Goal: Task Accomplishment & Management: Manage account settings

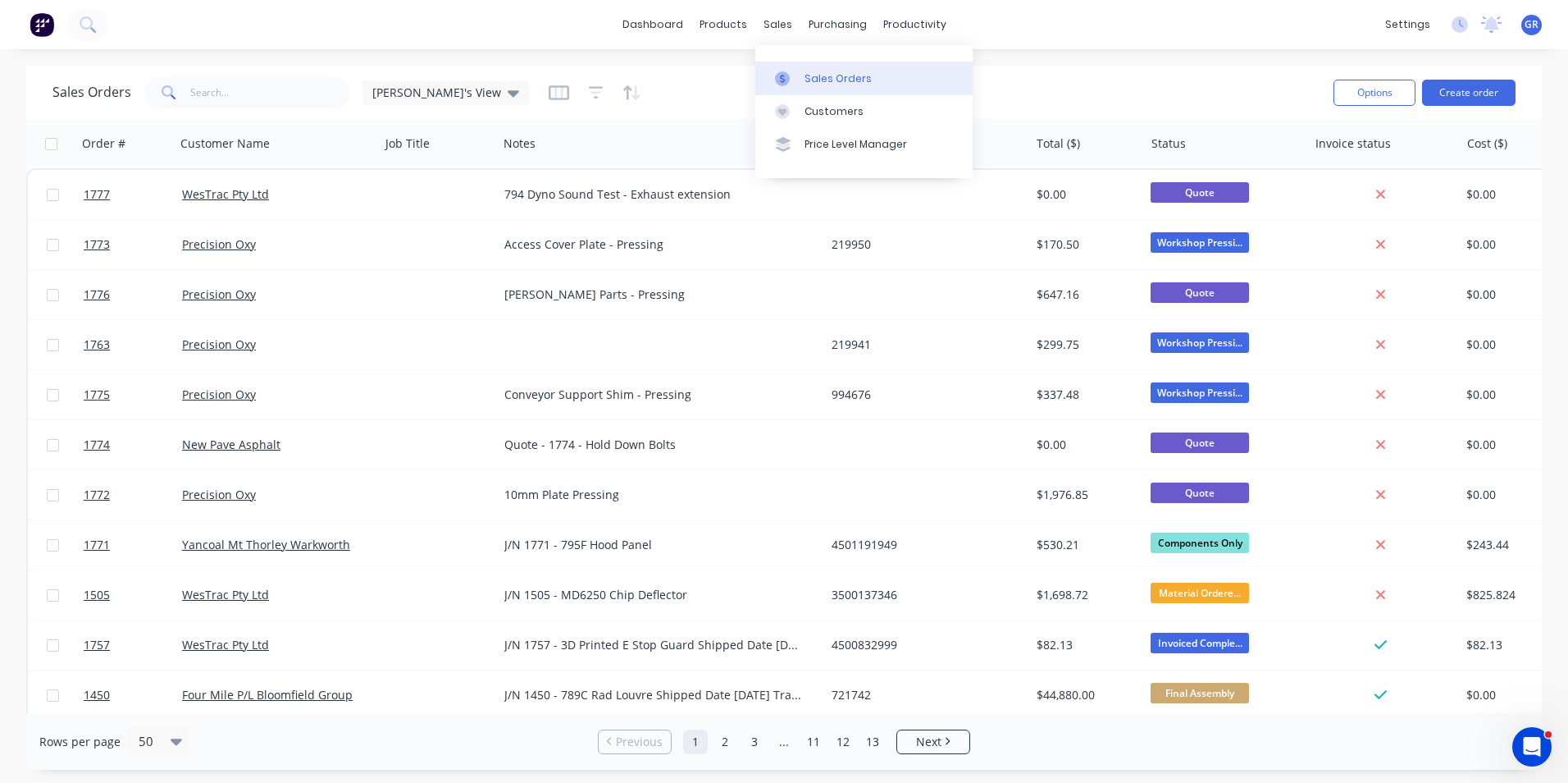
click at [828, 76] on div "Sales Orders" at bounding box center [837, 78] width 67 height 15
click at [1466, 91] on button "Create order" at bounding box center [1469, 93] width 94 height 26
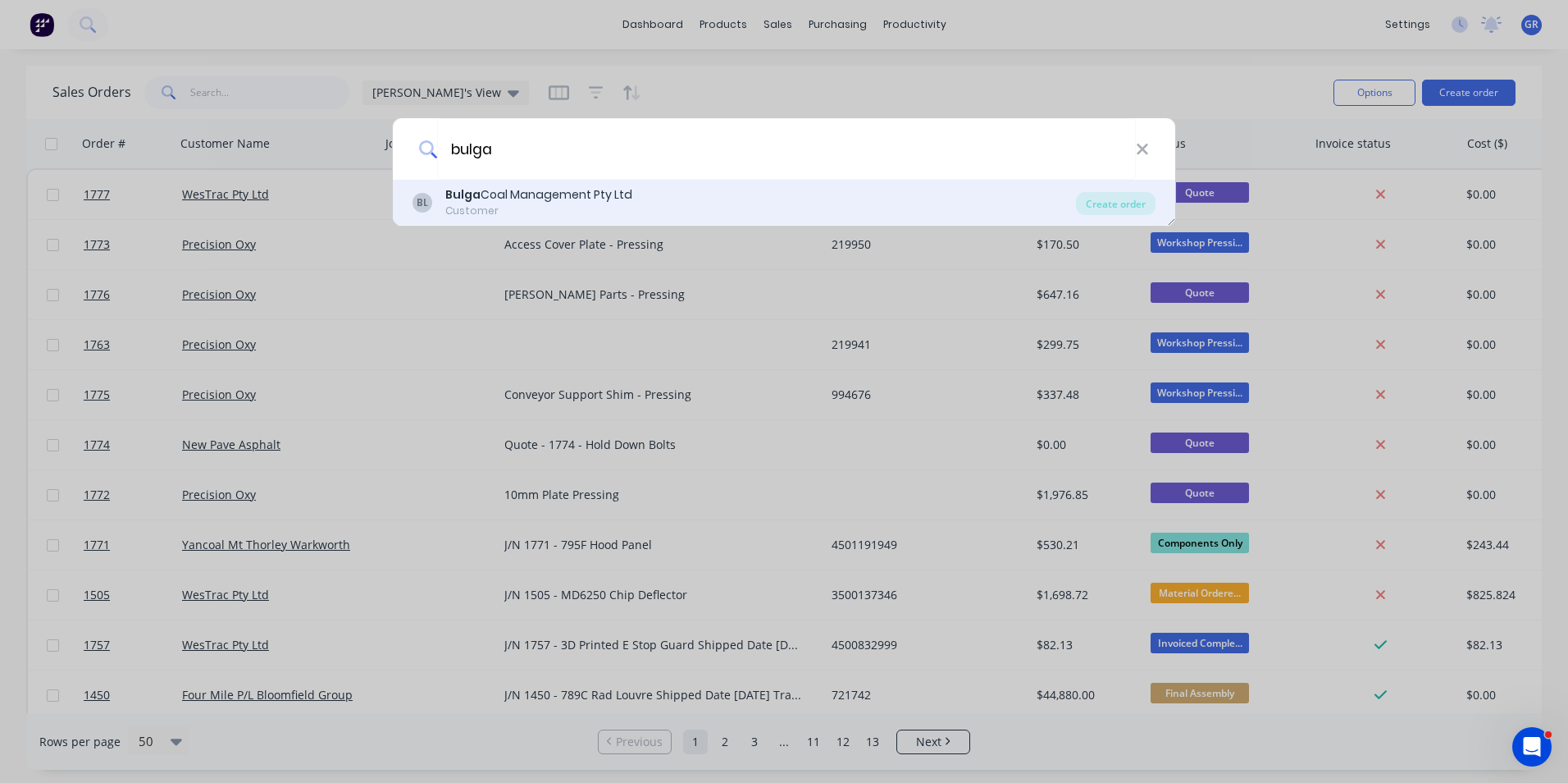
type input "bulga"
click at [491, 189] on div "Bulga Coal Management Pty Ltd" at bounding box center [539, 195] width 187 height 18
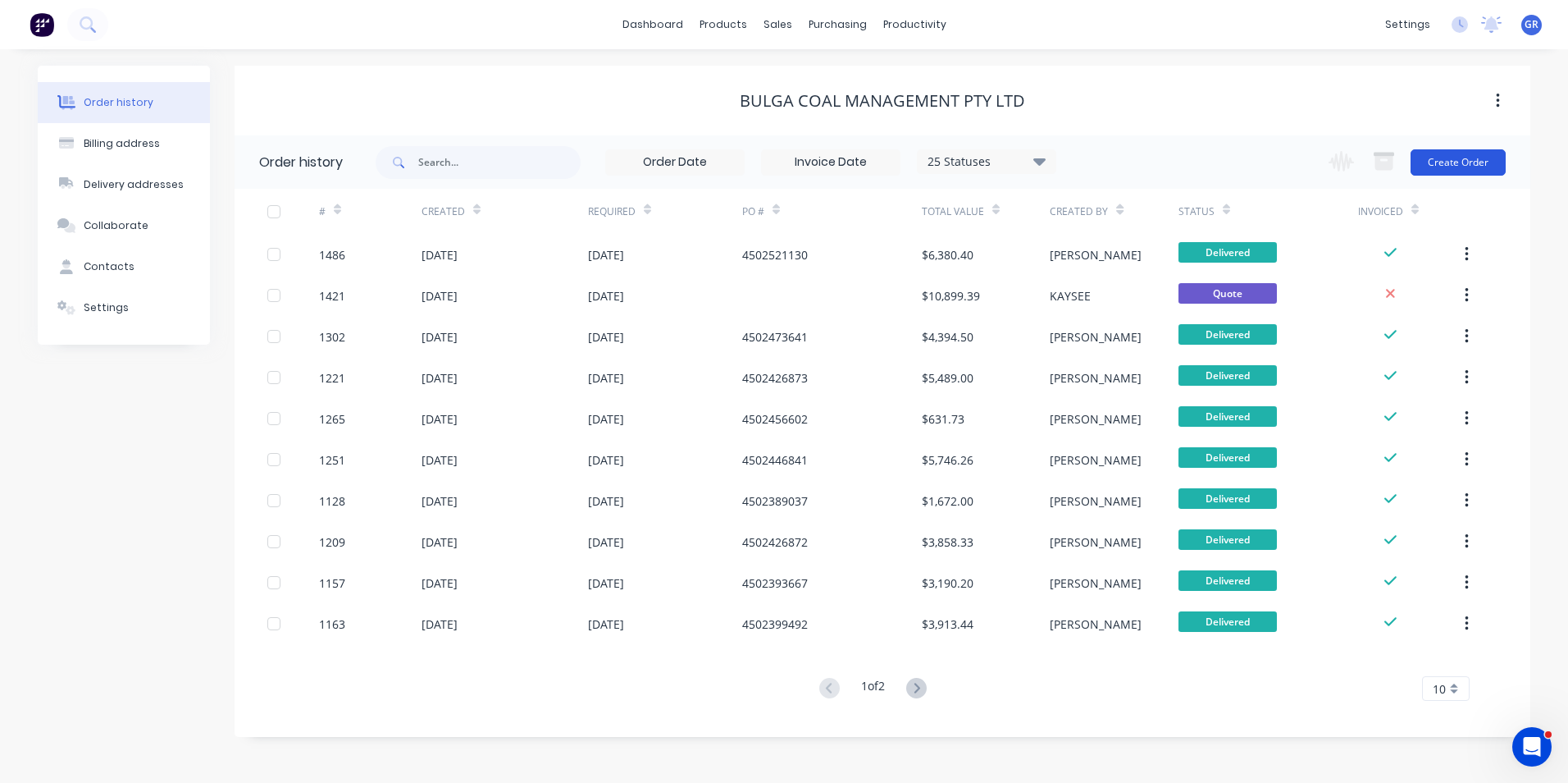
click at [1476, 162] on button "Create Order" at bounding box center [1458, 162] width 96 height 26
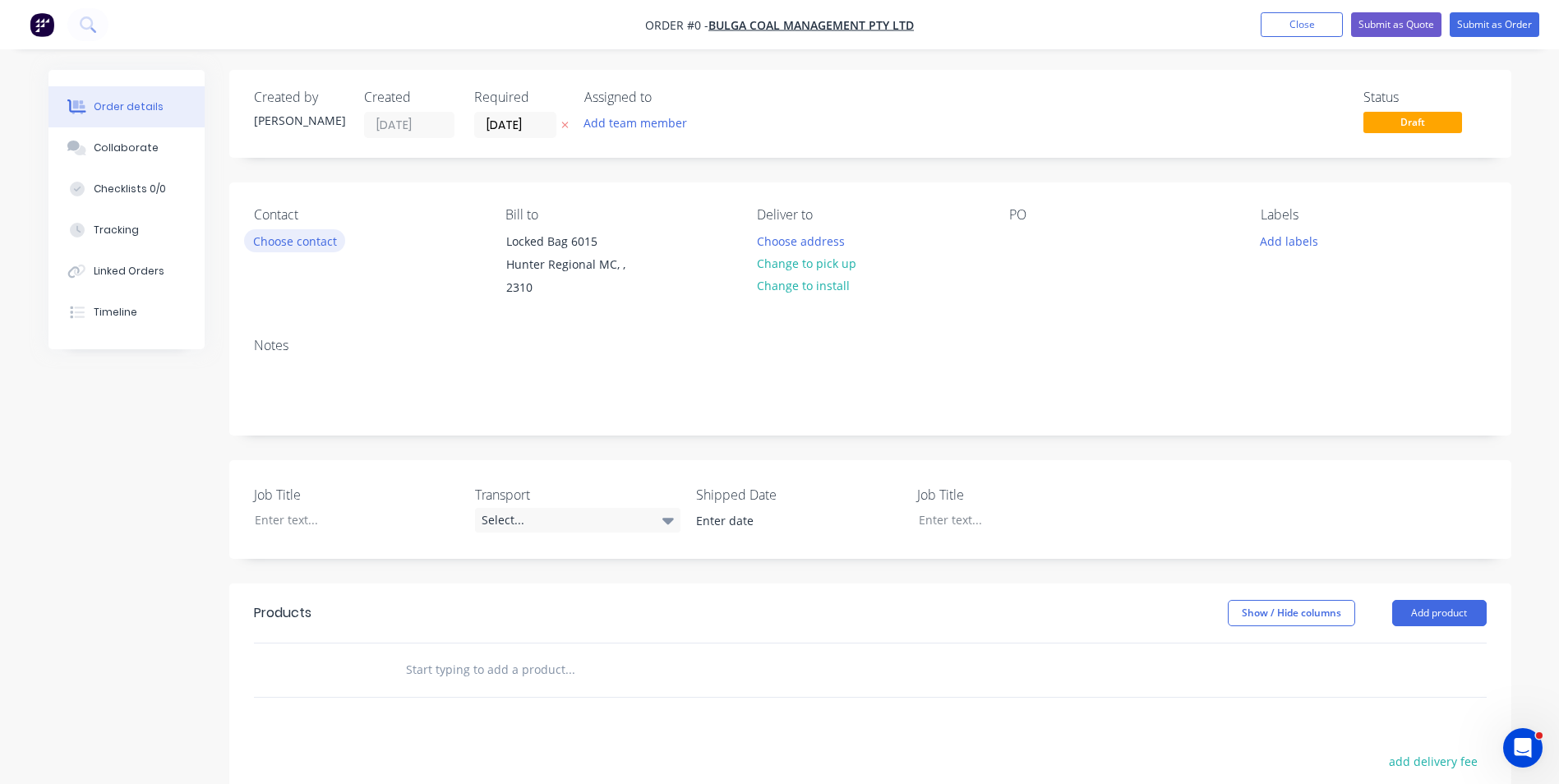
click at [317, 235] on button "Choose contact" at bounding box center [294, 240] width 101 height 22
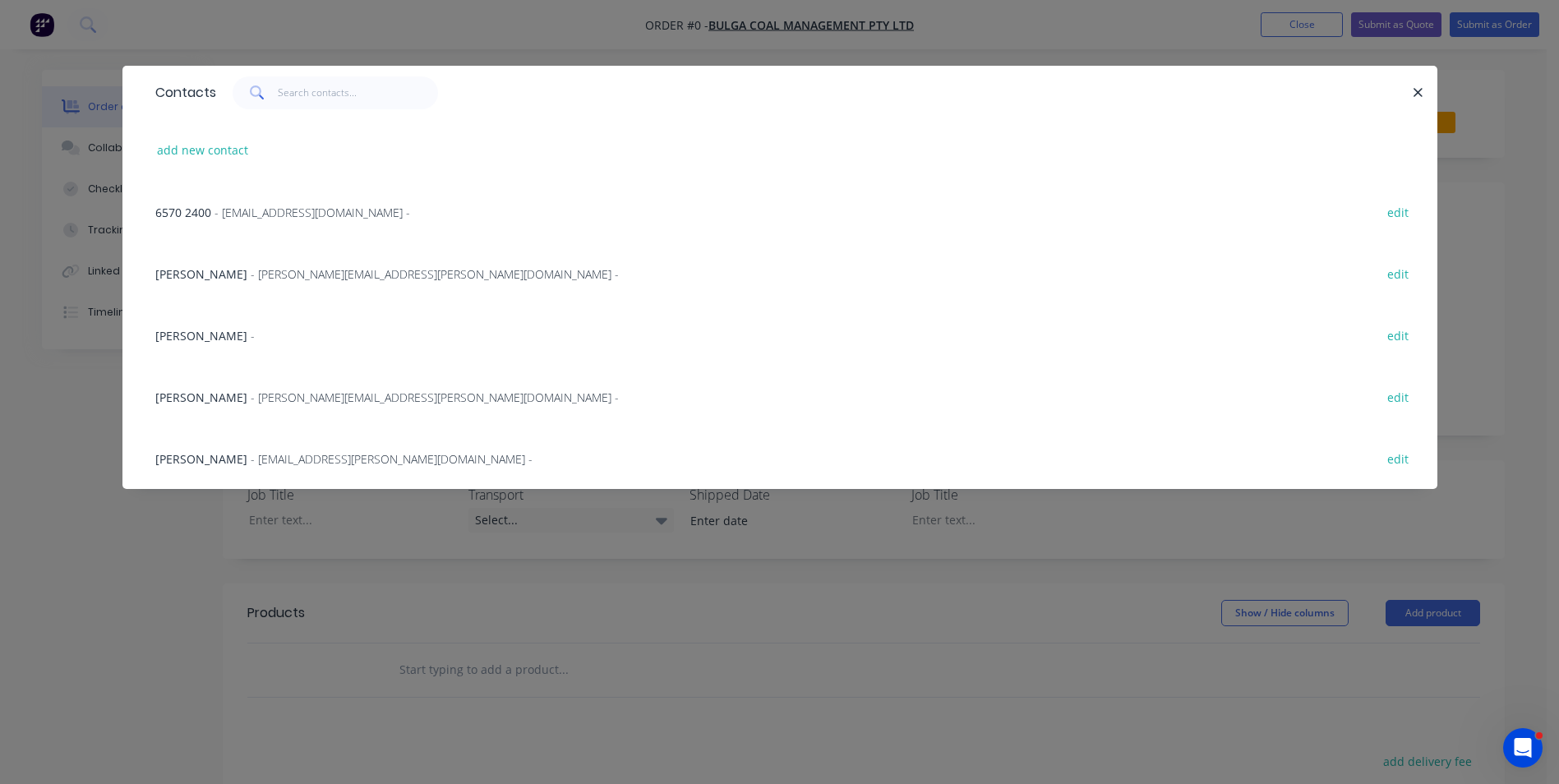
click at [294, 271] on span "- [PERSON_NAME][EMAIL_ADDRESS][PERSON_NAME][DOMAIN_NAME] -" at bounding box center [435, 274] width 368 height 16
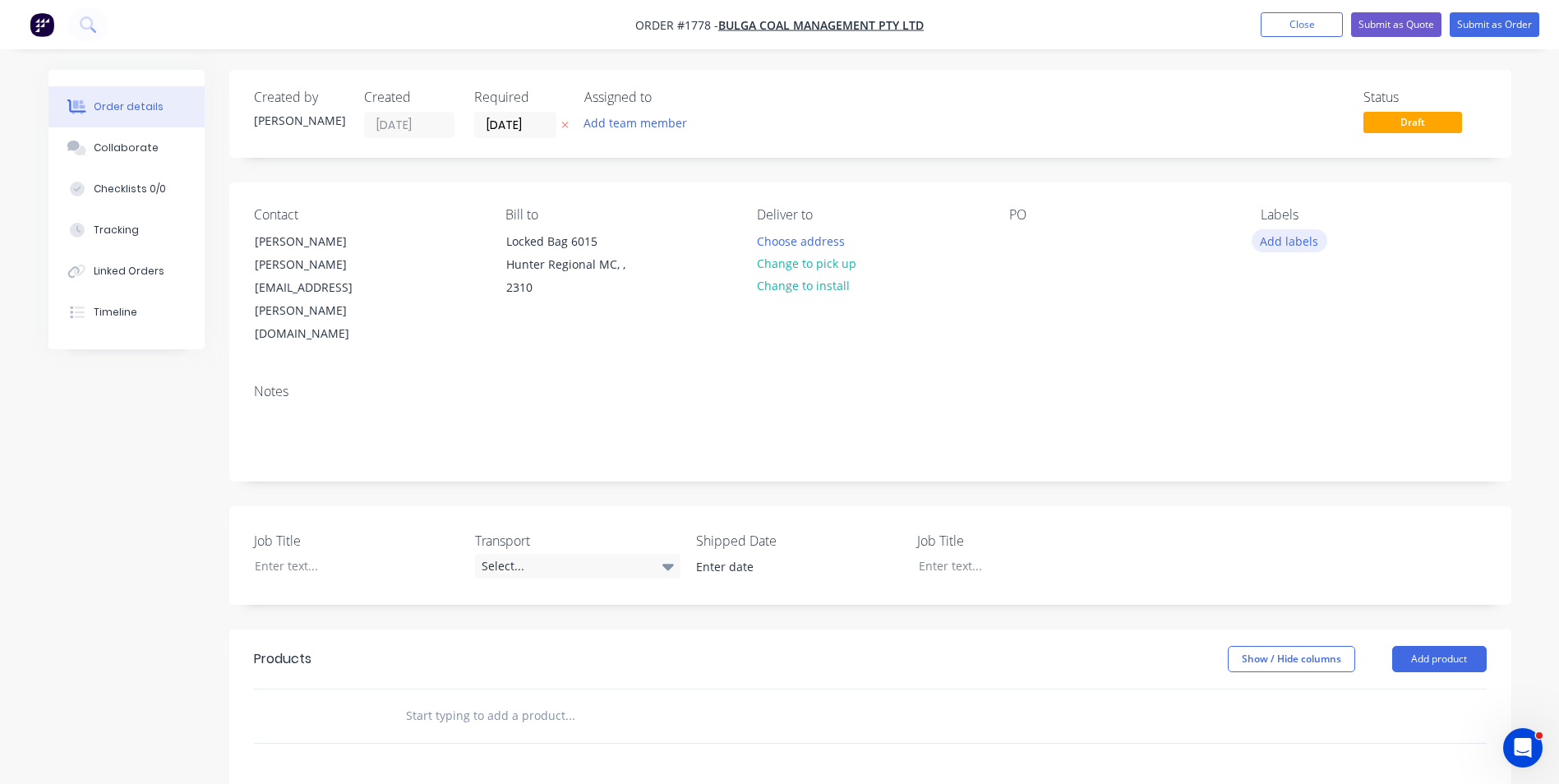
click at [1282, 240] on button "Add labels" at bounding box center [1288, 240] width 75 height 22
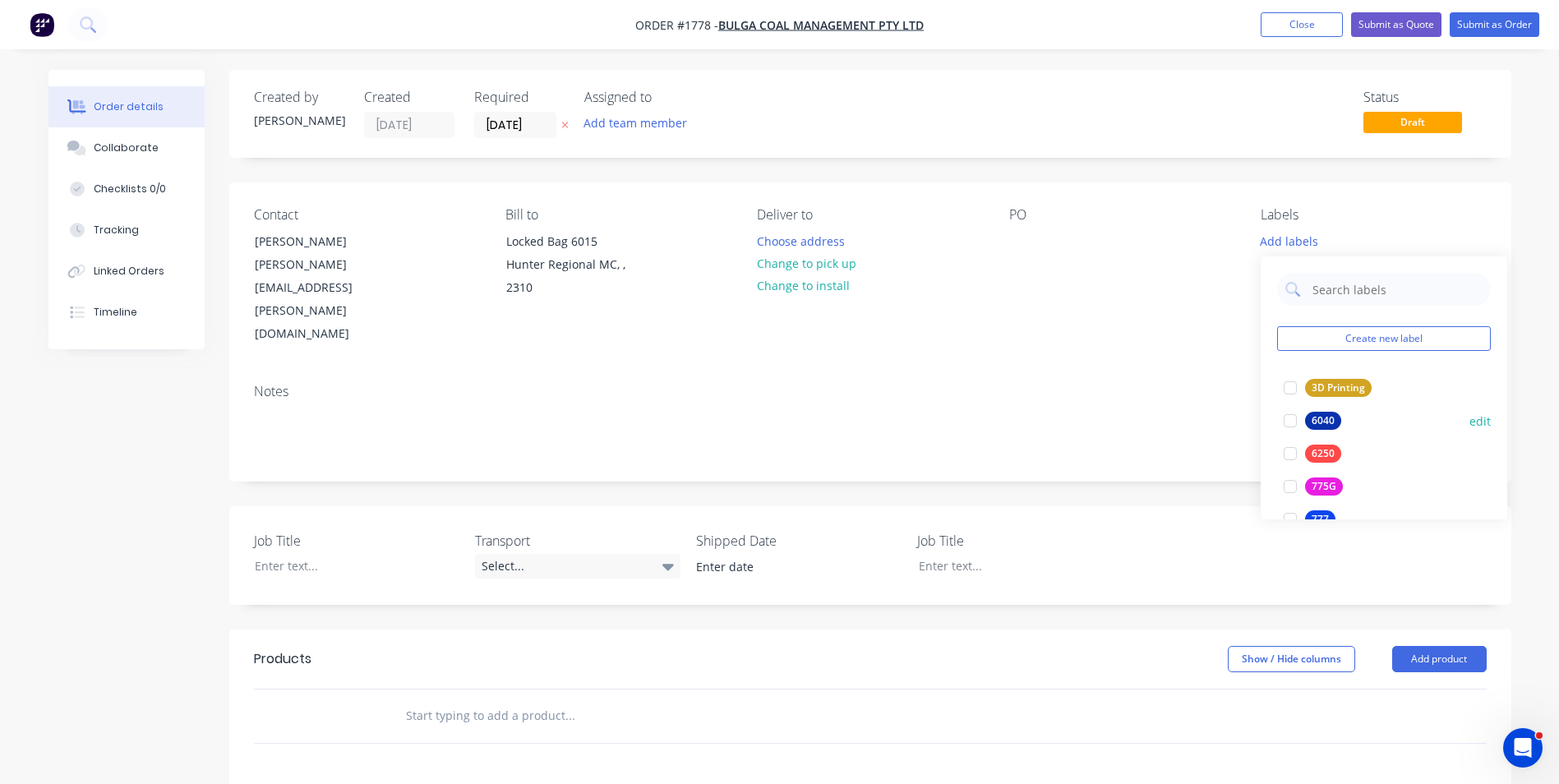
click at [1327, 418] on div "6040" at bounding box center [1323, 421] width 36 height 19
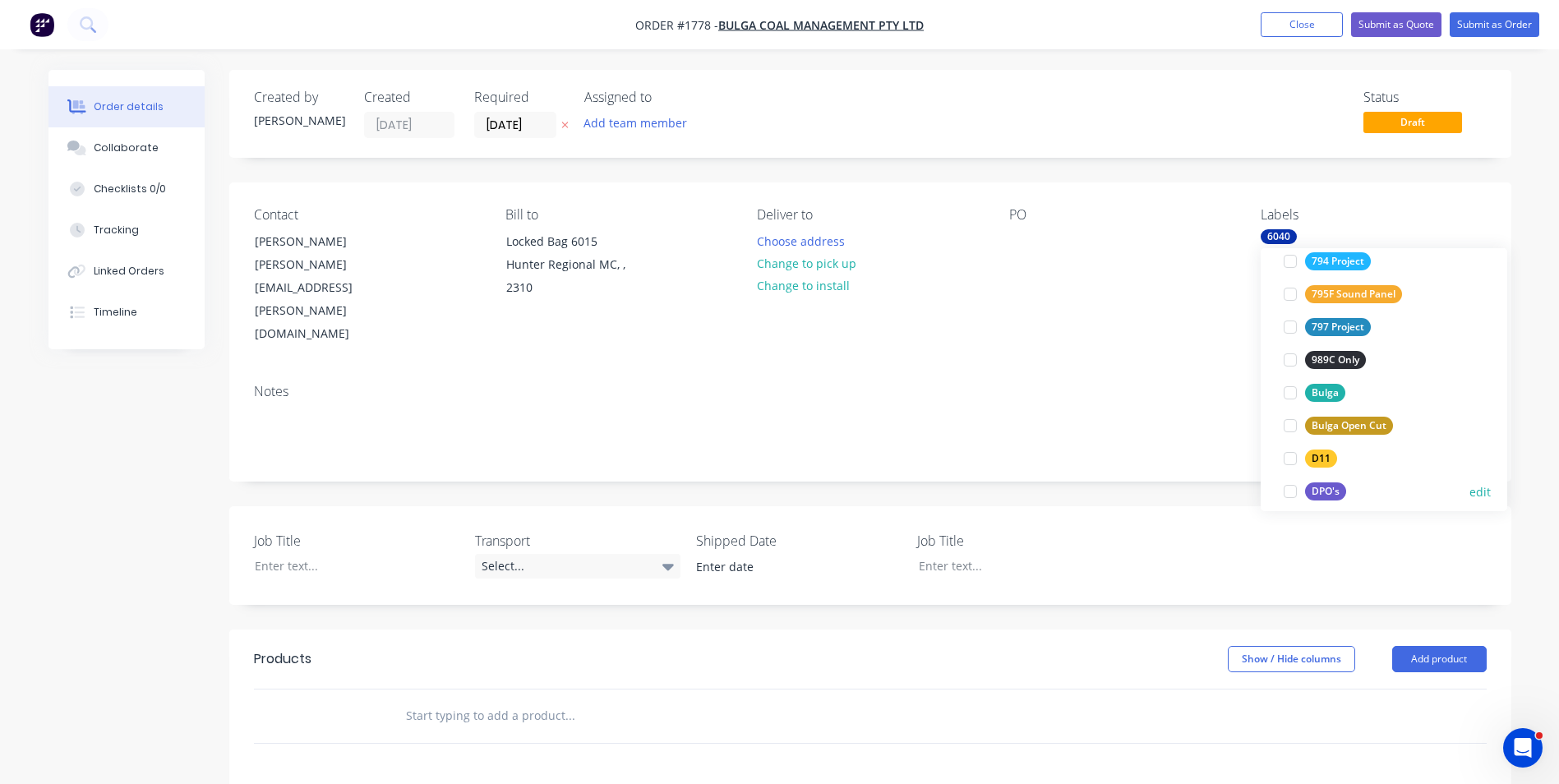
scroll to position [411, 0]
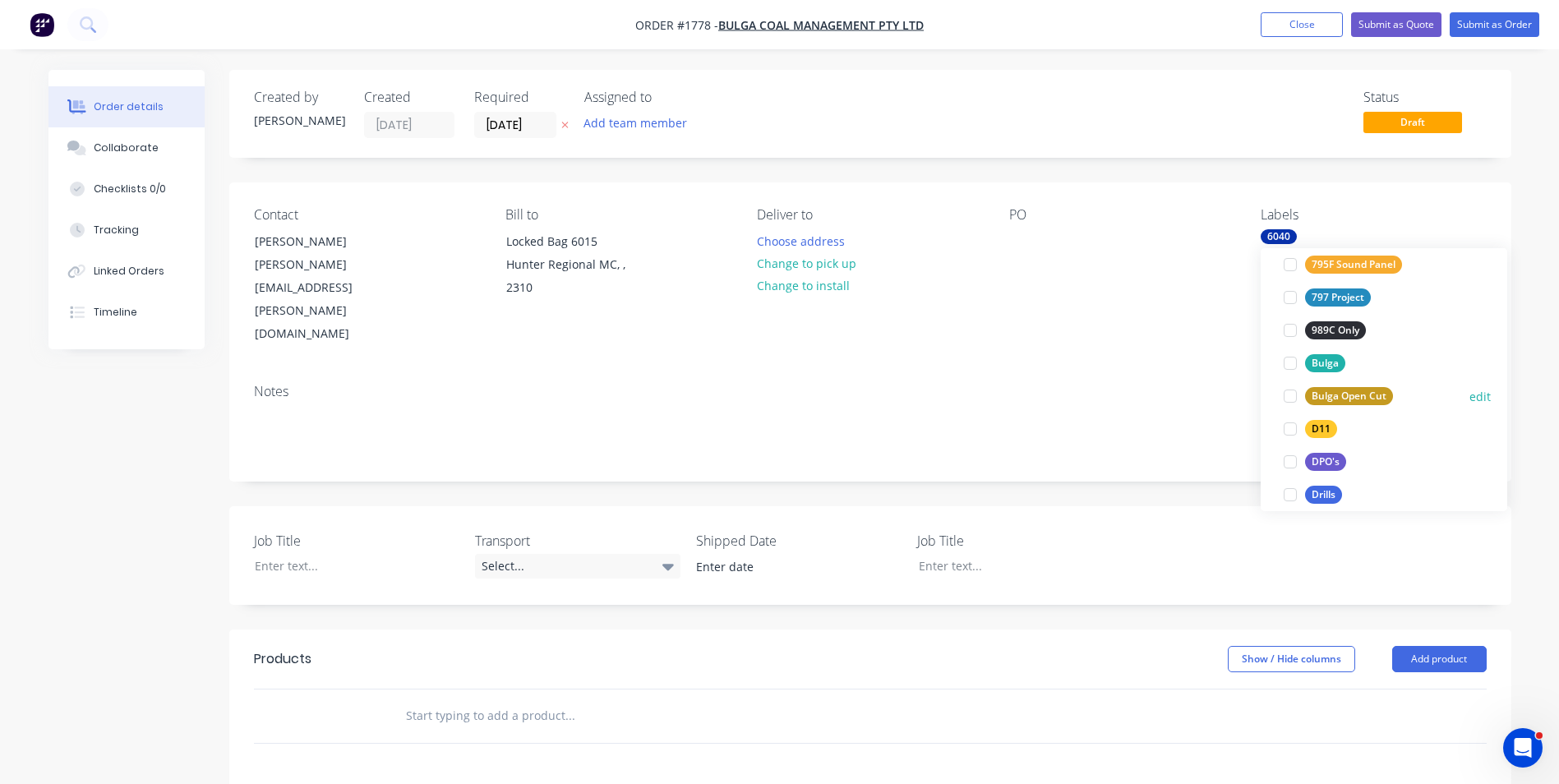
click at [1355, 396] on div "Bulga Open Cut" at bounding box center [1349, 395] width 88 height 19
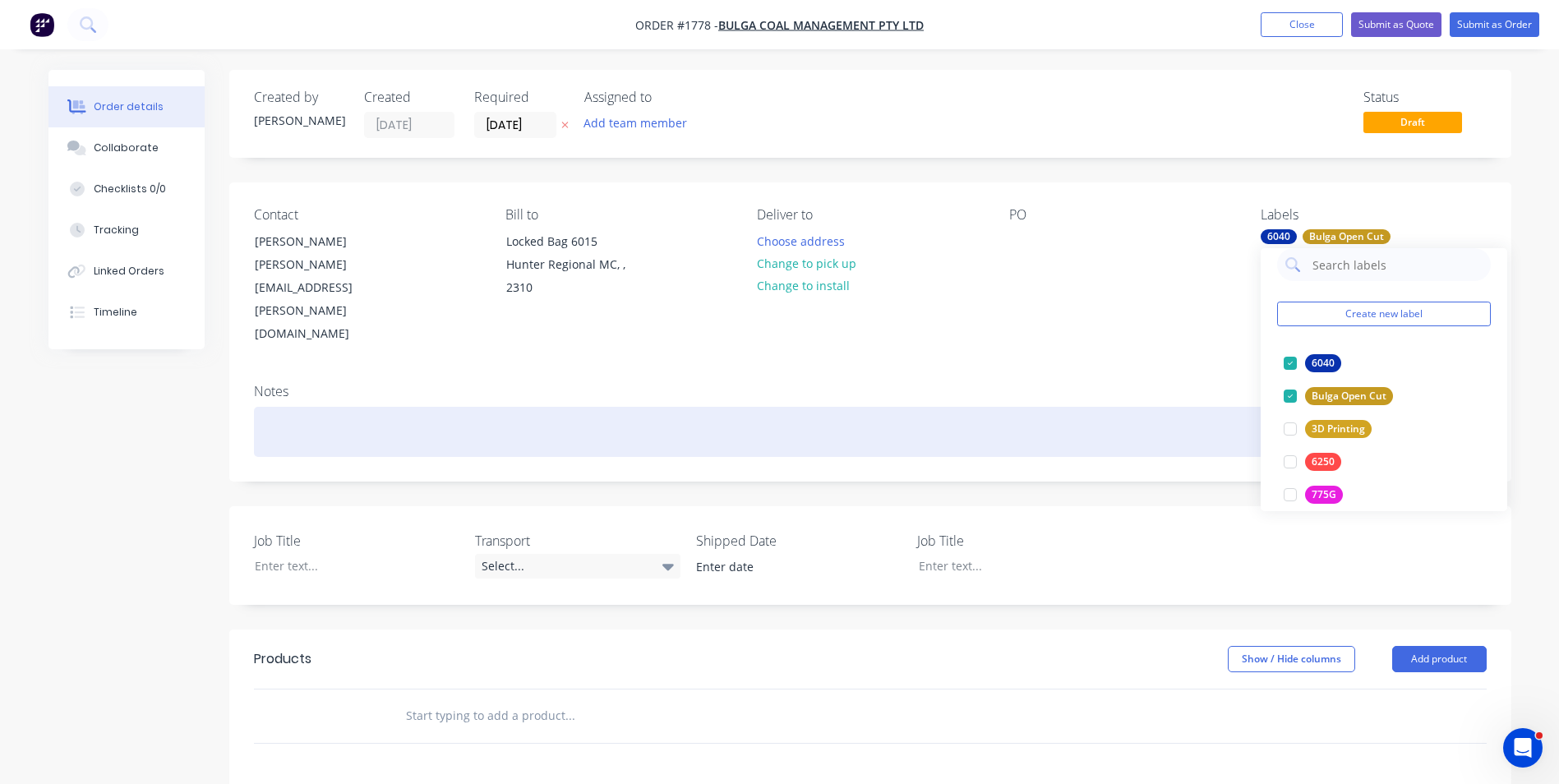
click at [287, 406] on div at bounding box center [870, 431] width 1233 height 50
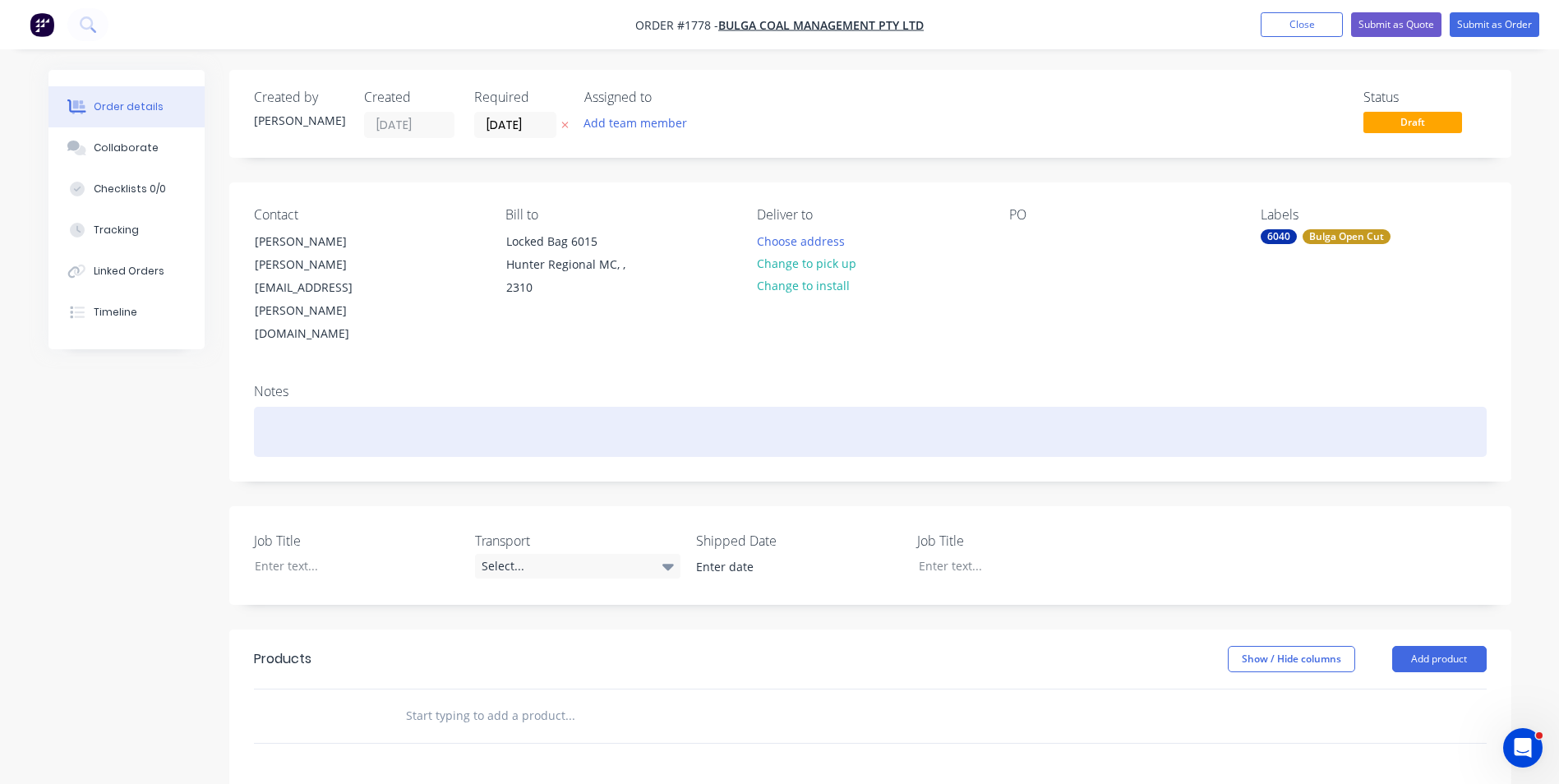
click at [278, 406] on div at bounding box center [870, 431] width 1233 height 50
drag, startPoint x: 438, startPoint y: 385, endPoint x: 243, endPoint y: 386, distance: 195.0
click at [243, 386] on div "Notes CAT 6040 Engine Hood Panels" at bounding box center [870, 425] width 1283 height 110
copy div "CAT 6040 Engine Hood Panels"
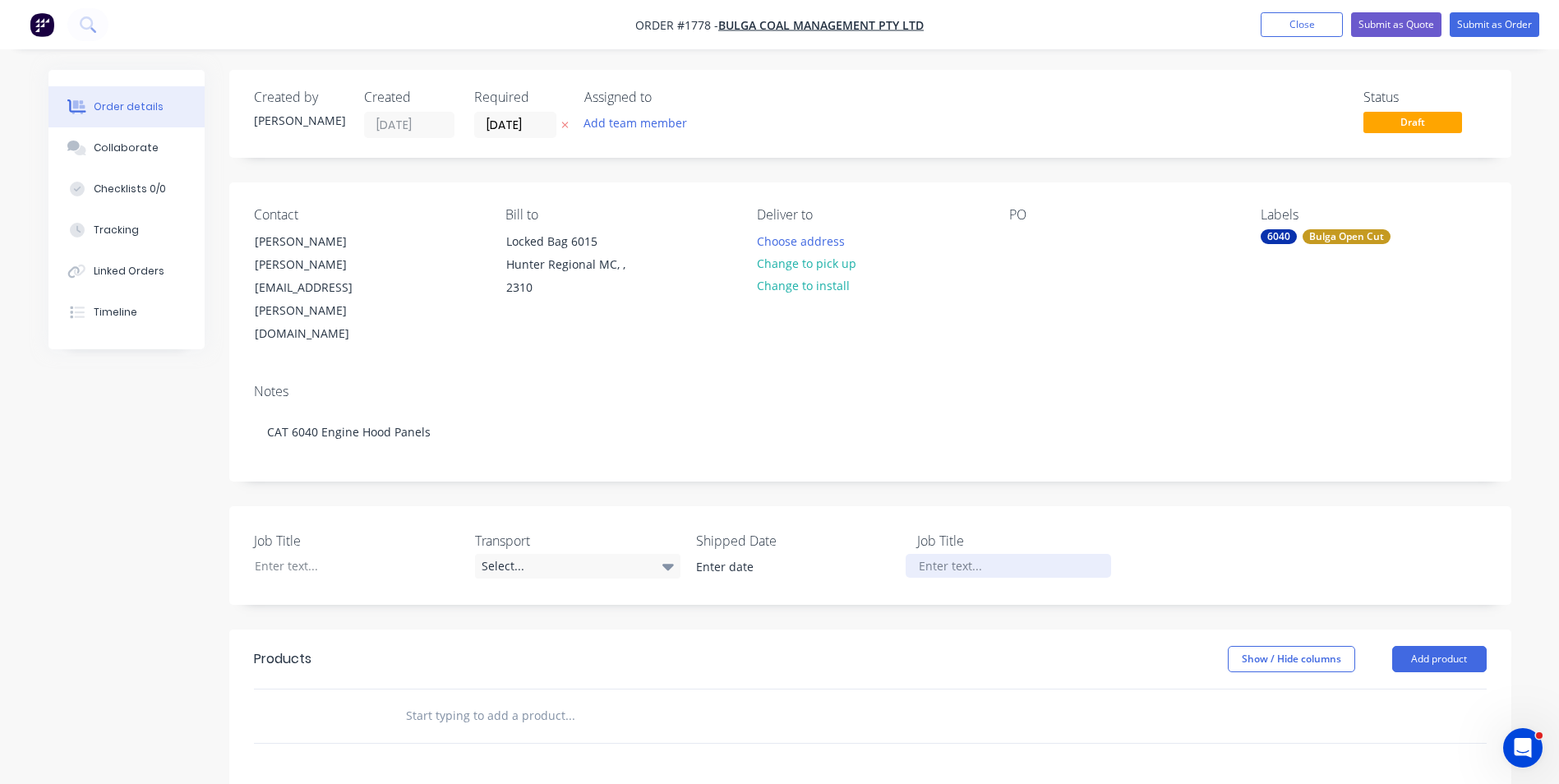
click at [939, 554] on div at bounding box center [1008, 565] width 205 height 23
paste div
click at [479, 699] on input "text" at bounding box center [569, 716] width 329 height 33
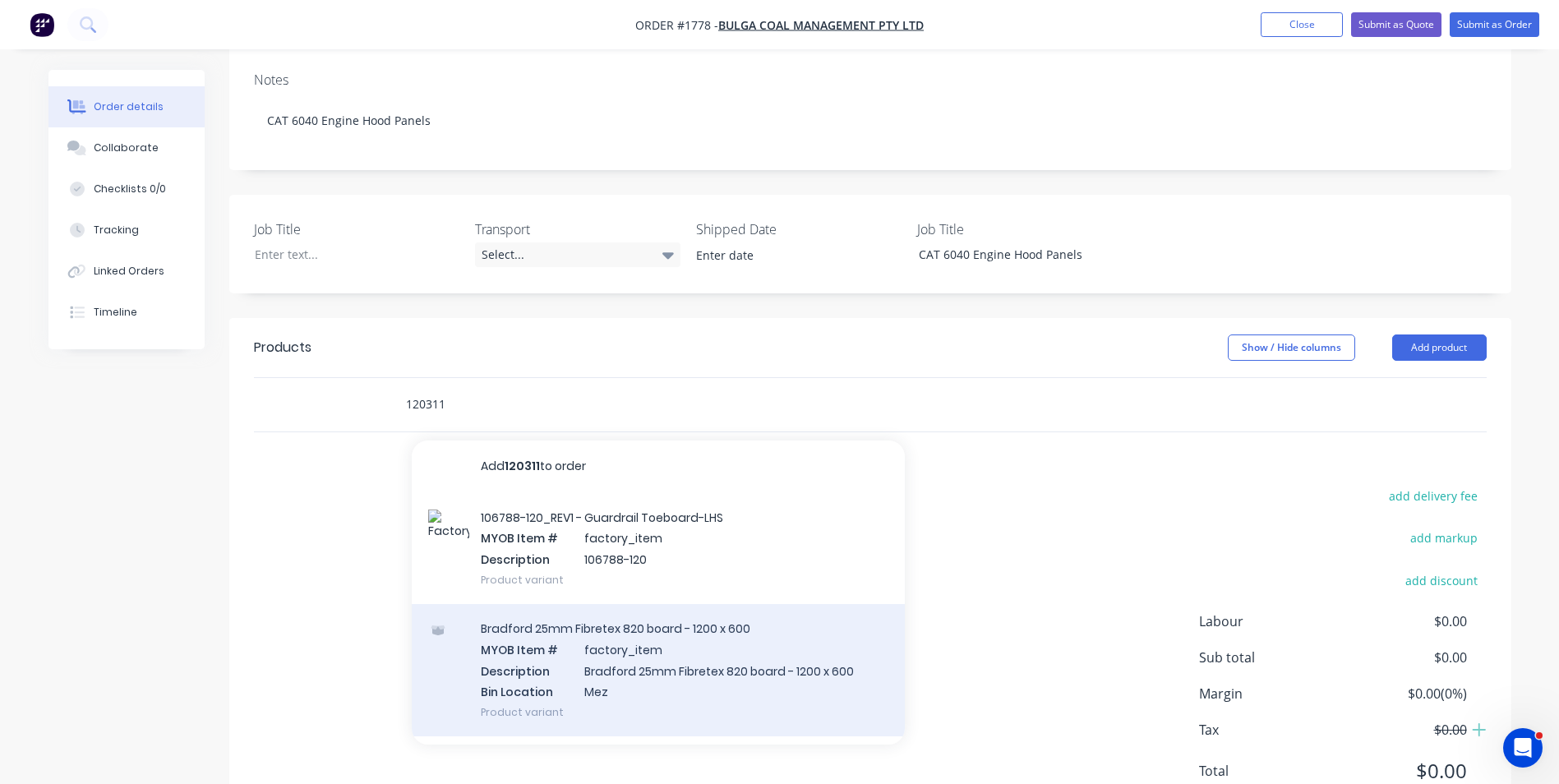
scroll to position [329, 0]
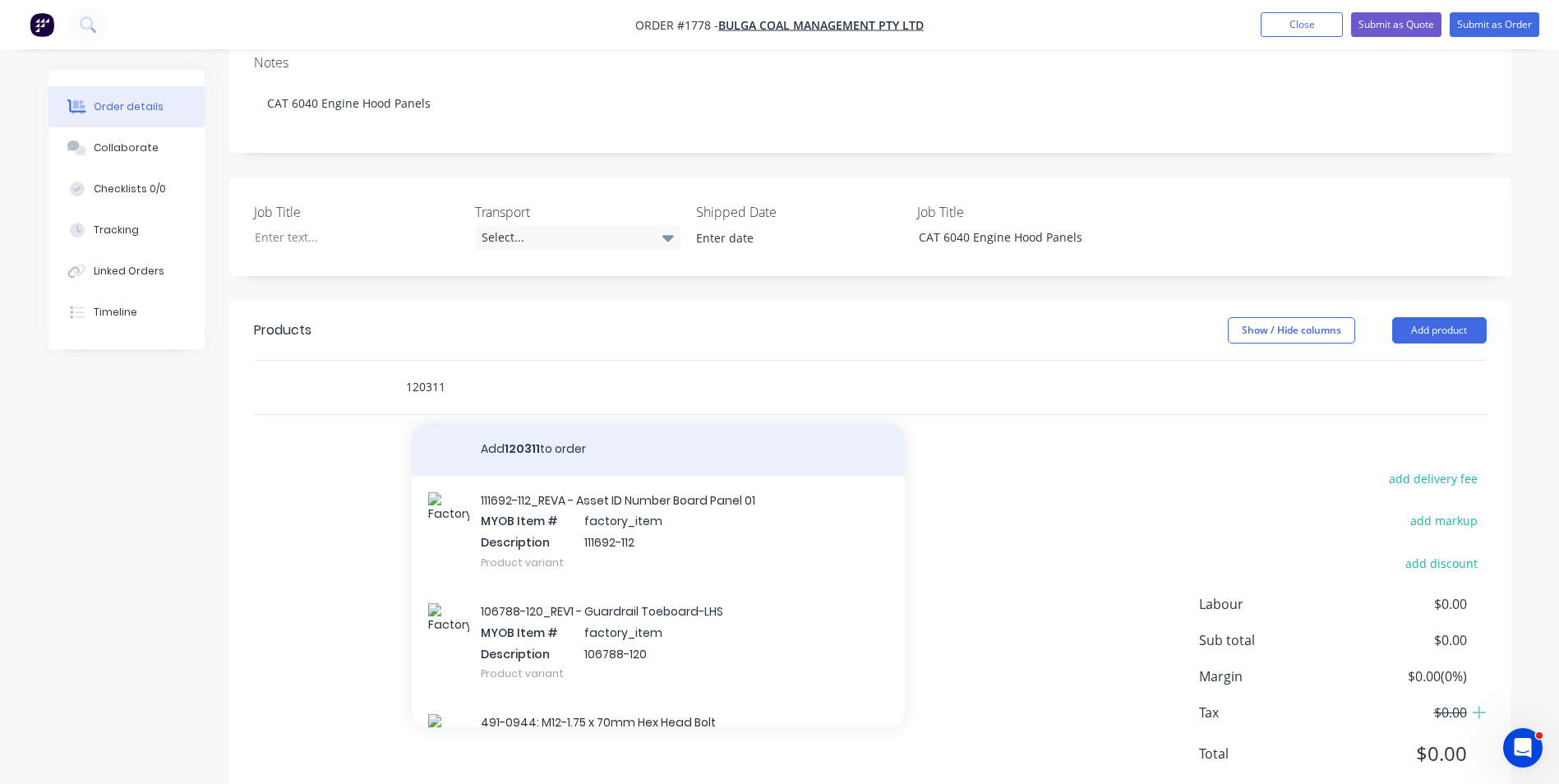
type input "120311"
click at [521, 423] on button "Add 120311 to order" at bounding box center [658, 449] width 493 height 53
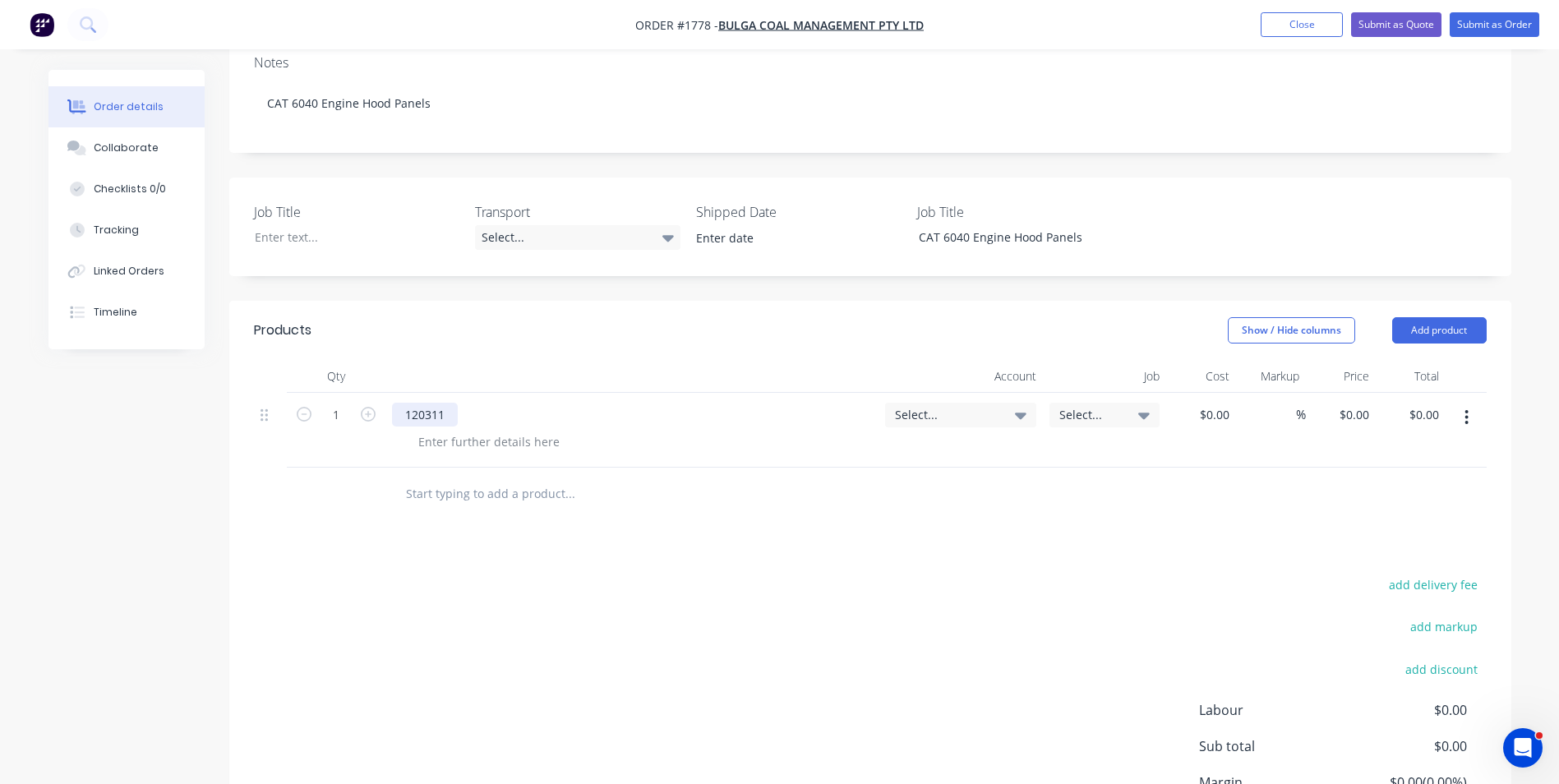
click at [453, 402] on div "120311" at bounding box center [424, 414] width 65 height 23
click at [909, 406] on span "Select..." at bounding box center [947, 415] width 104 height 18
click at [877, 448] on input at bounding box center [934, 465] width 168 height 33
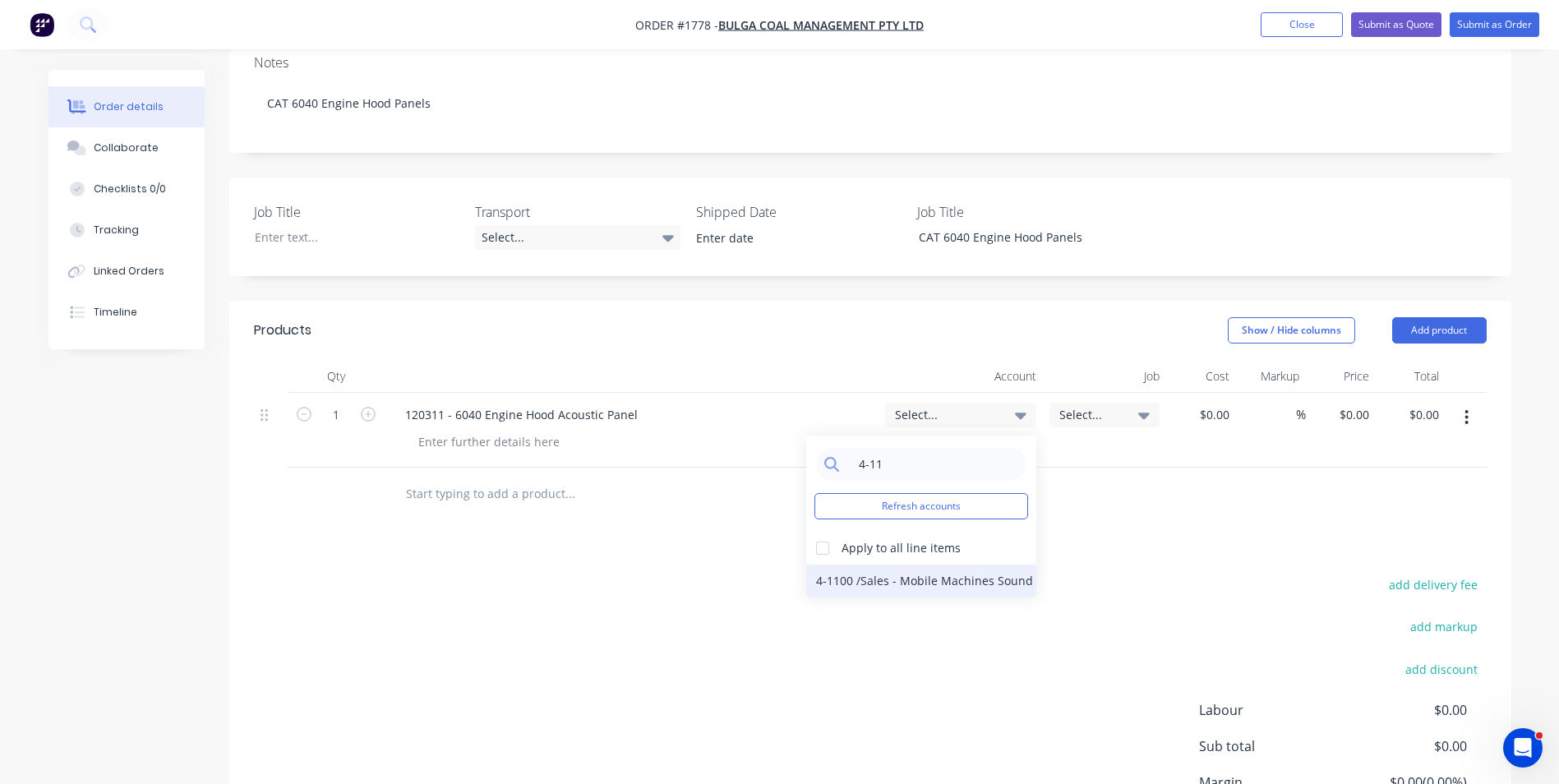
type input "4-11"
click at [952, 564] on div "4-1100 / Sales - Mobile Machines Sound" at bounding box center [921, 581] width 231 height 33
click at [1467, 408] on icon "button" at bounding box center [1466, 417] width 4 height 19
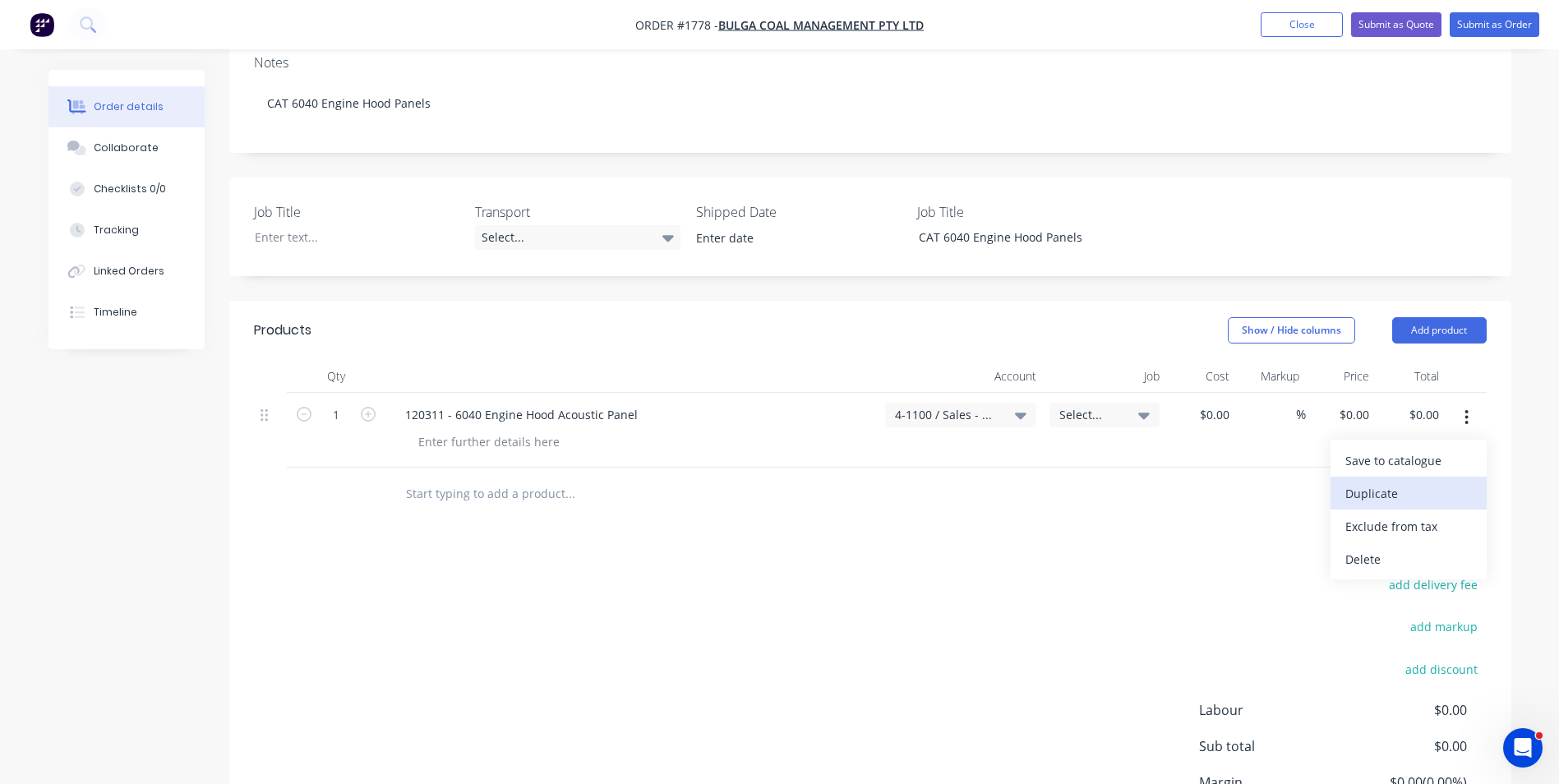
click at [1372, 481] on div "Duplicate" at bounding box center [1409, 493] width 127 height 23
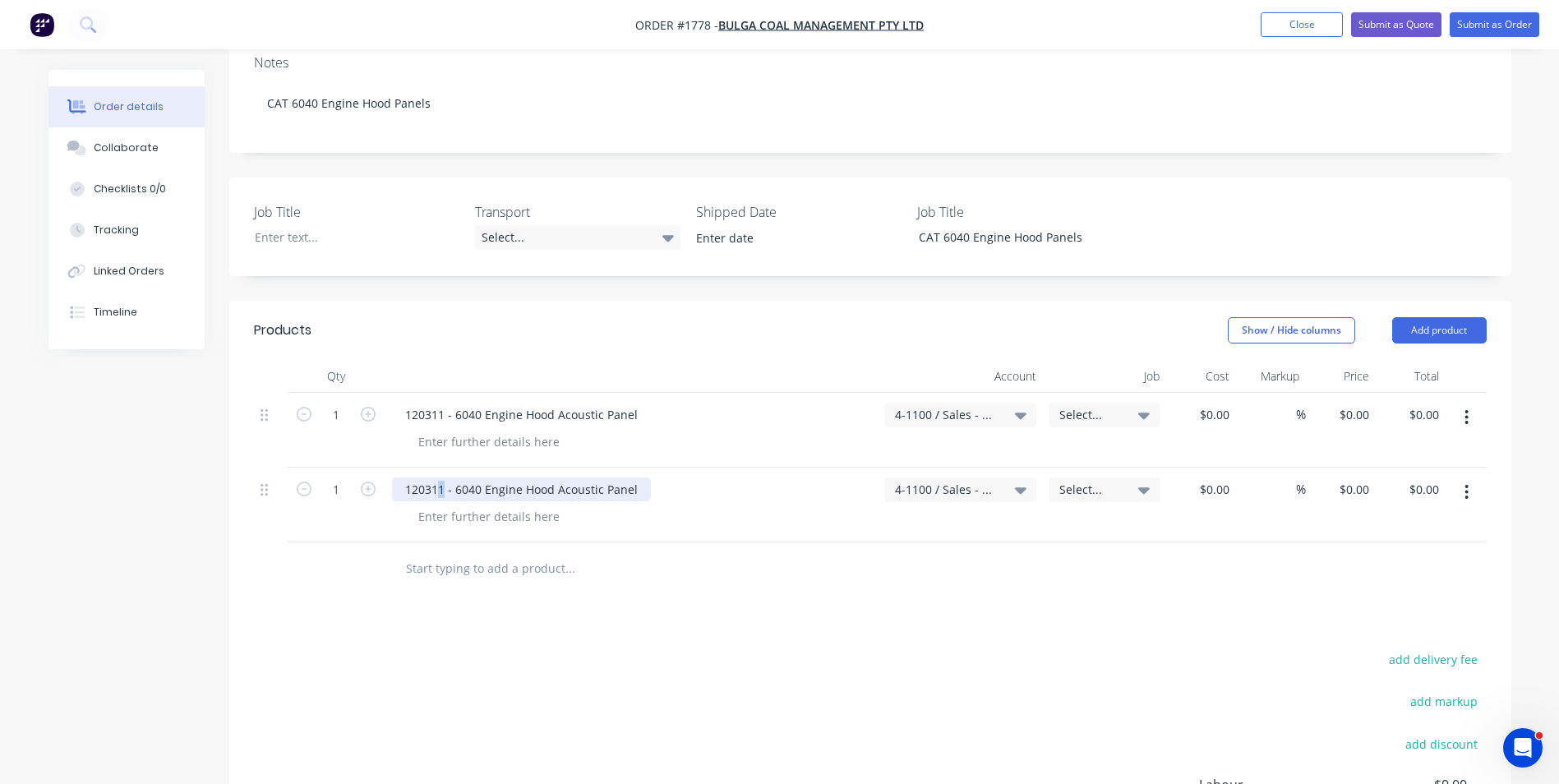
click at [439, 477] on div "120311 - 6040 Engine Hood Acoustic Panel" at bounding box center [521, 489] width 259 height 23
click at [1468, 483] on icon "button" at bounding box center [1466, 492] width 4 height 19
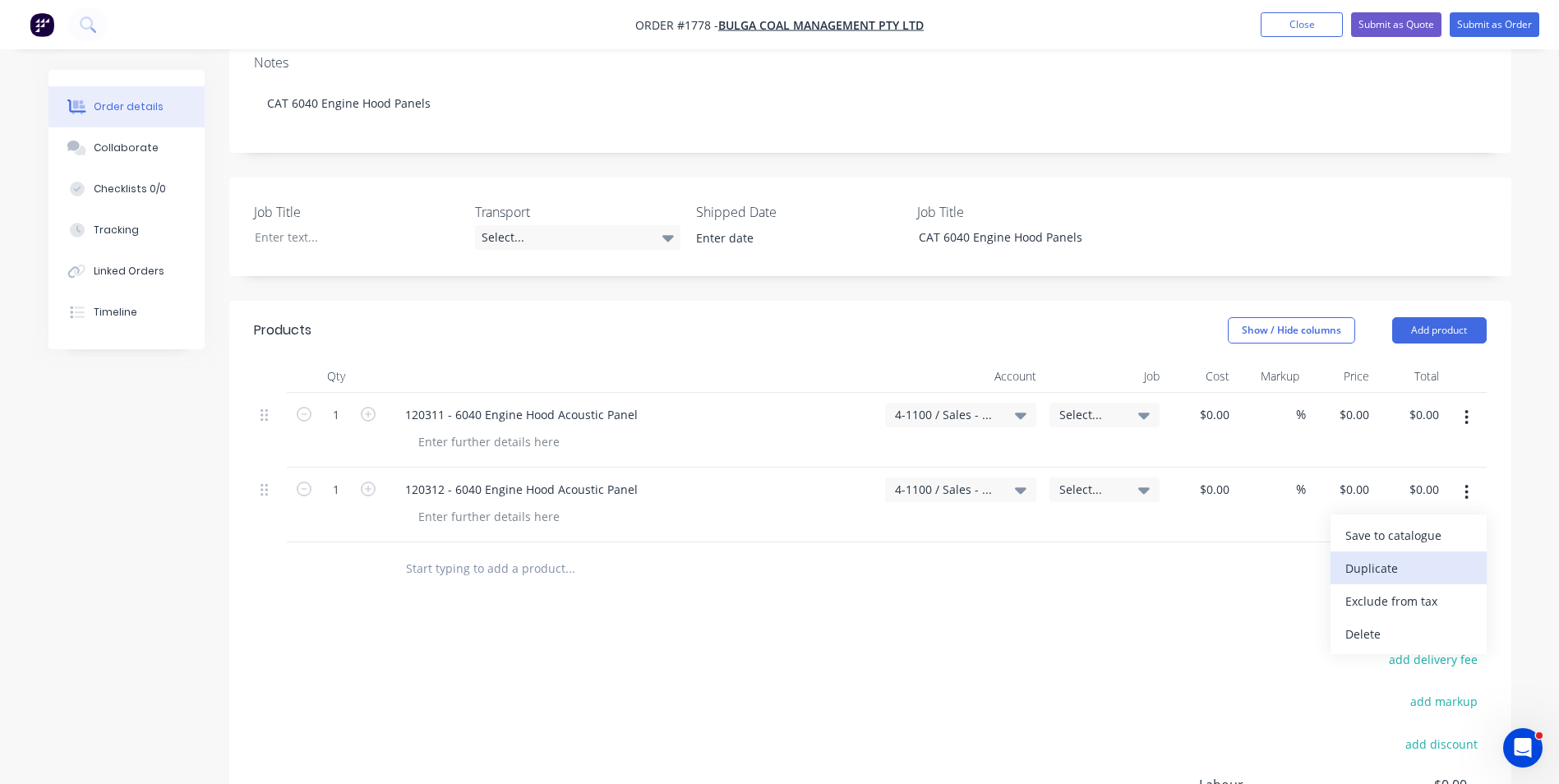
click at [1389, 557] on div "Duplicate" at bounding box center [1409, 568] width 127 height 23
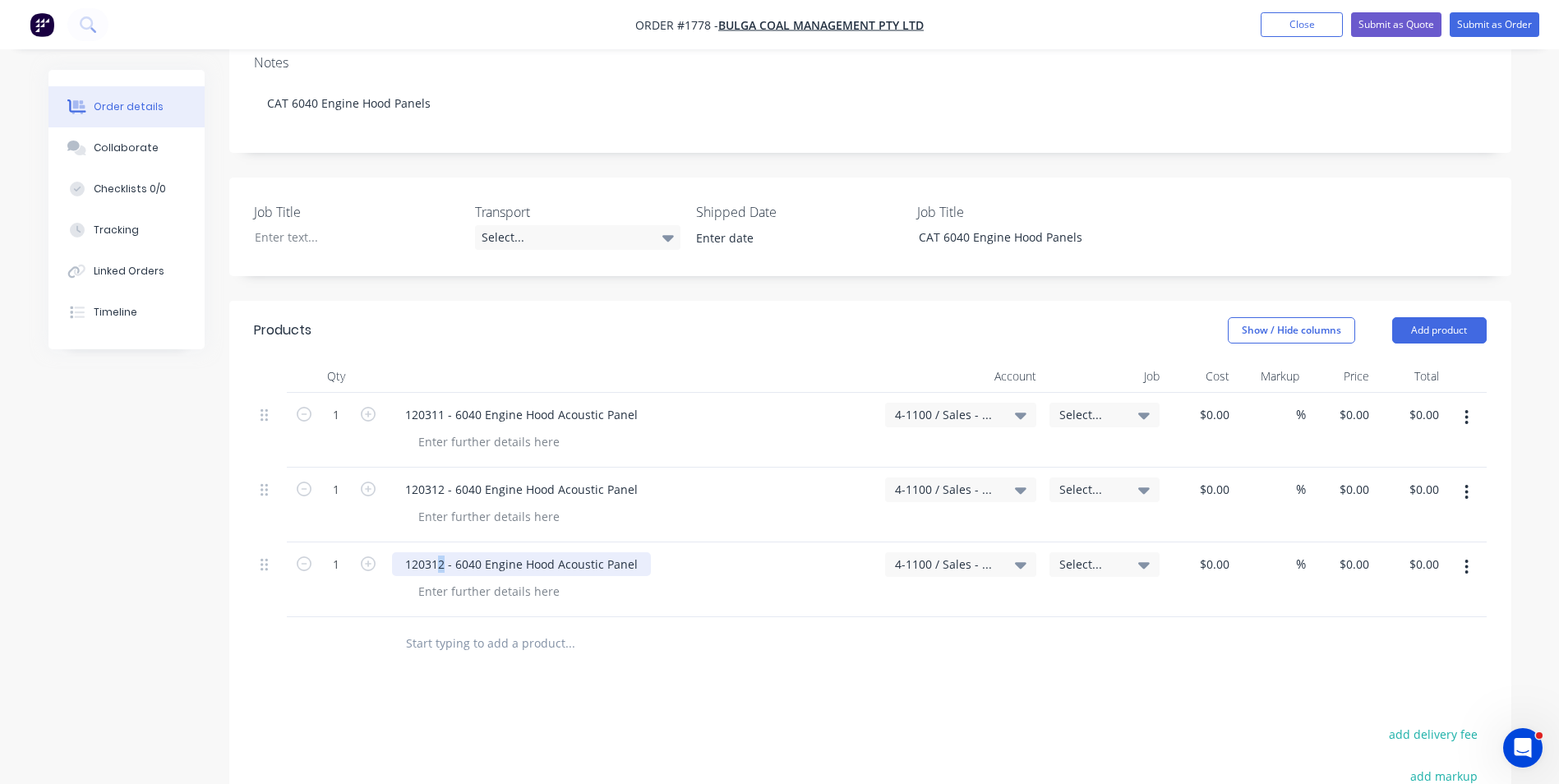
click at [439, 552] on div "120312 - 6040 Engine Hood Acoustic Panel" at bounding box center [521, 563] width 259 height 23
click at [1468, 559] on icon "button" at bounding box center [1466, 566] width 3 height 15
click at [1384, 631] on div "Duplicate" at bounding box center [1409, 642] width 127 height 23
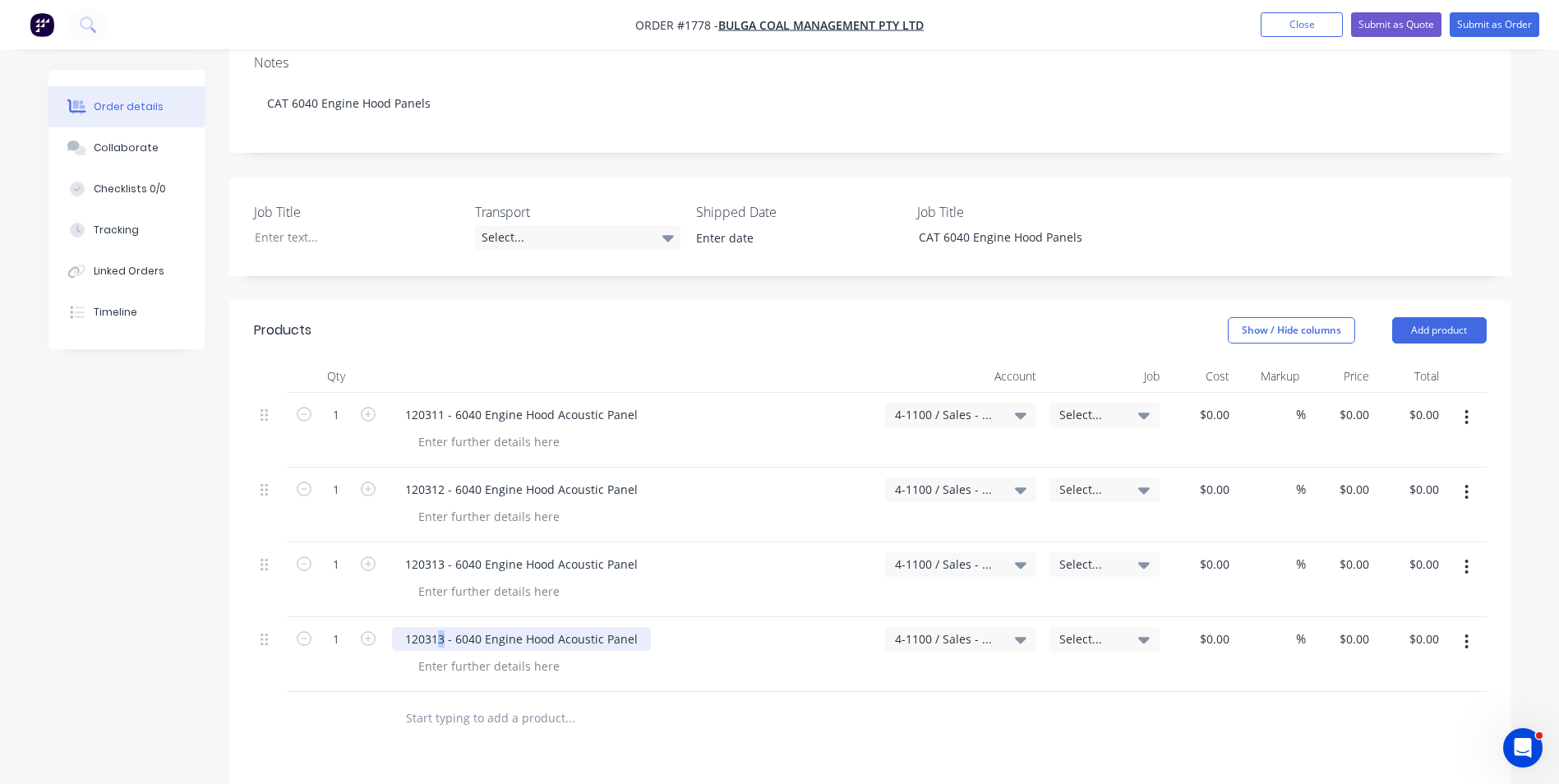
click at [440, 627] on div "120313 - 6040 Engine Hood Acoustic Panel" at bounding box center [521, 639] width 259 height 23
click at [1465, 633] on icon "button" at bounding box center [1466, 641] width 4 height 19
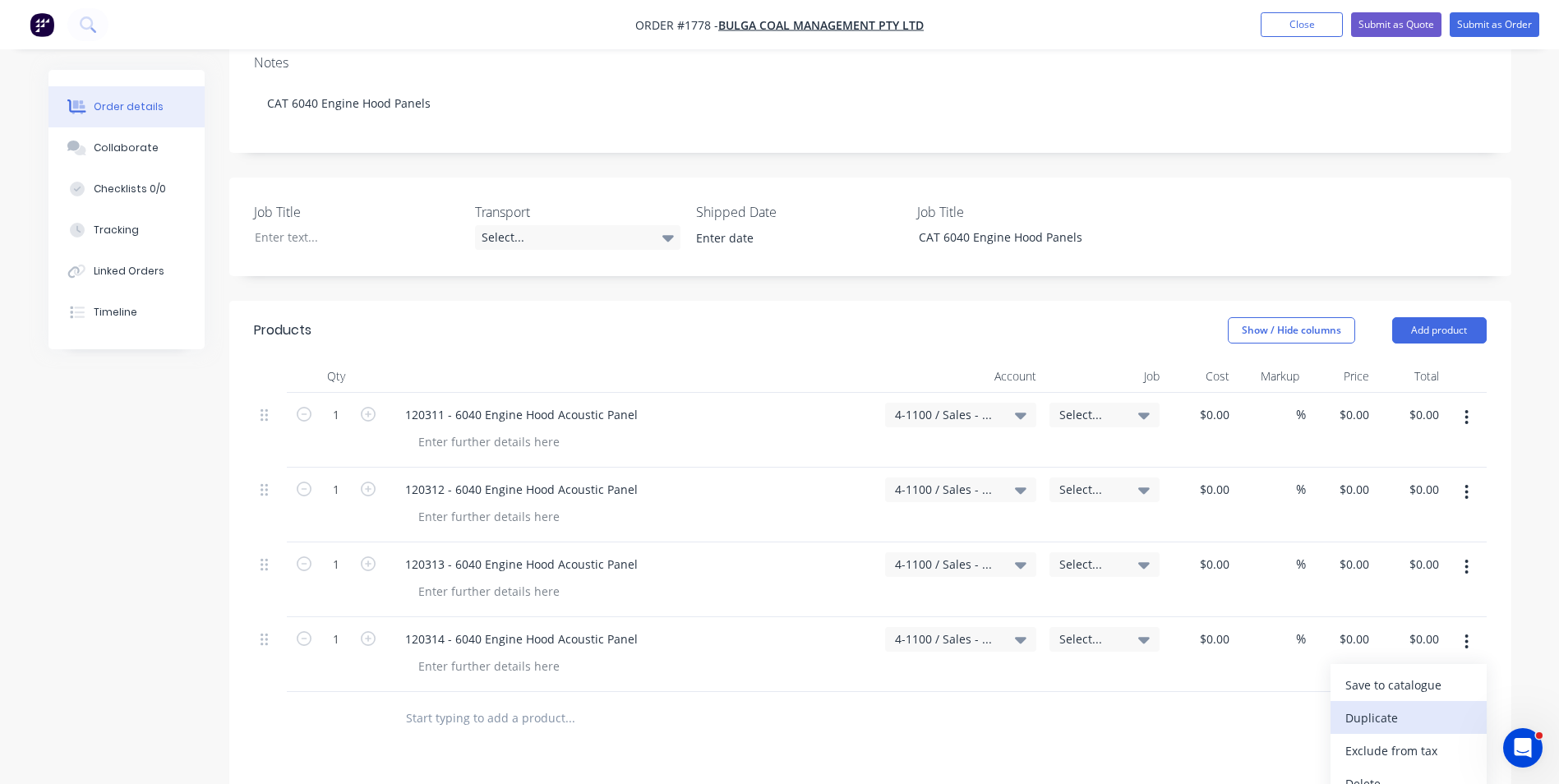
click at [1355, 706] on div "Duplicate" at bounding box center [1409, 718] width 127 height 23
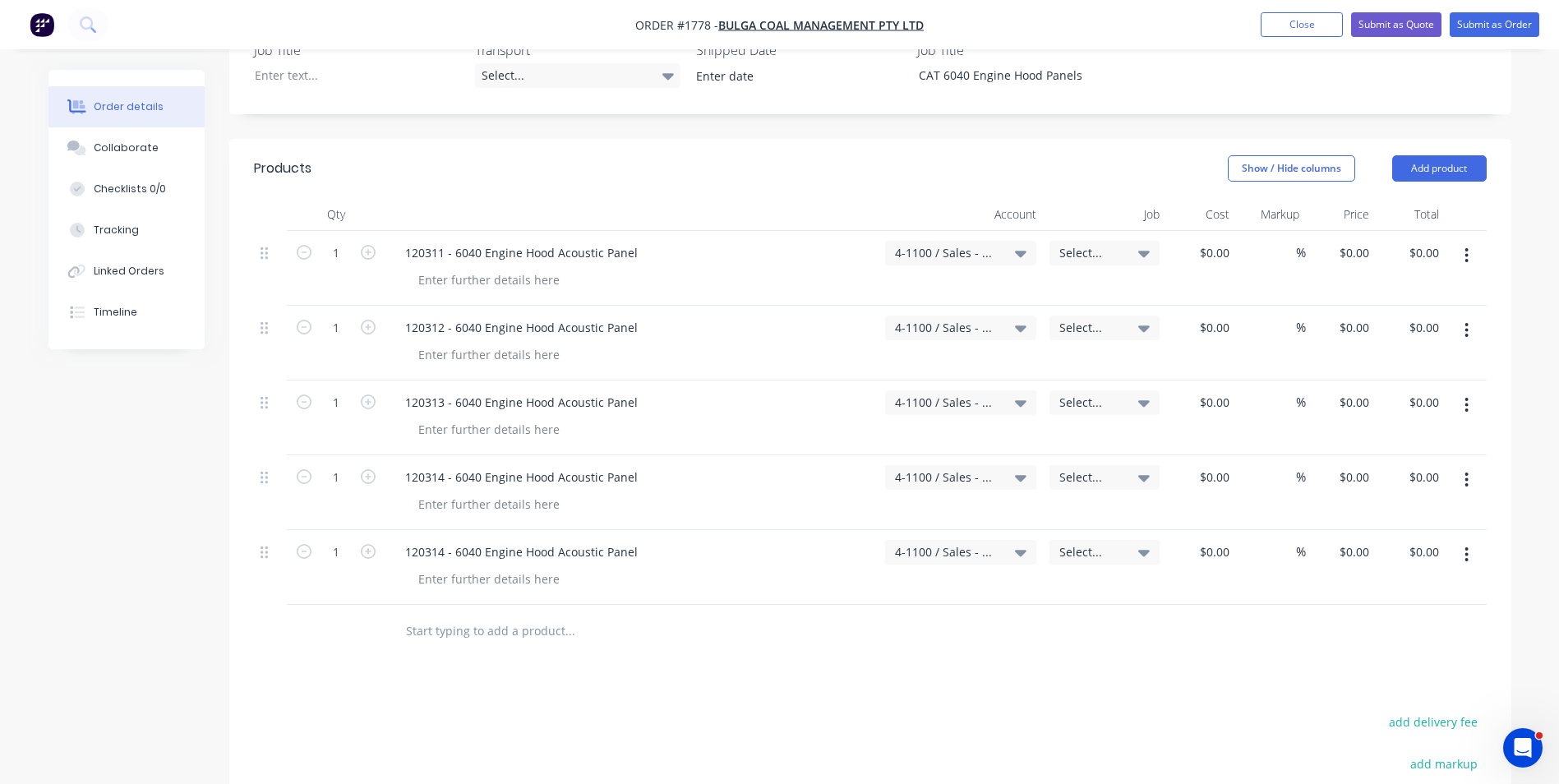
scroll to position [493, 0]
drag, startPoint x: 445, startPoint y: 505, endPoint x: 433, endPoint y: 505, distance: 12.0
click at [433, 537] on div "120314 - 6040 Engine Hood Acoustic Panel" at bounding box center [521, 549] width 259 height 23
click at [1468, 543] on icon "button" at bounding box center [1466, 552] width 4 height 19
click at [1382, 616] on div "Duplicate" at bounding box center [1409, 628] width 127 height 23
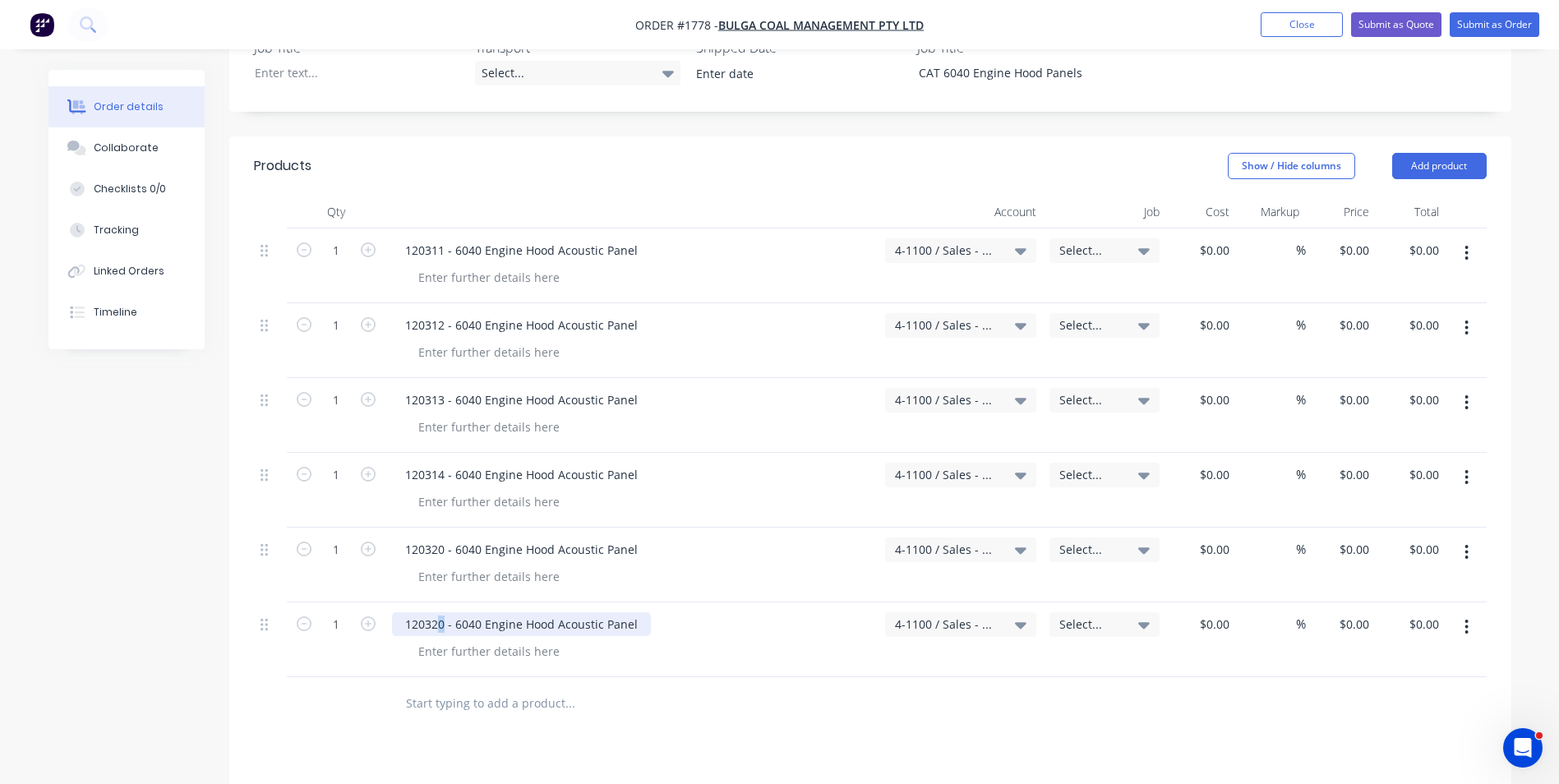
click at [440, 612] on div "120320 - 6040 Engine Hood Acoustic Panel" at bounding box center [521, 624] width 259 height 23
click at [1466, 619] on icon "button" at bounding box center [1466, 626] width 3 height 15
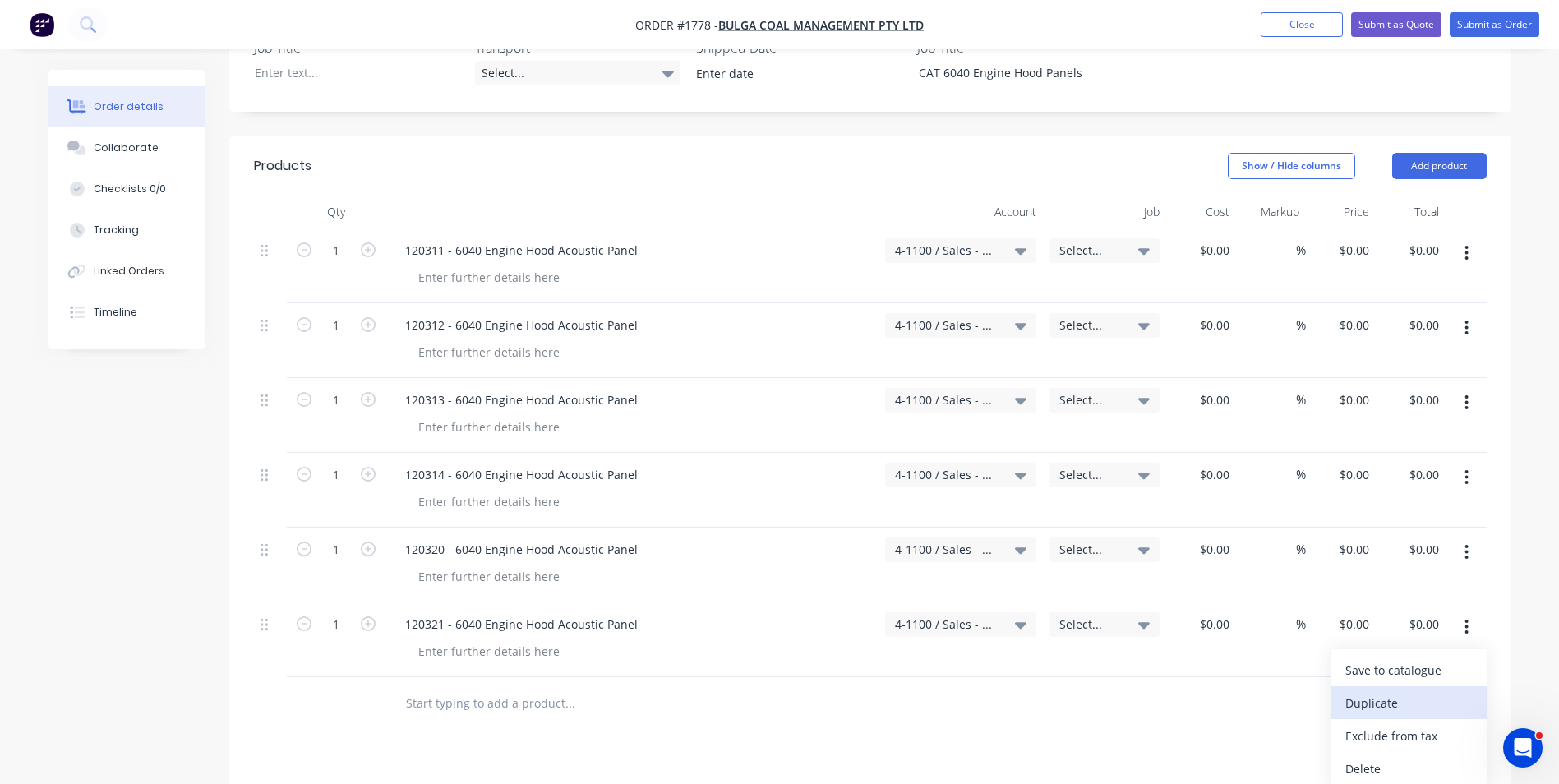
click at [1386, 691] on div "Duplicate" at bounding box center [1409, 703] width 127 height 23
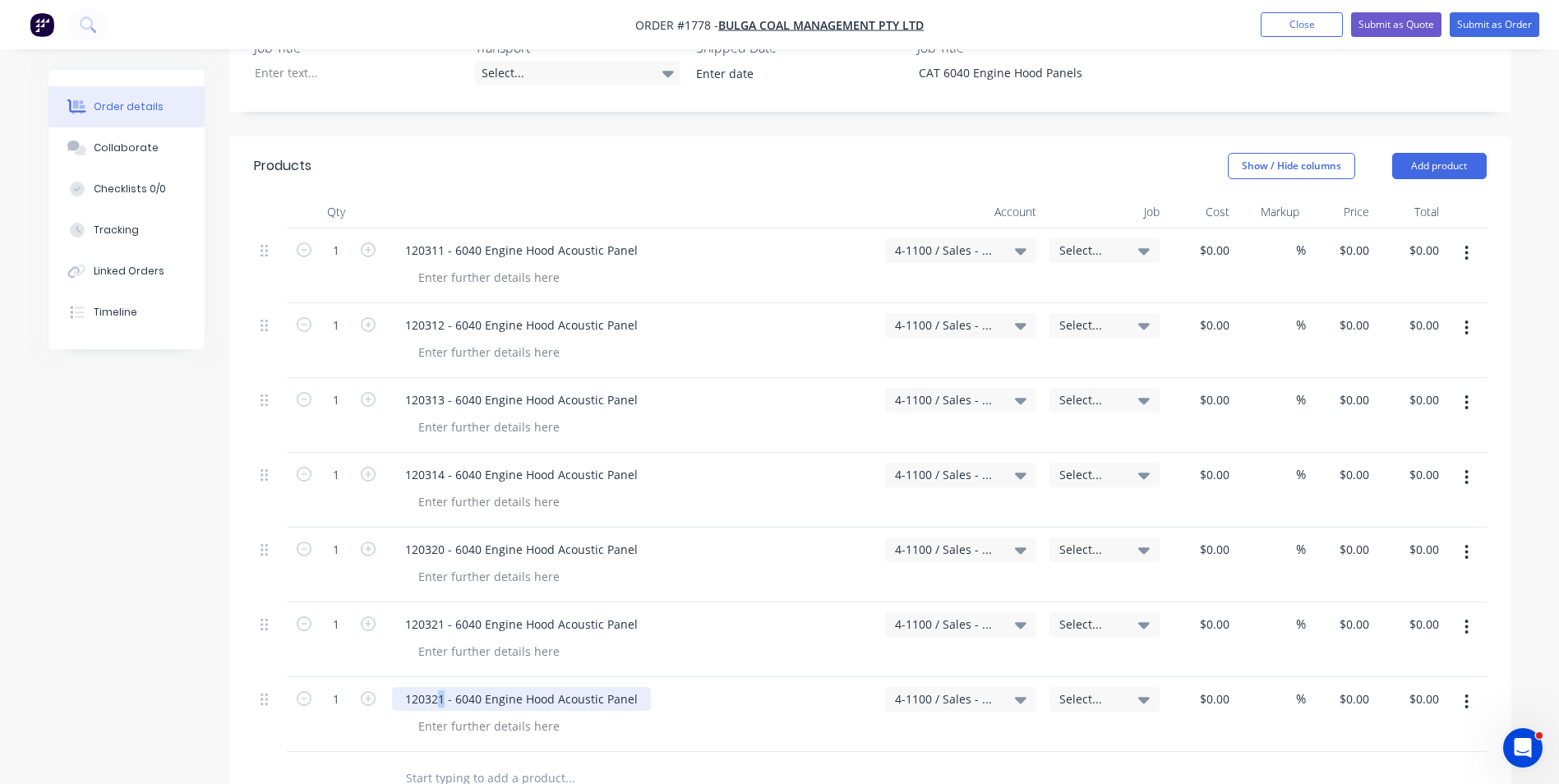
click at [439, 686] on div "120321 - 6040 Engine Hood Acoustic Panel" at bounding box center [521, 698] width 259 height 23
click at [1465, 692] on icon "button" at bounding box center [1466, 701] width 4 height 19
click at [1375, 765] on div "Duplicate" at bounding box center [1409, 777] width 127 height 23
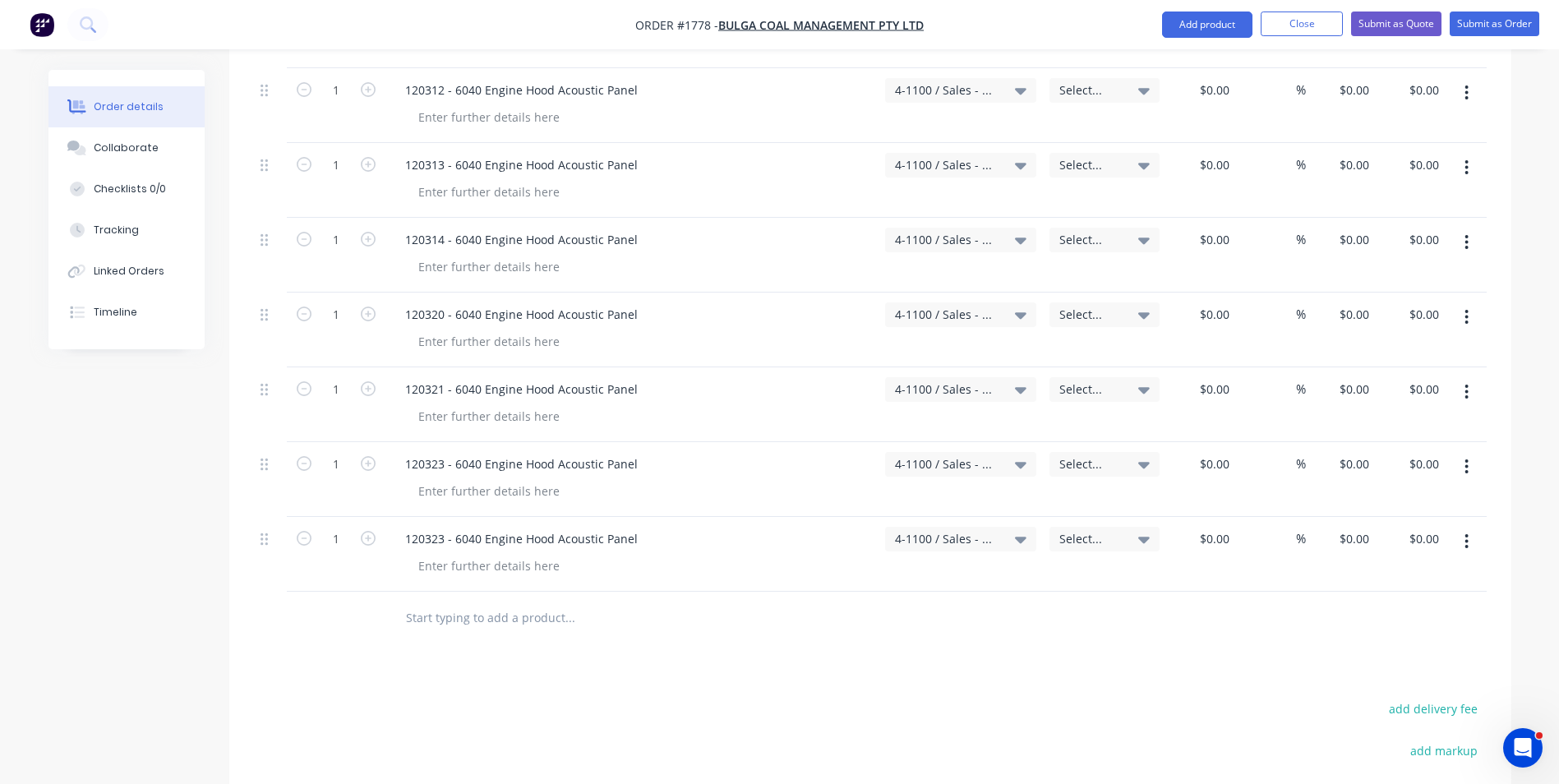
scroll to position [739, 0]
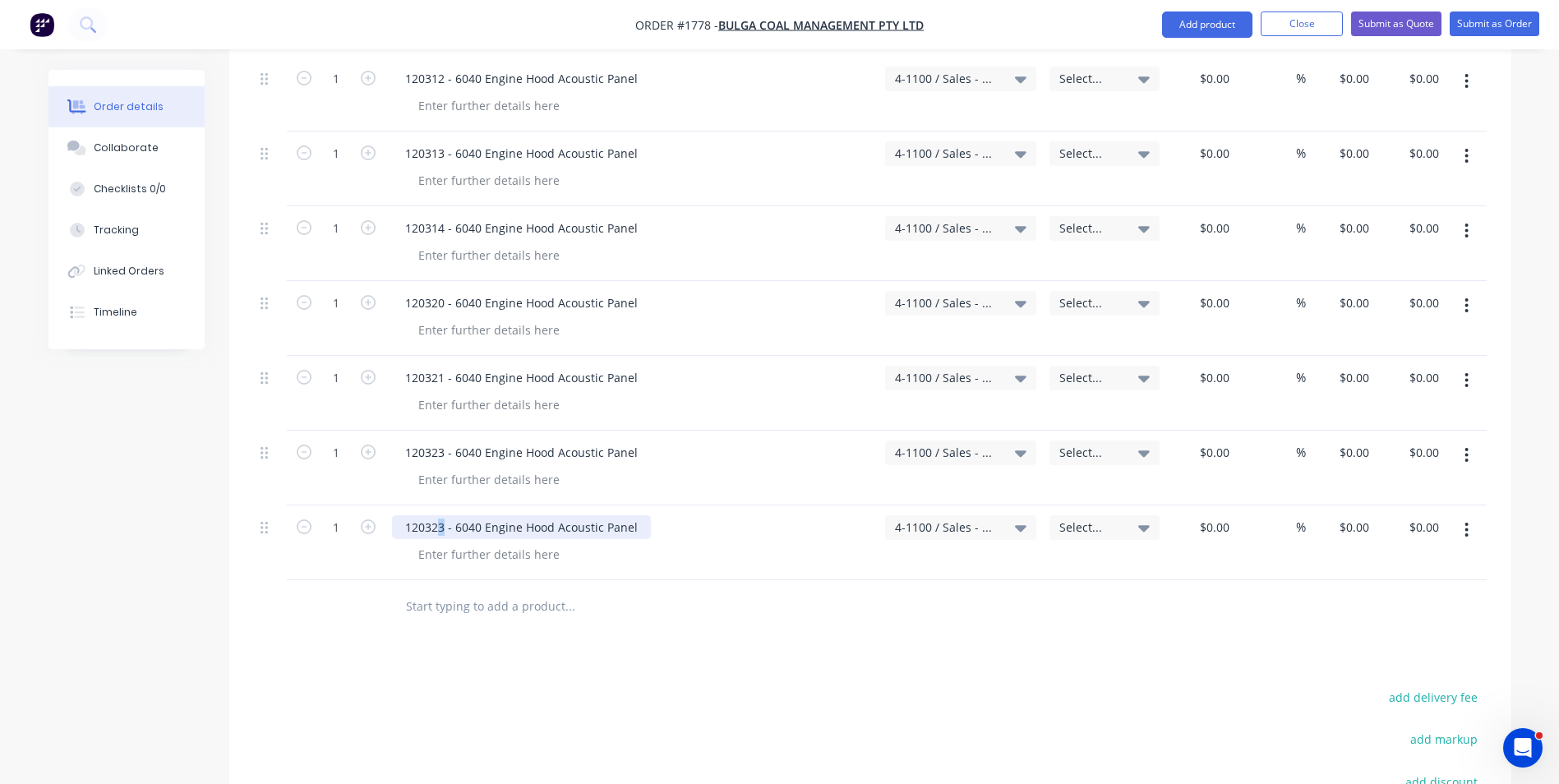
click at [439, 516] on div "120323 - 6040 Engine Hood Acoustic Panel" at bounding box center [521, 527] width 259 height 23
click at [1468, 520] on icon "button" at bounding box center [1466, 529] width 4 height 19
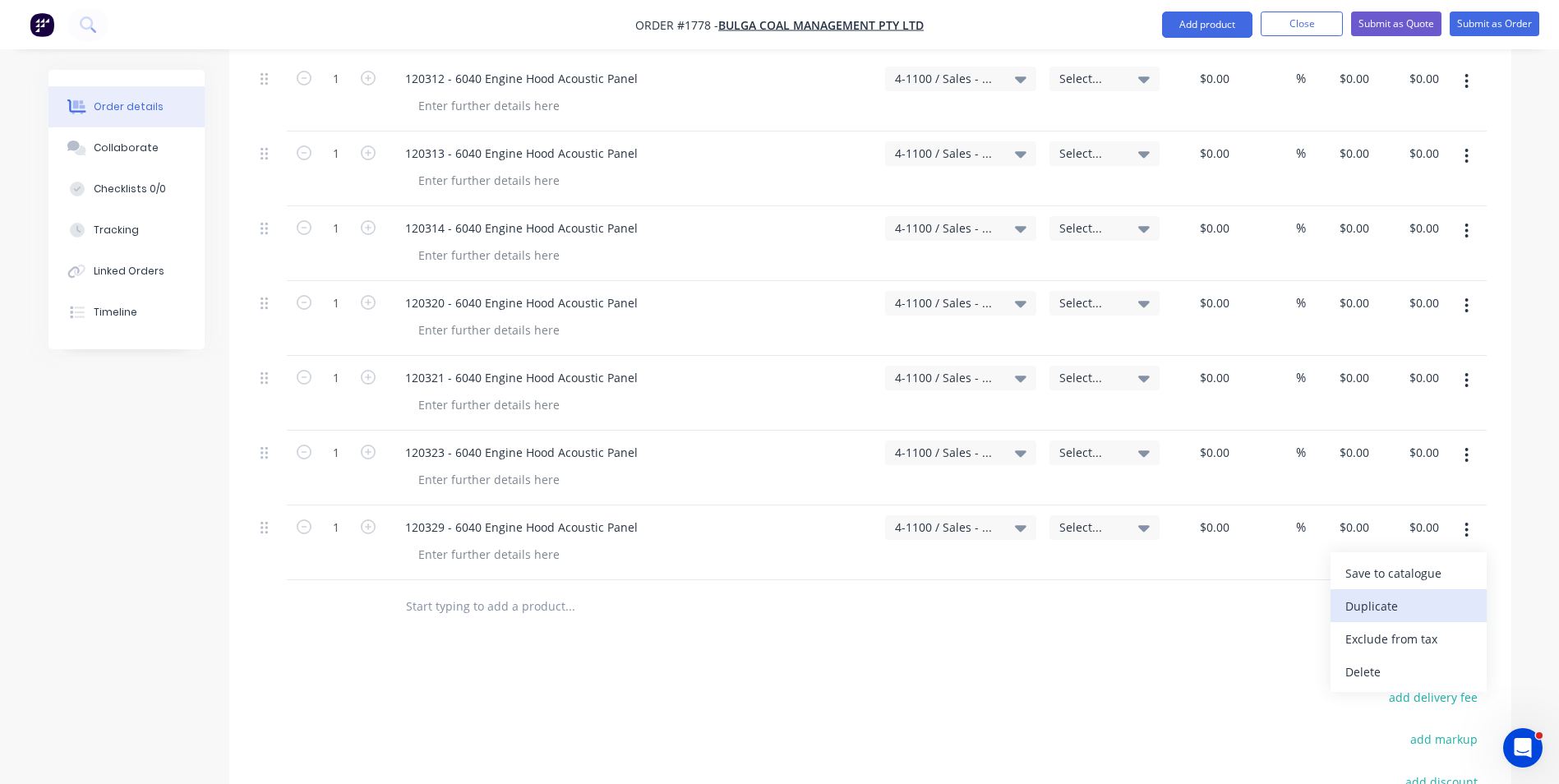
click at [1377, 594] on div "Duplicate" at bounding box center [1409, 605] width 127 height 23
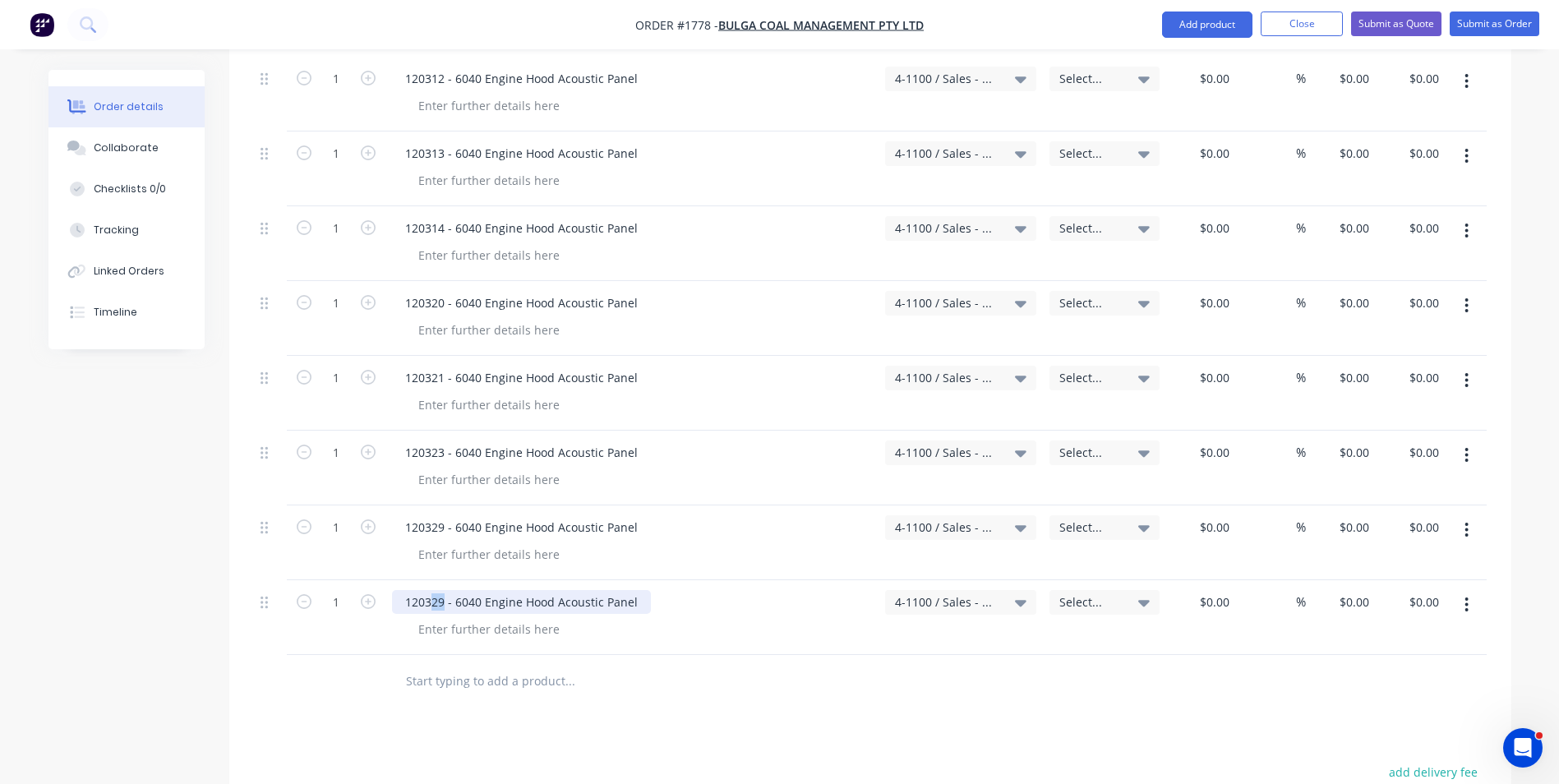
drag, startPoint x: 442, startPoint y: 557, endPoint x: 433, endPoint y: 557, distance: 9.0
click at [433, 590] on div "120329 - 6040 Engine Hood Acoustic Panel" at bounding box center [521, 601] width 259 height 23
click at [1467, 598] on icon "button" at bounding box center [1466, 604] width 3 height 15
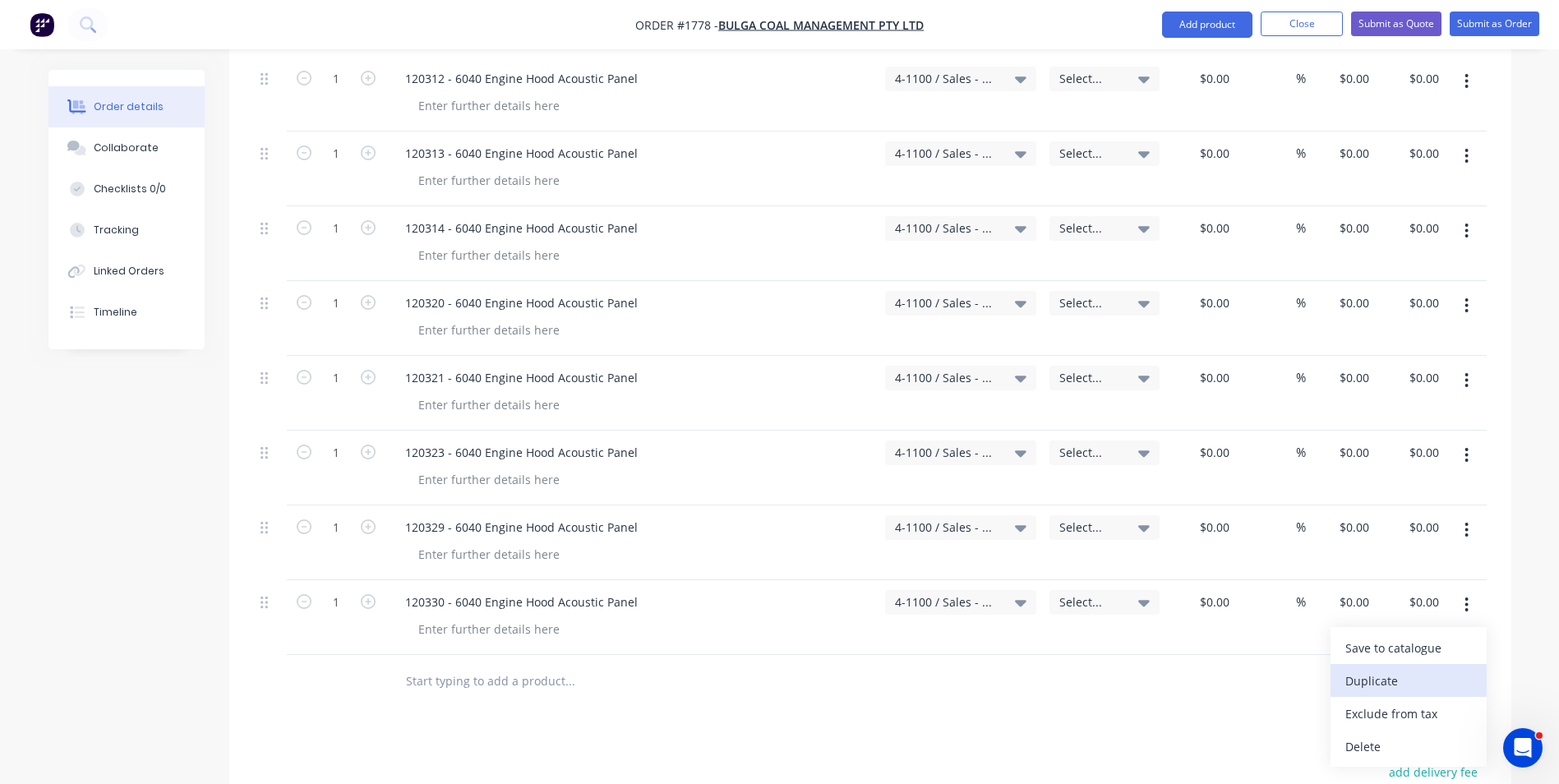
click at [1384, 669] on div "Duplicate" at bounding box center [1409, 681] width 127 height 23
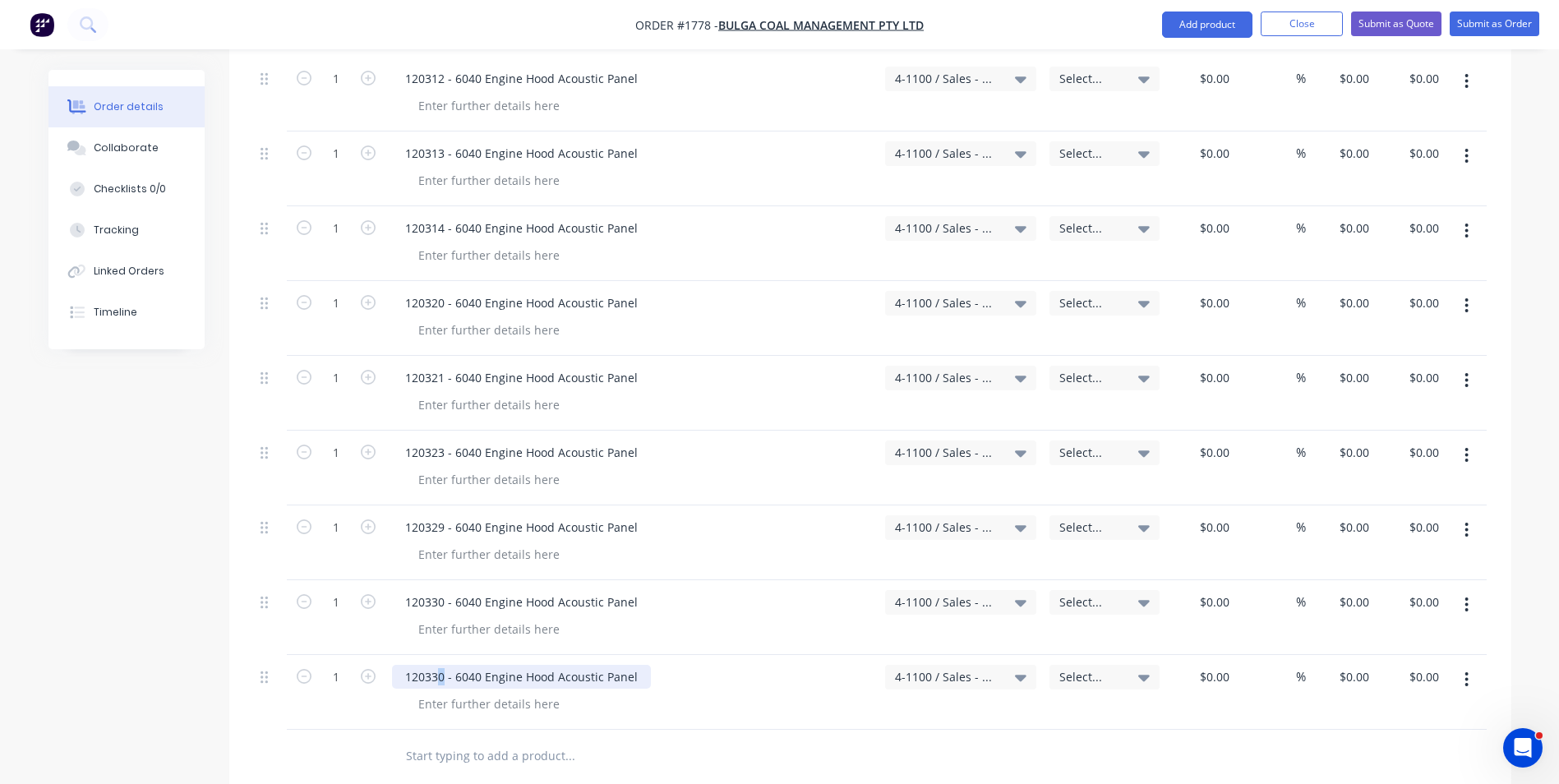
click at [441, 665] on div "120330 - 6040 Engine Hood Acoustic Panel" at bounding box center [521, 677] width 259 height 23
click at [1468, 672] on icon "button" at bounding box center [1466, 679] width 3 height 15
click at [1358, 743] on div "Duplicate" at bounding box center [1409, 755] width 127 height 23
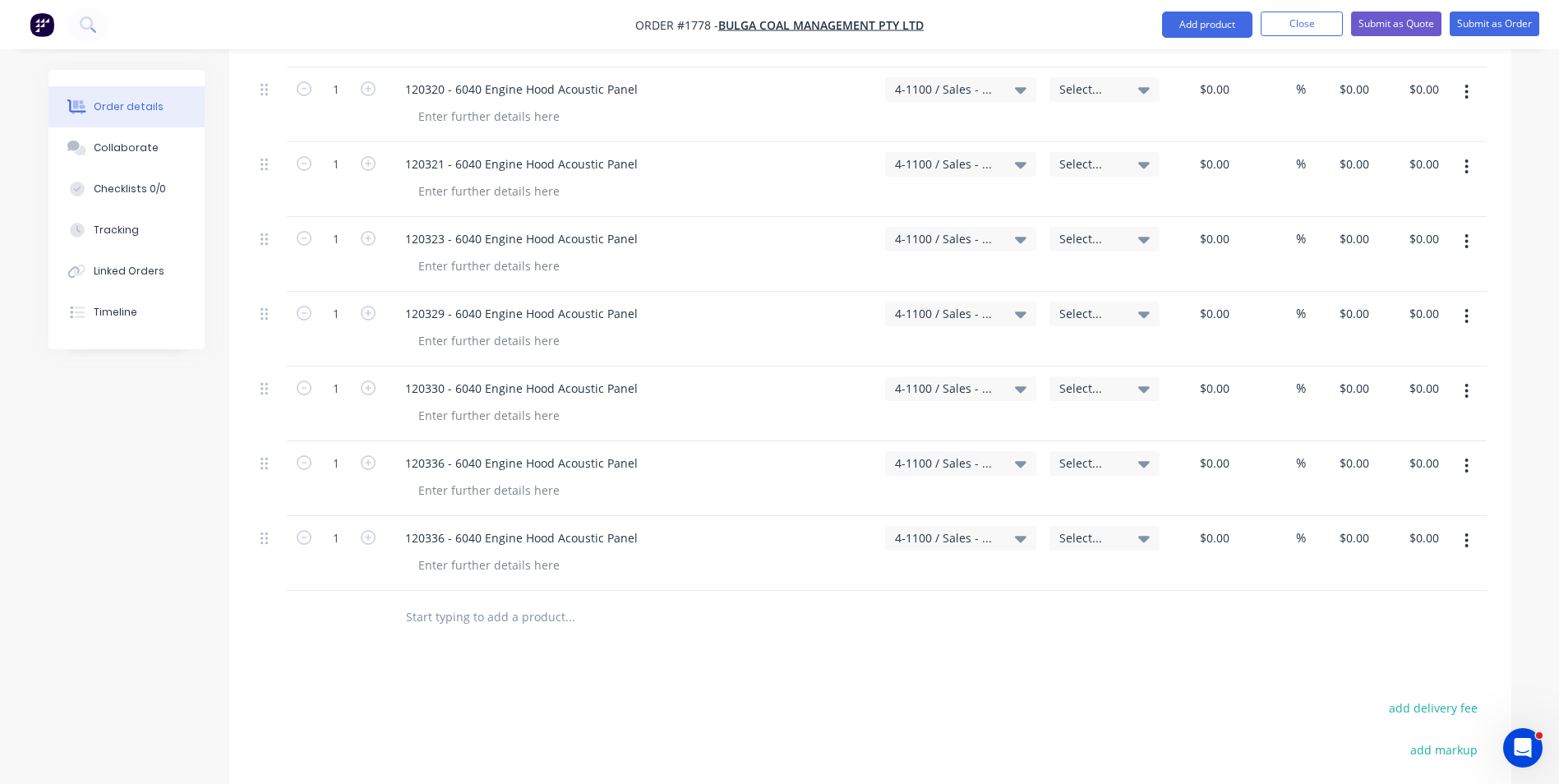
scroll to position [986, 0]
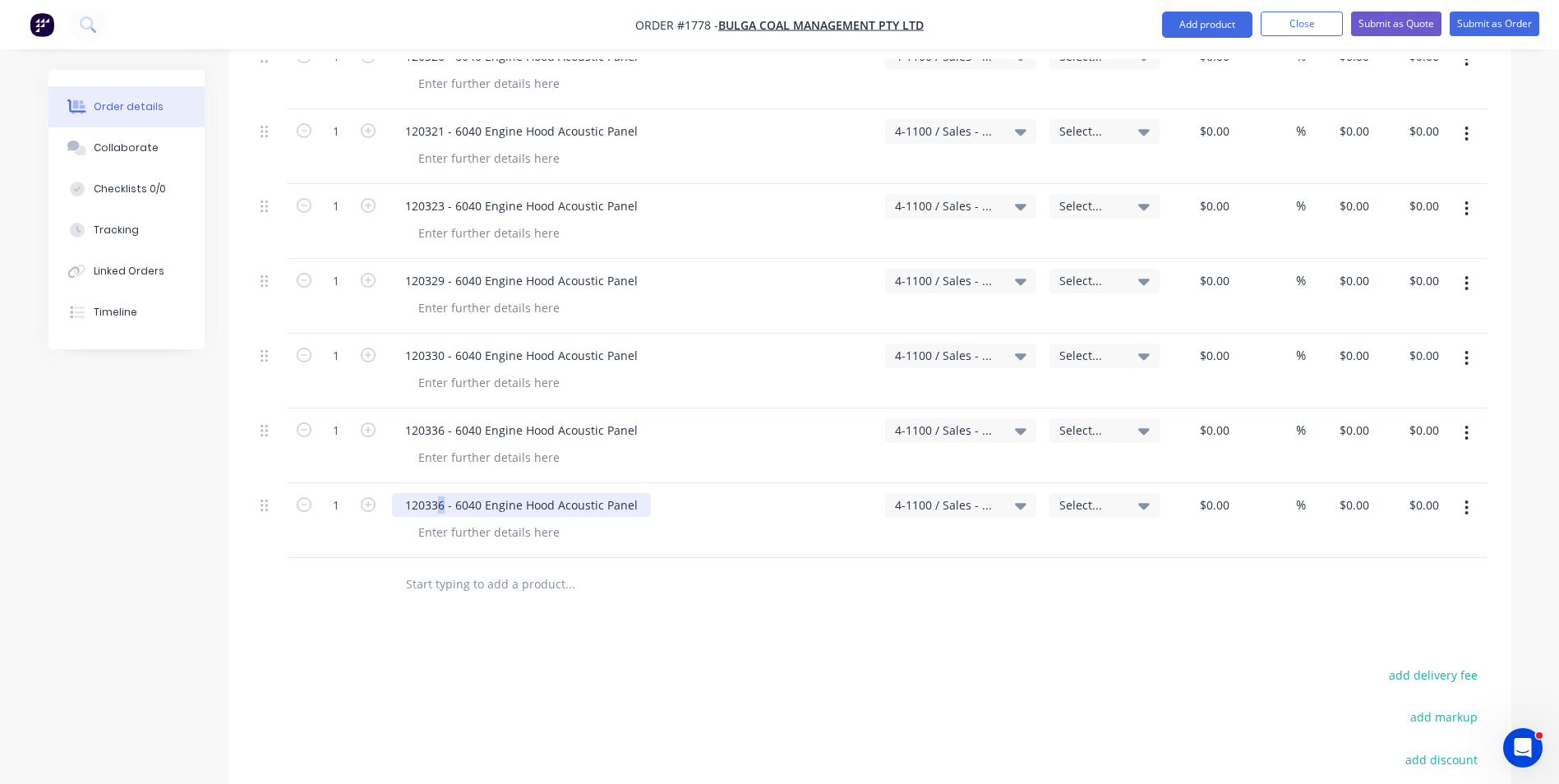
click at [439, 493] on div "120336 - 6040 Engine Hood Acoustic Panel" at bounding box center [521, 505] width 259 height 23
click at [1466, 499] on icon "button" at bounding box center [1466, 508] width 4 height 19
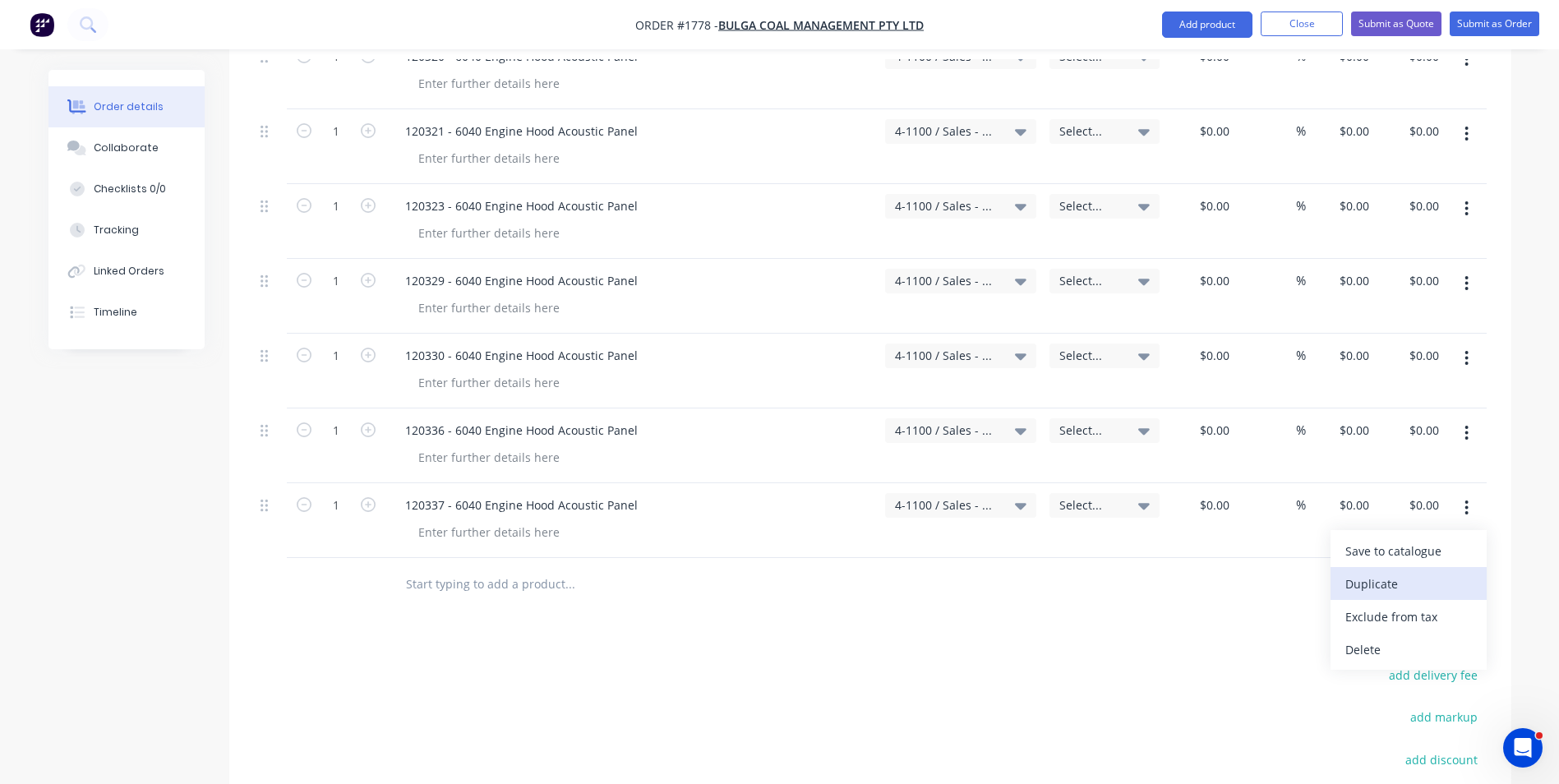
click at [1376, 572] on div "Duplicate" at bounding box center [1409, 584] width 127 height 23
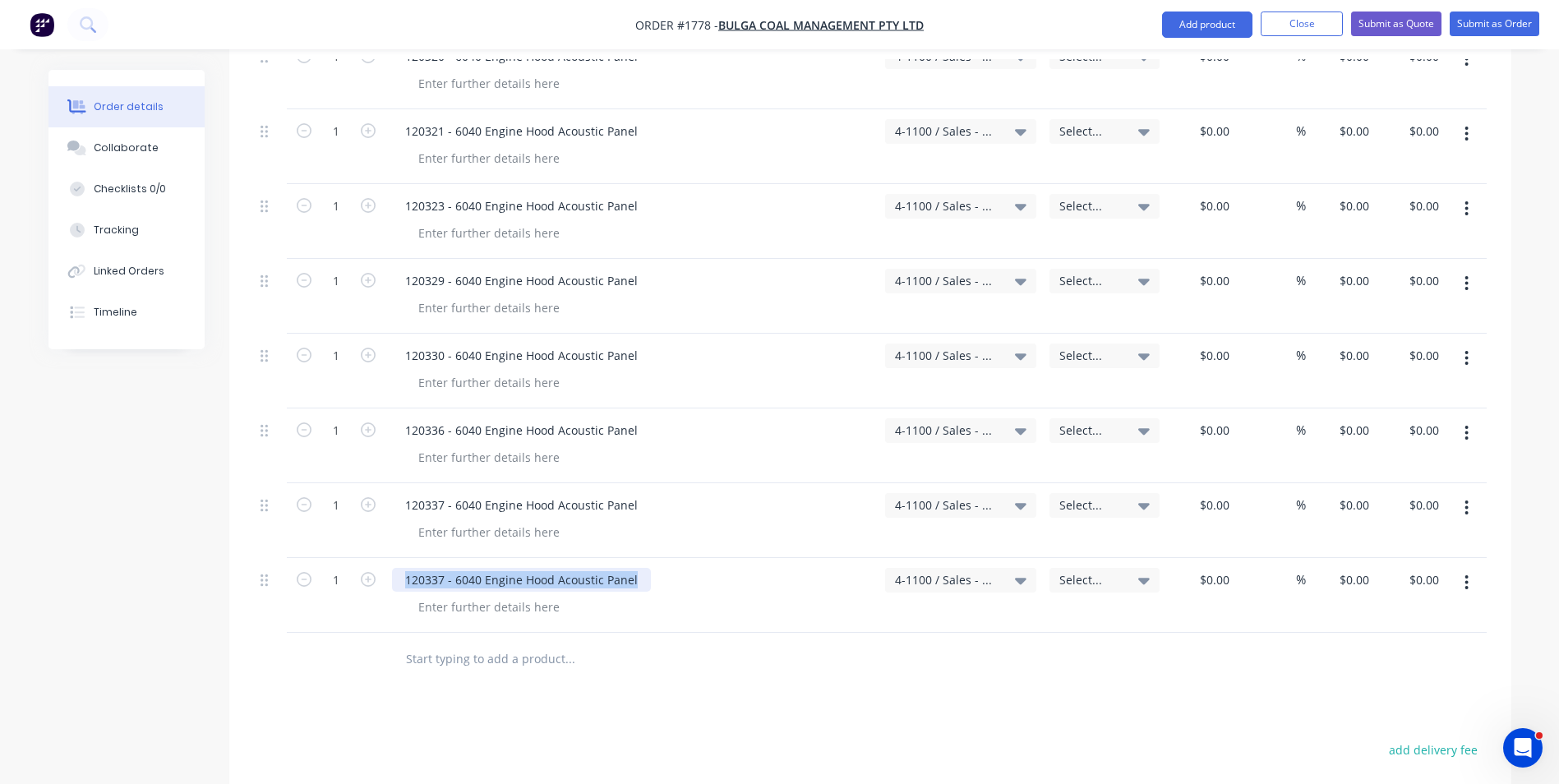
drag, startPoint x: 619, startPoint y: 533, endPoint x: 400, endPoint y: 537, distance: 219.0
click at [400, 567] on div "120337 - 6040 Engine Hood Acoustic Panel" at bounding box center [521, 579] width 259 height 23
click at [611, 581] on div "Fastener Kit" at bounding box center [632, 595] width 493 height 75
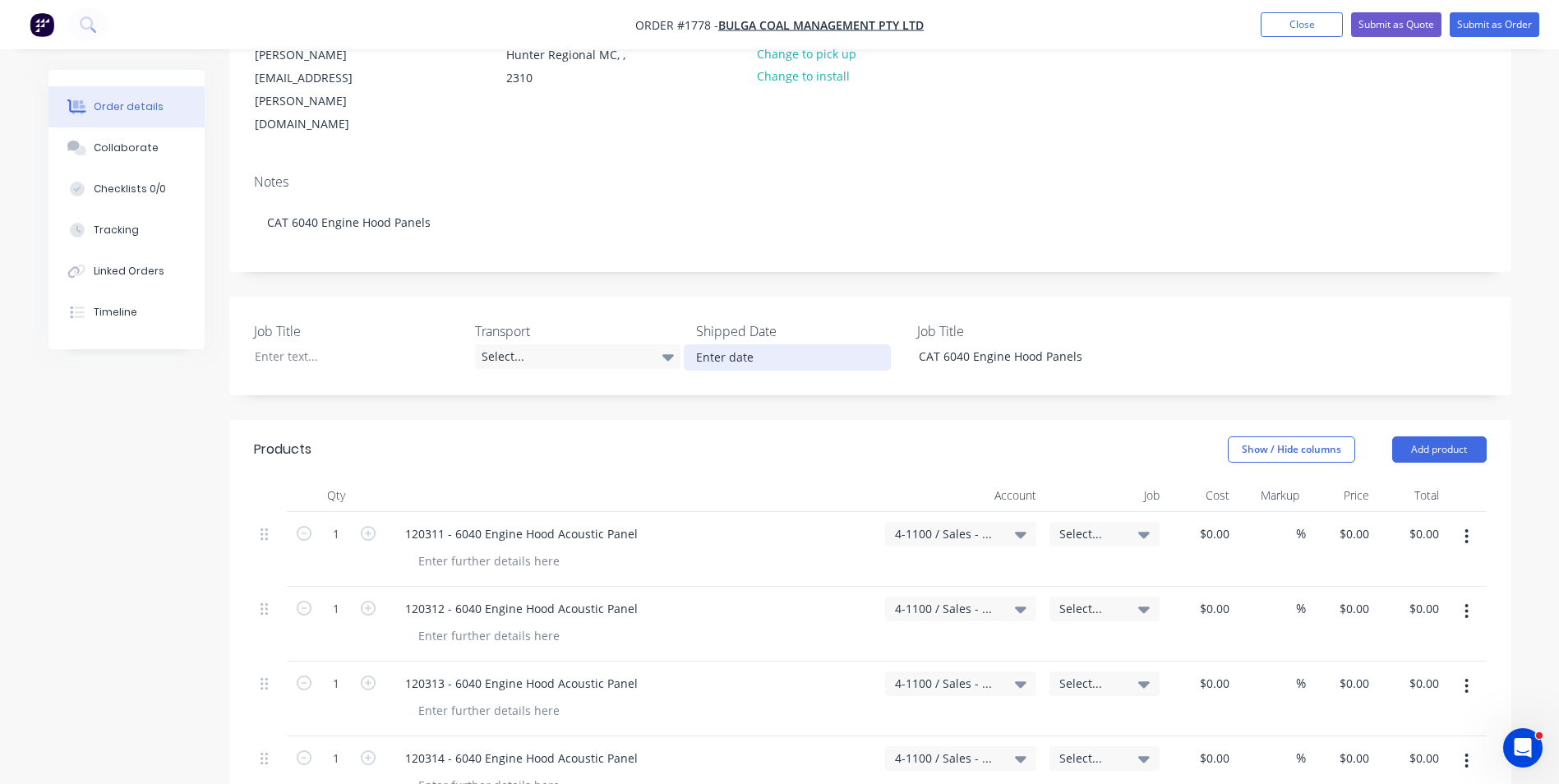
scroll to position [164, 0]
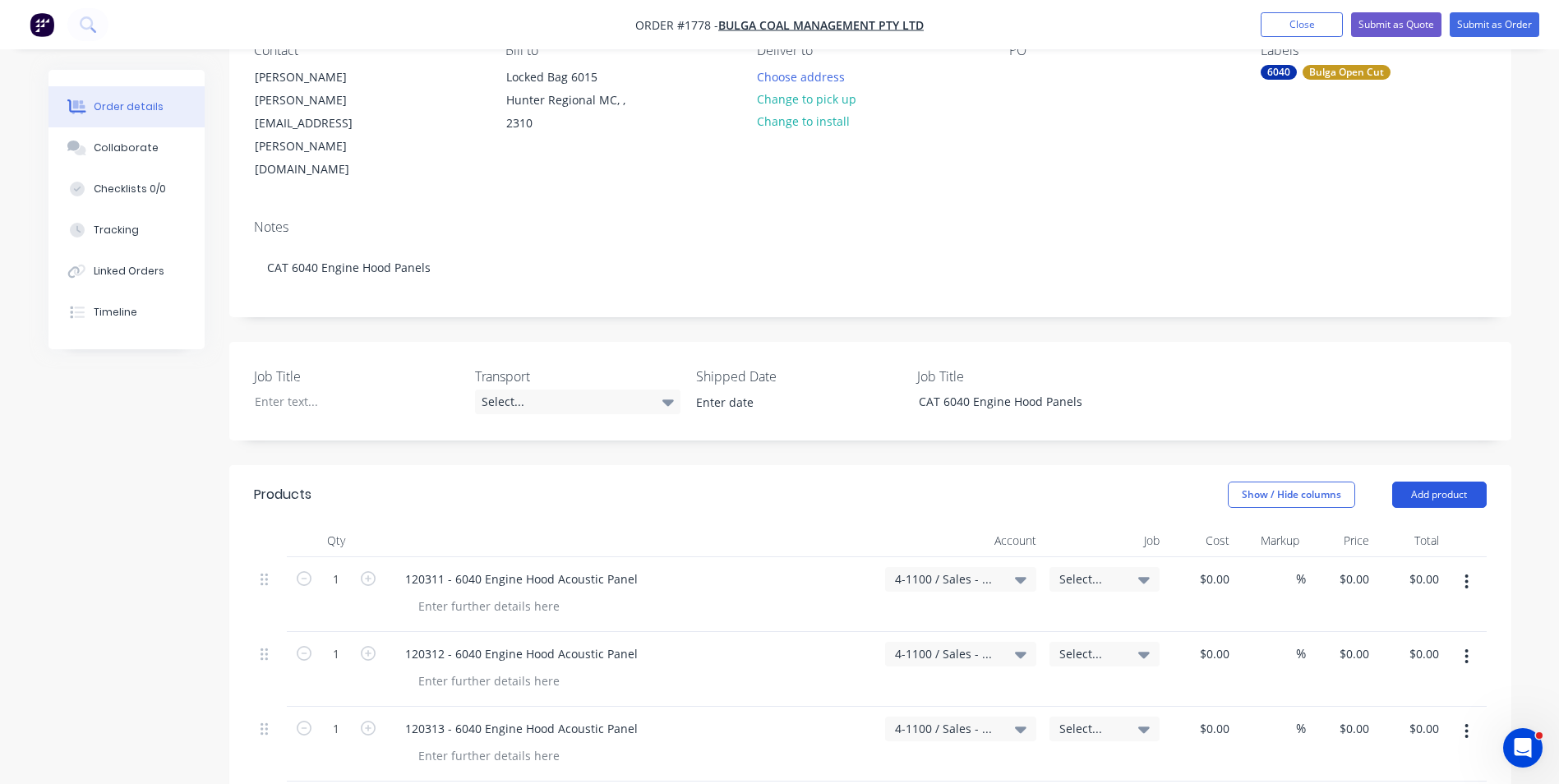
click at [1436, 481] on button "Add product" at bounding box center [1439, 494] width 95 height 26
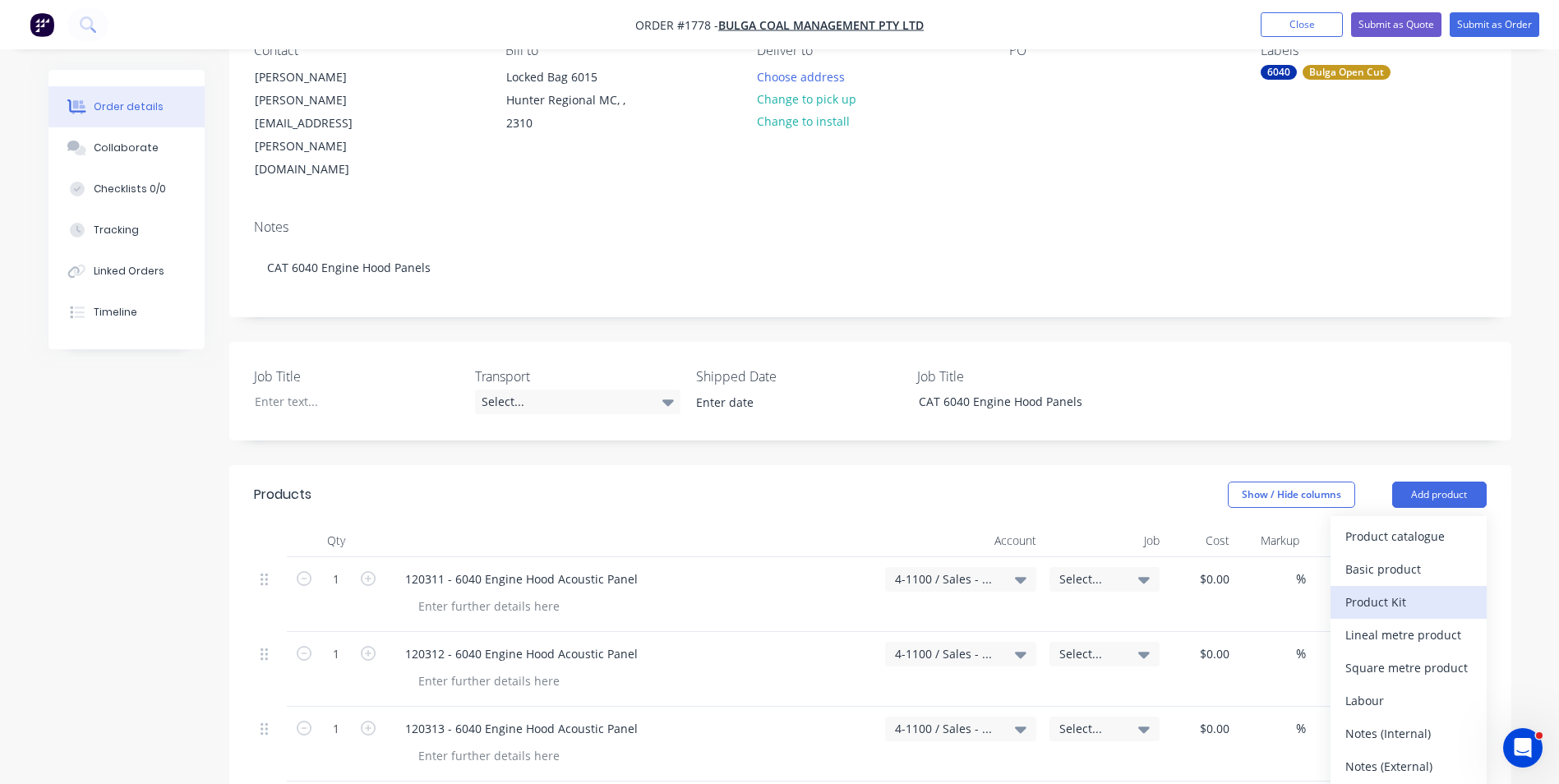
click at [1380, 590] on div "Product Kit" at bounding box center [1409, 601] width 127 height 23
click at [1376, 590] on div "Custom pricing" at bounding box center [1409, 601] width 127 height 23
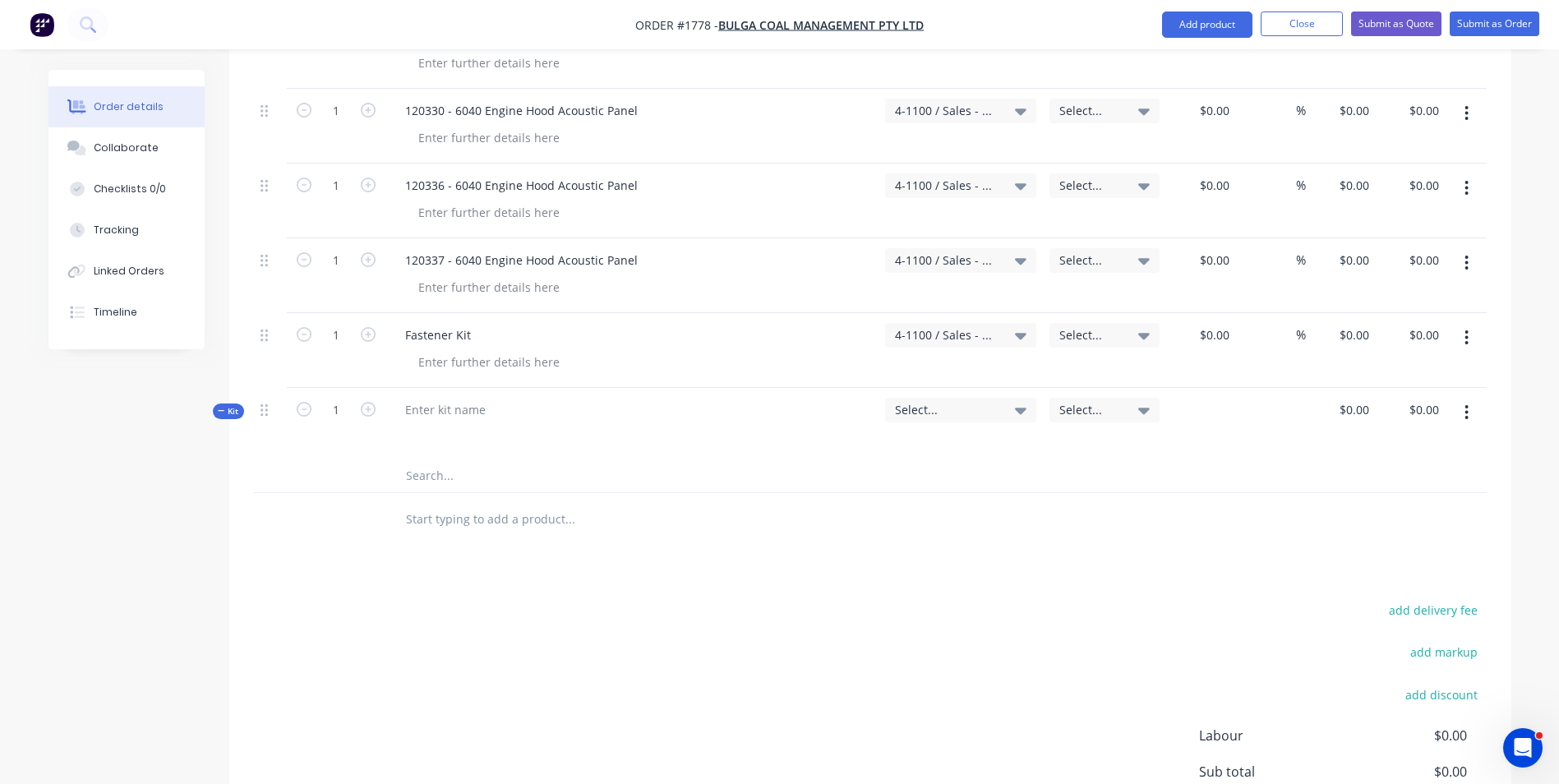
scroll to position [1202, 0]
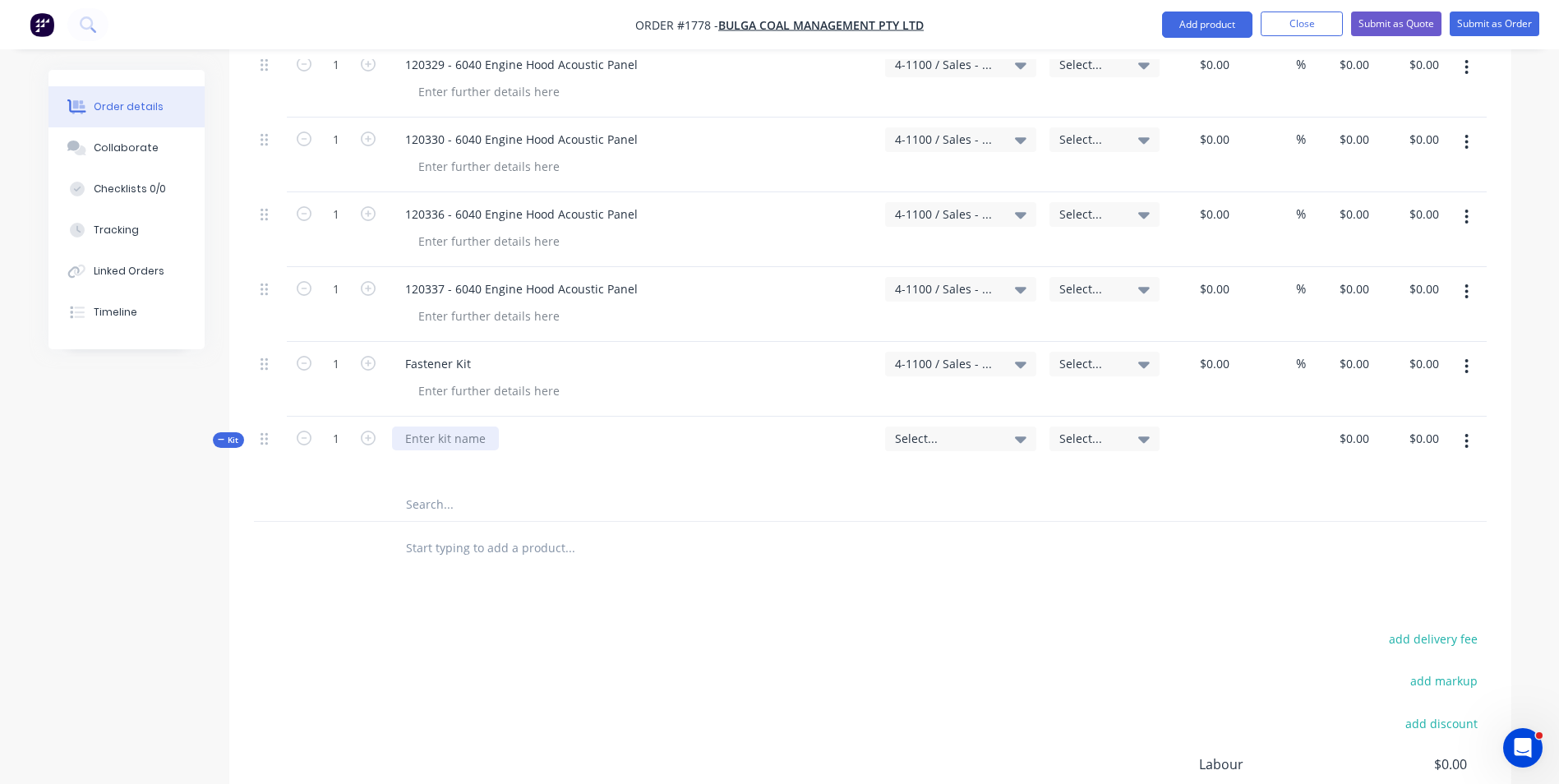
click at [479, 427] on div at bounding box center [444, 438] width 106 height 23
click at [913, 430] on span "Select..." at bounding box center [947, 438] width 104 height 18
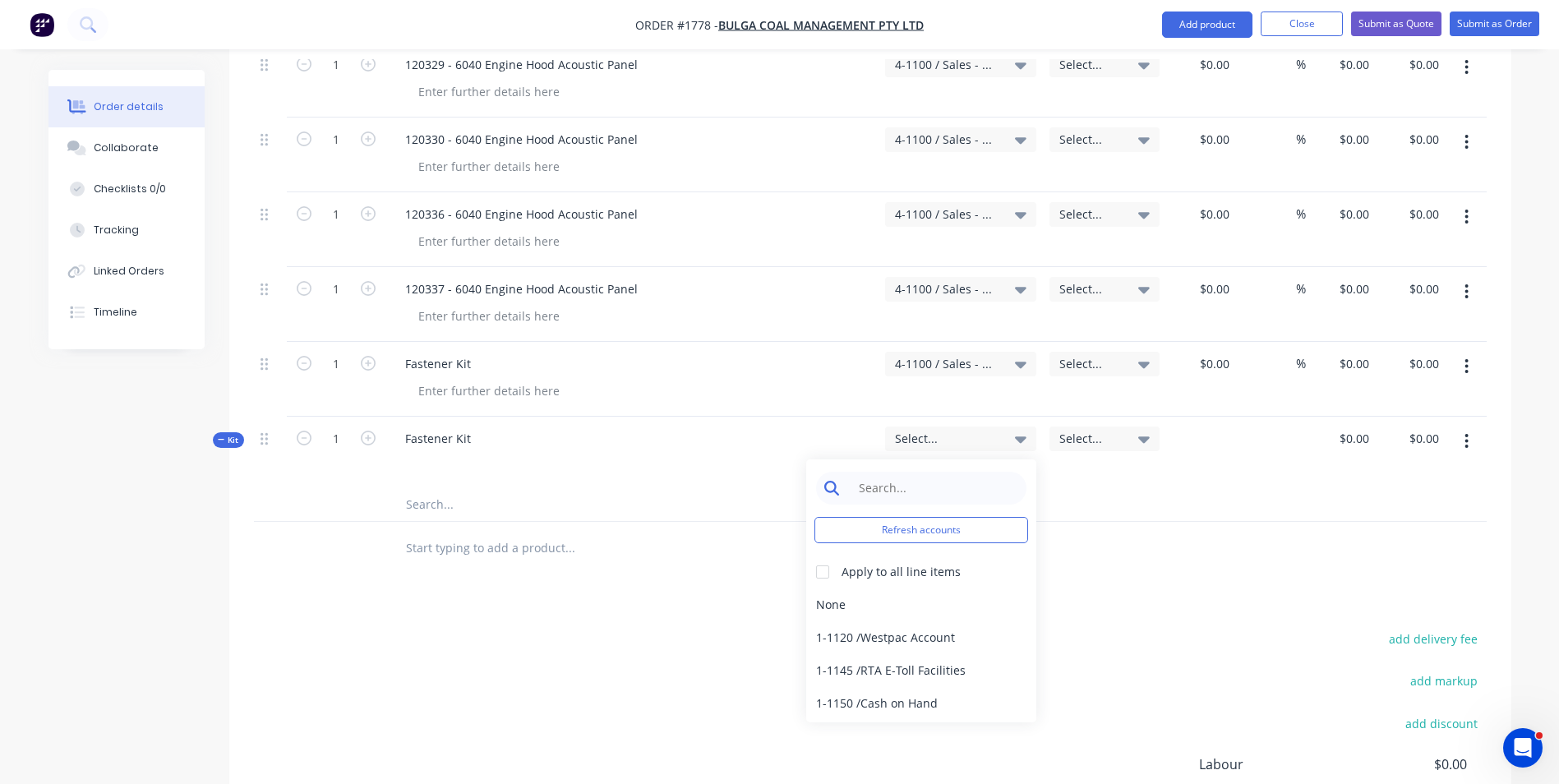
click at [865, 472] on input at bounding box center [934, 488] width 168 height 33
type input "4-11"
click at [973, 588] on div "4-1100 / Sales - Mobile Machines Sound" at bounding box center [921, 604] width 231 height 33
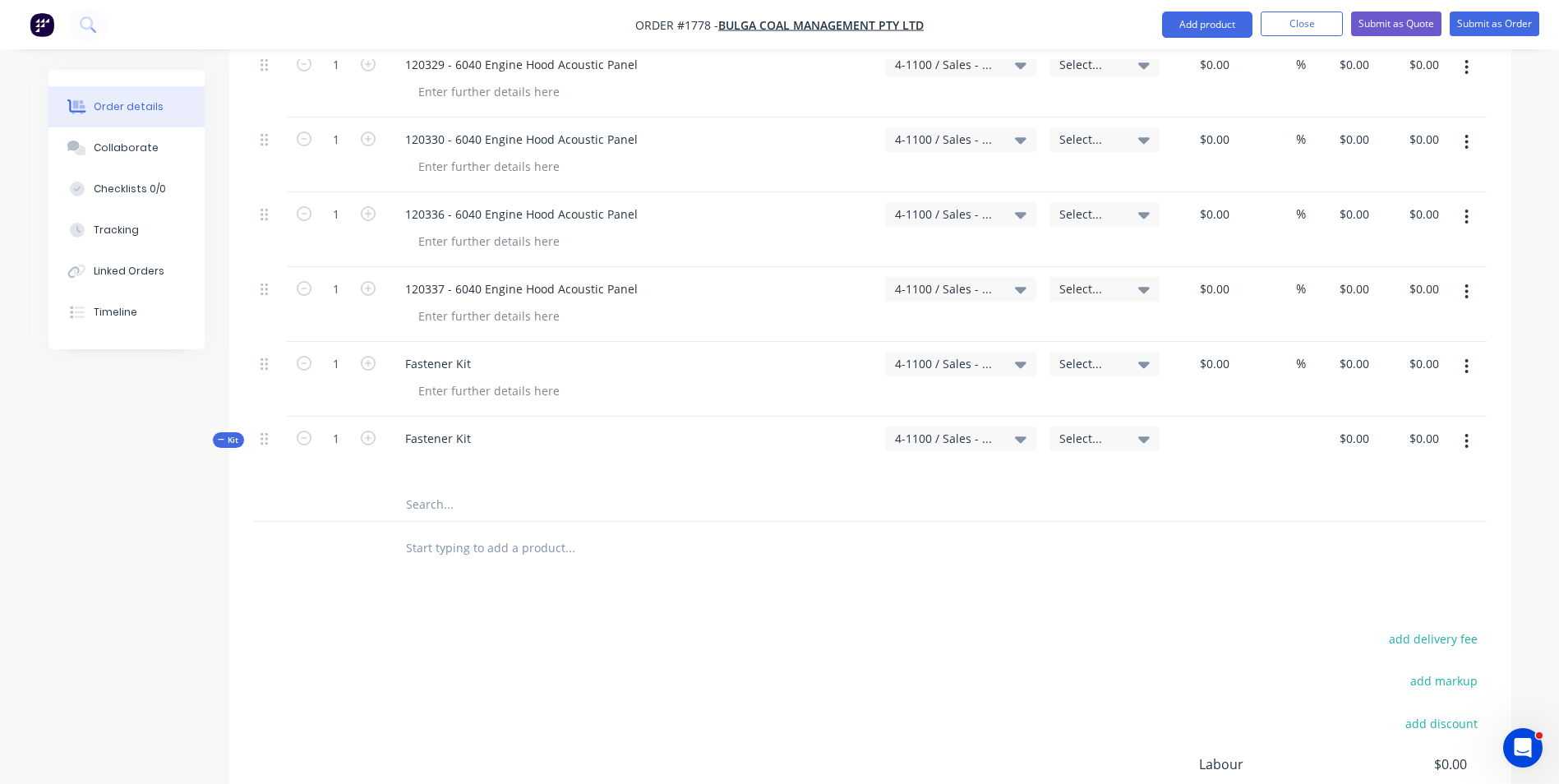
click at [1468, 357] on icon "button" at bounding box center [1466, 366] width 4 height 19
click at [1380, 496] on div "Delete" at bounding box center [1409, 508] width 127 height 23
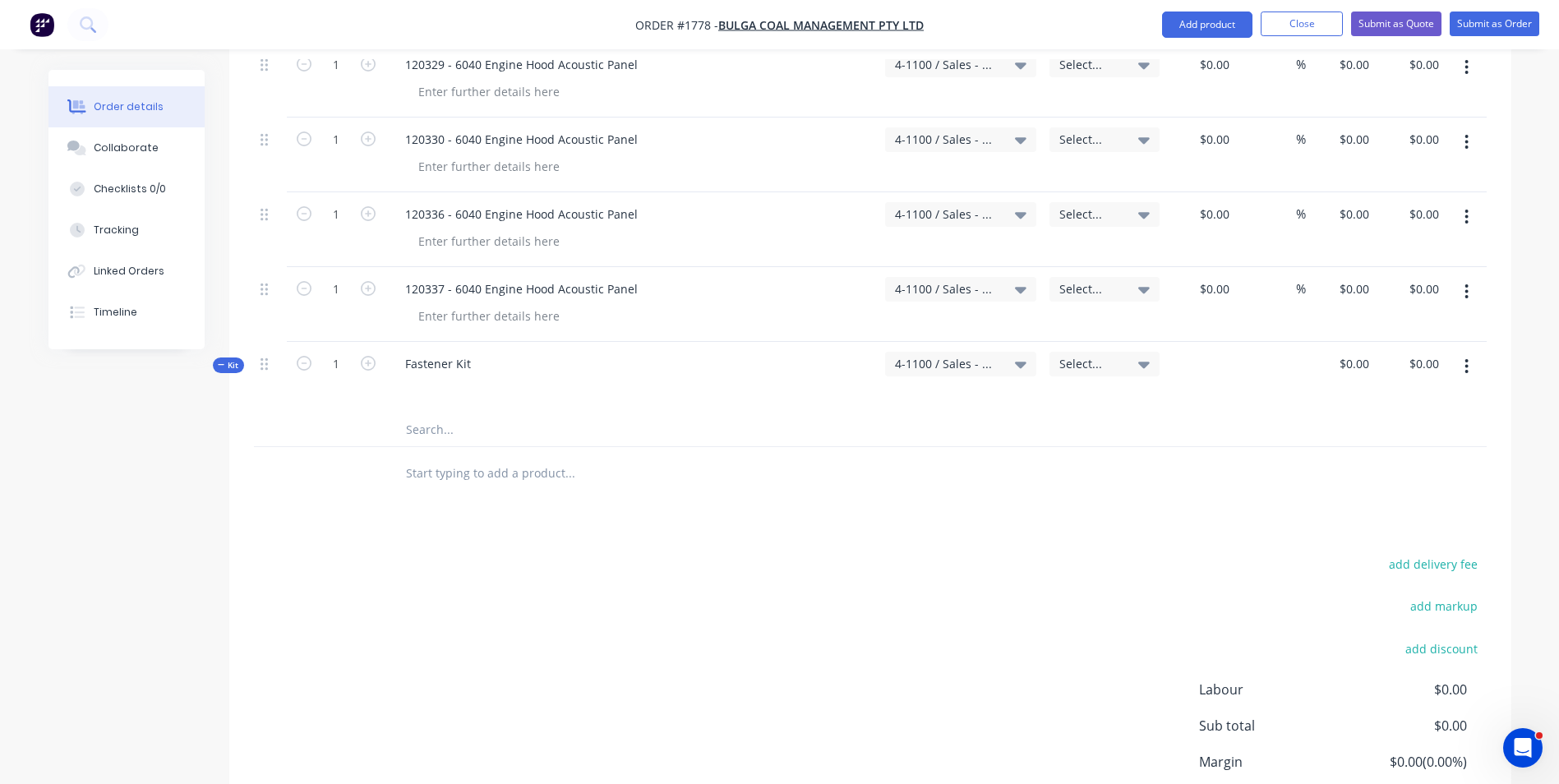
click at [434, 413] on input "text" at bounding box center [569, 430] width 329 height 33
click at [1468, 357] on icon "button" at bounding box center [1466, 366] width 4 height 19
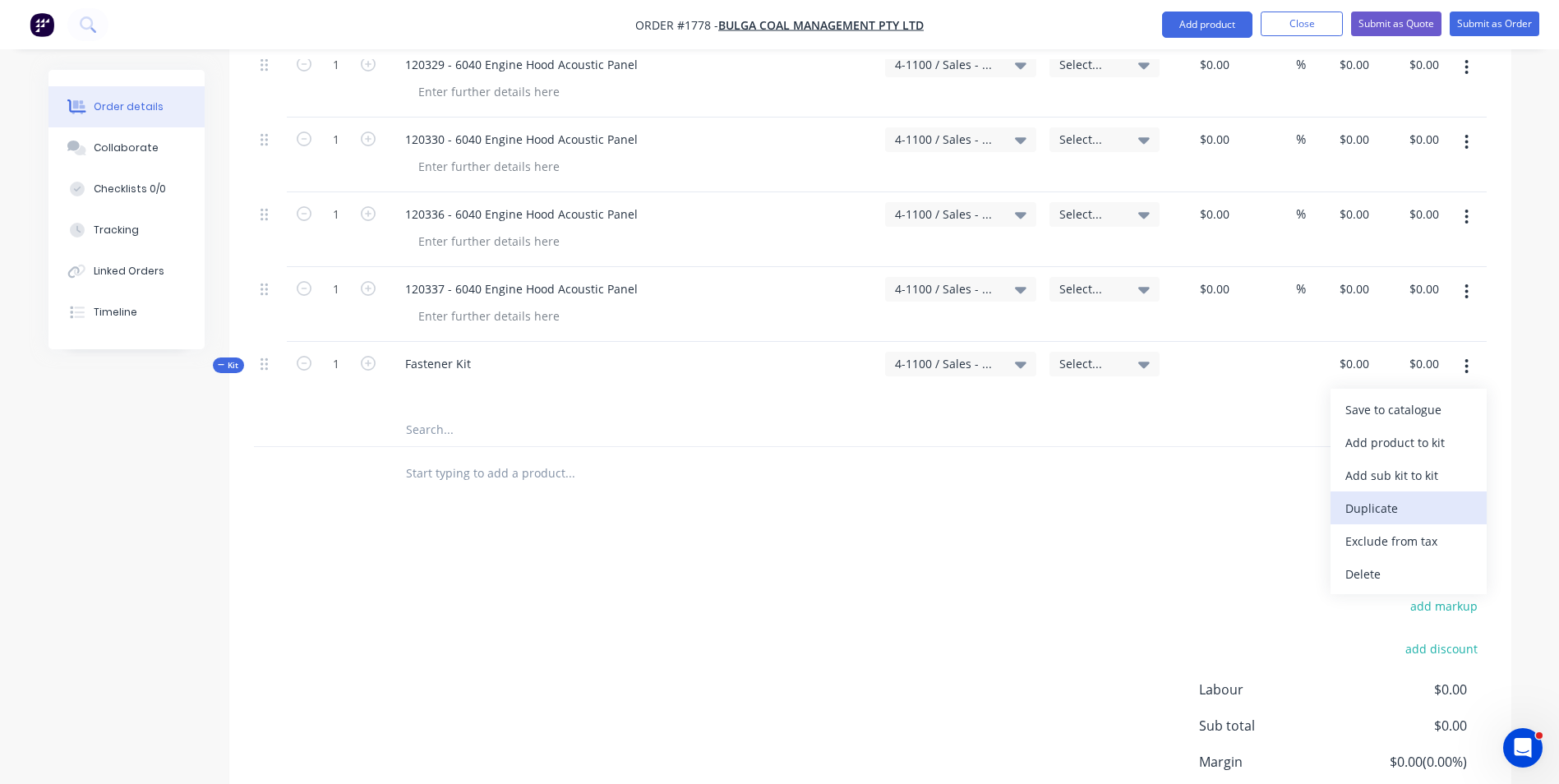
click at [1378, 496] on div "Duplicate" at bounding box center [1409, 508] width 127 height 23
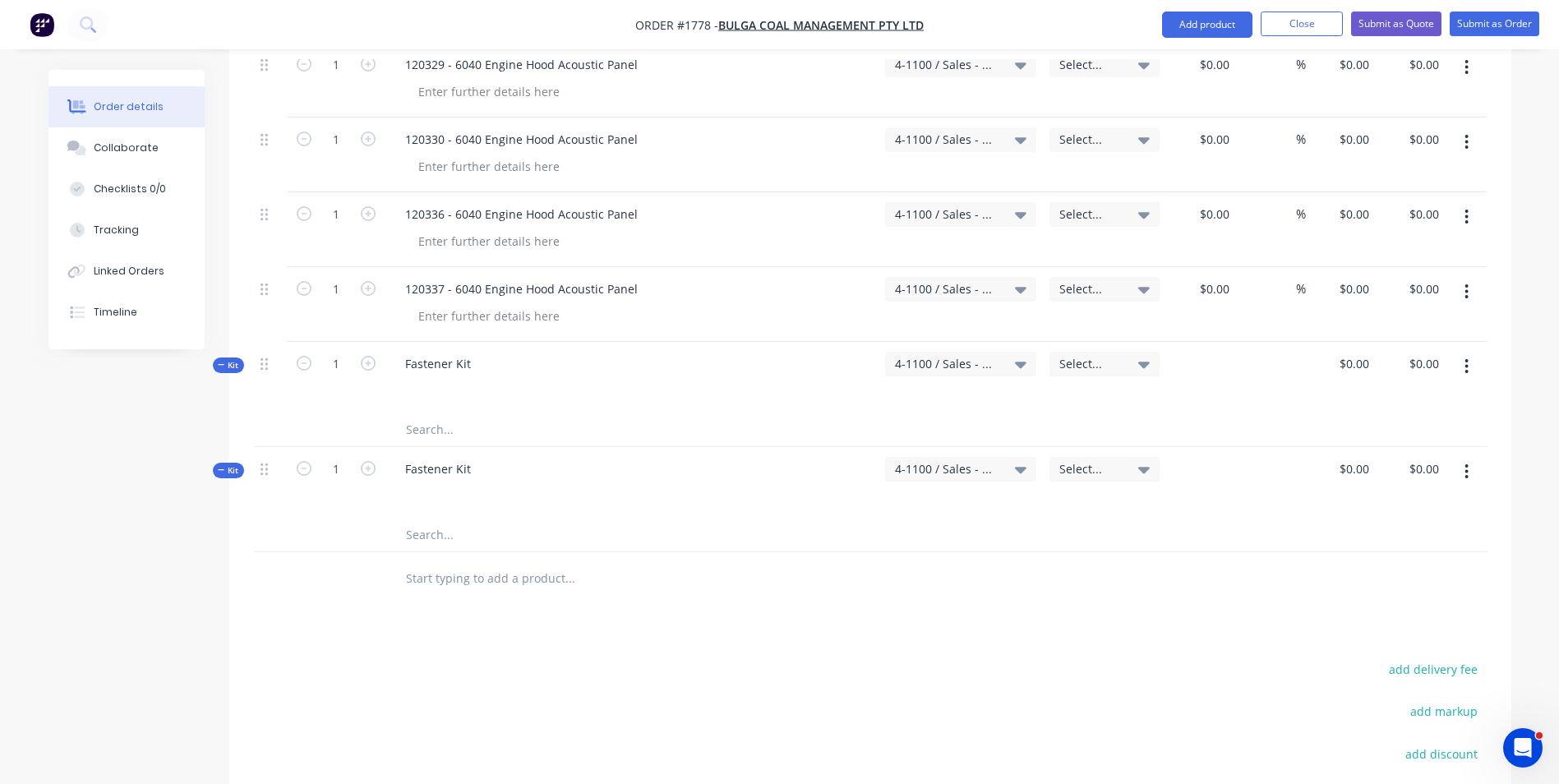
click at [1466, 463] on icon "button" at bounding box center [1466, 472] width 4 height 19
click at [1370, 667] on div "Delete" at bounding box center [1409, 679] width 127 height 23
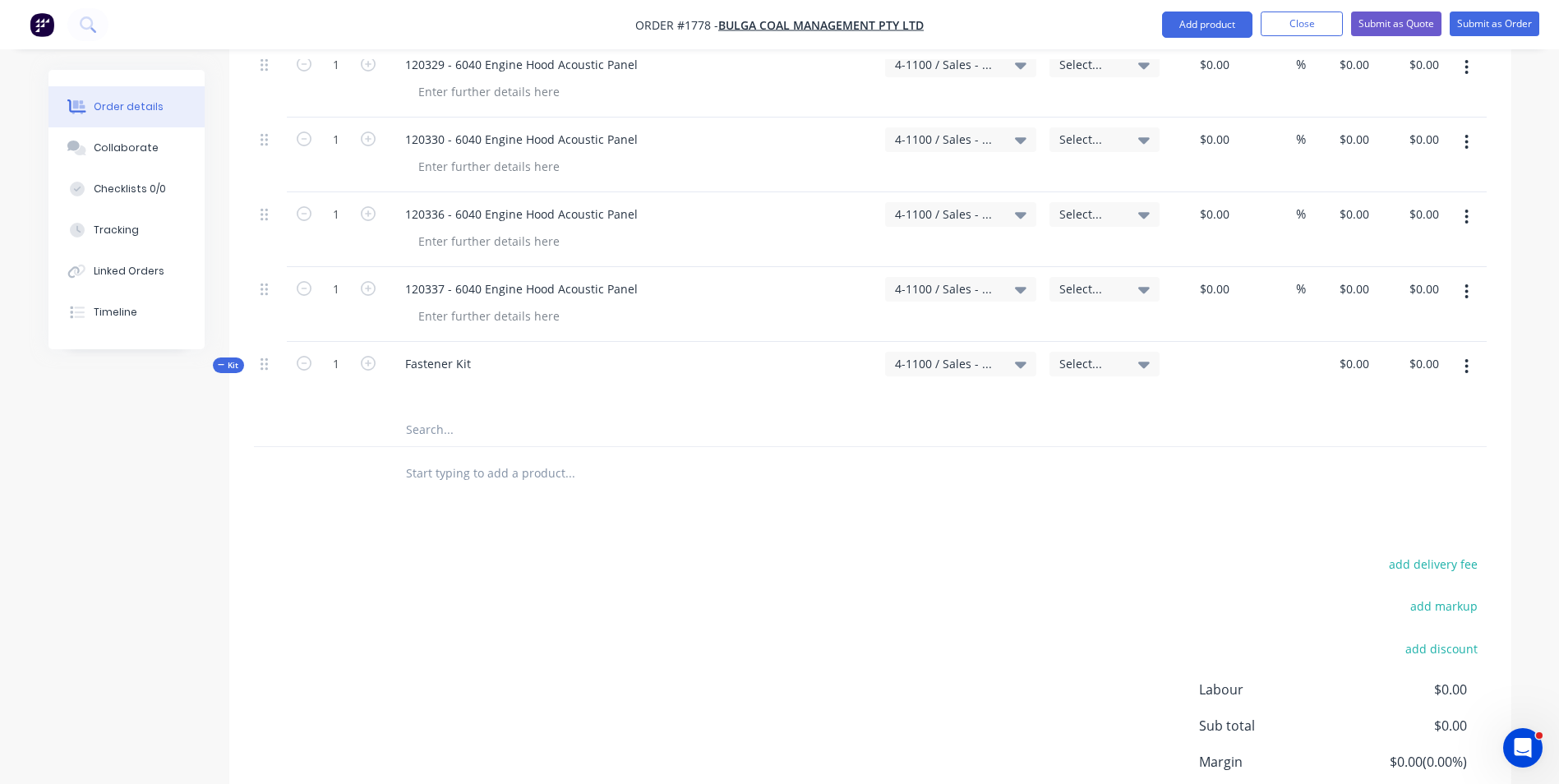
click at [1468, 357] on icon "button" at bounding box center [1466, 366] width 4 height 19
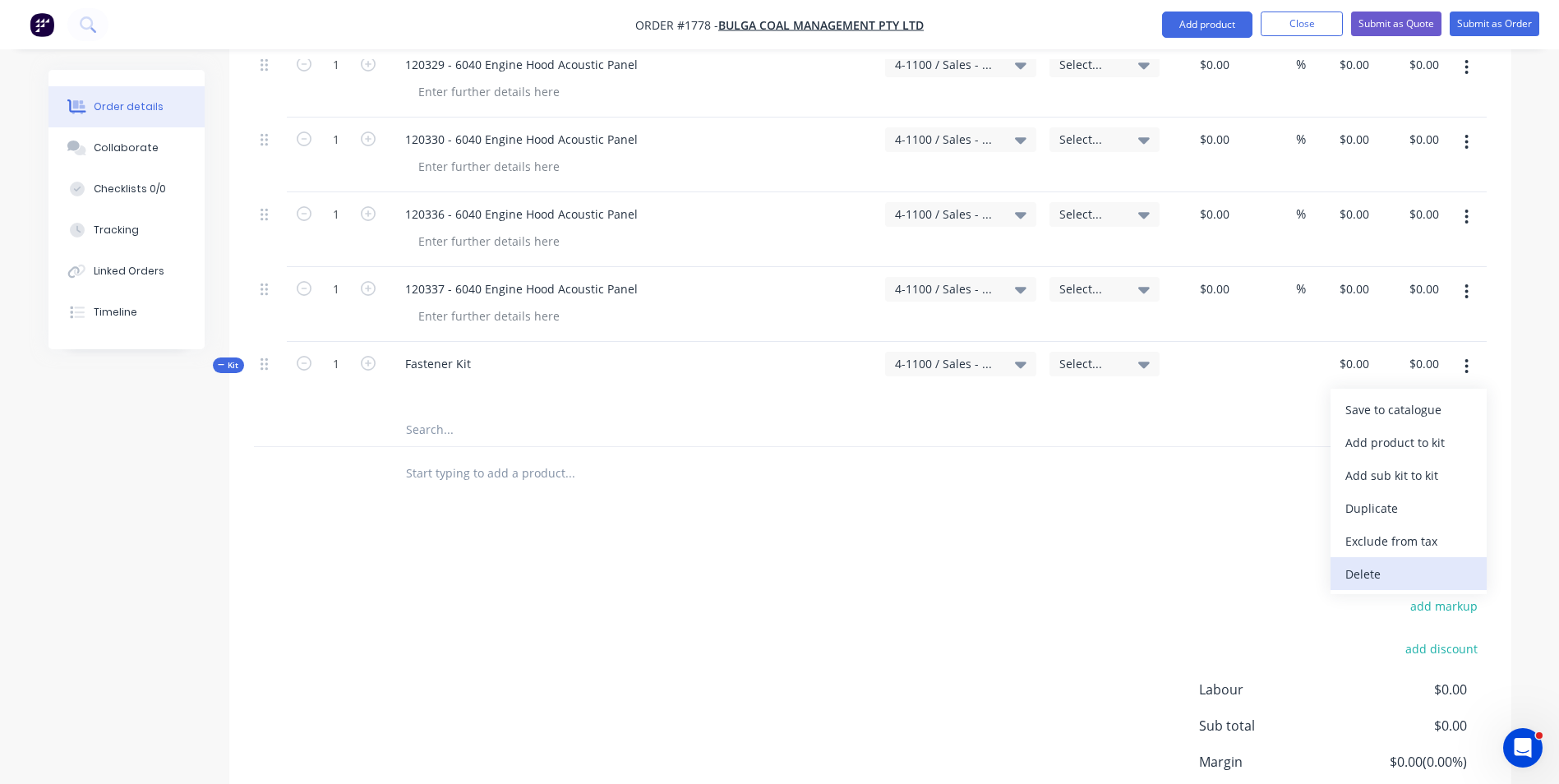
click at [1365, 561] on div "Delete" at bounding box center [1409, 573] width 127 height 23
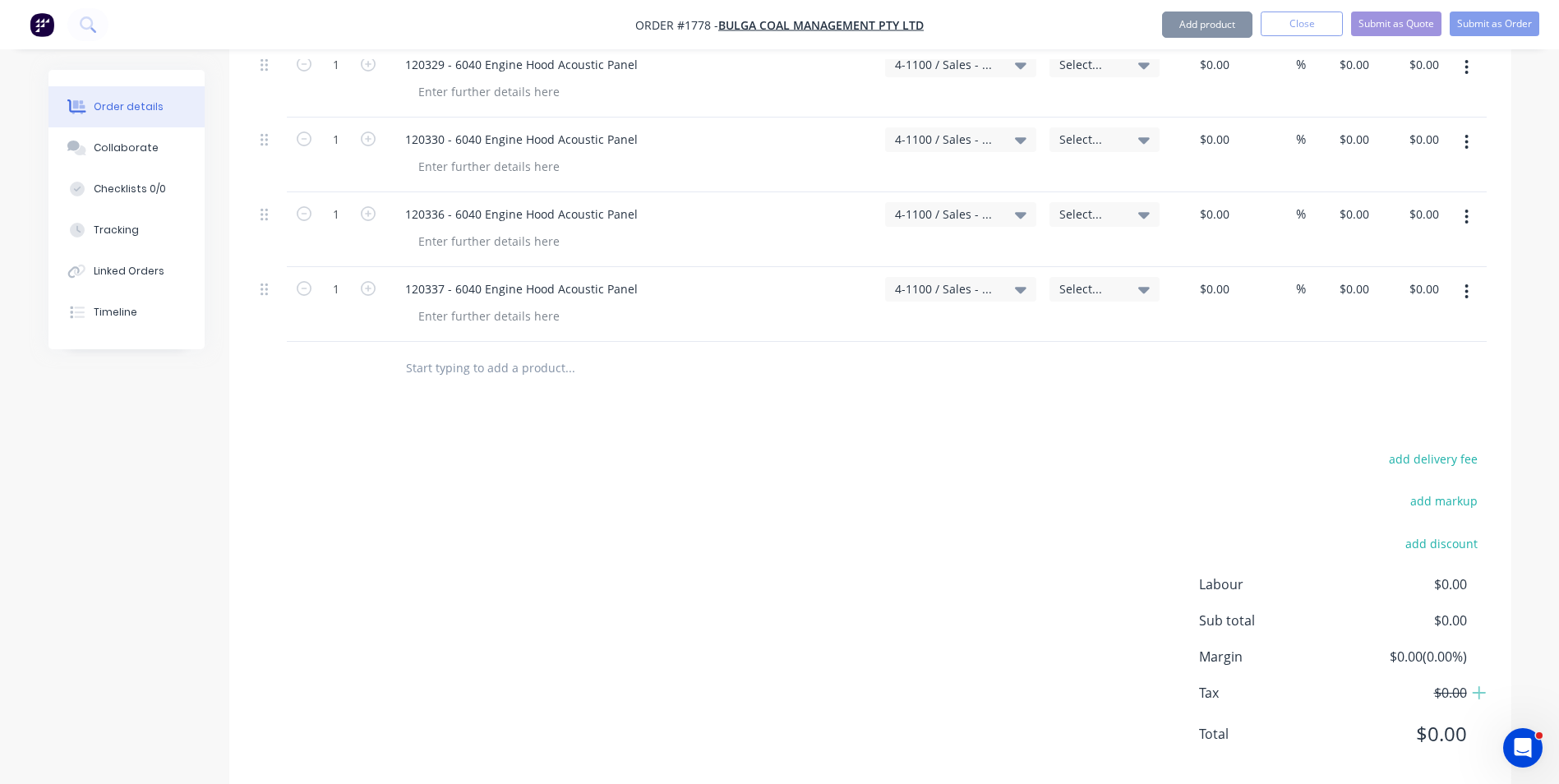
scroll to position [1186, 0]
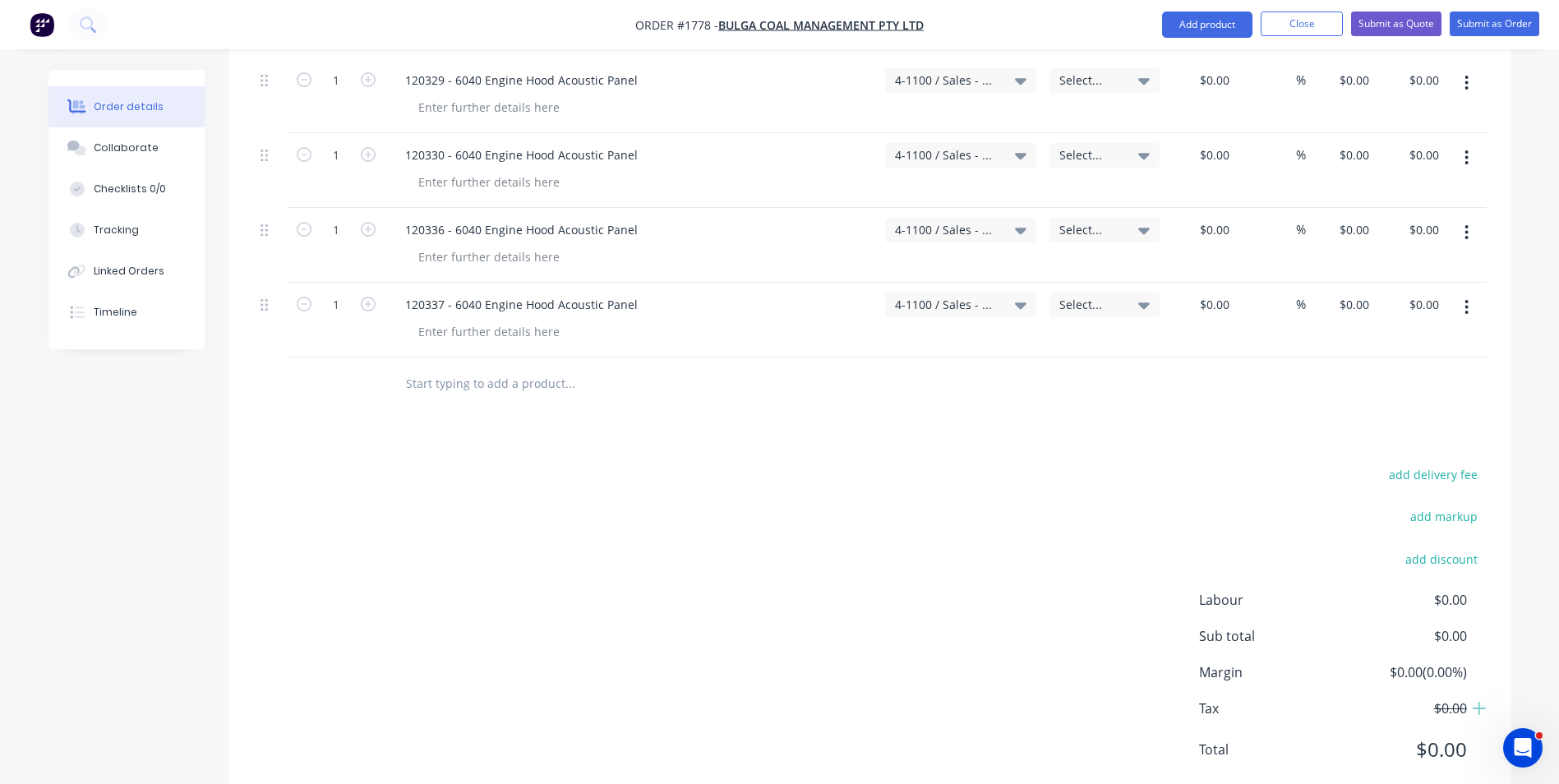
click at [420, 367] on input "text" at bounding box center [569, 384] width 329 height 33
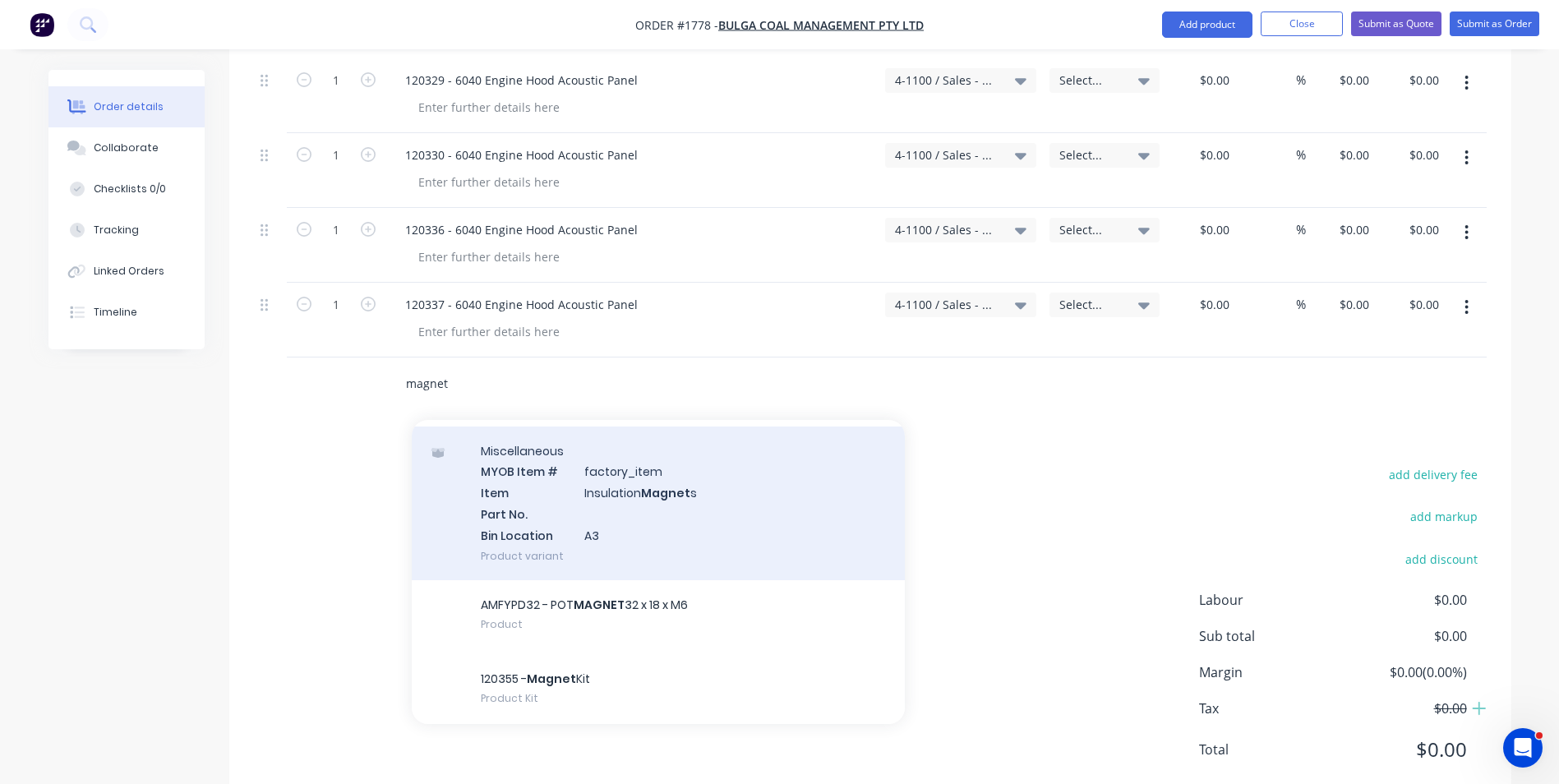
scroll to position [82, 0]
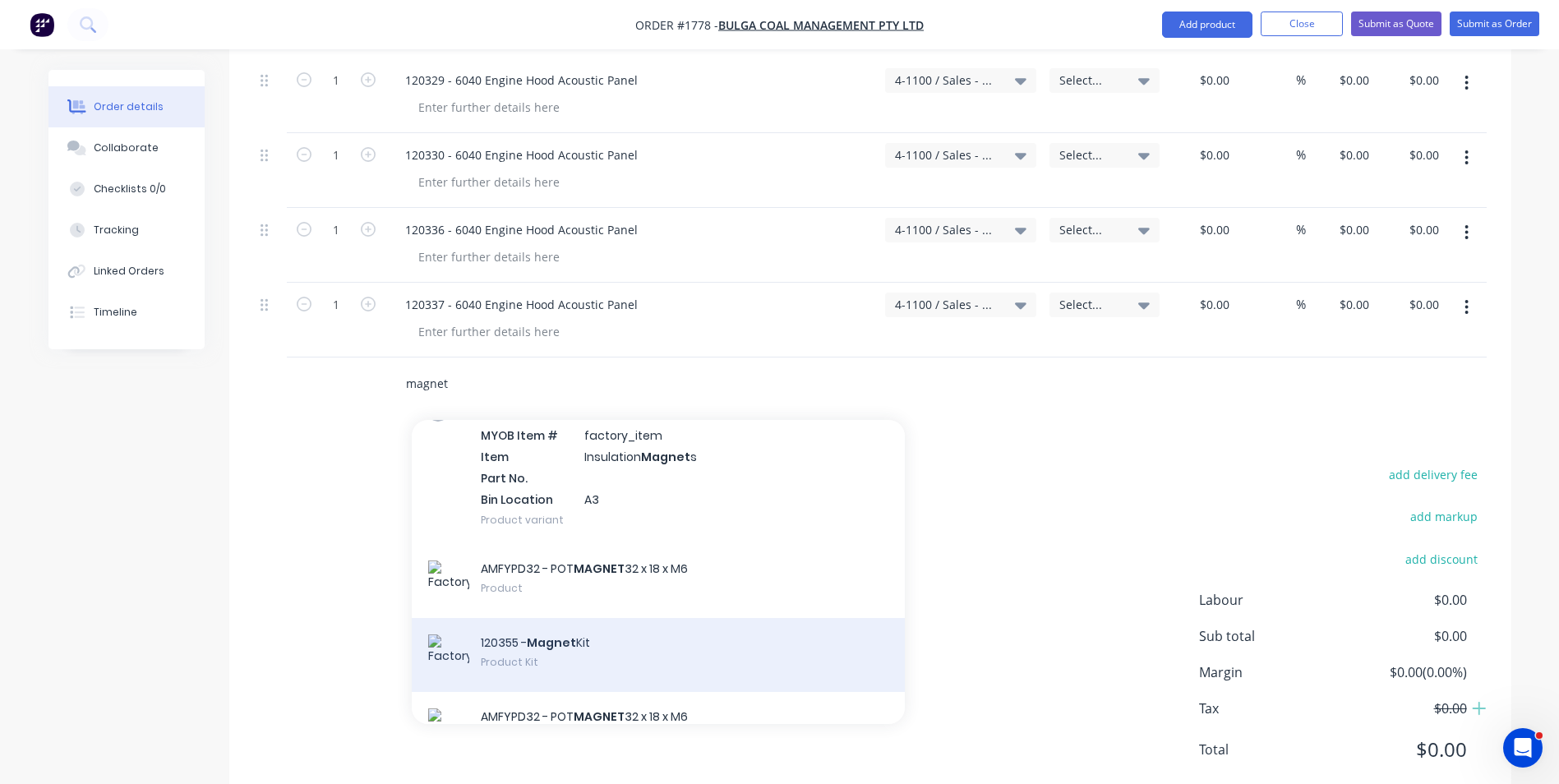
type input "magnet"
click at [551, 618] on div "120355 - Magnet Kit Product Kit" at bounding box center [658, 655] width 493 height 74
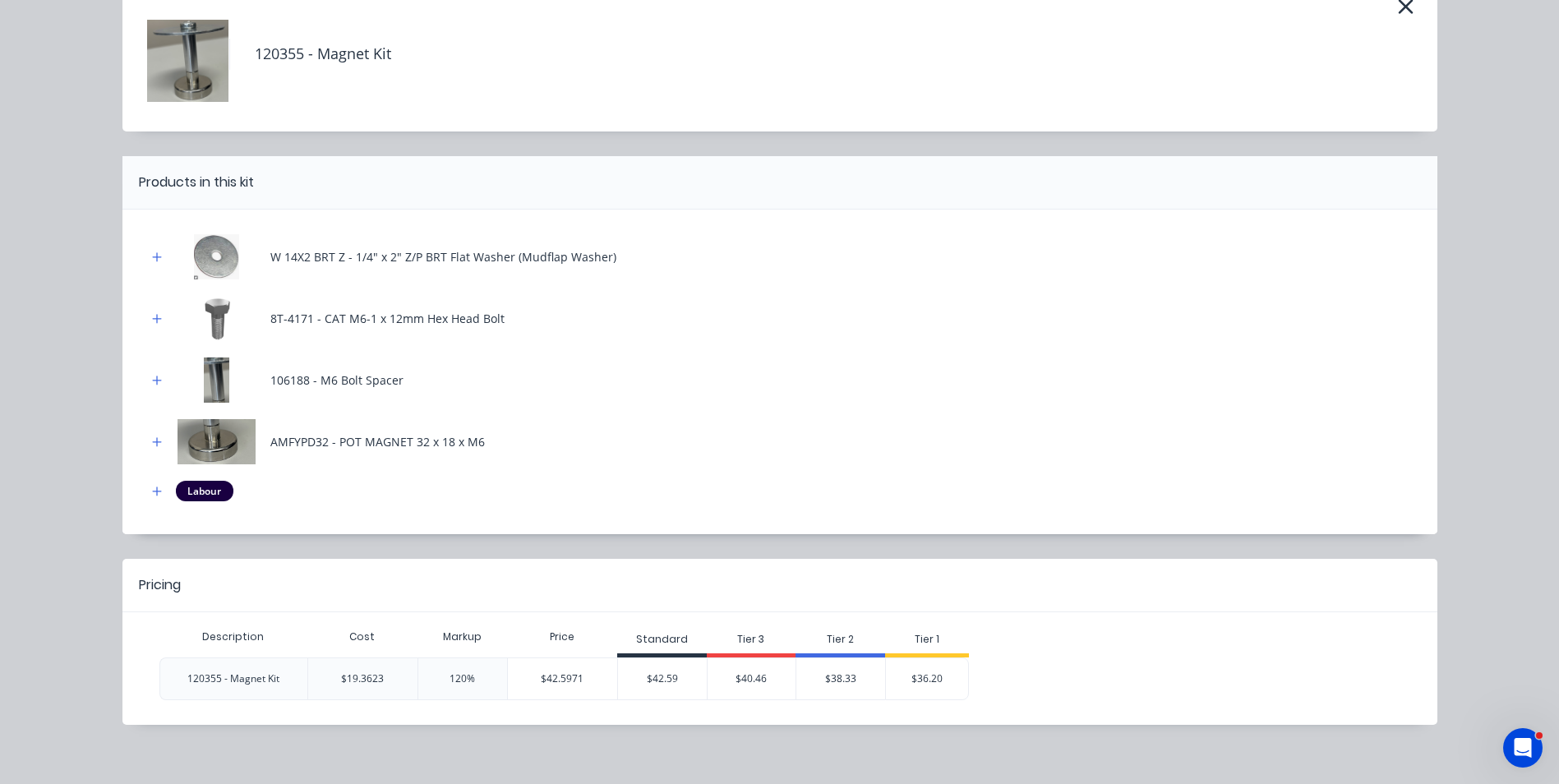
scroll to position [102, 0]
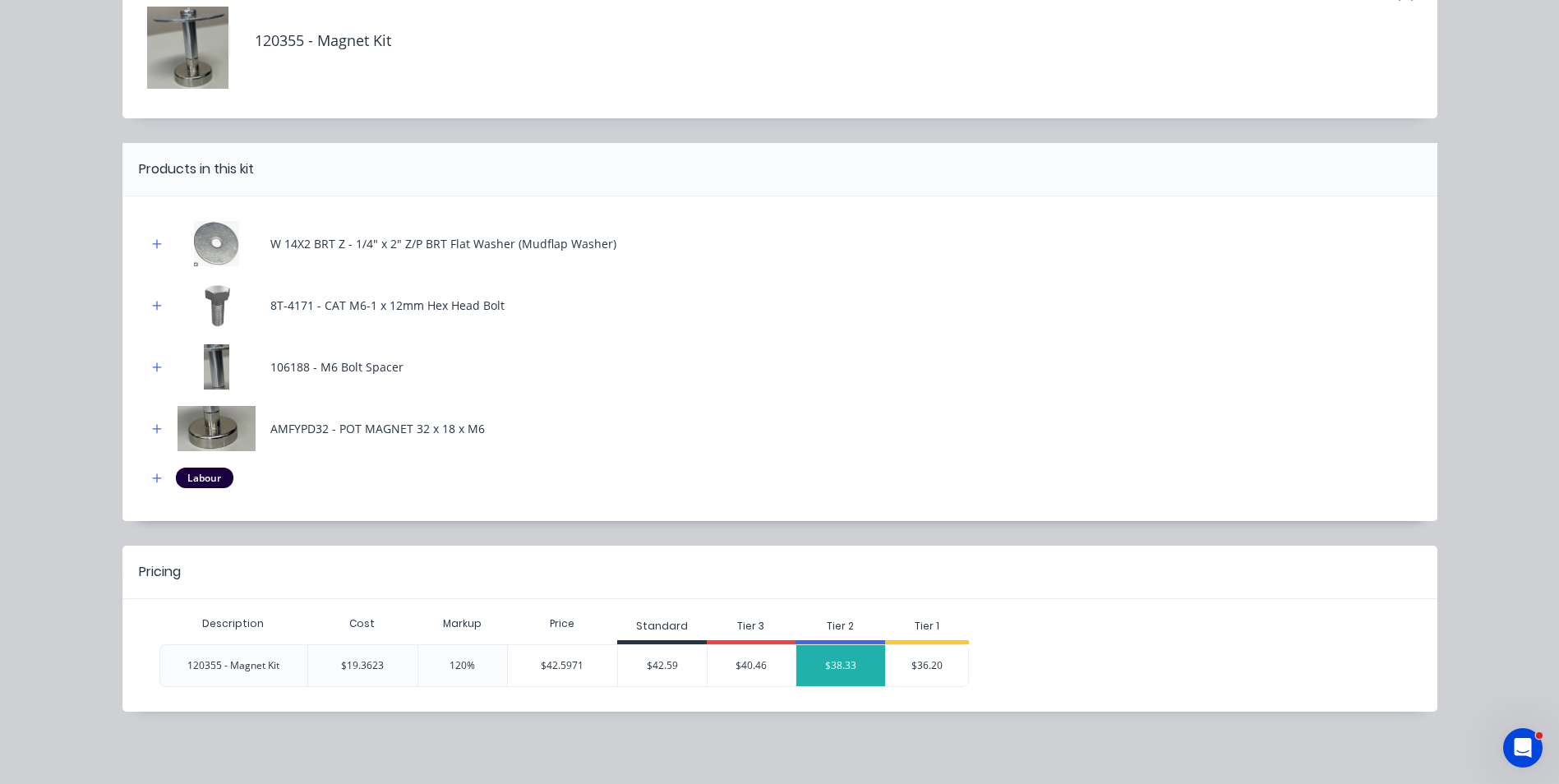
click at [847, 665] on div "$38.33" at bounding box center [840, 665] width 89 height 41
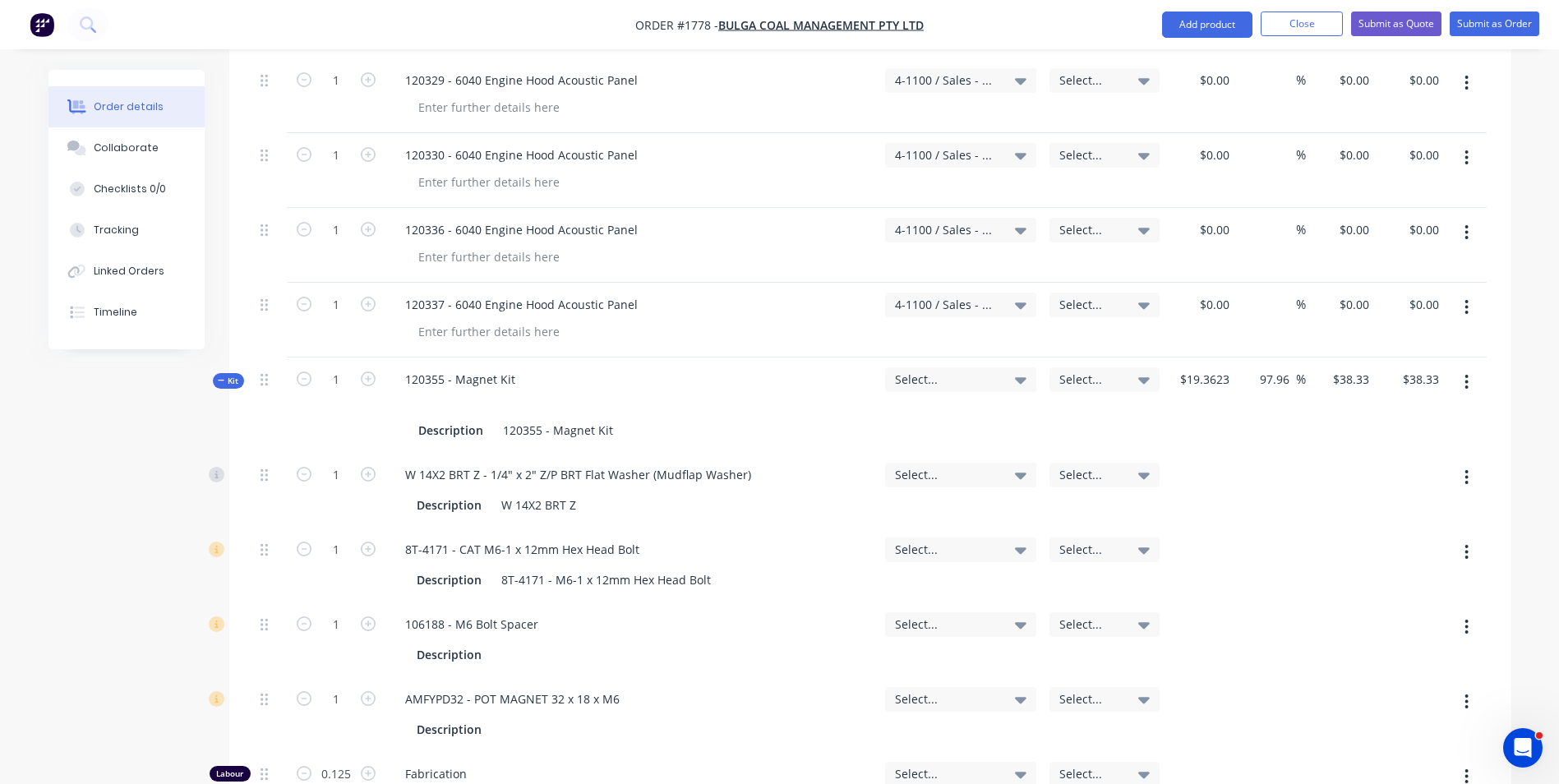
click at [228, 375] on span "Kit" at bounding box center [229, 381] width 21 height 13
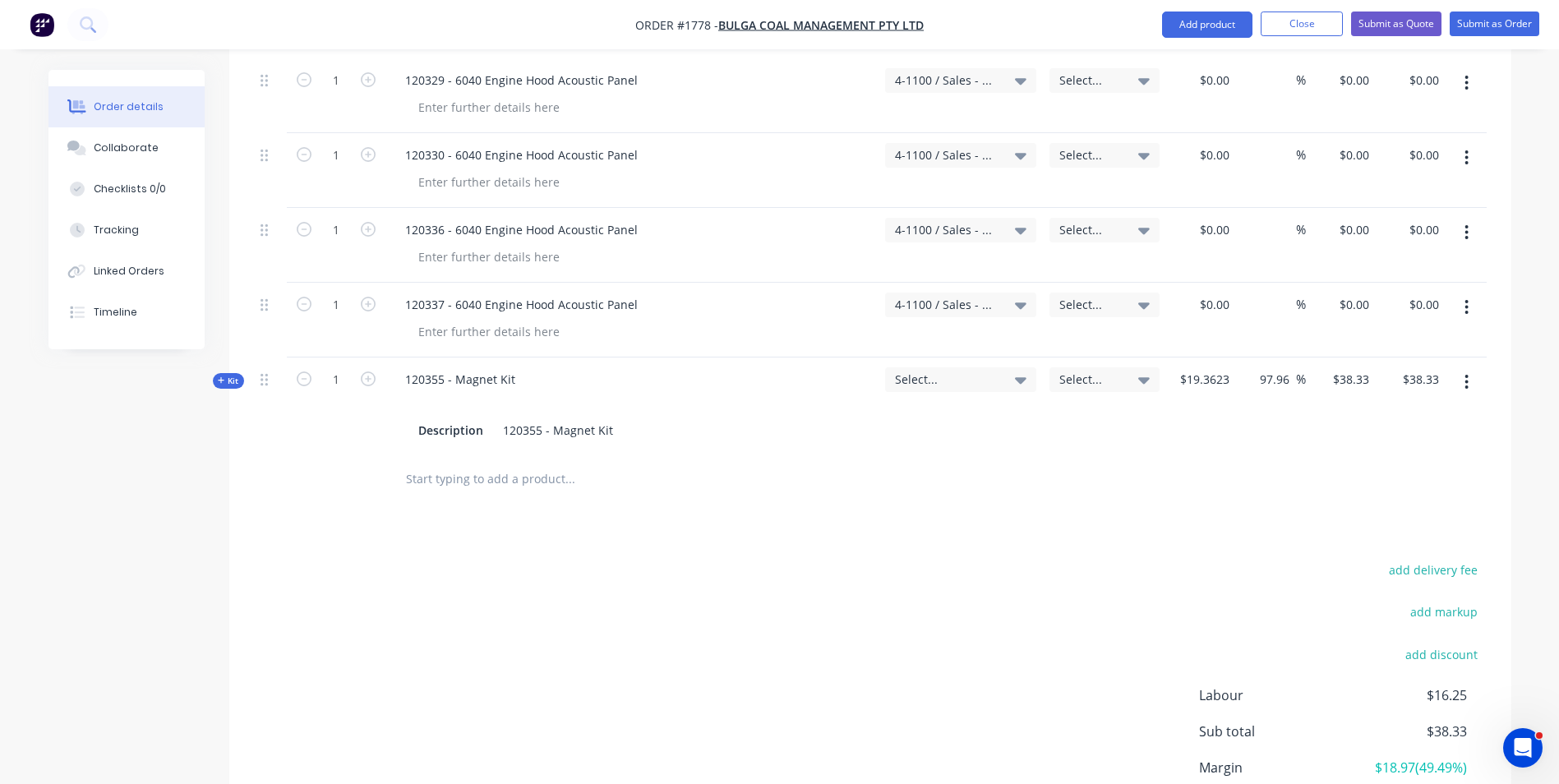
click at [920, 370] on span "Select..." at bounding box center [947, 379] width 104 height 18
click at [877, 412] on input at bounding box center [934, 429] width 168 height 33
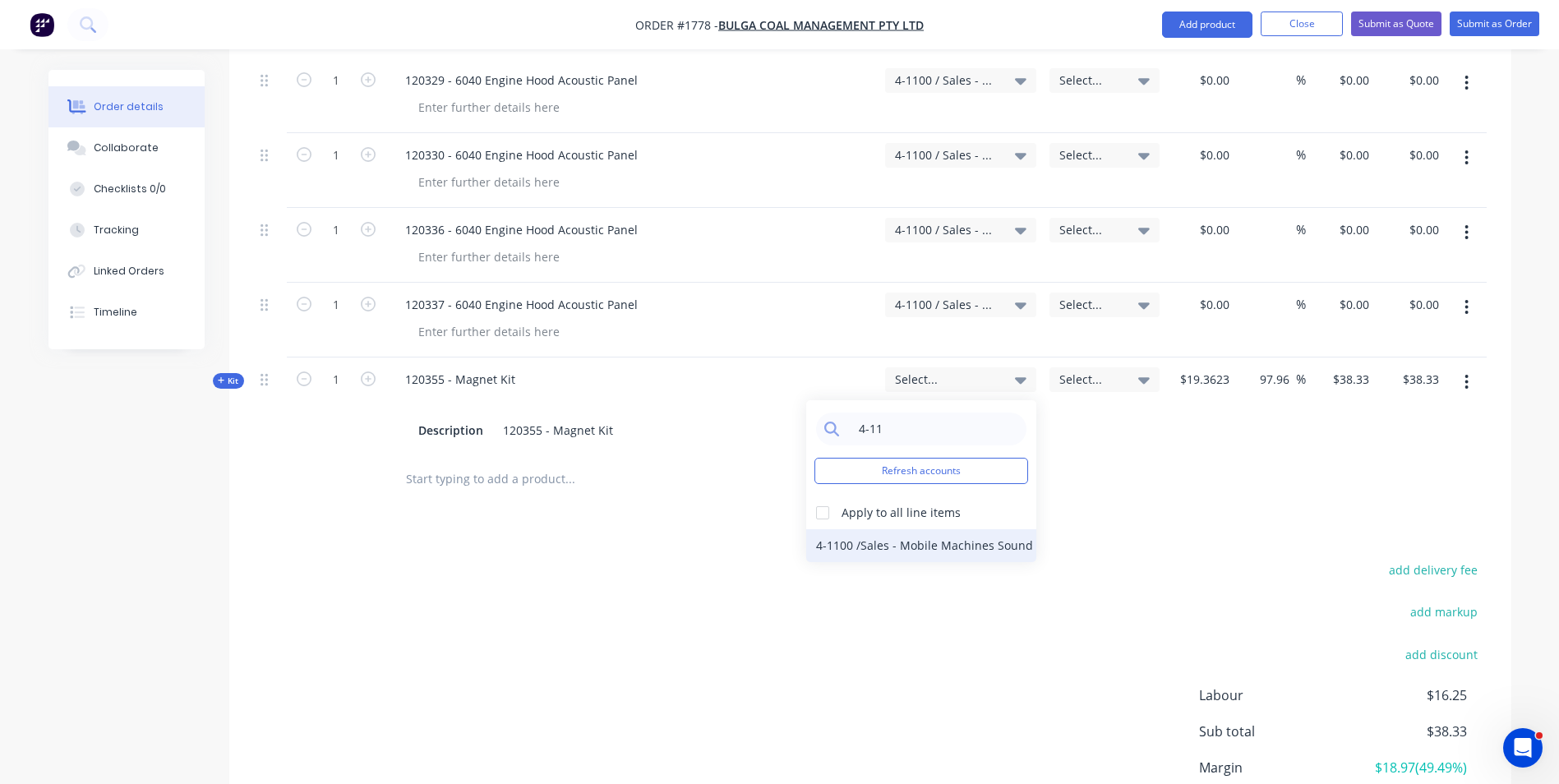
type input "4-11"
click at [942, 529] on div "4-1100 / Sales - Mobile Machines Sound" at bounding box center [921, 546] width 231 height 33
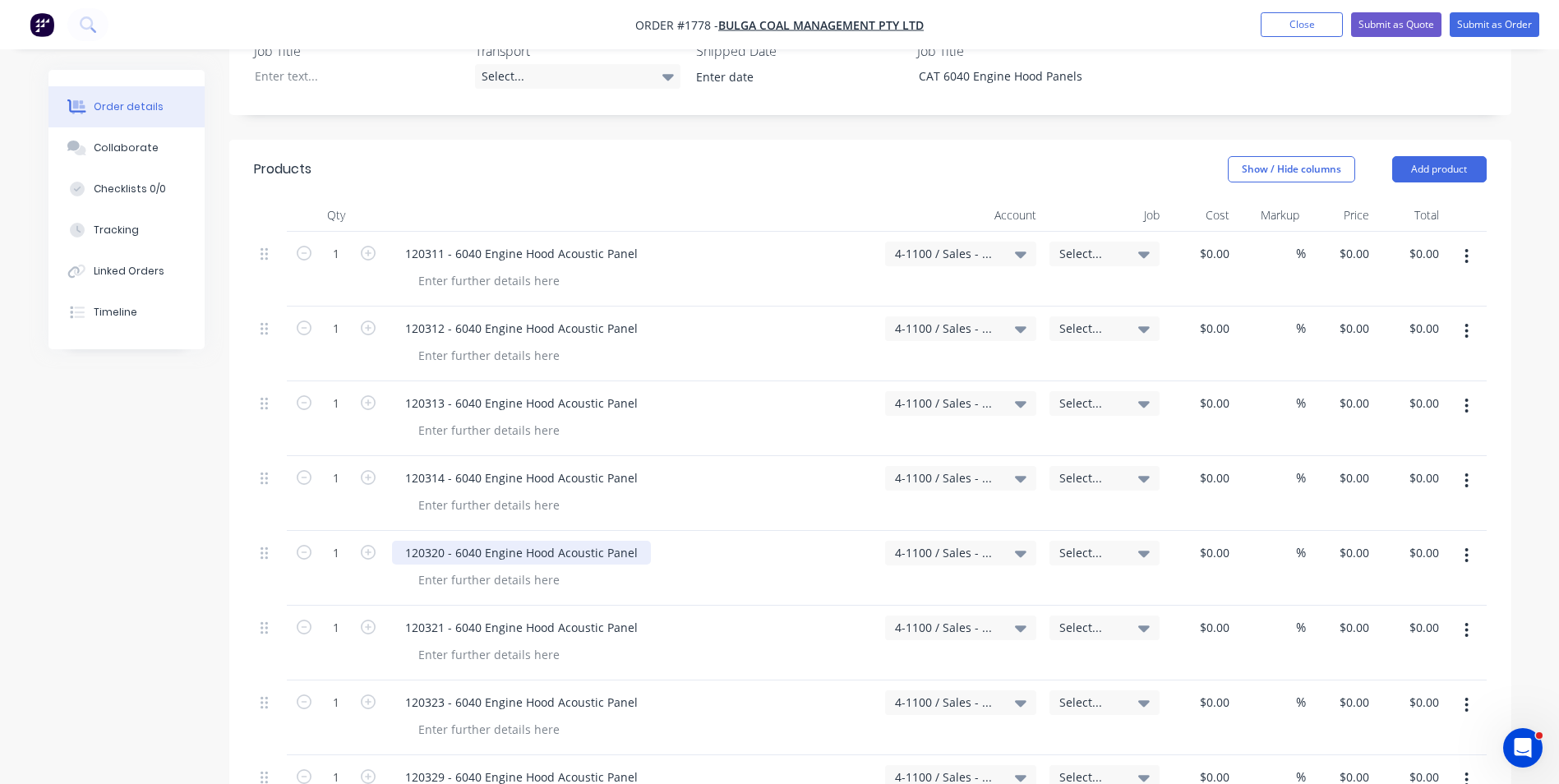
scroll to position [529, 0]
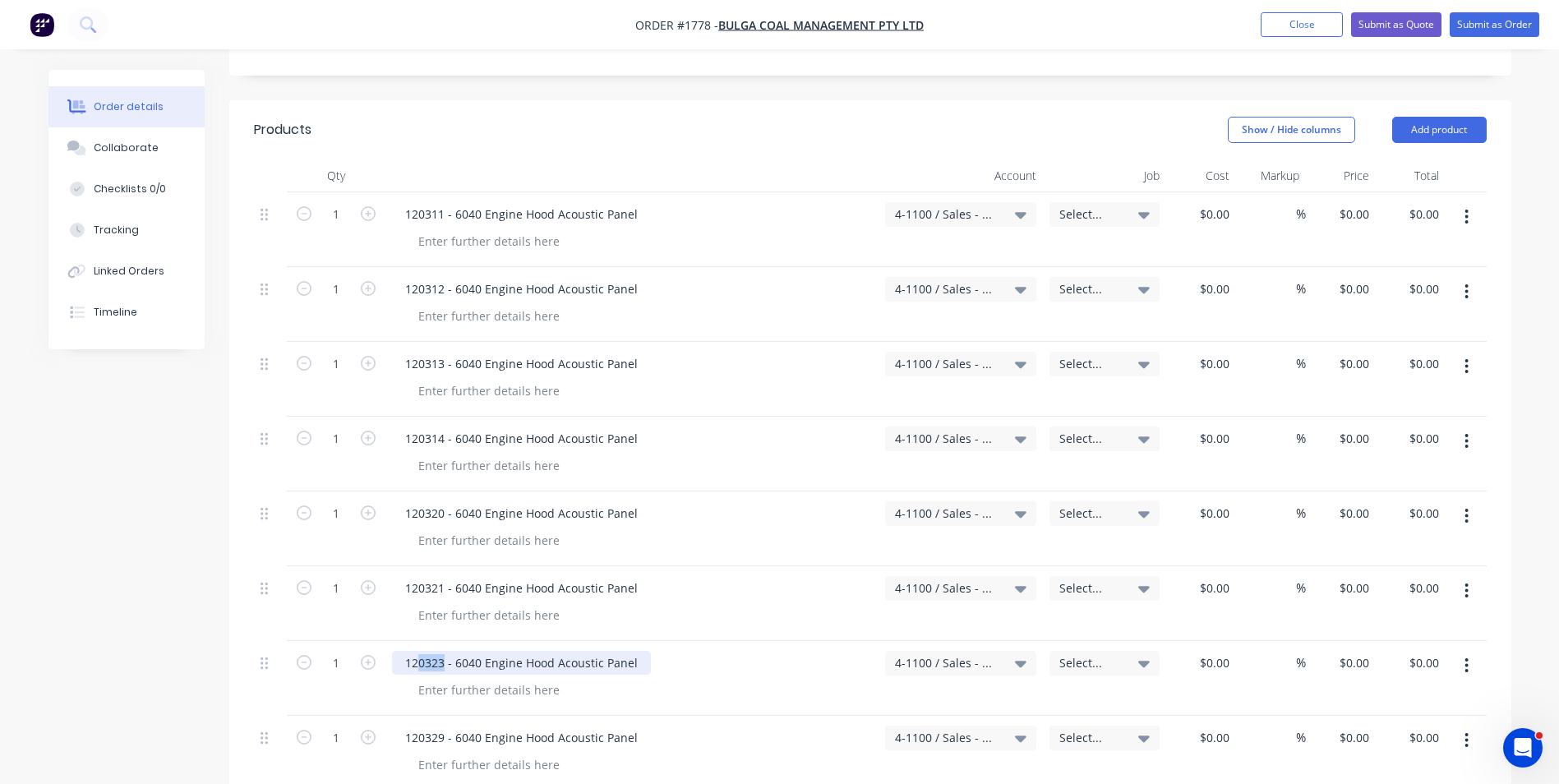
drag, startPoint x: 416, startPoint y: 616, endPoint x: 445, endPoint y: 617, distance: 29.0
click at [445, 650] on div "120323 - 6040 Engine Hood Acoustic Panel" at bounding box center [521, 662] width 259 height 23
drag, startPoint x: 423, startPoint y: 765, endPoint x: 446, endPoint y: 767, distance: 23.1
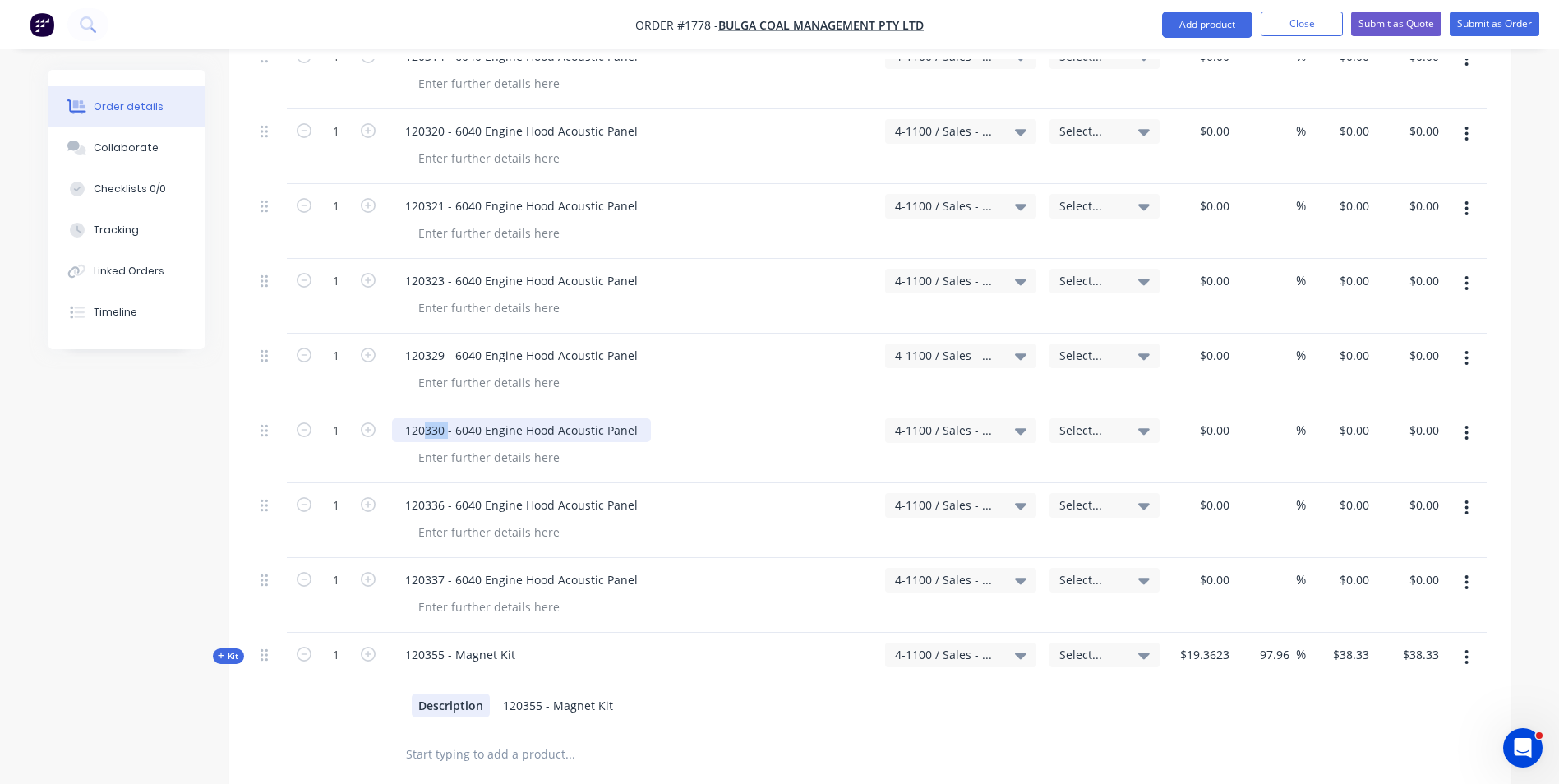
scroll to position [940, 0]
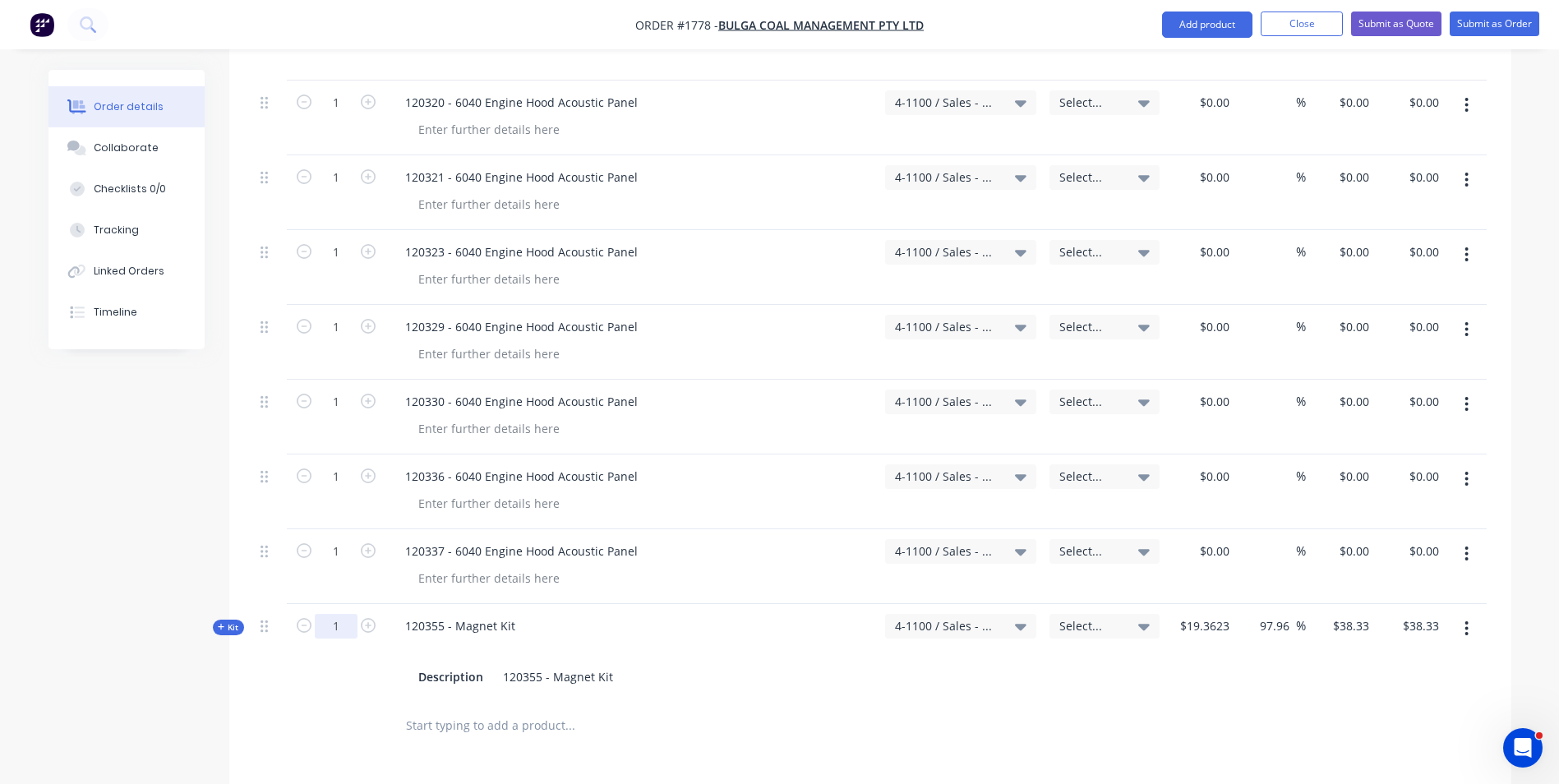
click at [339, 613] on input "1" at bounding box center [336, 625] width 43 height 24
type input "60"
type input "$2,299.80"
click at [346, 626] on div "60" at bounding box center [336, 651] width 99 height 96
click at [231, 621] on span "Kit" at bounding box center [229, 627] width 21 height 13
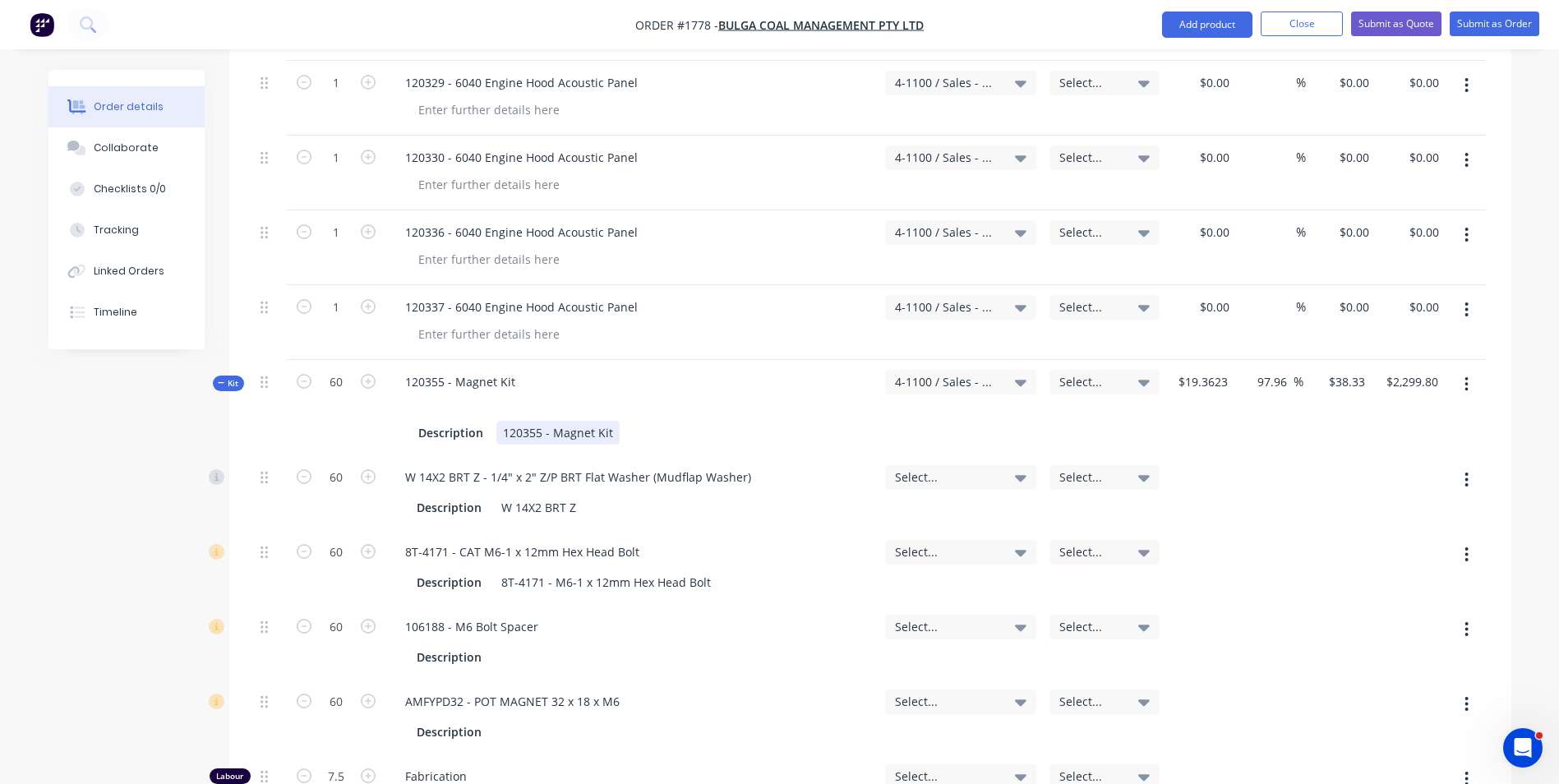
scroll to position [1186, 0]
click at [585, 537] on div "8T-4171 - CAT M6-1 x 12mm Hex Head Bolt" at bounding box center [522, 549] width 261 height 23
click at [953, 370] on span "4-1100 / Sales - Mobile Machines Sound" at bounding box center [947, 379] width 104 height 18
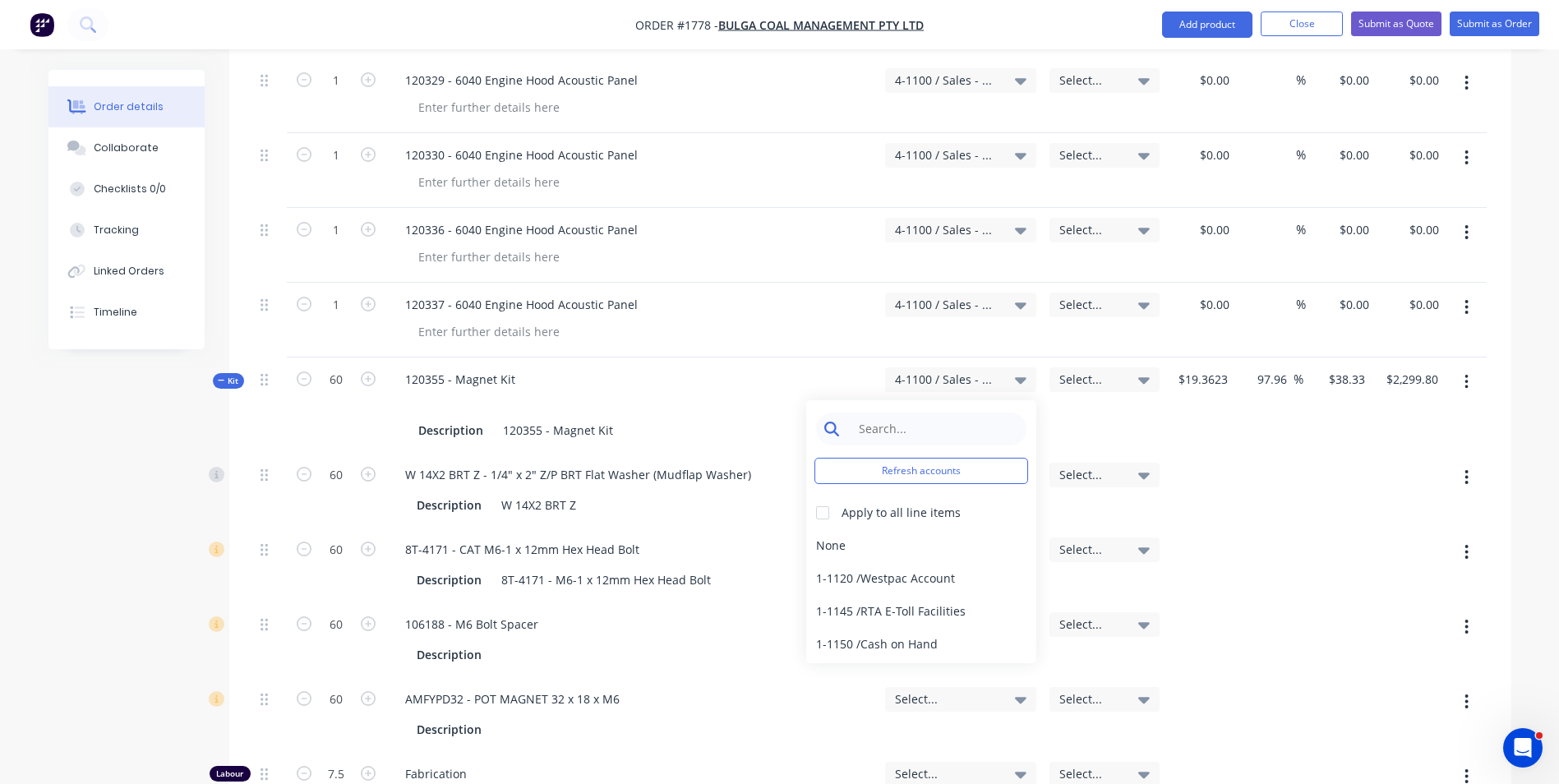
click at [887, 412] on input at bounding box center [934, 429] width 168 height 33
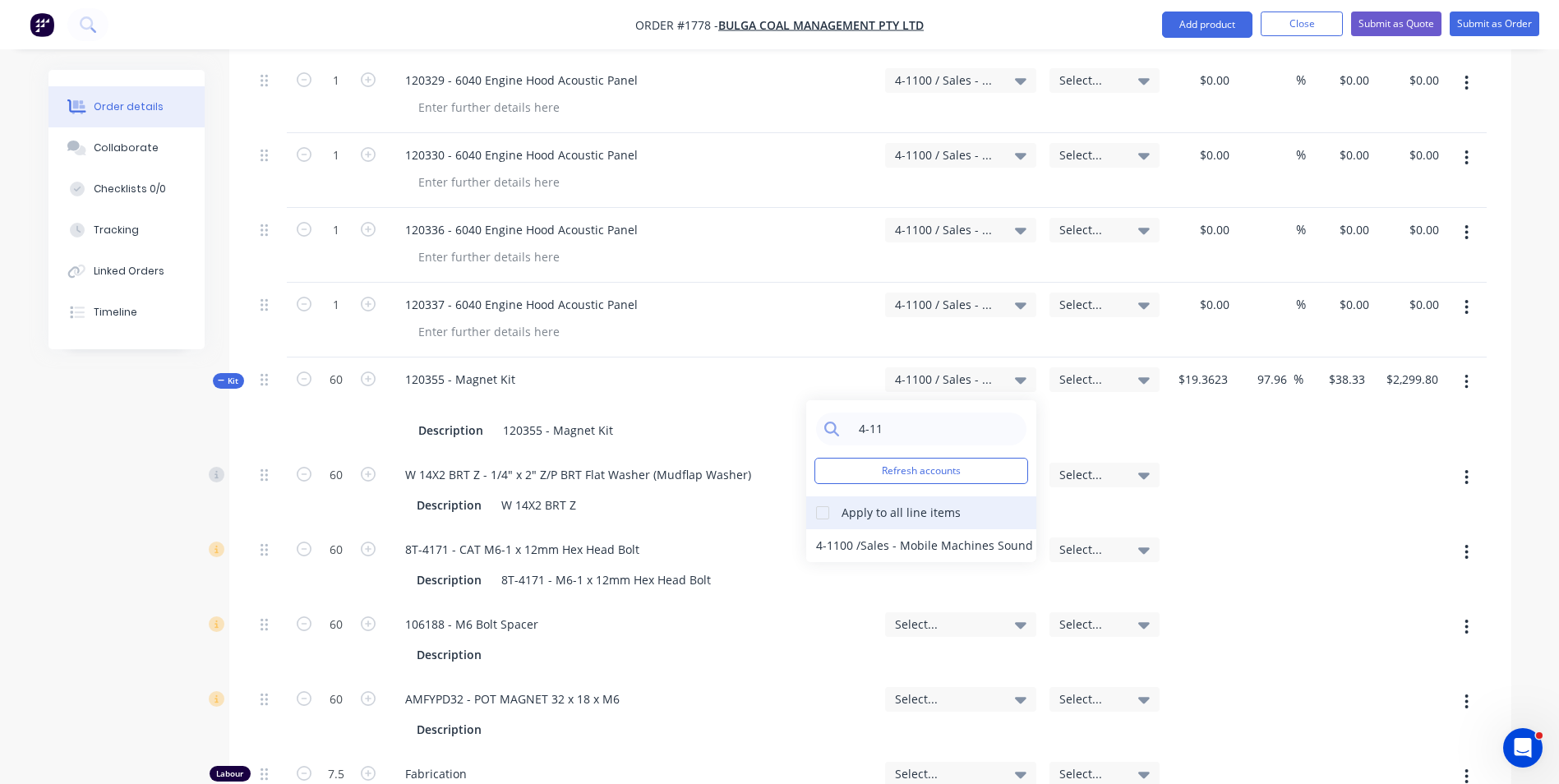
type input "4-11"
click at [824, 496] on div at bounding box center [822, 513] width 33 height 33
click at [837, 529] on div "4-1100 / Sales - Mobile Machines Sound" at bounding box center [921, 546] width 231 height 33
click at [910, 466] on span "Select..." at bounding box center [947, 475] width 104 height 18
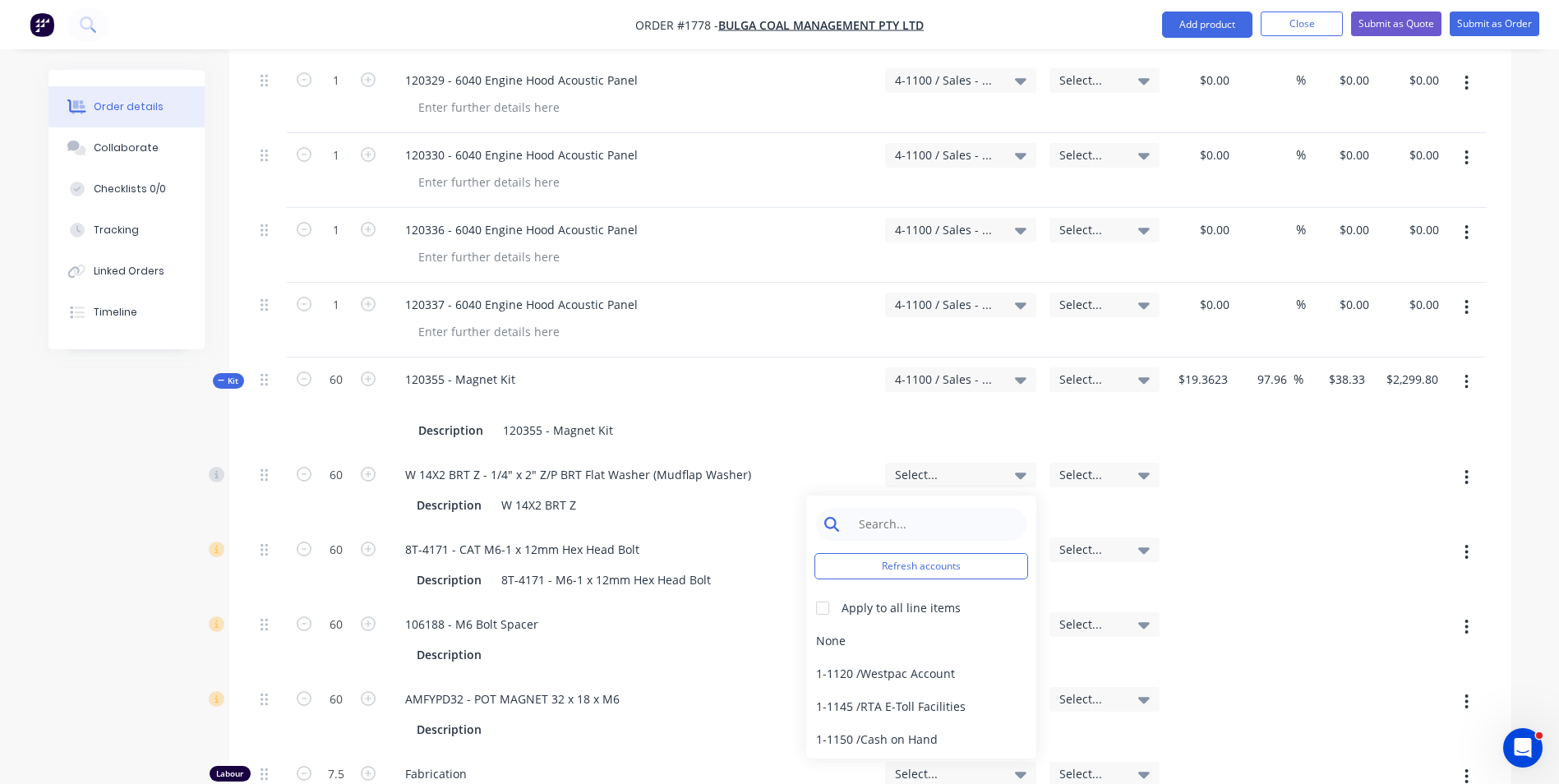
click at [873, 508] on input at bounding box center [934, 524] width 168 height 33
type input "4-11"
click at [849, 624] on div "4-1100 / Sales - Mobile Machines Sound" at bounding box center [921, 640] width 231 height 33
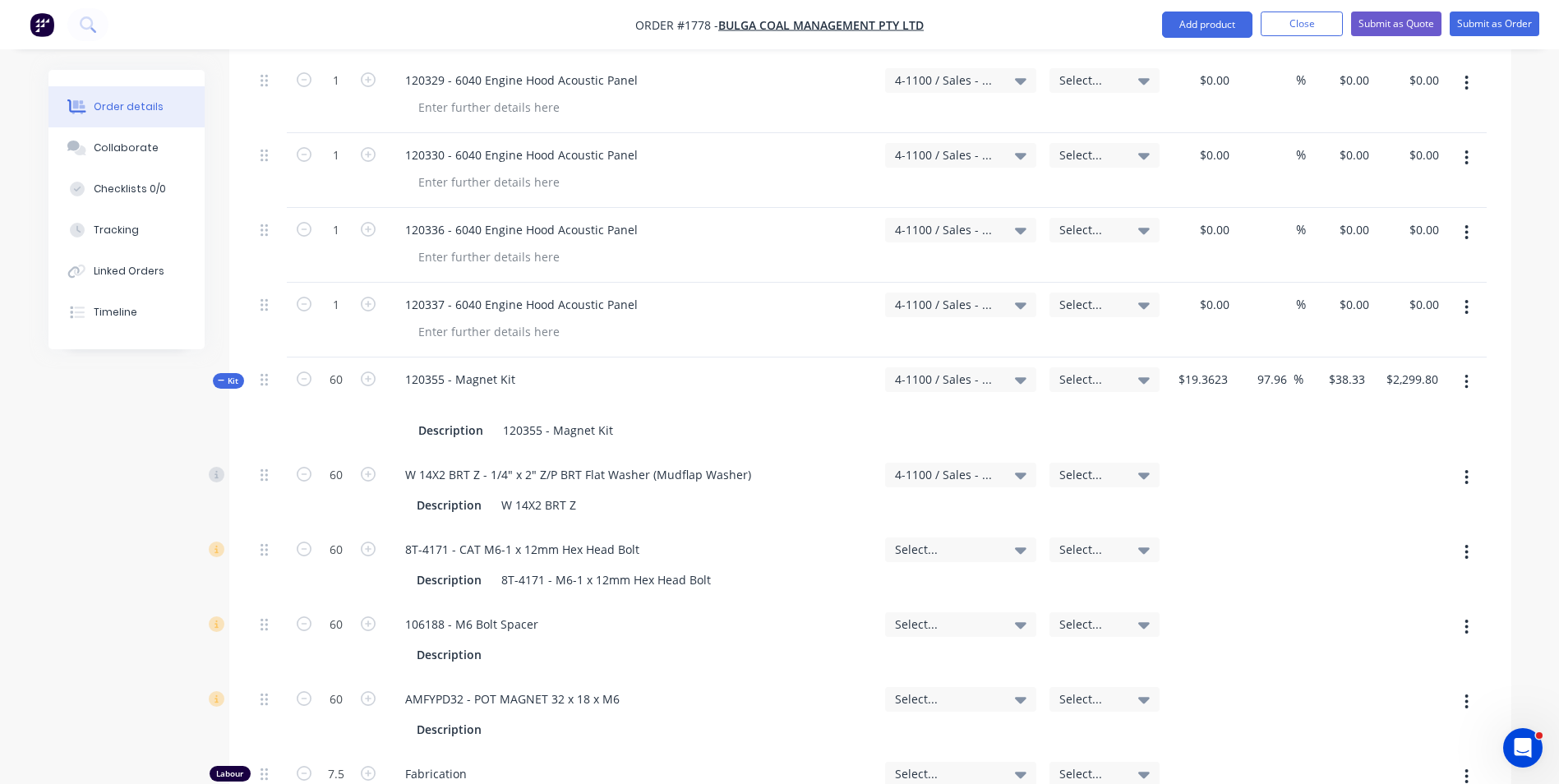
click at [834, 453] on div "W 14X2 BRT Z - 1/4" x 2" Z/P BRT Flat Washer (Mudflap Washer) Description W 14X…" at bounding box center [632, 490] width 493 height 75
click at [912, 541] on span "Select..." at bounding box center [947, 550] width 104 height 18
click at [863, 583] on input at bounding box center [934, 599] width 168 height 33
type input "4-11"
click at [923, 699] on div "4-1100 / Sales - Mobile Machines Sound" at bounding box center [921, 716] width 231 height 33
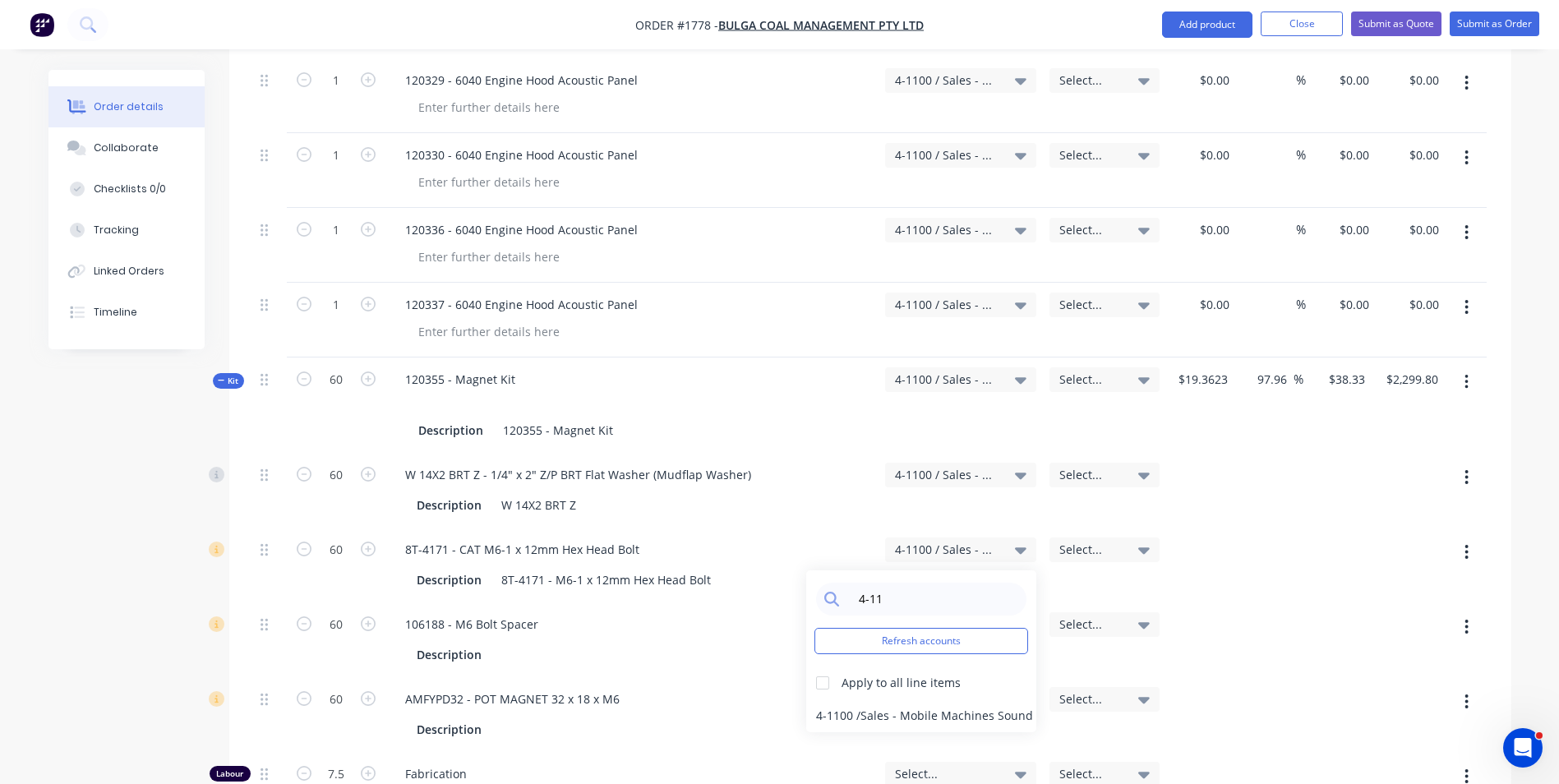
click at [837, 537] on div "8T-4171 - CAT M6-1 x 12mm Hex Head Bolt" at bounding box center [631, 549] width 480 height 23
click at [914, 615] on span "Select..." at bounding box center [947, 624] width 104 height 18
click at [880, 657] on input at bounding box center [934, 674] width 168 height 33
type input "4-11"
click at [853, 774] on div "4-1100 / Sales - Mobile Machines Sound" at bounding box center [921, 791] width 231 height 33
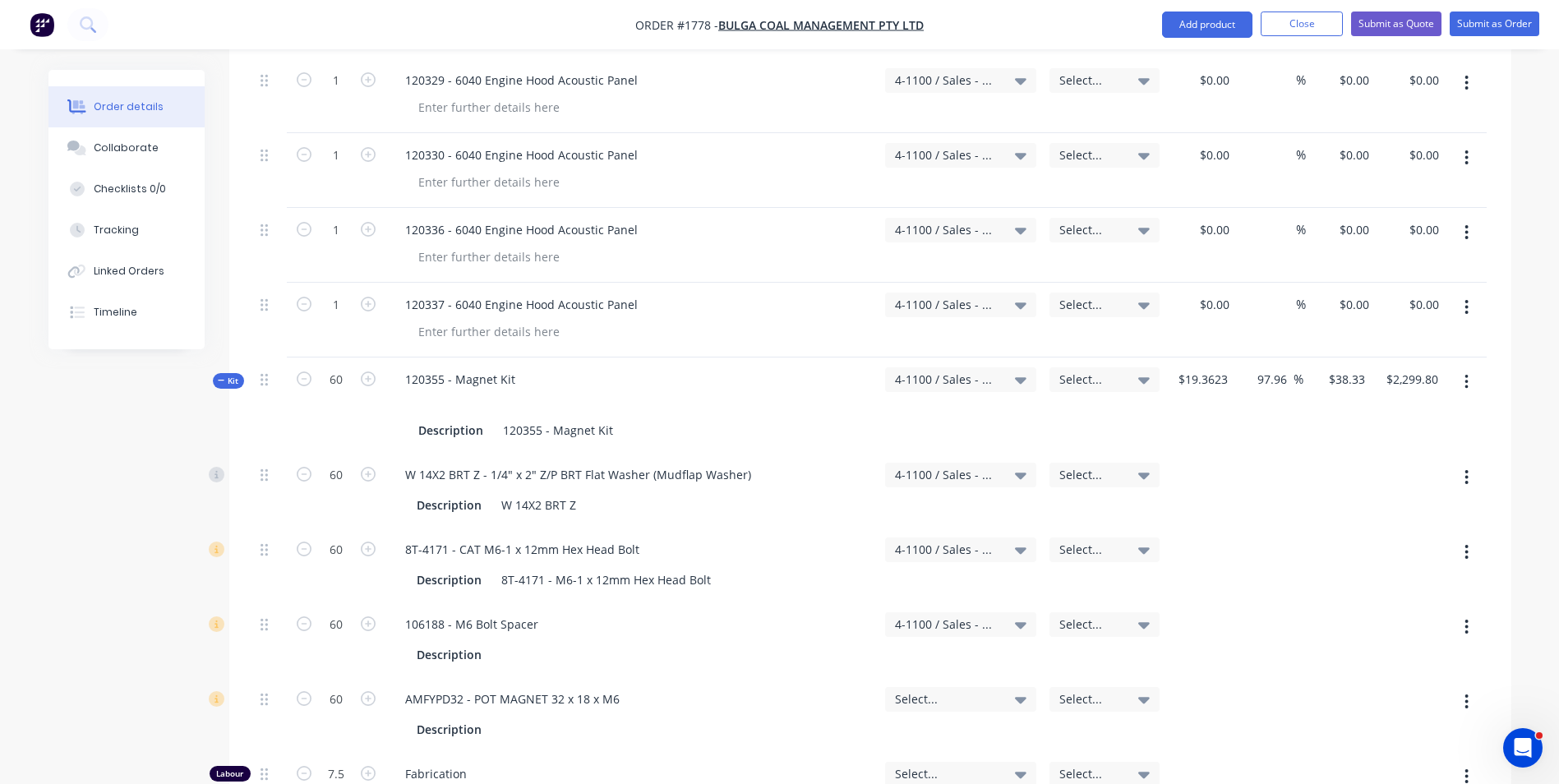
click at [821, 612] on div "106188 - M6 Bolt Spacer" at bounding box center [631, 624] width 480 height 23
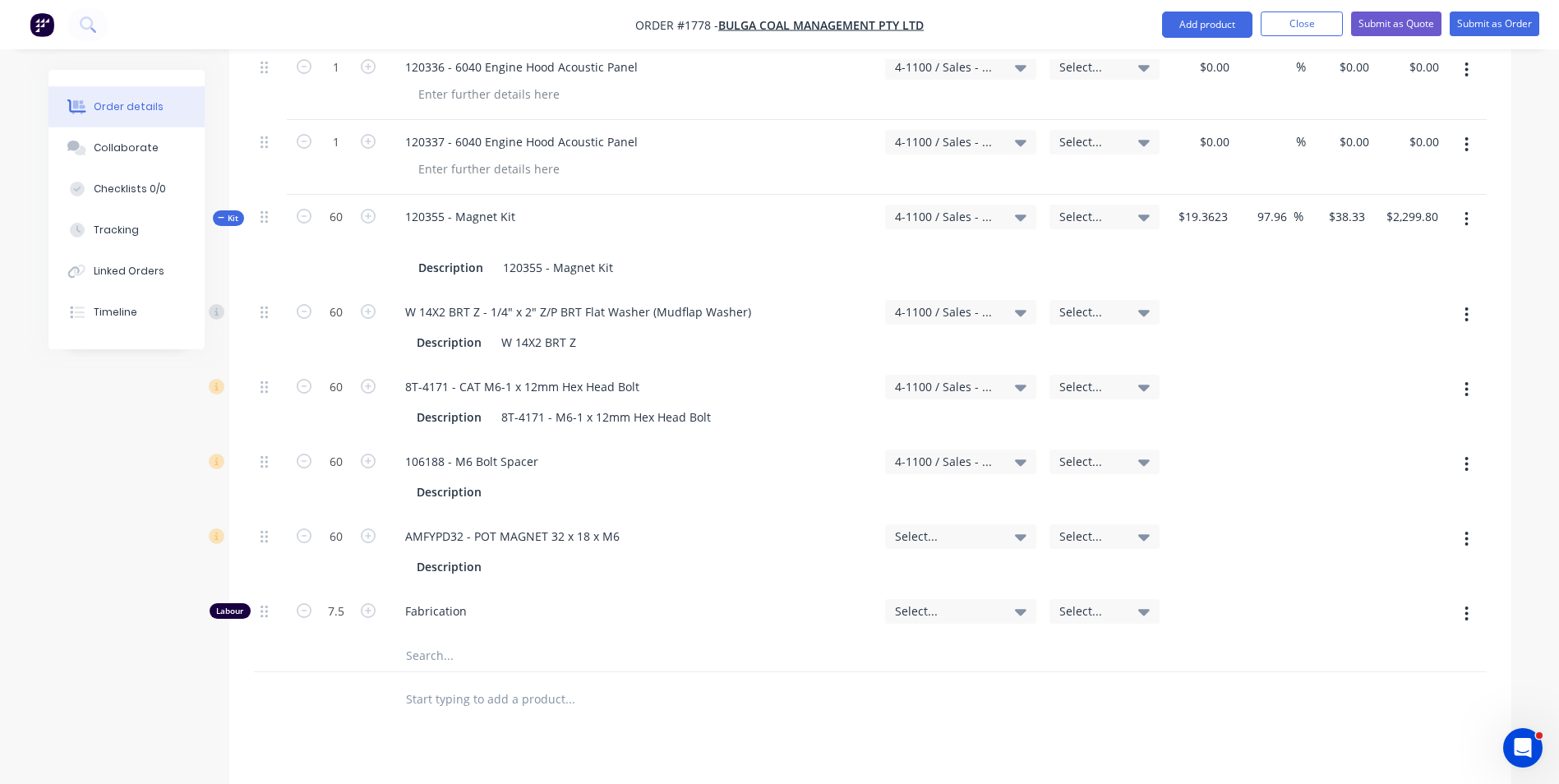
scroll to position [1350, 0]
click at [915, 525] on span "Select..." at bounding box center [947, 534] width 104 height 18
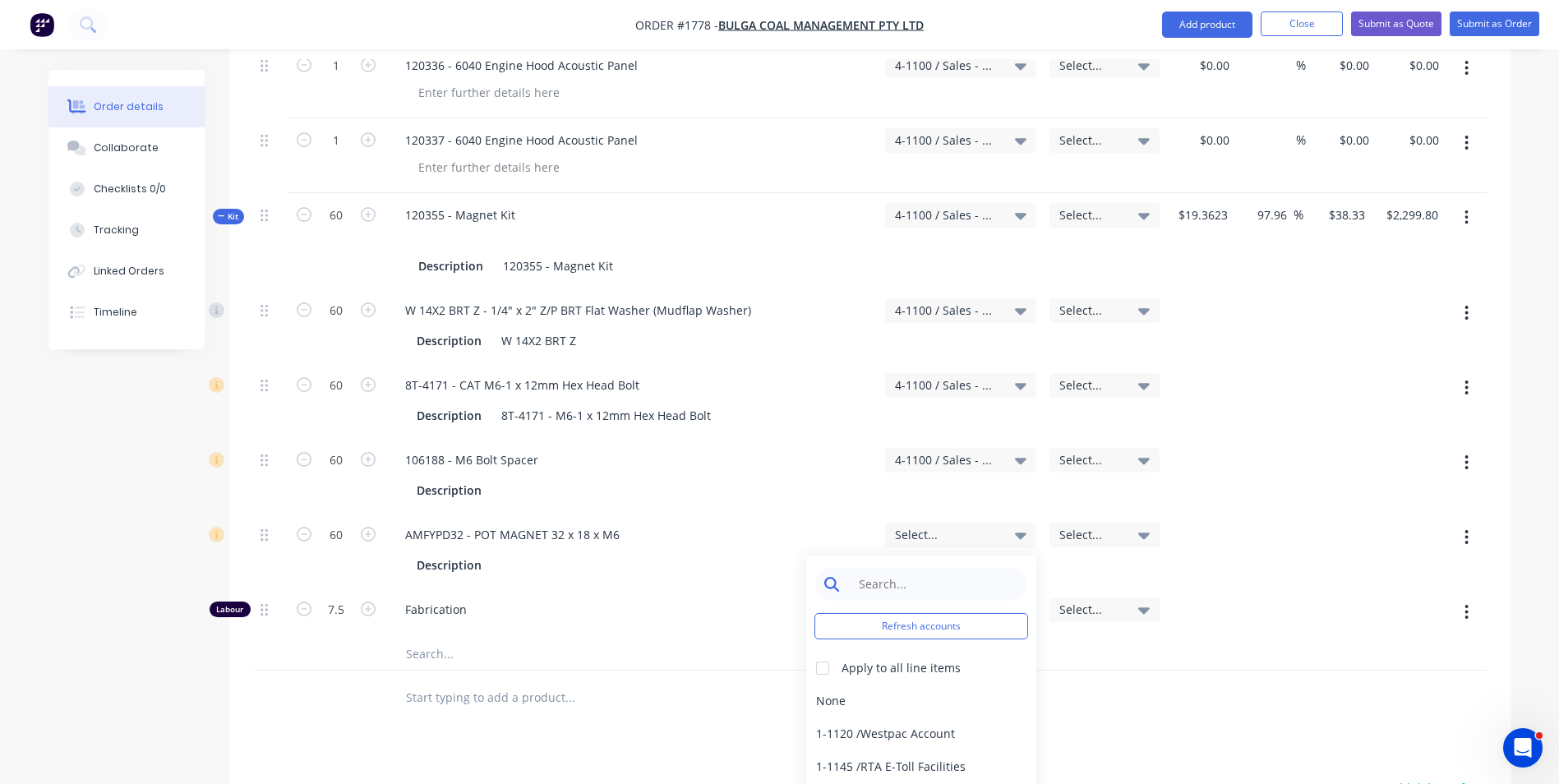
click at [874, 567] on input at bounding box center [934, 584] width 168 height 33
type input "4-11"
click at [836, 684] on div "4-1100 / Sales - Mobile Machines Sound" at bounding box center [921, 701] width 231 height 33
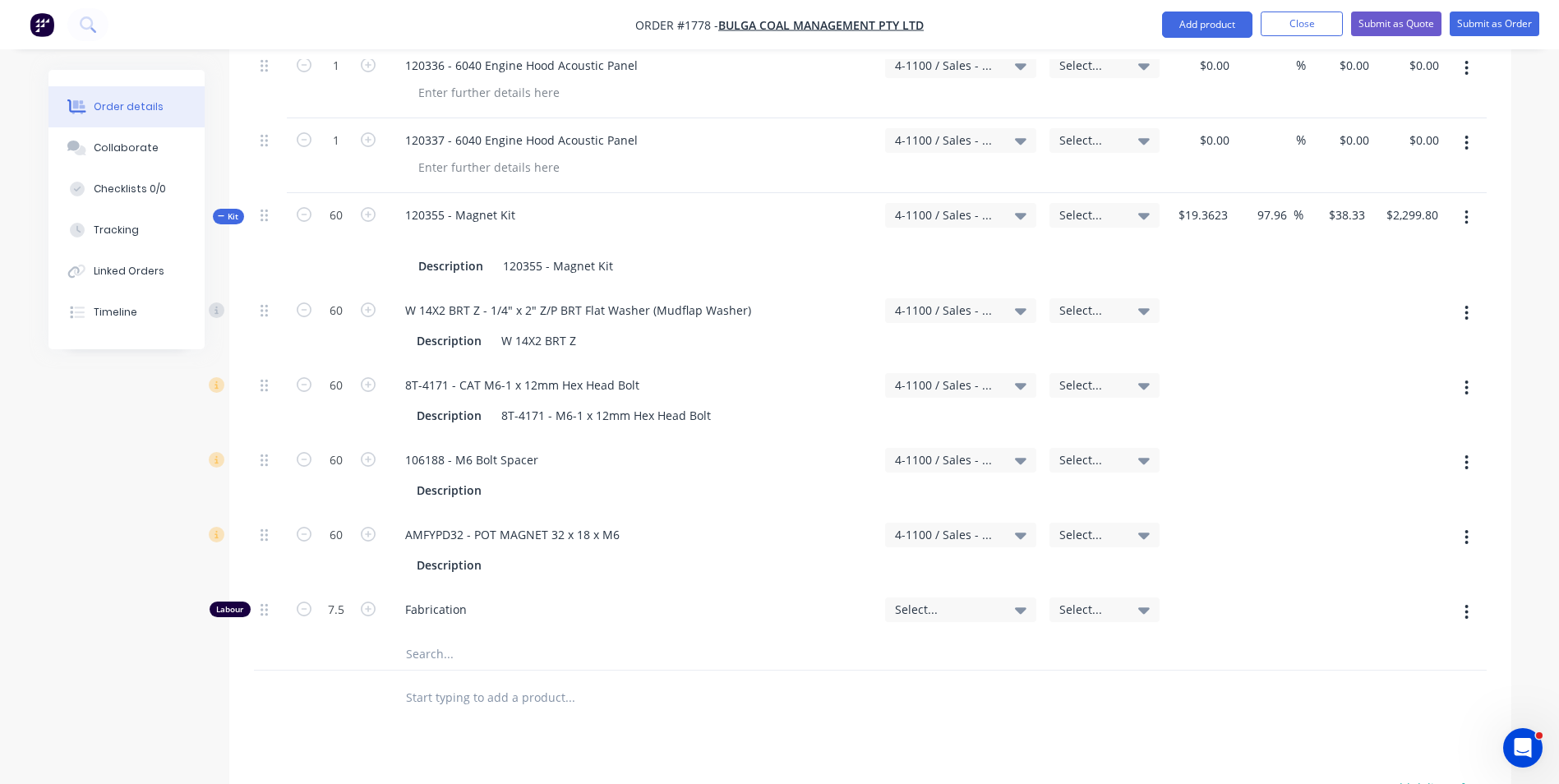
click at [777, 513] on div "AMFYPD32 - POT MAGNET 32 x 18 x M6 Description" at bounding box center [632, 550] width 493 height 75
click at [914, 600] on span "Select..." at bounding box center [947, 609] width 104 height 18
click at [879, 642] on input at bounding box center [934, 659] width 168 height 33
type input "4-11"
click at [887, 759] on div "4-1100 / Sales - Mobile Machines Sound" at bounding box center [921, 775] width 231 height 33
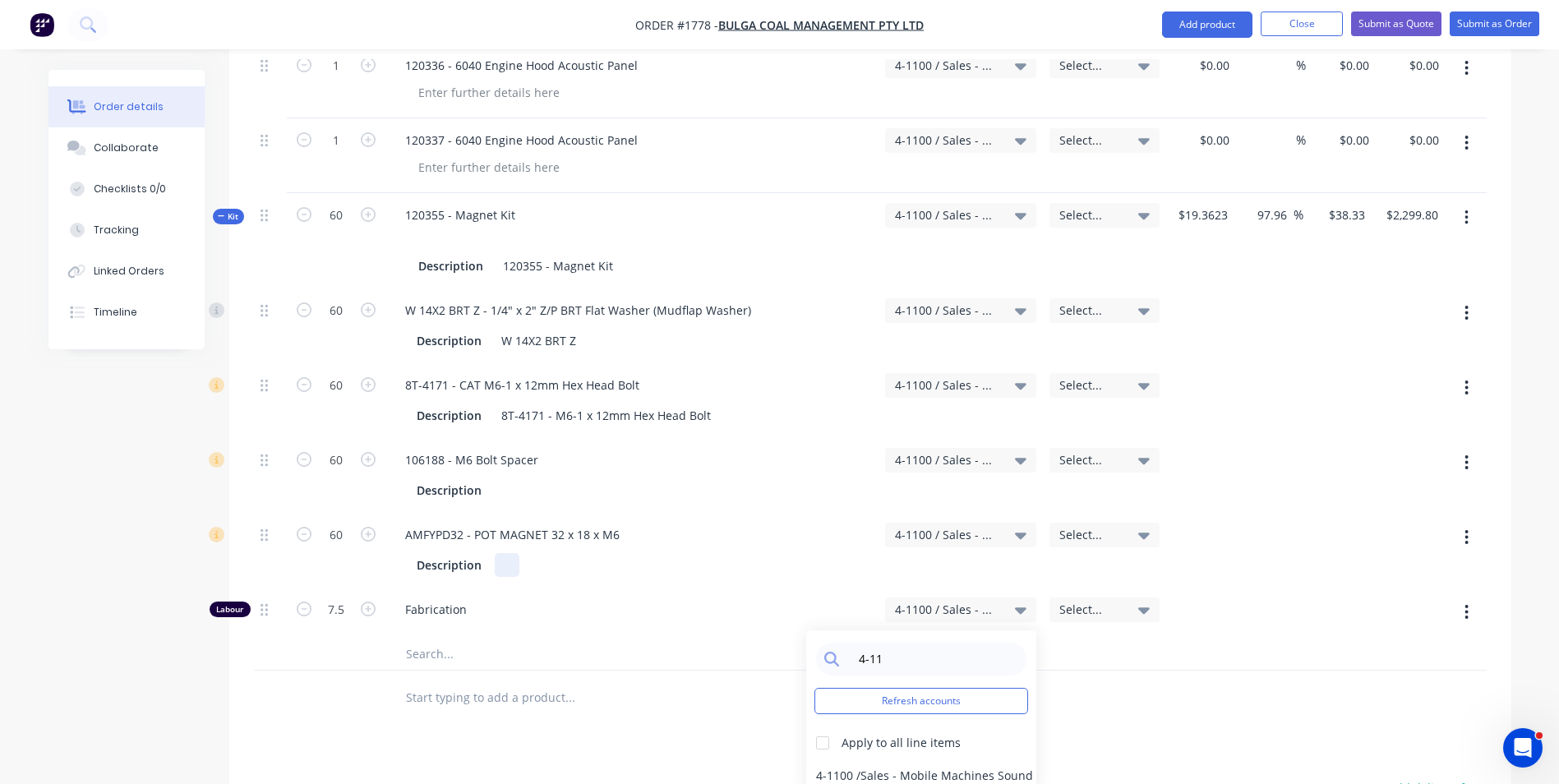
click at [832, 550] on div "Description" at bounding box center [631, 563] width 480 height 27
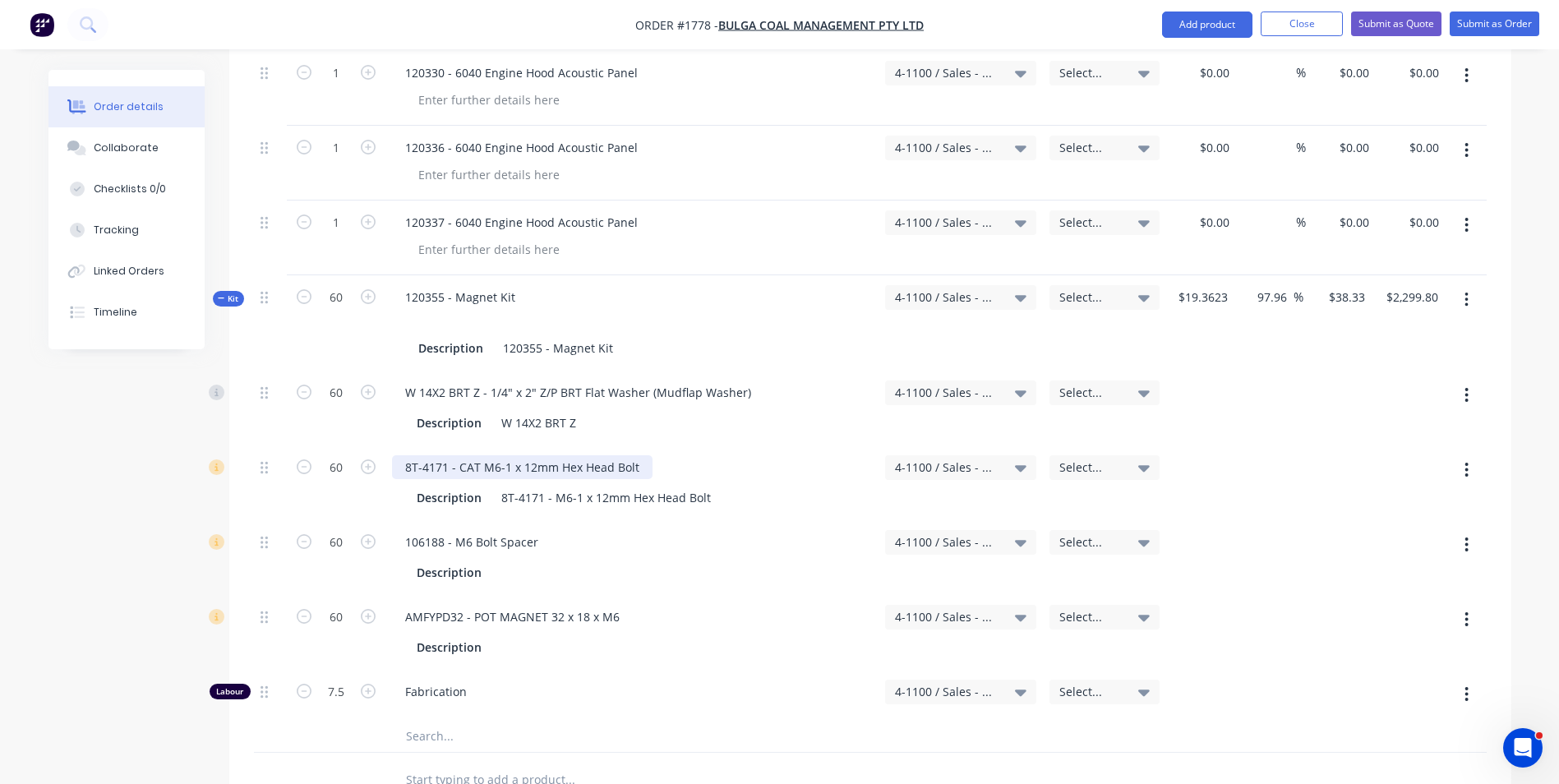
click at [527, 455] on div "8T-4171 - CAT M6-1 x 12mm Hex Head Bolt" at bounding box center [522, 467] width 261 height 23
drag, startPoint x: 707, startPoint y: 451, endPoint x: 500, endPoint y: 444, distance: 207.1
click at [500, 485] on div "8T-4171 - M6-1 x 12mm Hex Head Bolt" at bounding box center [606, 497] width 223 height 23
click at [636, 455] on div "8T-4171 - CAT M6-1 x 12mm Hex Head Bolt" at bounding box center [522, 467] width 261 height 23
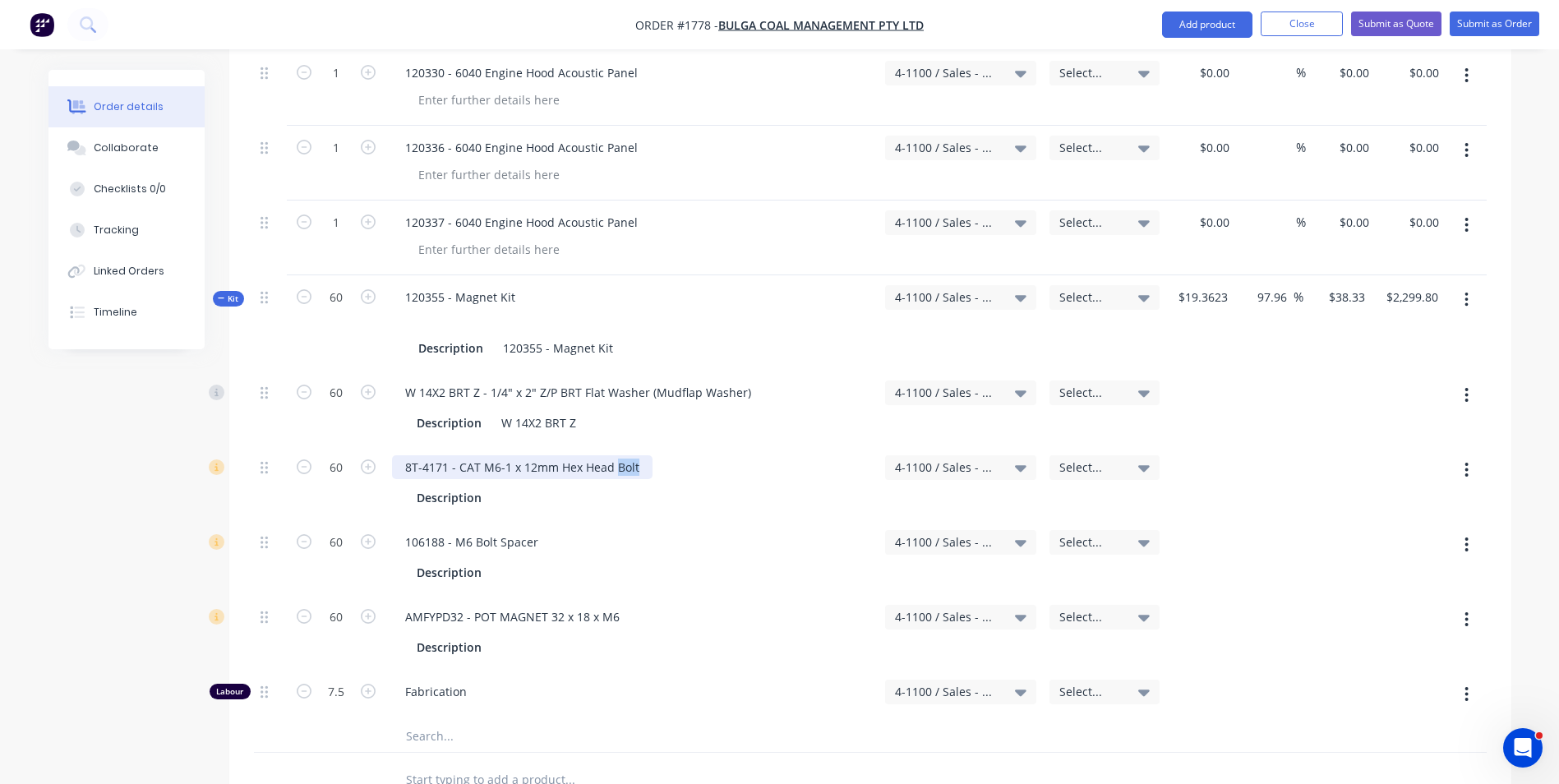
drag, startPoint x: 638, startPoint y: 419, endPoint x: 613, endPoint y: 417, distance: 25.1
click at [613, 455] on div "8T-4171 - CAT M6-1 x 12mm Hex Head Bolt" at bounding box center [522, 467] width 261 height 23
drag, startPoint x: 480, startPoint y: 422, endPoint x: 370, endPoint y: 420, distance: 110.0
click at [370, 445] on div "60 8T-4171 - CAT M6-1 x 12mm Hex Head Bolt Description 4-1100 / Sales - Mobile …" at bounding box center [870, 482] width 1233 height 75
drag, startPoint x: 456, startPoint y: 422, endPoint x: 447, endPoint y: 422, distance: 9.0
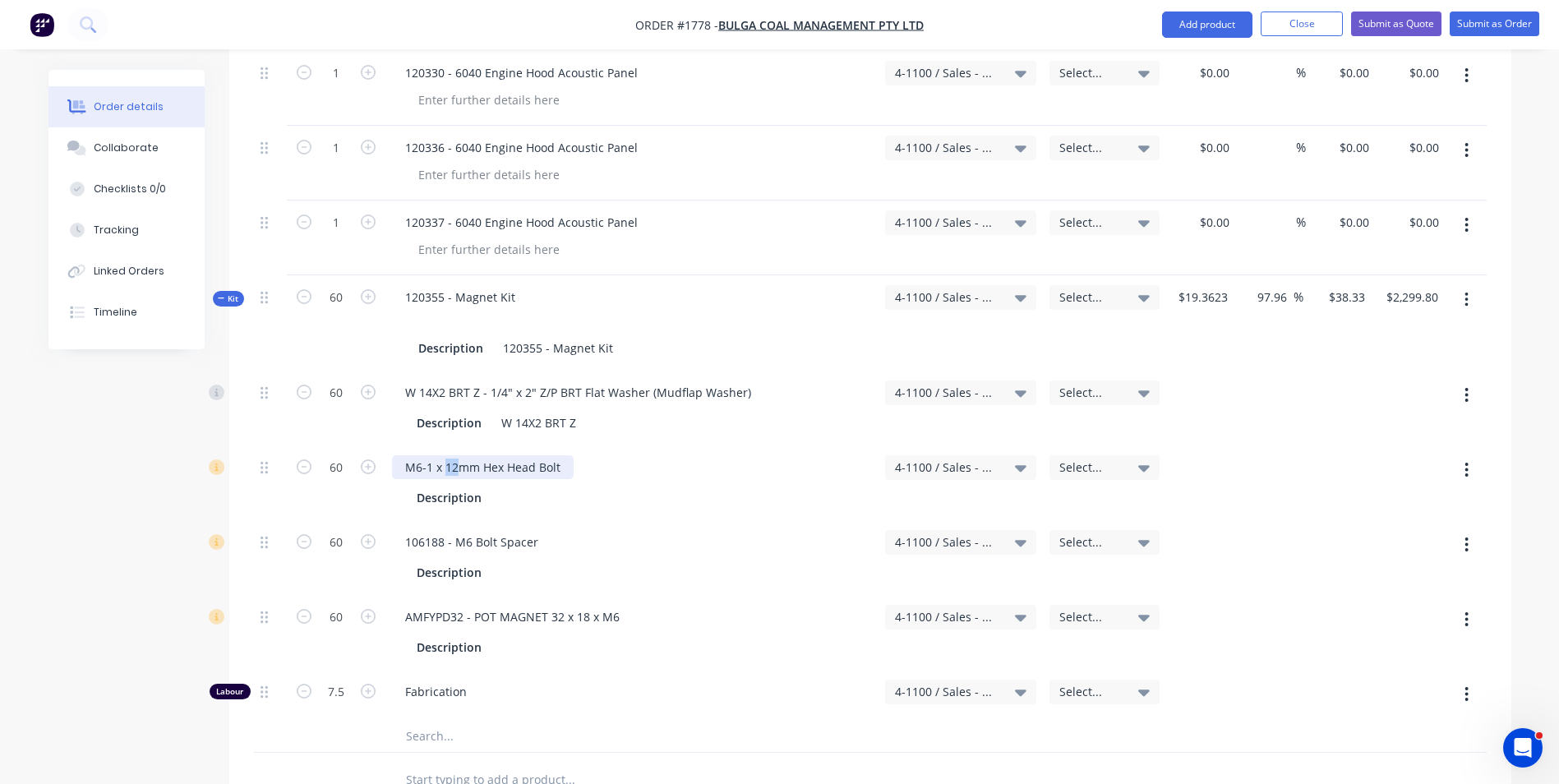
click at [447, 455] on div "M6-1 x 12mm Hex Head Bolt" at bounding box center [483, 467] width 182 height 23
click at [536, 485] on div "Description" at bounding box center [629, 497] width 438 height 23
click at [228, 293] on span "Kit" at bounding box center [229, 299] width 21 height 13
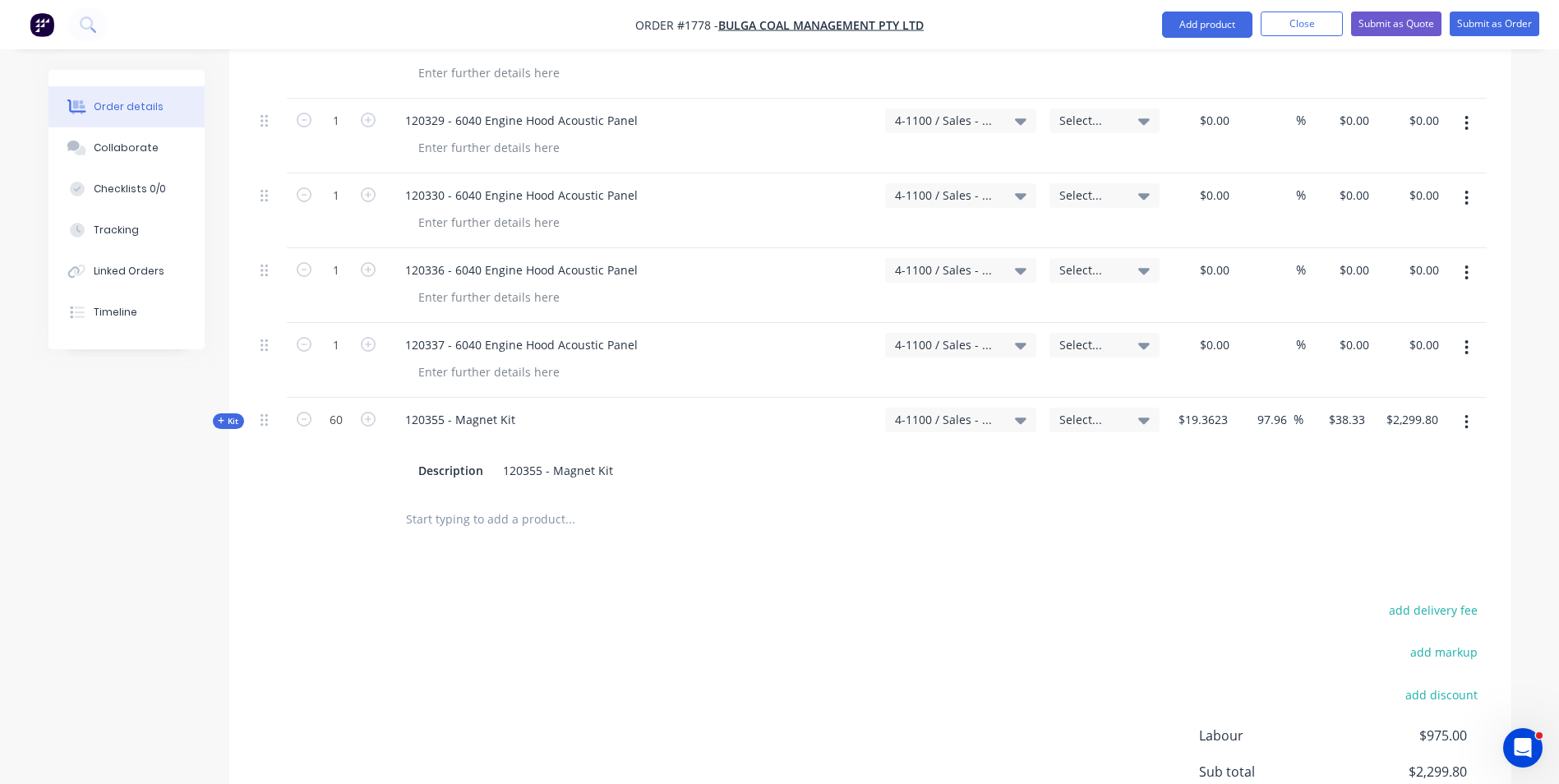
scroll to position [1186, 0]
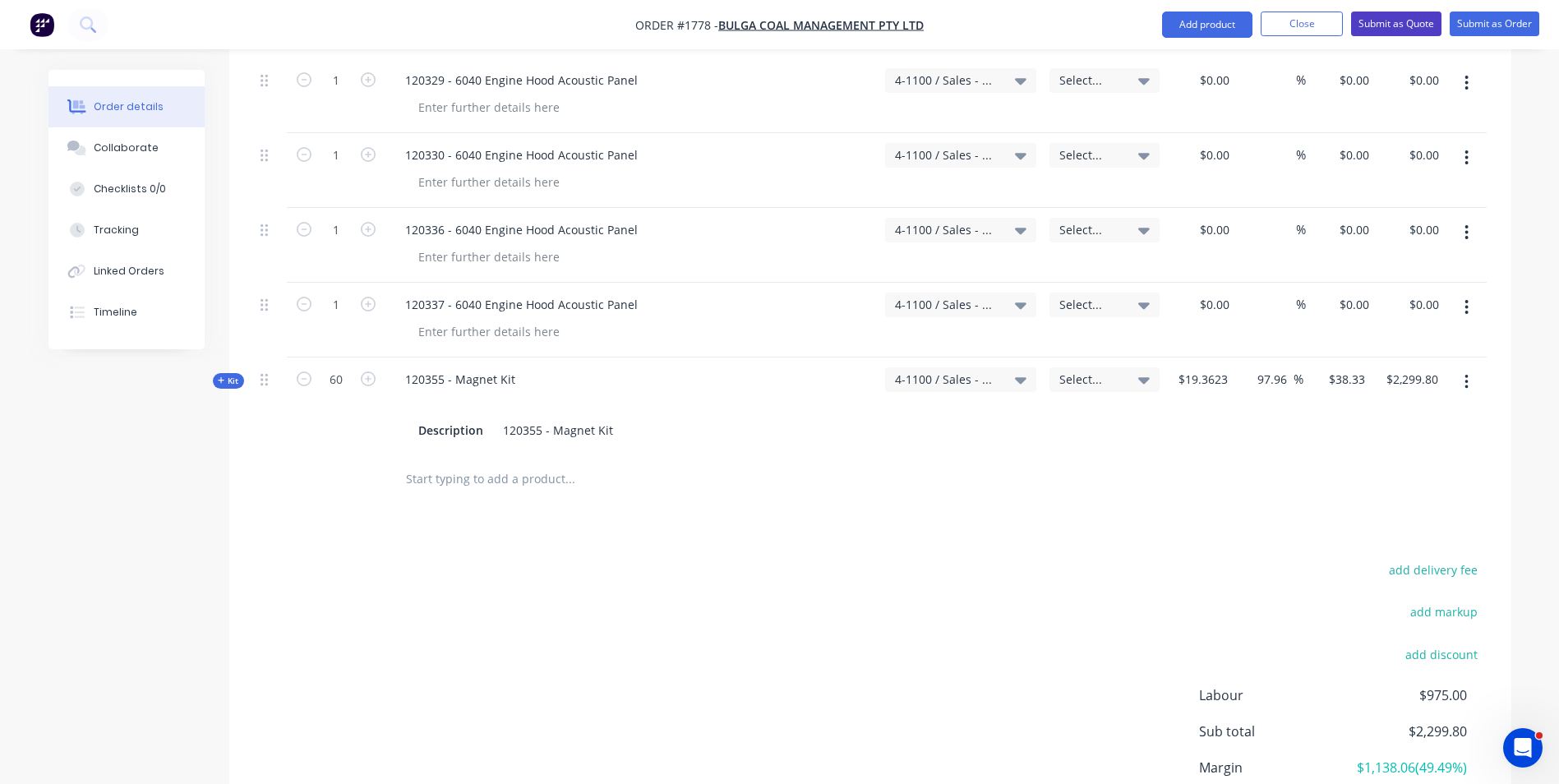
click at [1395, 25] on button "Submit as Quote" at bounding box center [1396, 23] width 91 height 24
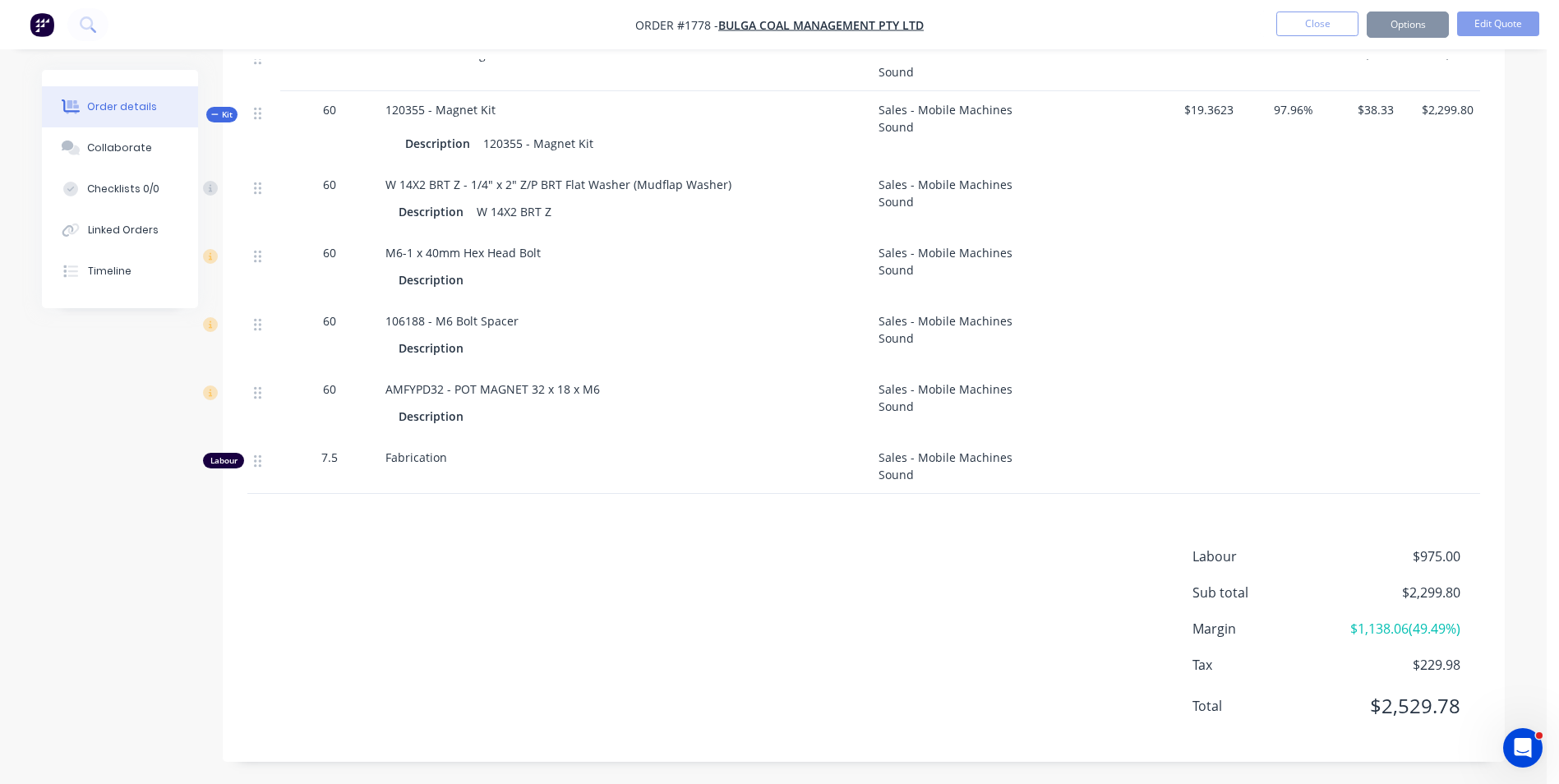
scroll to position [0, 0]
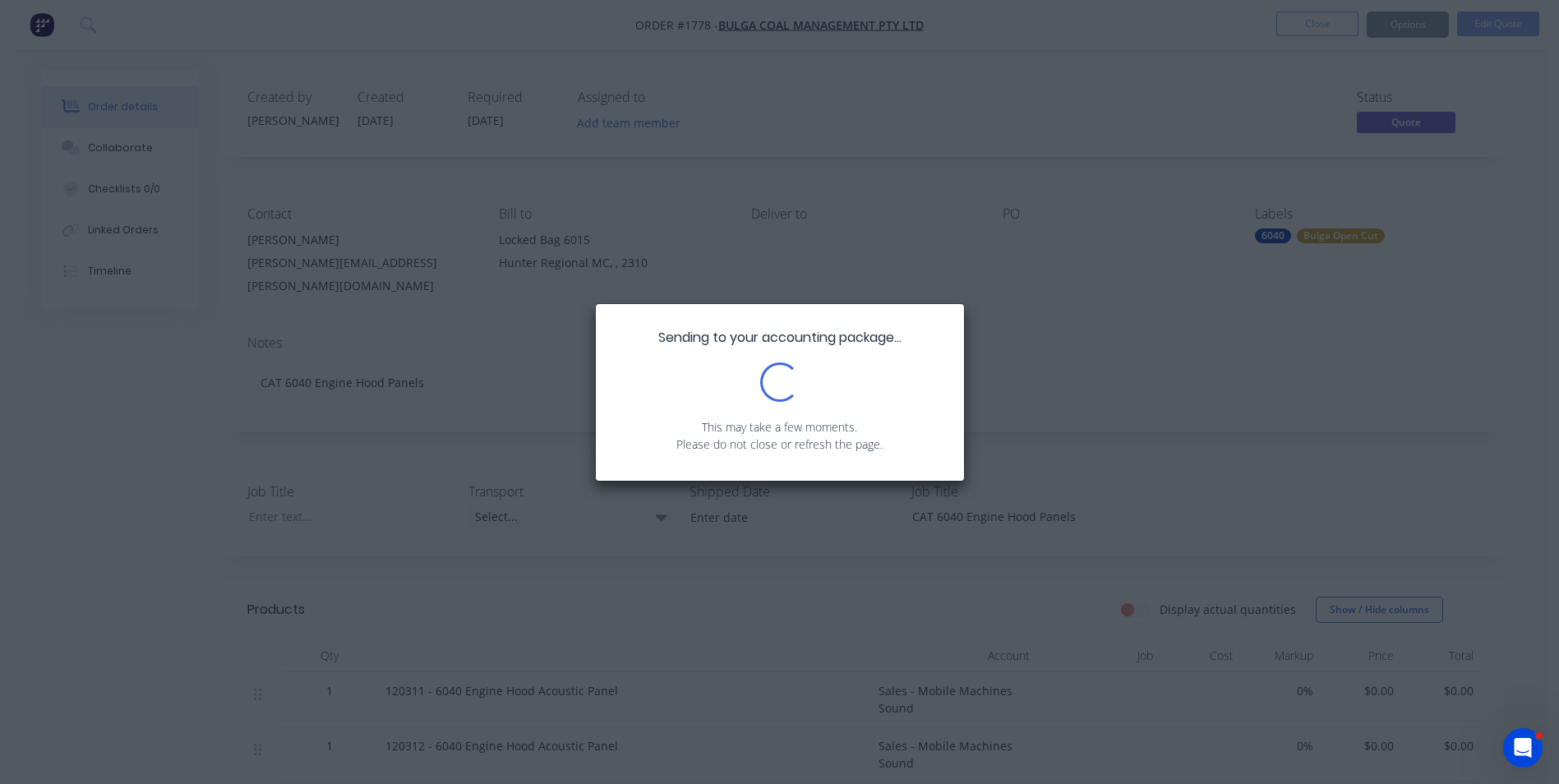
click at [893, 399] on div "Loading..." at bounding box center [780, 382] width 318 height 39
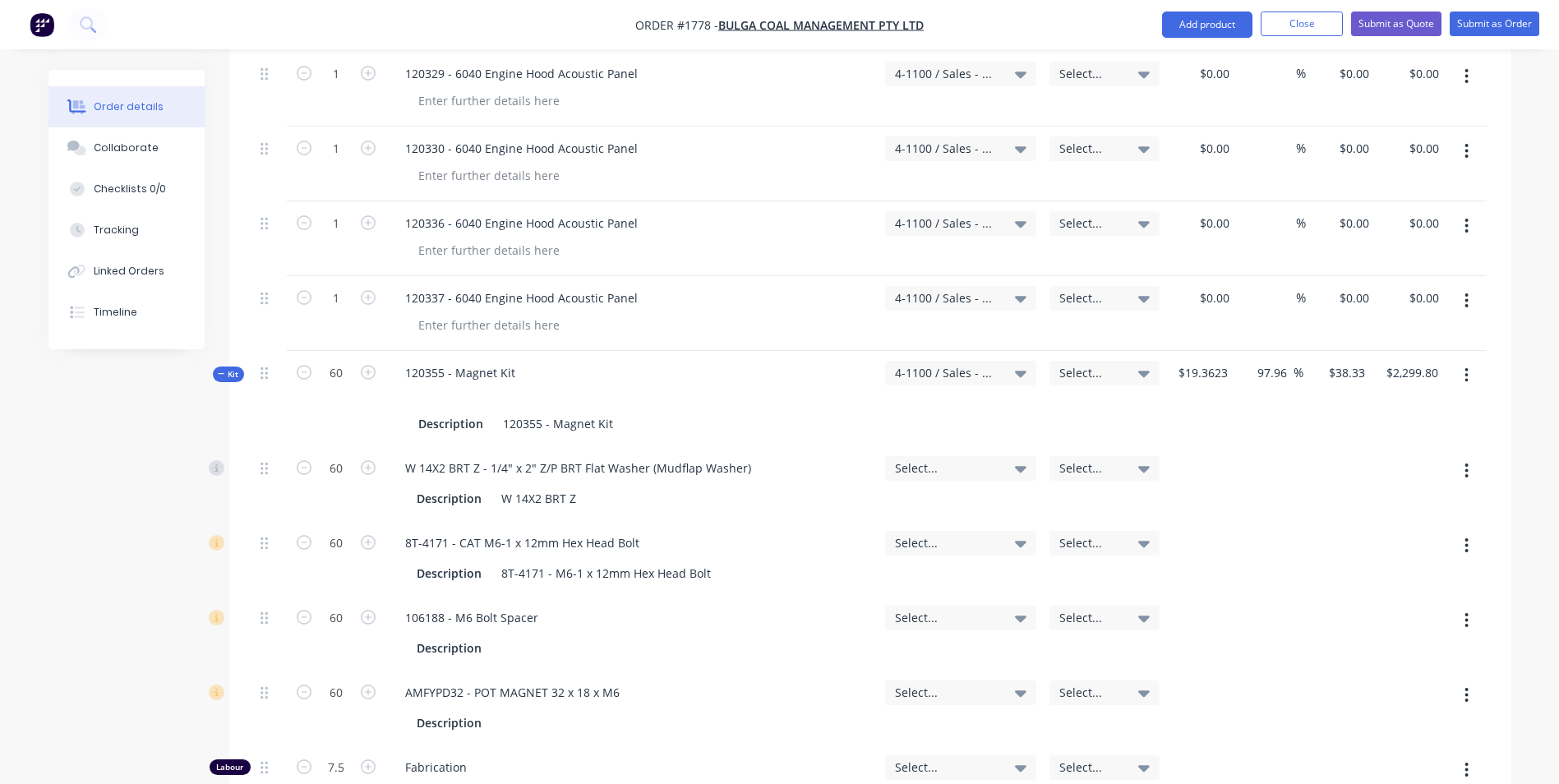
scroll to position [1232, 0]
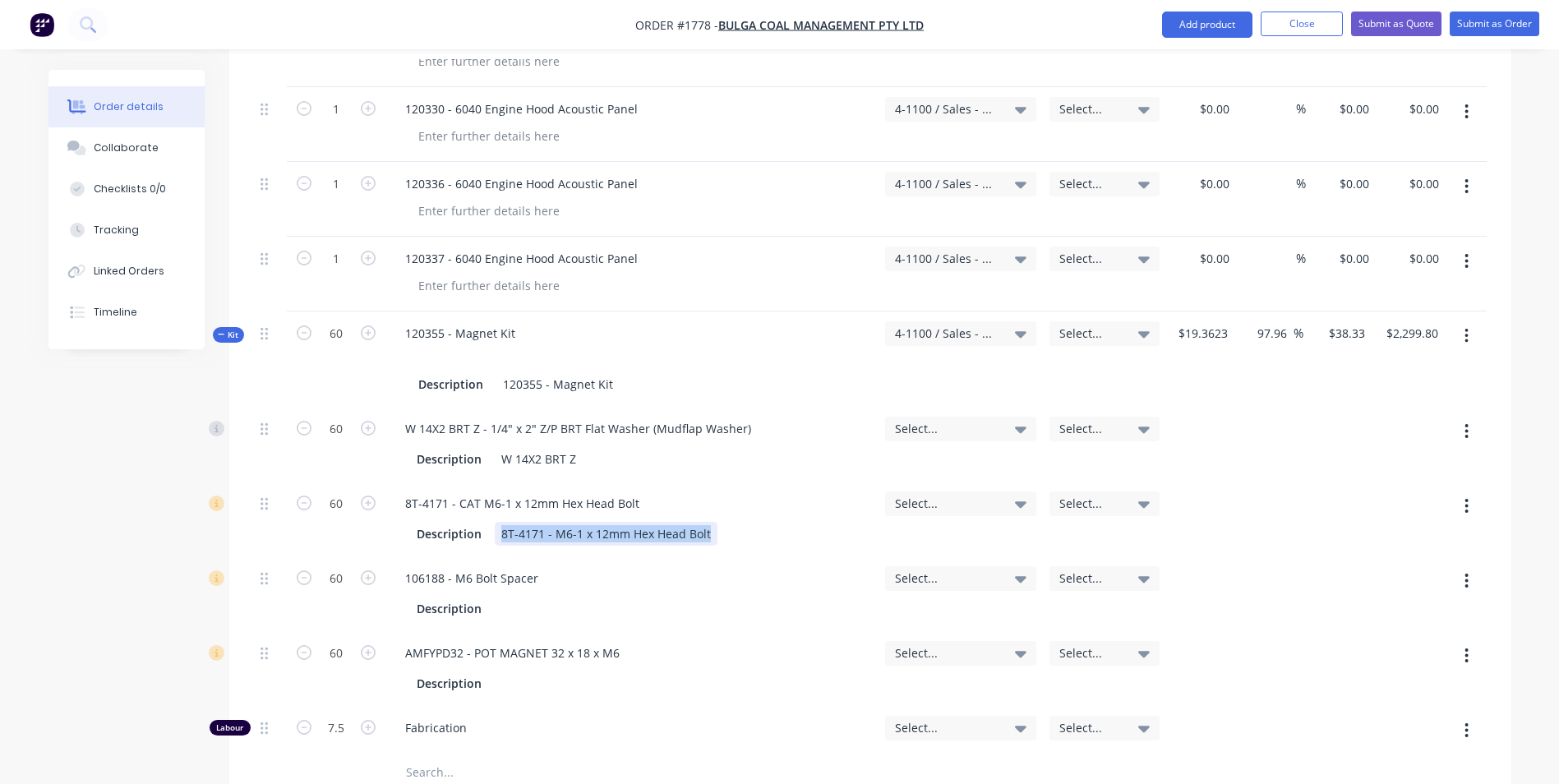
drag, startPoint x: 711, startPoint y: 484, endPoint x: 497, endPoint y: 488, distance: 214.0
click at [497, 521] on div "8T-4171 - M6-1 x 12mm Hex Head Bolt" at bounding box center [606, 533] width 223 height 23
drag, startPoint x: 479, startPoint y: 458, endPoint x: 368, endPoint y: 464, distance: 111.2
click at [368, 481] on div "60 8T-4171 - CAT M6-1 x 12mm Hex Head Bolt Description Select... Select..." at bounding box center [870, 518] width 1233 height 75
drag, startPoint x: 461, startPoint y: 456, endPoint x: 449, endPoint y: 456, distance: 12.0
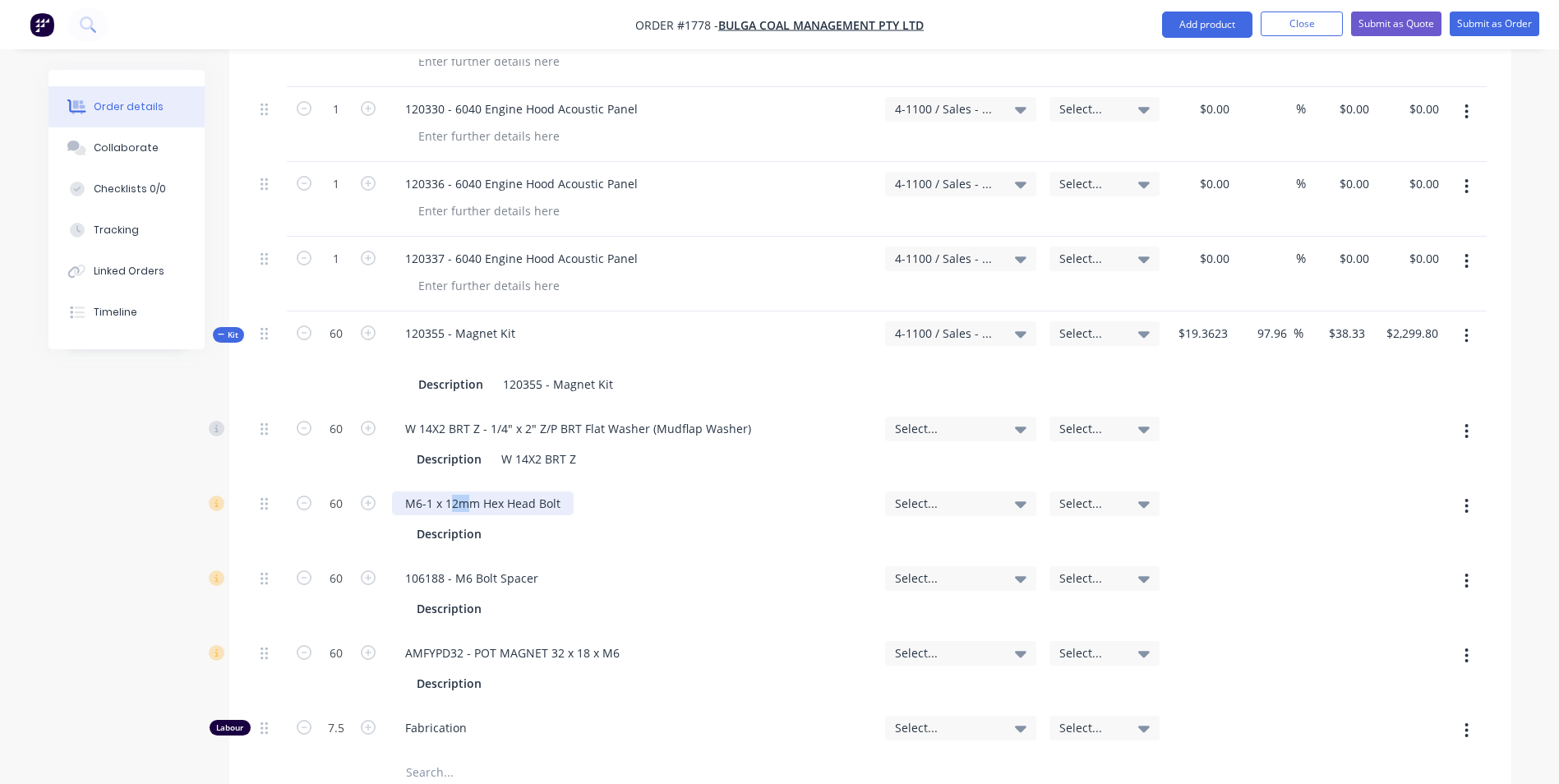
click at [449, 491] on div "M6-1 x 12mm Hex Head Bolt" at bounding box center [483, 503] width 182 height 23
click at [667, 491] on div "M6-1 x 40mm Hex Head Bolt" at bounding box center [631, 503] width 480 height 23
click at [927, 324] on span "4-1100 / Sales - Mobile Machines Sound" at bounding box center [947, 333] width 104 height 18
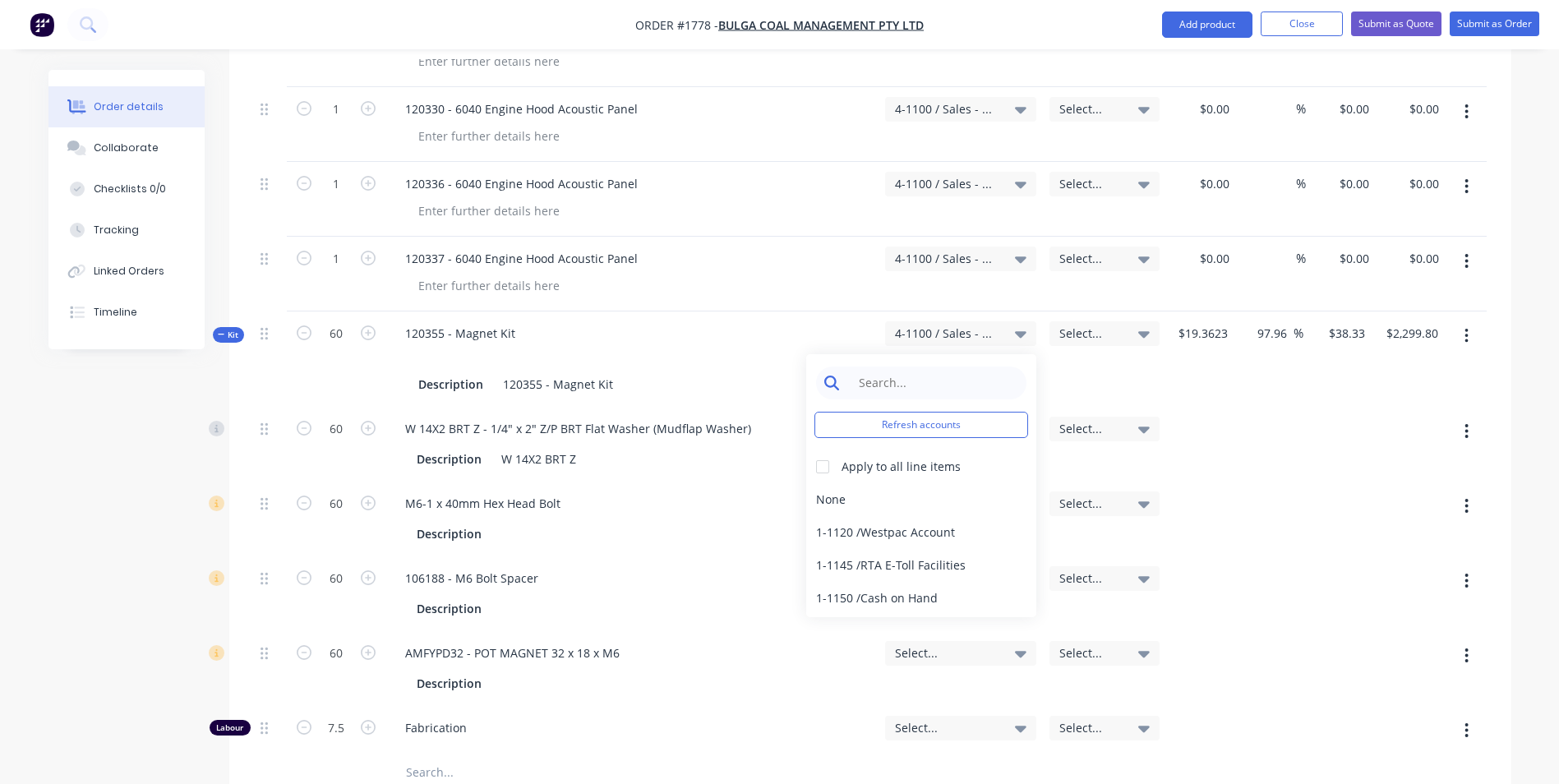
click at [884, 366] on input at bounding box center [934, 383] width 168 height 33
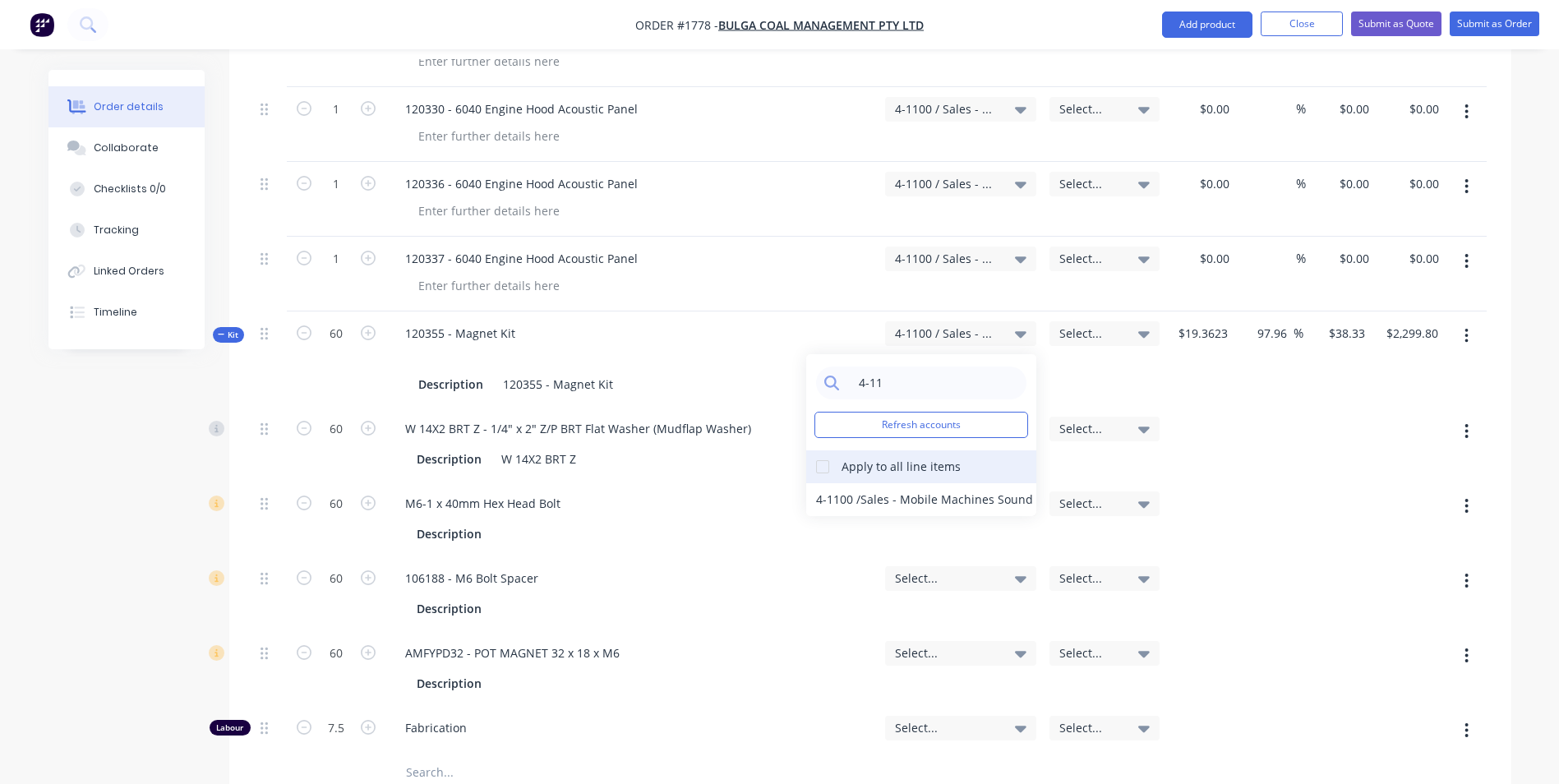
type input "4-11"
click at [822, 450] on div at bounding box center [822, 467] width 33 height 33
click at [838, 483] on div "4-1100 / Sales - Mobile Machines Sound" at bounding box center [921, 500] width 231 height 33
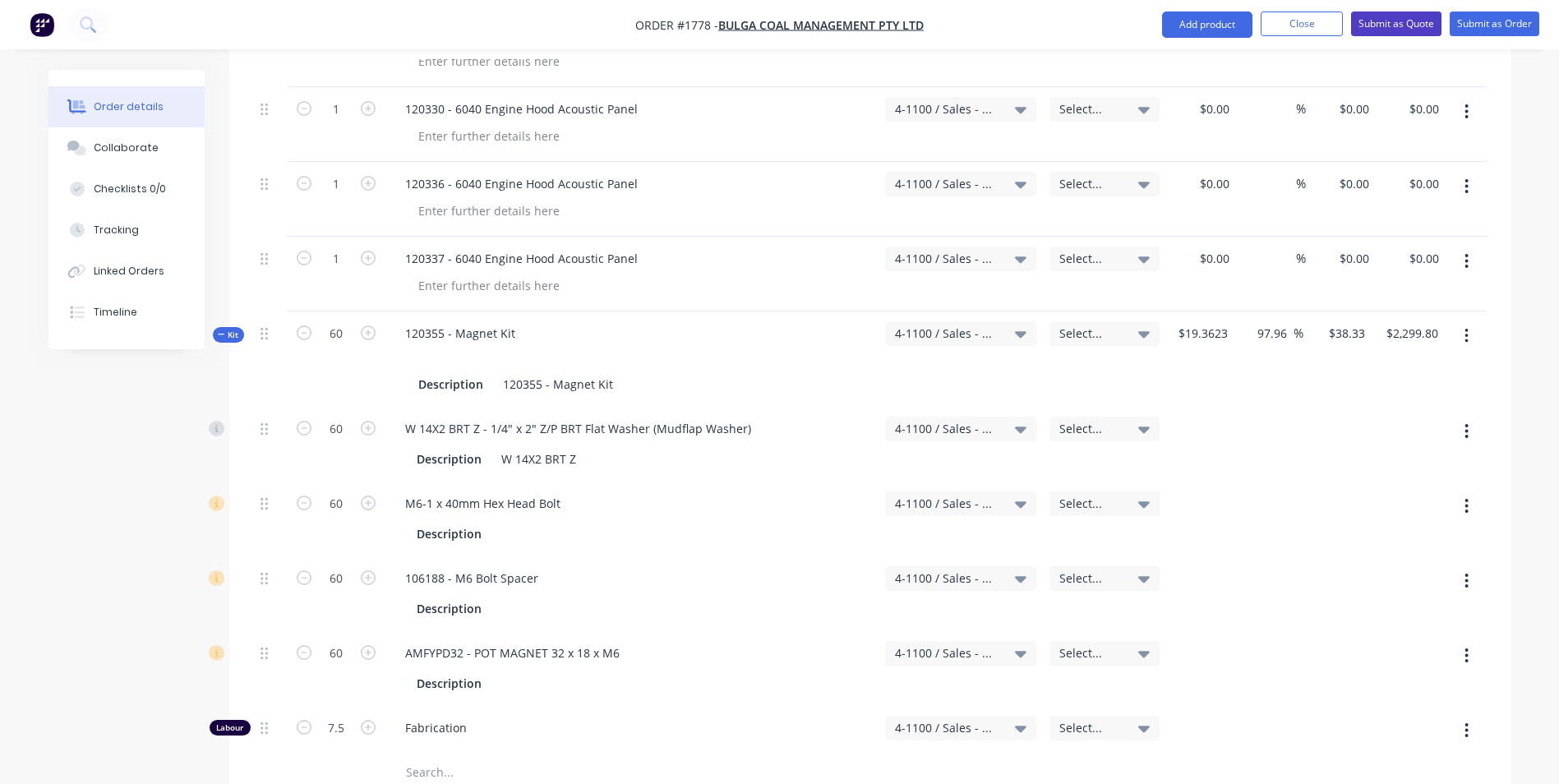
drag, startPoint x: 1413, startPoint y: 19, endPoint x: 1098, endPoint y: 167, distance: 348.0
click at [1413, 19] on button "Submit as Quote" at bounding box center [1396, 23] width 91 height 24
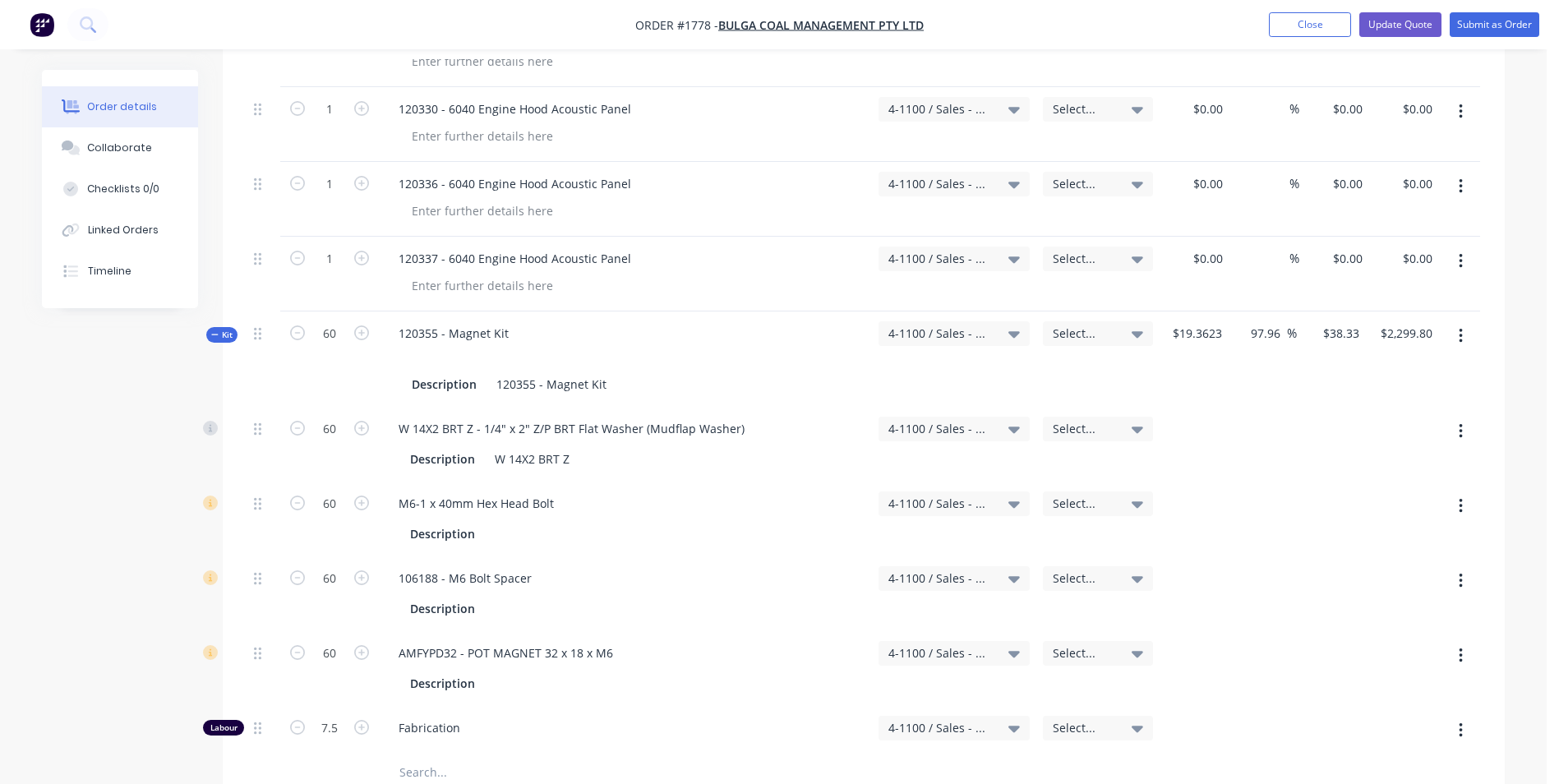
scroll to position [0, 0]
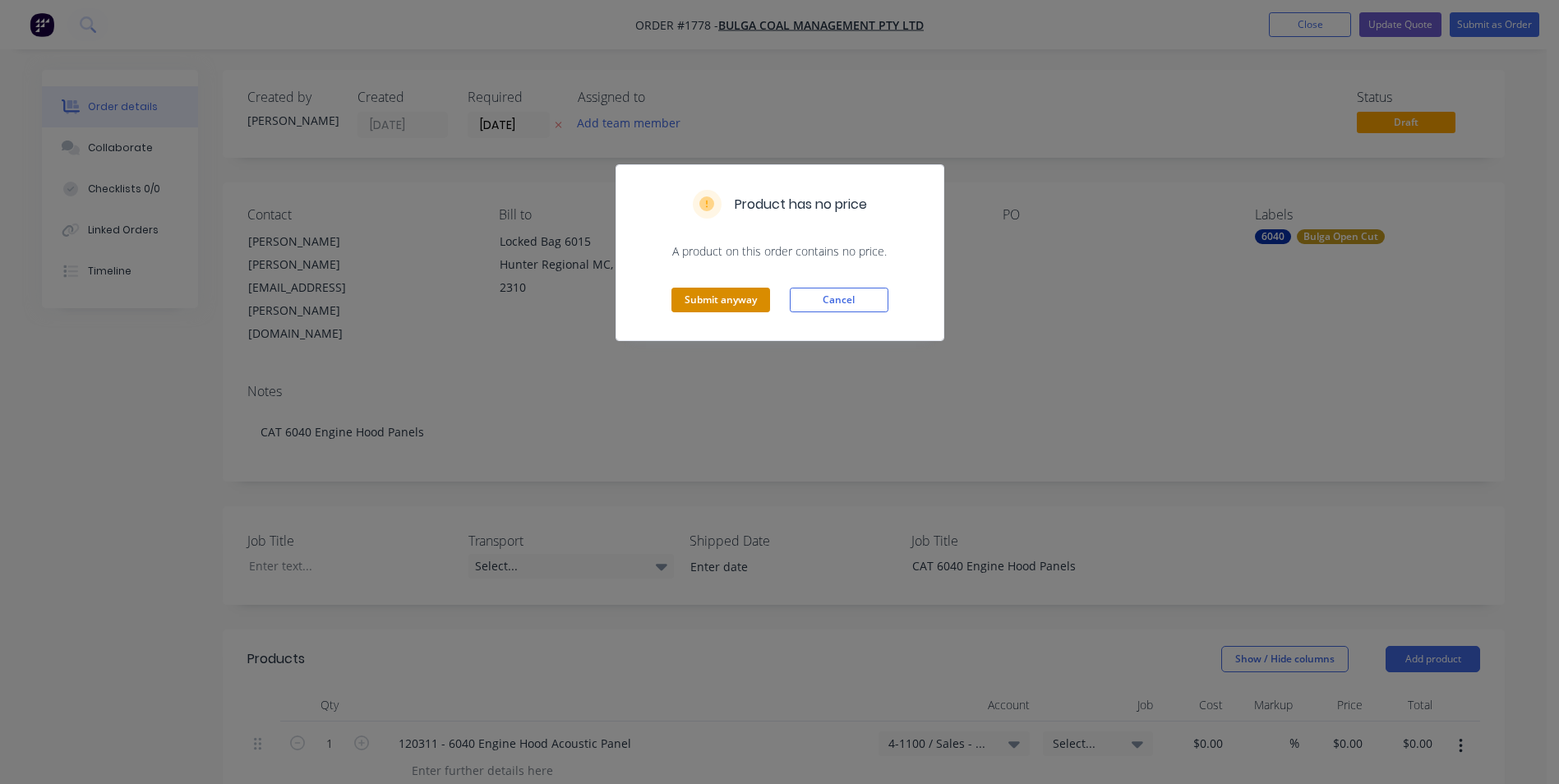
click at [728, 298] on button "Submit anyway" at bounding box center [720, 299] width 99 height 24
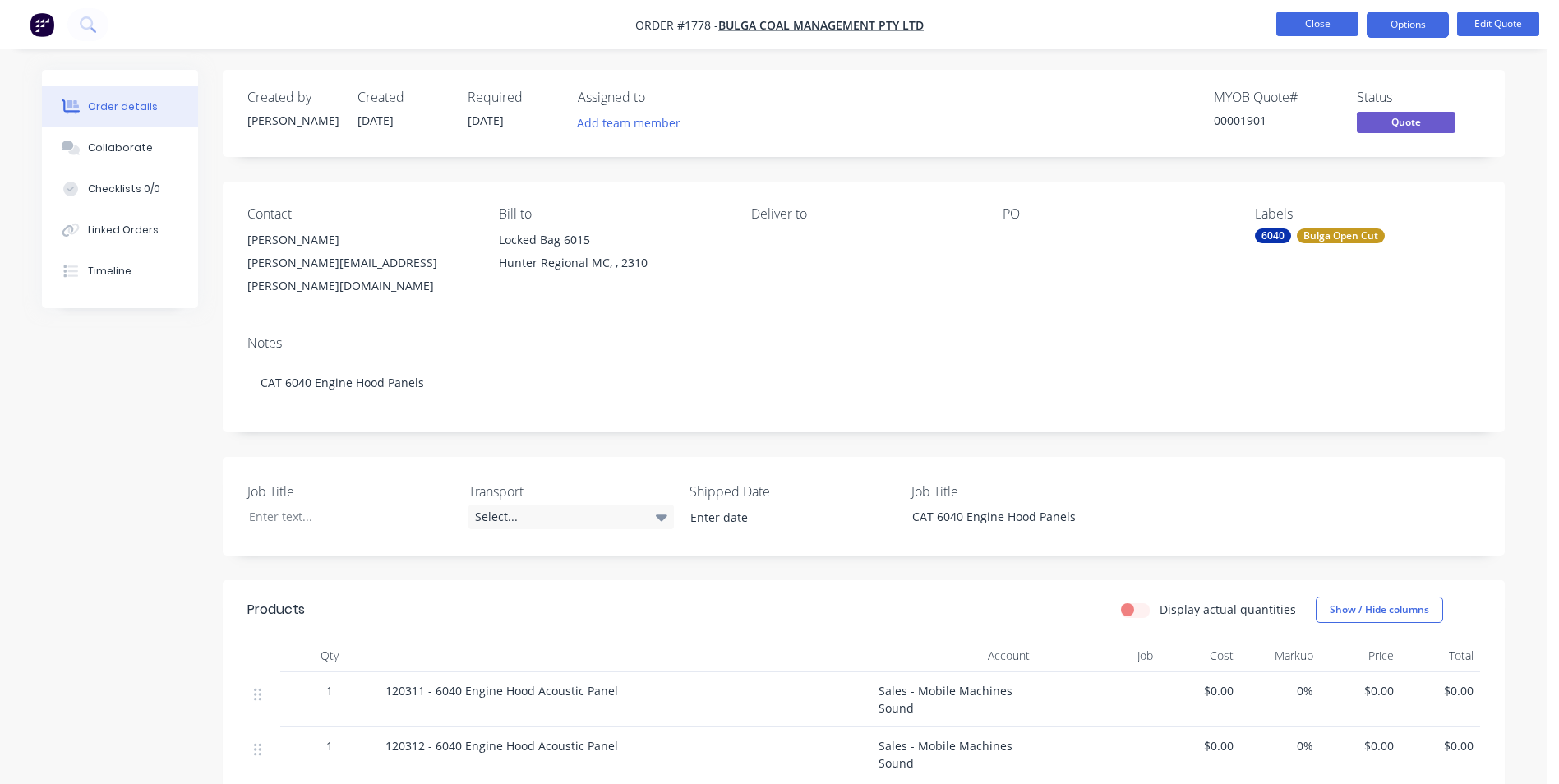
click at [1324, 13] on button "Close" at bounding box center [1318, 23] width 82 height 24
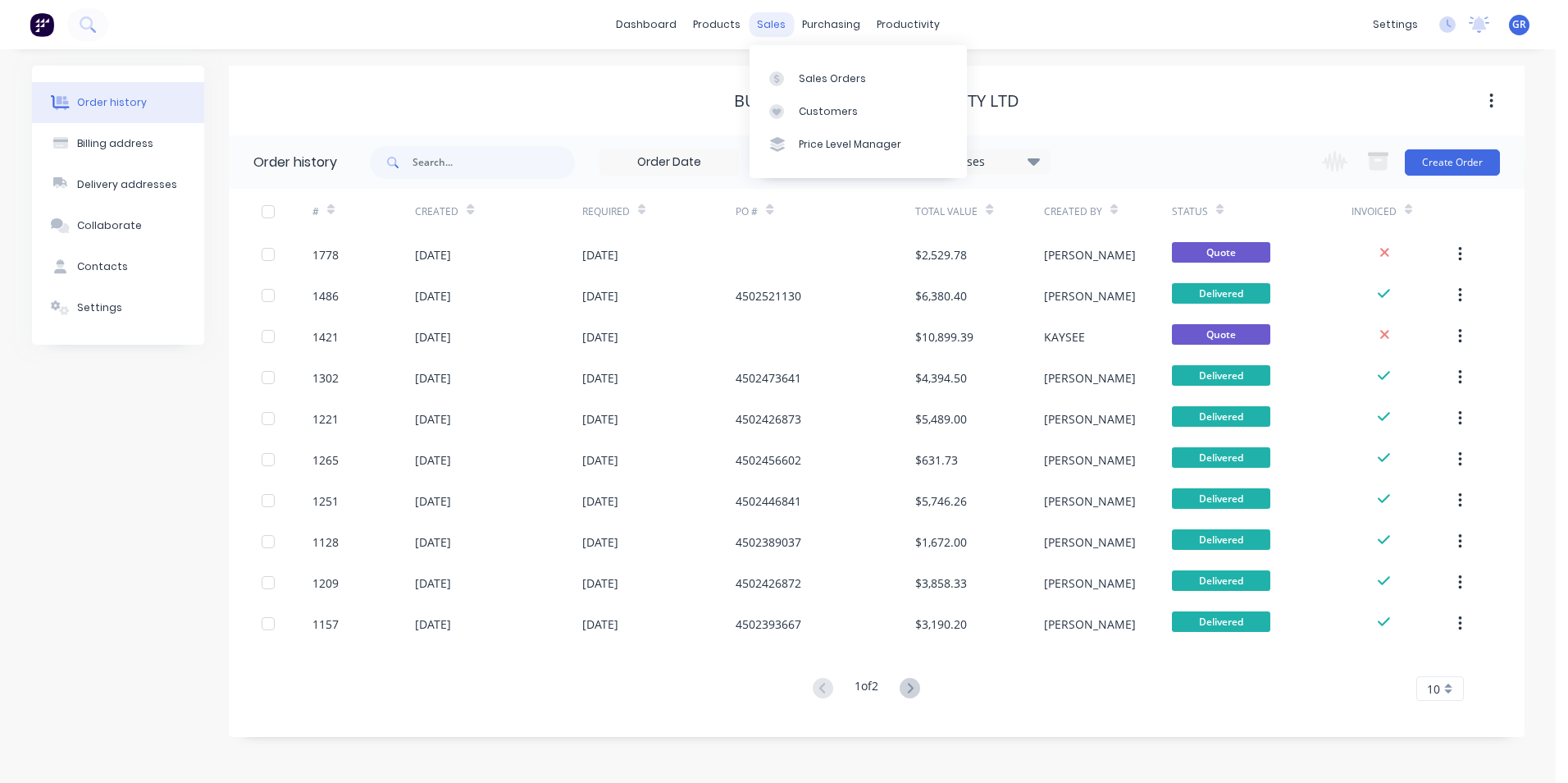
click at [773, 23] on div "sales" at bounding box center [771, 24] width 45 height 24
click at [823, 75] on div "Sales Orders" at bounding box center [831, 78] width 67 height 15
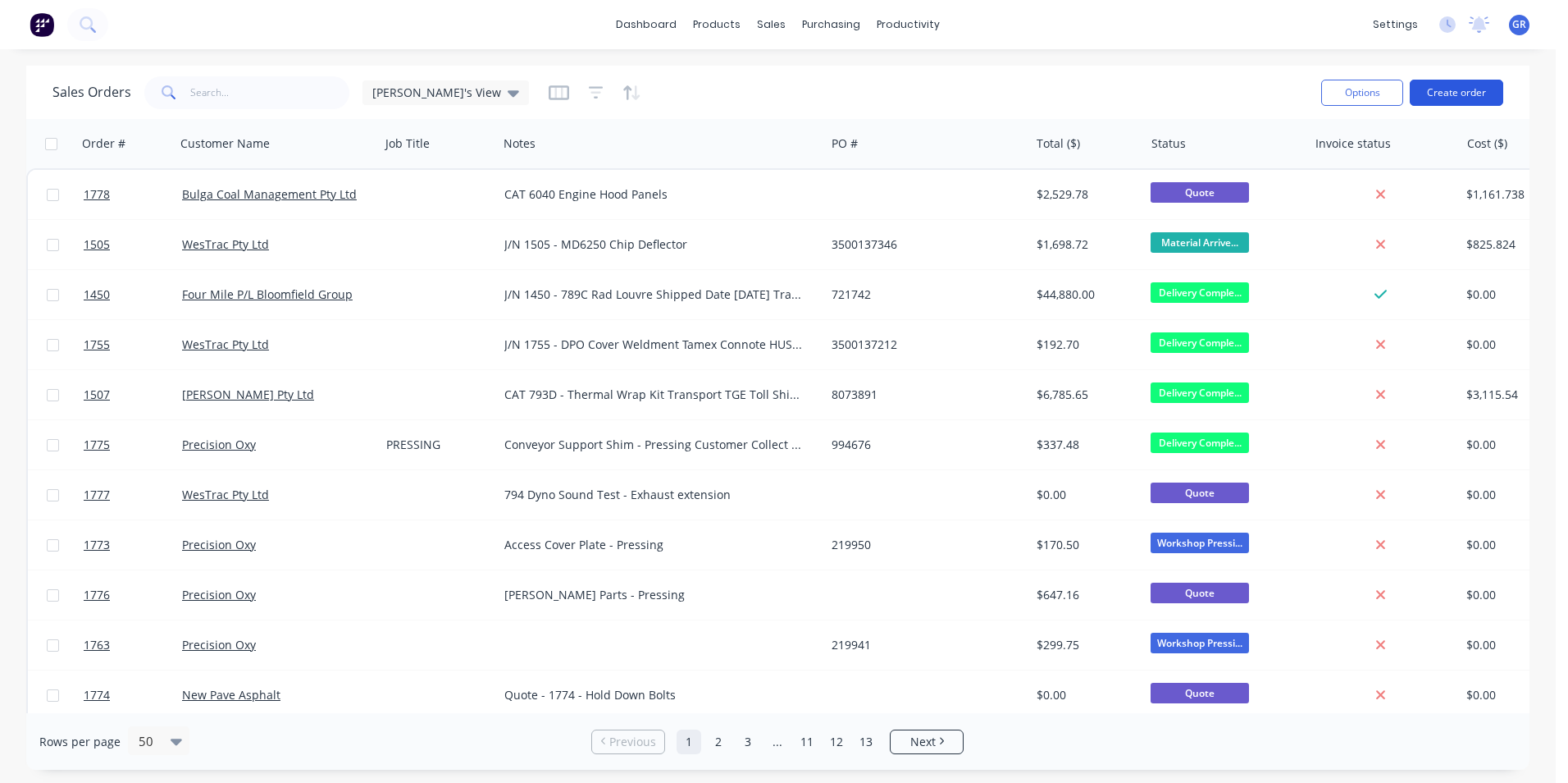
click at [1459, 91] on button "Create order" at bounding box center [1456, 93] width 94 height 26
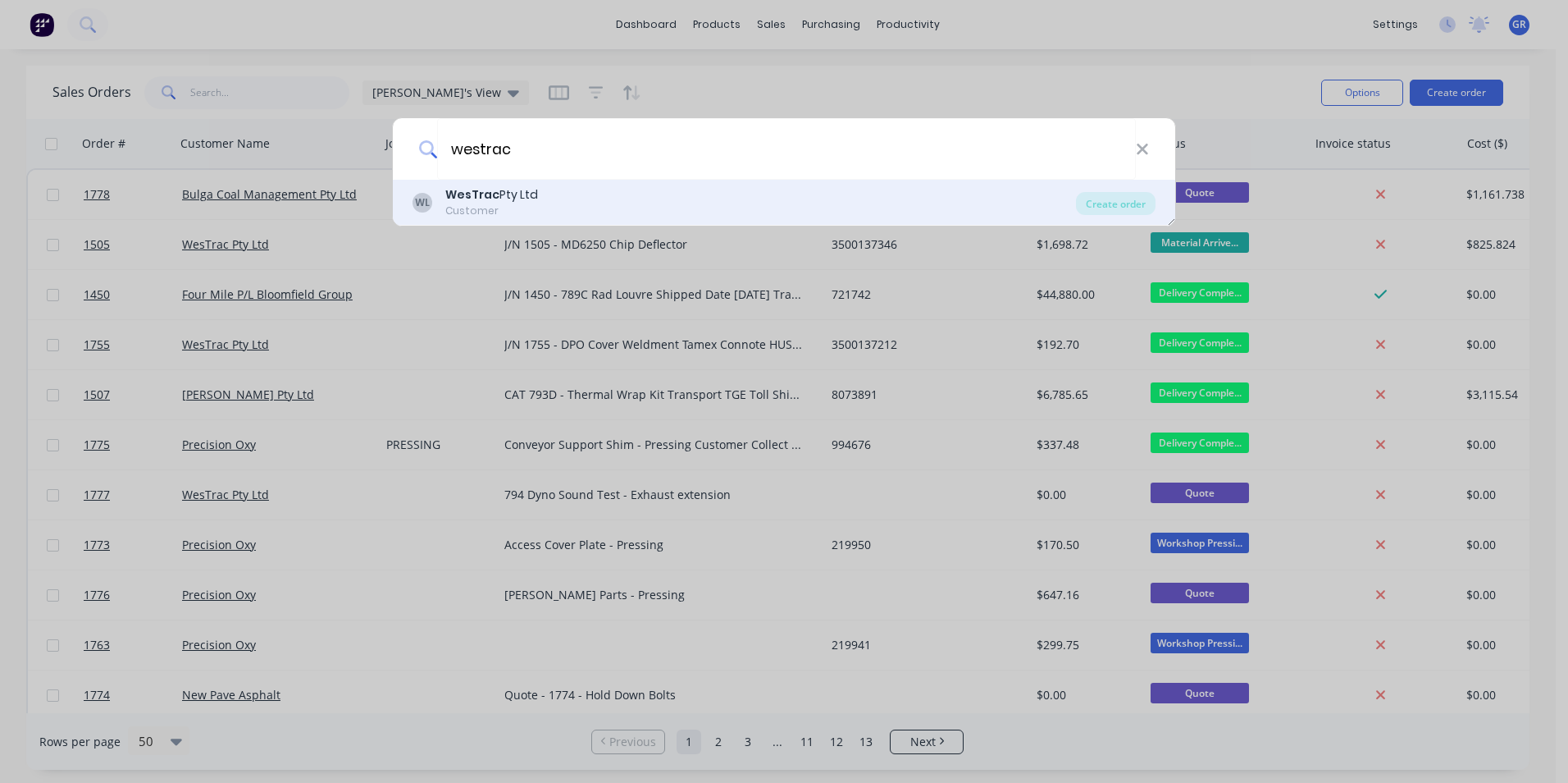
type input "westrac"
click at [516, 200] on div "WesTrac Pty Ltd" at bounding box center [491, 195] width 93 height 18
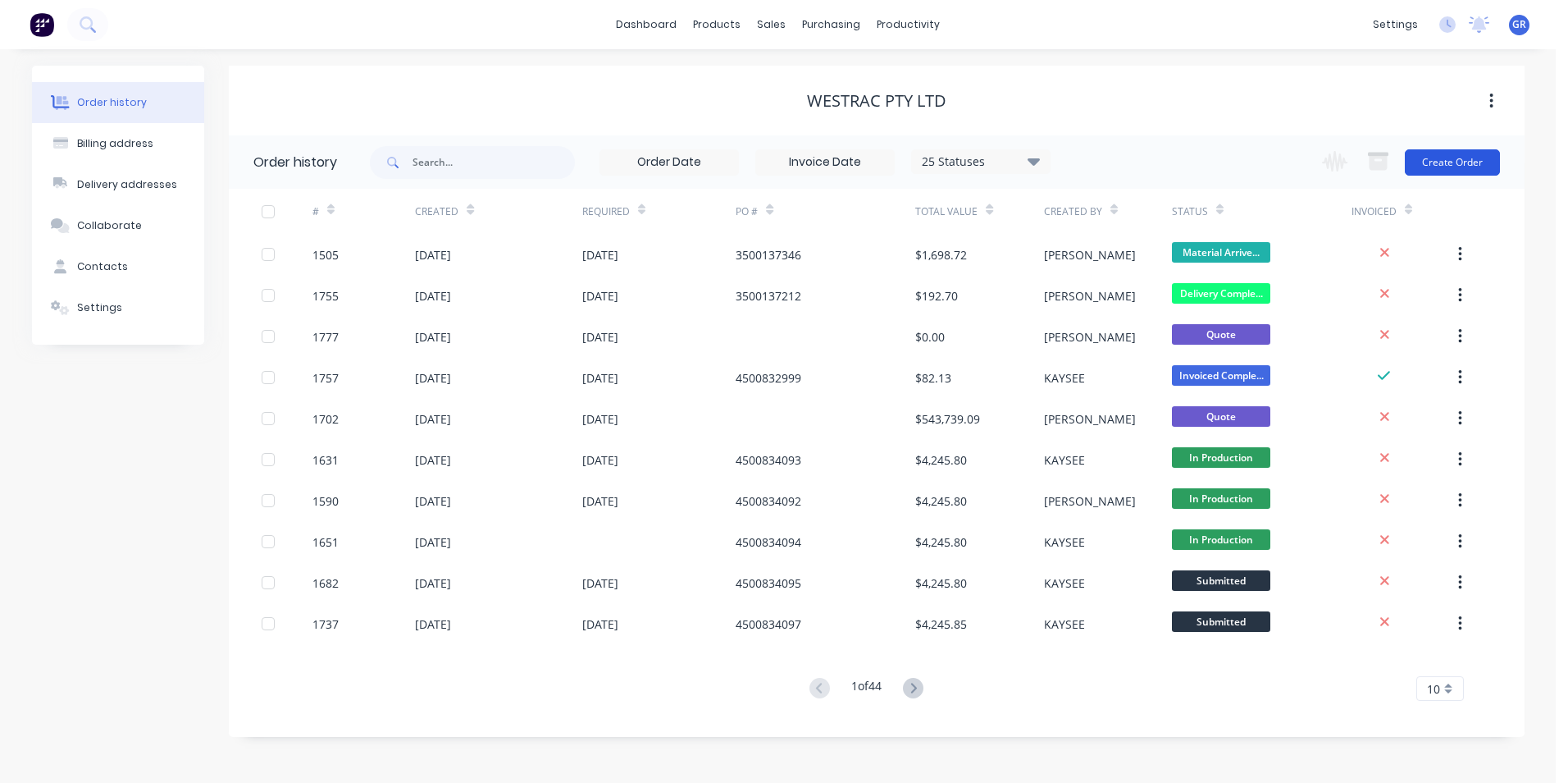
click at [1471, 163] on button "Create Order" at bounding box center [1452, 162] width 96 height 26
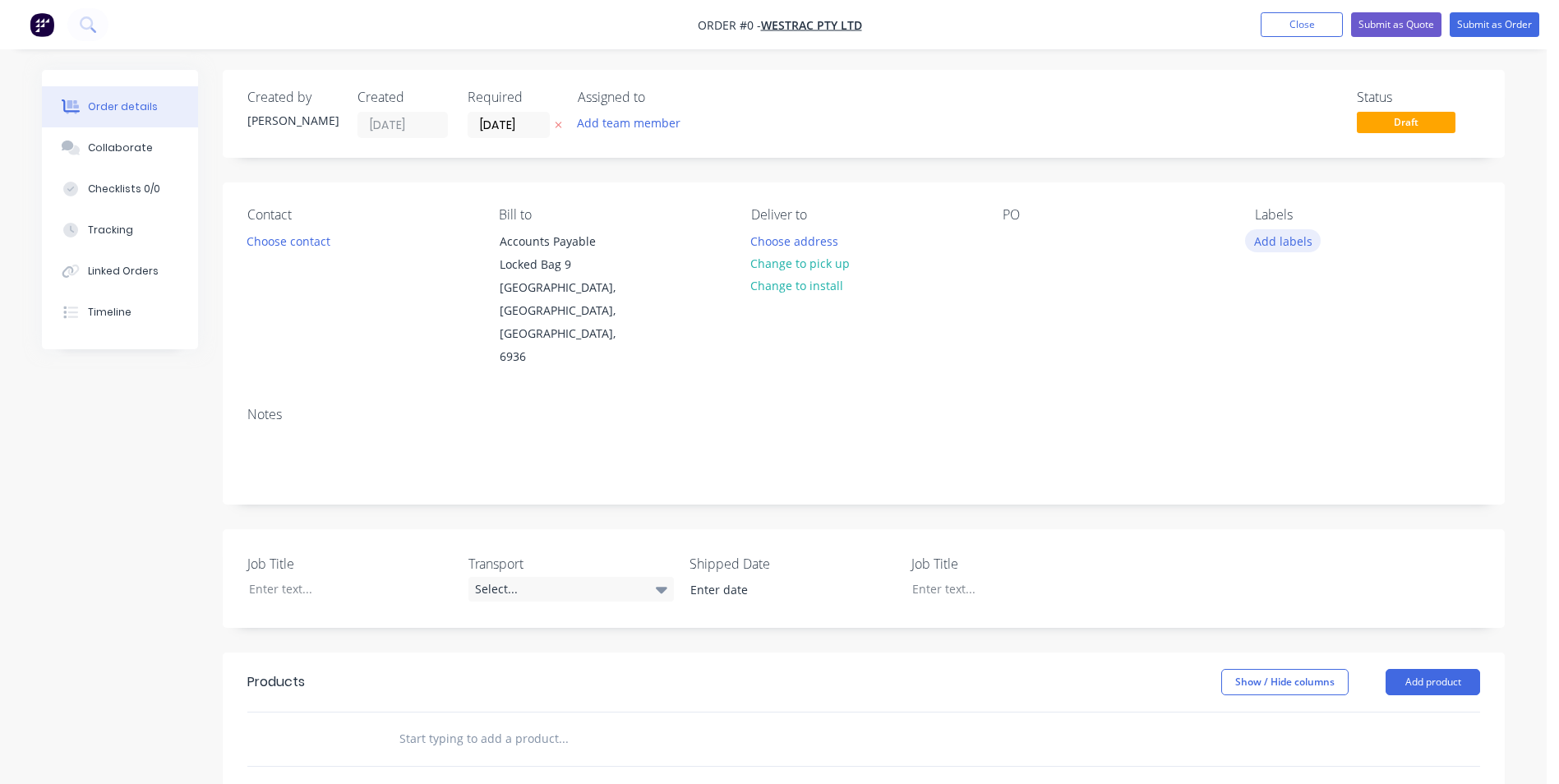
click at [1291, 240] on button "Add labels" at bounding box center [1283, 240] width 75 height 22
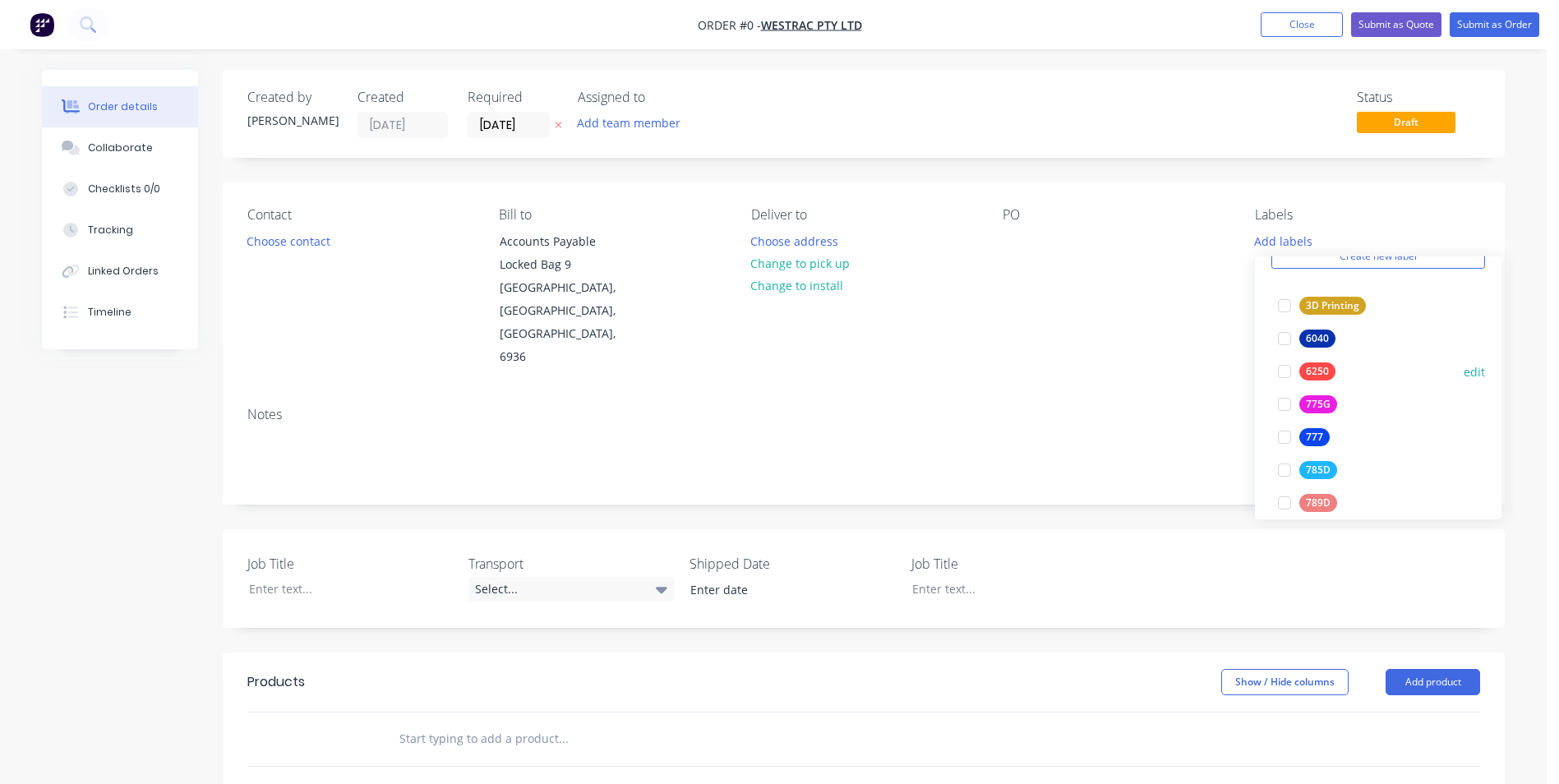
scroll to position [164, 0]
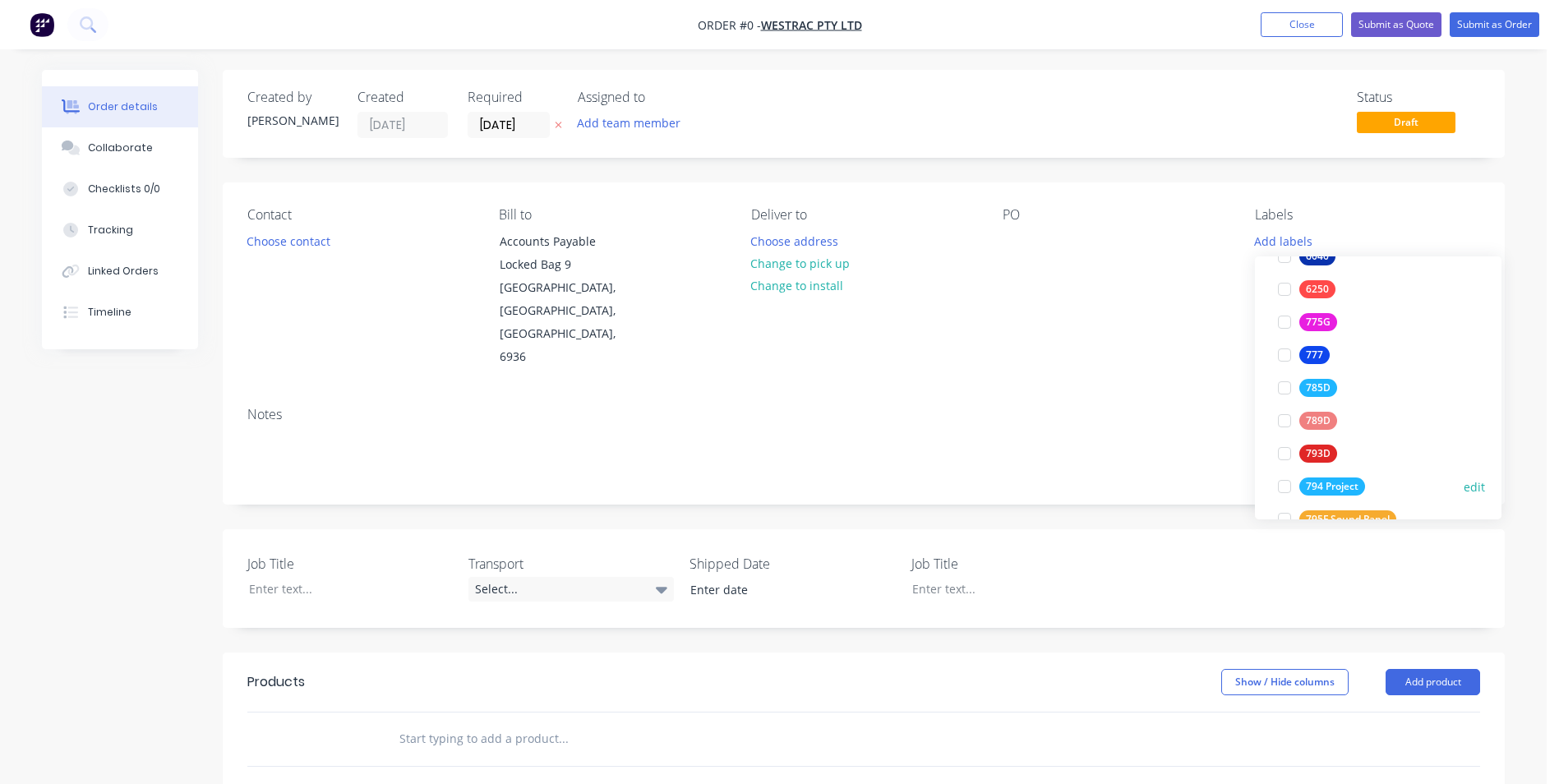
click at [1334, 484] on div "794 Project" at bounding box center [1331, 486] width 65 height 19
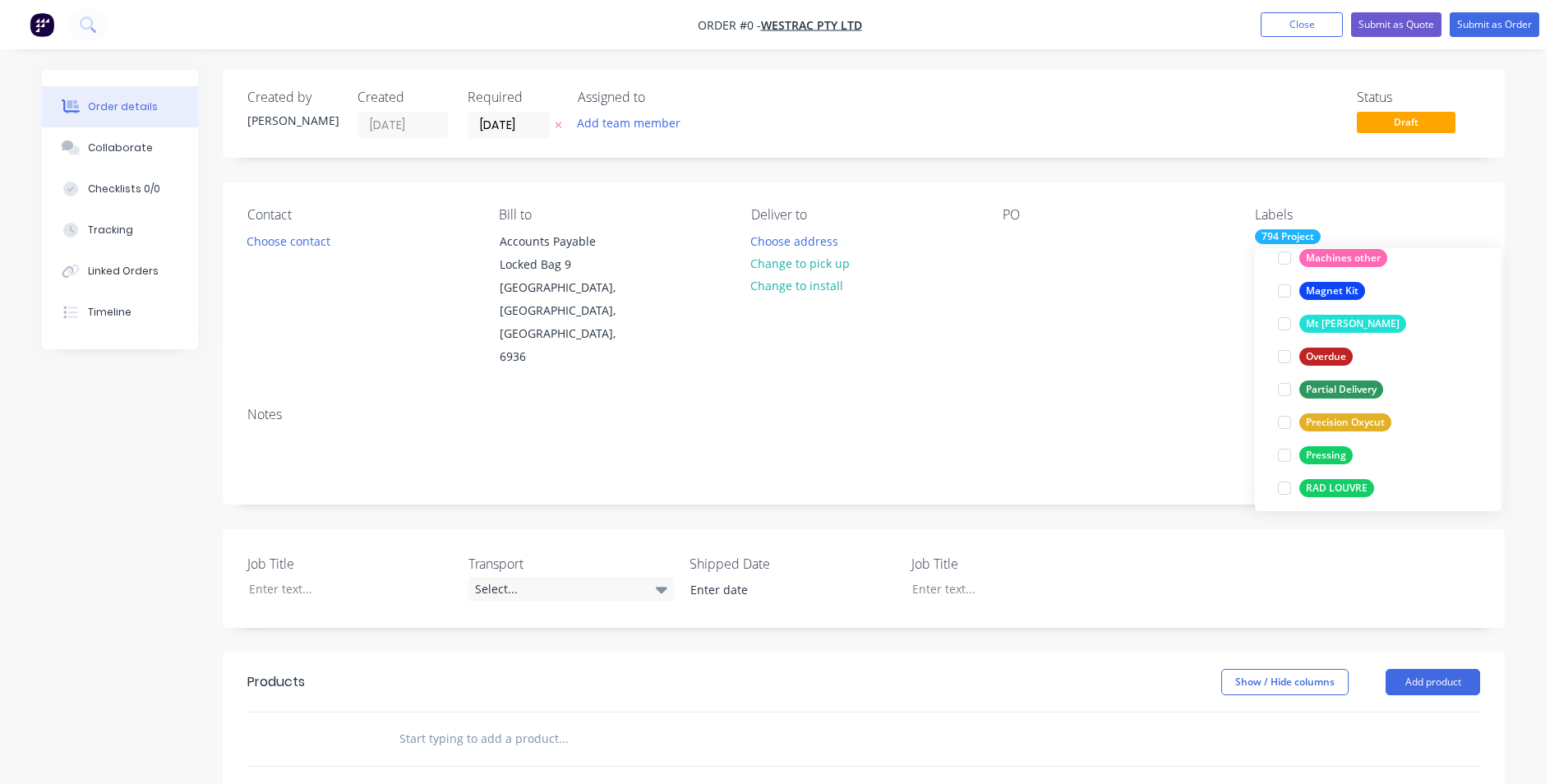
scroll to position [1052, 0]
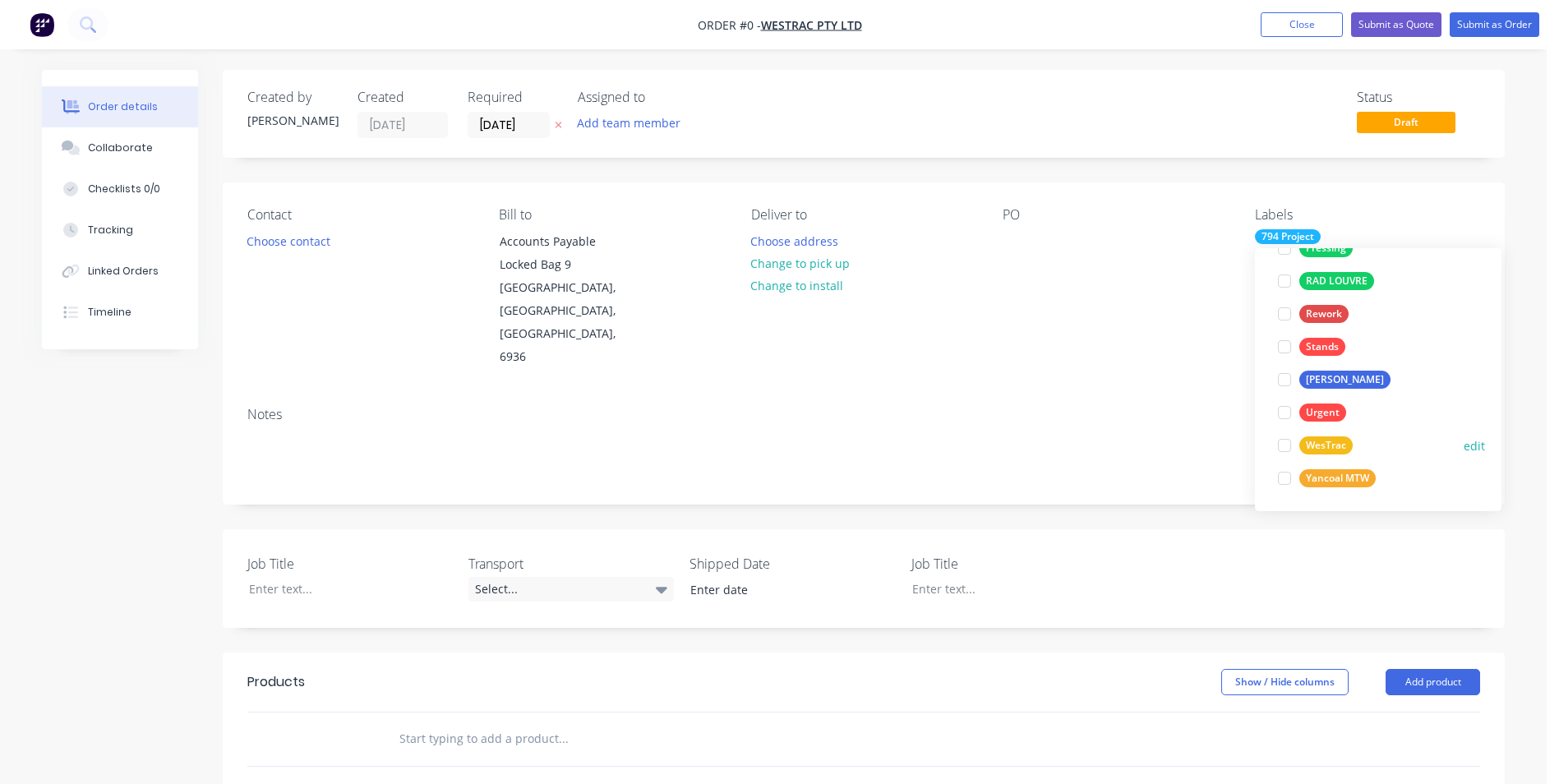
click at [1331, 443] on div "WesTrac" at bounding box center [1326, 445] width 54 height 19
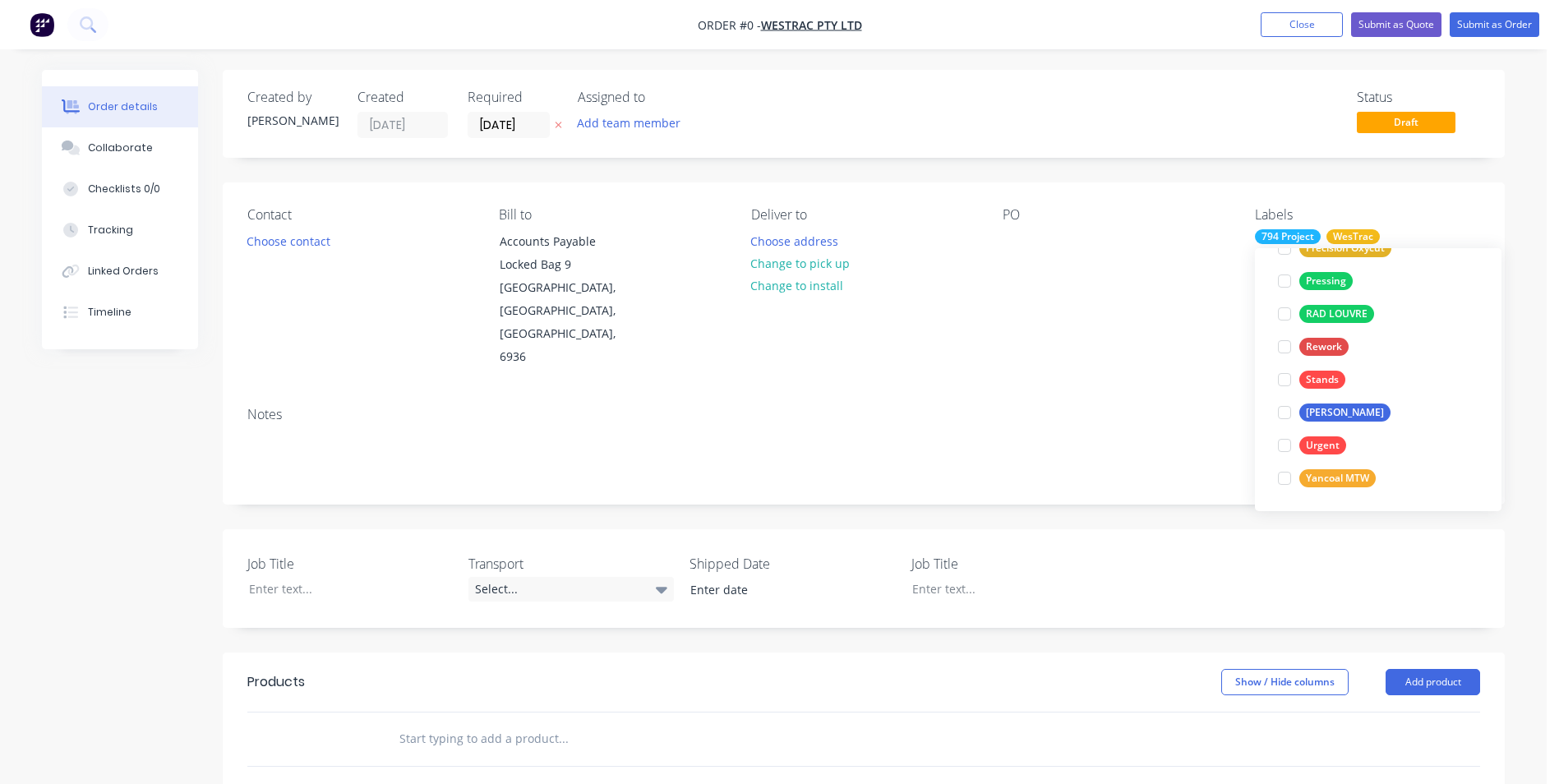
scroll to position [0, 0]
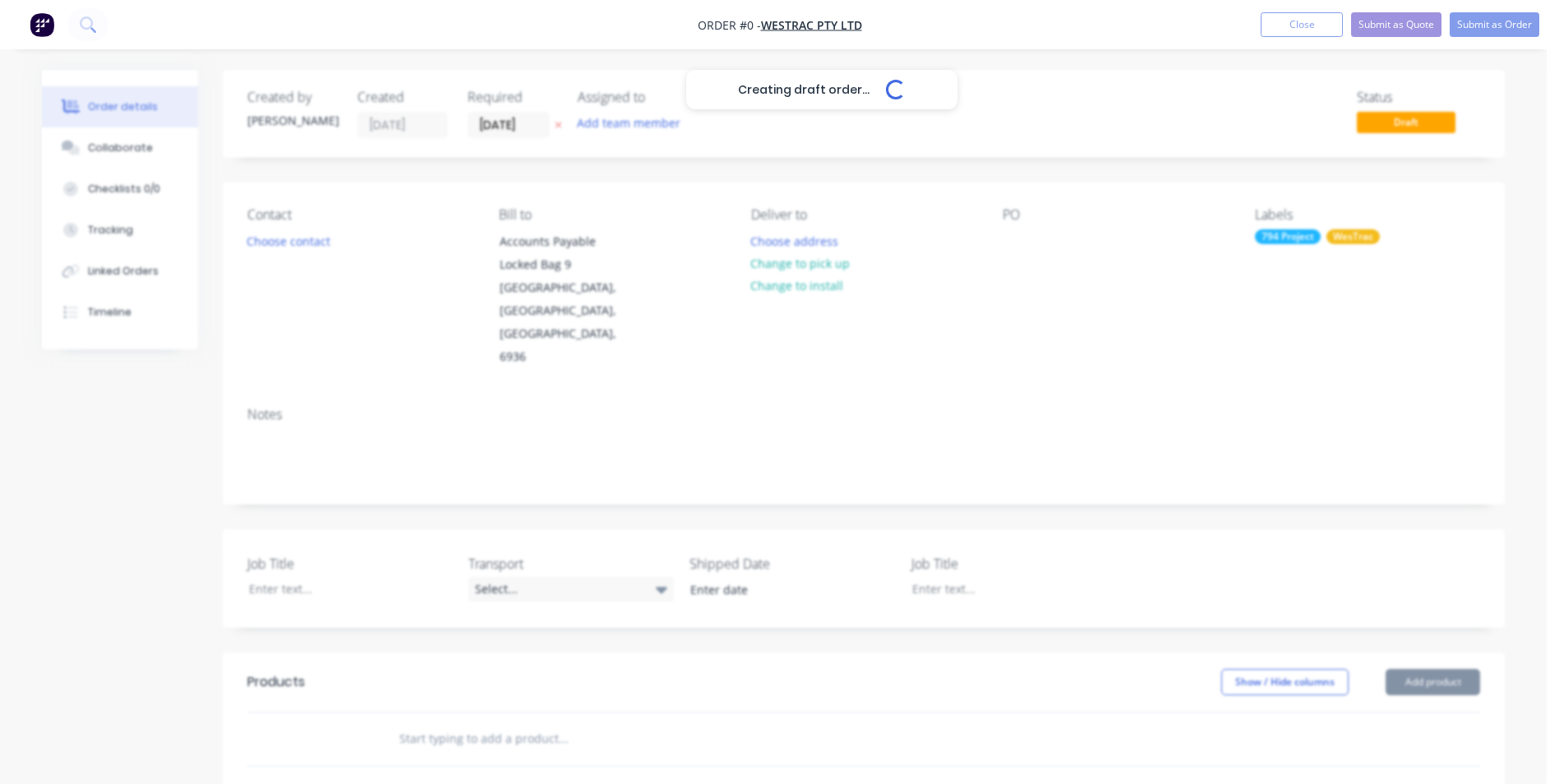
click at [1044, 363] on div "Creating draft order... Loading... Order details Collaborate Checklists 0/0 Tra…" at bounding box center [773, 628] width 1496 height 1116
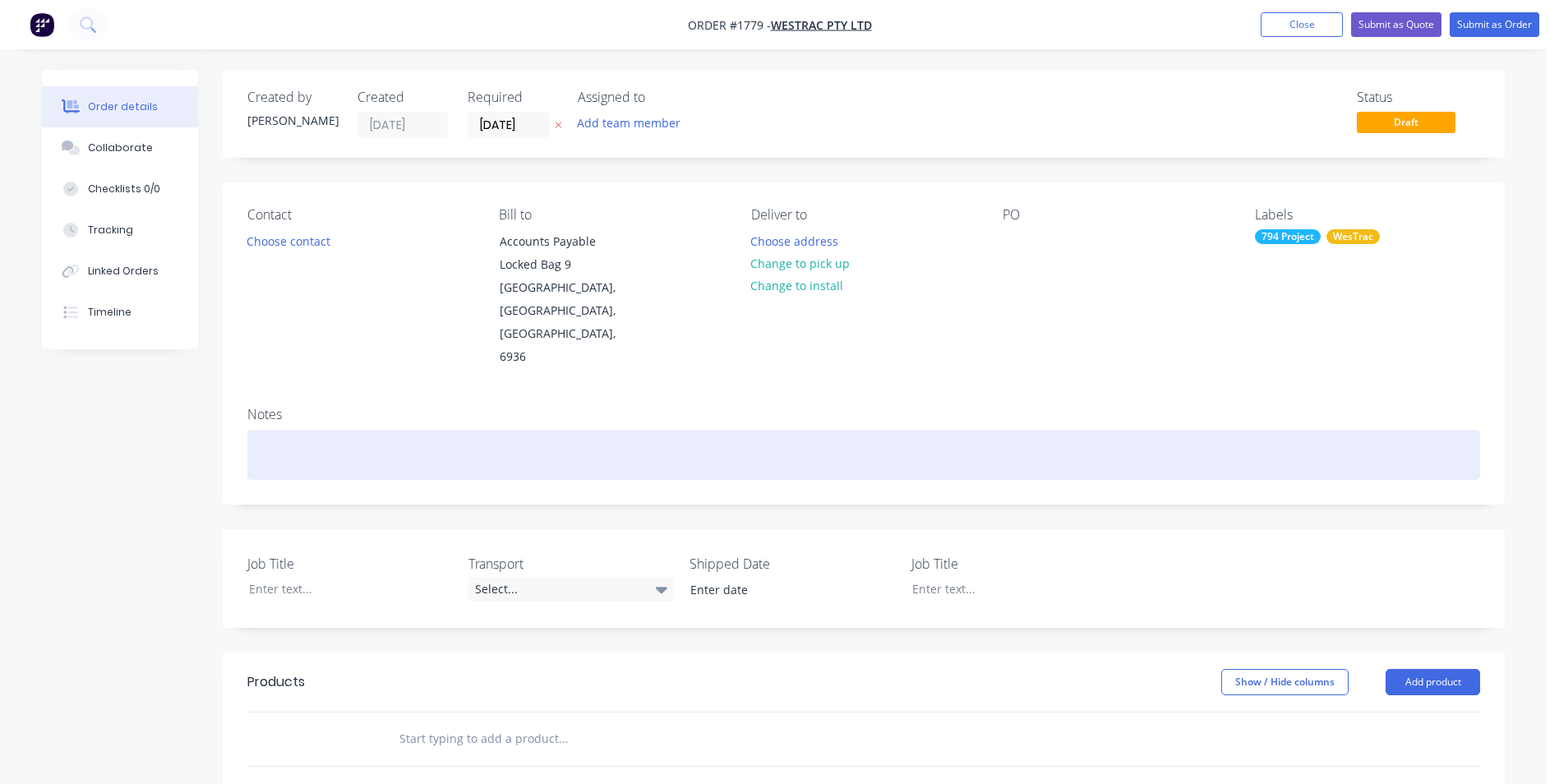
click at [248, 430] on div at bounding box center [864, 454] width 1233 height 50
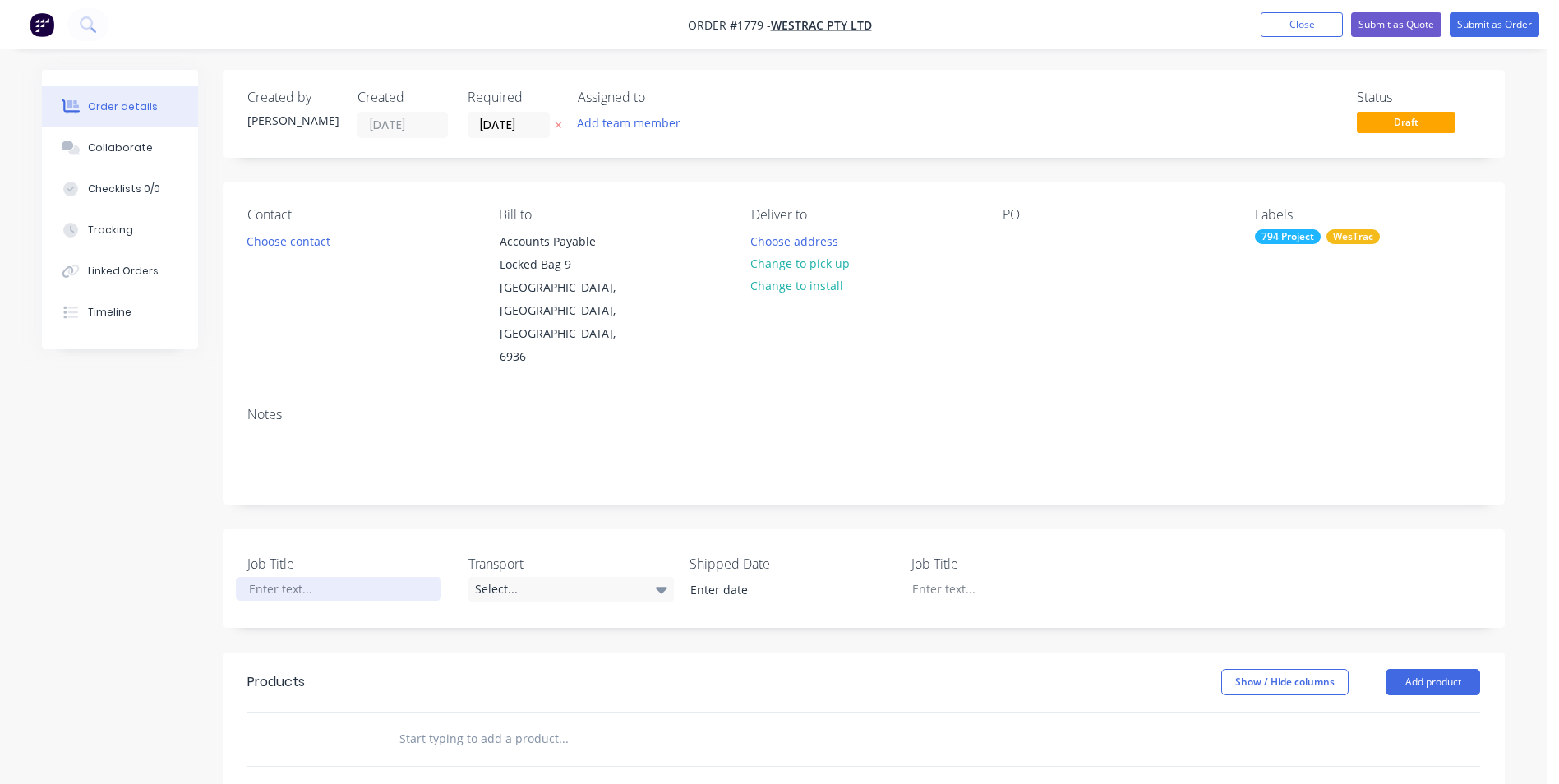
click at [277, 577] on div at bounding box center [338, 589] width 205 height 23
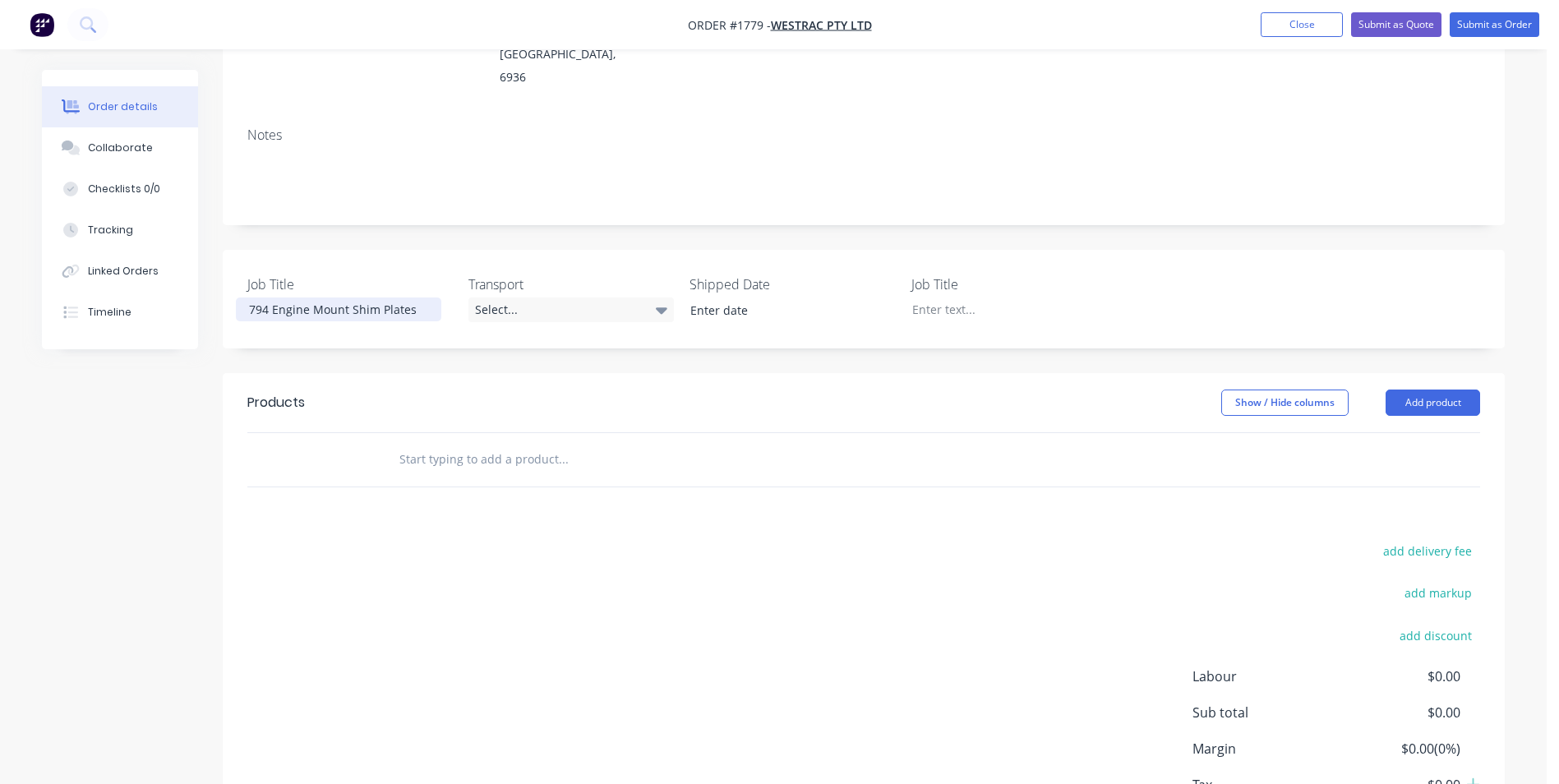
scroll to position [329, 0]
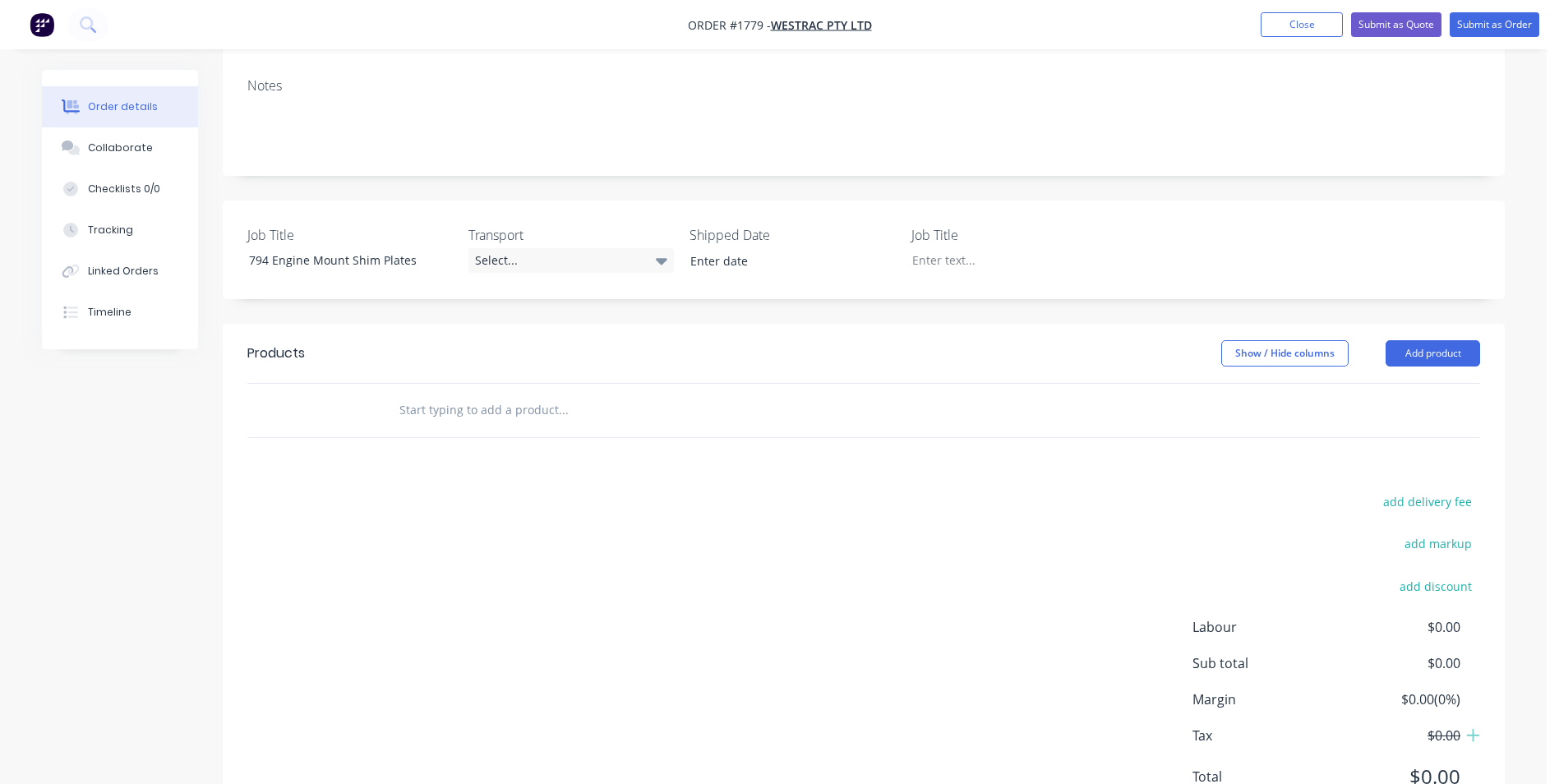
click at [454, 393] on input "text" at bounding box center [563, 410] width 329 height 33
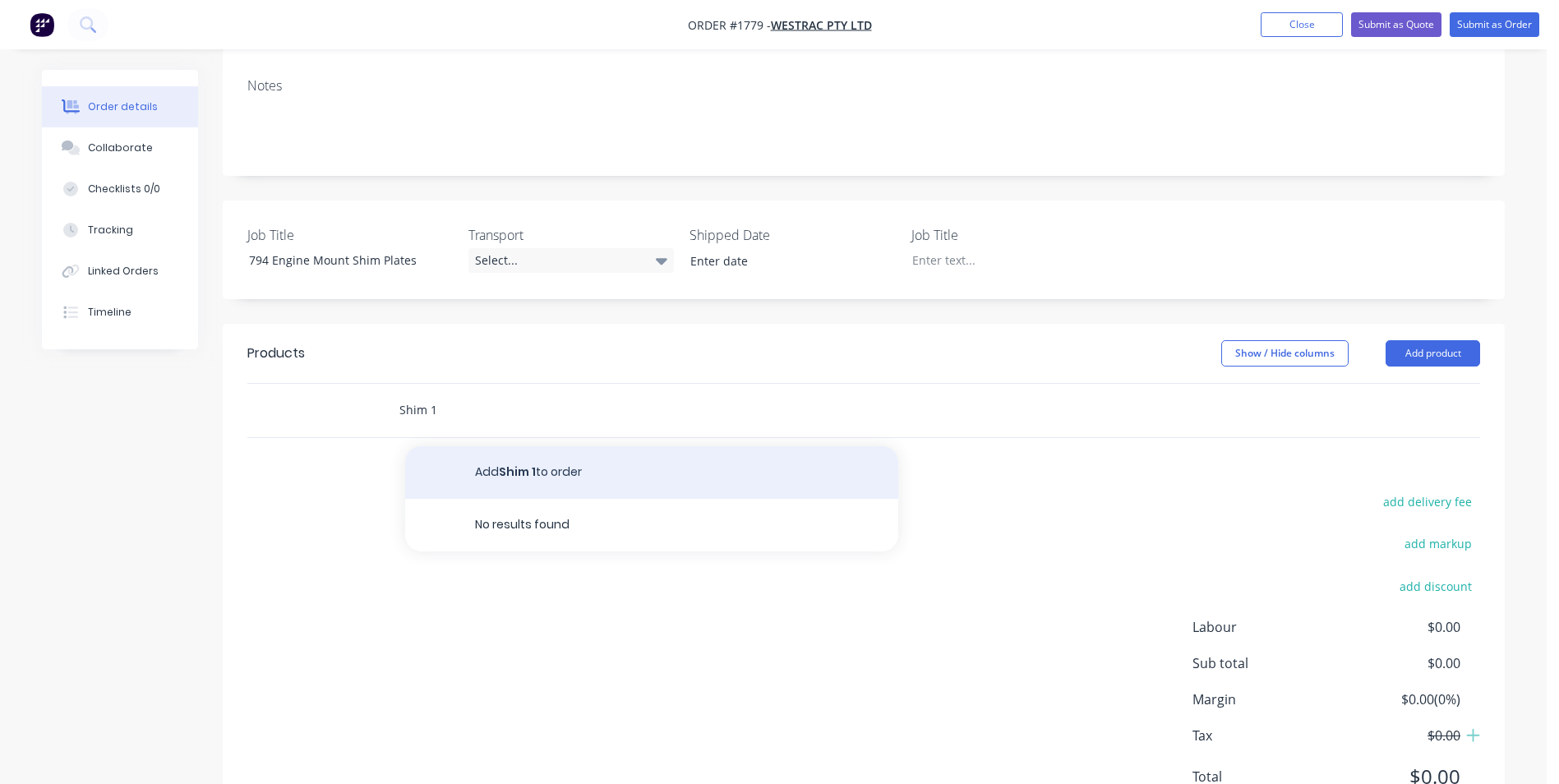
type input "Shim 1"
click at [527, 446] on button "Add Shim 1 to order" at bounding box center [652, 473] width 493 height 53
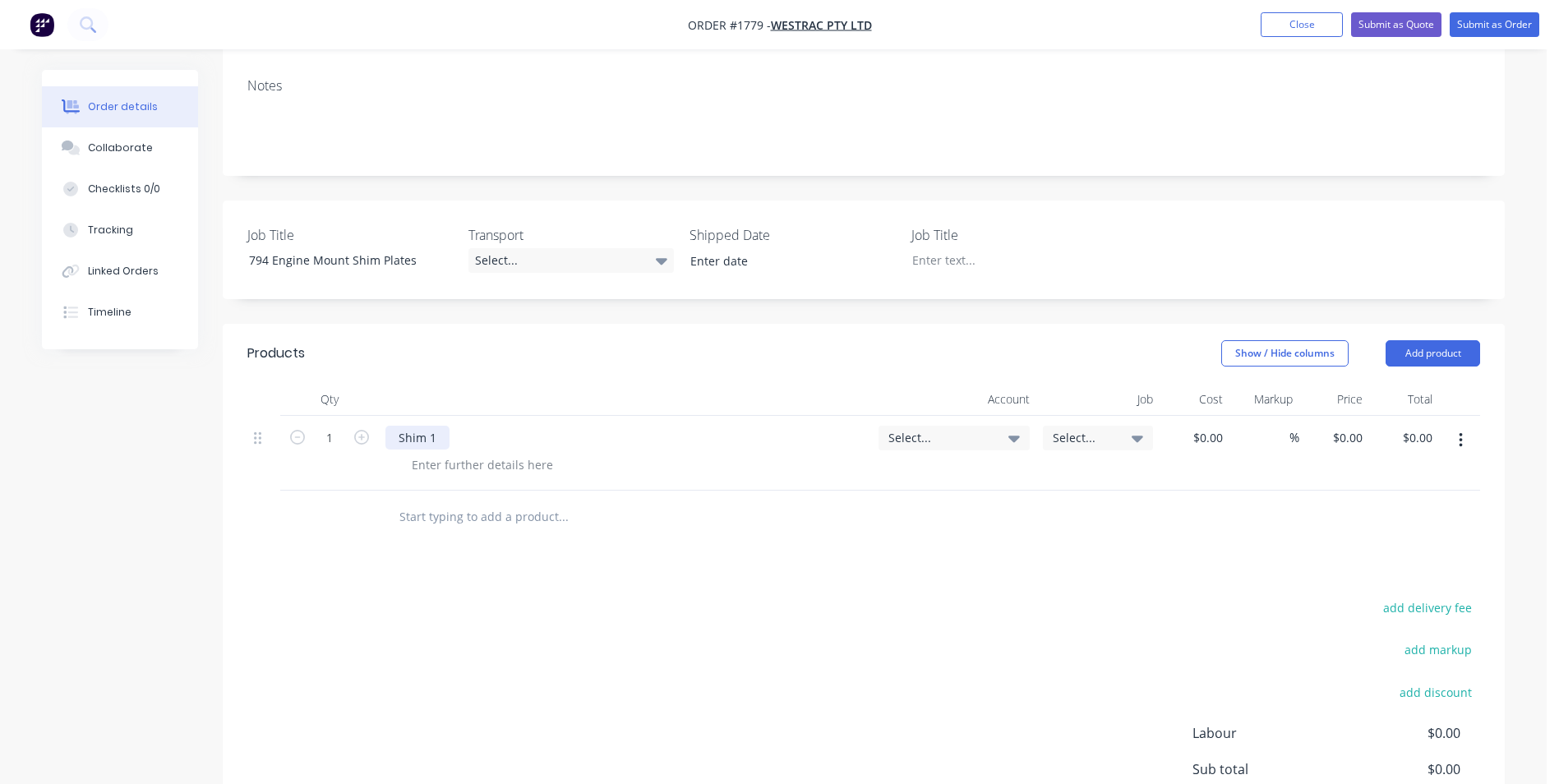
click at [445, 426] on div "Shim 1" at bounding box center [418, 437] width 64 height 23
click at [469, 426] on div "Shim 1 -" at bounding box center [625, 437] width 480 height 23
click at [450, 426] on div "Shim 1 -" at bounding box center [470, 437] width 168 height 23
click at [329, 426] on input "1" at bounding box center [330, 437] width 43 height 24
type input "10"
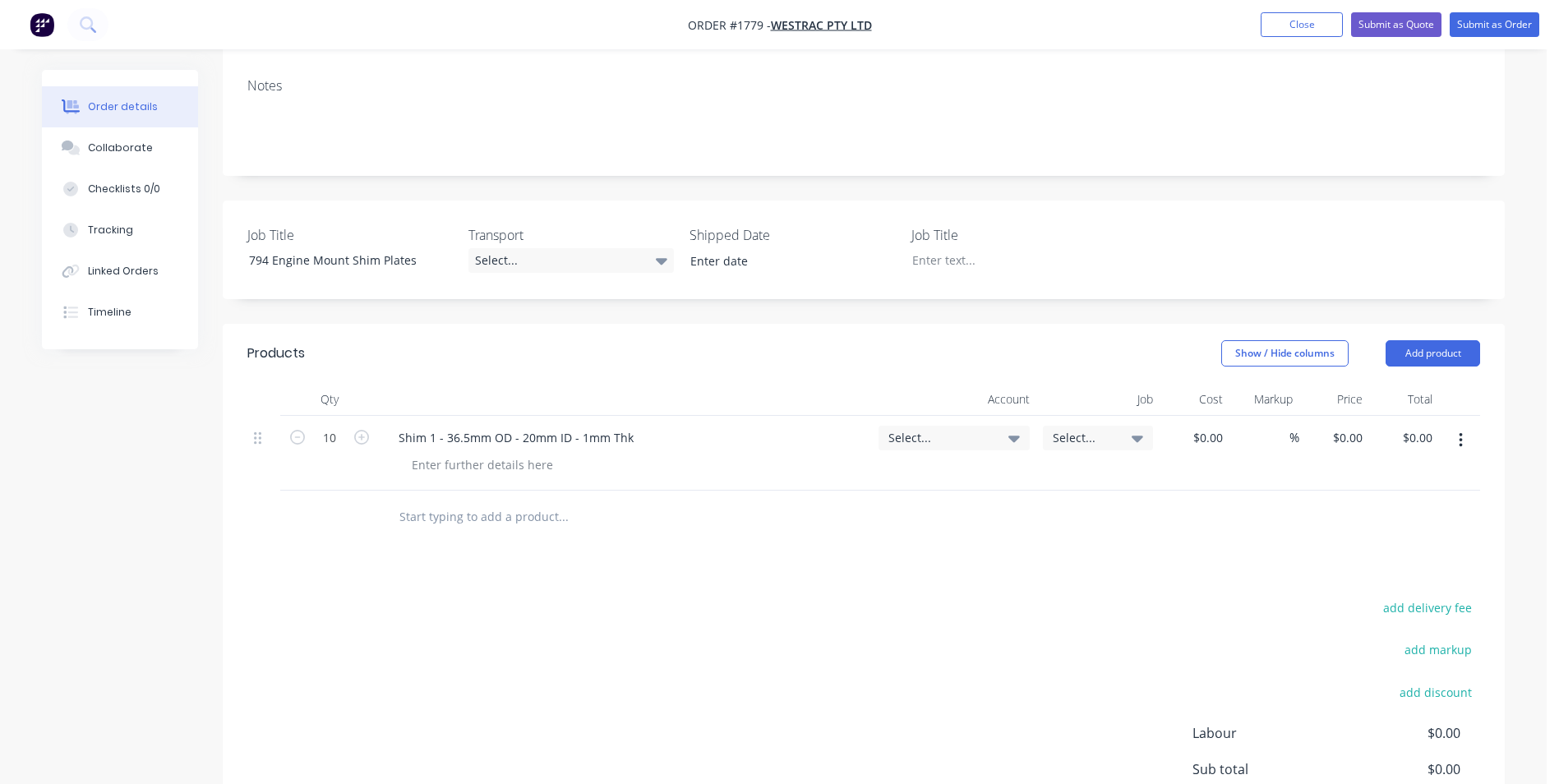
click at [917, 429] on span "Select..." at bounding box center [940, 437] width 104 height 18
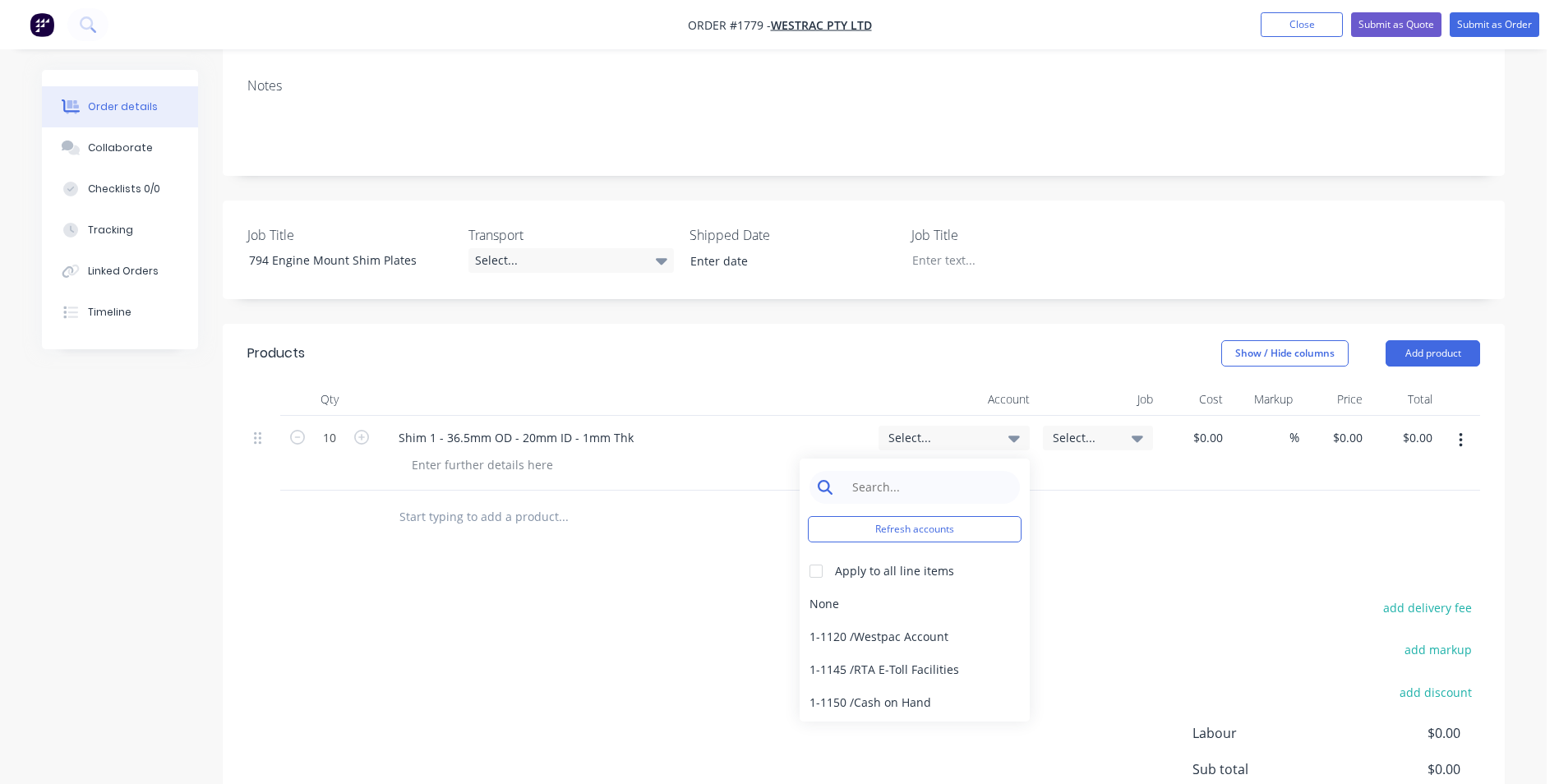
click at [871, 471] on input at bounding box center [927, 487] width 168 height 33
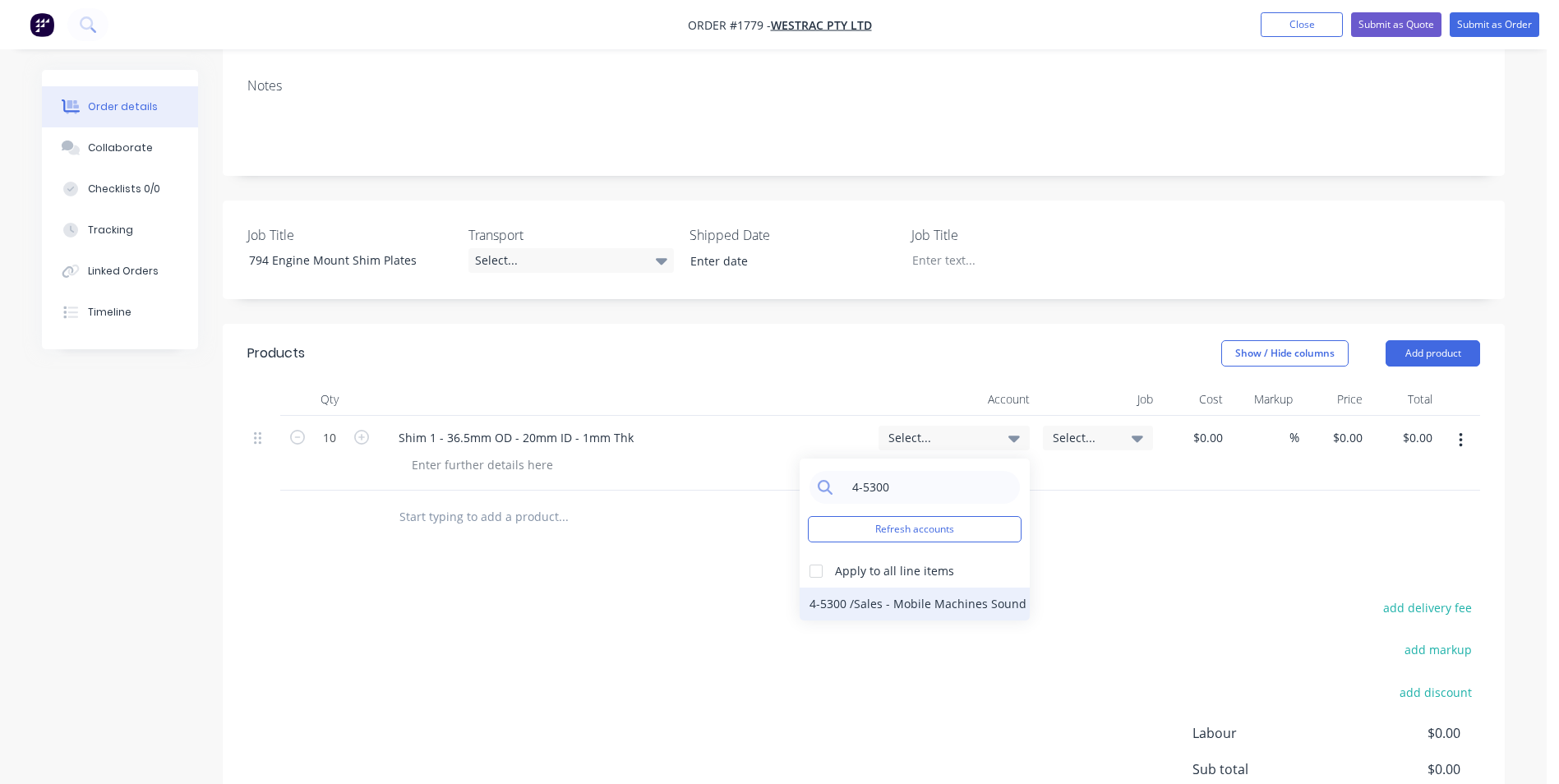
type input "4-5300"
click at [850, 588] on div "4-5300 / Sales - Mobile Machines Sound - Interco" at bounding box center [915, 604] width 231 height 33
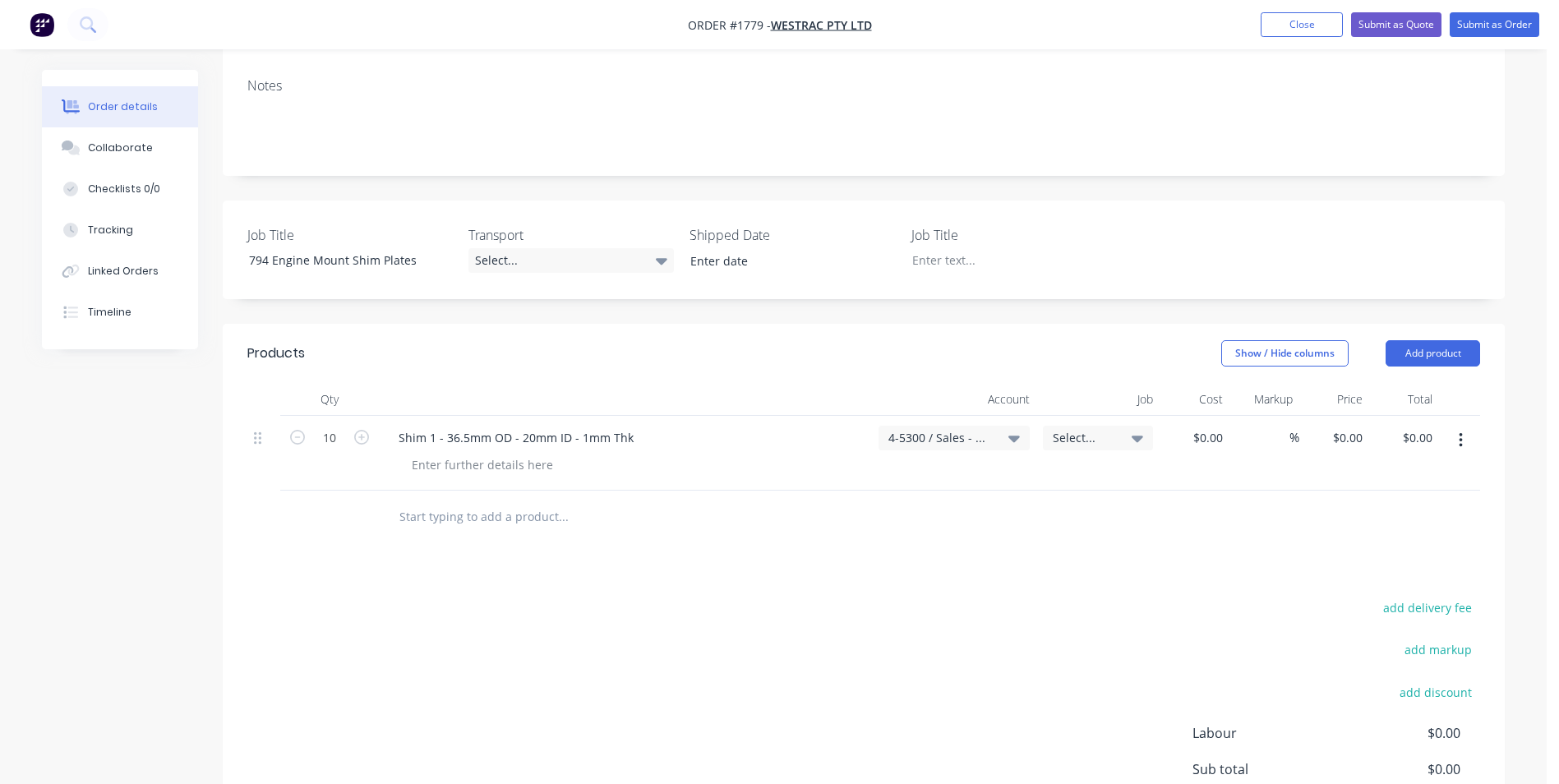
click at [1462, 432] on icon "button" at bounding box center [1460, 440] width 4 height 19
click at [1365, 505] on div "Duplicate" at bounding box center [1403, 516] width 127 height 23
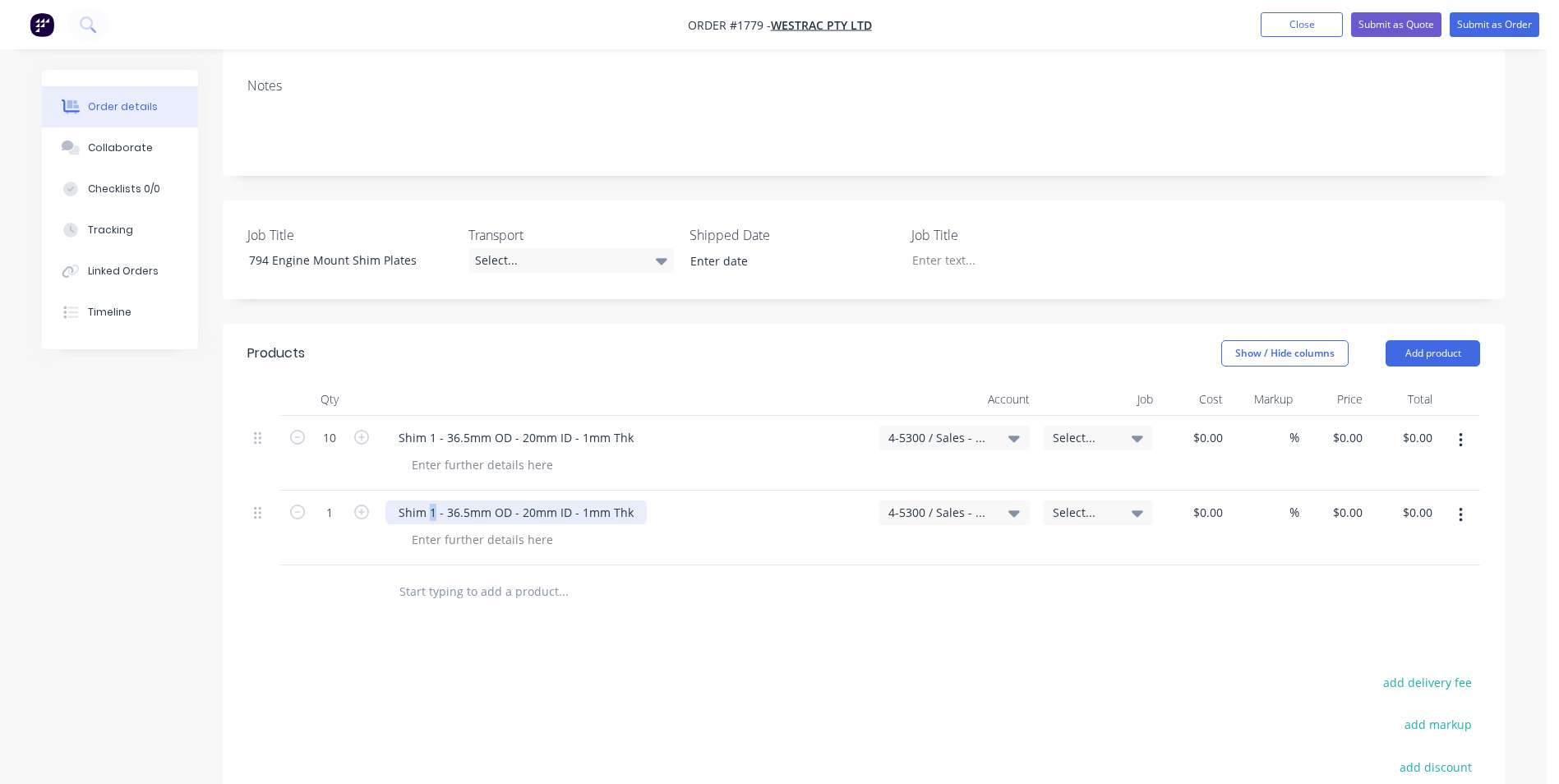
click at [431, 500] on div "Shim 1 - 36.5mm OD - 20mm ID - 1mm Thk" at bounding box center [517, 512] width 262 height 23
click at [582, 500] on div "Shim 2 - 36.5mm OD - 20mm ID - 1mm Thk" at bounding box center [517, 512] width 262 height 23
click at [334, 450] on input "1" at bounding box center [330, 437] width 43 height 24
type input "10"
click at [1463, 500] on button "button" at bounding box center [1461, 515] width 39 height 29
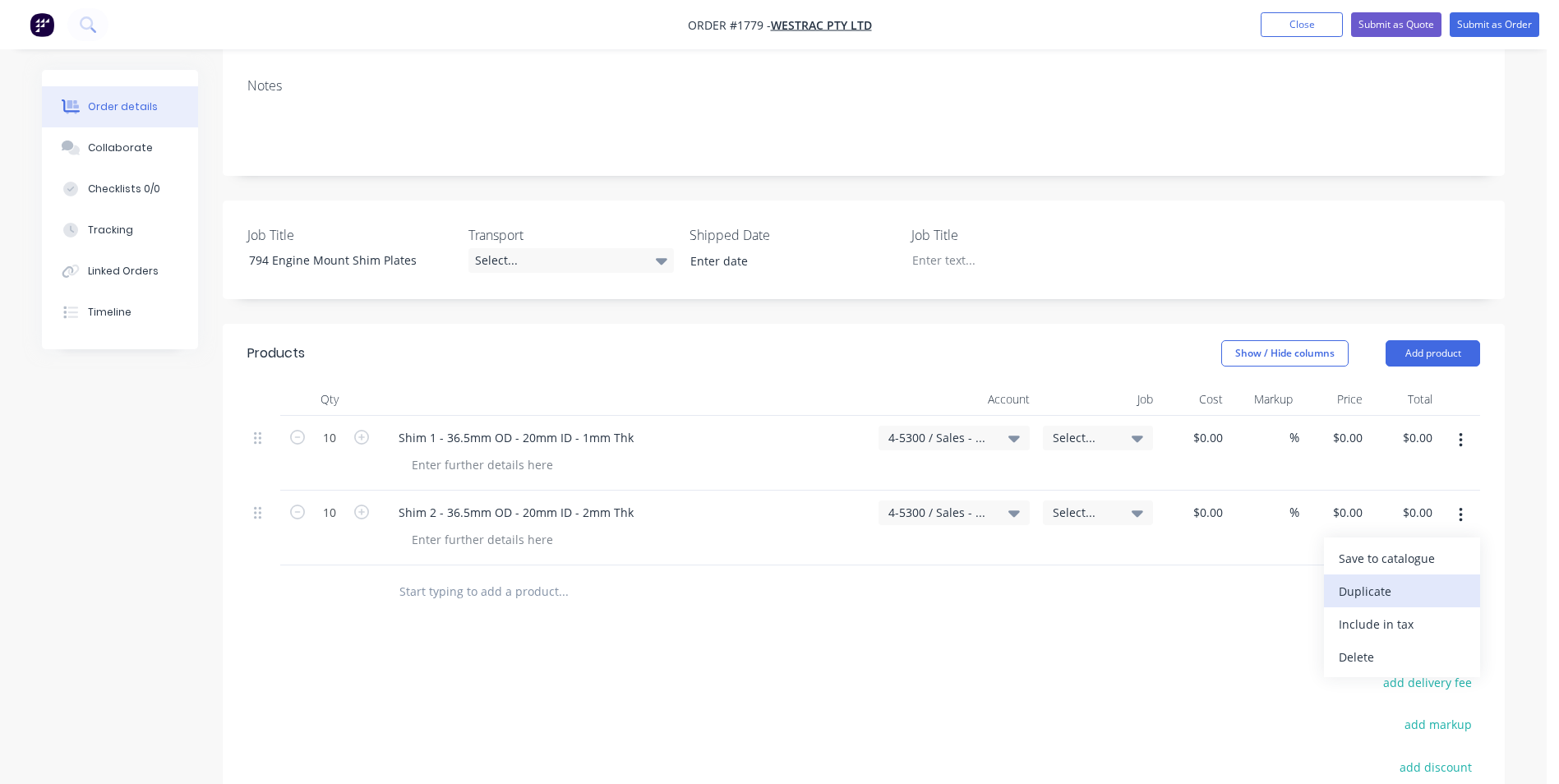
click at [1365, 579] on div "Duplicate" at bounding box center [1403, 591] width 127 height 23
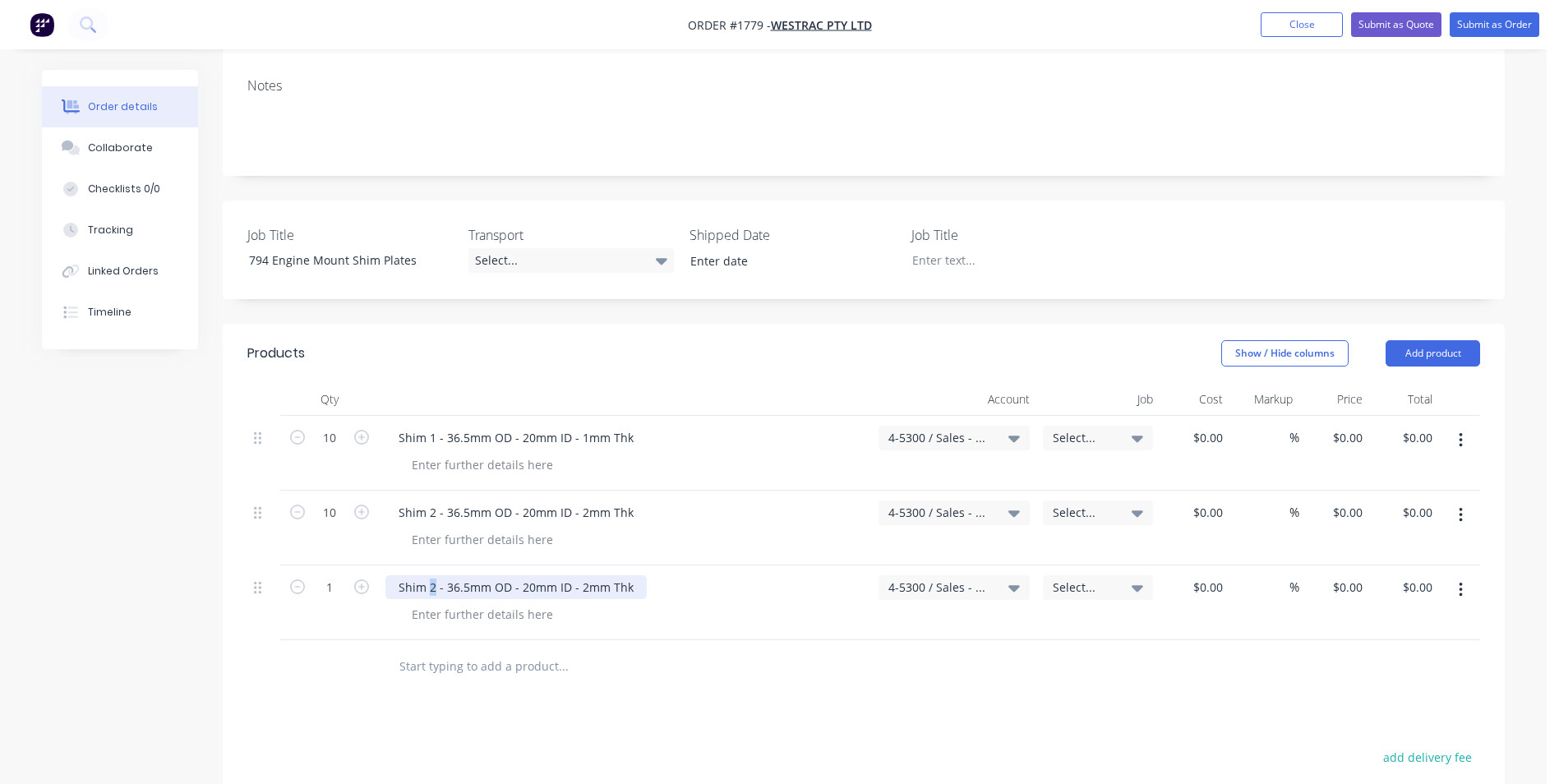
click at [431, 575] on div "Shim 2 - 36.5mm OD - 20mm ID - 2mm Thk" at bounding box center [517, 587] width 262 height 23
drag, startPoint x: 466, startPoint y: 541, endPoint x: 447, endPoint y: 541, distance: 19.0
click at [447, 575] on div "Shim 3 - 36.5mm OD - 20mm ID - 2mm Thk" at bounding box center [517, 587] width 262 height 23
drag, startPoint x: 520, startPoint y: 540, endPoint x: 510, endPoint y: 541, distance: 10.0
click at [510, 575] on div "Shim 3 - 56mm OD - 20mm ID - 2mm Thk" at bounding box center [511, 587] width 251 height 23
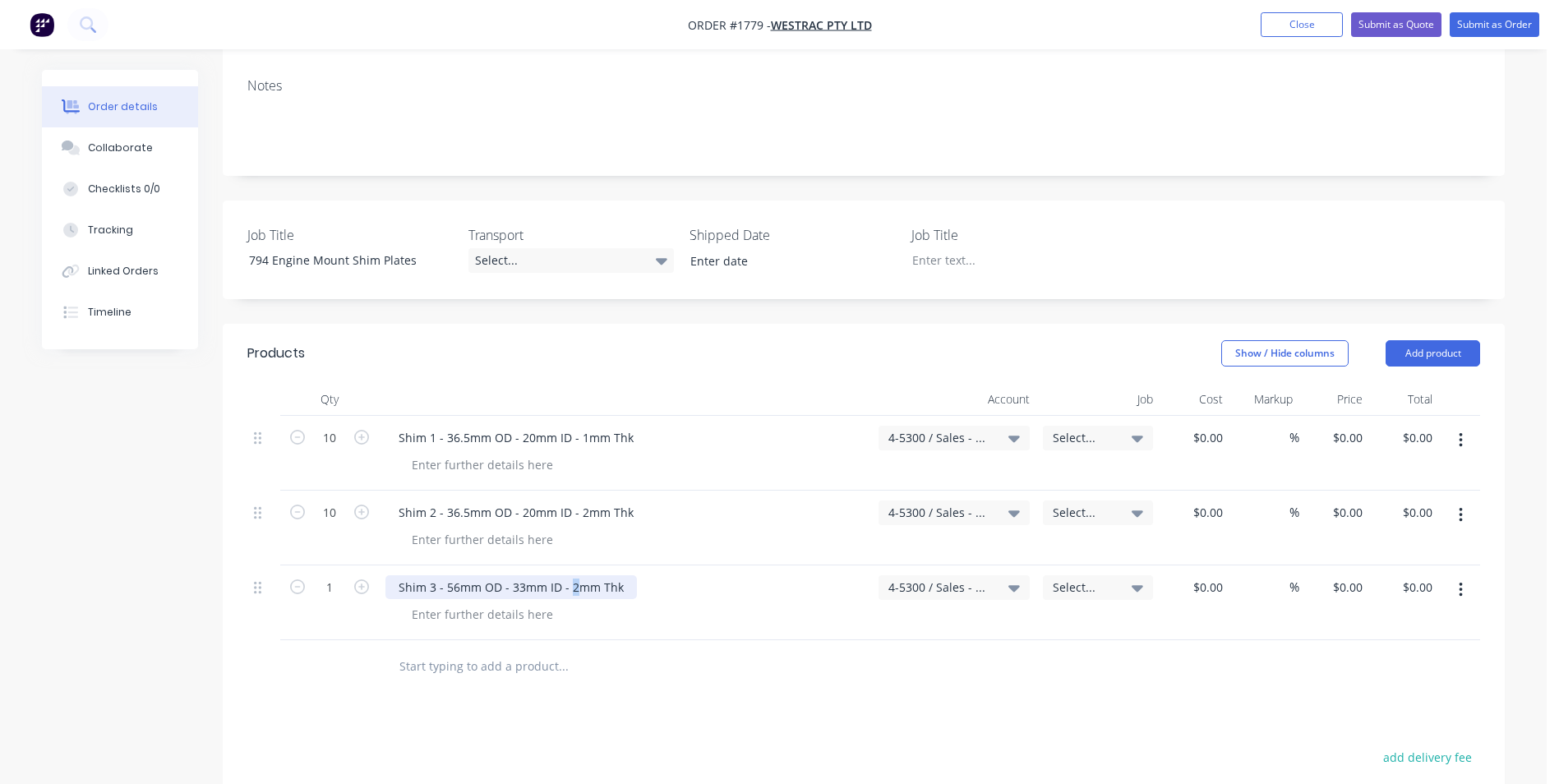
click at [571, 575] on div "Shim 3 - 56mm OD - 33mm ID - 2mm Thk" at bounding box center [511, 587] width 251 height 23
click at [331, 450] on input "1" at bounding box center [330, 437] width 43 height 24
type input "20"
click at [598, 602] on div at bounding box center [632, 614] width 467 height 23
click at [1464, 575] on button "button" at bounding box center [1461, 590] width 39 height 29
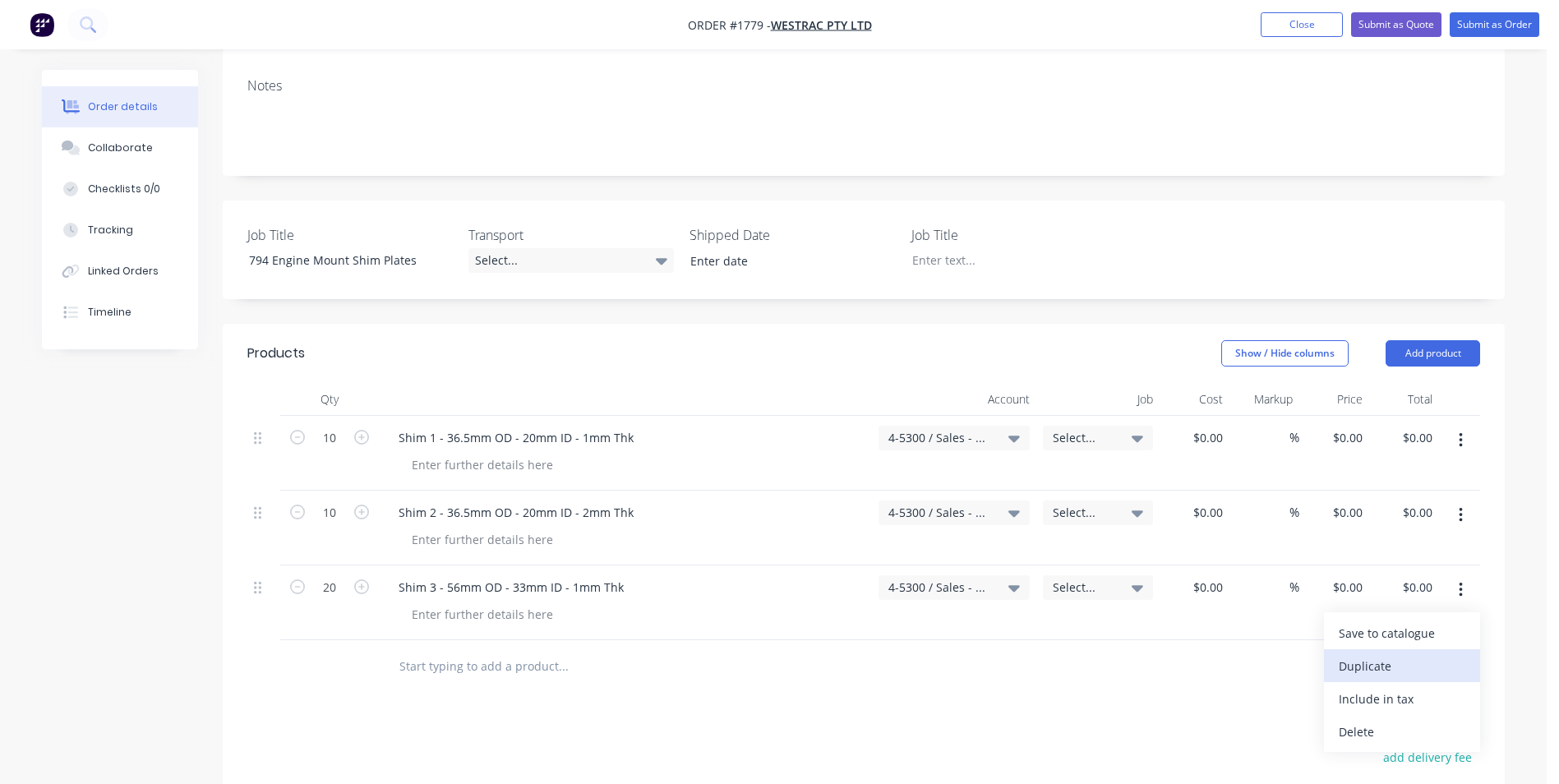
click at [1373, 654] on div "Duplicate" at bounding box center [1403, 666] width 127 height 23
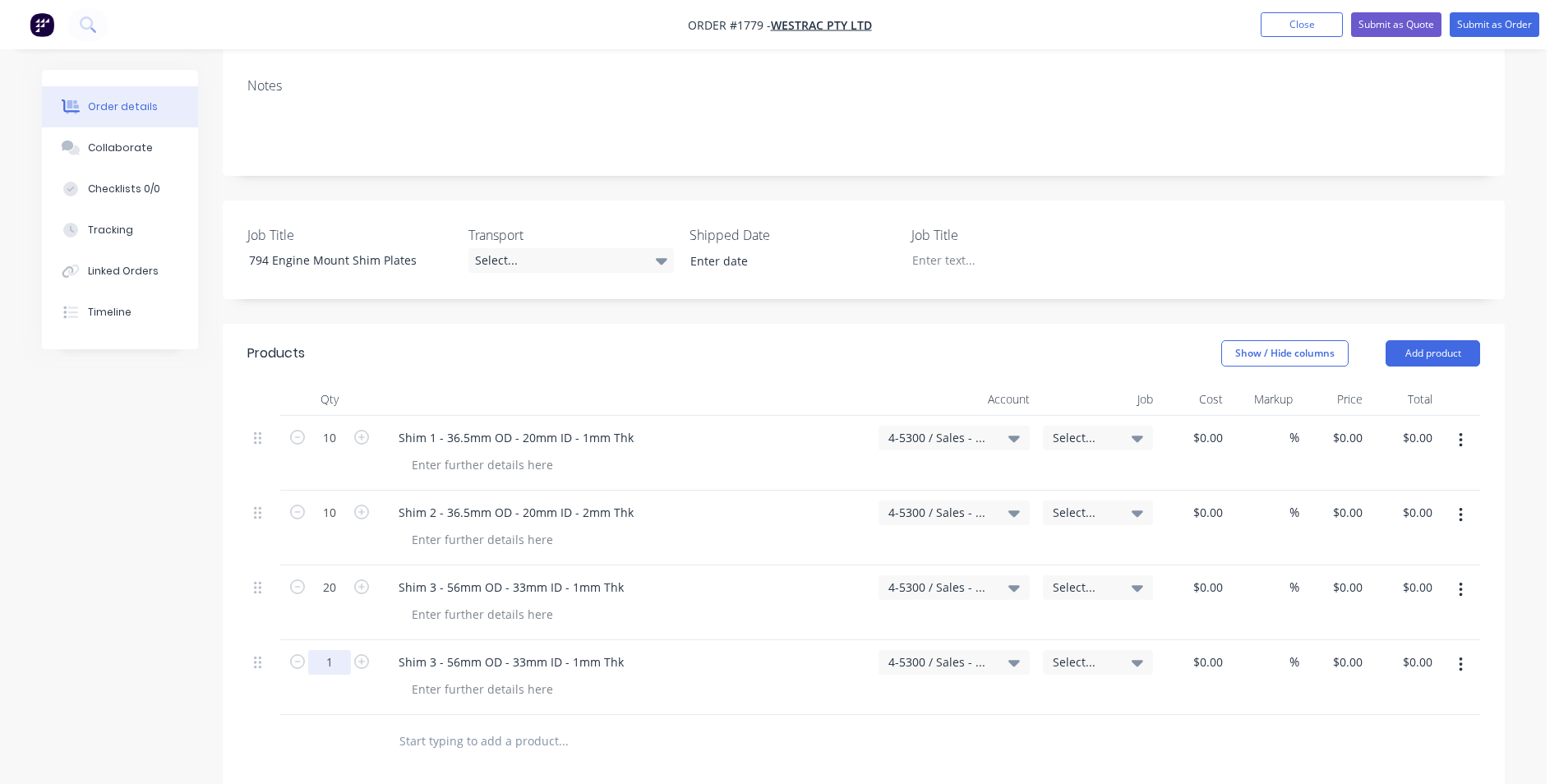
click at [330, 450] on input "1" at bounding box center [330, 437] width 43 height 24
type input "20"
click at [435, 650] on div "Shim 3 - 56mm OD - 33mm ID - 1mm Thk" at bounding box center [511, 662] width 251 height 23
click at [433, 650] on div "Shim 3 - 56mm OD - 33mm ID - 1mm Thk" at bounding box center [511, 662] width 251 height 23
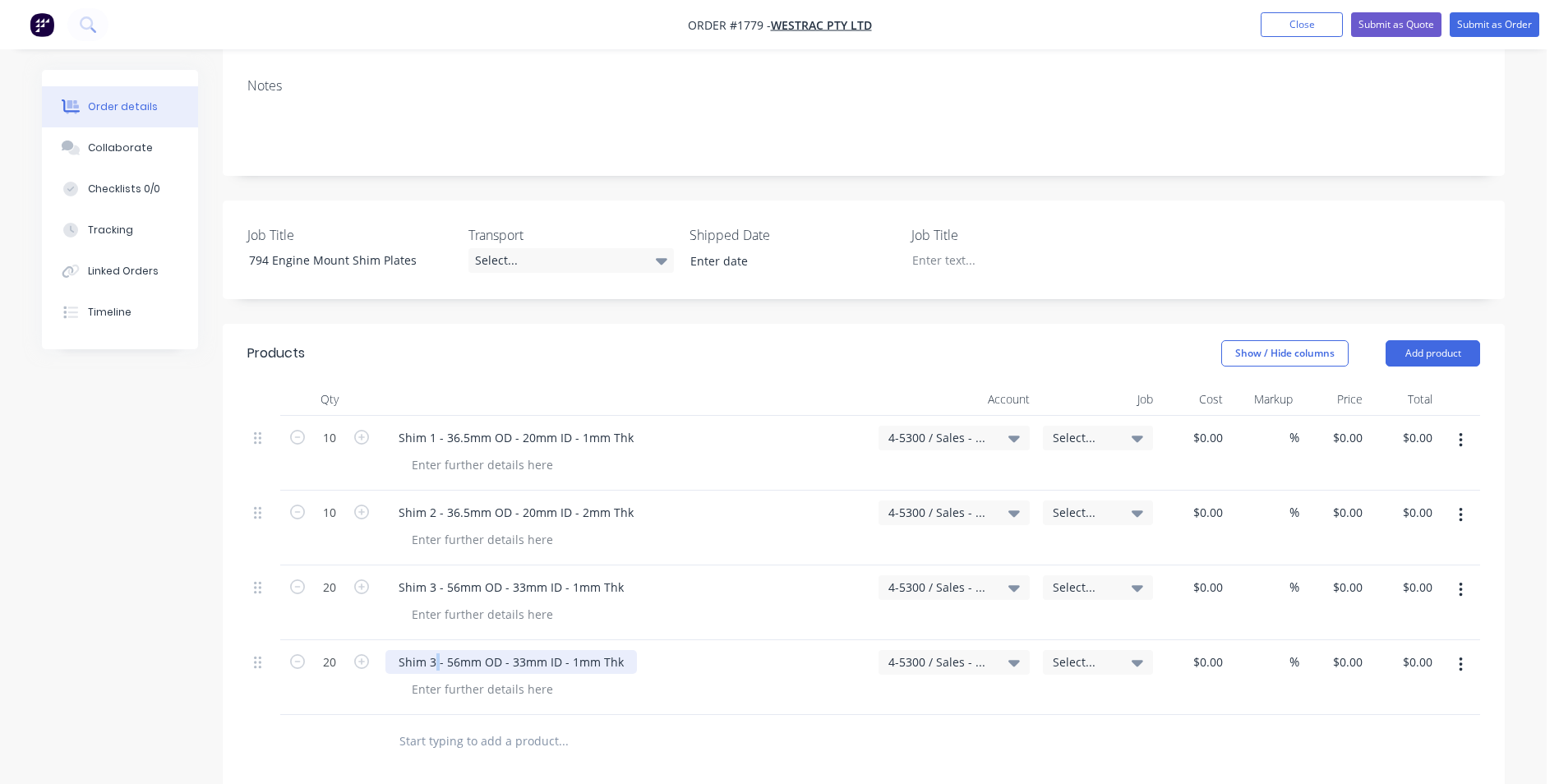
click at [433, 650] on div "Shim 3 - 56mm OD - 33mm ID - 1mm Thk" at bounding box center [511, 662] width 251 height 23
click at [432, 650] on div "Shim 3 - 56mm OD - 33mm ID - 1mm Thk" at bounding box center [511, 662] width 251 height 23
click at [435, 650] on div "Shim 3 - 56mm OD - 33mm ID - 1mm Thk" at bounding box center [511, 662] width 251 height 23
click at [433, 650] on div "Shim 3 - 56mm OD - 33mm ID - 1mm Thk" at bounding box center [511, 662] width 251 height 23
click at [430, 650] on div "Shim 3 - 56mm OD - 33mm ID - 1mm Thk" at bounding box center [511, 662] width 251 height 23
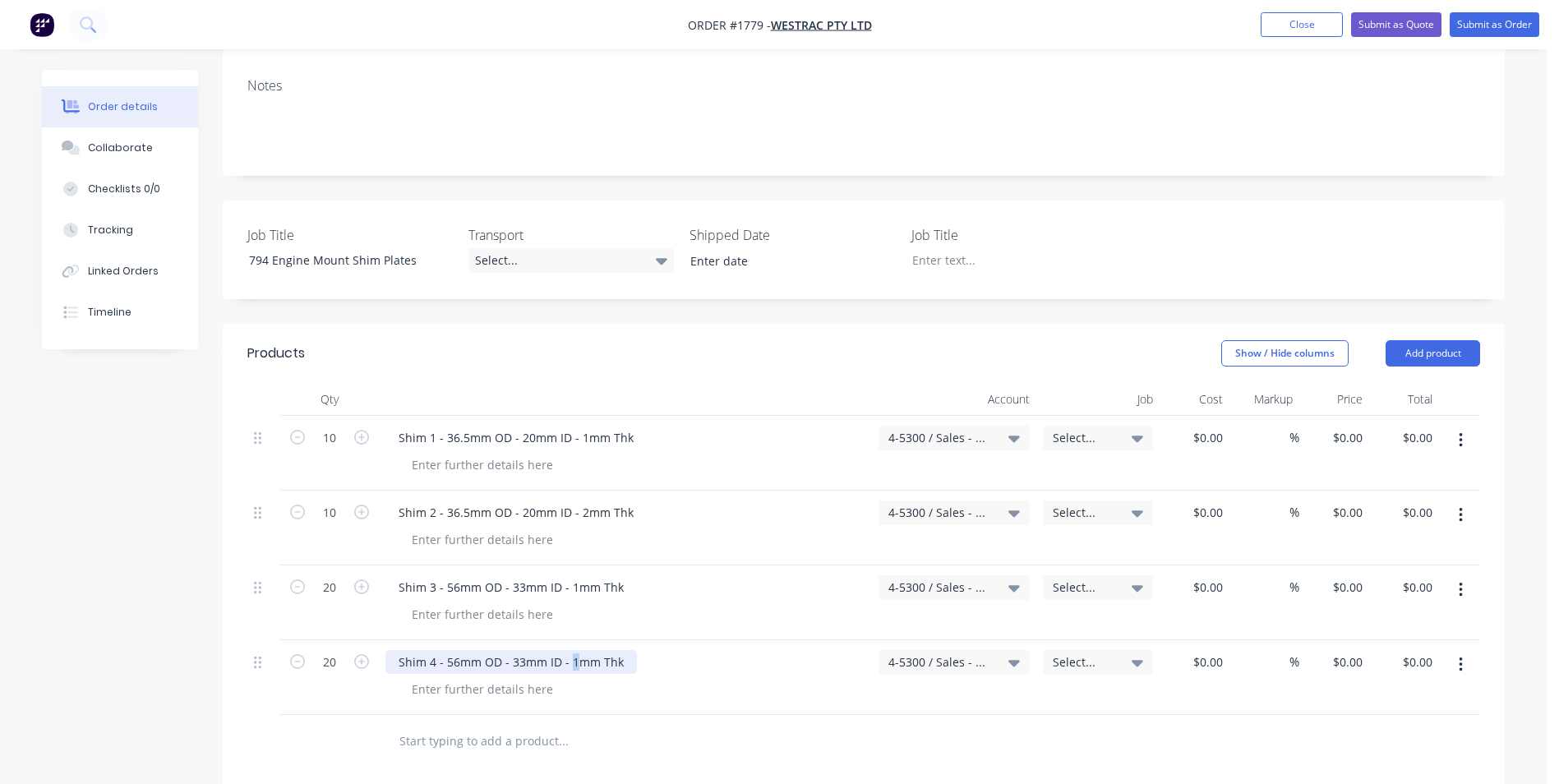
click at [571, 650] on div "Shim 4 - 56mm OD - 33mm ID - 1mm Thk" at bounding box center [511, 662] width 251 height 23
click at [1465, 650] on button "button" at bounding box center [1461, 665] width 39 height 29
click at [1376, 728] on div "Duplicate" at bounding box center [1403, 740] width 127 height 23
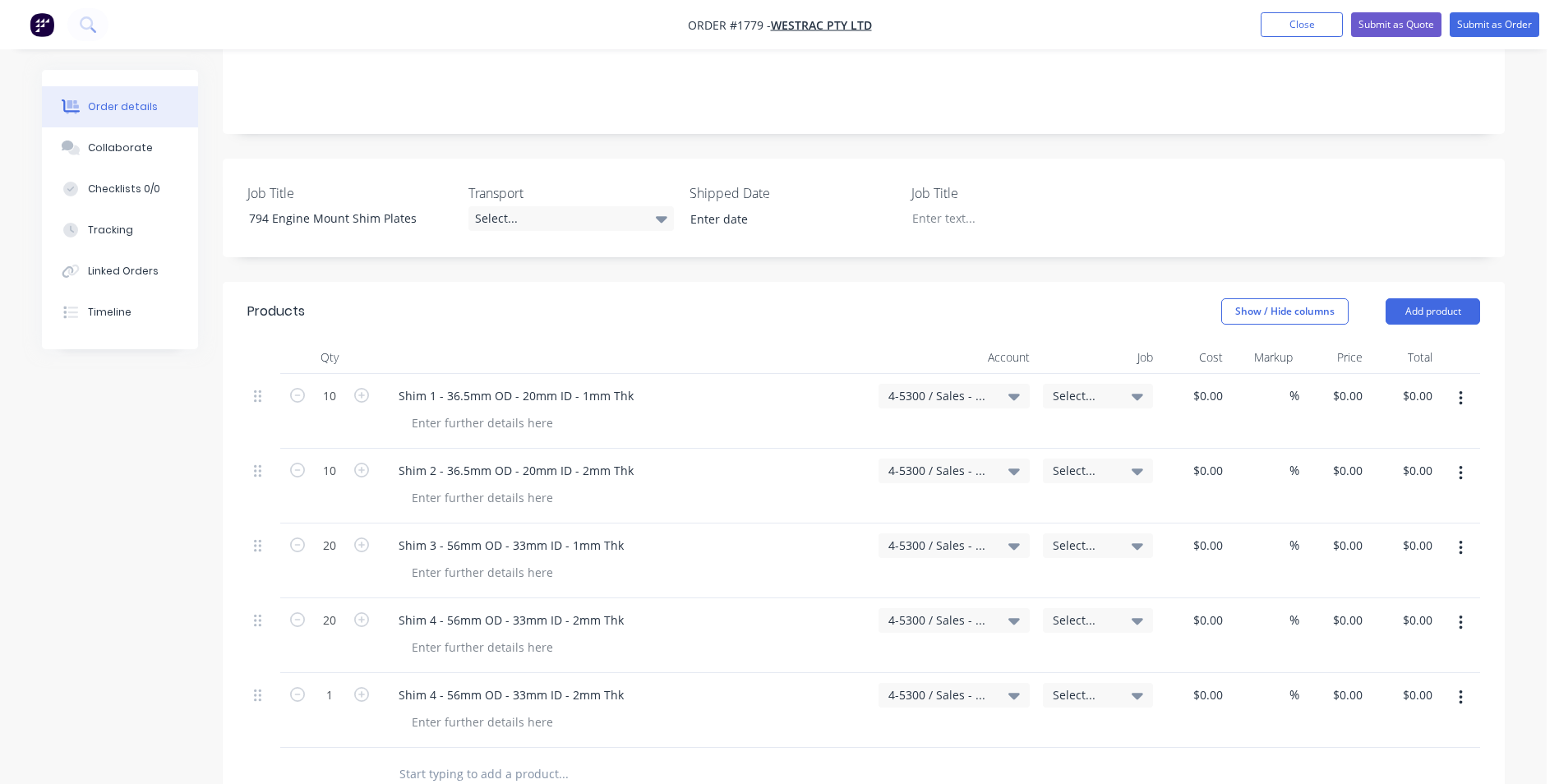
scroll to position [411, 0]
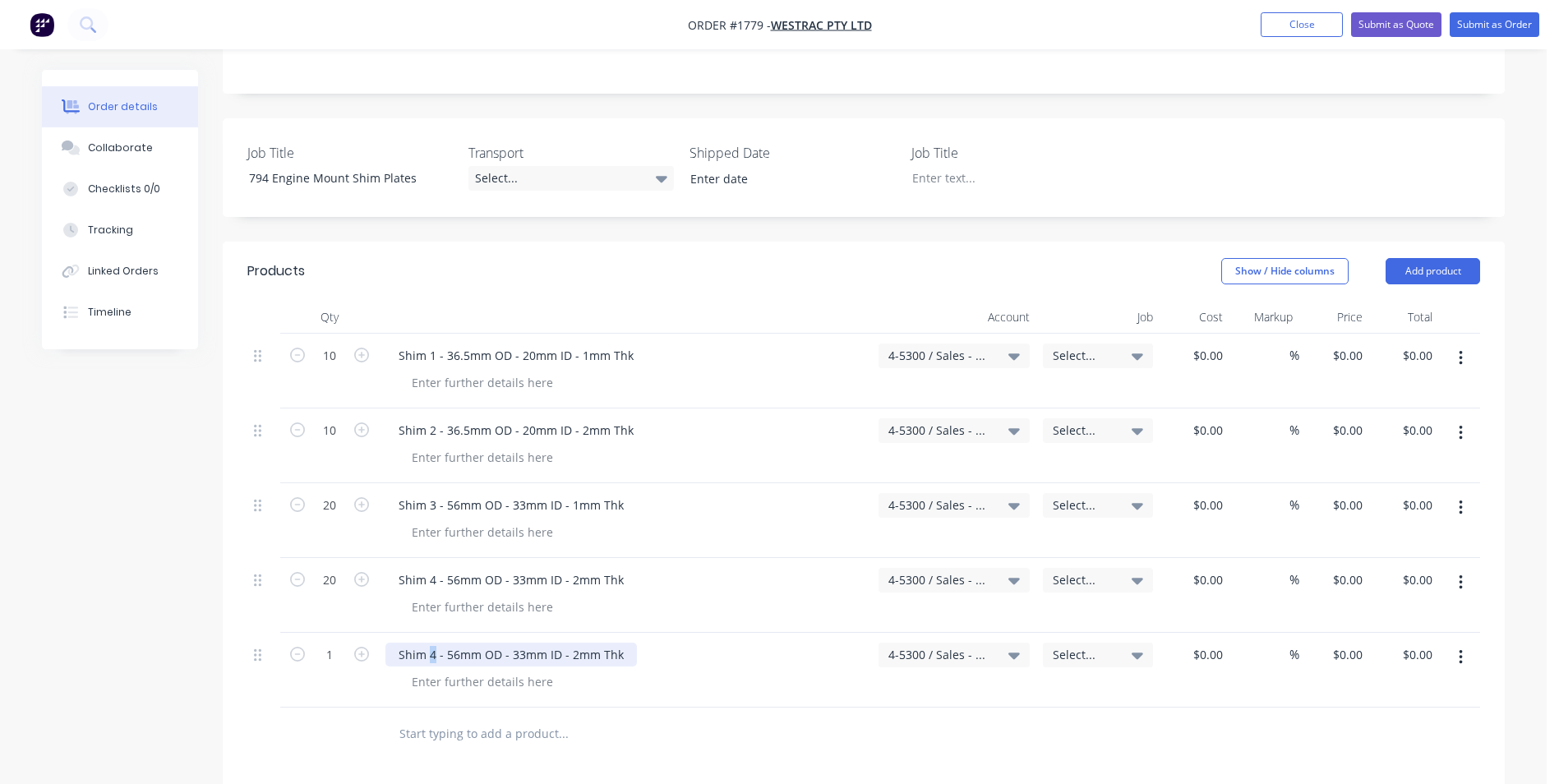
click at [431, 642] on div "Shim 4 - 56mm OD - 33mm ID - 2mm Thk" at bounding box center [511, 654] width 251 height 23
click at [447, 642] on div "Shim 5 - 56mm OD - 33mm ID - 2mm Thk" at bounding box center [511, 654] width 251 height 23
click at [525, 642] on div "Shim 5 - 155mm OD - 33mm ID - 2mm Thk" at bounding box center [515, 654] width 258 height 23
click at [577, 642] on div "Shim 5 - 155mm OD - 32mm ID - 2mm Thk" at bounding box center [515, 654] width 258 height 23
click at [334, 368] on input "1" at bounding box center [330, 355] width 43 height 24
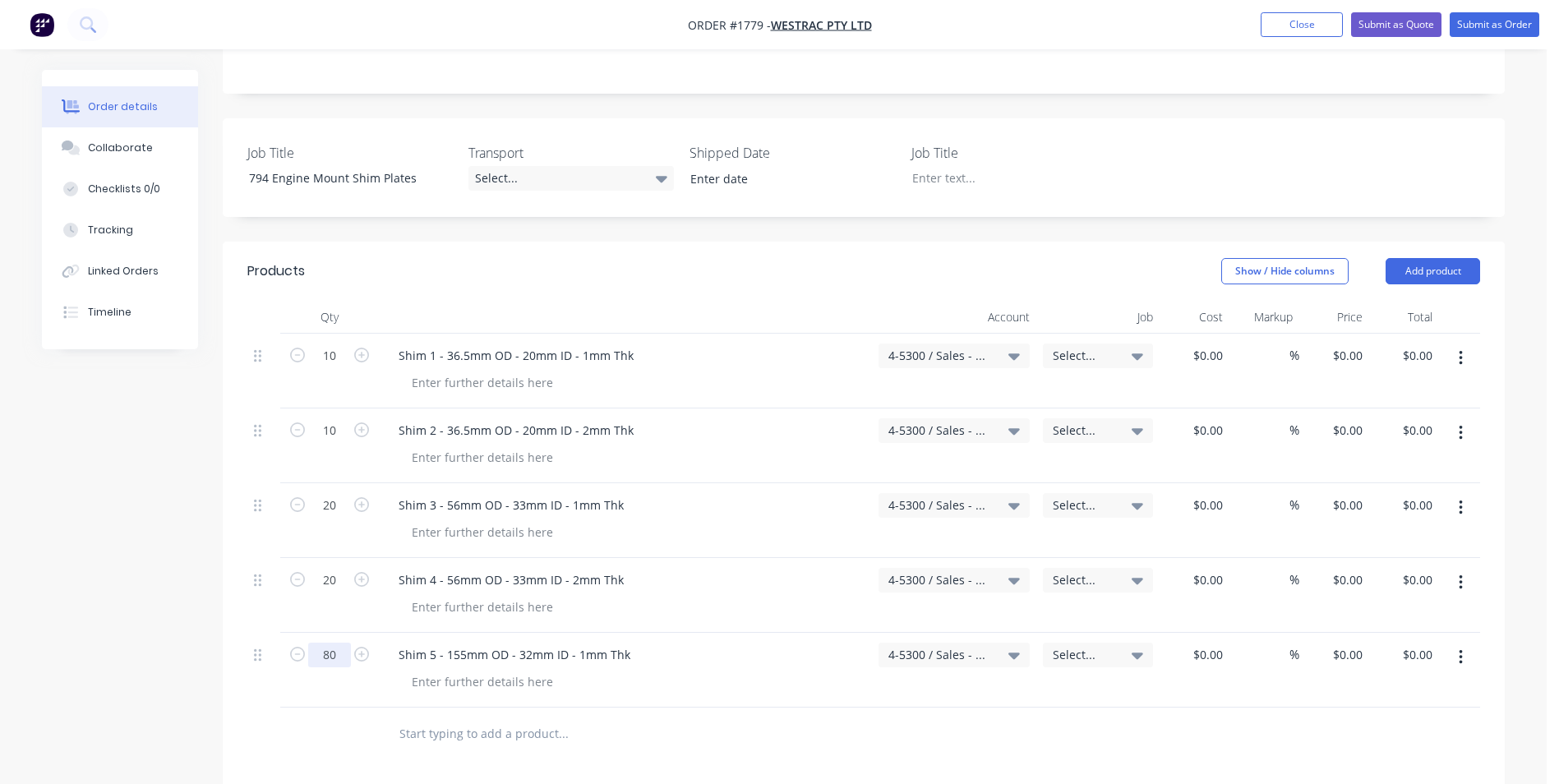
type input "80"
drag, startPoint x: 708, startPoint y: 597, endPoint x: 718, endPoint y: 597, distance: 10.0
click at [709, 642] on div "Shim 5 - 155mm OD - 32mm ID - 1mm Thk" at bounding box center [625, 654] width 480 height 23
click at [1461, 650] on icon "button" at bounding box center [1459, 657] width 3 height 15
click at [1360, 722] on div "Duplicate" at bounding box center [1403, 733] width 127 height 23
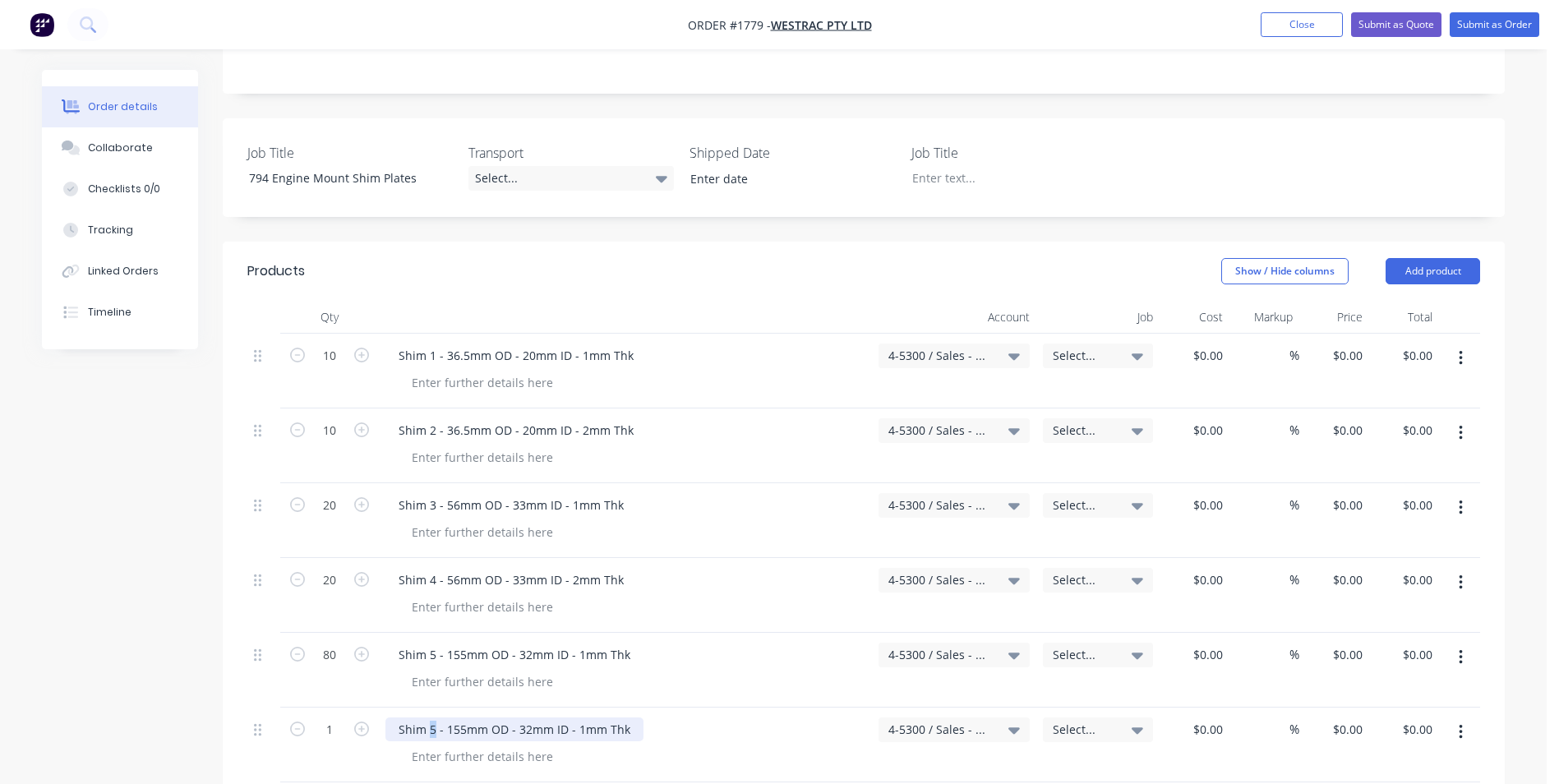
click at [431, 717] on div "Shim 5 - 155mm OD - 32mm ID - 1mm Thk" at bounding box center [515, 728] width 258 height 23
click at [577, 717] on div "Shim 6 - 155mm OD - 32mm ID - 1mm Thk" at bounding box center [515, 728] width 258 height 23
click at [331, 368] on input "1" at bounding box center [330, 355] width 43 height 24
type input "80"
click at [1210, 344] on input at bounding box center [1210, 355] width 38 height 23
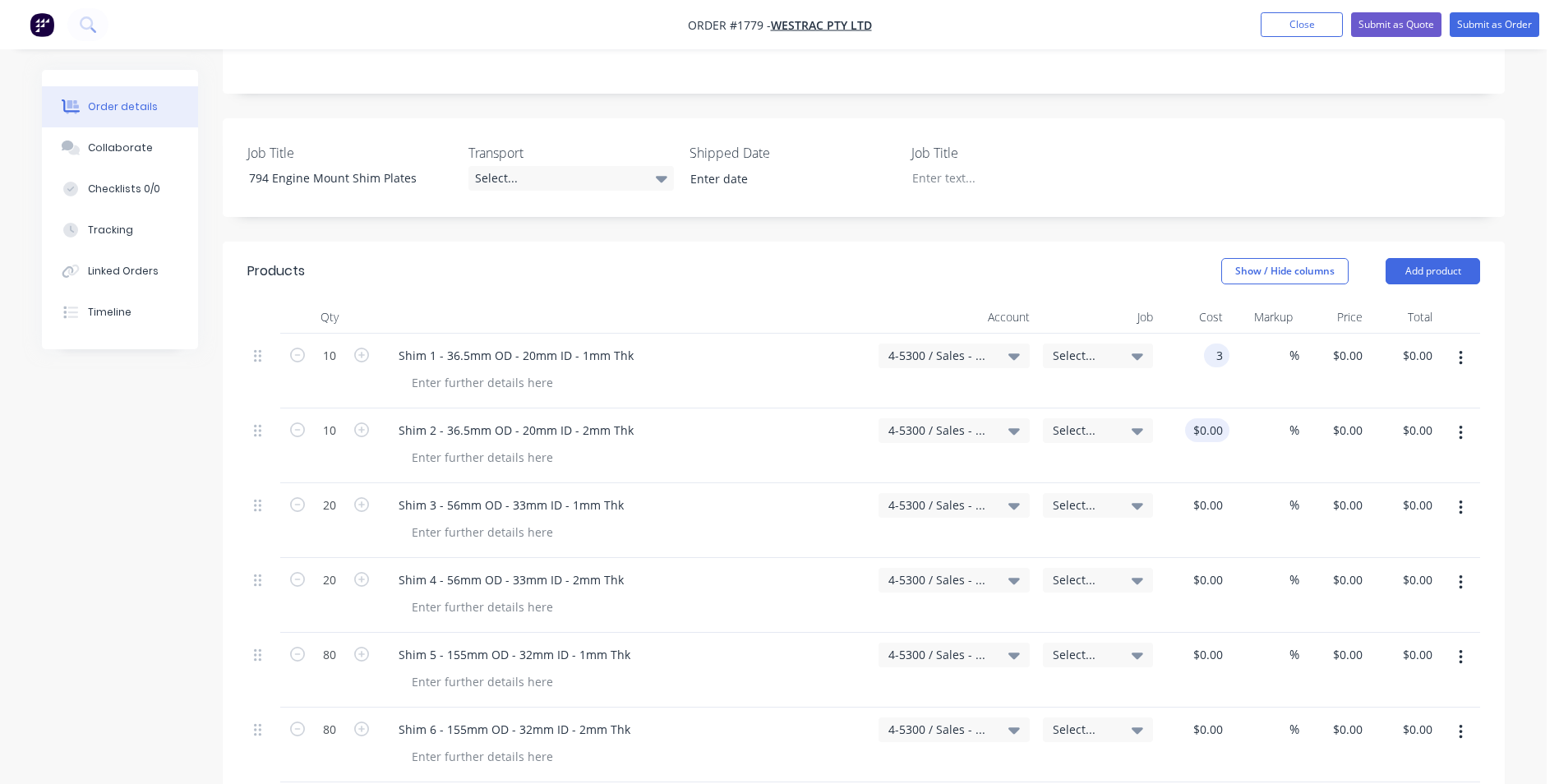
type input "$3.00"
type input "$30.00"
click at [1215, 418] on input at bounding box center [1210, 430] width 38 height 23
type input "$3.00"
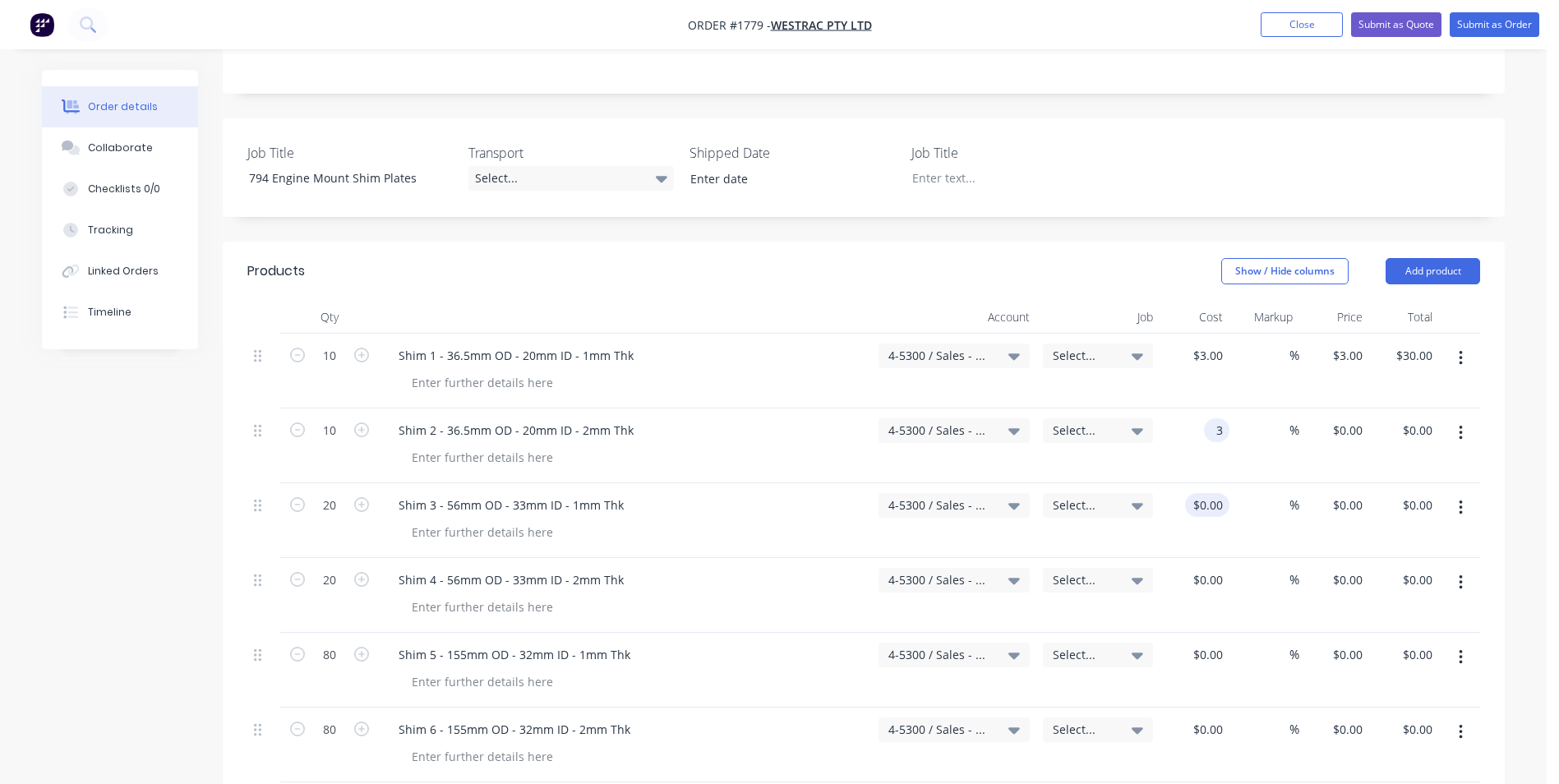
type input "$3.00"
type input "$30.00"
click at [1212, 493] on input at bounding box center [1210, 505] width 38 height 23
type input "$3.00"
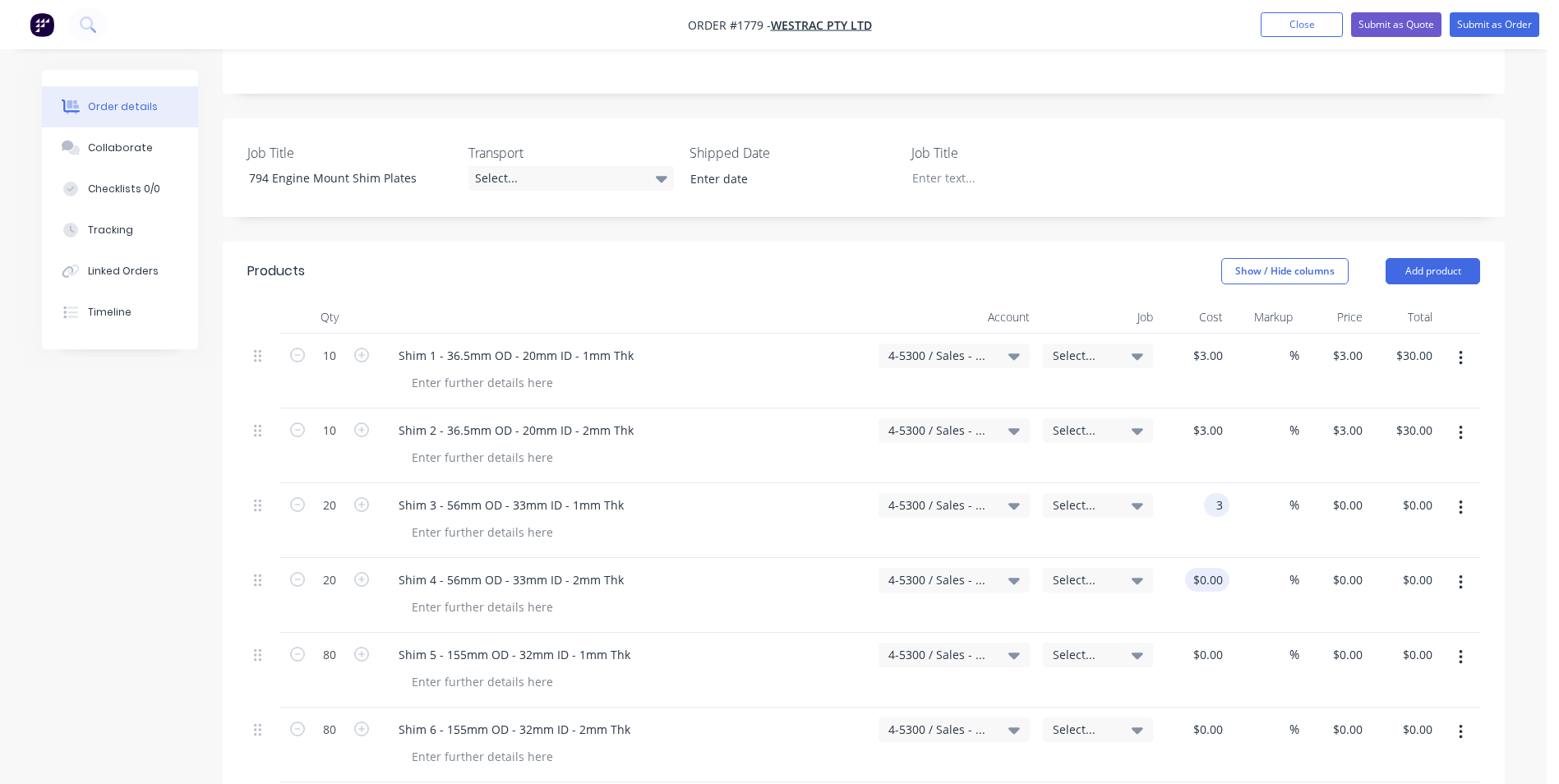
type input "$60.00"
click at [1216, 567] on input at bounding box center [1210, 579] width 38 height 23
type input "$3.00"
type input "$60.00"
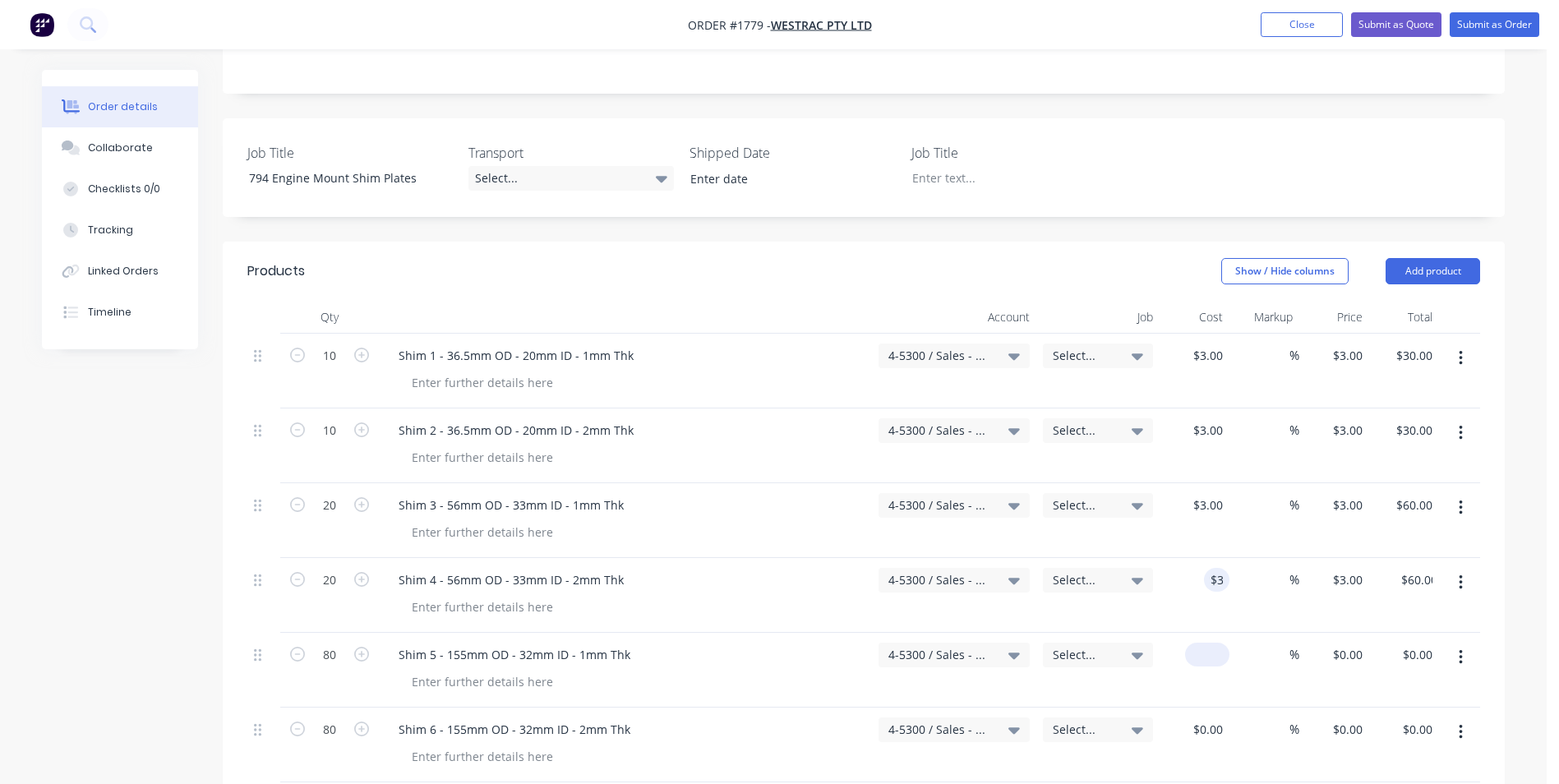
click at [1219, 642] on input at bounding box center [1210, 654] width 38 height 23
type input "$3.00"
type input "$240.00"
click at [1217, 717] on input at bounding box center [1210, 728] width 38 height 23
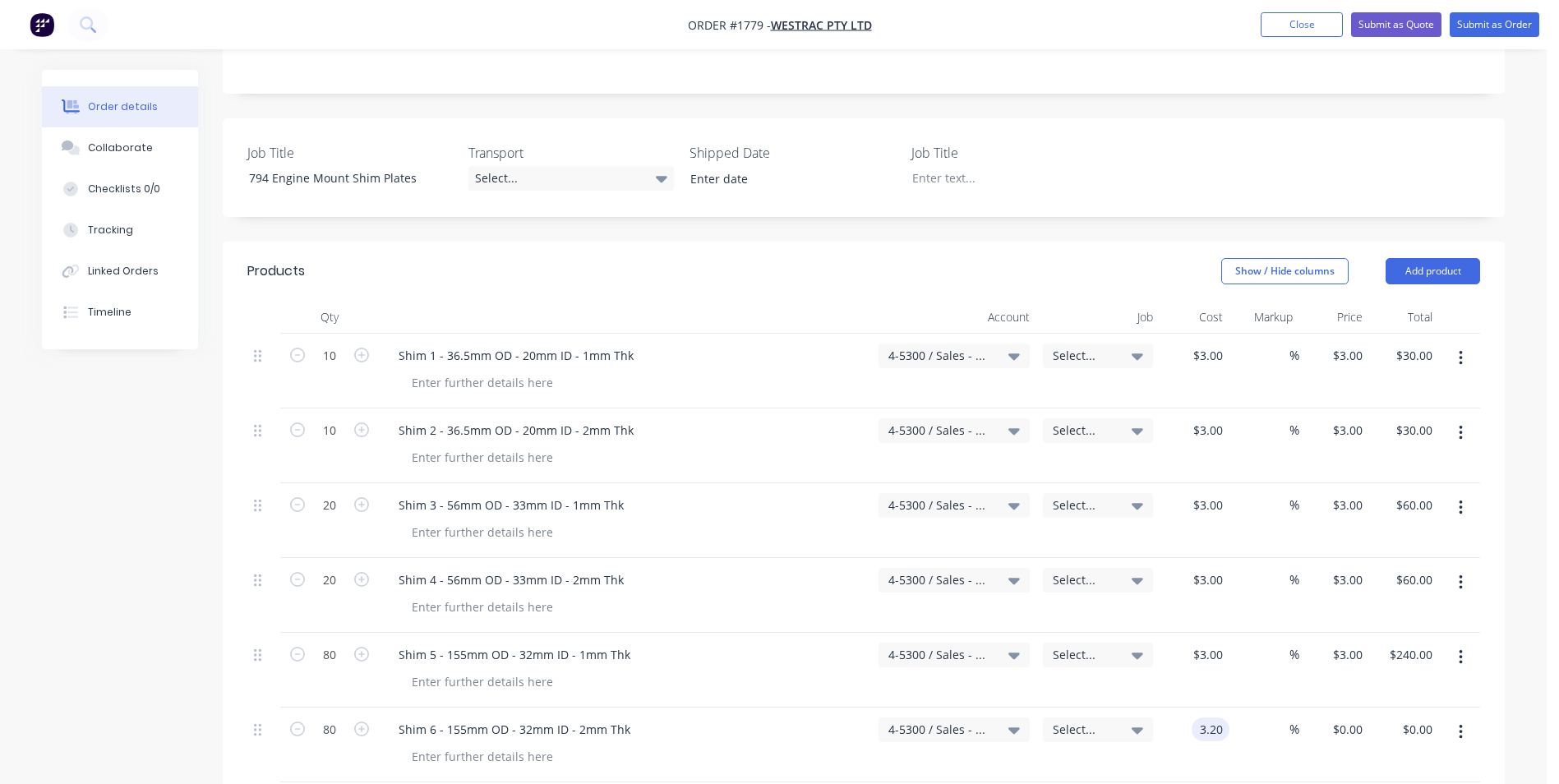
type input "$3.20"
type input "$256.00"
click at [1215, 721] on div "$3.20 3.20" at bounding box center [1195, 744] width 70 height 75
click at [1285, 344] on input at bounding box center [1280, 355] width 19 height 23
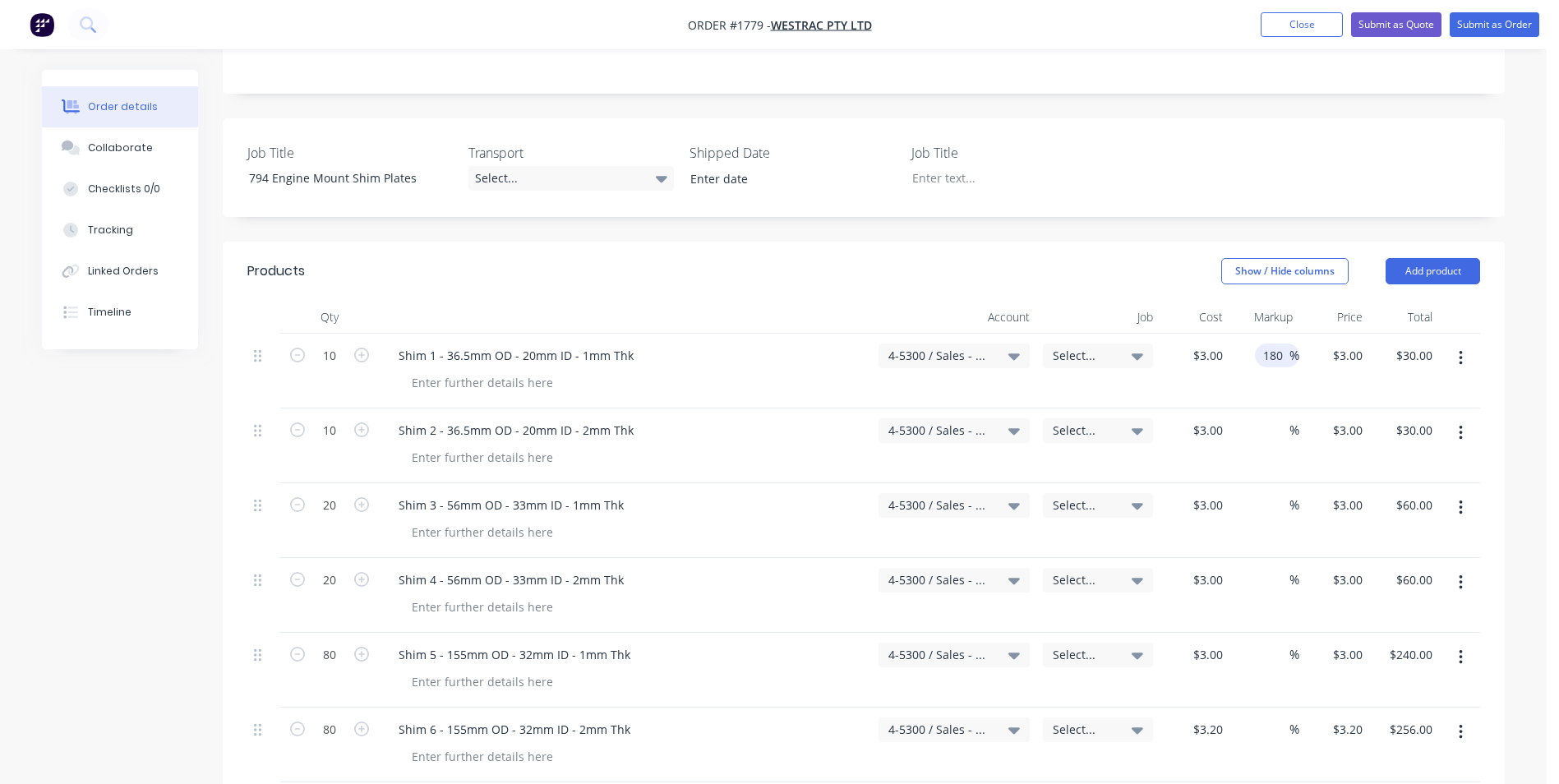
type input "180"
type input "$8.40"
type input "$84.00"
click at [1279, 348] on div "180 180 %" at bounding box center [1265, 371] width 70 height 75
click at [1277, 418] on input at bounding box center [1280, 430] width 19 height 23
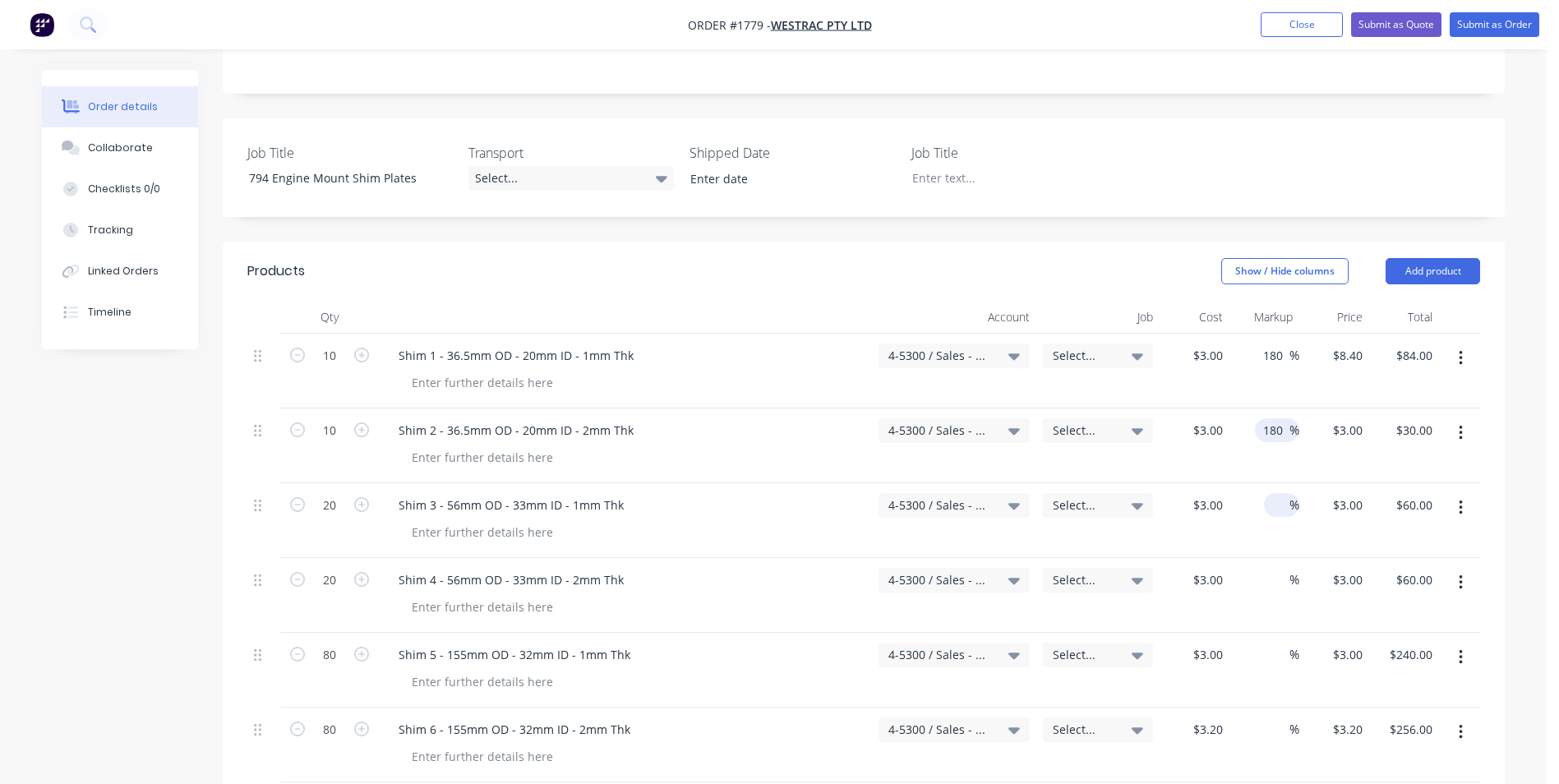
type input "180"
type input "$8.40"
type input "$84.00"
click at [1278, 493] on input at bounding box center [1280, 505] width 19 height 23
type input "180"
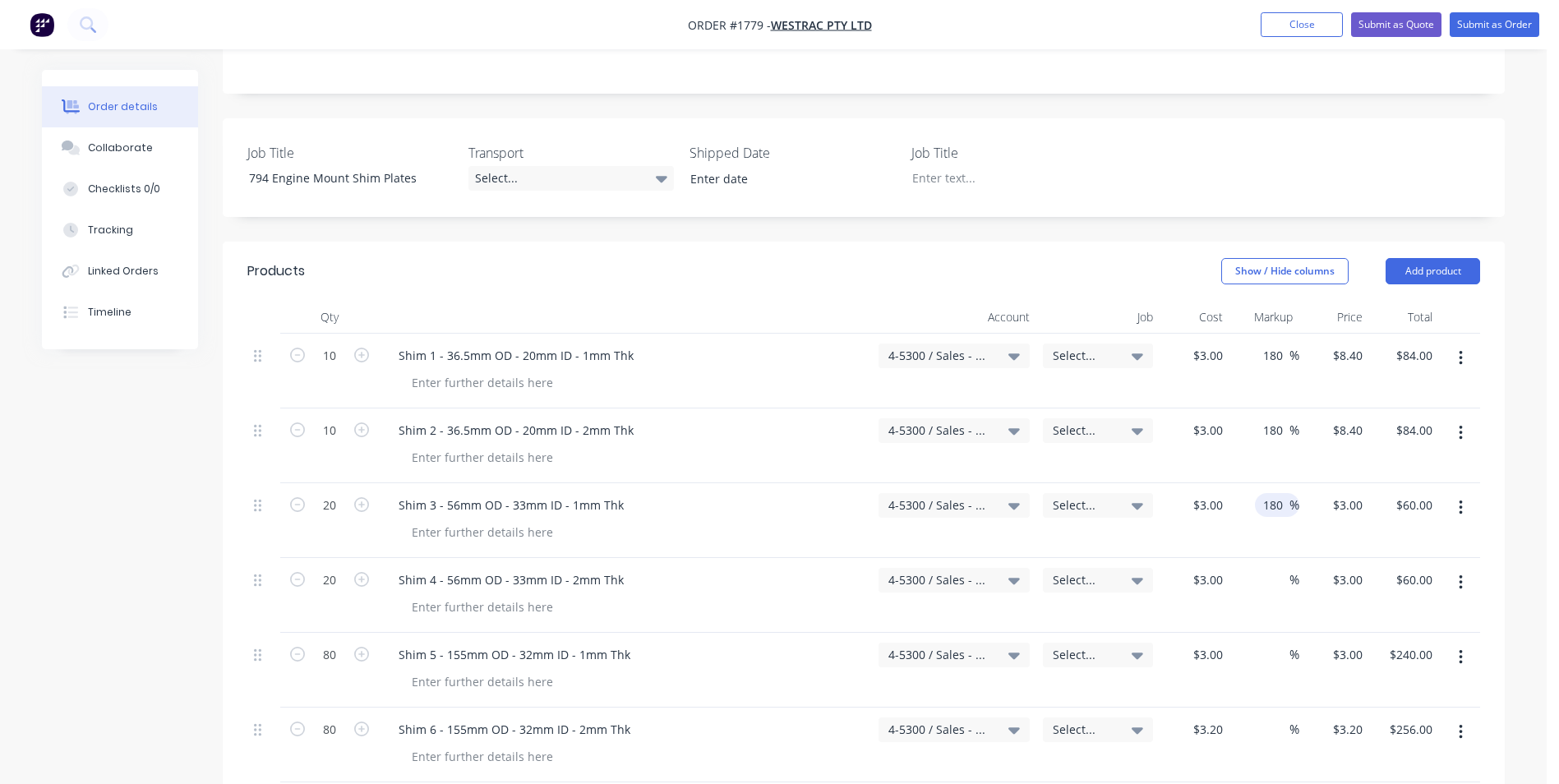
type input "$8.40"
type input "$168.00"
click at [1248, 497] on div "180 180 %" at bounding box center [1265, 520] width 70 height 75
click at [1204, 344] on div "3 $3.00" at bounding box center [1206, 355] width 44 height 23
type input "$3.40"
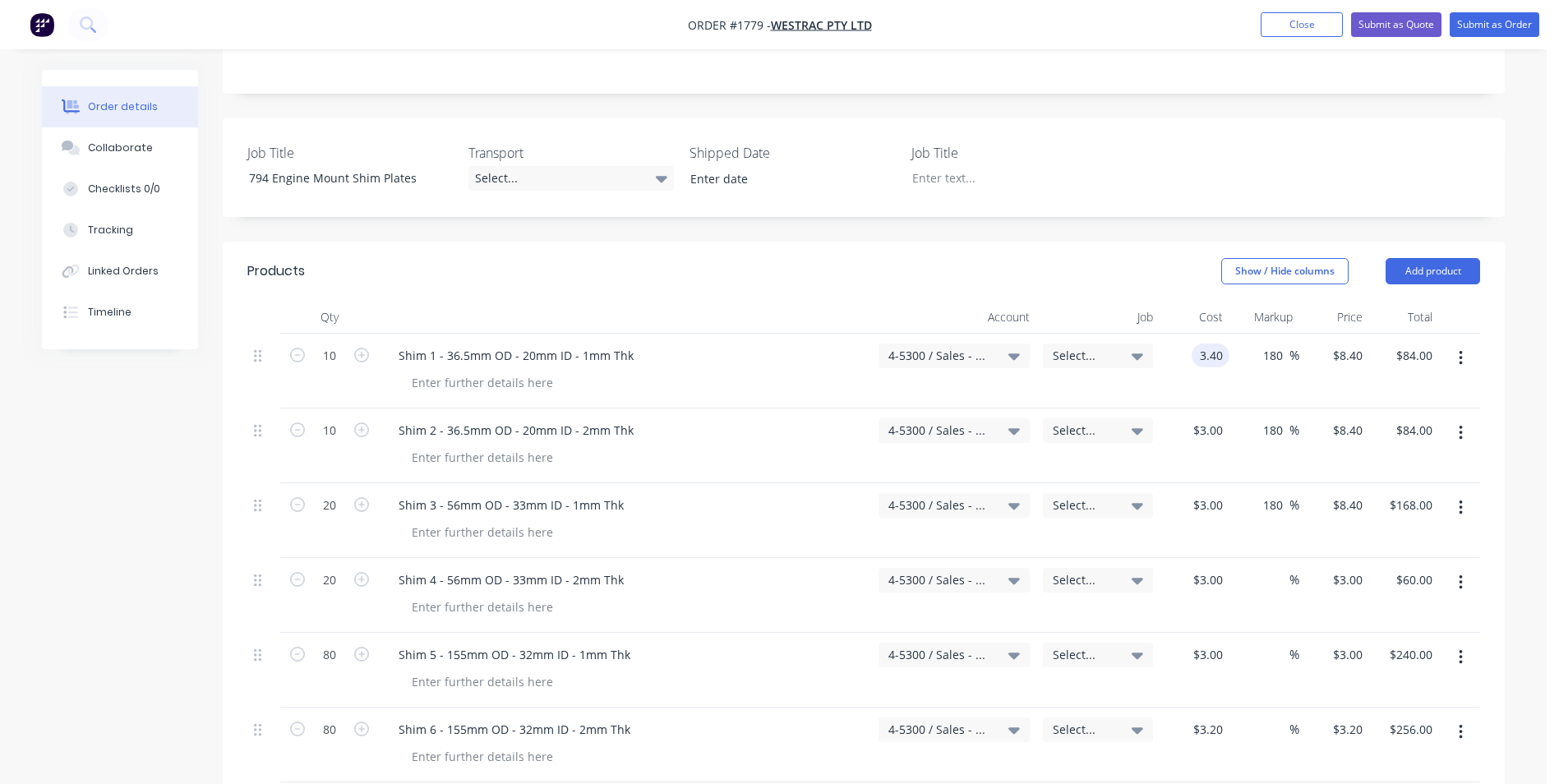
type input "$9.52"
type input "$95.20"
click at [1209, 345] on div "$3.40 $3.40" at bounding box center [1195, 371] width 70 height 75
click at [1217, 418] on input "3" at bounding box center [1210, 430] width 38 height 23
type input "$3.40"
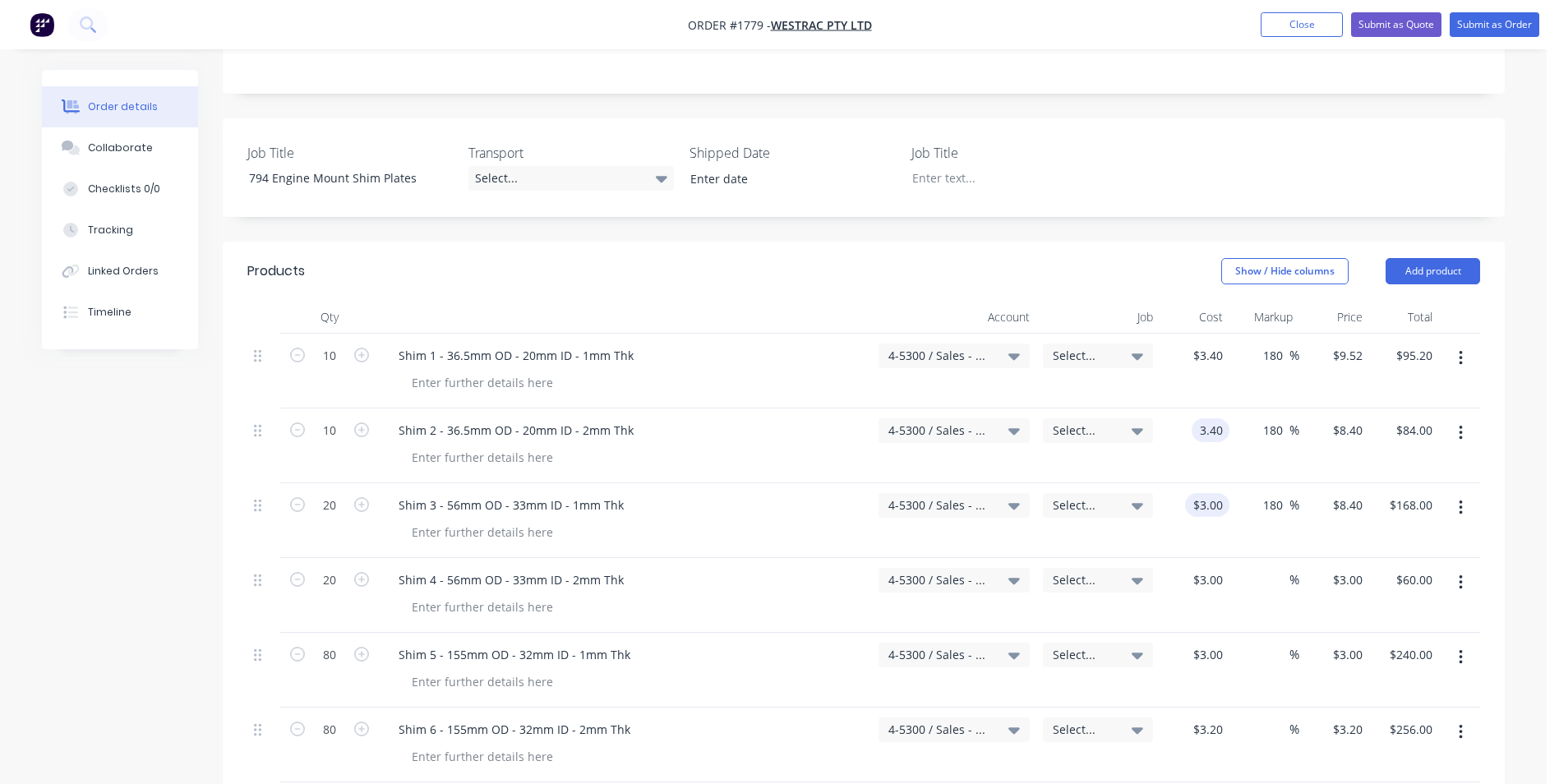
type input "$9.52"
type input "$95.20"
click at [1216, 493] on input "3" at bounding box center [1219, 505] width 19 height 23
type input "$3.40"
type input "$9.52"
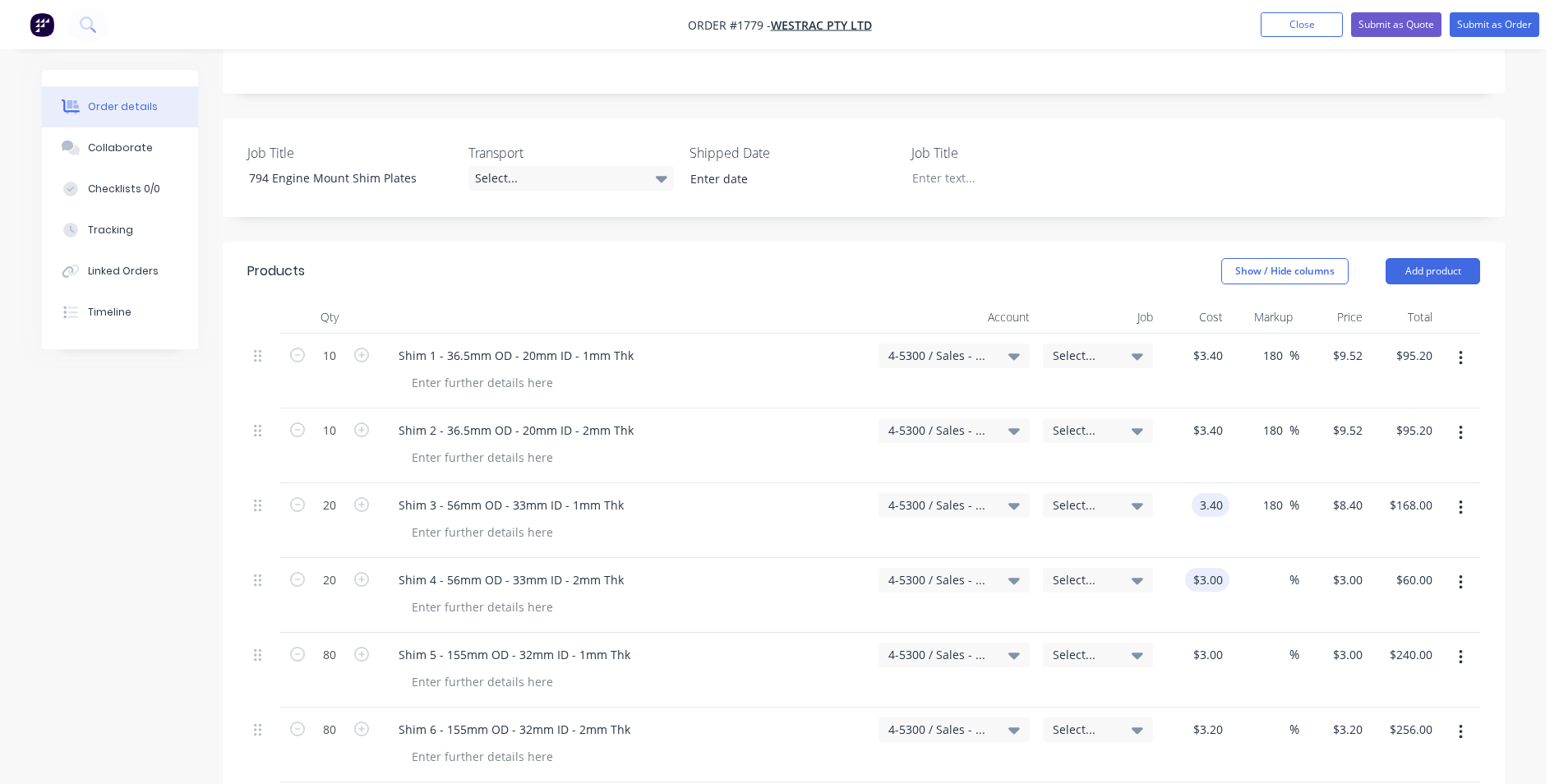
type input "$190.40"
click at [1211, 567] on input "3" at bounding box center [1219, 579] width 19 height 23
type input "$3.40"
type input "$68.00"
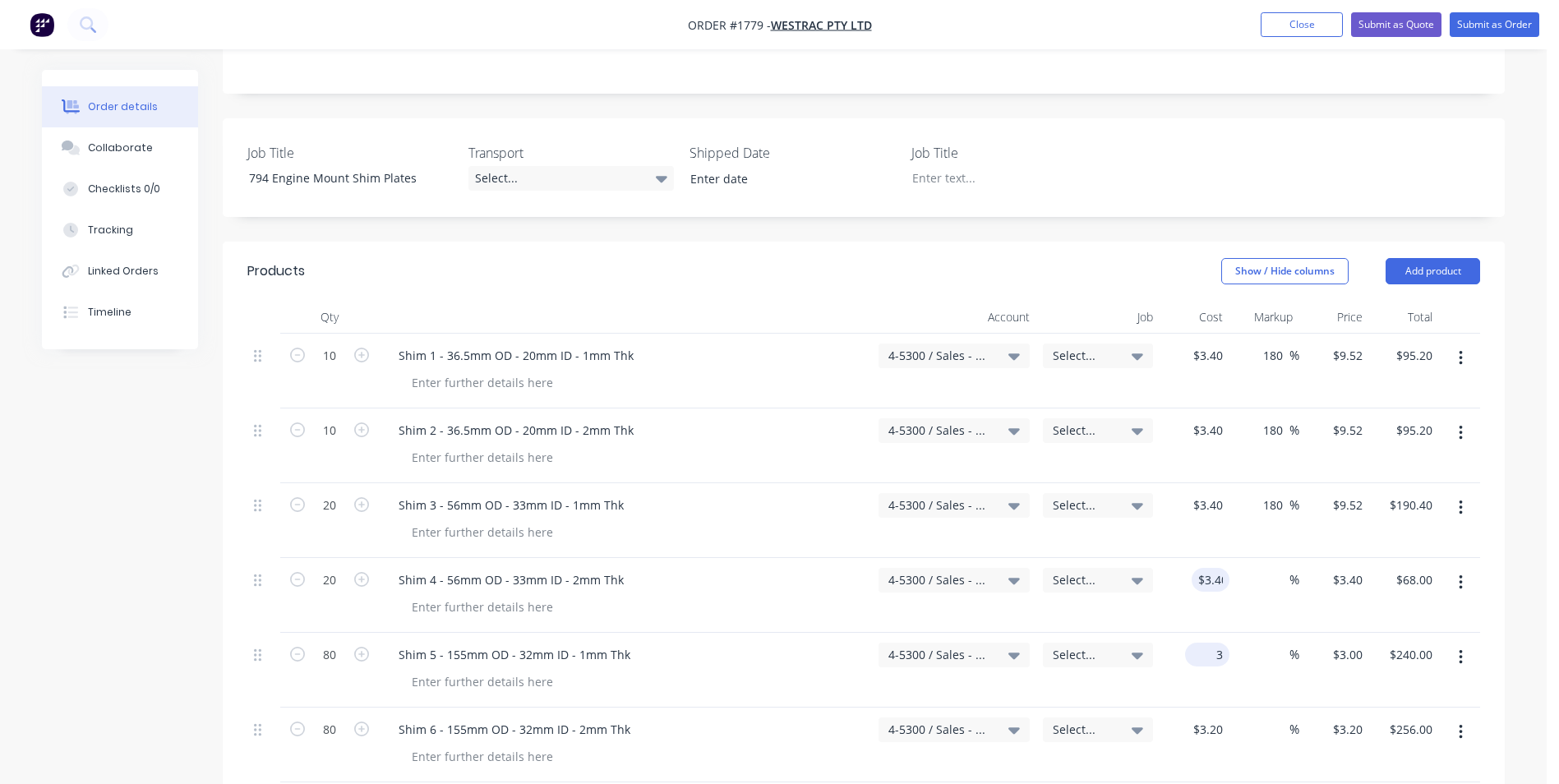
click at [1214, 642] on input "3" at bounding box center [1210, 654] width 38 height 23
type input "$3.40"
type input "$272.00"
click at [1215, 717] on input "3.2" at bounding box center [1216, 728] width 24 height 23
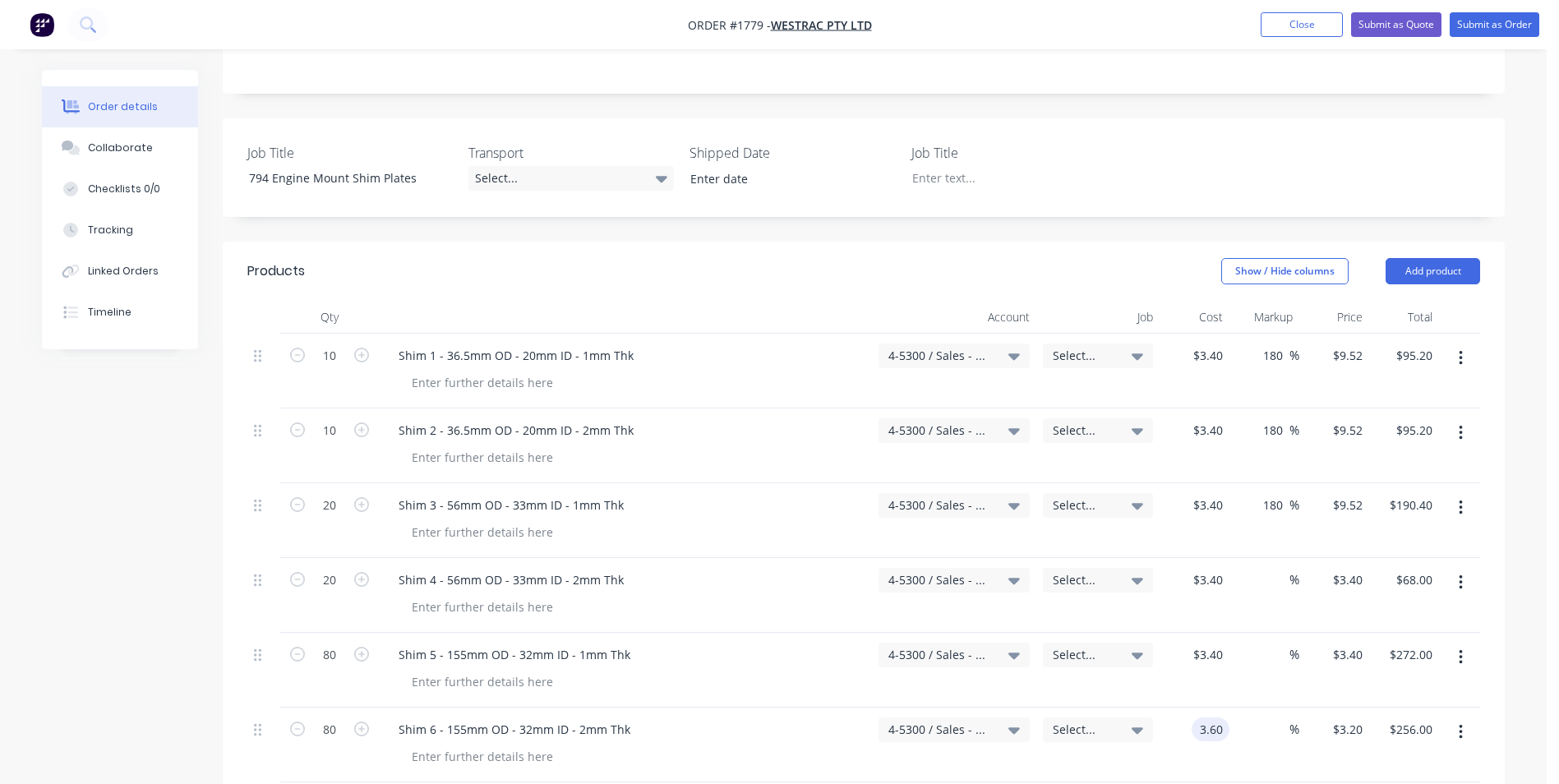
type input "$3.60"
type input "$288.00"
click at [1226, 716] on div "$3.60 $3.60" at bounding box center [1195, 744] width 70 height 75
drag, startPoint x: 1263, startPoint y: 535, endPoint x: 1271, endPoint y: 531, distance: 8.9
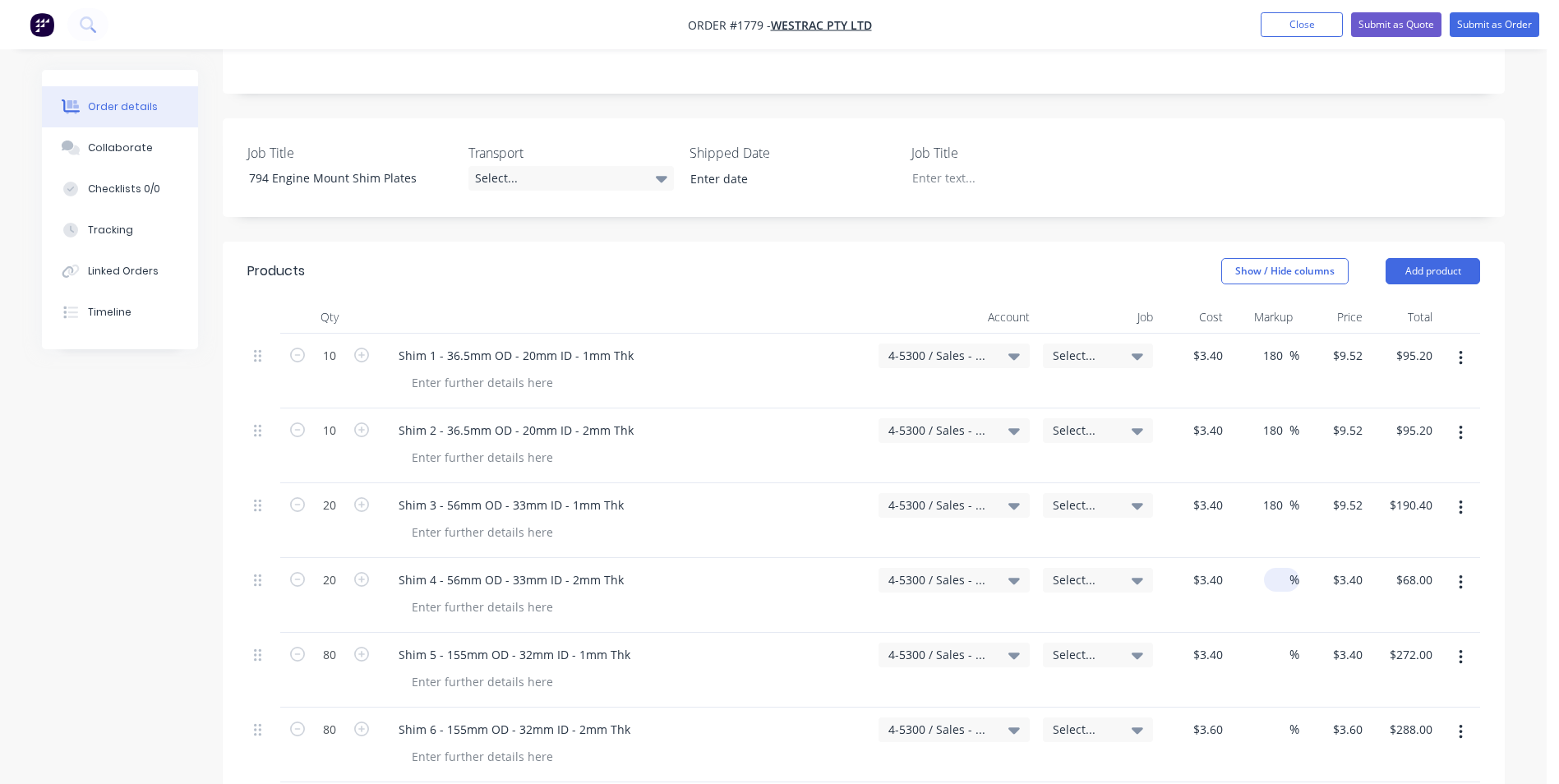
click at [1267, 557] on div "%" at bounding box center [1265, 595] width 70 height 75
click at [1273, 567] on input at bounding box center [1280, 579] width 19 height 23
type input "180"
type input "$9.52"
type input "$190.40"
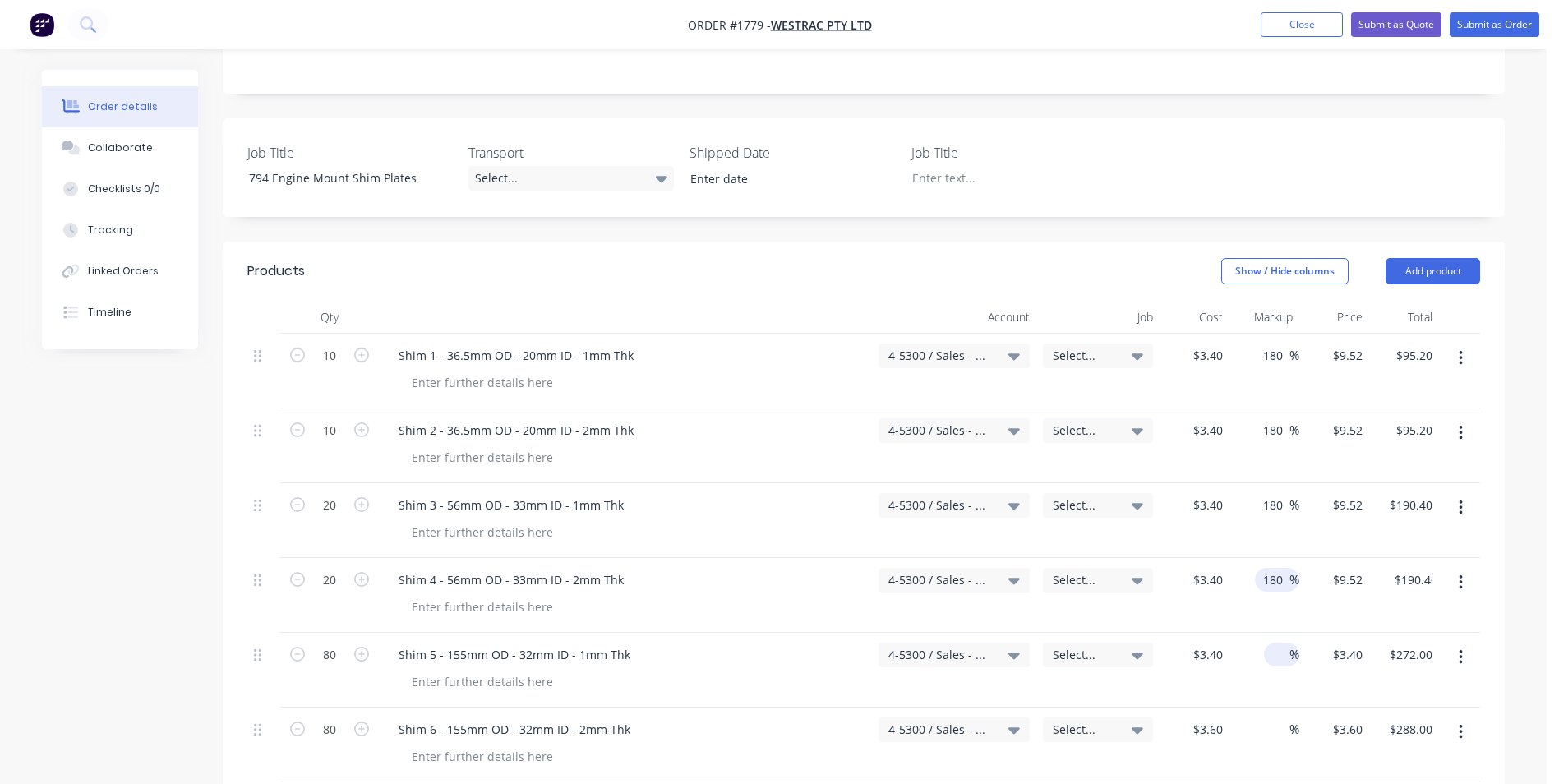
click at [1272, 642] on input at bounding box center [1280, 654] width 19 height 23
type input "180"
type input "$9.52"
type input "$761.60"
click at [1271, 717] on div at bounding box center [1280, 728] width 19 height 23
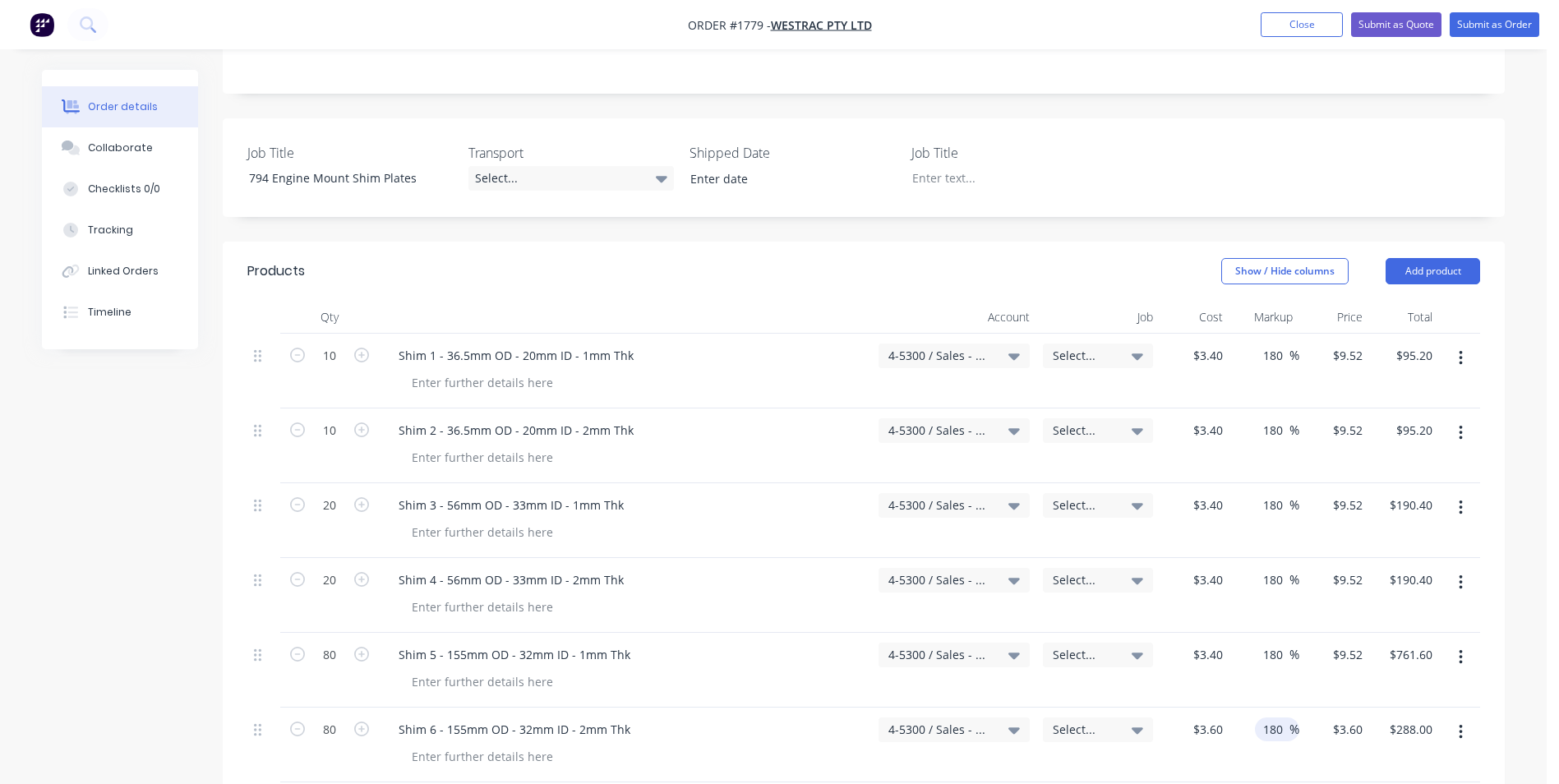
type input "180"
type input "$10.08"
type input "$806.40"
click at [1302, 734] on div "$10.08 $3.60" at bounding box center [1334, 744] width 70 height 75
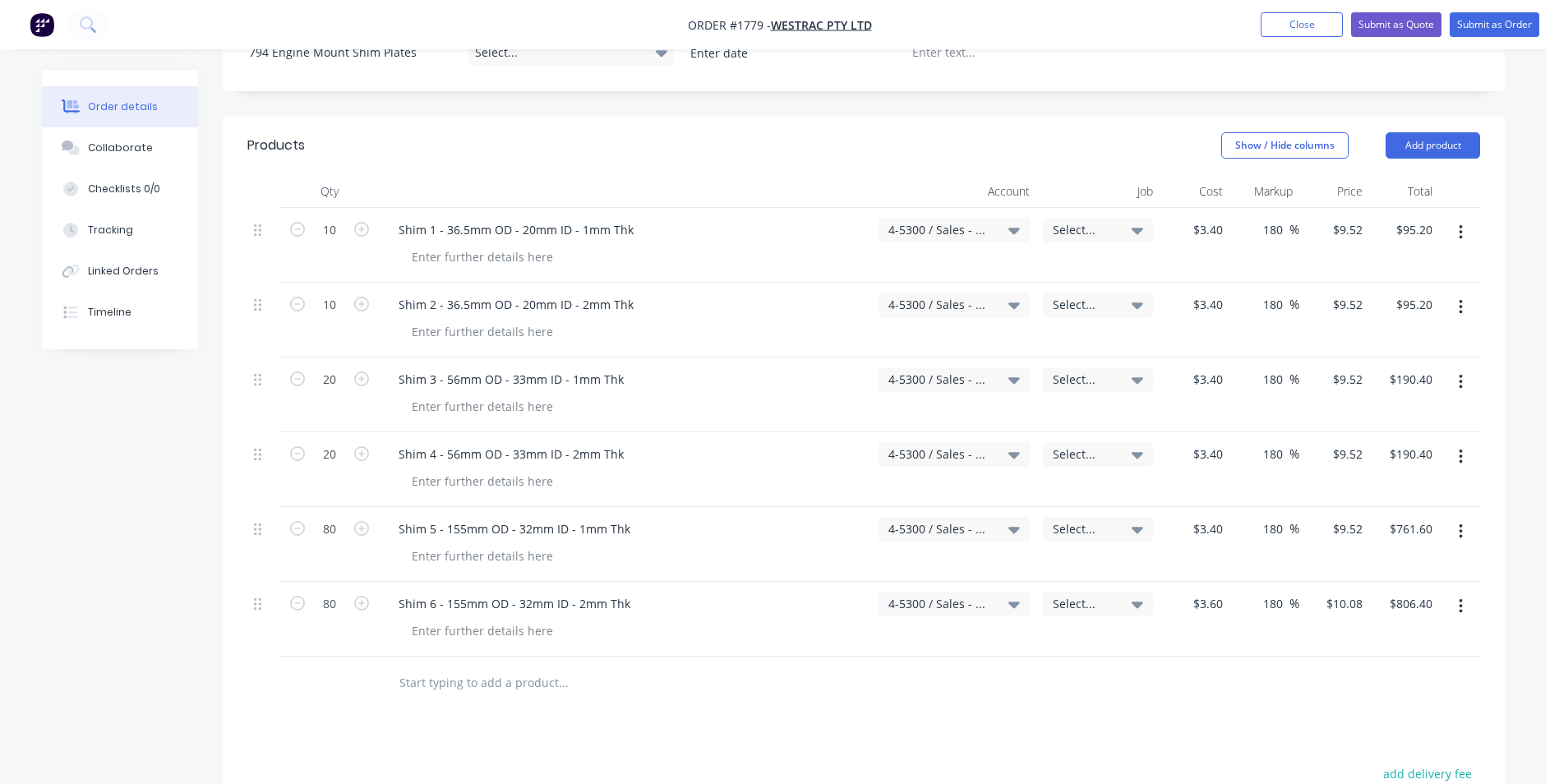
scroll to position [507, 0]
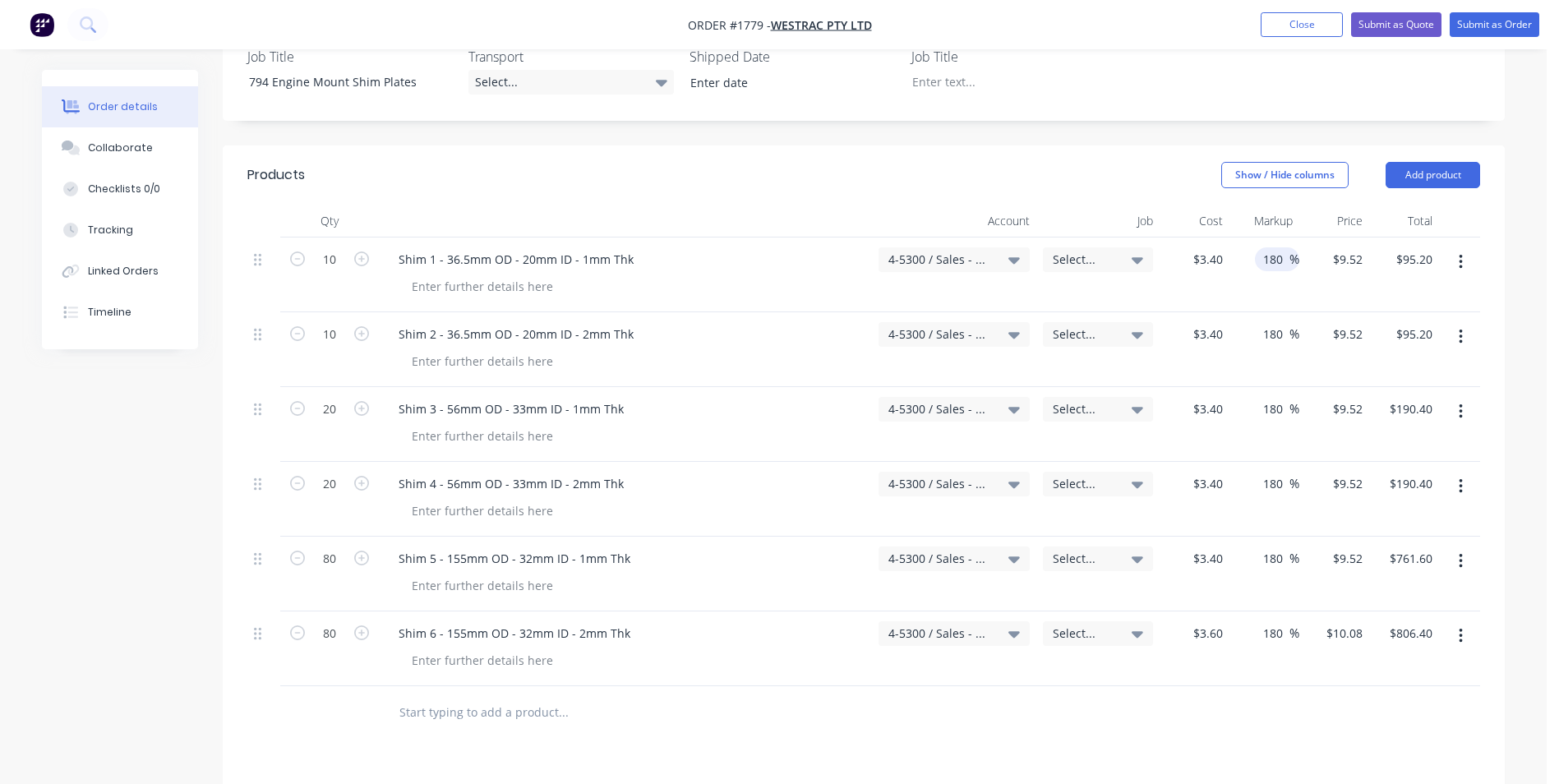
click at [1267, 247] on input "180" at bounding box center [1275, 259] width 28 height 23
click at [1276, 247] on input "180" at bounding box center [1275, 259] width 28 height 23
click at [1277, 247] on input "180" at bounding box center [1275, 259] width 28 height 23
type input "100"
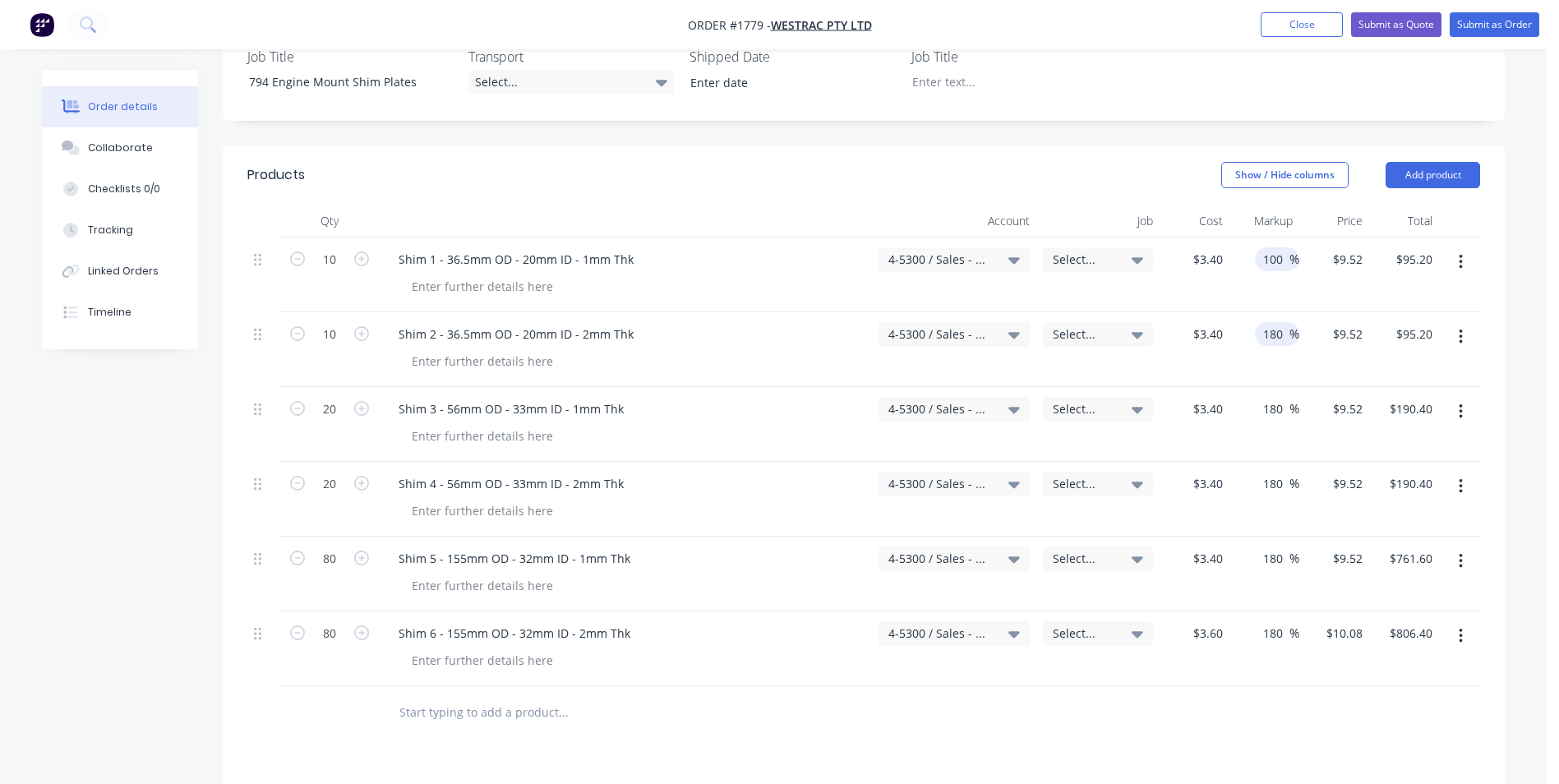
type input "$6.80"
type input "$68.00"
click at [1267, 322] on input "180" at bounding box center [1275, 334] width 28 height 23
click at [1268, 322] on input "180" at bounding box center [1275, 334] width 28 height 23
type input "100"
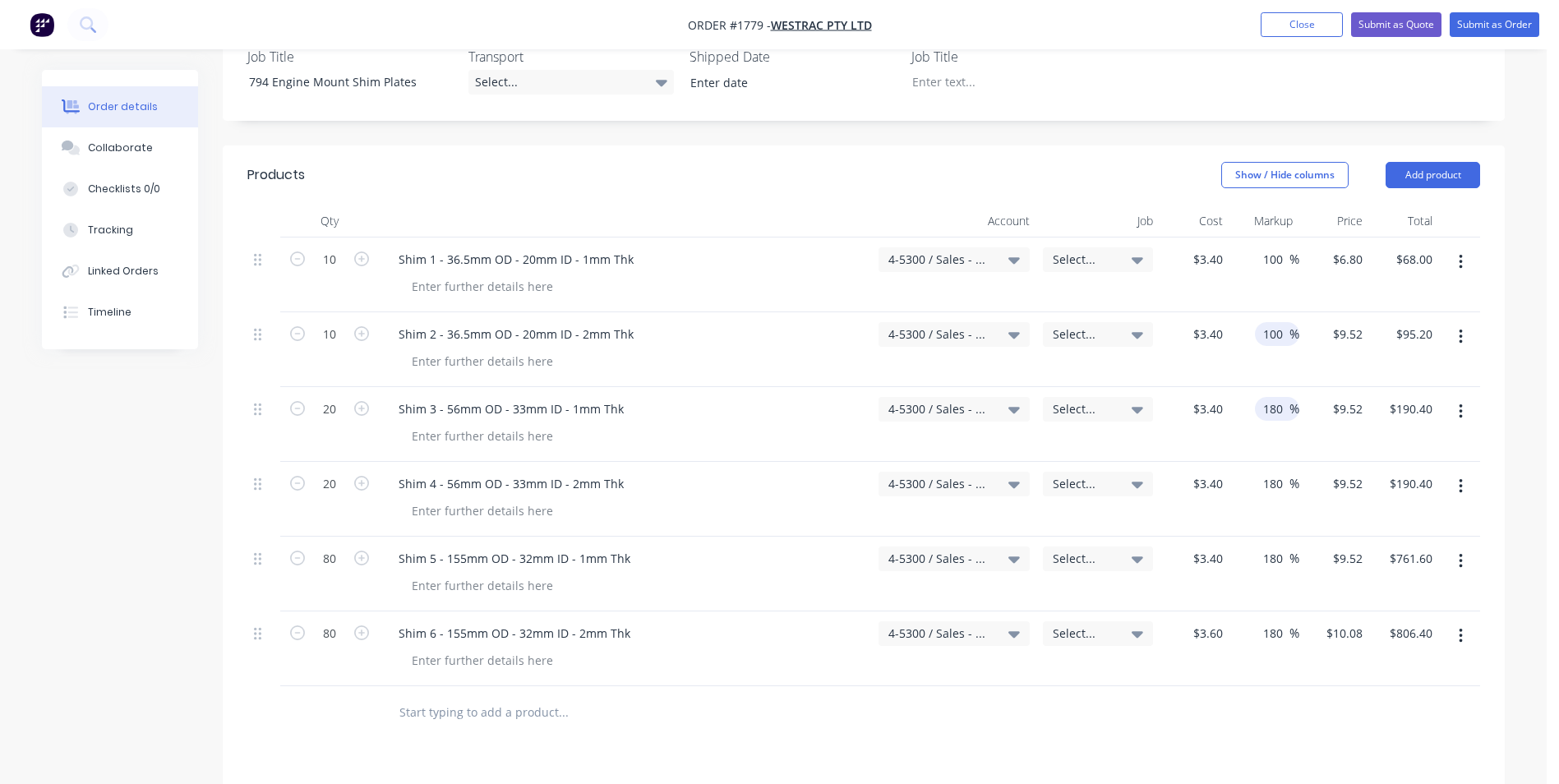
type input "$6.80"
type input "$68.00"
click at [1276, 396] on input "180" at bounding box center [1275, 408] width 28 height 23
type input "100"
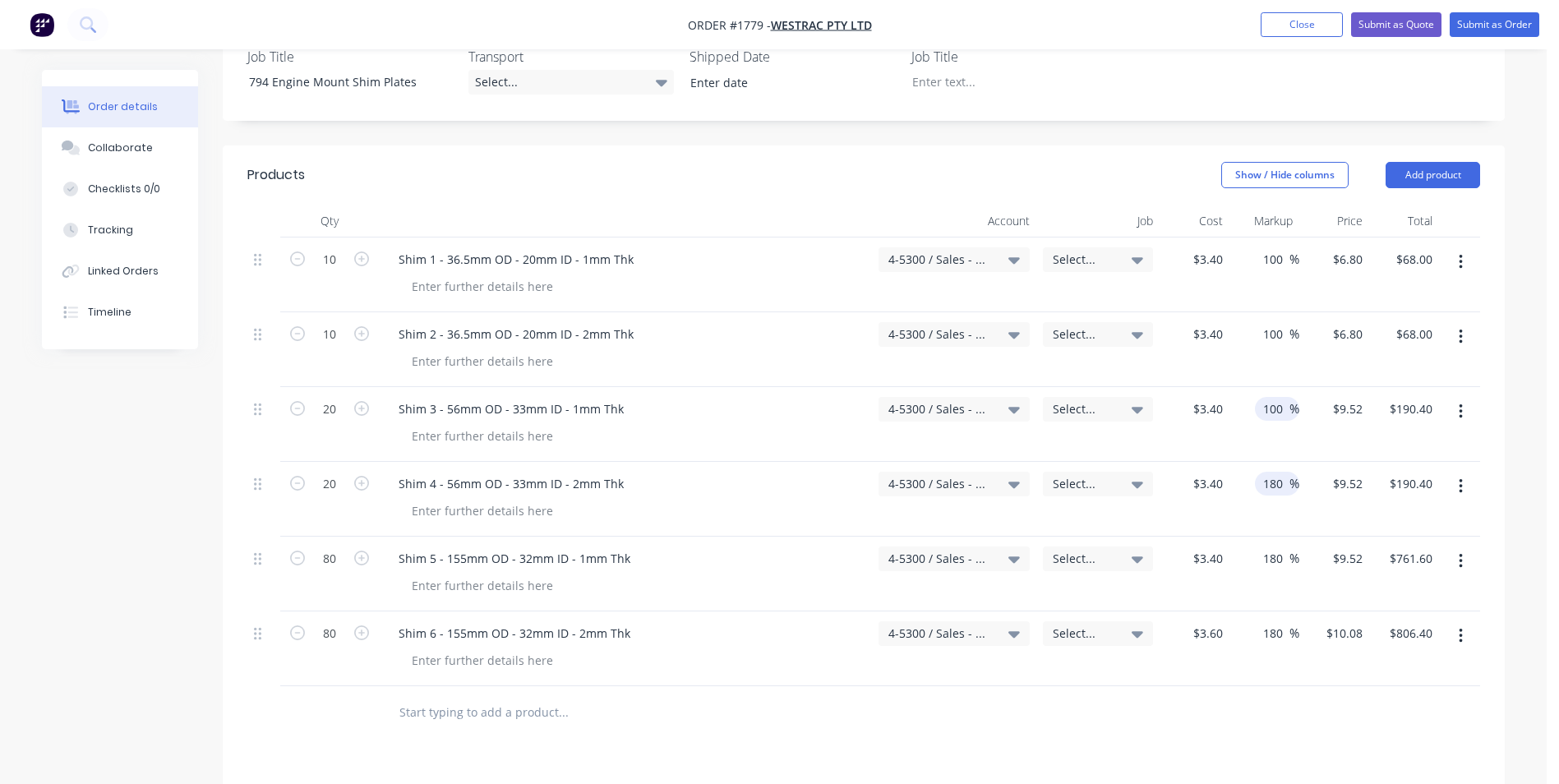
type input "$6.80"
type input "$136.00"
click at [1274, 472] on input "180" at bounding box center [1275, 483] width 28 height 23
type input "100"
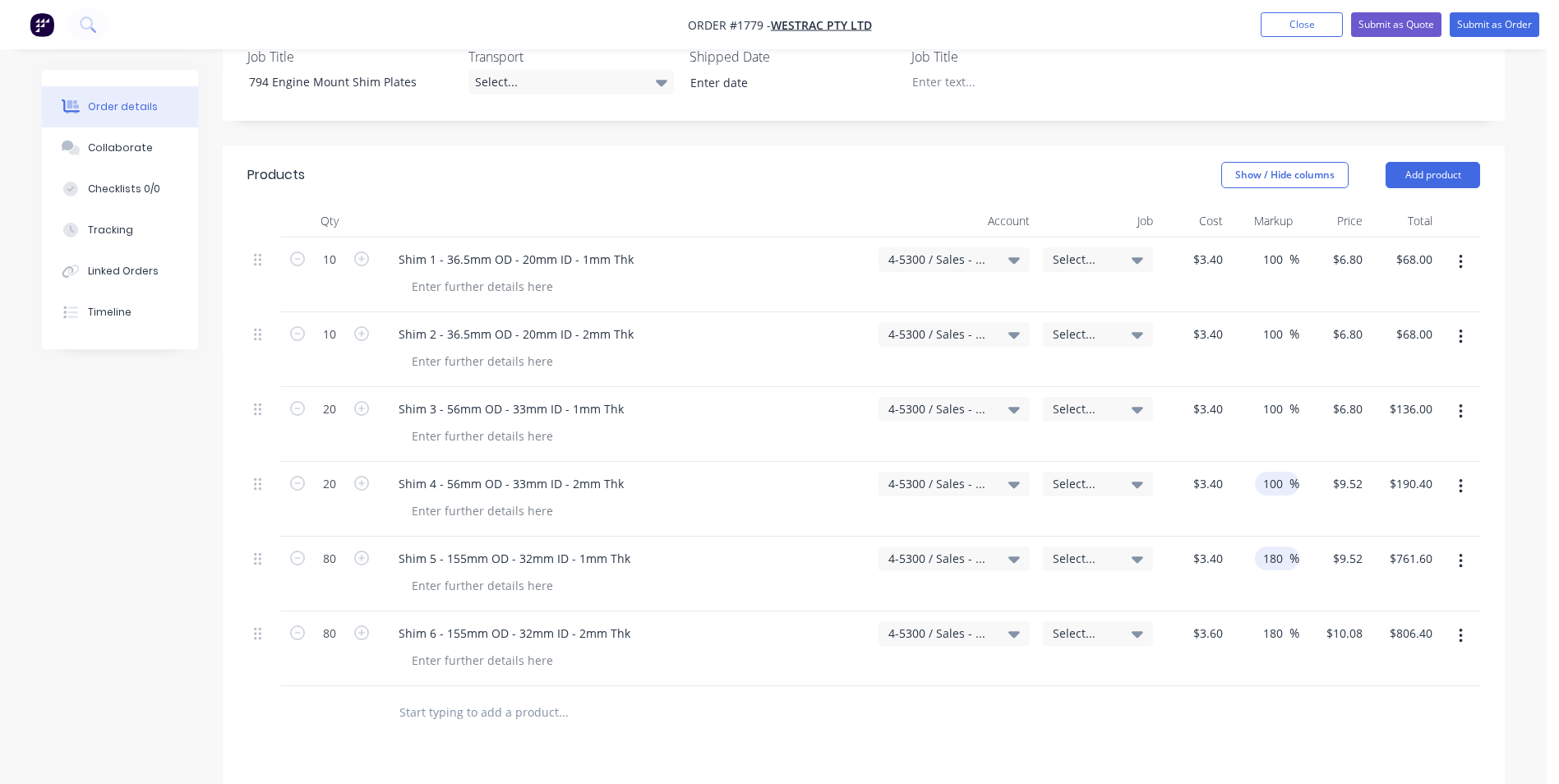
type input "$6.80"
type input "$136.00"
click at [1272, 546] on input "180" at bounding box center [1275, 557] width 28 height 23
type input "100"
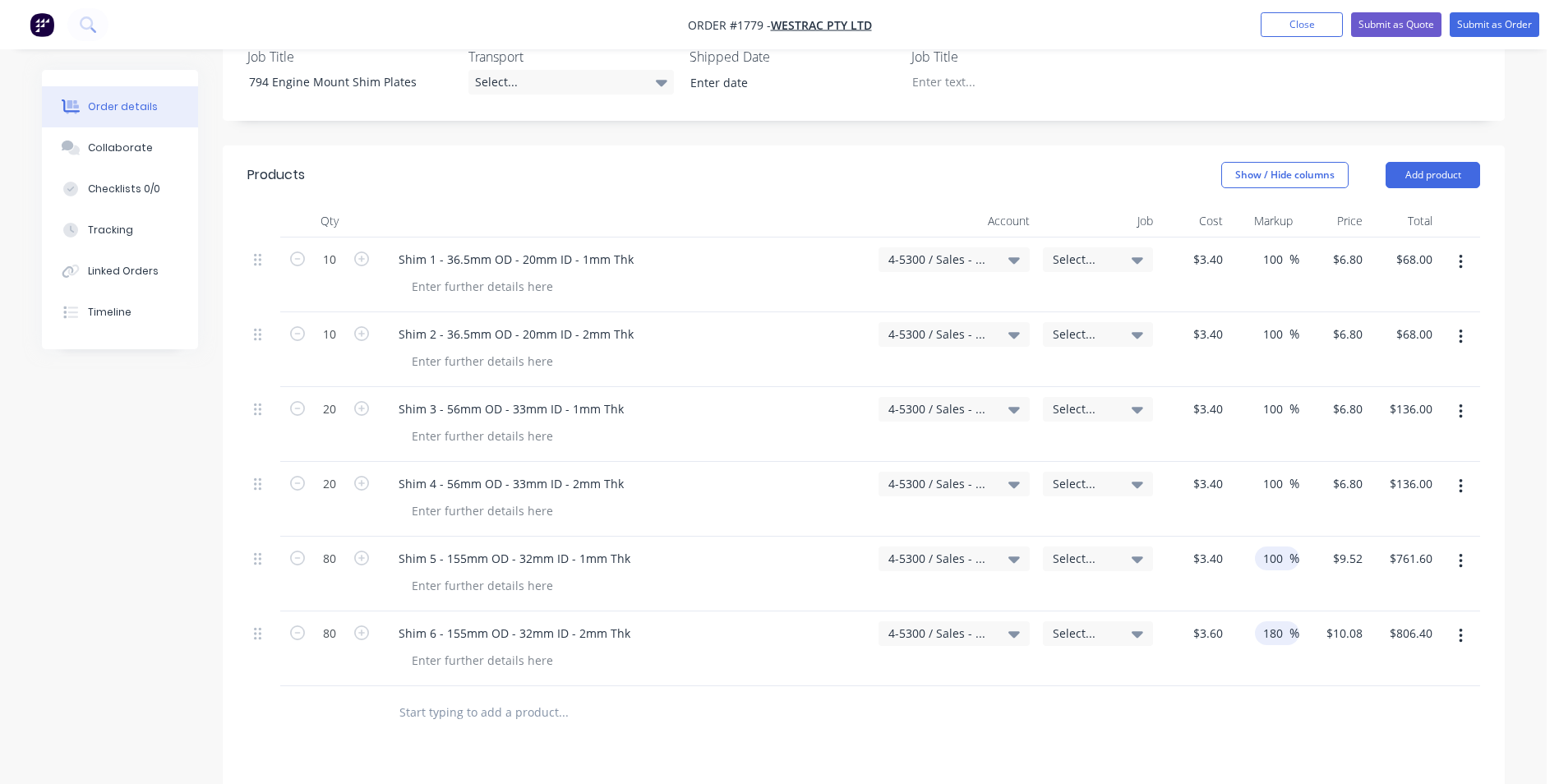
type input "$6.80"
type input "$544.00"
click at [1276, 621] on input "180" at bounding box center [1275, 633] width 28 height 23
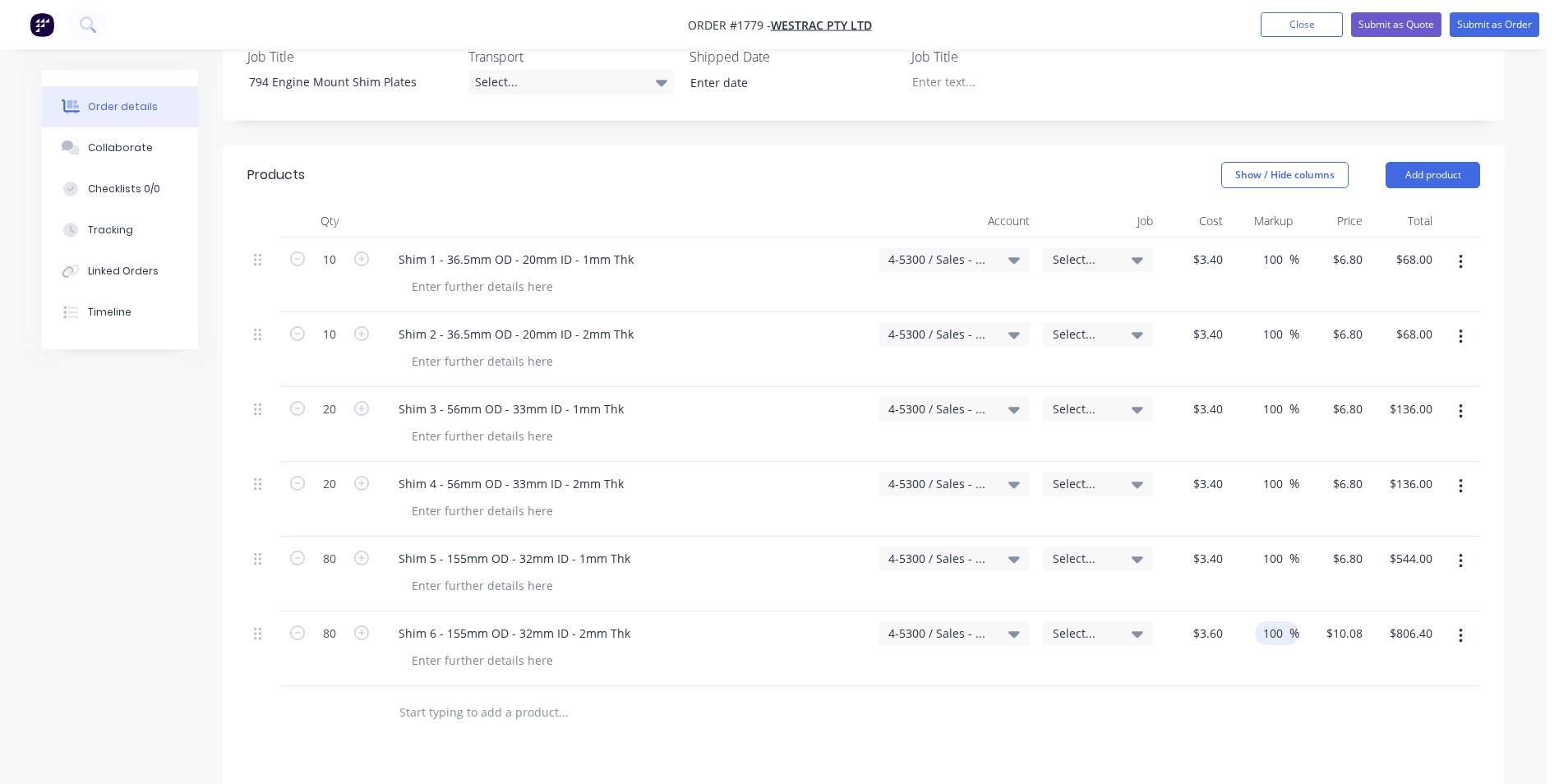
type input "100"
type input "$7.20"
type input "$576.00"
click at [1256, 686] on div at bounding box center [864, 713] width 1233 height 54
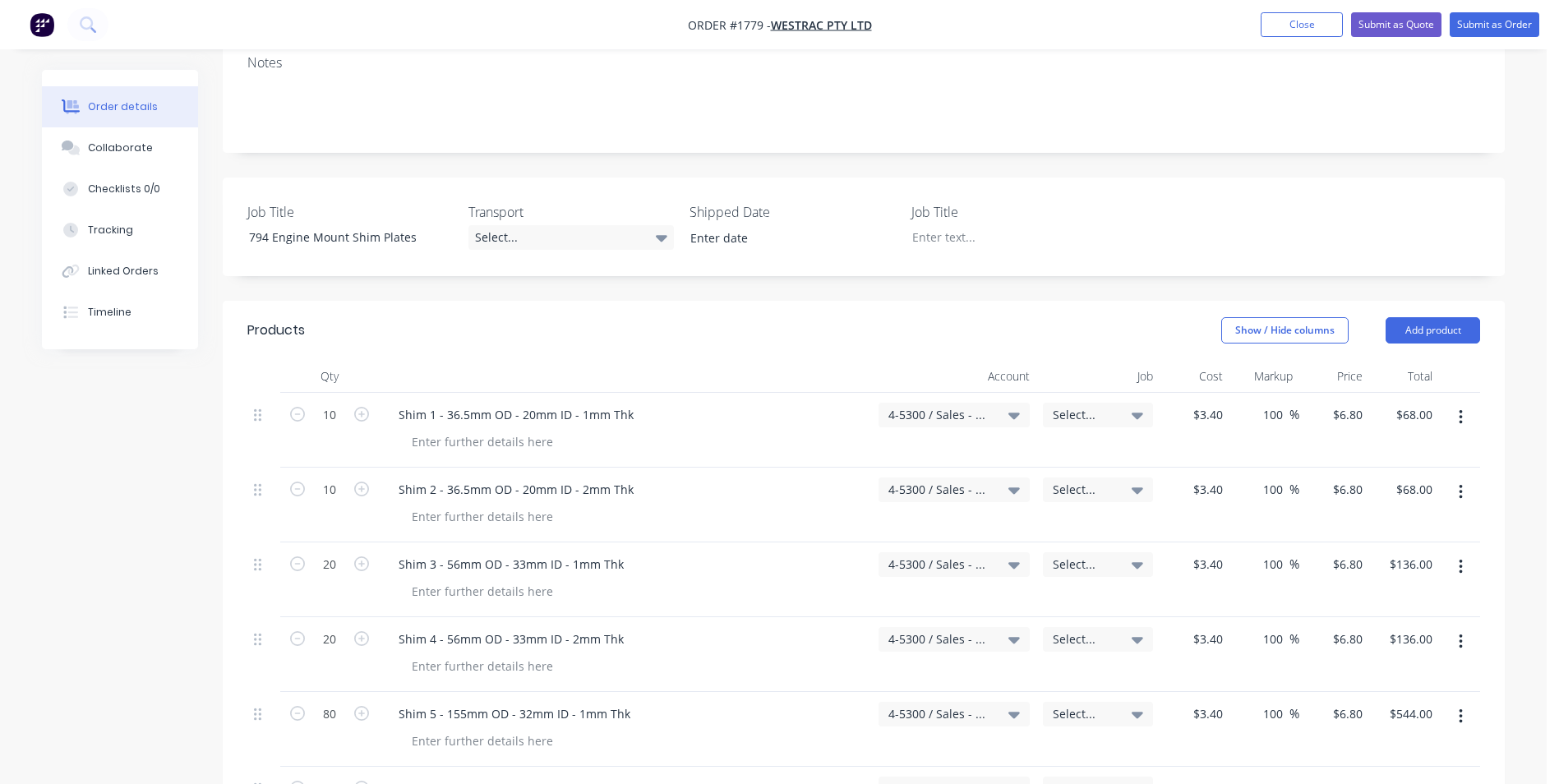
scroll to position [261, 0]
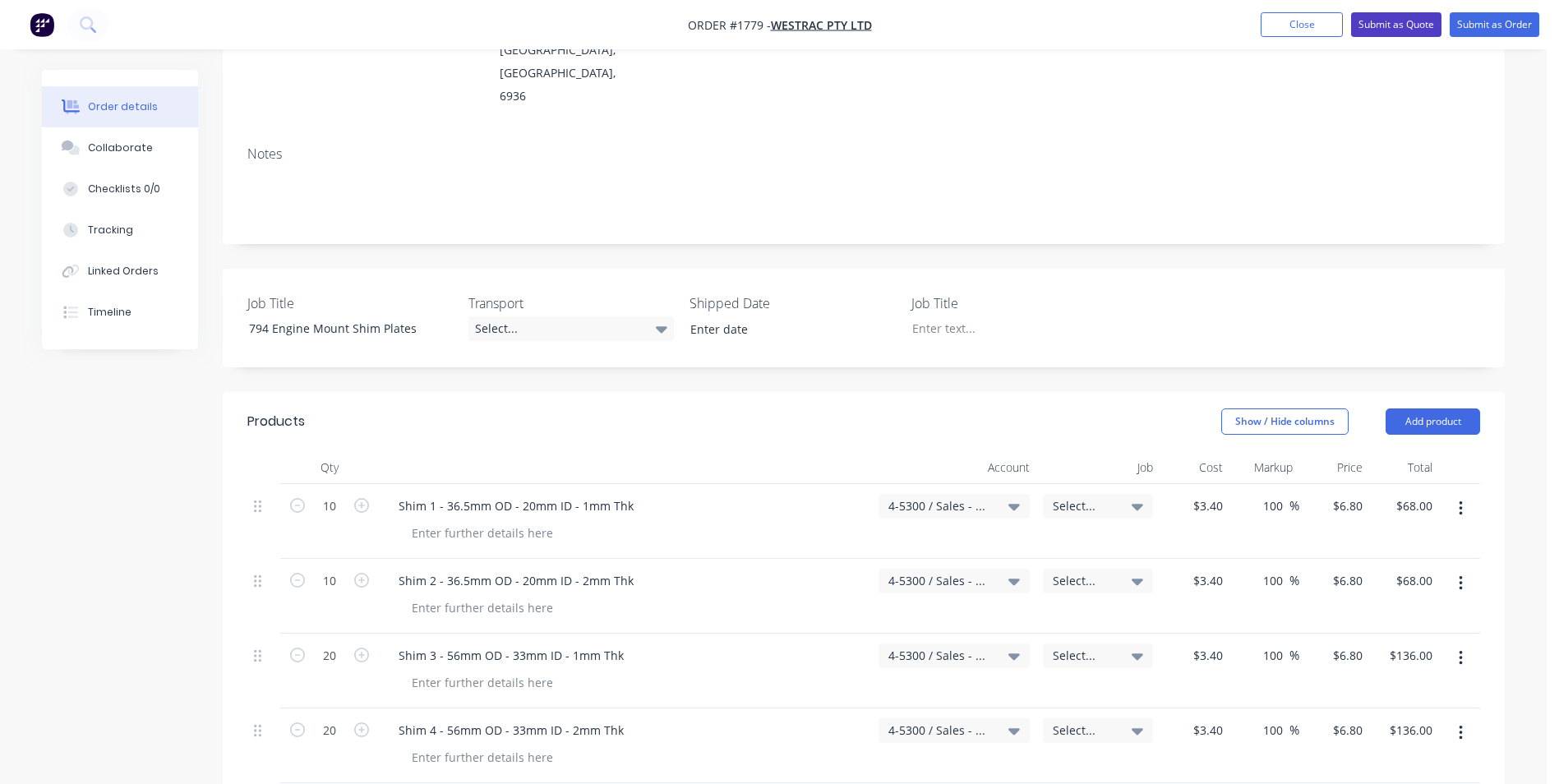
click at [1397, 23] on button "Submit as Quote" at bounding box center [1396, 24] width 91 height 24
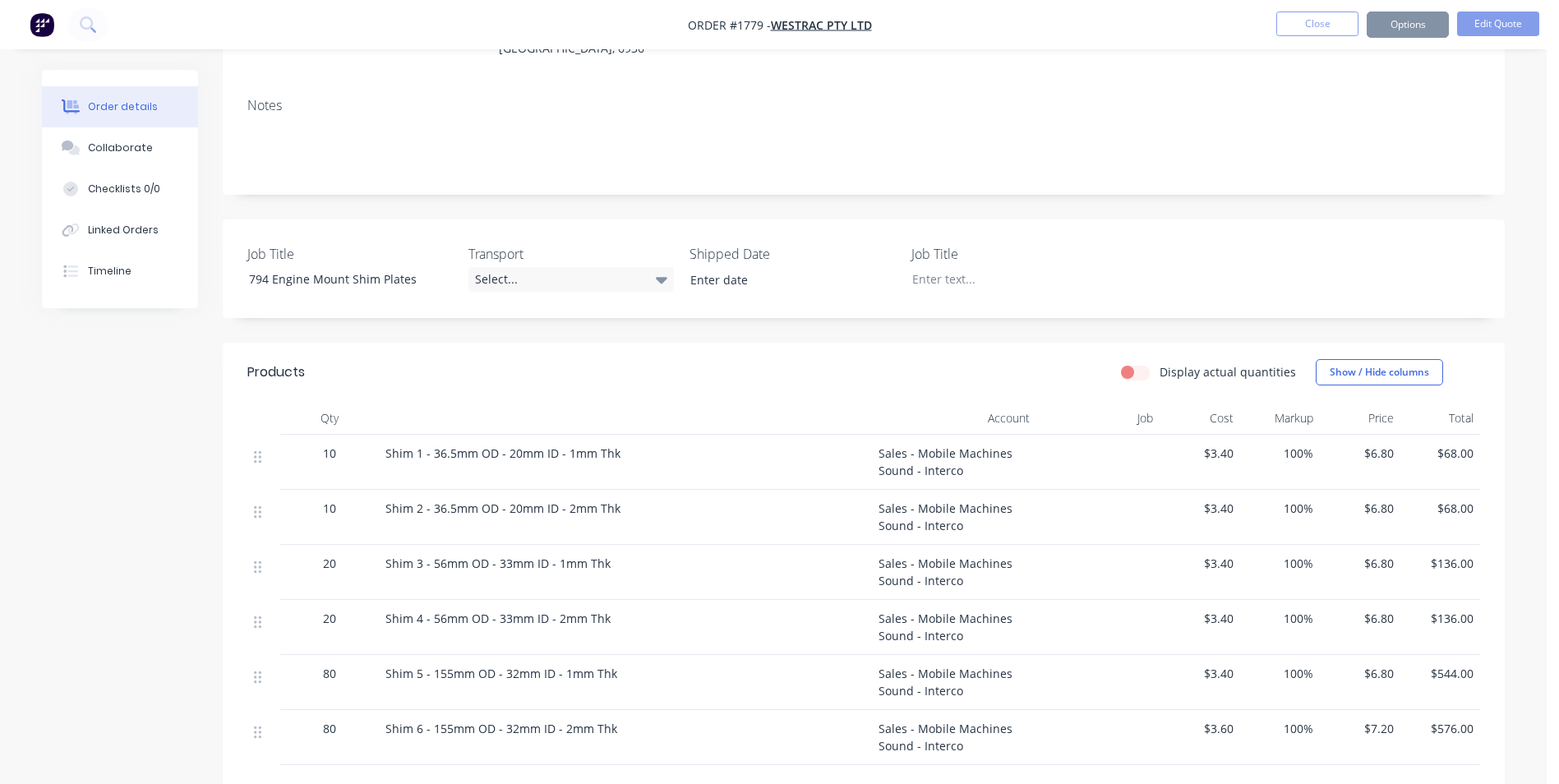
scroll to position [0, 0]
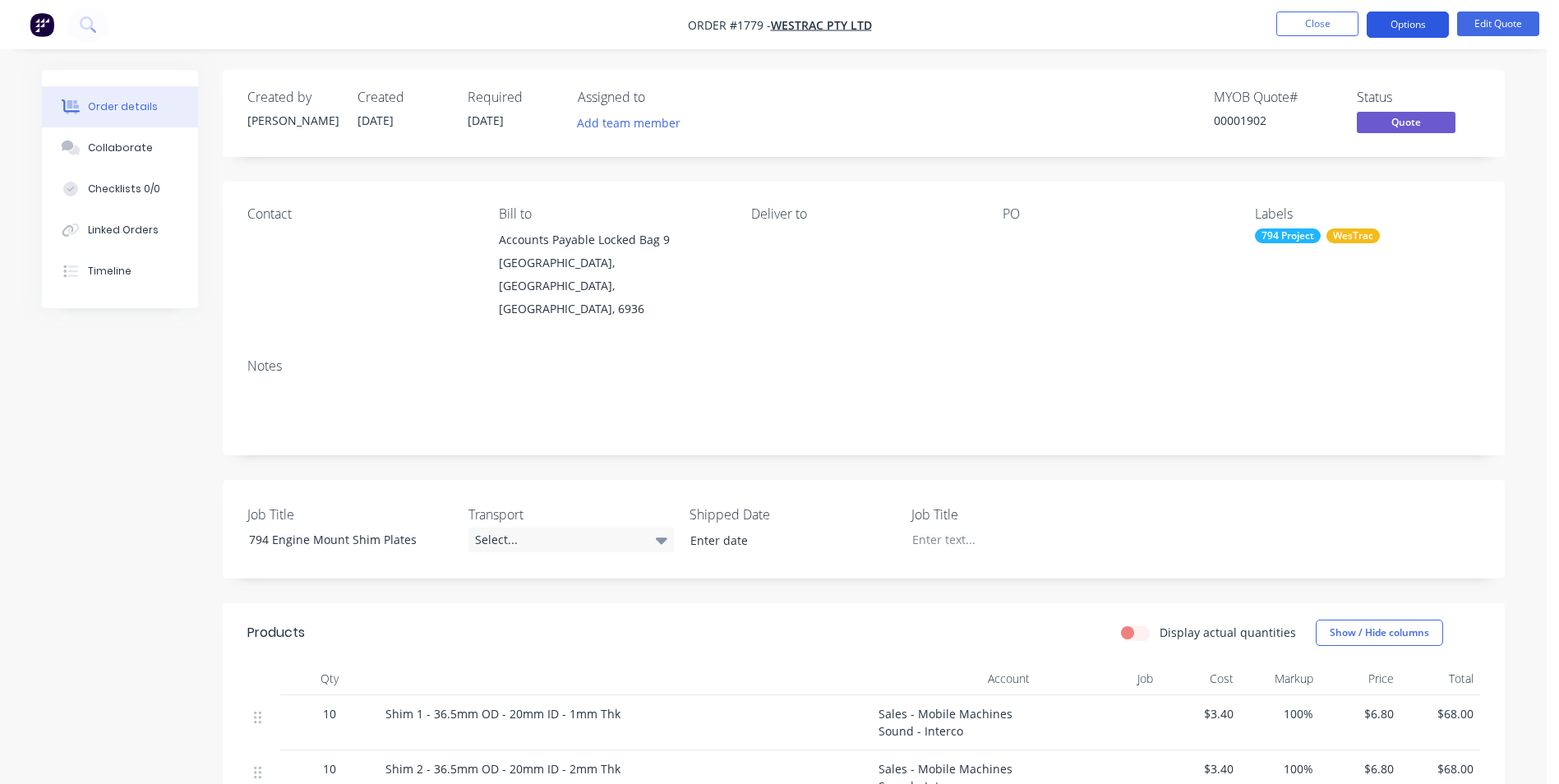
click at [1412, 24] on button "Options" at bounding box center [1408, 24] width 82 height 26
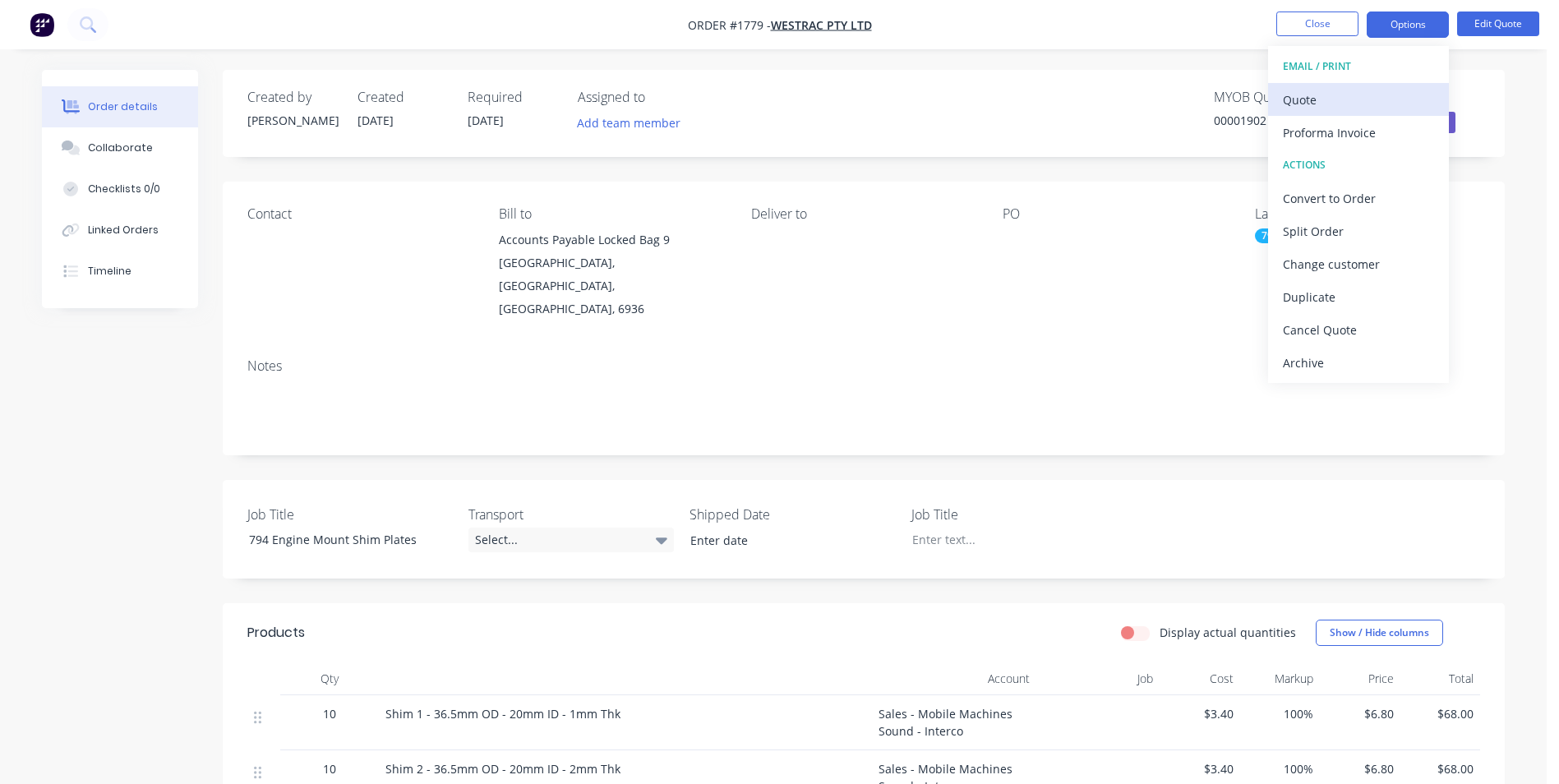
click at [1301, 97] on div "Quote" at bounding box center [1358, 100] width 151 height 23
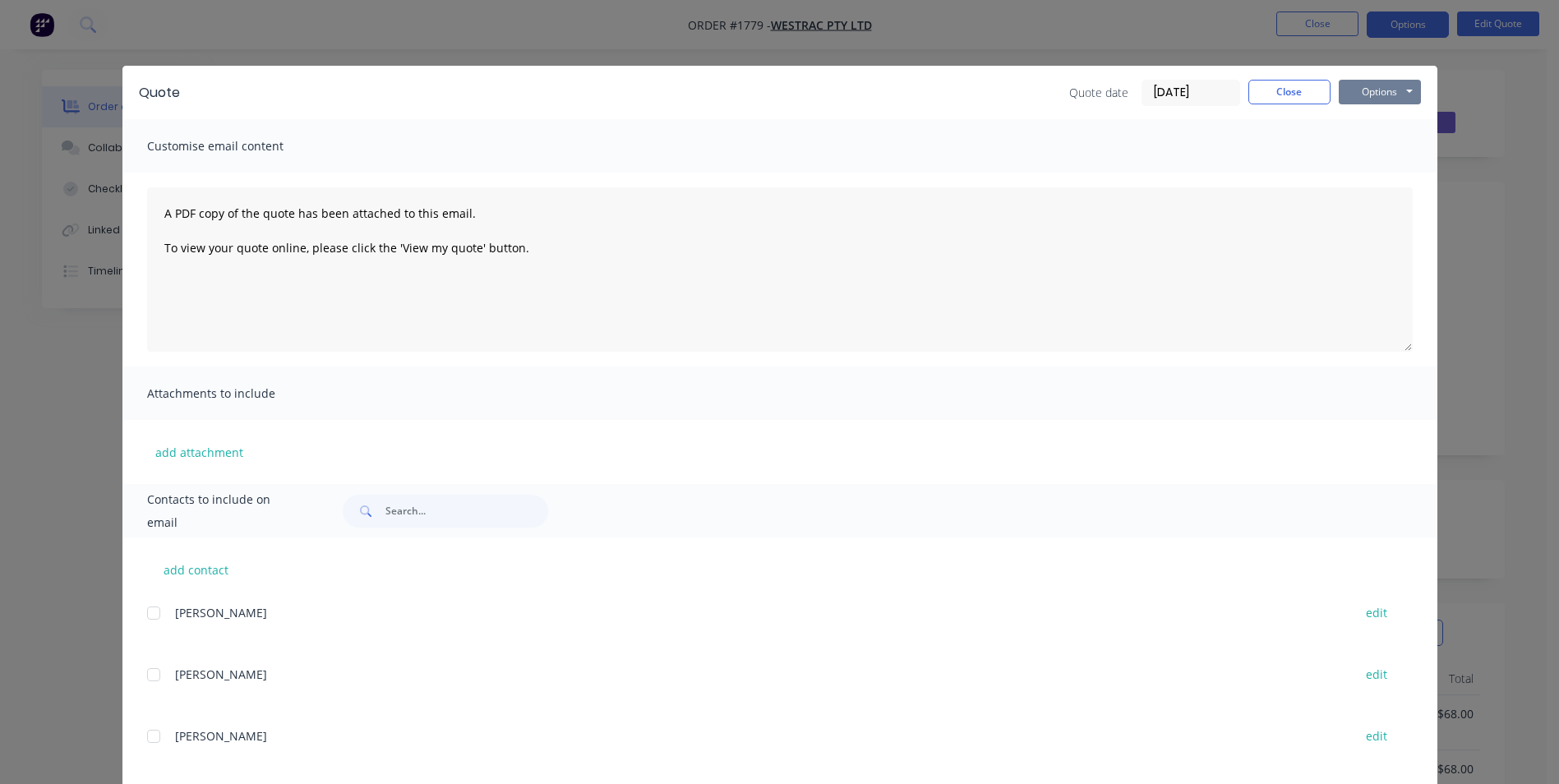
click at [1385, 96] on button "Options" at bounding box center [1380, 92] width 82 height 24
click at [1380, 144] on button "Print" at bounding box center [1392, 148] width 105 height 27
click at [1281, 91] on button "Close" at bounding box center [1289, 92] width 82 height 24
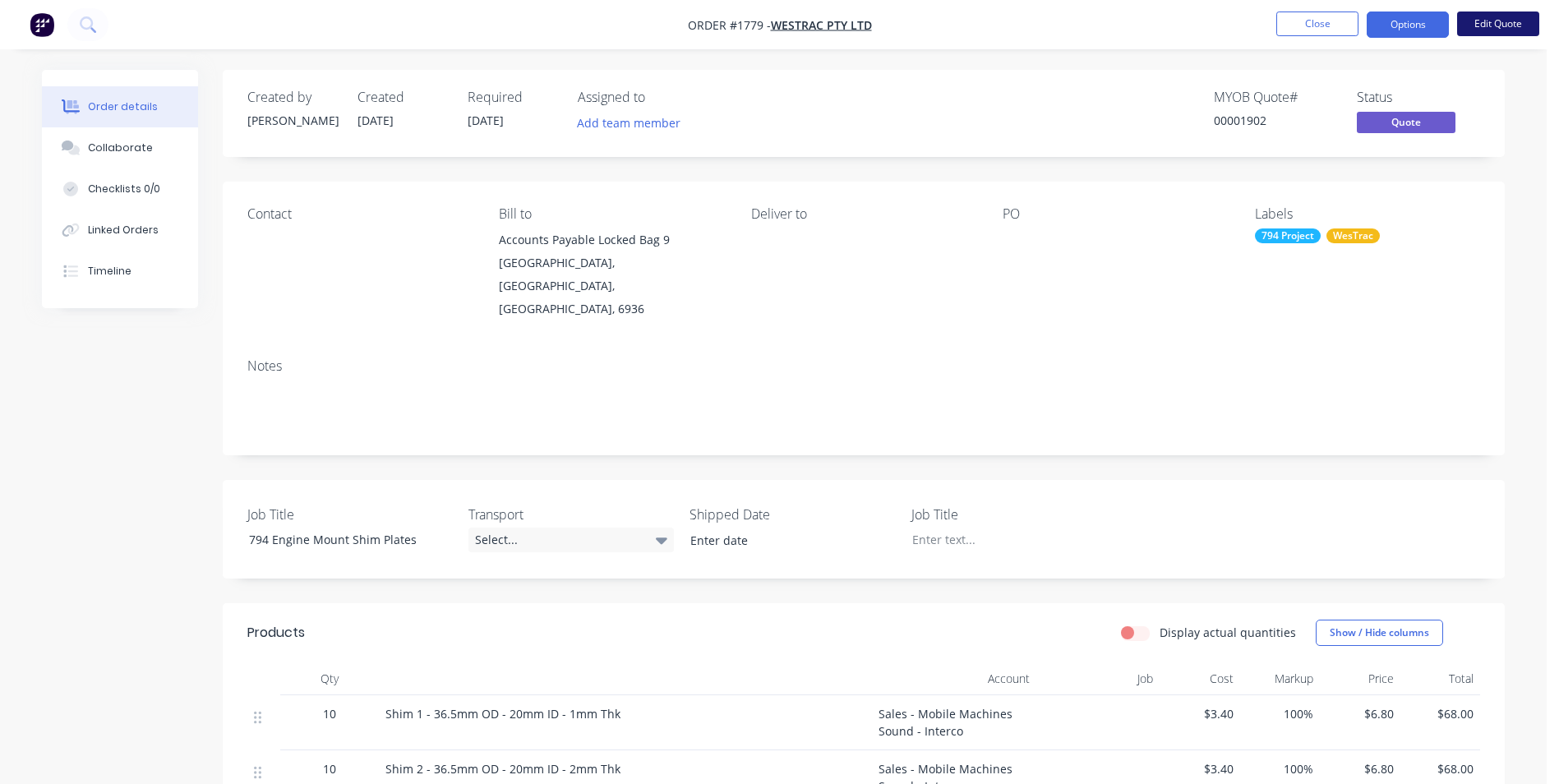
click at [1491, 21] on button "Edit Quote" at bounding box center [1498, 23] width 82 height 24
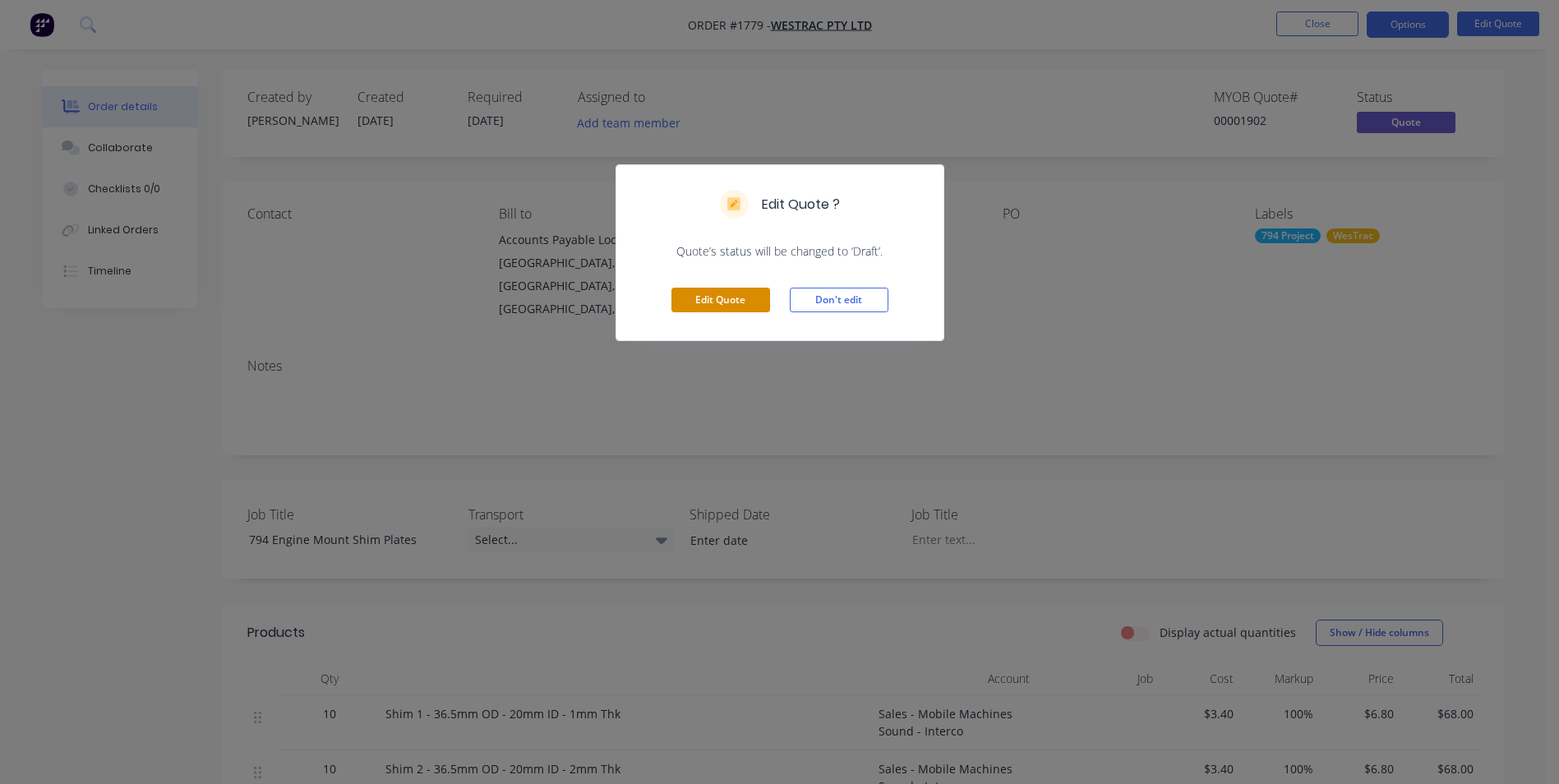
click at [731, 302] on button "Edit Quote" at bounding box center [720, 299] width 99 height 24
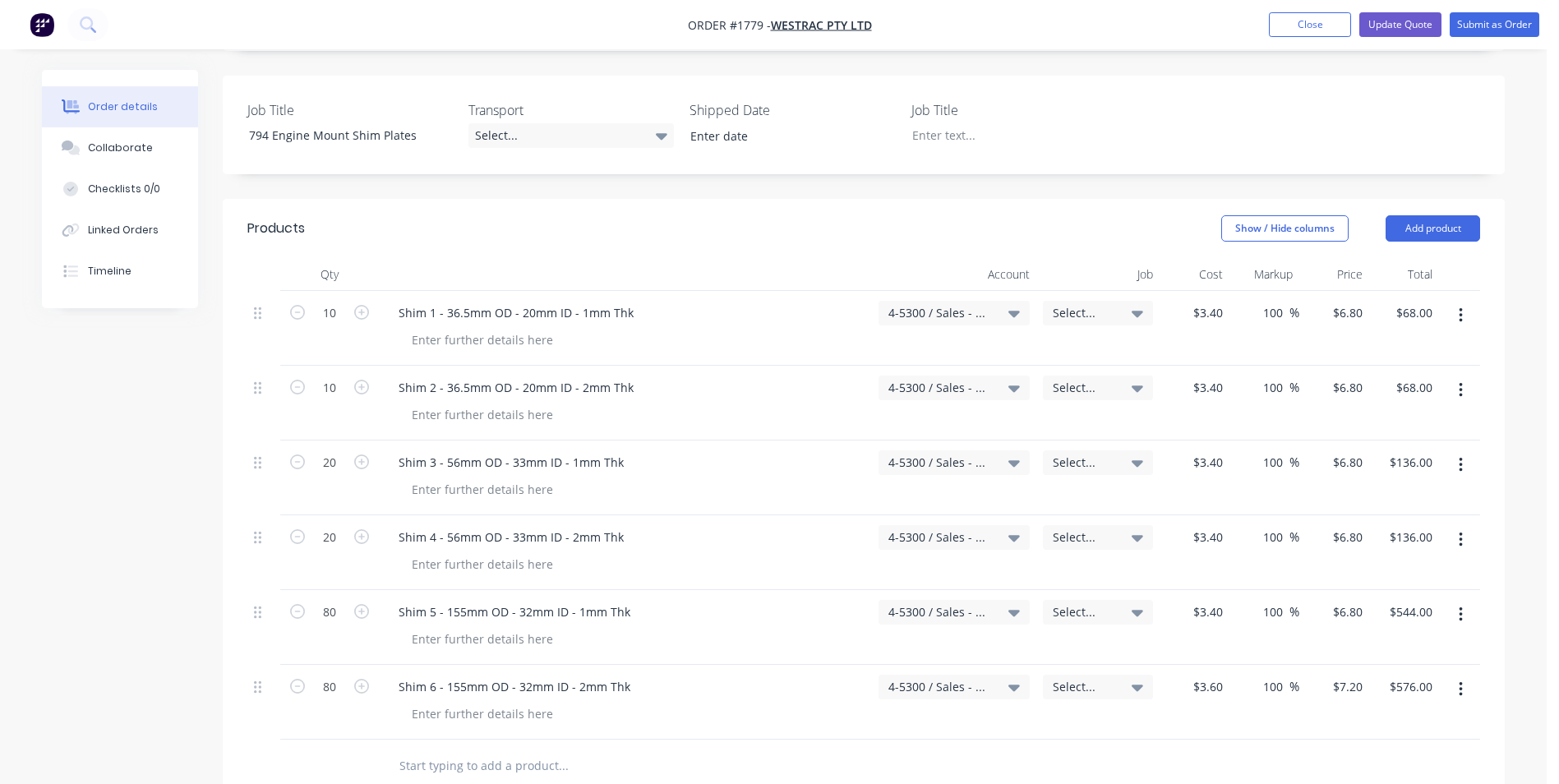
scroll to position [493, 0]
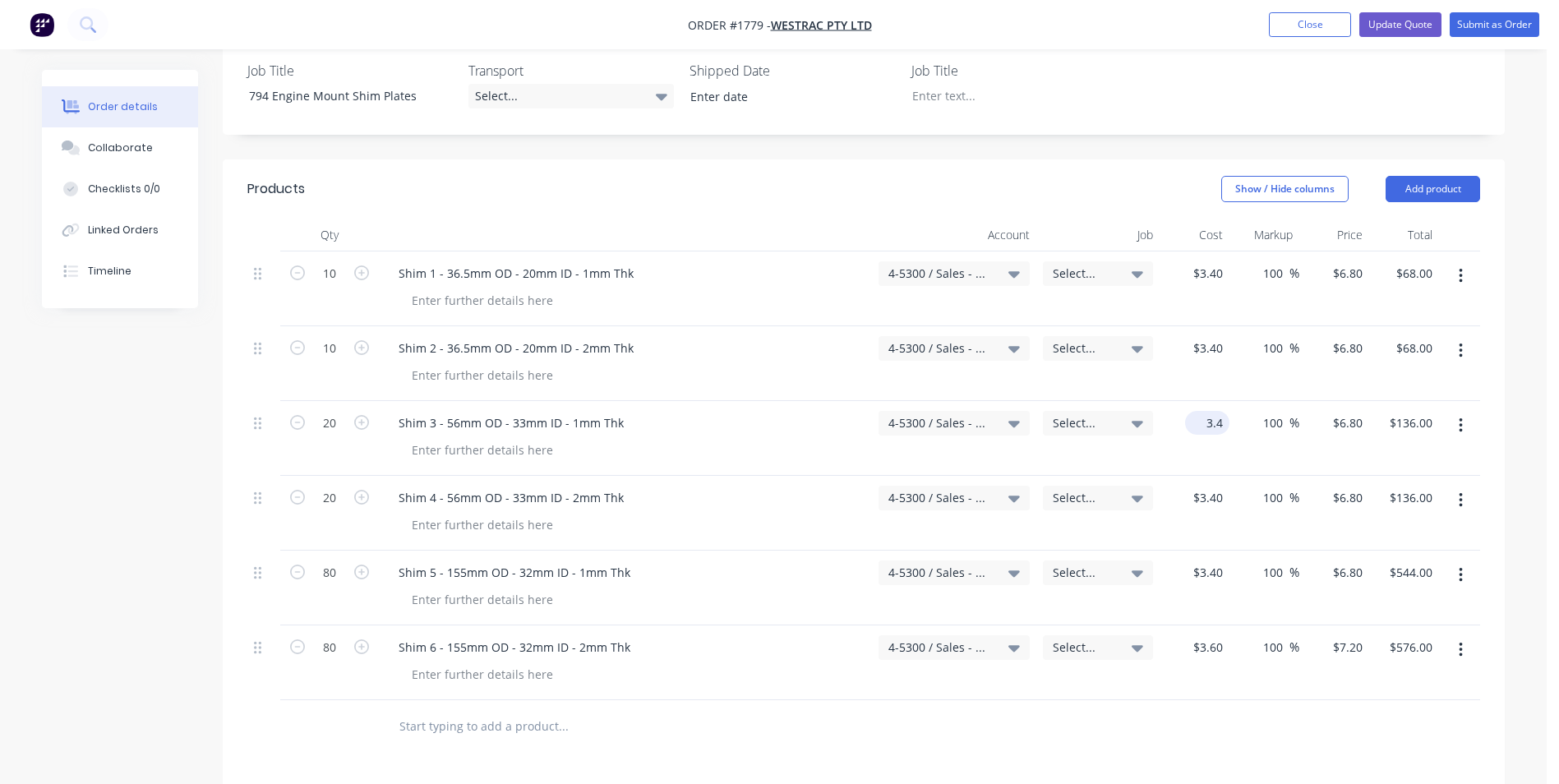
click at [1210, 411] on input "3.4" at bounding box center [1210, 423] width 38 height 23
type input "3.65"
type input "3.4"
type input "$3.65"
type input "$7.30"
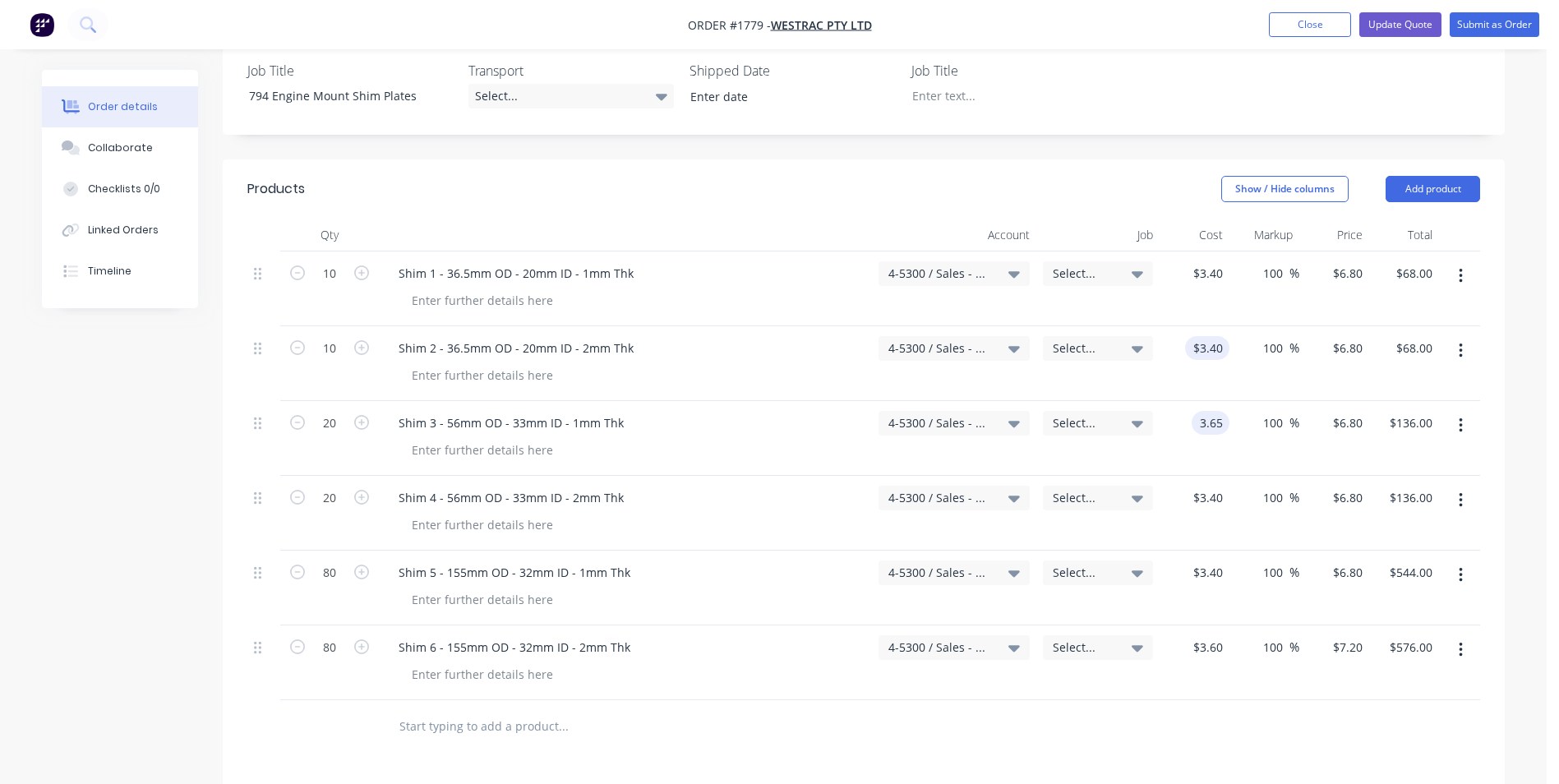
type input "$146.00"
click at [1219, 336] on input "3.4" at bounding box center [1216, 348] width 24 height 23
type input "$3.45"
type input "$6.90"
type input "$69.00"
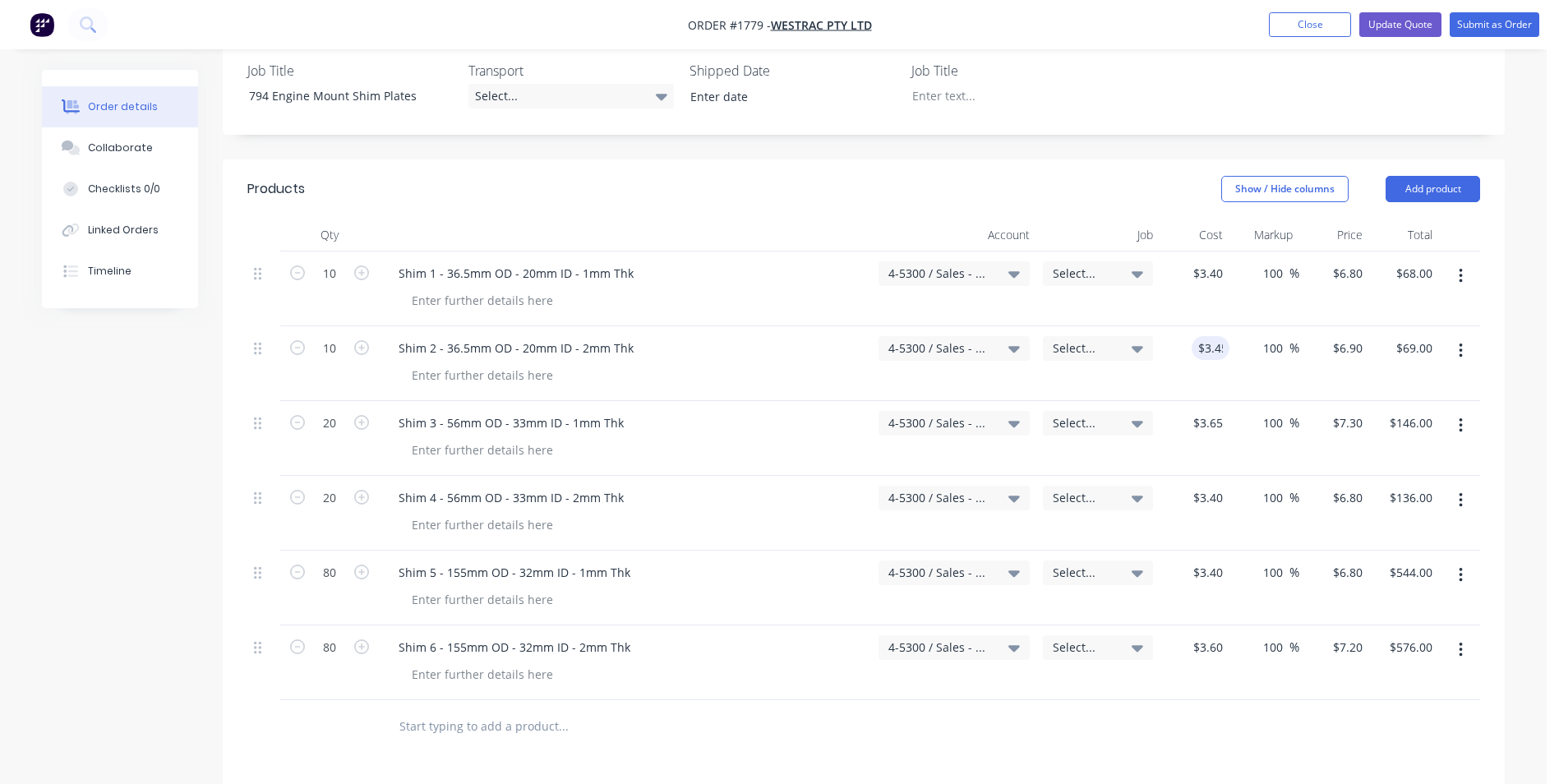
click at [1208, 401] on div "$3.65 $3.65" at bounding box center [1195, 438] width 70 height 75
click at [1214, 485] on input "3.4" at bounding box center [1216, 497] width 24 height 23
type input "$3.75"
type input "$7.50"
type input "$150.00"
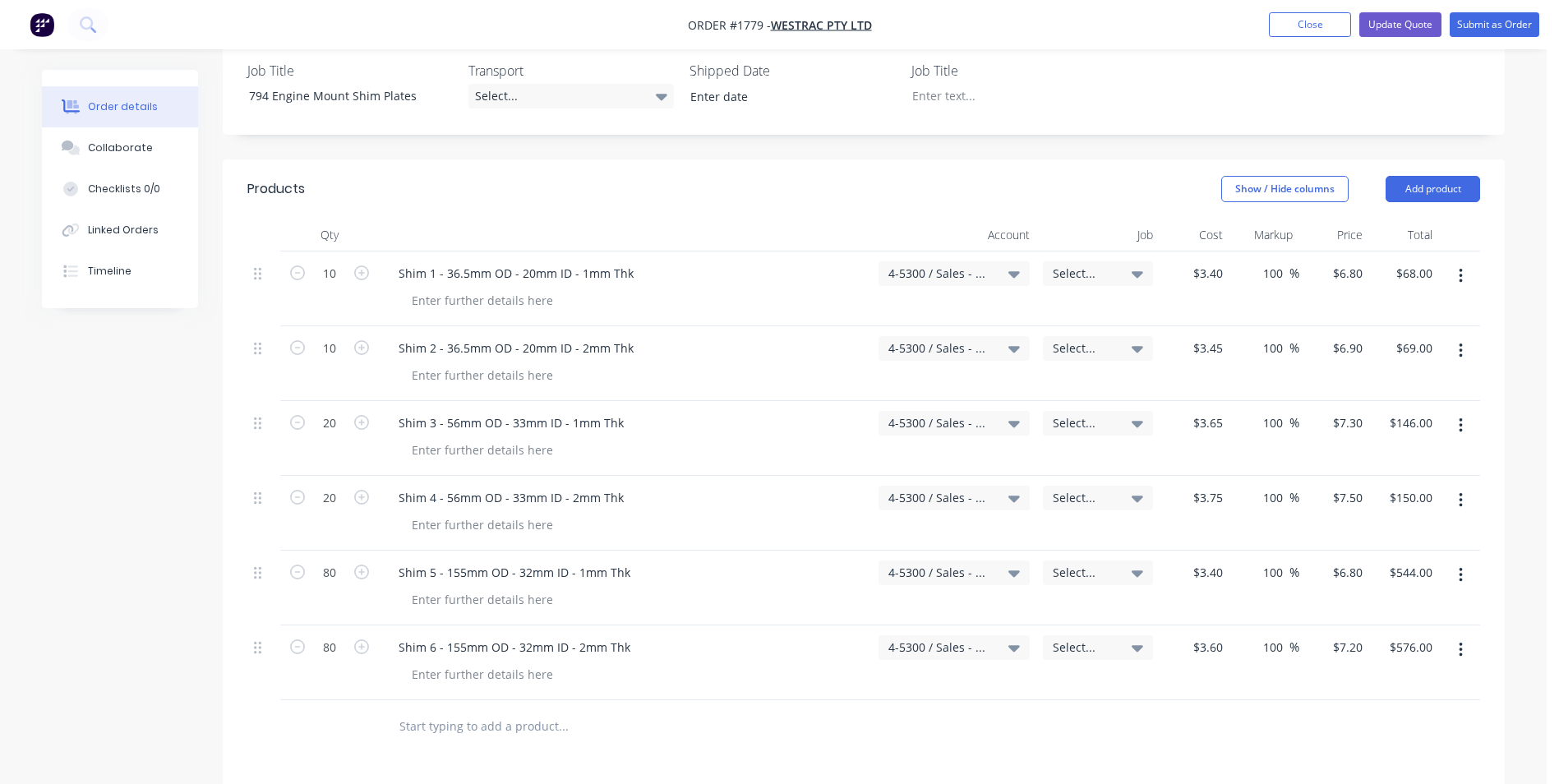
click at [1208, 482] on div "$3.75 $3.75" at bounding box center [1195, 513] width 70 height 75
click at [1216, 560] on input "3.4" at bounding box center [1210, 572] width 38 height 23
type input "$3.85"
type input "$7.70"
type input "$616.00"
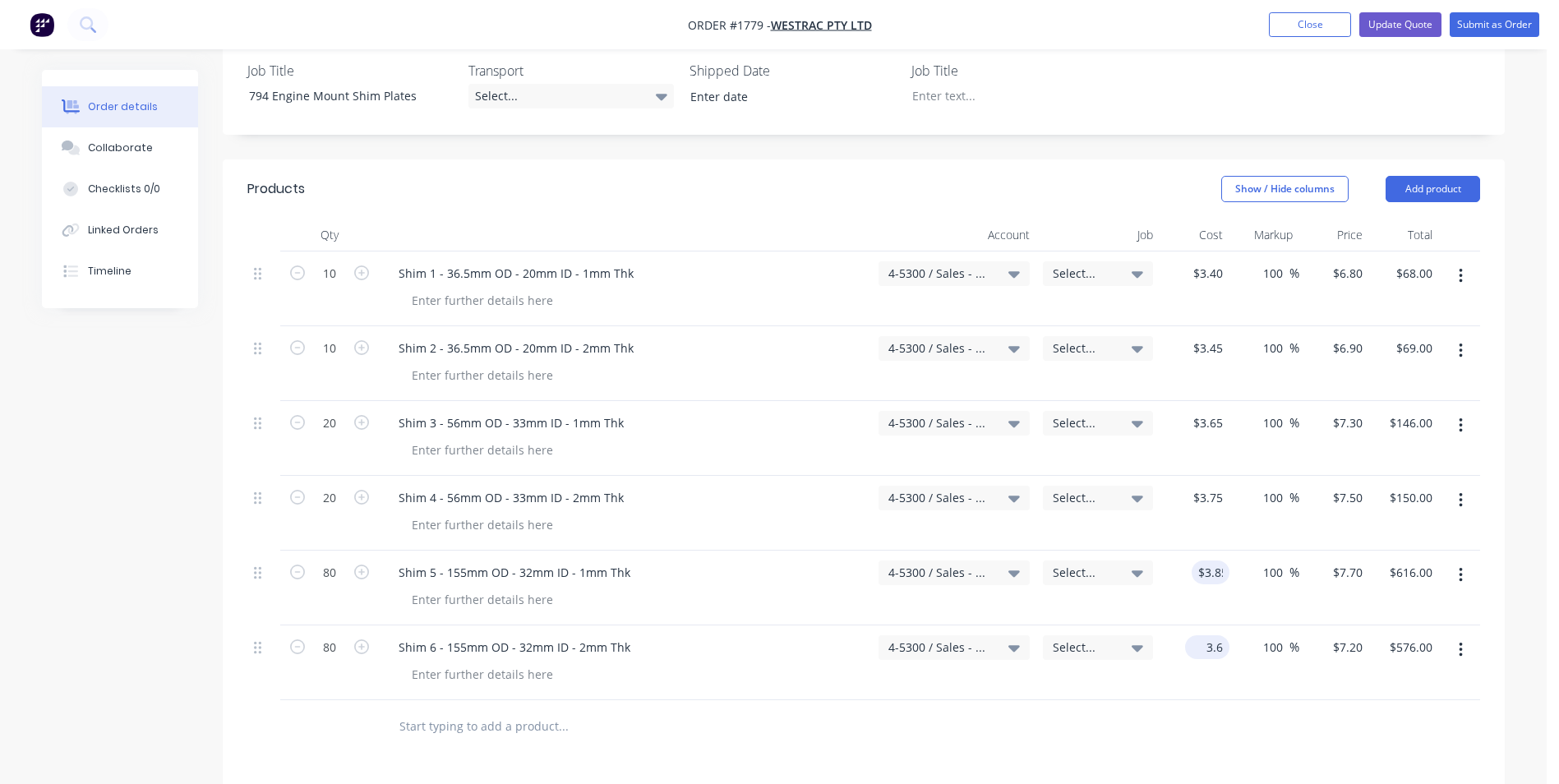
click at [1217, 635] on input "3.6" at bounding box center [1210, 646] width 38 height 23
type input "$3.95"
type input "$7.90"
type input "$632.00"
click at [1230, 635] on div "100 100 %" at bounding box center [1265, 662] width 70 height 75
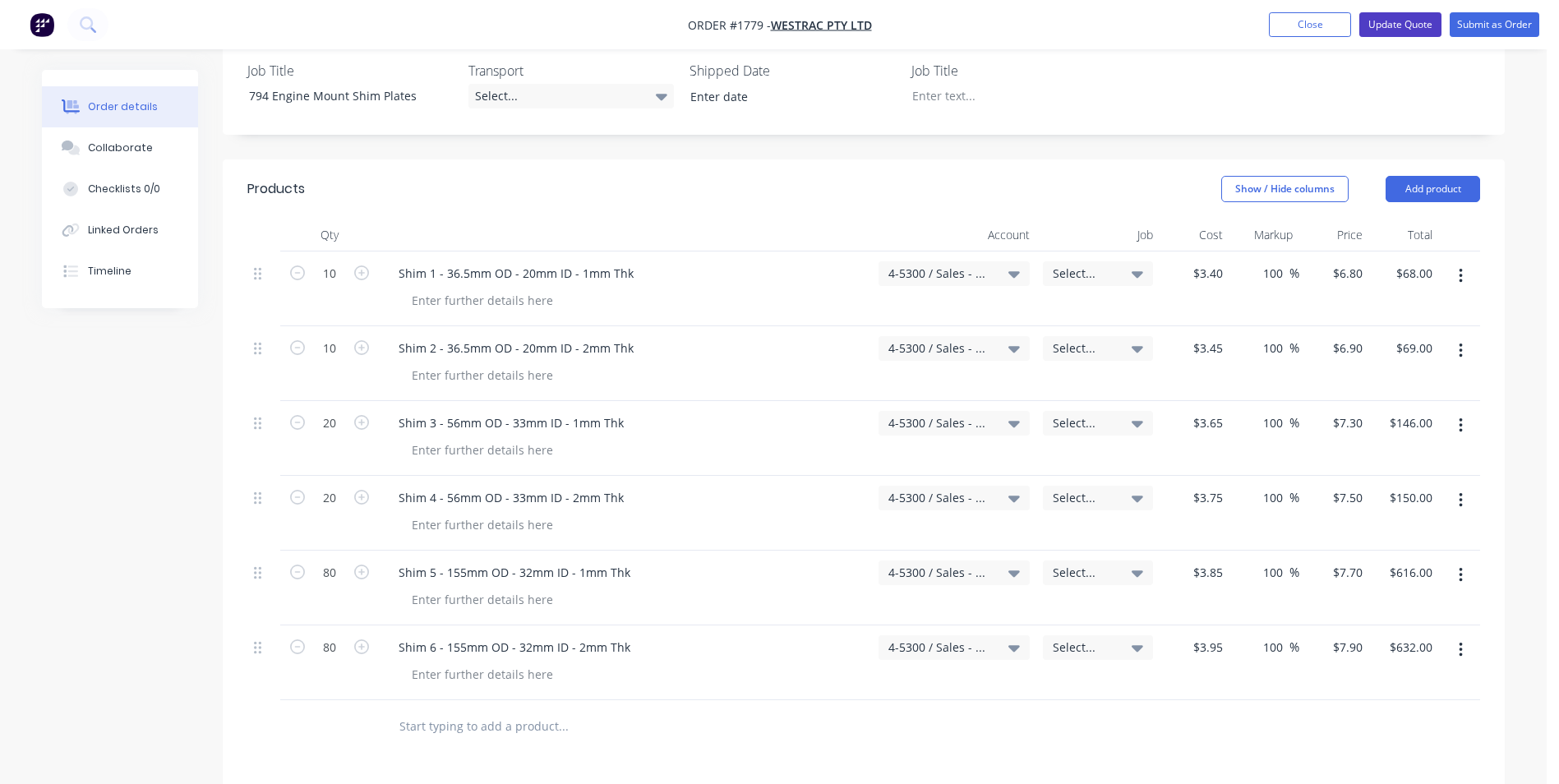
click at [1409, 22] on button "Update Quote" at bounding box center [1401, 24] width 82 height 24
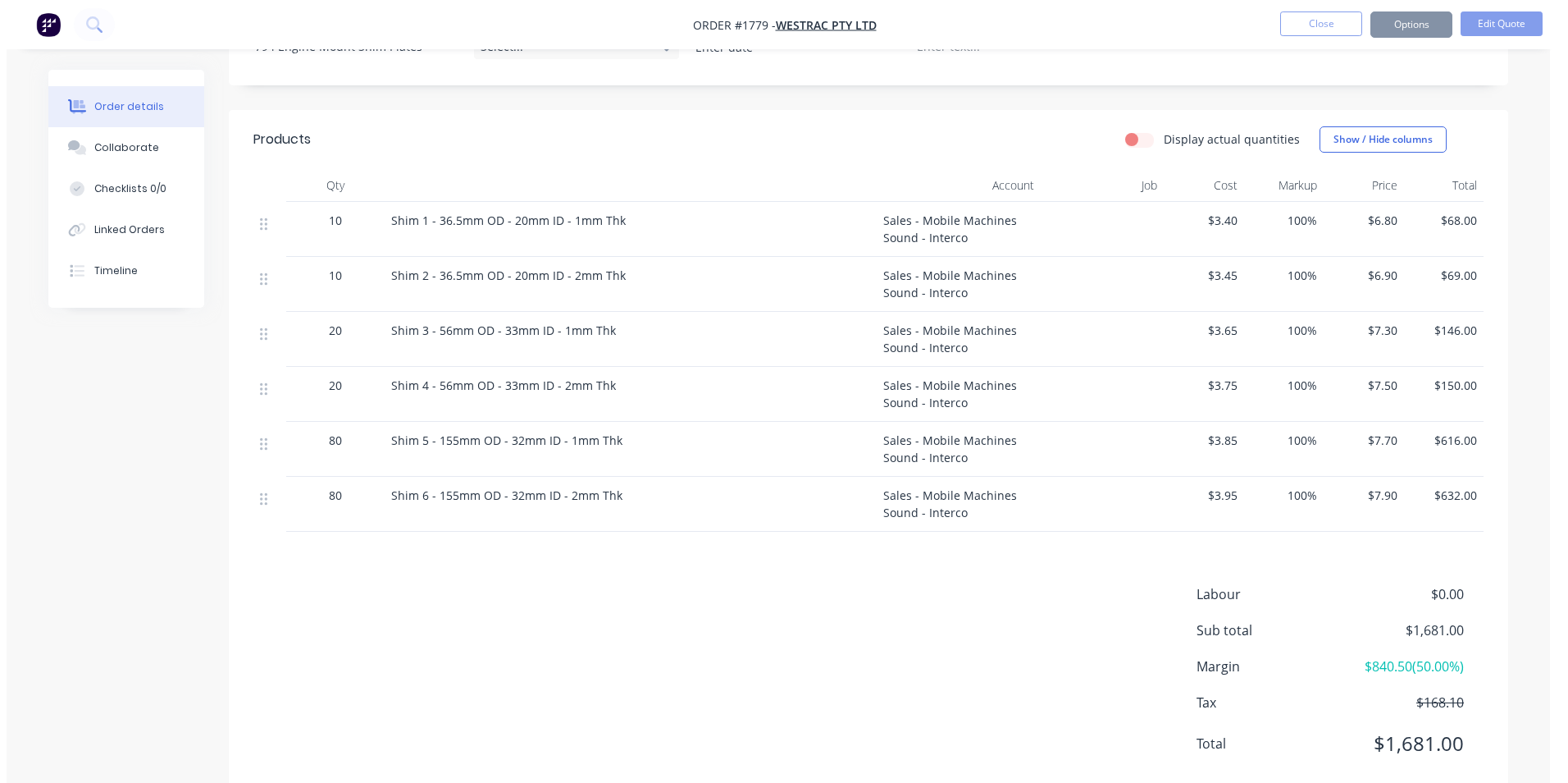
scroll to position [0, 0]
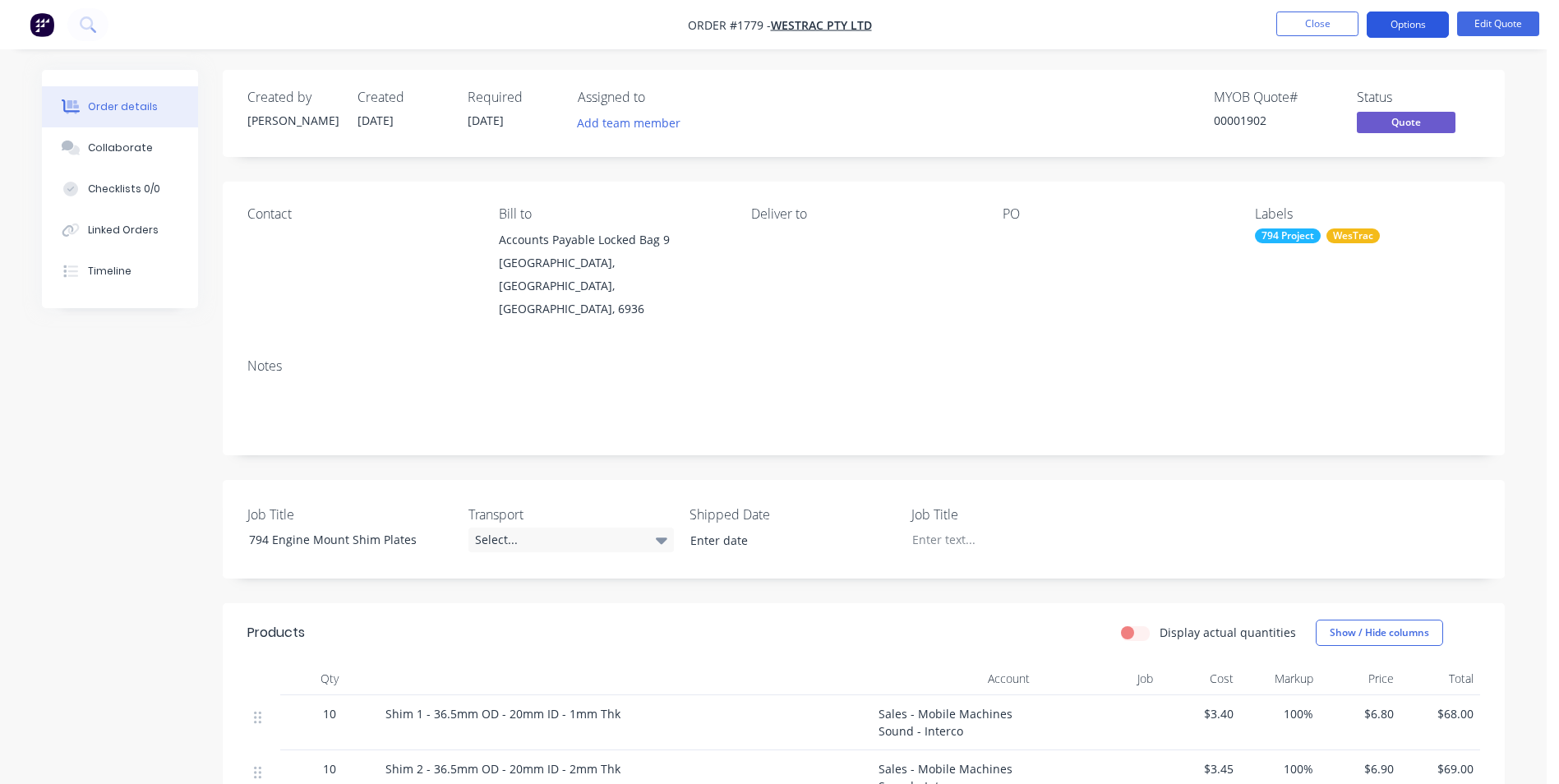
click at [1413, 21] on button "Options" at bounding box center [1408, 24] width 82 height 26
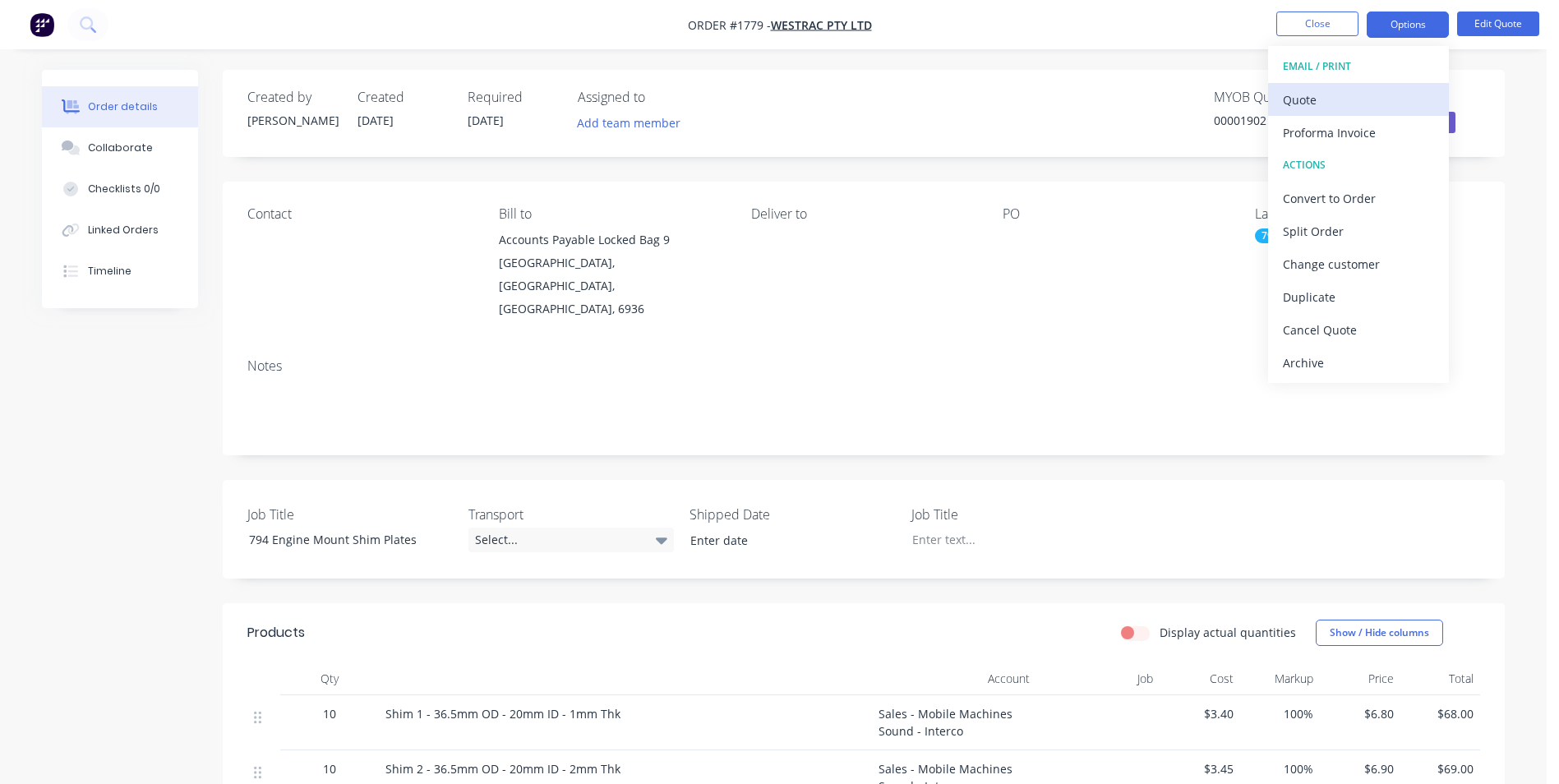
click at [1305, 99] on div "Quote" at bounding box center [1358, 100] width 151 height 23
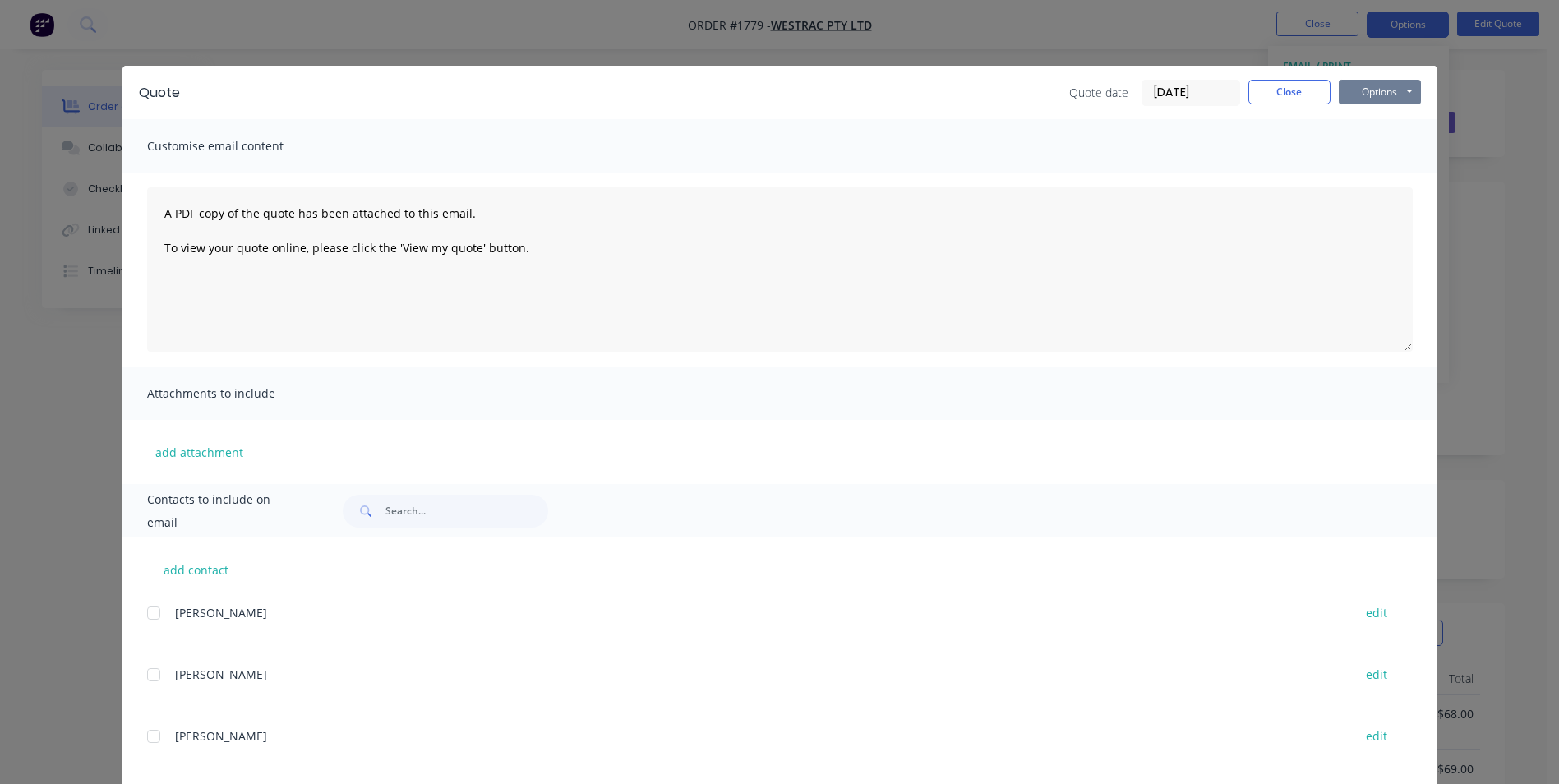
click at [1385, 91] on button "Options" at bounding box center [1380, 92] width 82 height 24
click at [1373, 148] on button "Print" at bounding box center [1392, 148] width 105 height 27
click at [1271, 94] on button "Close" at bounding box center [1289, 92] width 82 height 24
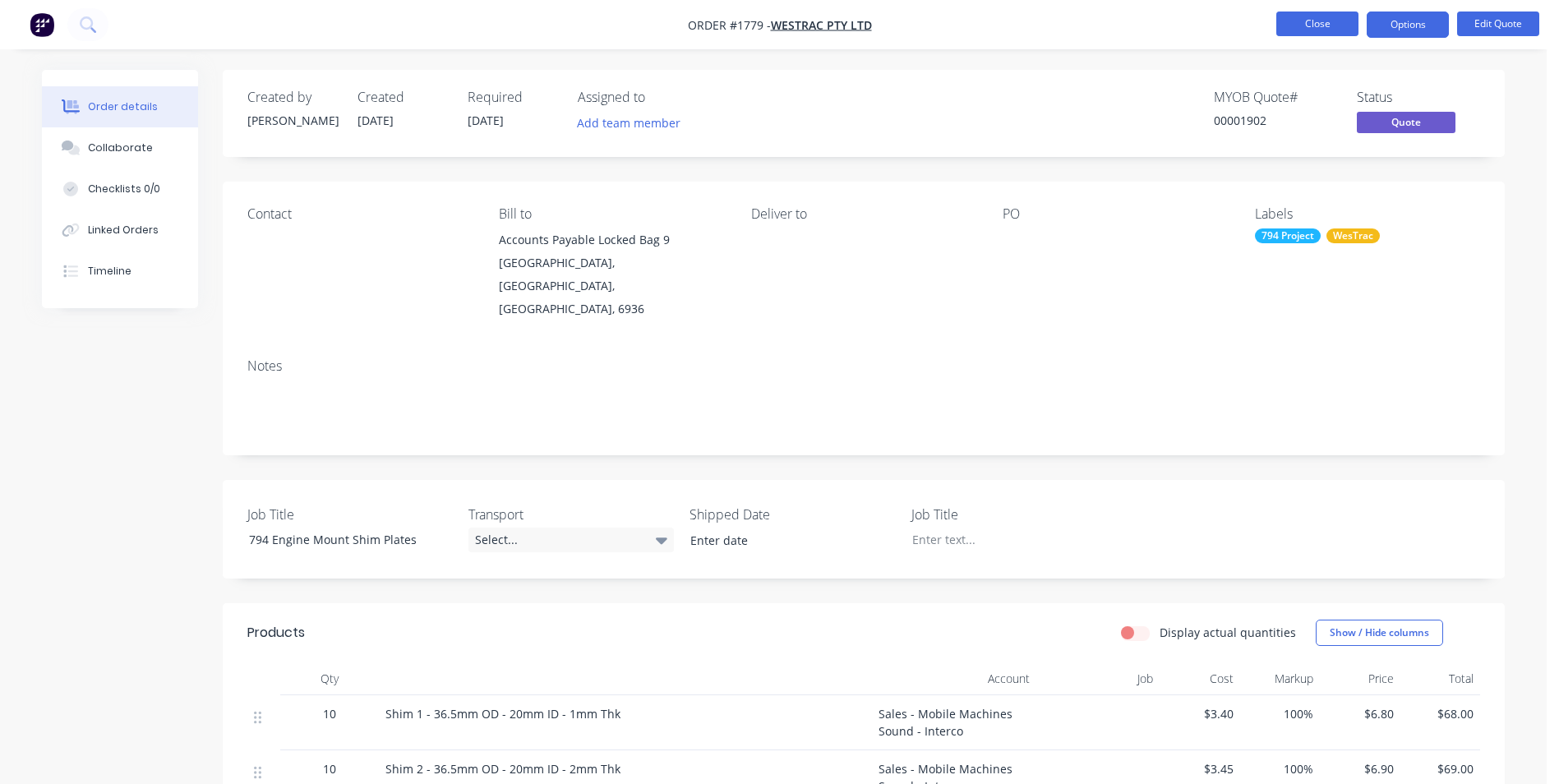
click at [1337, 27] on button "Close" at bounding box center [1318, 23] width 82 height 24
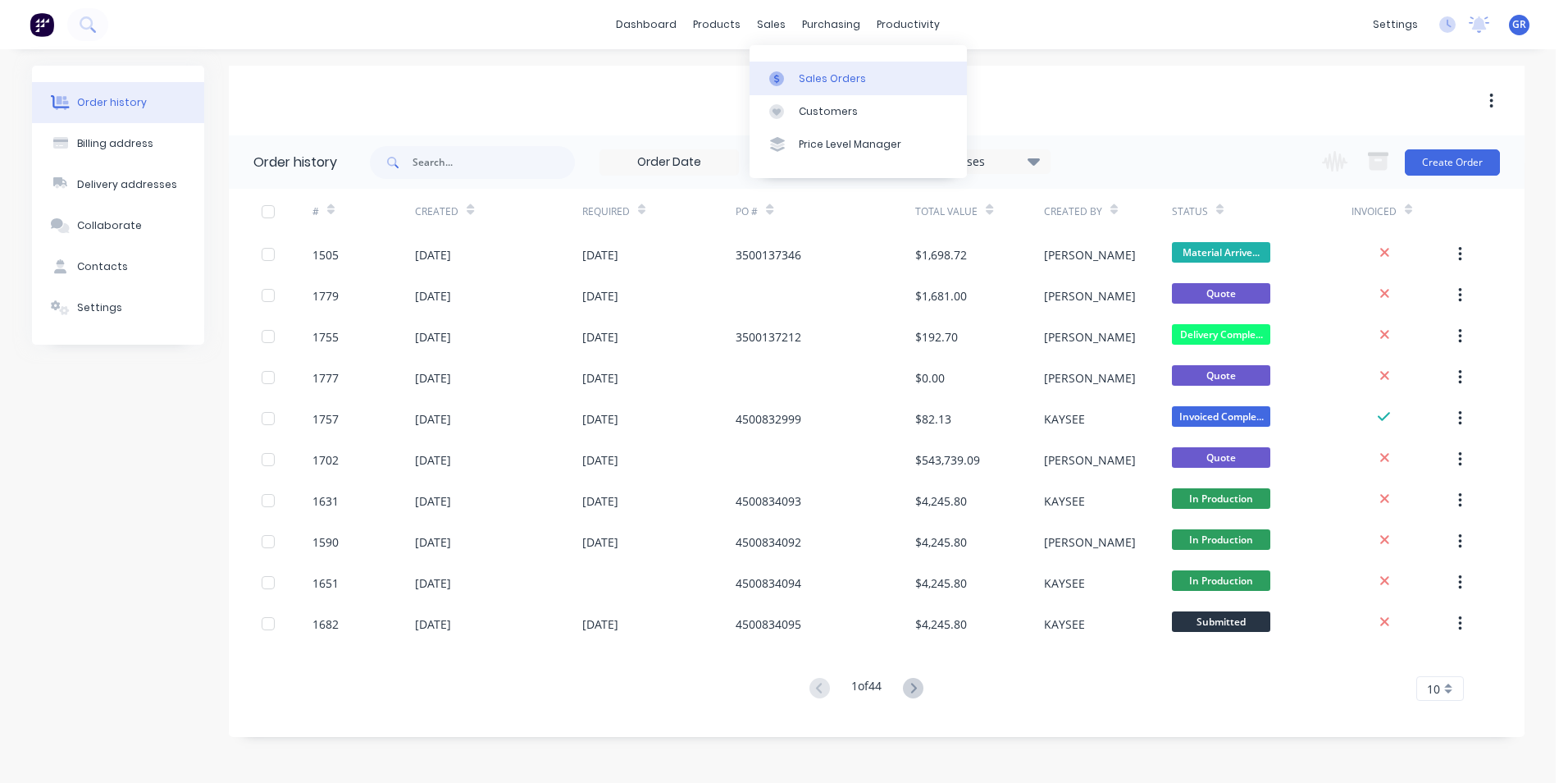
click at [824, 71] on div "Sales Orders" at bounding box center [831, 78] width 67 height 15
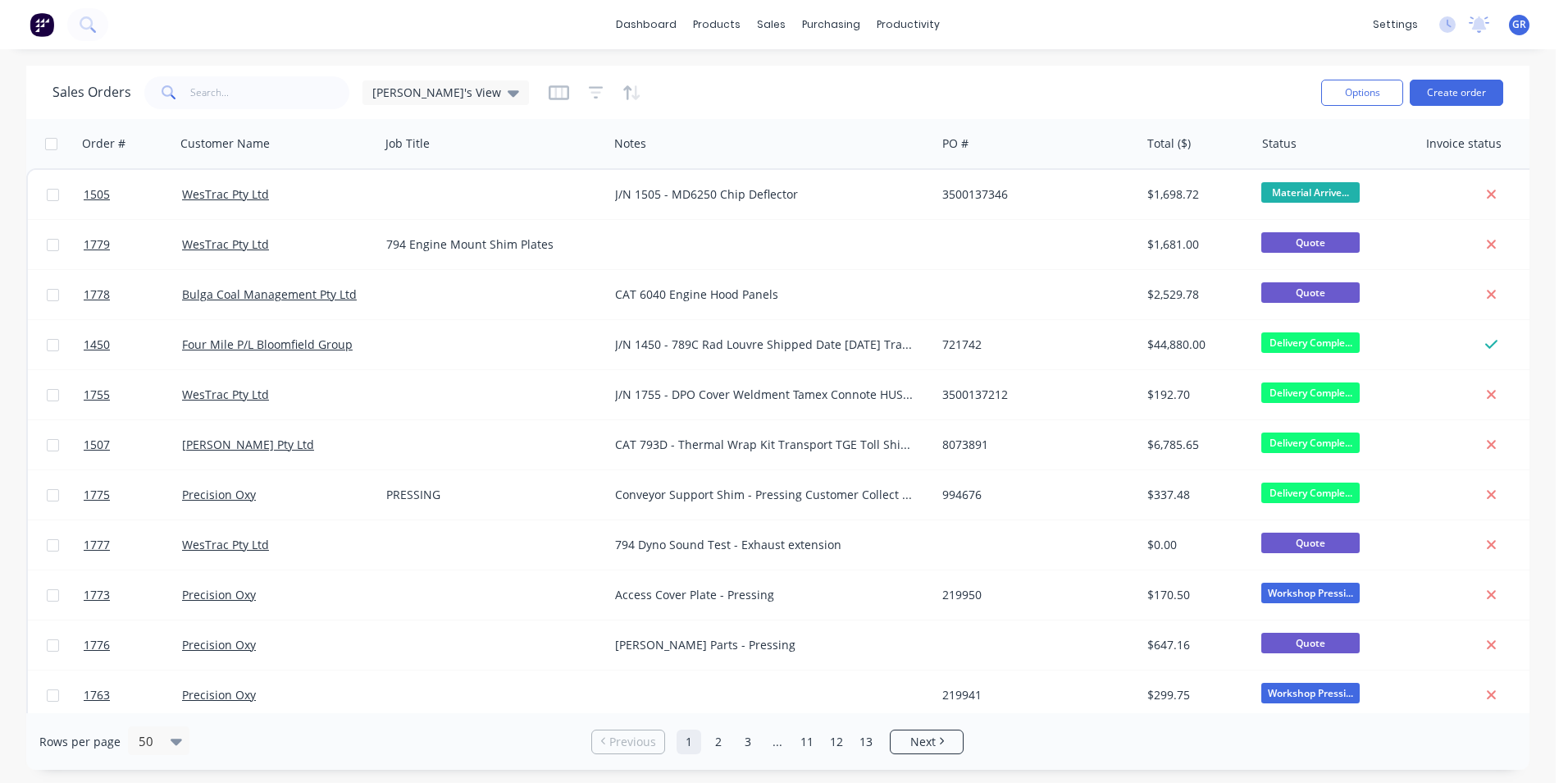
drag, startPoint x: 495, startPoint y: 142, endPoint x: 606, endPoint y: 169, distance: 114.2
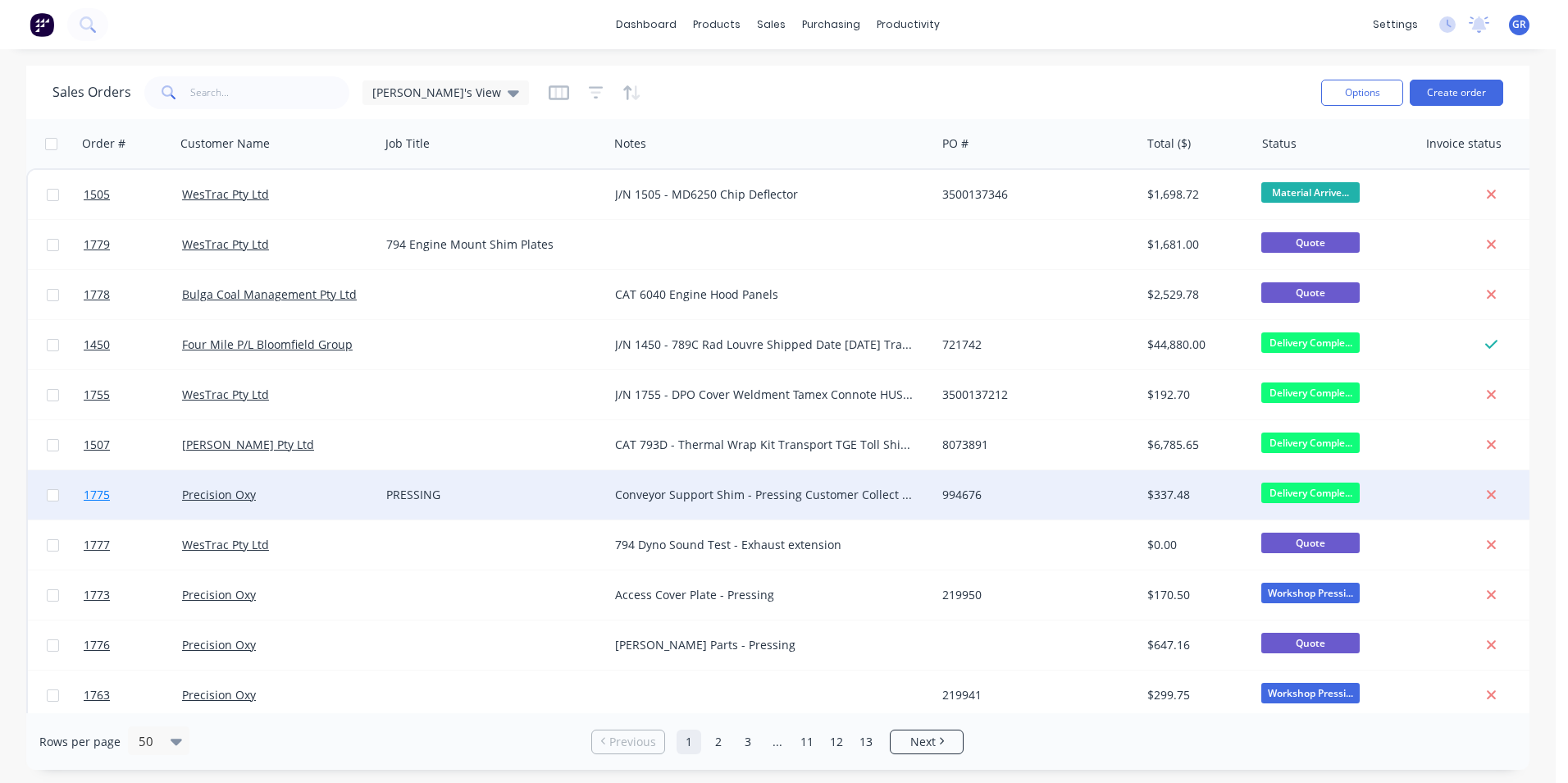
click at [96, 499] on span "1775" at bounding box center [96, 494] width 26 height 17
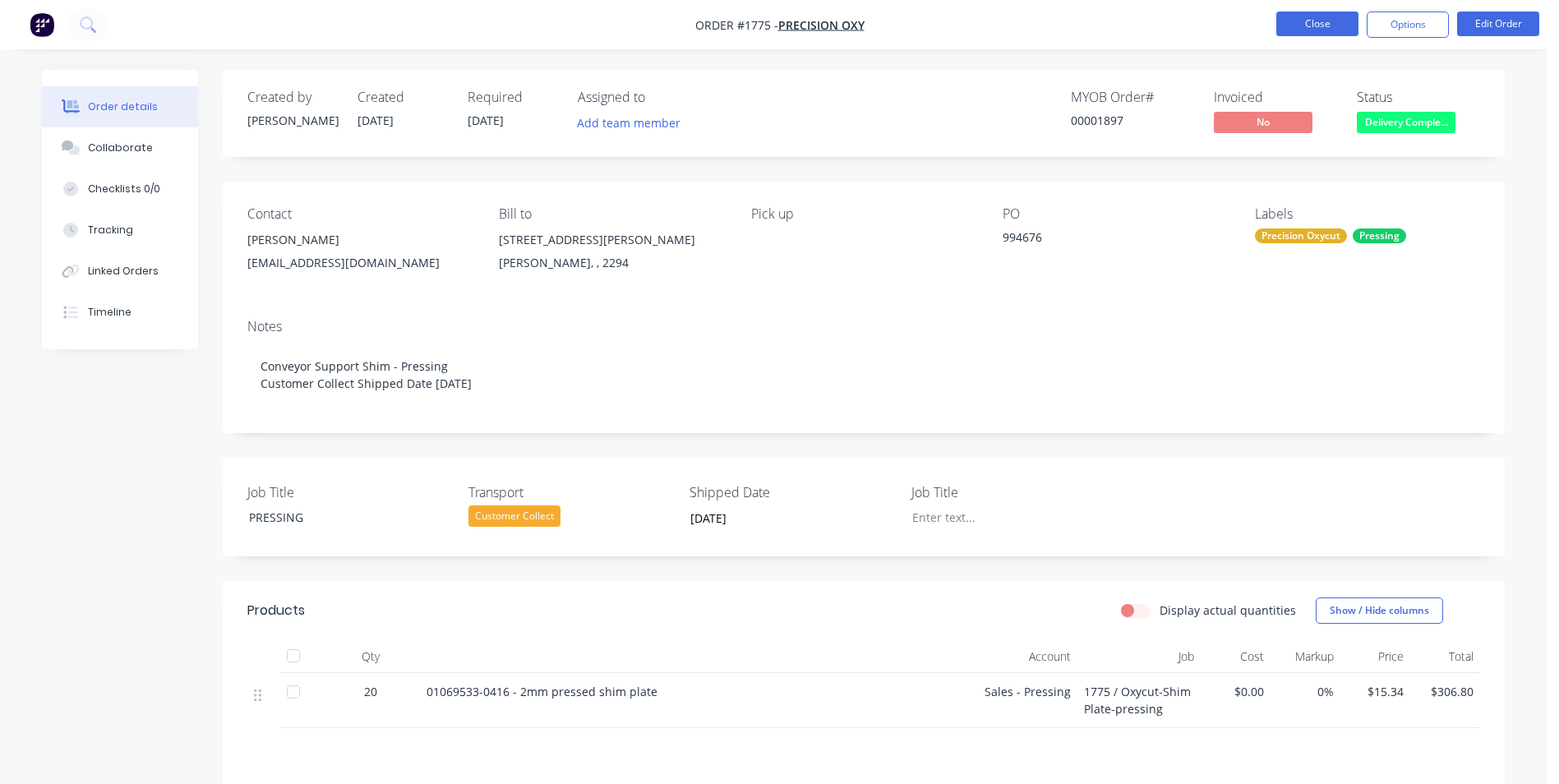
click at [1330, 22] on button "Close" at bounding box center [1318, 23] width 82 height 24
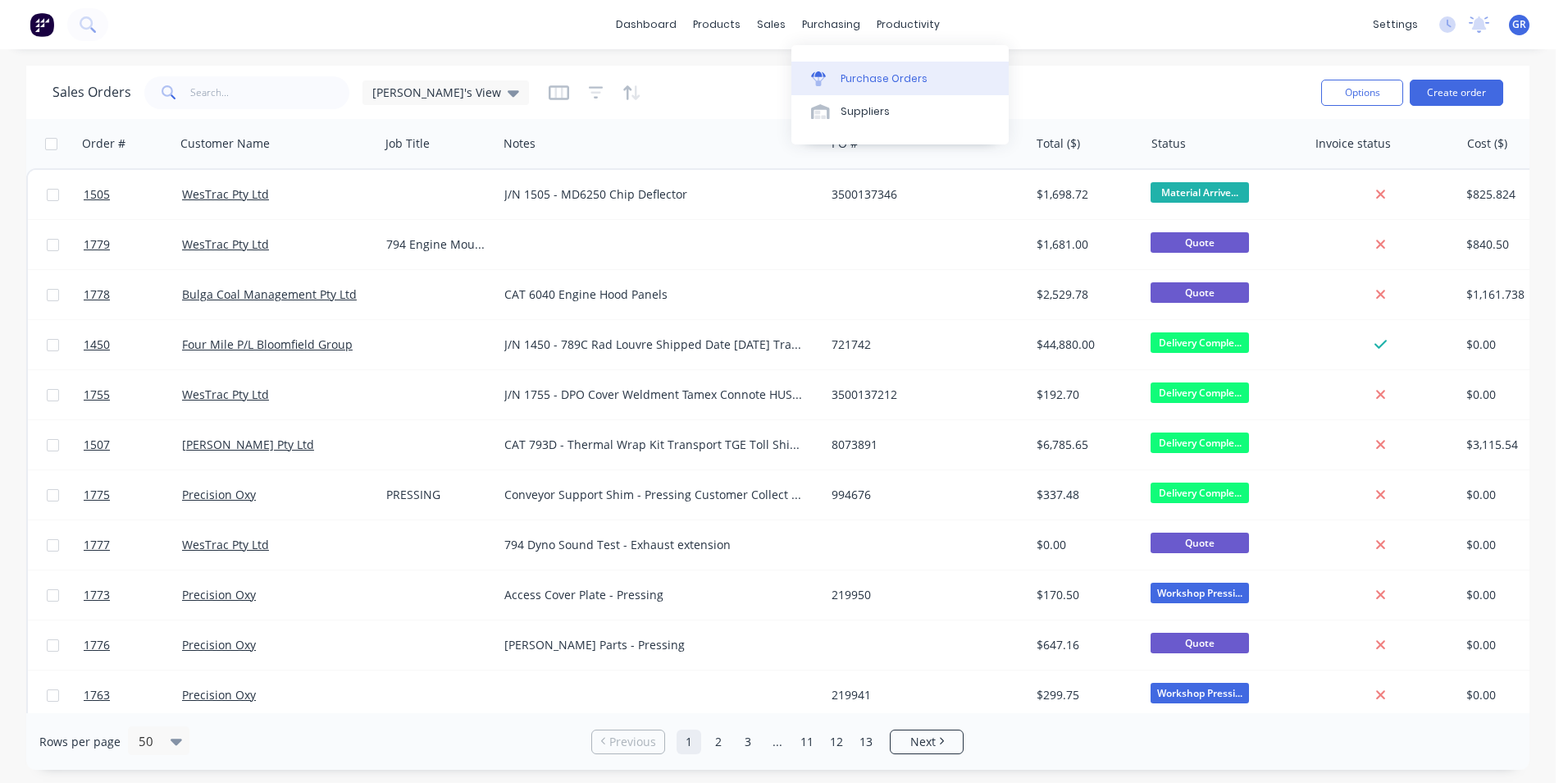
click at [876, 77] on div "Purchase Orders" at bounding box center [883, 78] width 87 height 15
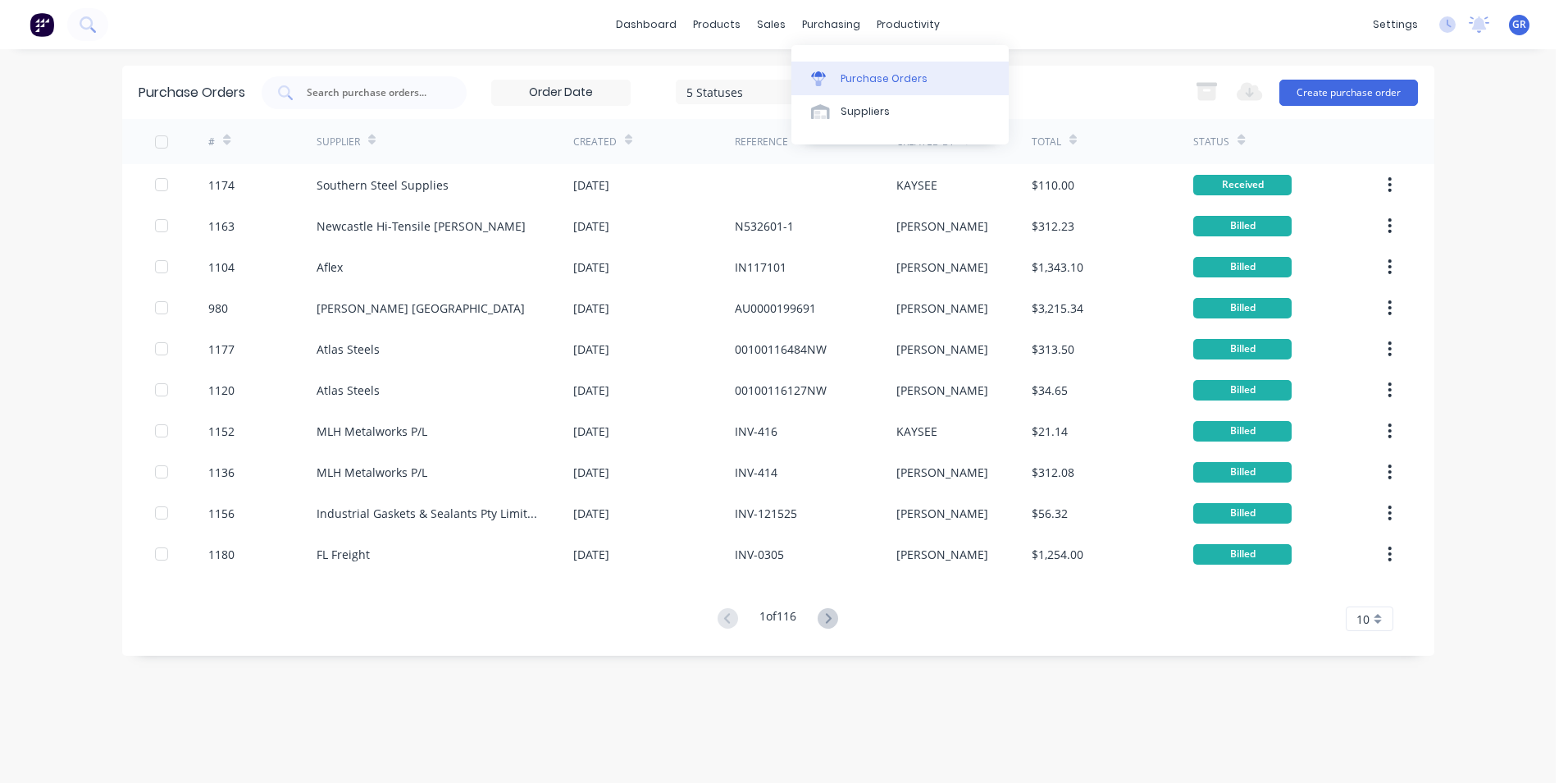
click at [883, 75] on div "Purchase Orders" at bounding box center [883, 78] width 87 height 15
click at [1336, 95] on button "Create purchase order" at bounding box center [1349, 93] width 138 height 26
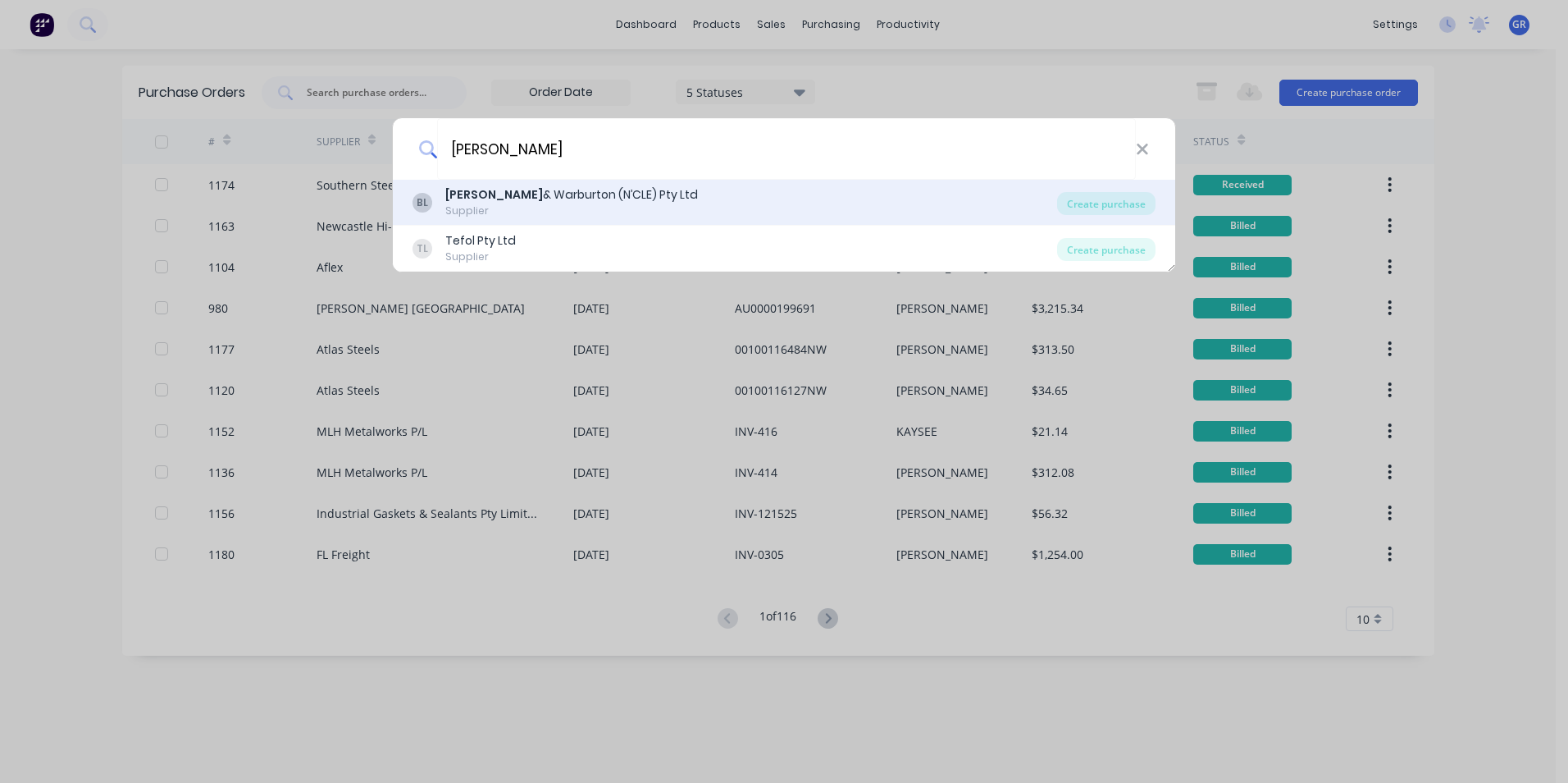
type input "brent"
click at [514, 193] on div "Brent & Warburton (N’CLE) Pty Ltd" at bounding box center [571, 195] width 252 height 18
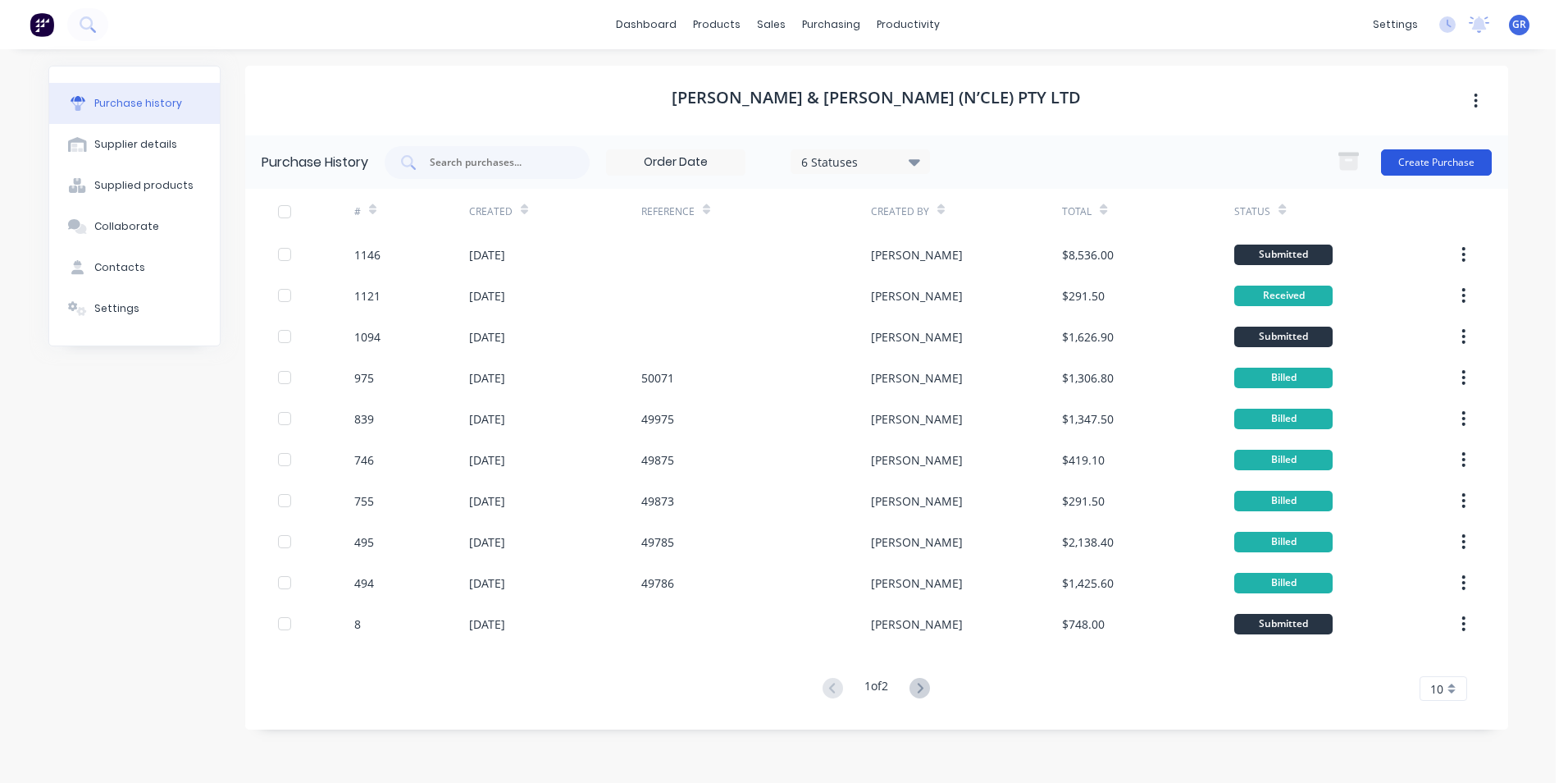
click at [1429, 159] on button "Create Purchase" at bounding box center [1436, 162] width 111 height 26
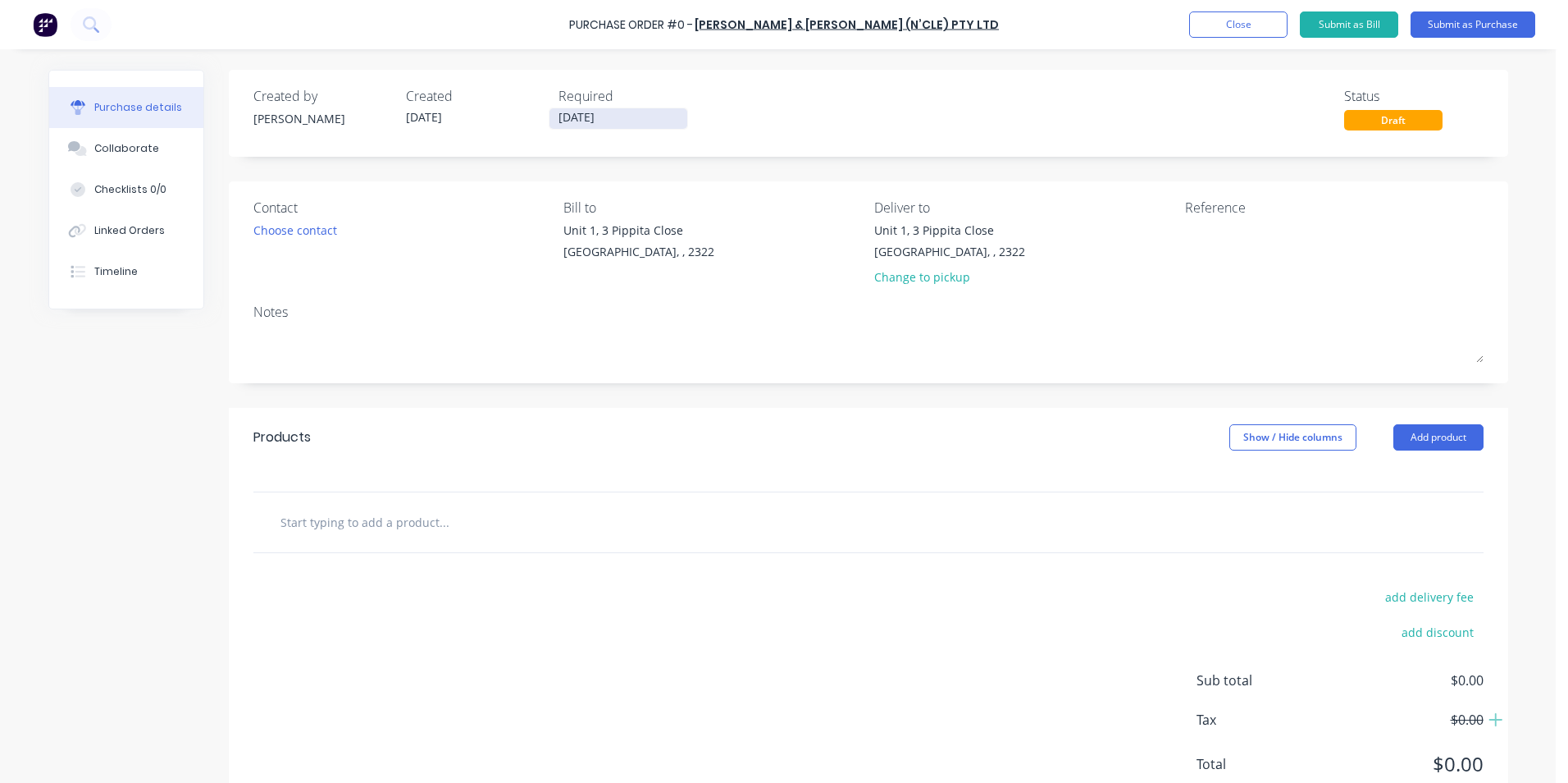
click at [571, 115] on input "[DATE]" at bounding box center [618, 118] width 137 height 20
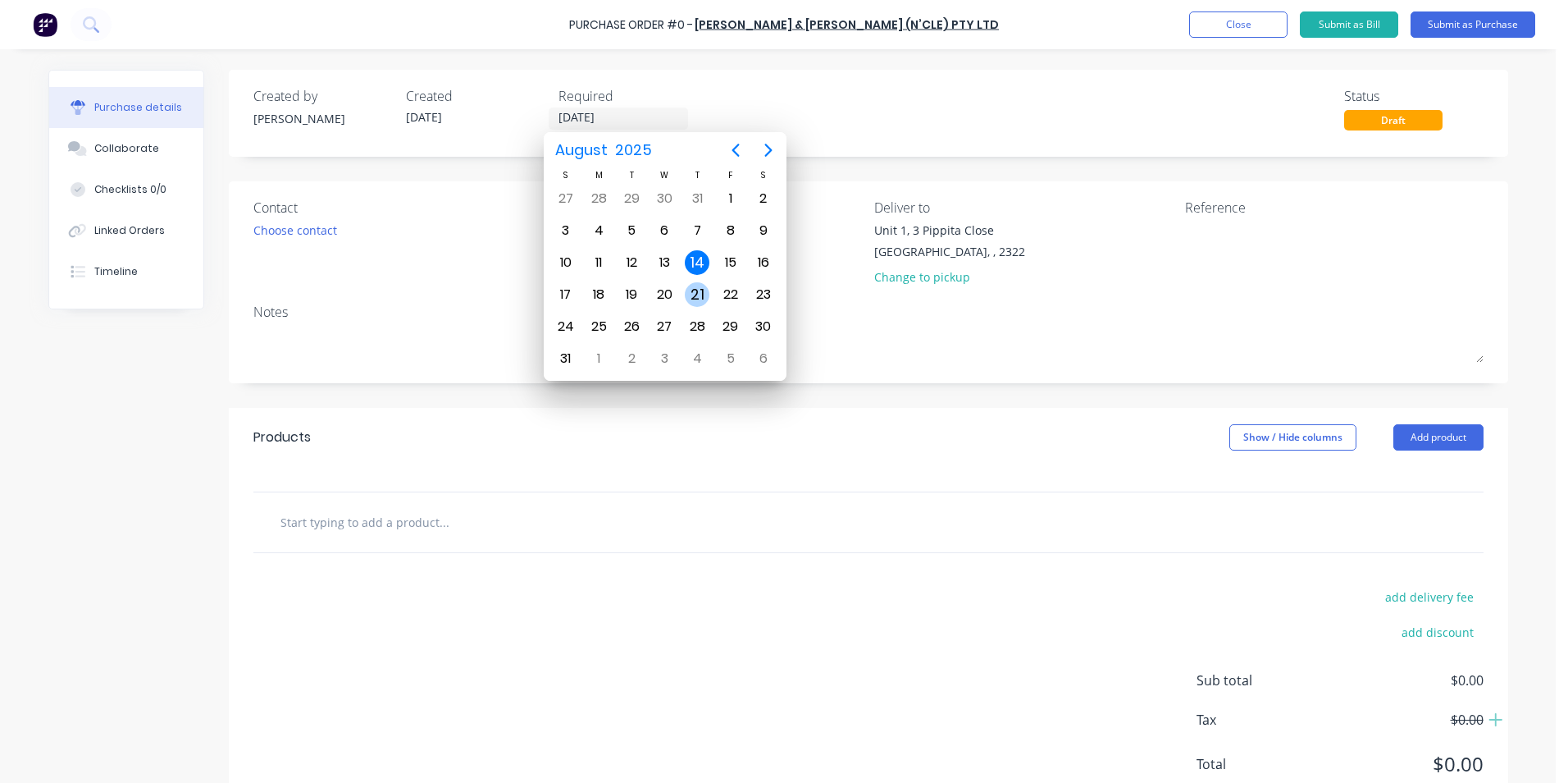
click at [701, 293] on div "21" at bounding box center [697, 294] width 24 height 24
type input "21/08/25"
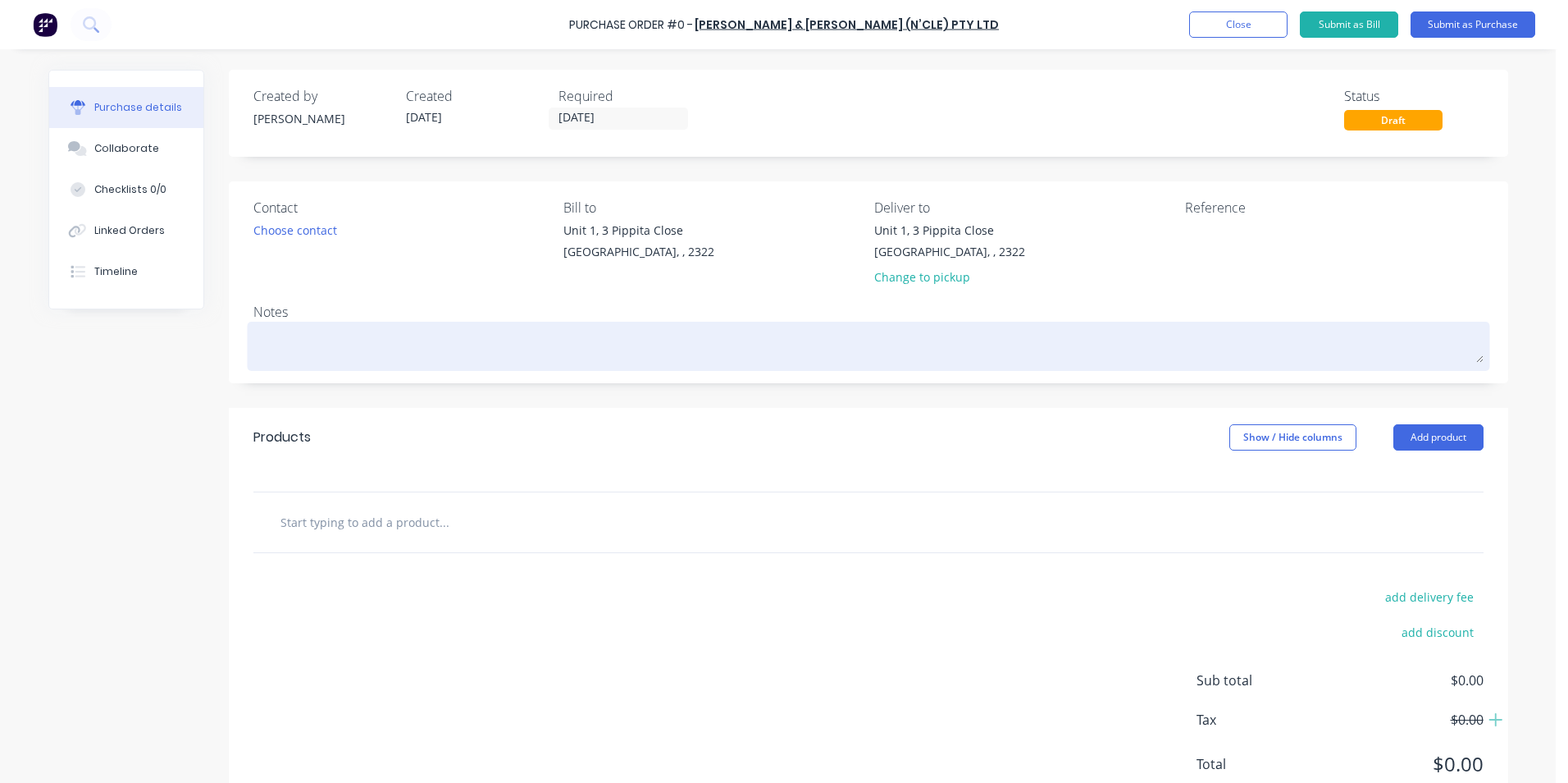
click at [286, 353] on textarea at bounding box center [868, 344] width 1230 height 37
type textarea "x"
type textarea "7"
type textarea "x"
type textarea "79"
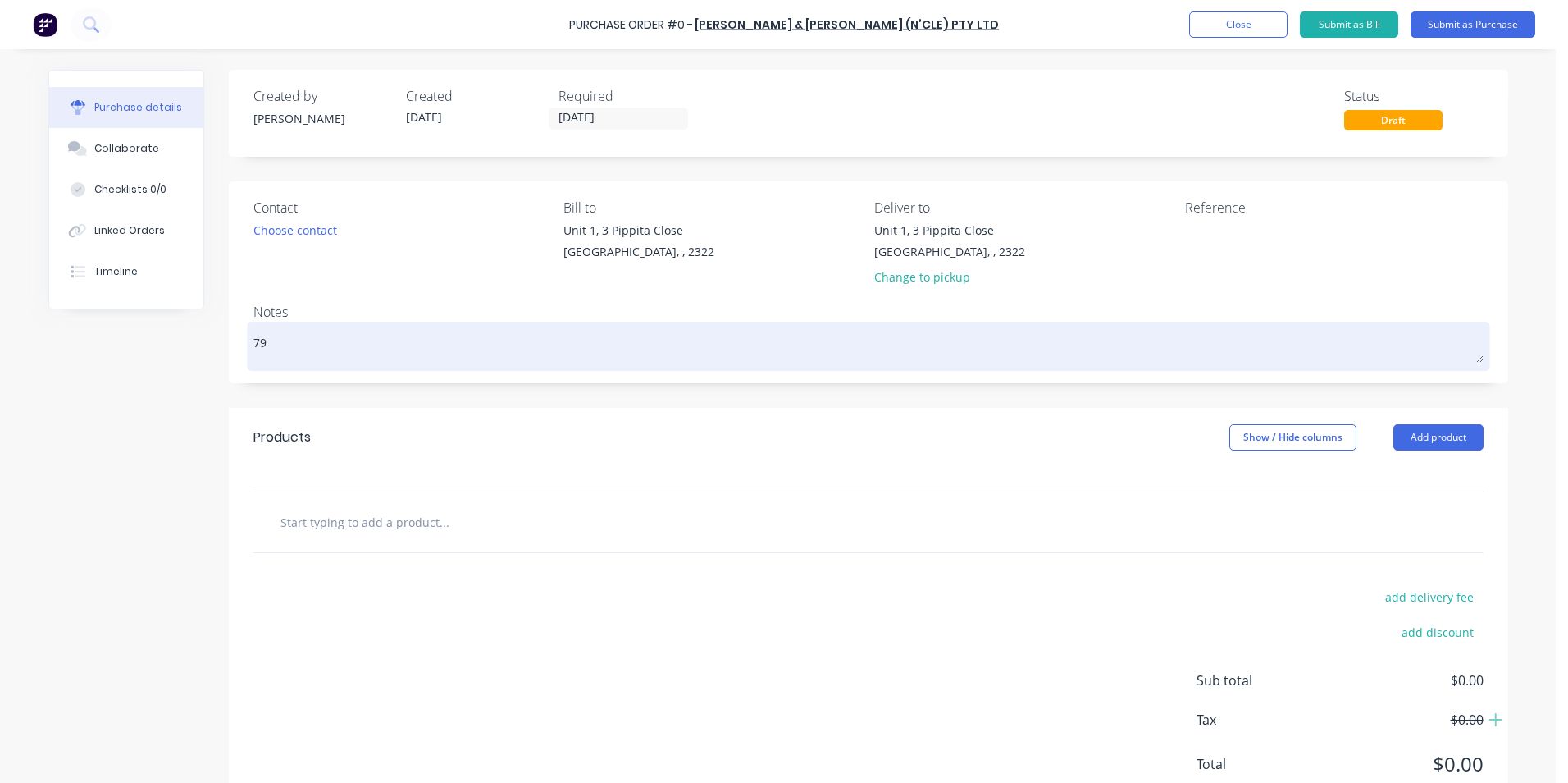
type textarea "x"
type textarea "794"
type textarea "x"
type textarea "794"
type textarea "x"
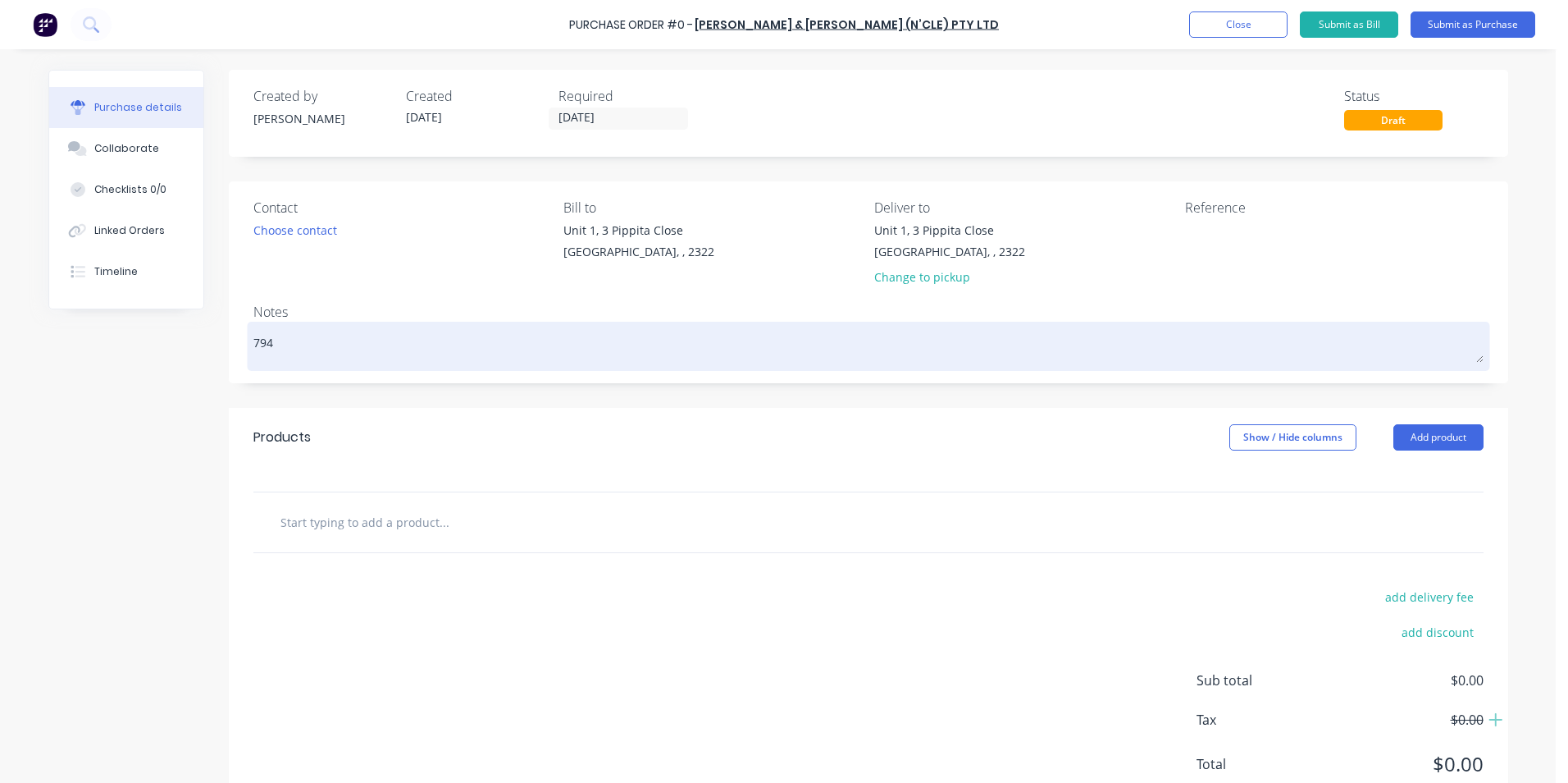
type textarea "794 A"
type textarea "x"
type textarea "794 Ac"
type textarea "x"
type textarea "794 Acc"
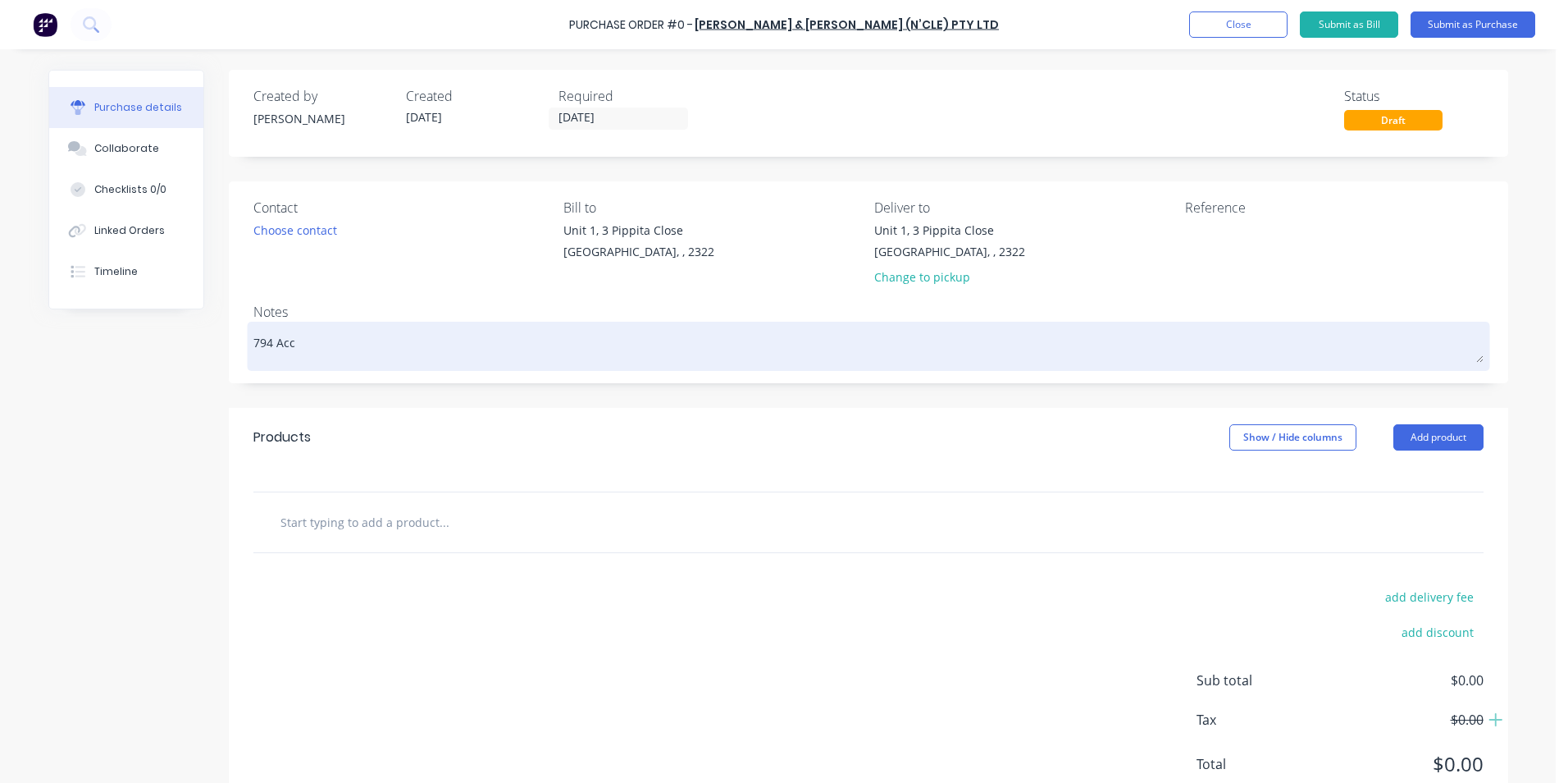
type textarea "x"
type textarea "794 Acce"
type textarea "x"
type textarea "794 Acces"
type textarea "x"
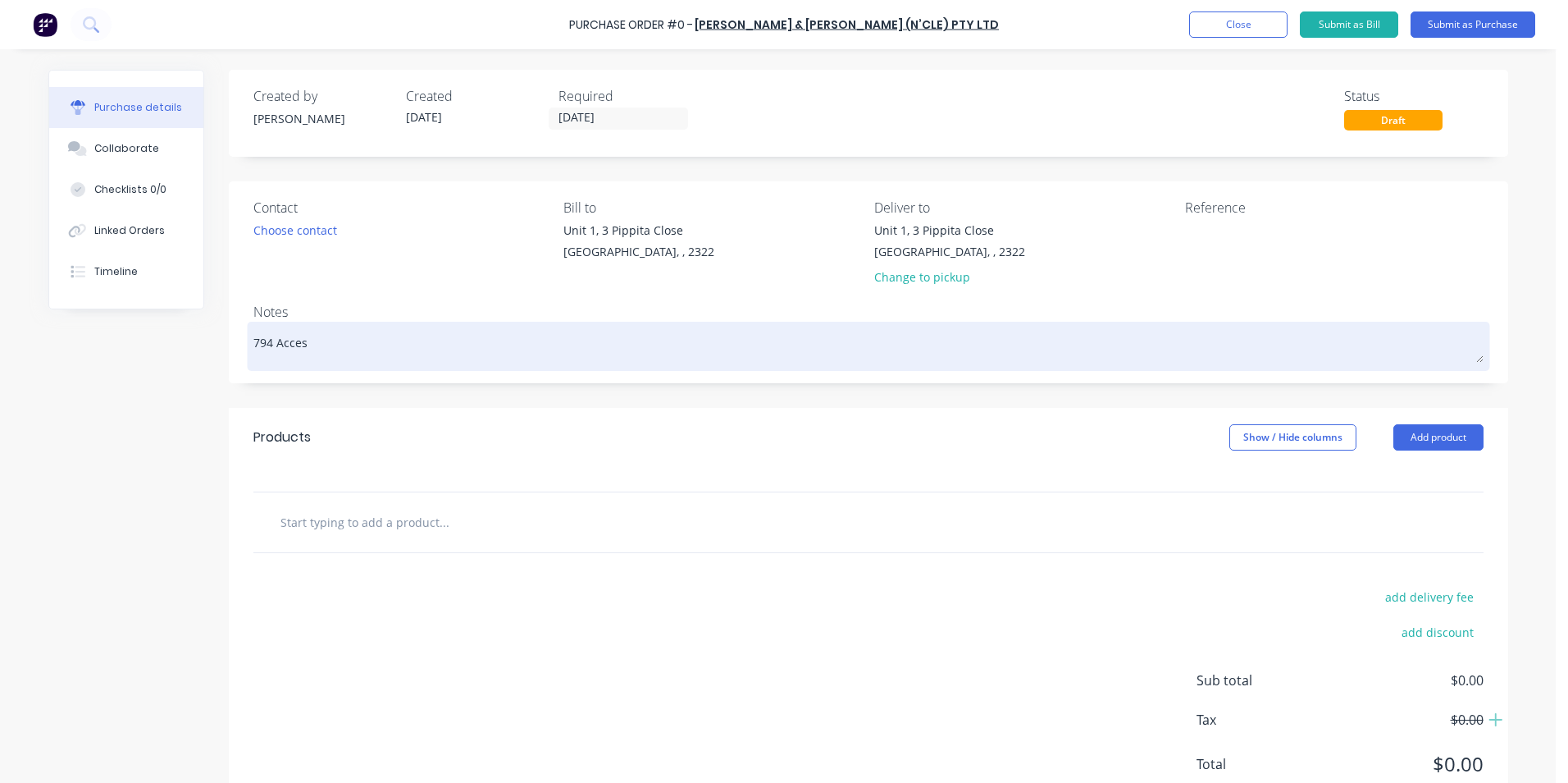
type textarea "794 Access"
type textarea "x"
type textarea "794 Access"
type textarea "x"
type textarea "794 Access P"
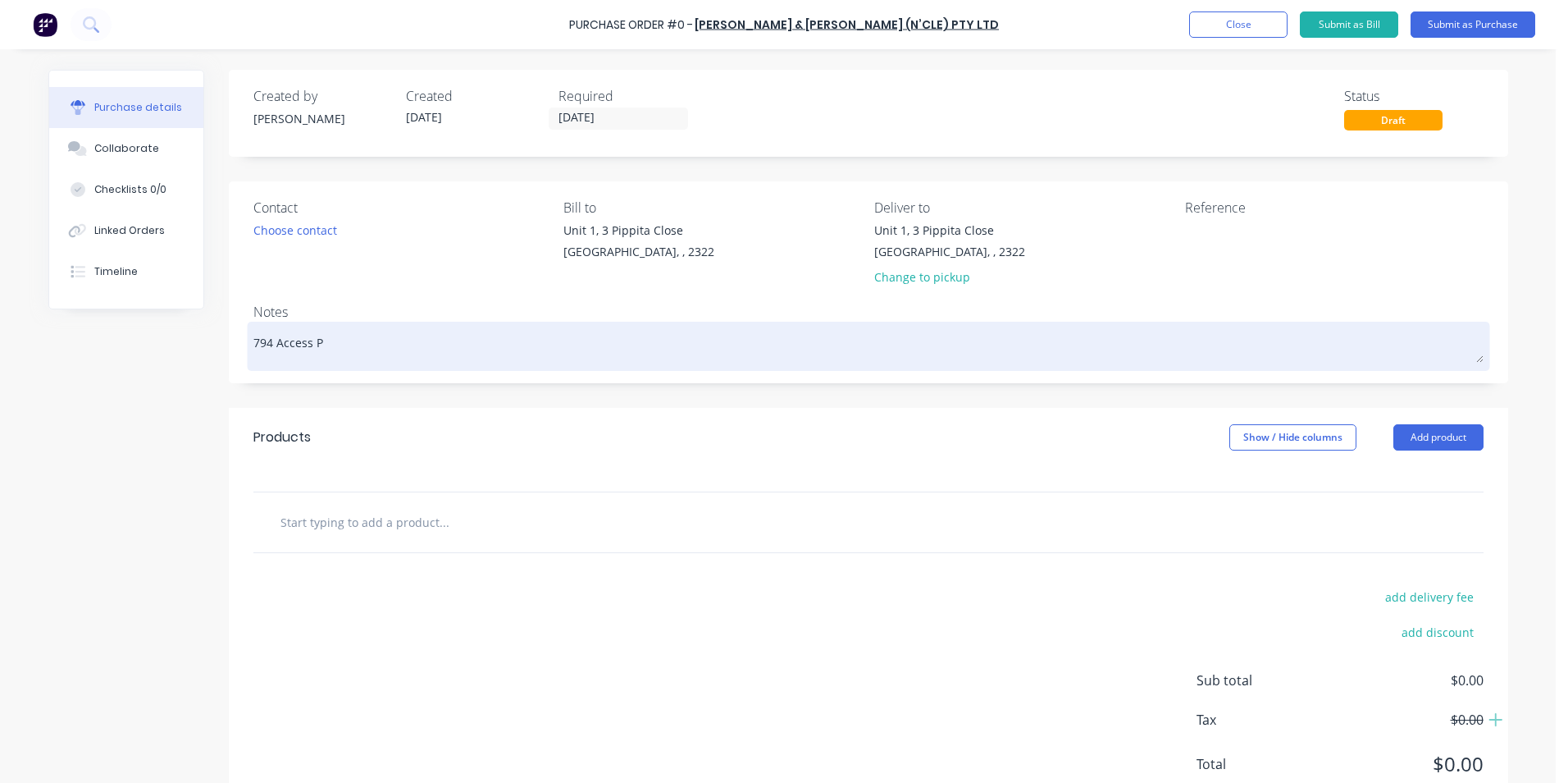
type textarea "x"
type textarea "794 Access Pl"
type textarea "x"
type textarea "794 Access Pla"
type textarea "x"
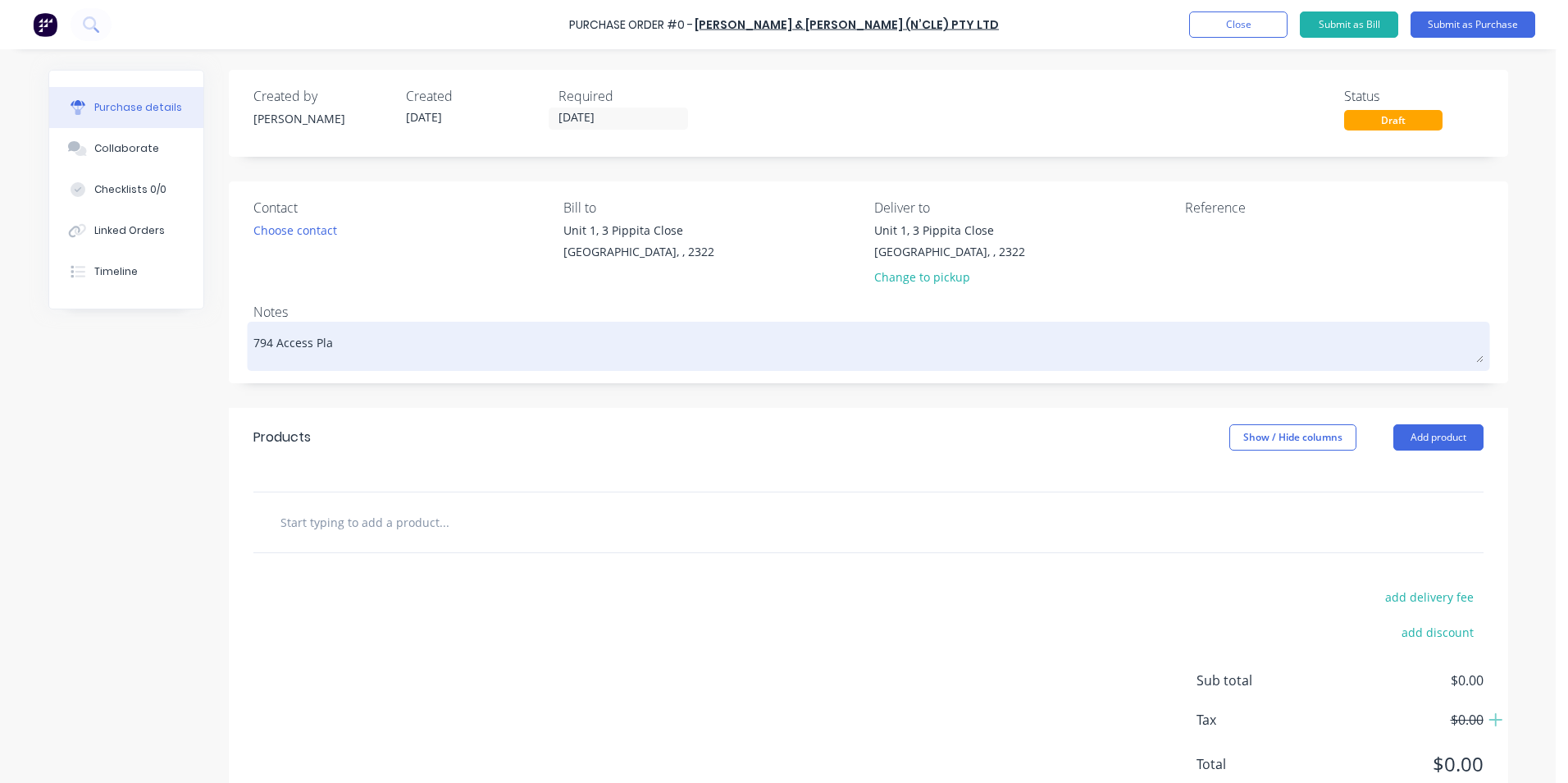
type textarea "794 Access Plat"
type textarea "x"
type textarea "794 Access Platf"
type textarea "x"
type textarea "794 Access Platfo"
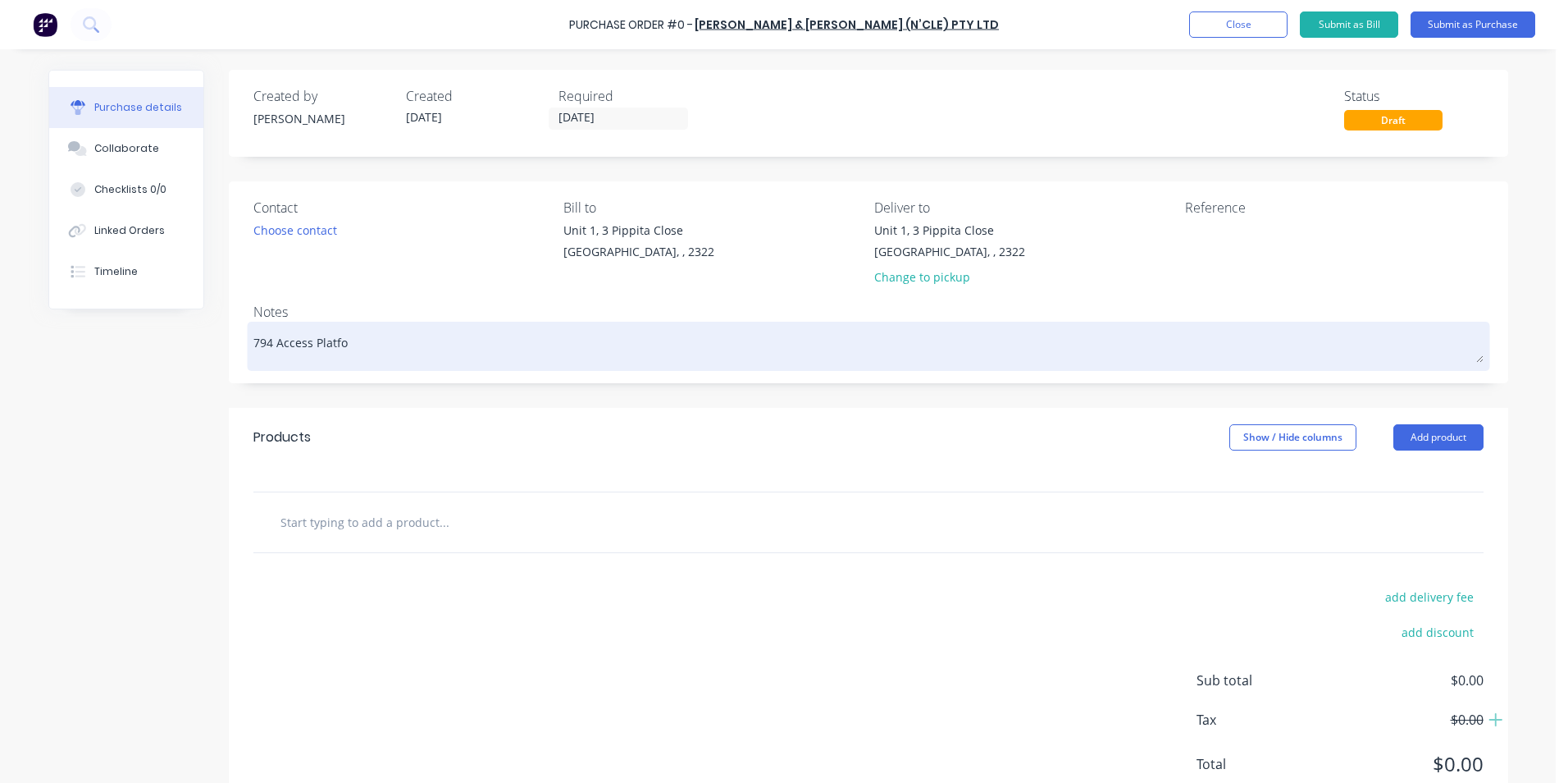
type textarea "x"
type textarea "794 Access Platfor"
type textarea "x"
type textarea "794 Access Platform"
type textarea "x"
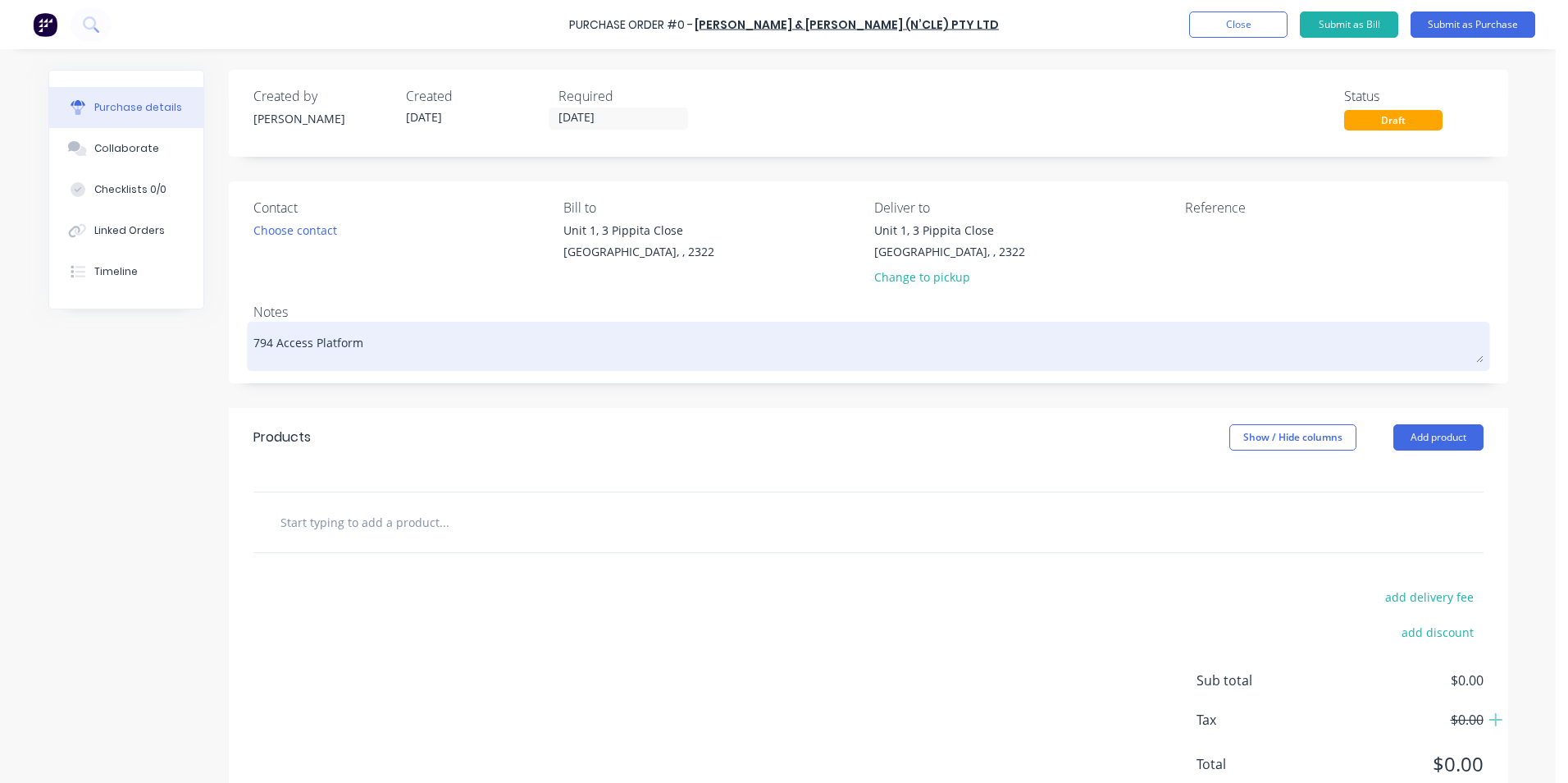
type textarea "794 Access Platform"
type textarea "x"
type textarea "794 Access Platform"
type textarea "x"
type textarea "794 Access Platforms"
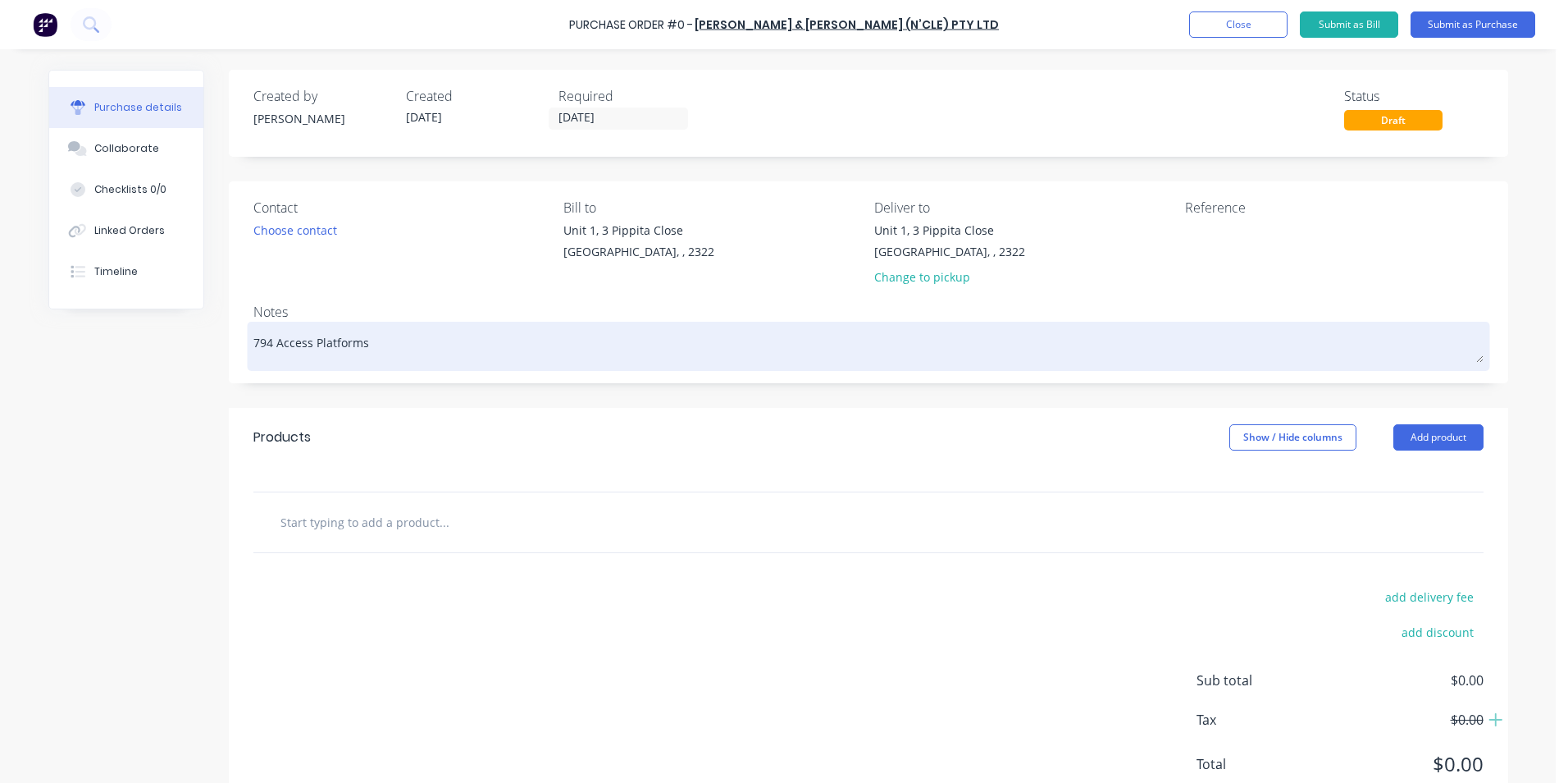
type textarea "x"
type textarea "794 Access Platforms"
type textarea "x"
type textarea "794 Access Platforms -"
type textarea "x"
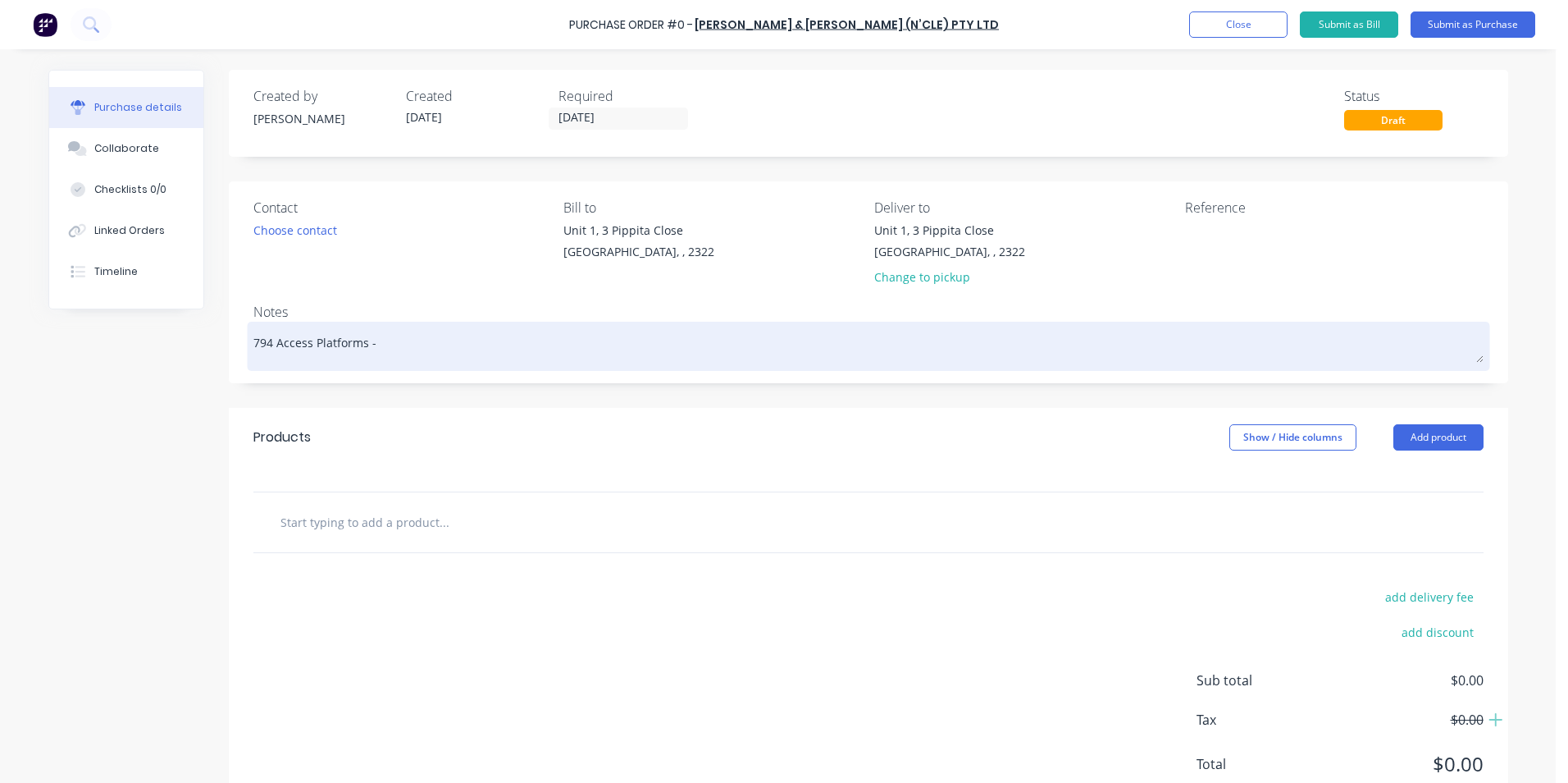
type textarea "794 Access Platforms -"
type textarea "x"
type textarea "794 Access Platforms - M"
type textarea "x"
type textarea "794 Access Platforms - Ma"
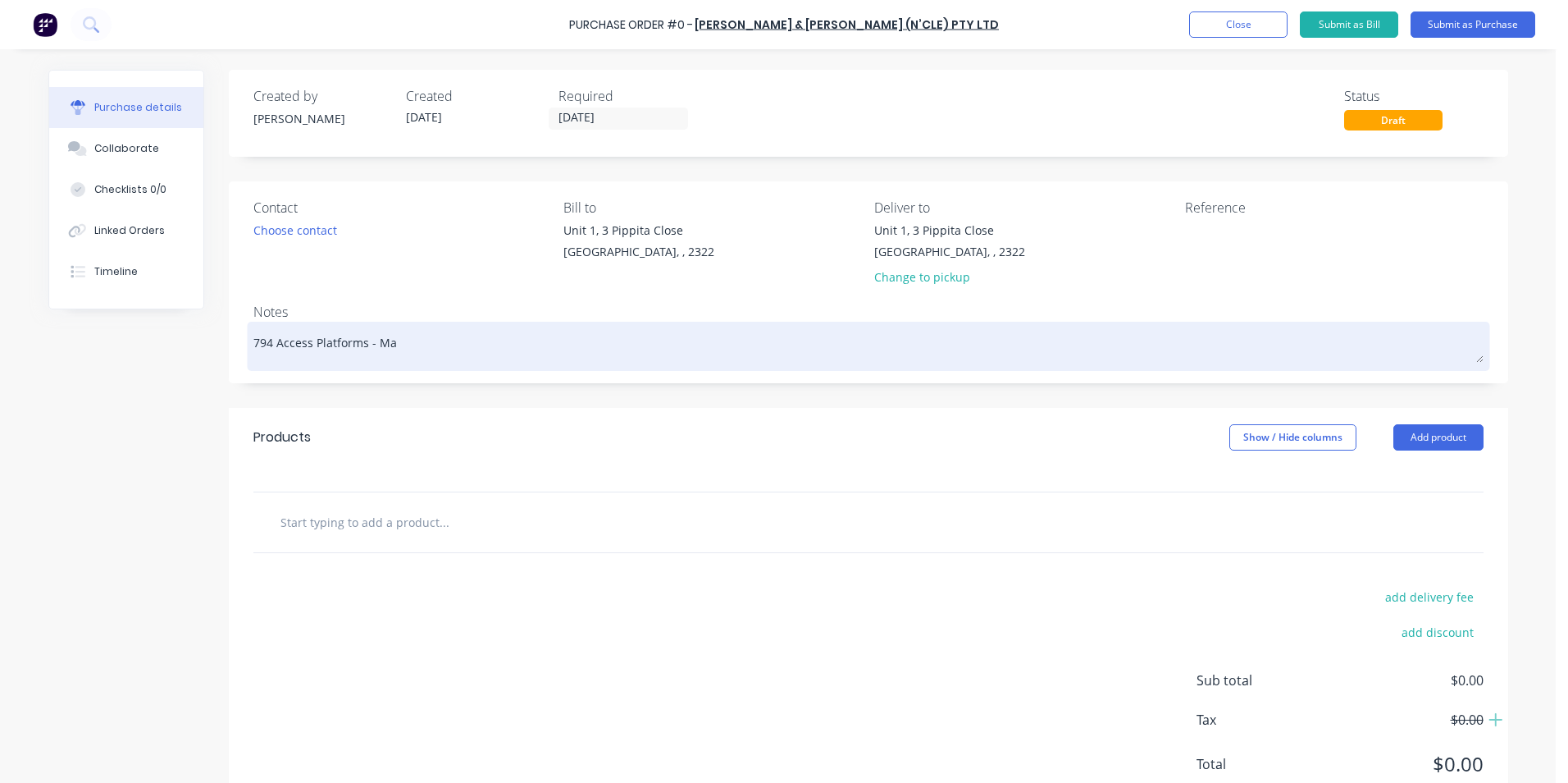
type textarea "x"
type textarea "794 Access Platforms - Mac"
type textarea "x"
type textarea "794 Access Platforms - Mach"
type textarea "x"
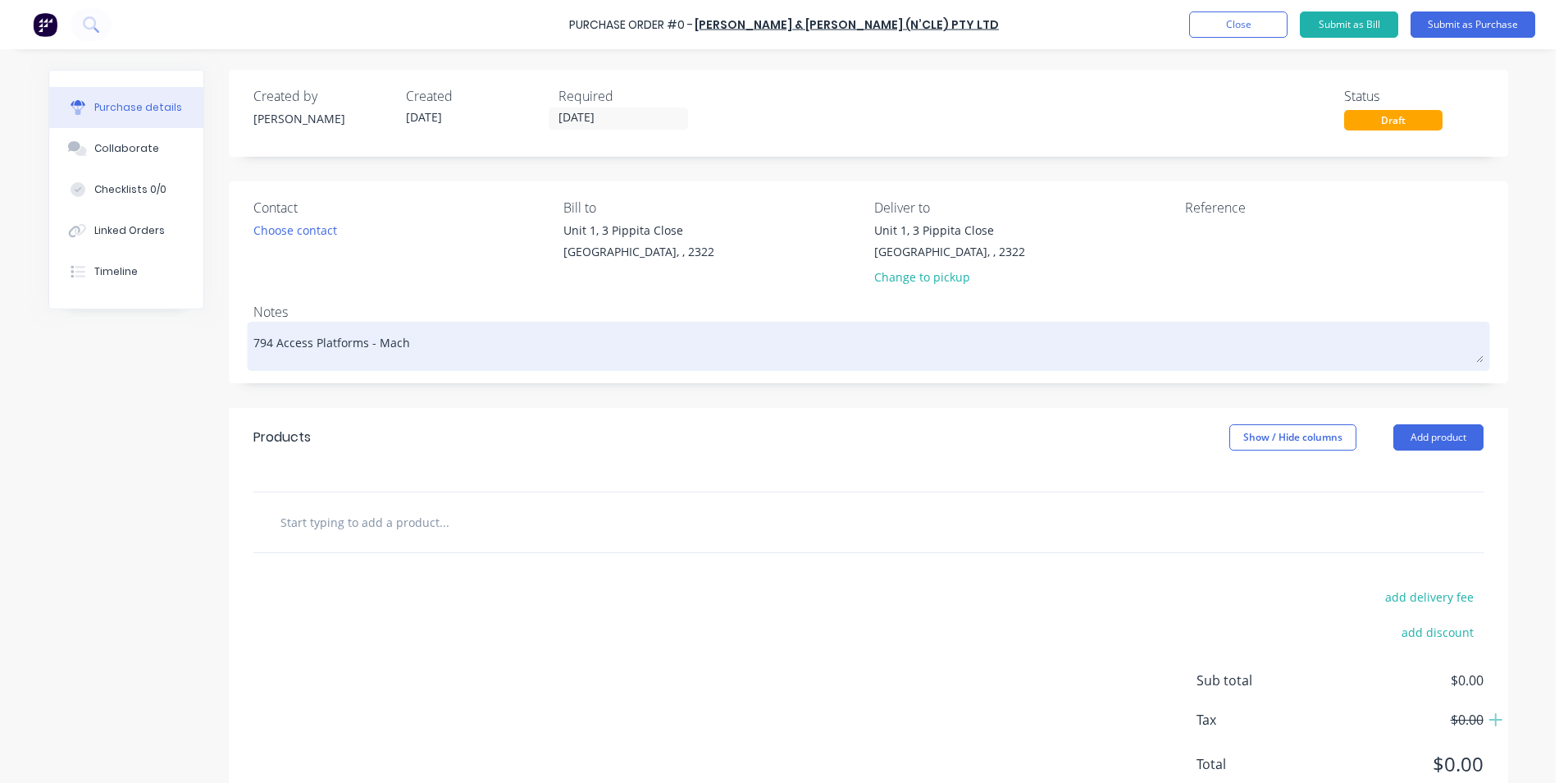
type textarea "794 Access Platforms - Machi"
type textarea "x"
type textarea "794 Access Platforms - Machin"
type textarea "x"
type textarea "794 Access Platforms - Machine"
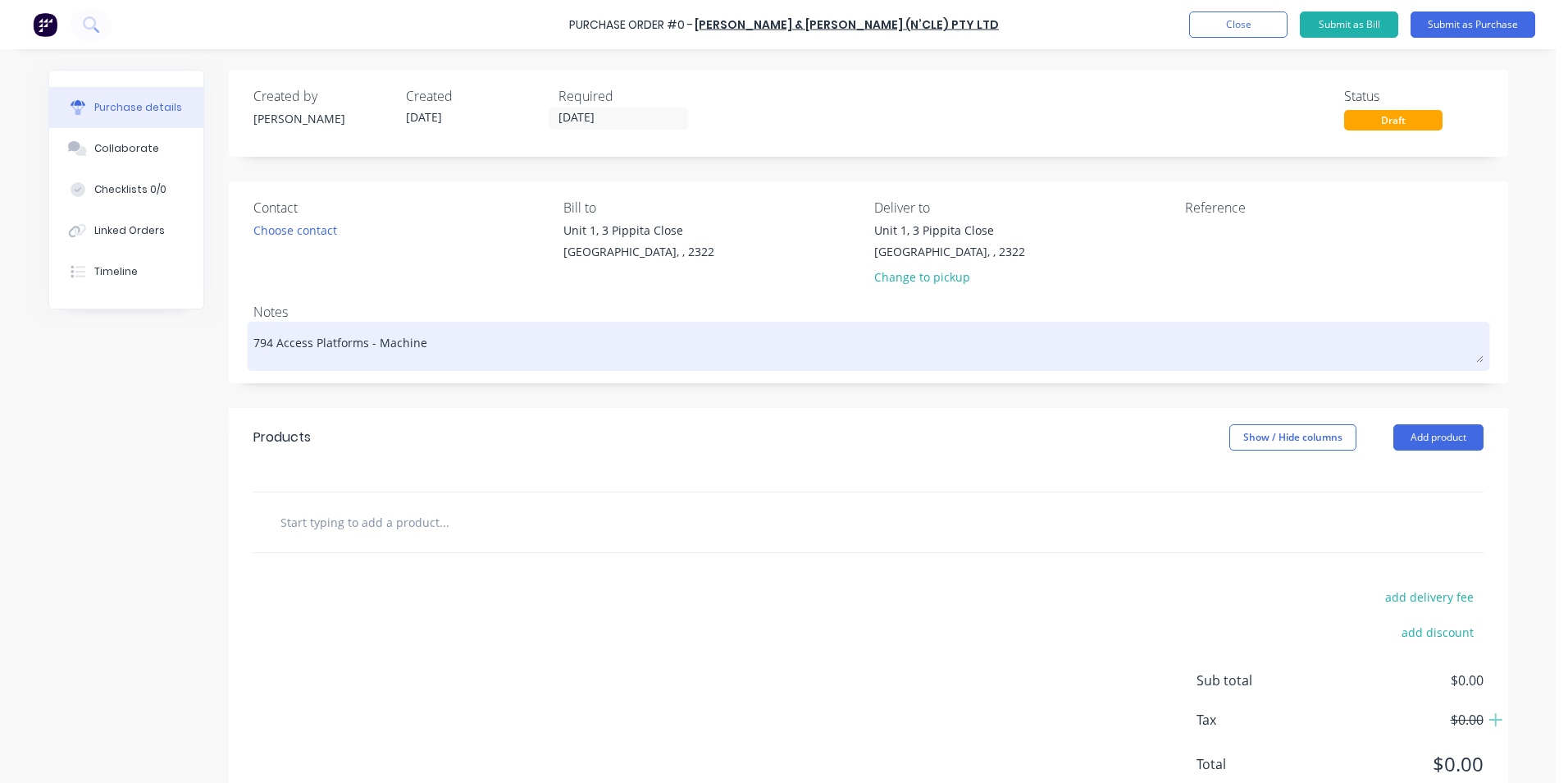
type textarea "x"
type textarea "794 Access Platforms - Machined"
type textarea "x"
type textarea "794 Access Platforms - Machined"
type textarea "x"
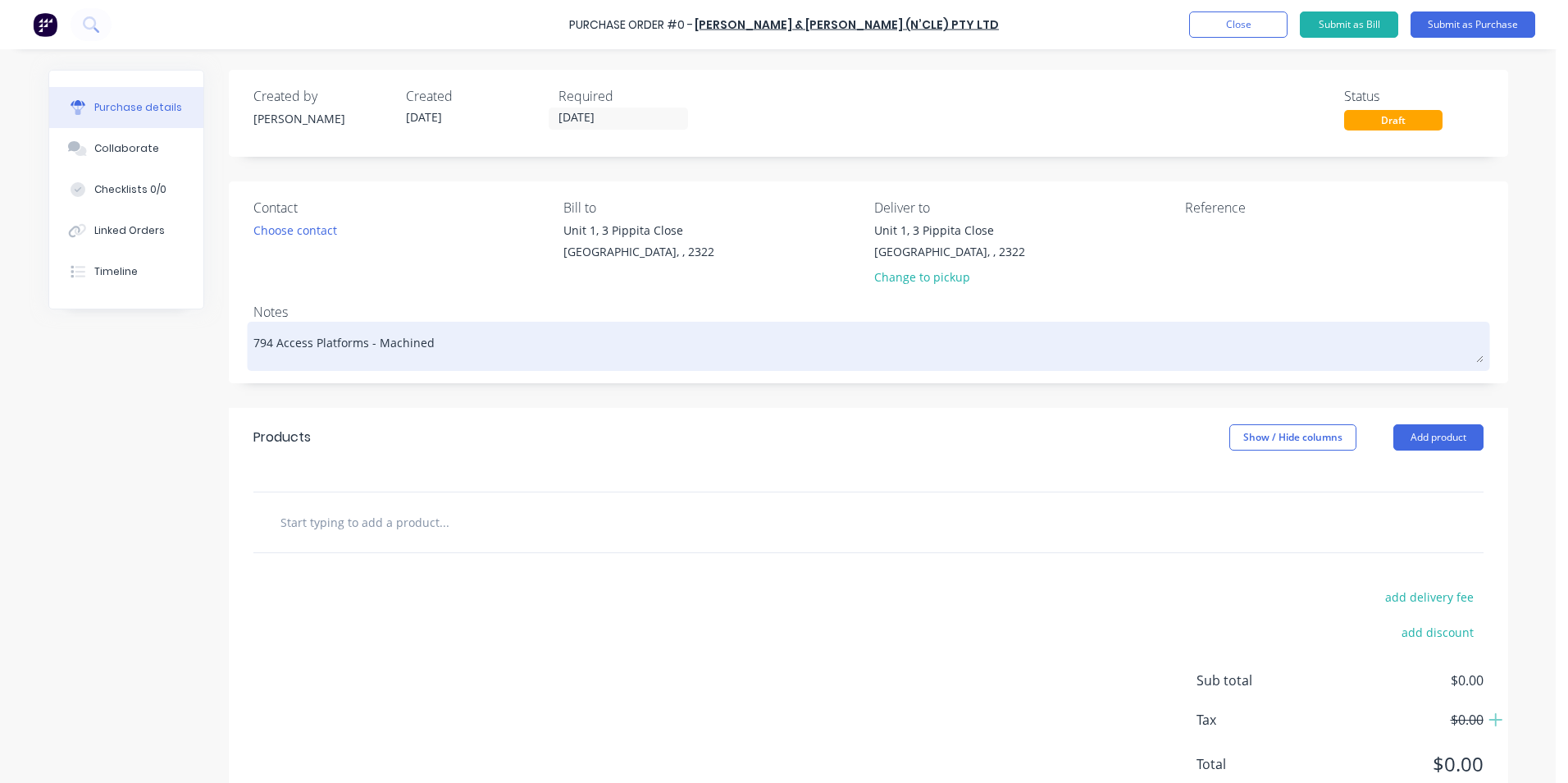
type textarea "794 Access Platforms - Machined b"
type textarea "x"
type textarea "794 Access Platforms - Machined bo"
type textarea "x"
type textarea "794 Access Platforms - Machined bos"
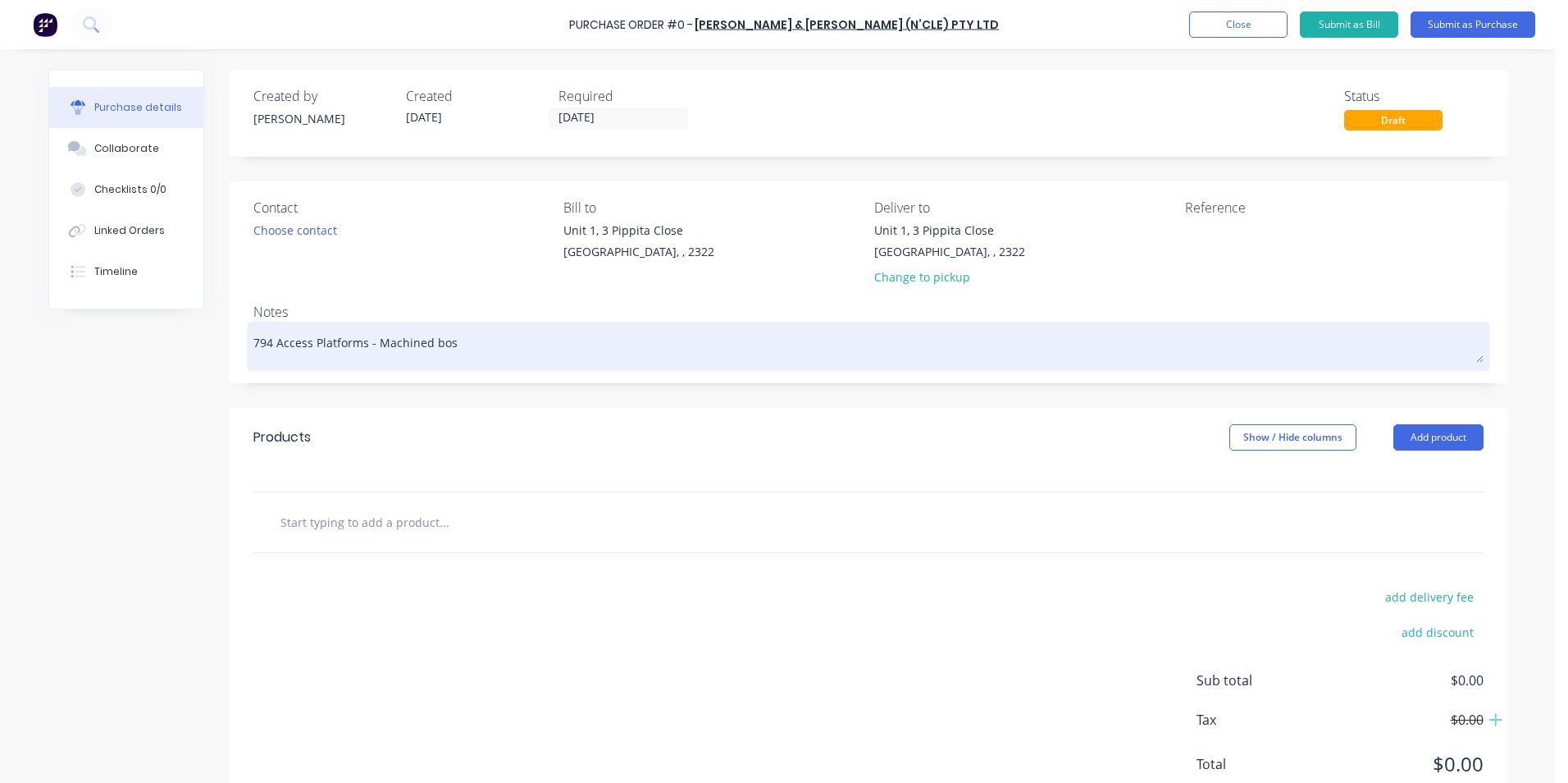
type textarea "x"
type textarea "794 Access Platforms - Machined boss"
type textarea "x"
type textarea "794 Access Platforms - Machined boss"
type textarea "x"
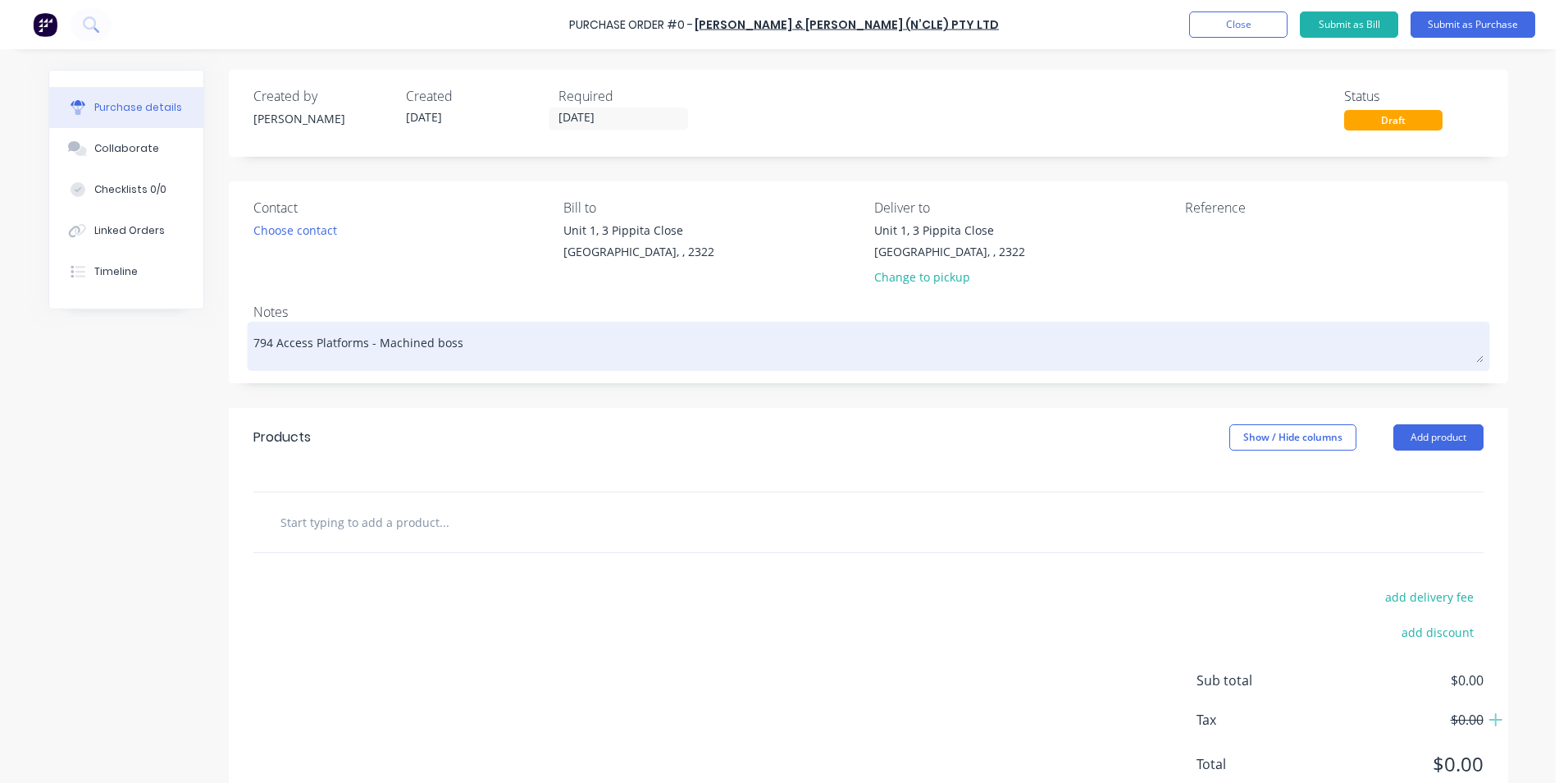
type textarea "794 Access Platforms - Machined boss t"
type textarea "x"
type textarea "794 Access Platforms - Machined boss tr"
type textarea "x"
type textarea "794 Access Platforms - Machined boss tru"
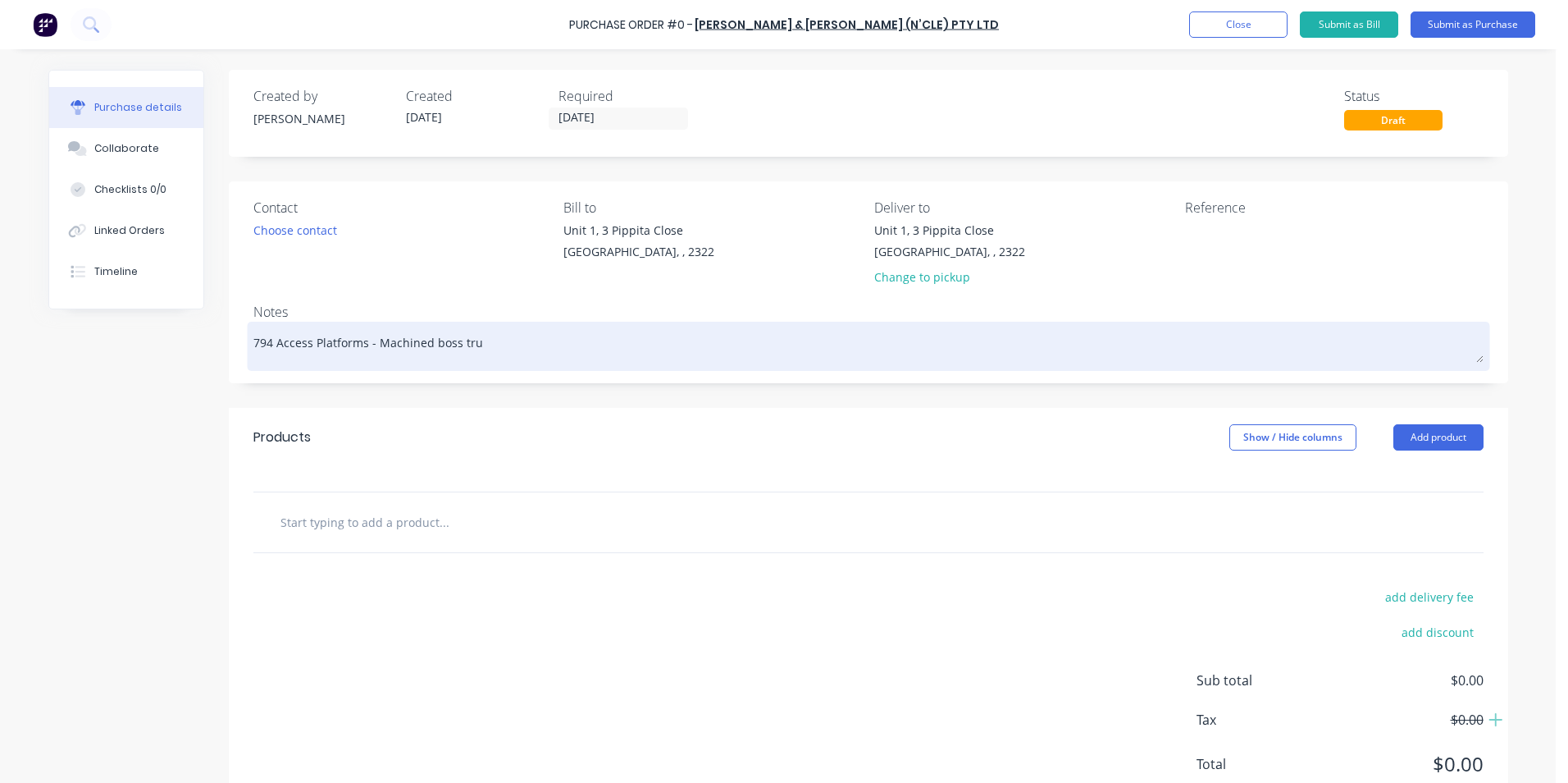
type textarea "x"
type textarea "794 Access Platforms - Machined boss truc"
type textarea "x"
type textarea "794 Access Platforms - Machined boss truck"
type textarea "x"
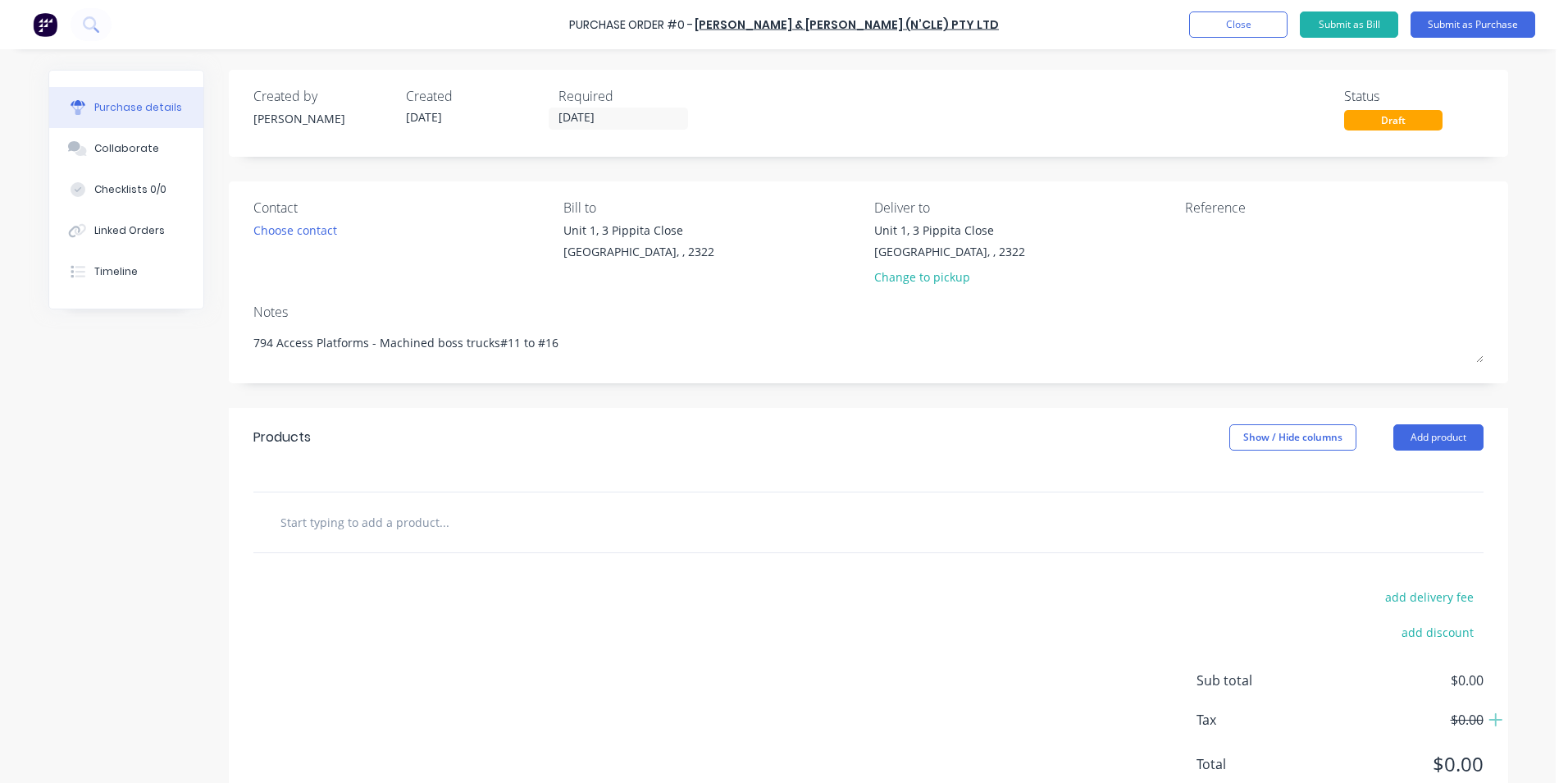
click at [304, 520] on input "text" at bounding box center [443, 522] width 328 height 33
paste input "406509-613"
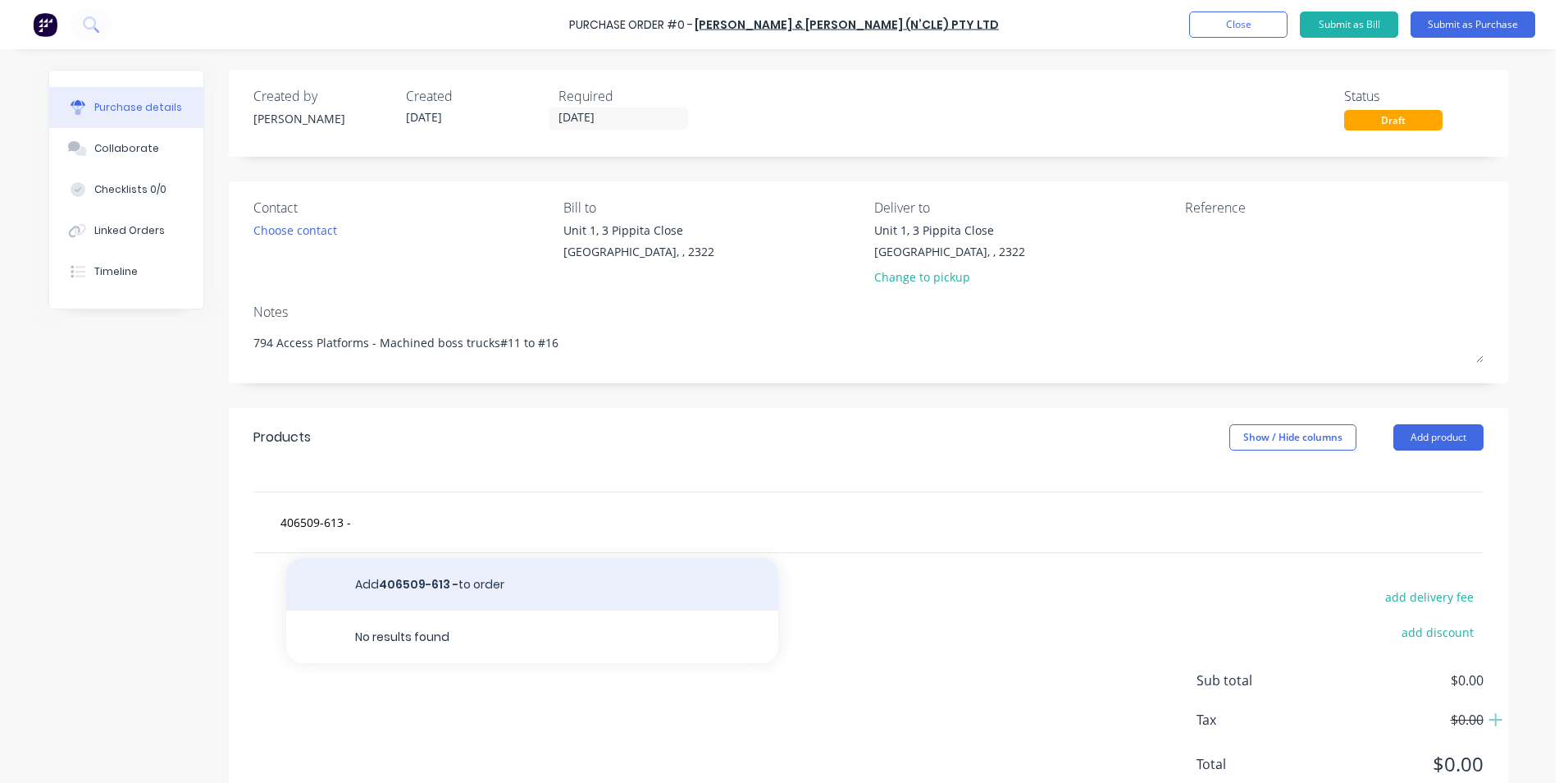
click at [389, 581] on button "Add 406509-613 - to order" at bounding box center [532, 584] width 492 height 53
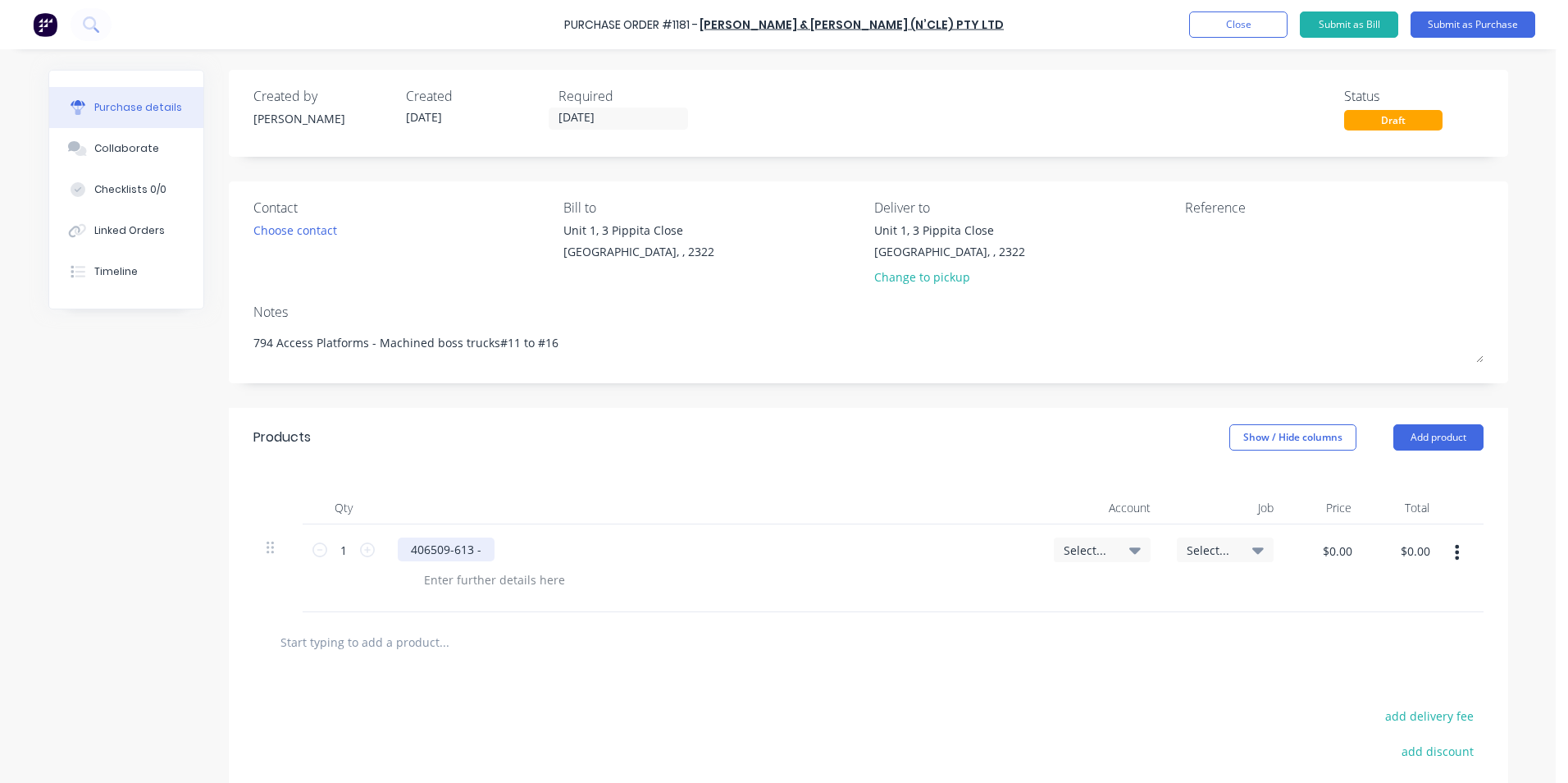
click at [405, 552] on div "406509-613 -" at bounding box center [445, 549] width 96 height 23
click at [532, 550] on div "Supply - 406509-613 -" at bounding box center [470, 549] width 145 height 23
click at [344, 547] on input "1" at bounding box center [344, 549] width 33 height 24
click at [1078, 550] on span "Select..." at bounding box center [1088, 550] width 49 height 18
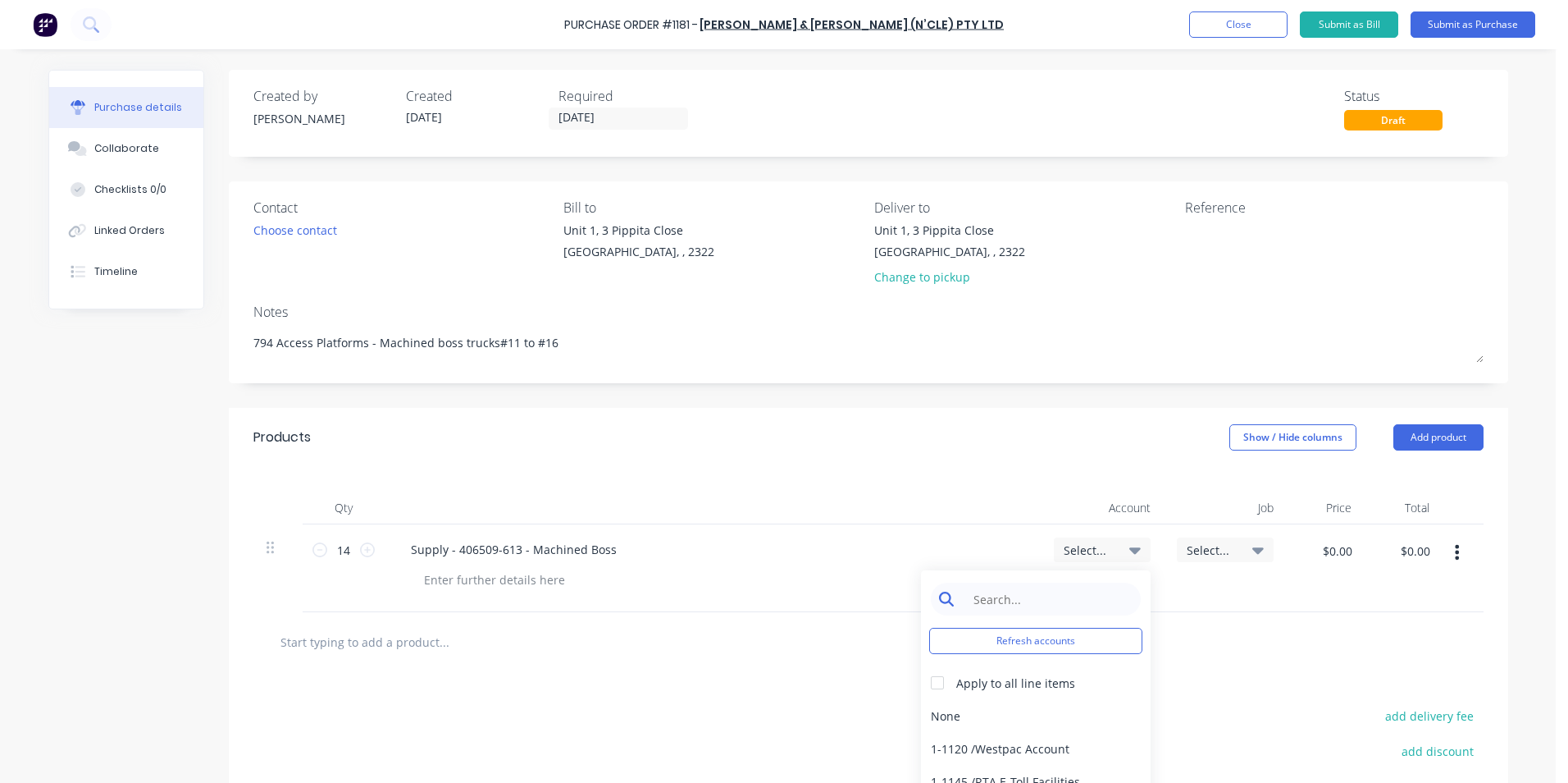
click at [1004, 602] on input at bounding box center [1048, 599] width 168 height 33
click at [1018, 713] on div "1-1400 / Work in Progress" at bounding box center [1036, 716] width 230 height 33
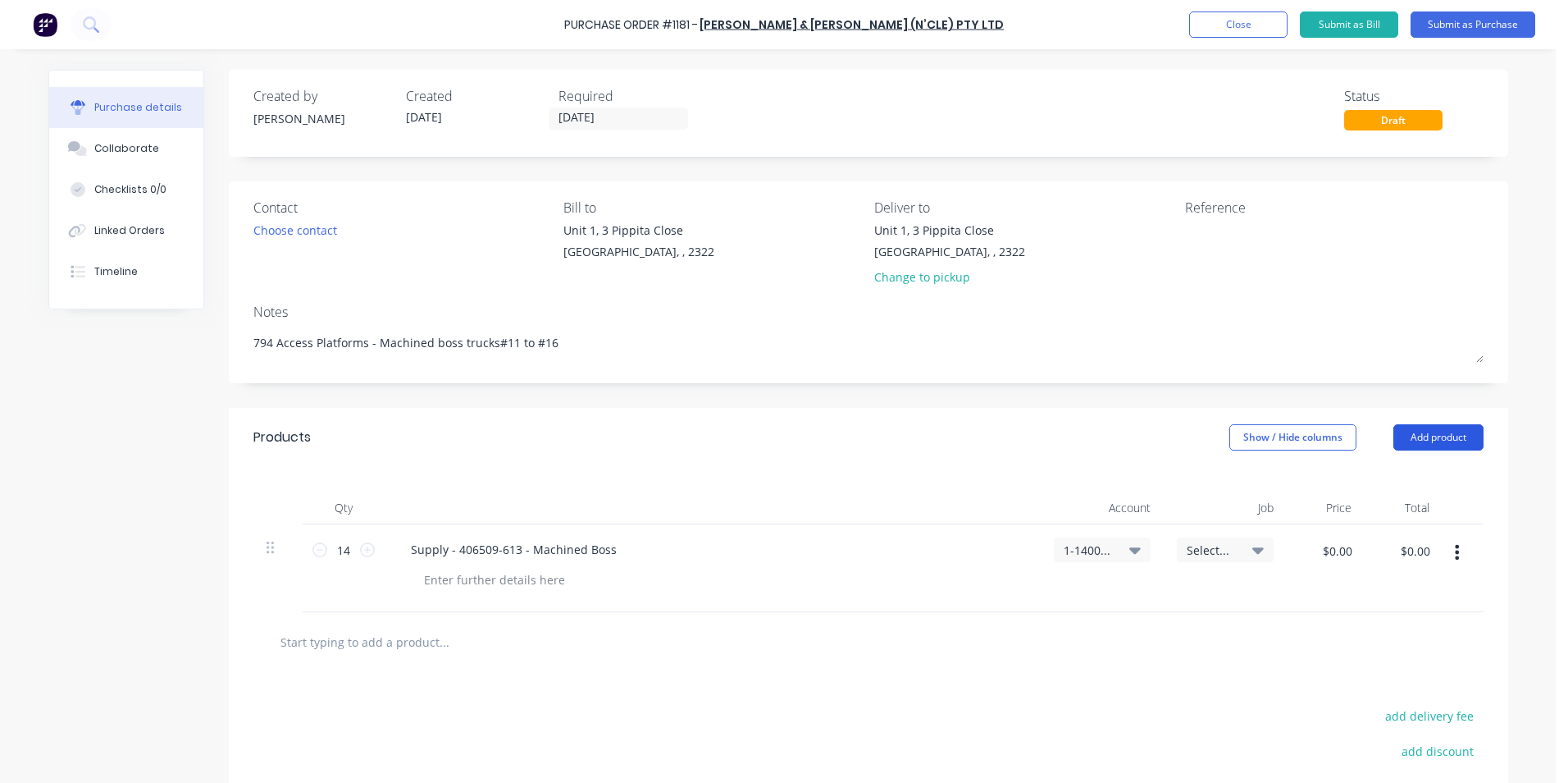
click at [1423, 429] on button "Add product" at bounding box center [1437, 437] width 91 height 26
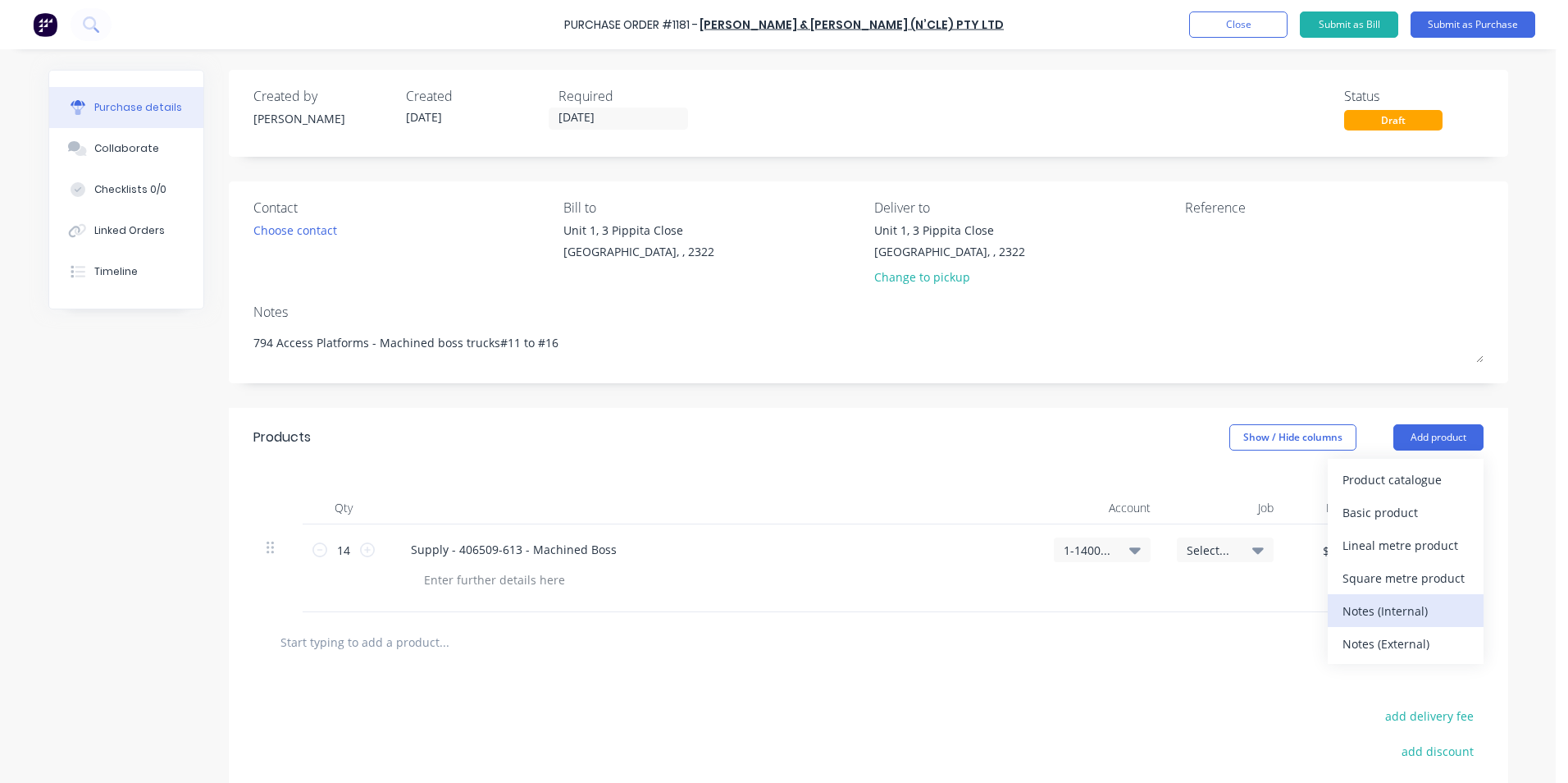
click at [1387, 611] on div "Notes (Internal)" at bounding box center [1405, 610] width 127 height 23
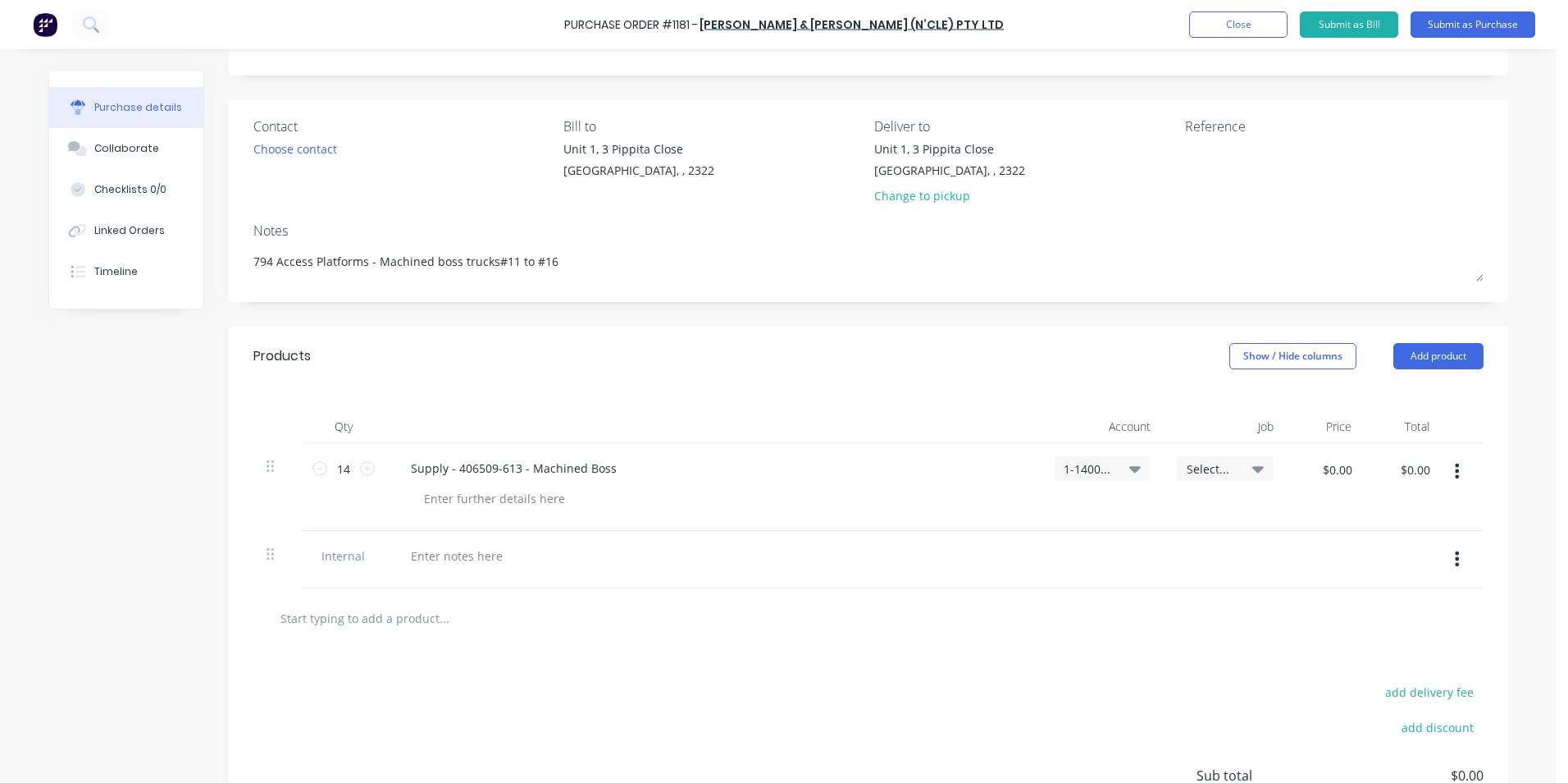
scroll to position [82, 0]
click at [436, 548] on div at bounding box center [456, 555] width 118 height 23
click at [1326, 470] on input "$0.00" at bounding box center [1336, 468] width 49 height 26
click at [1286, 507] on div "$27.50 27.50" at bounding box center [1325, 486] width 78 height 88
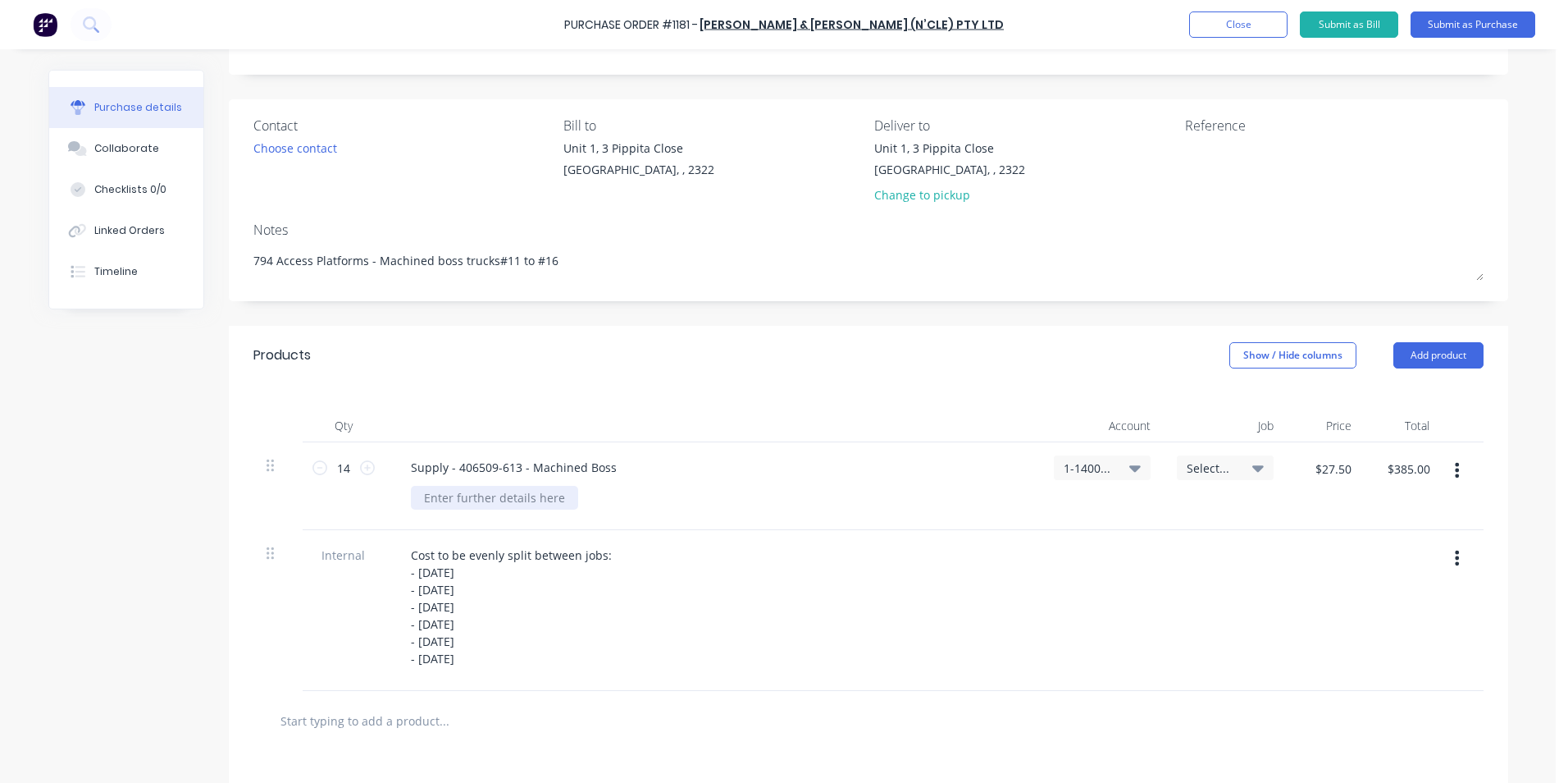
click at [440, 497] on div at bounding box center [495, 497] width 168 height 23
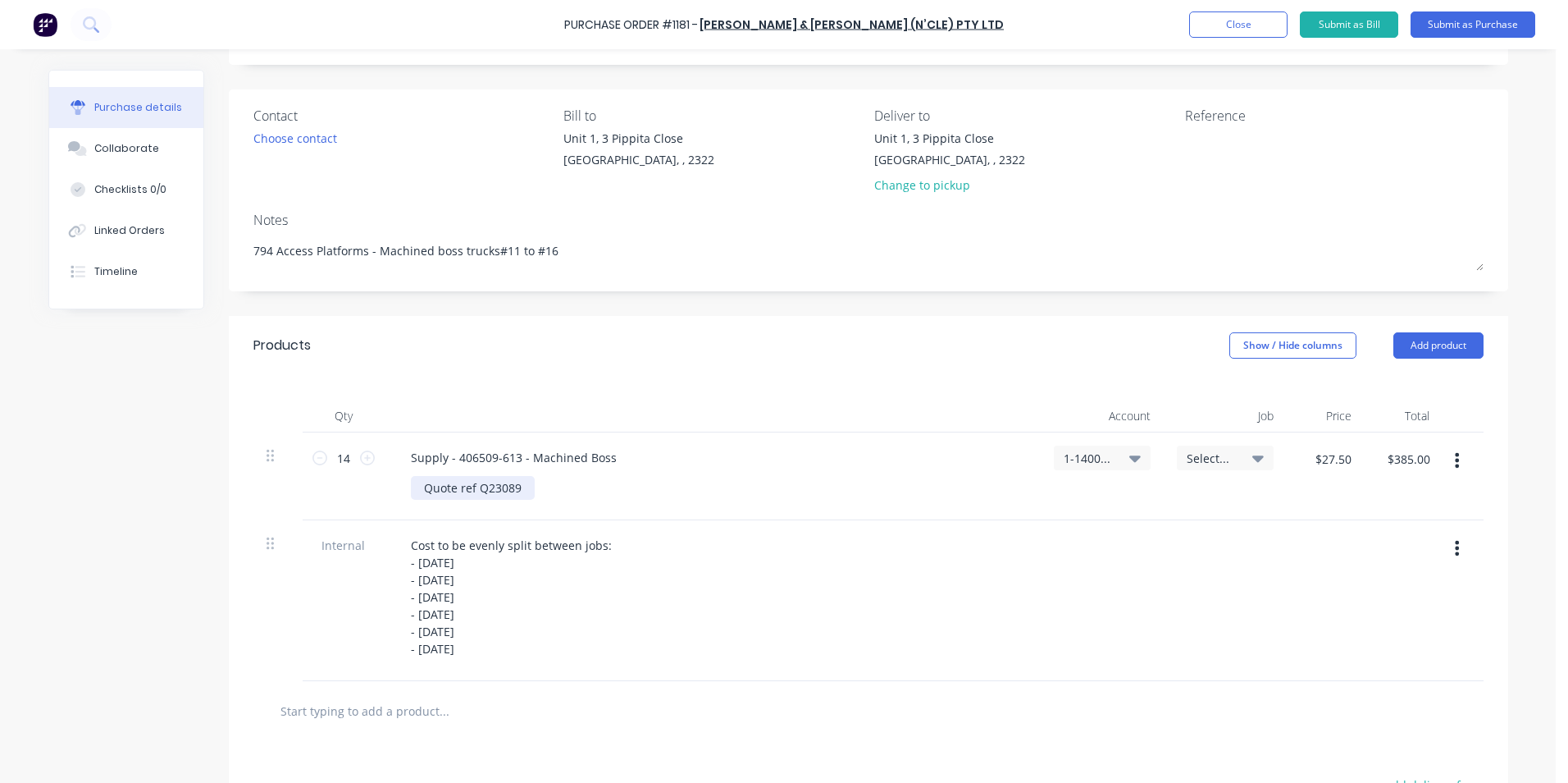
scroll to position [0, 0]
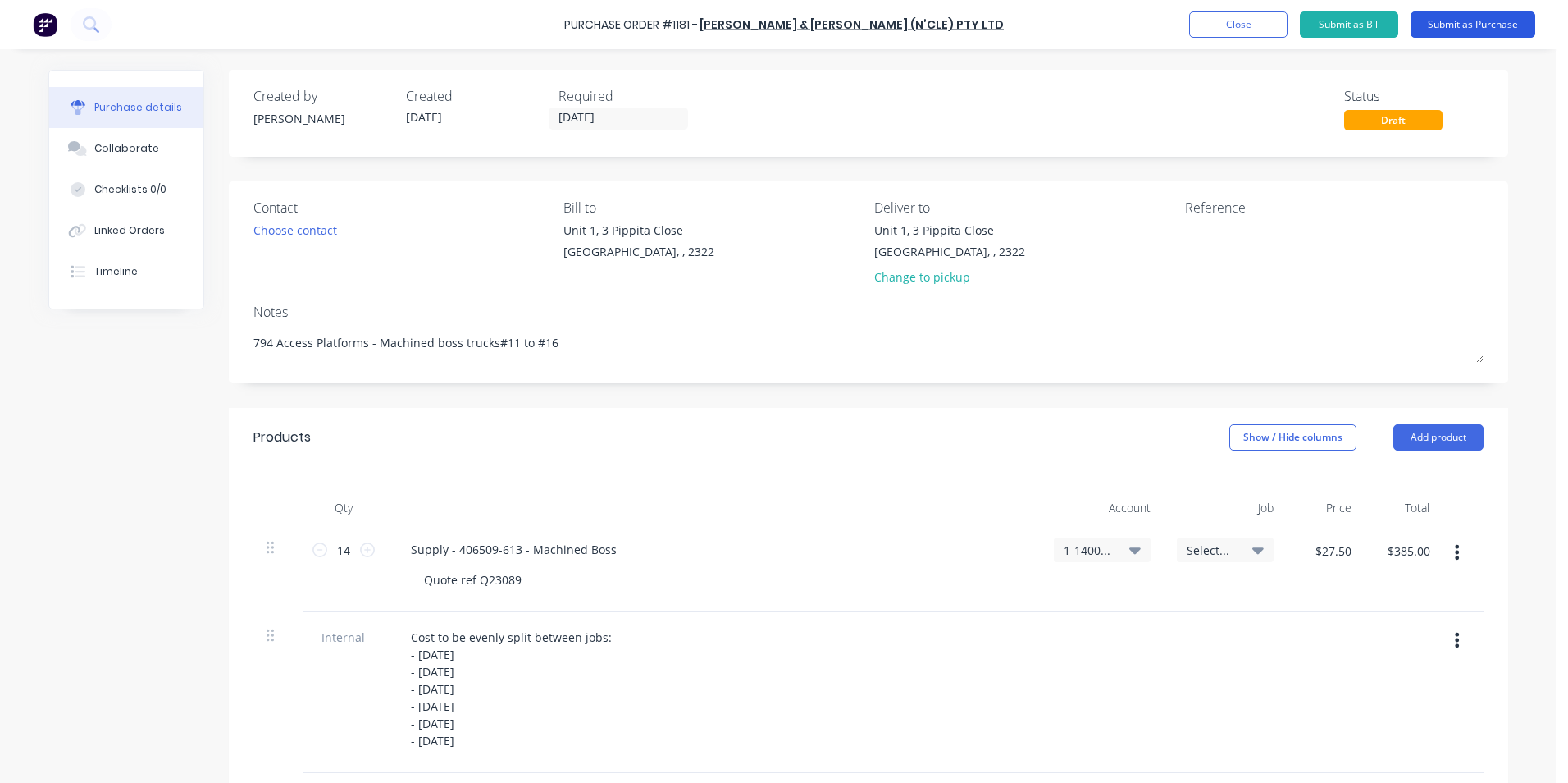
click at [1467, 21] on button "Submit as Purchase" at bounding box center [1472, 24] width 125 height 26
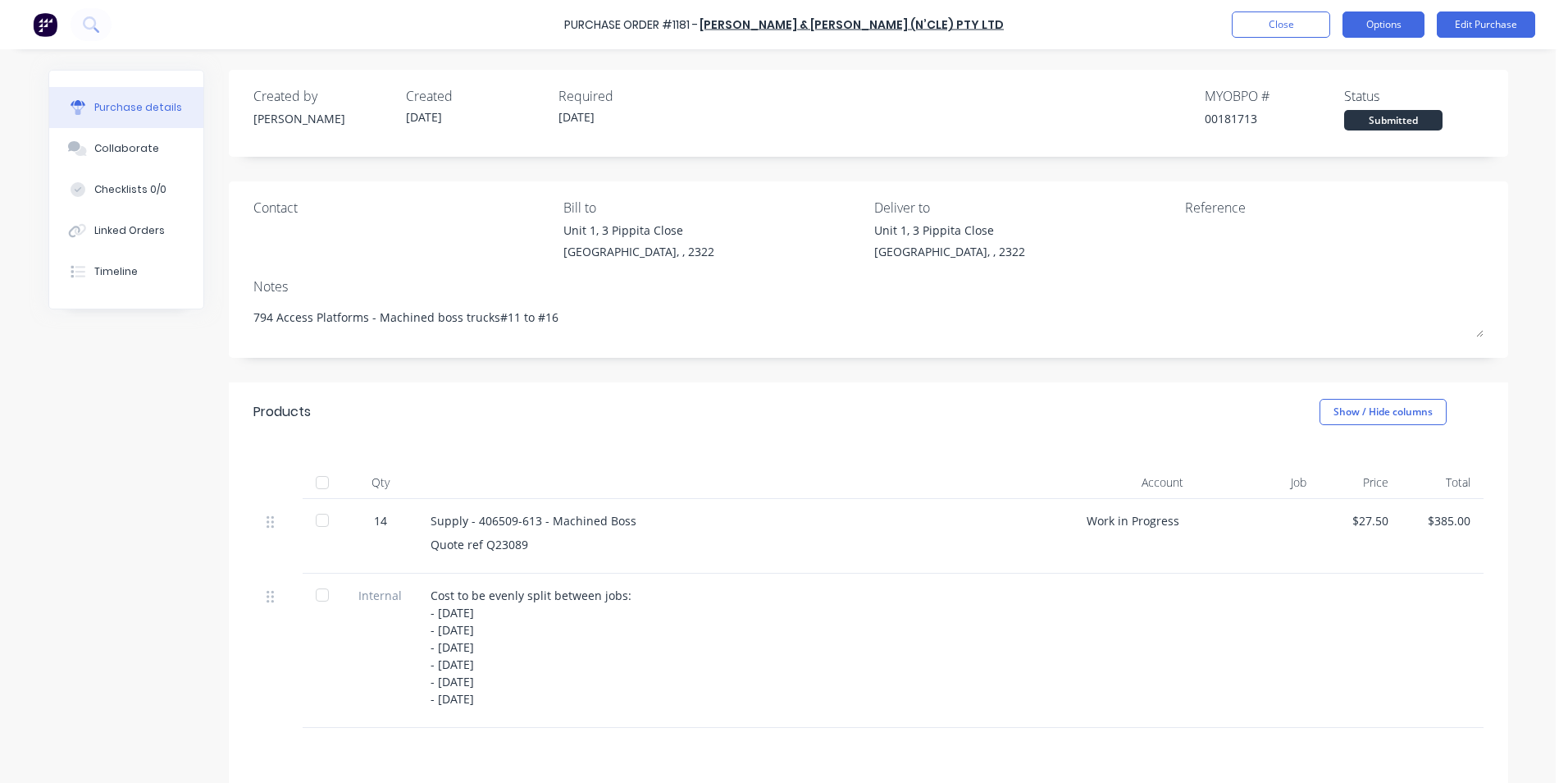
click at [1379, 24] on button "Options" at bounding box center [1383, 24] width 82 height 26
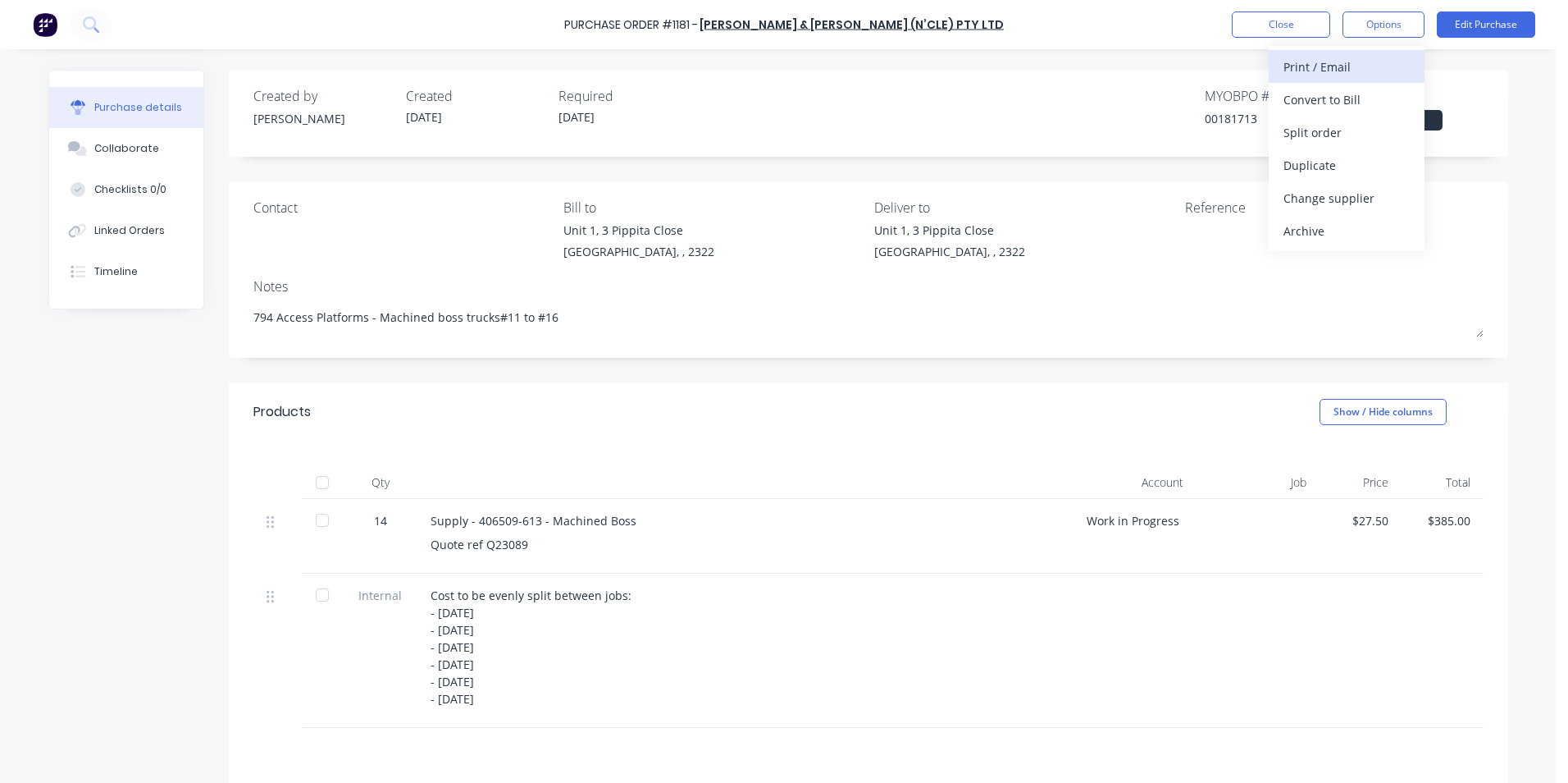
click at [1321, 67] on div "Print / Email" at bounding box center [1347, 66] width 127 height 23
click at [1336, 99] on div "With pricing" at bounding box center [1347, 99] width 127 height 23
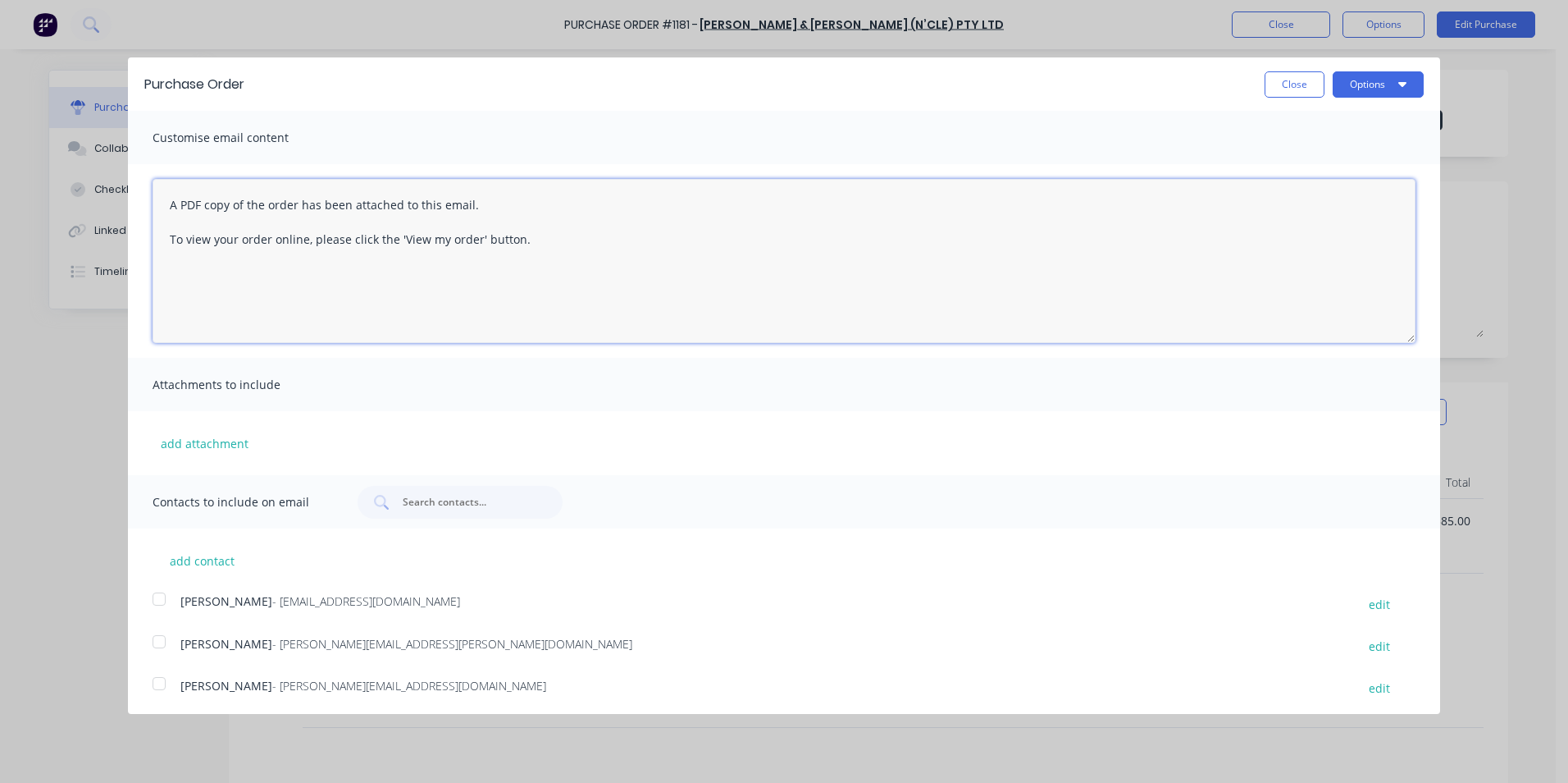
drag, startPoint x: 527, startPoint y: 241, endPoint x: 147, endPoint y: 207, distance: 381.5
click at [147, 207] on div "A PDF copy of the order has been attached to this email. To view your order onl…" at bounding box center [784, 260] width 1312 height 194
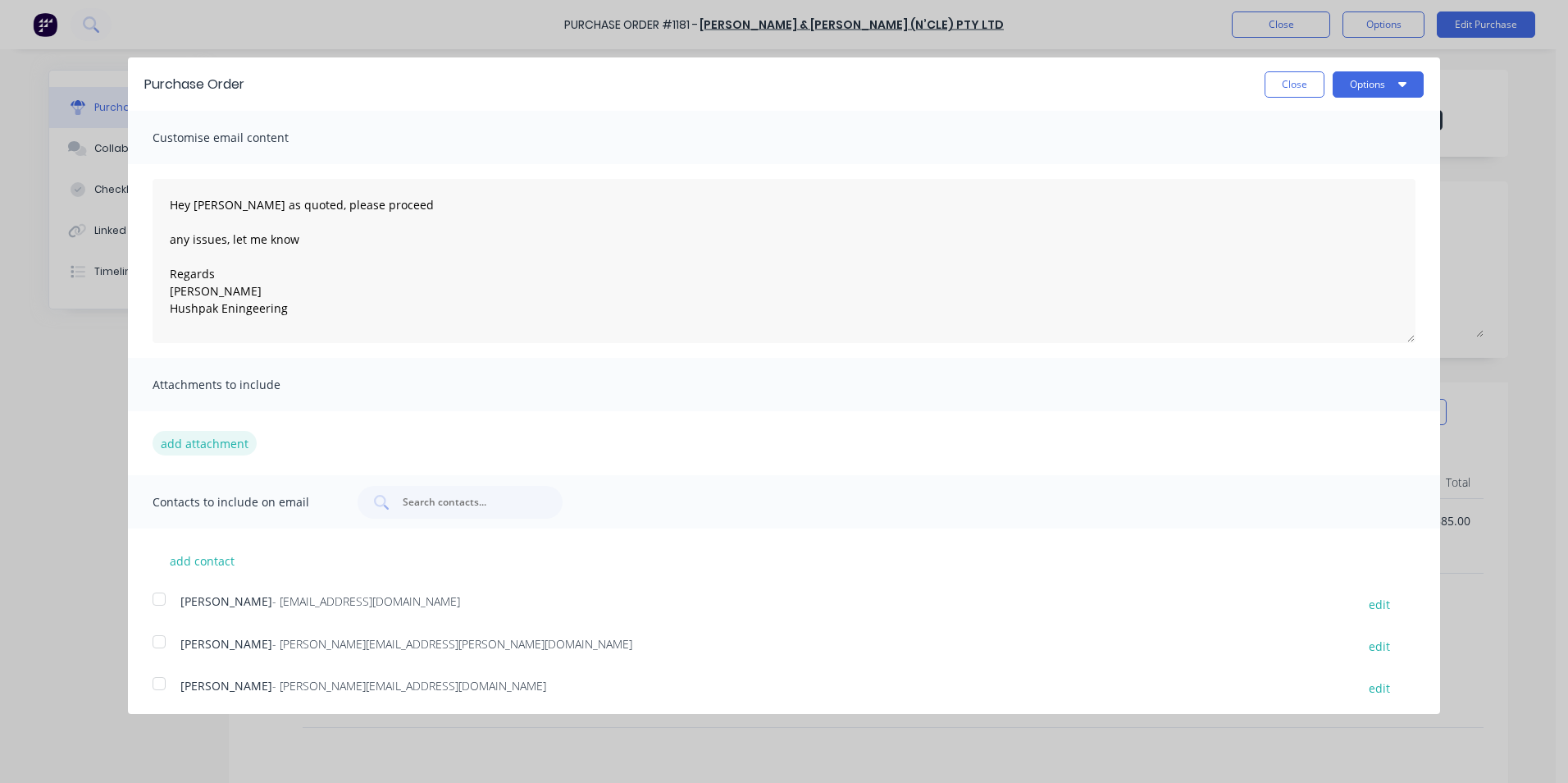
click at [222, 448] on button "add attachment" at bounding box center [204, 443] width 104 height 24
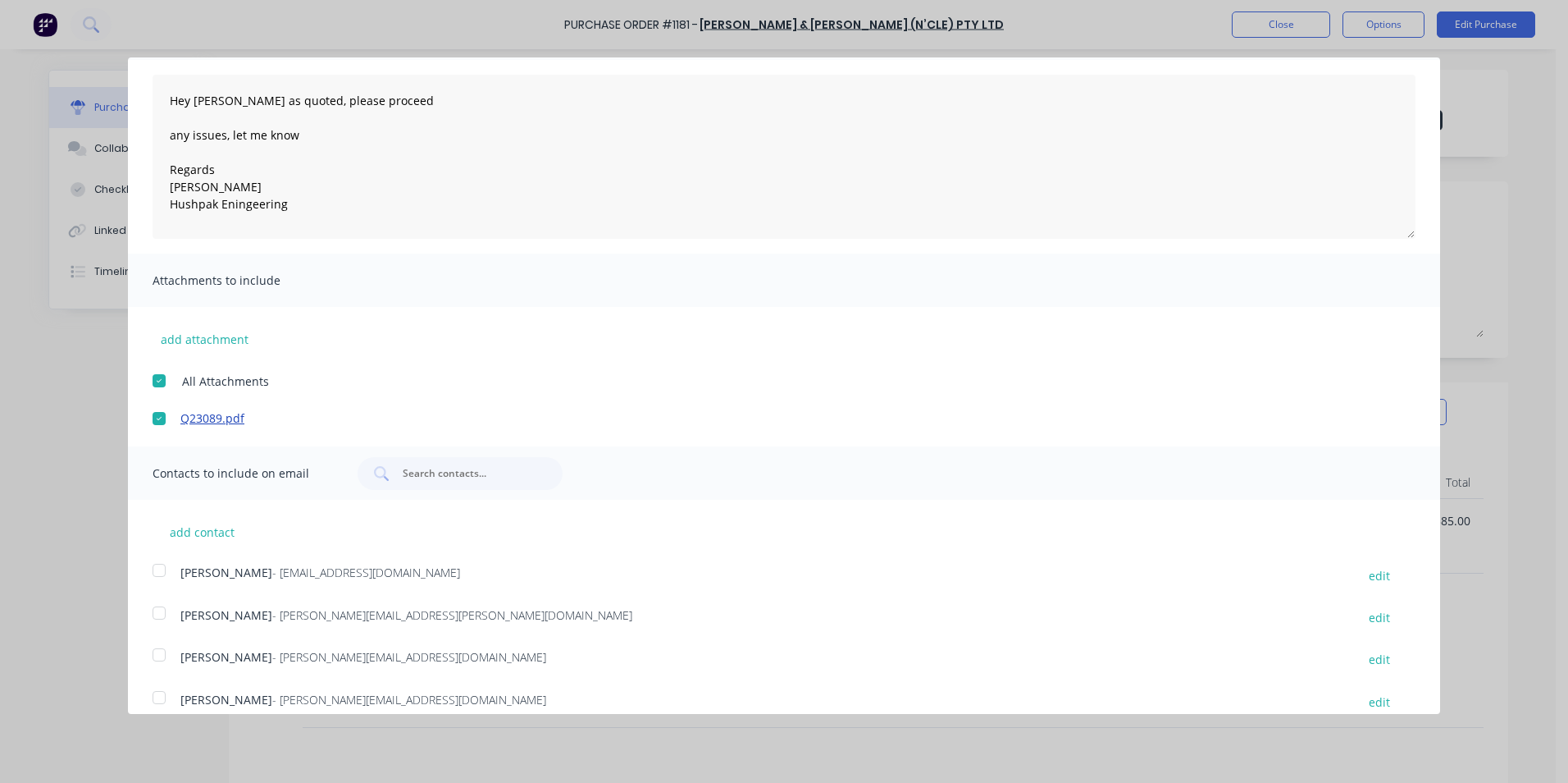
scroll to position [123, 0]
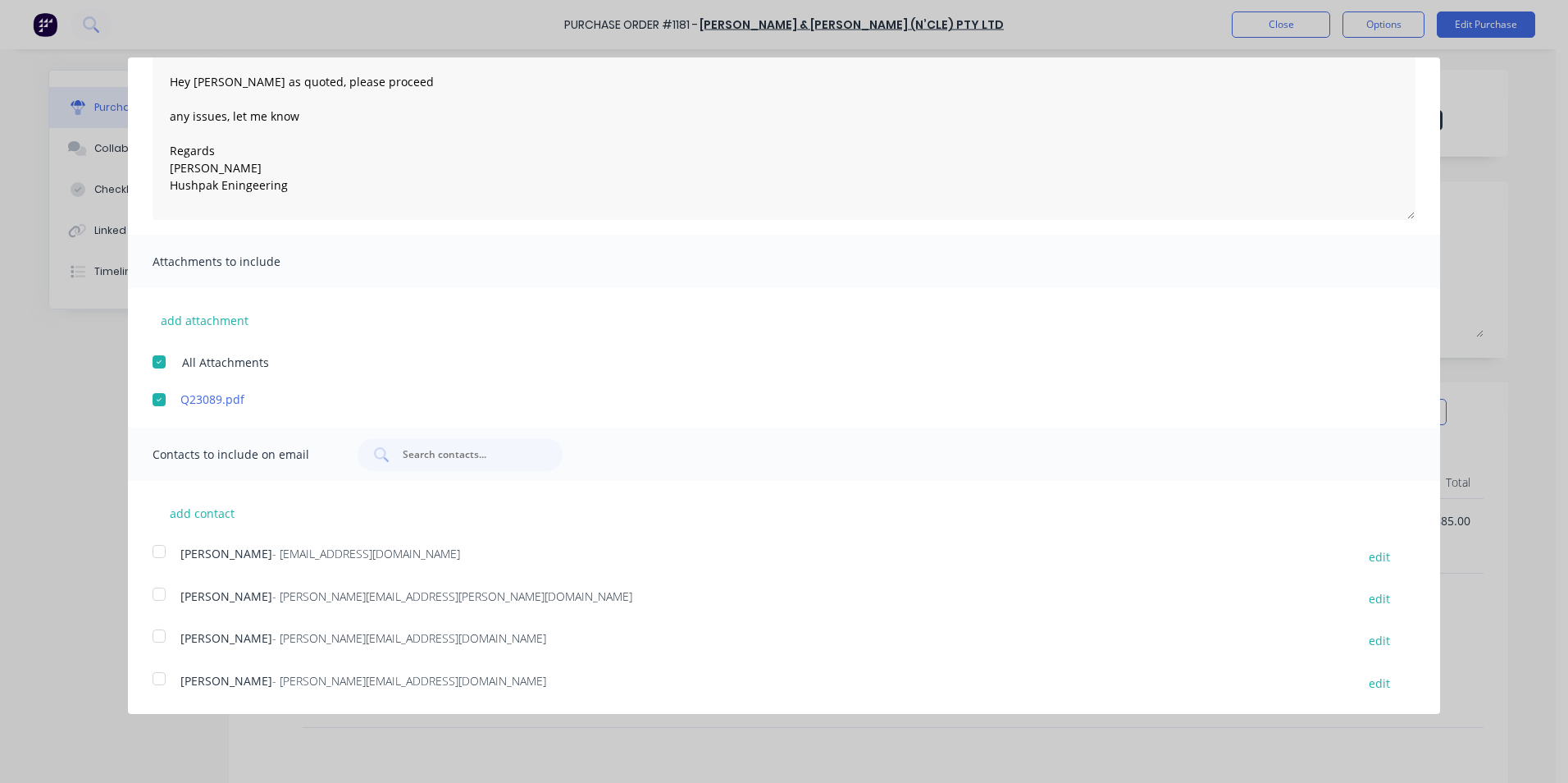
click at [158, 546] on div at bounding box center [159, 552] width 33 height 33
click at [161, 590] on div at bounding box center [159, 594] width 33 height 33
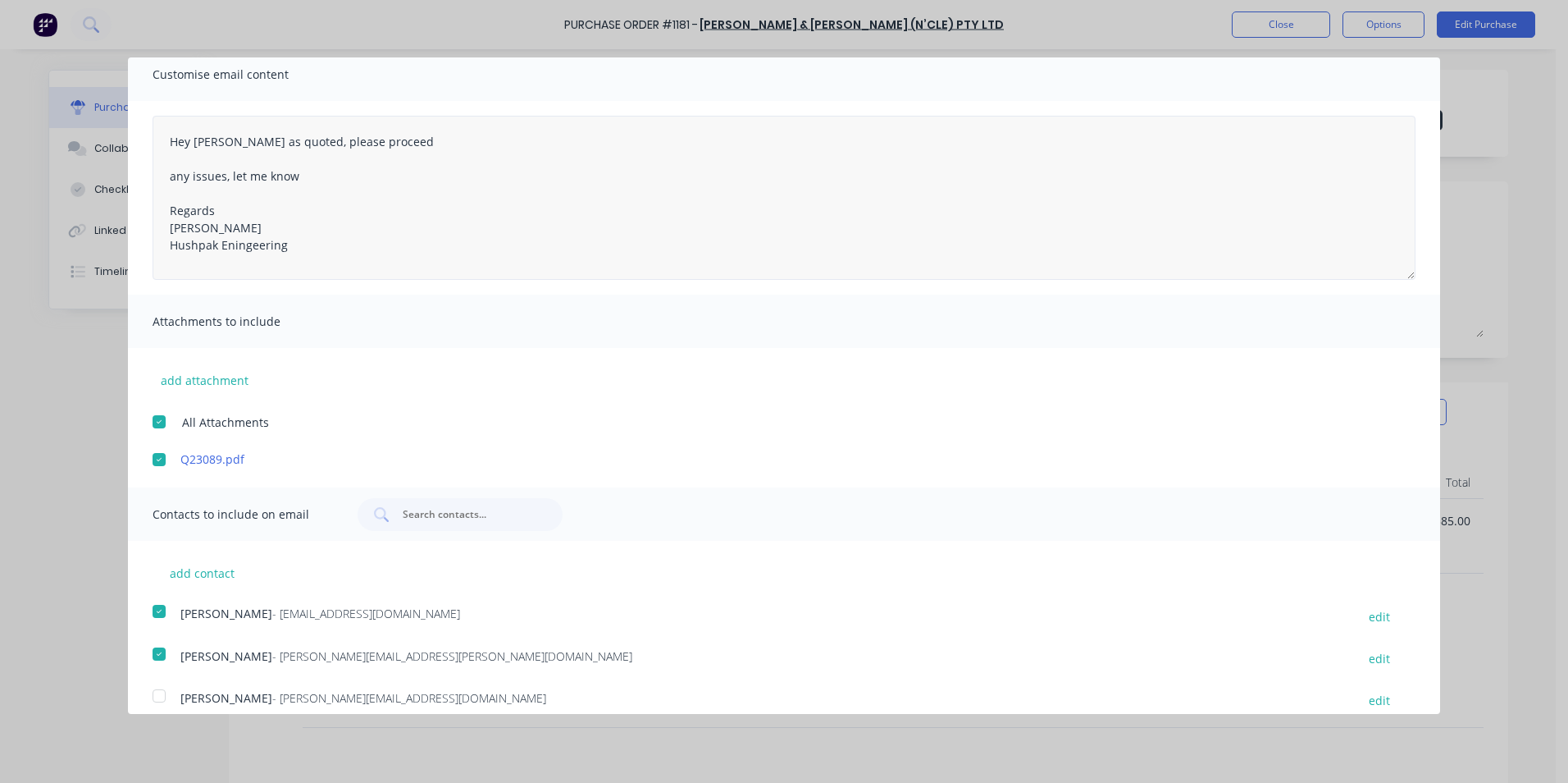
scroll to position [0, 0]
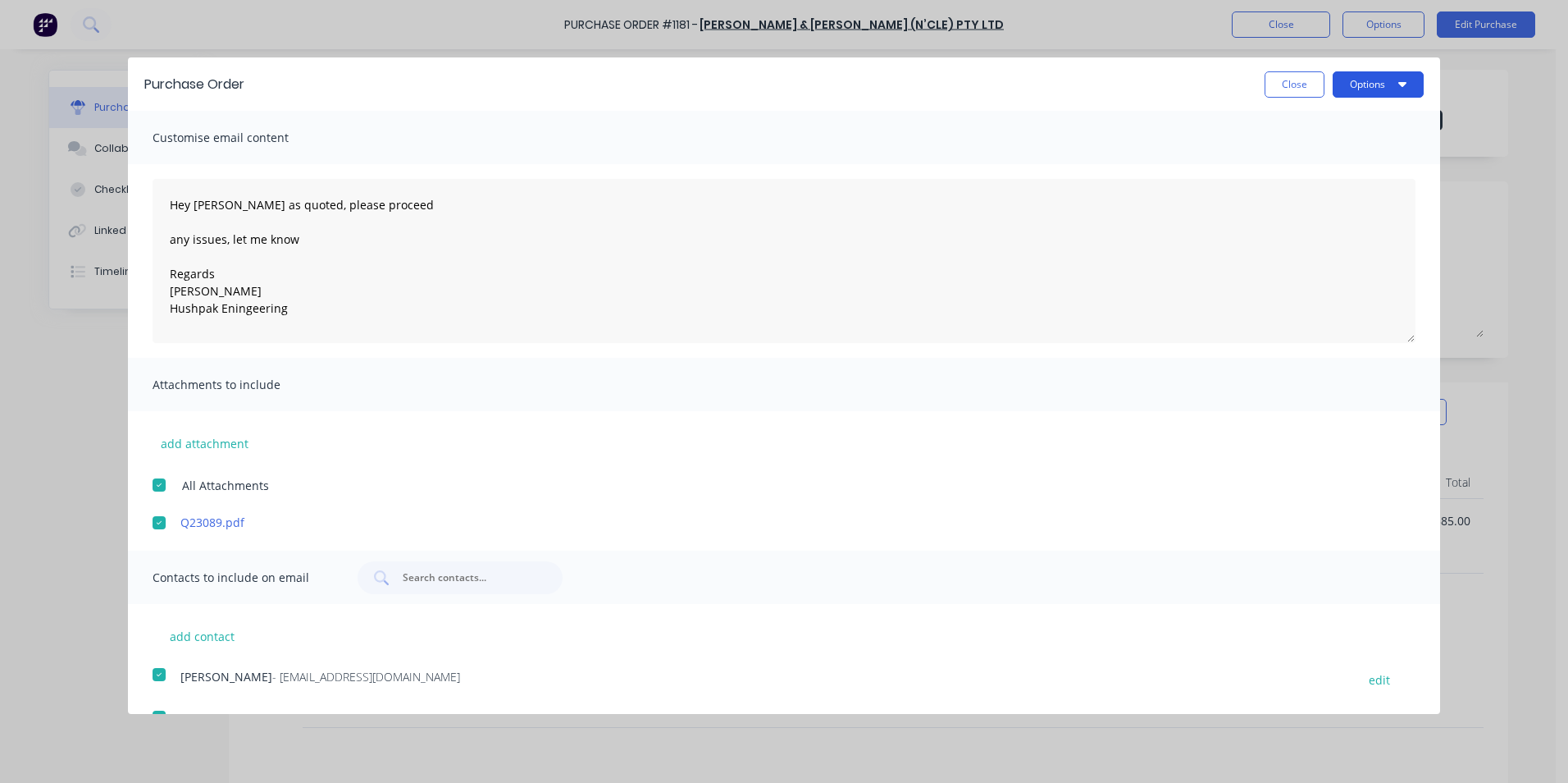
click at [1356, 81] on button "Options" at bounding box center [1377, 84] width 91 height 26
click at [1282, 162] on div "Email" at bounding box center [1346, 159] width 127 height 23
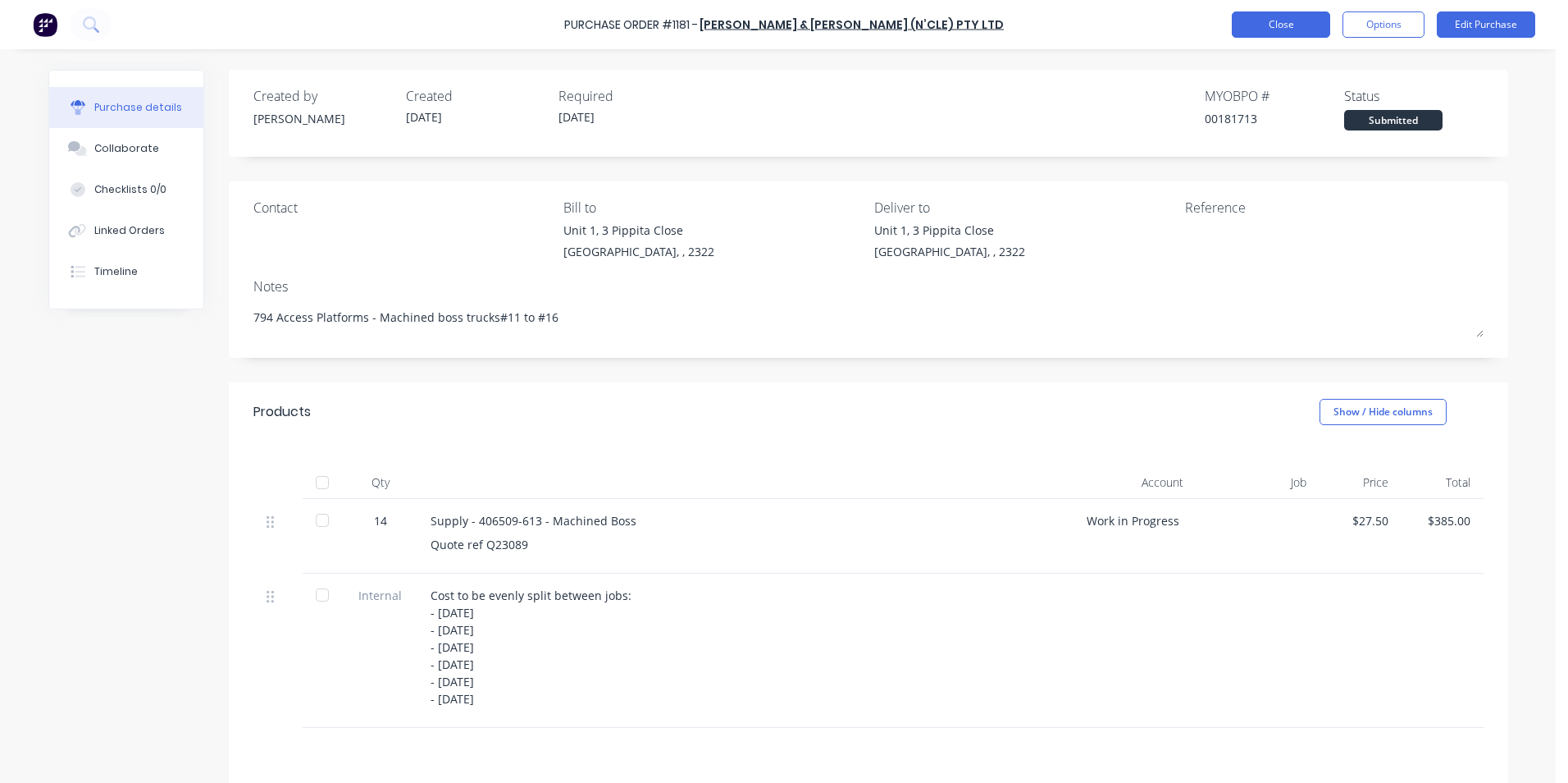
click at [1281, 13] on button "Close" at bounding box center [1281, 24] width 98 height 26
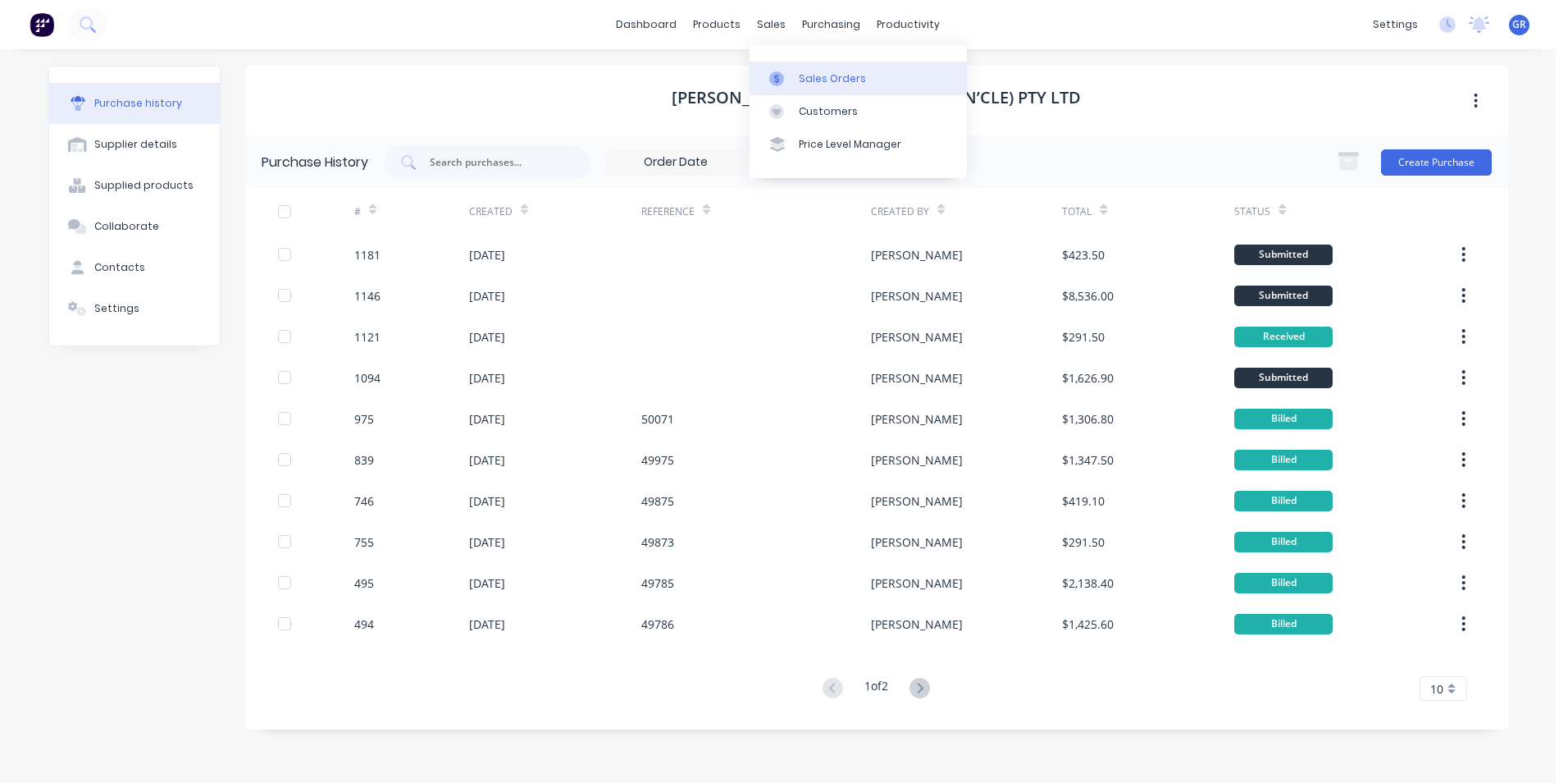
click at [835, 80] on div "Sales Orders" at bounding box center [831, 78] width 67 height 15
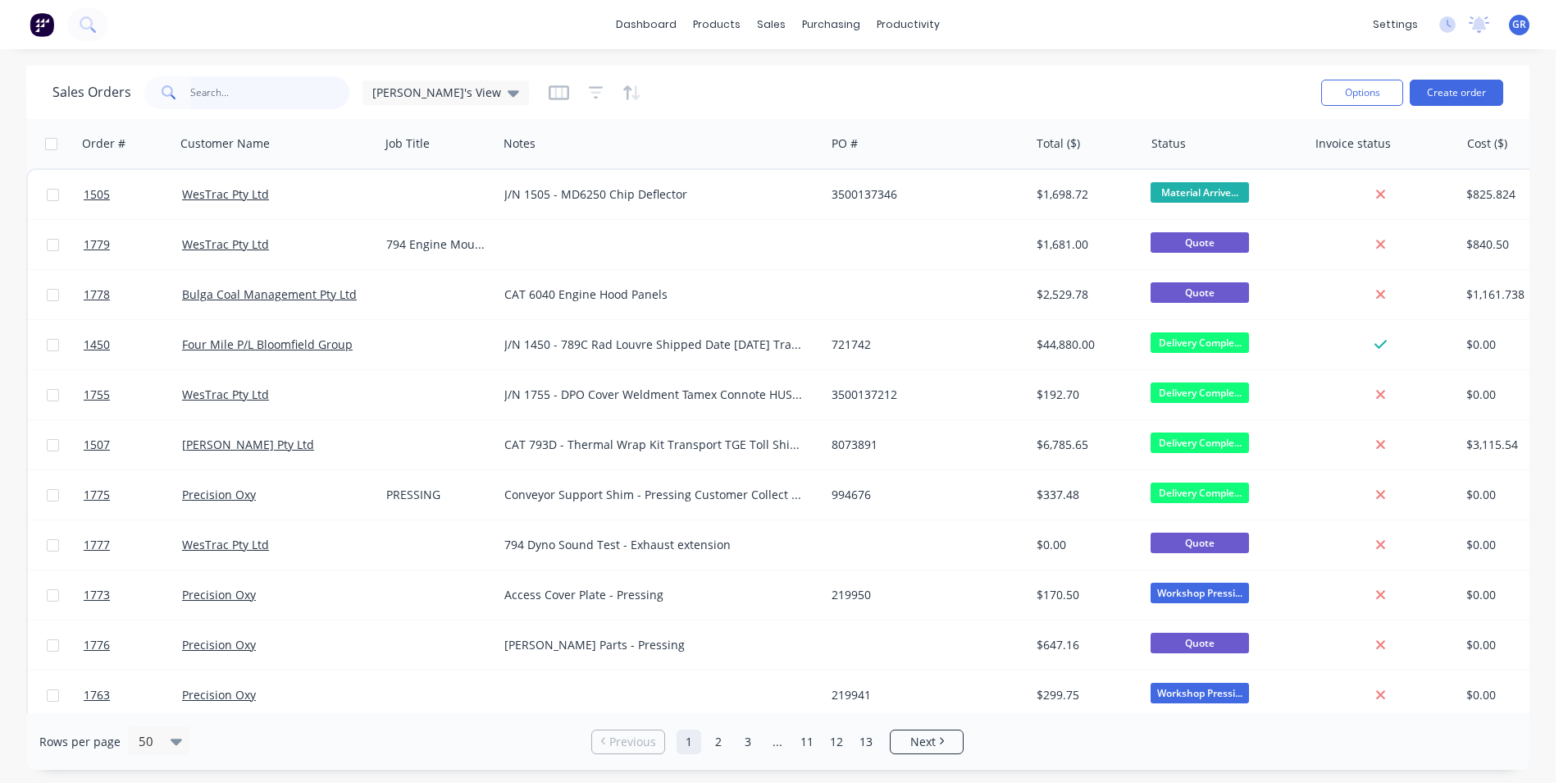
click at [207, 90] on input "text" at bounding box center [270, 93] width 160 height 33
click at [224, 90] on input "text" at bounding box center [270, 93] width 160 height 33
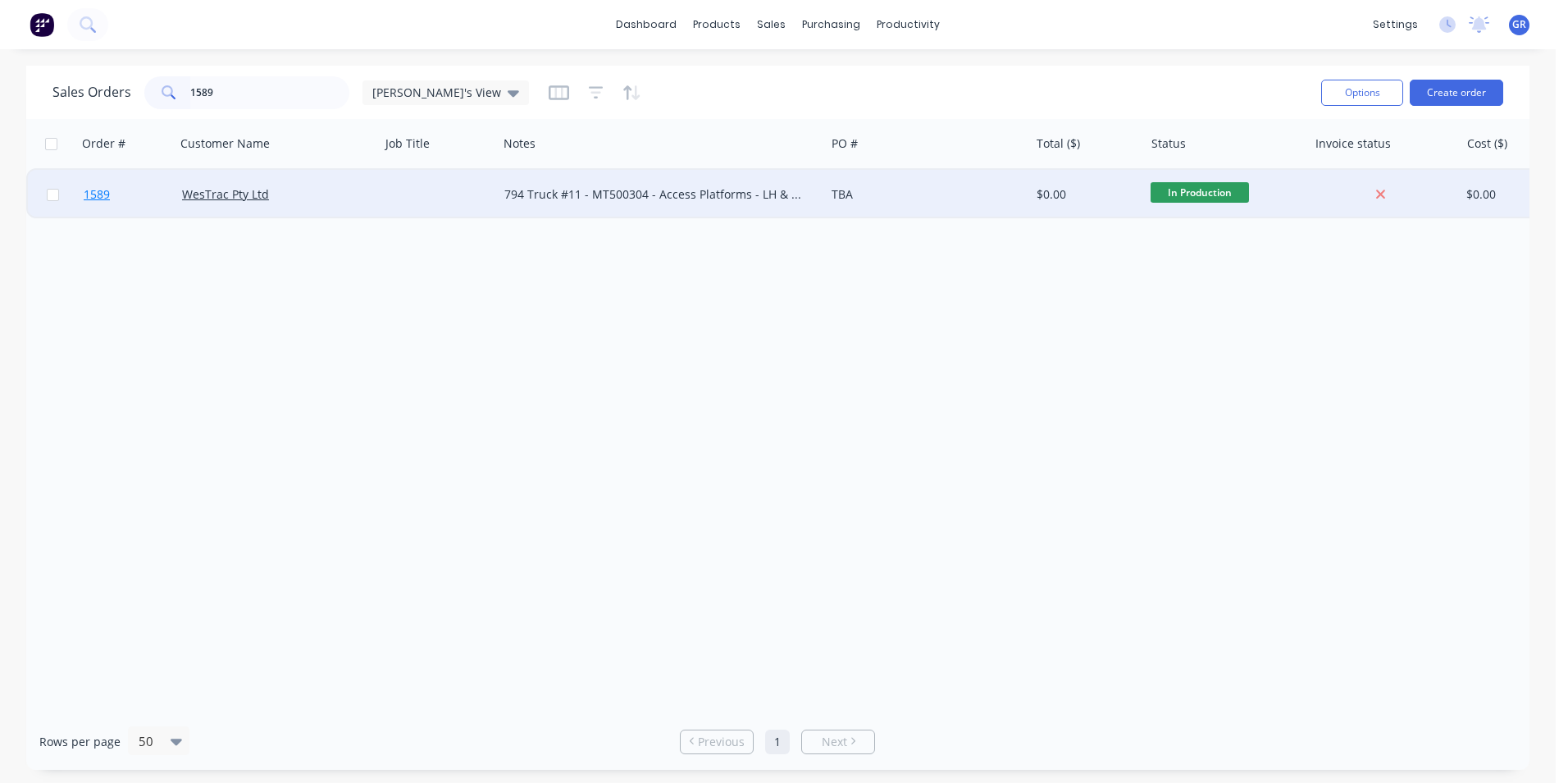
click at [97, 194] on span "1589" at bounding box center [96, 194] width 26 height 17
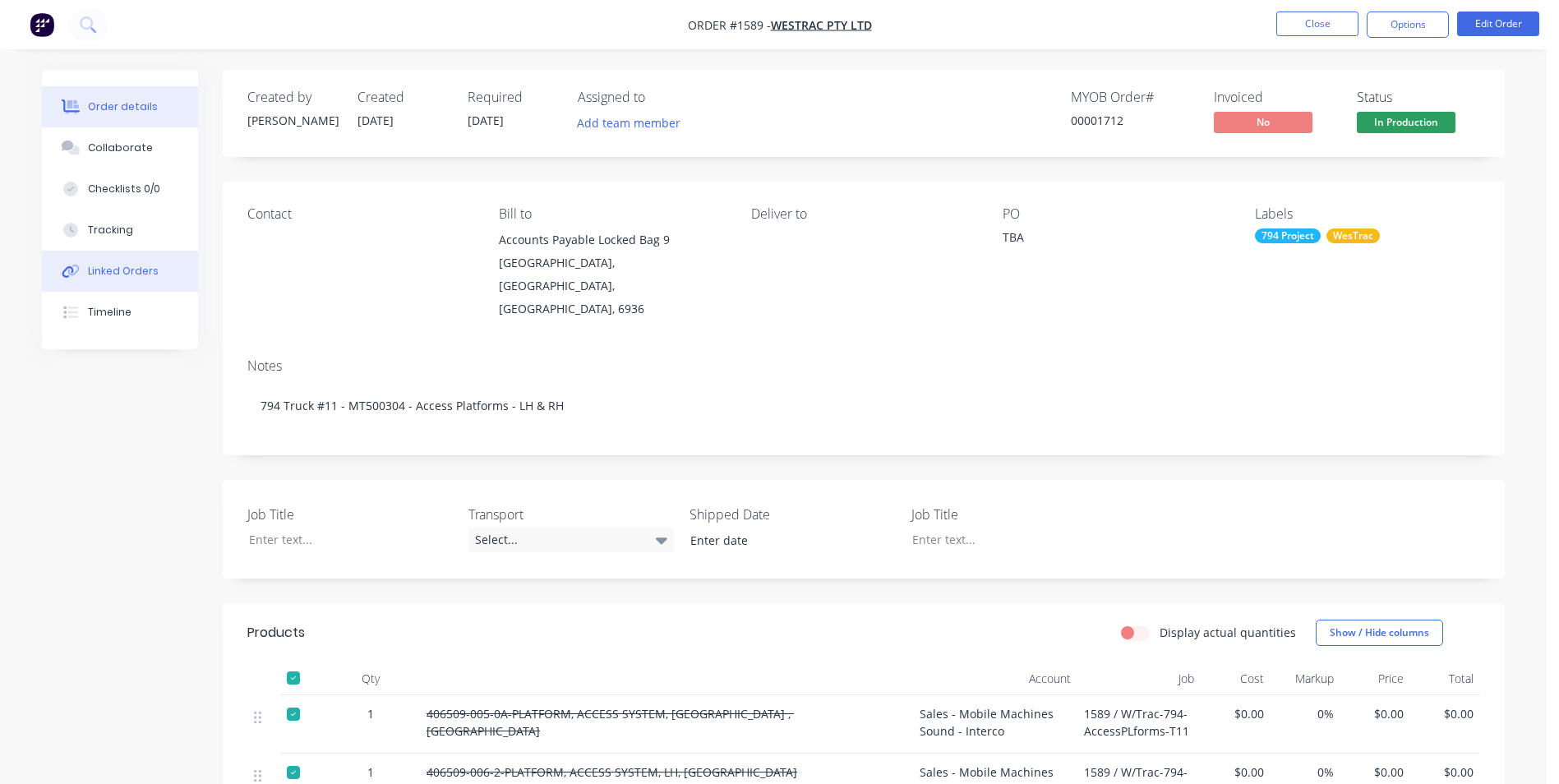
click at [122, 268] on div "Linked Orders" at bounding box center [123, 270] width 70 height 15
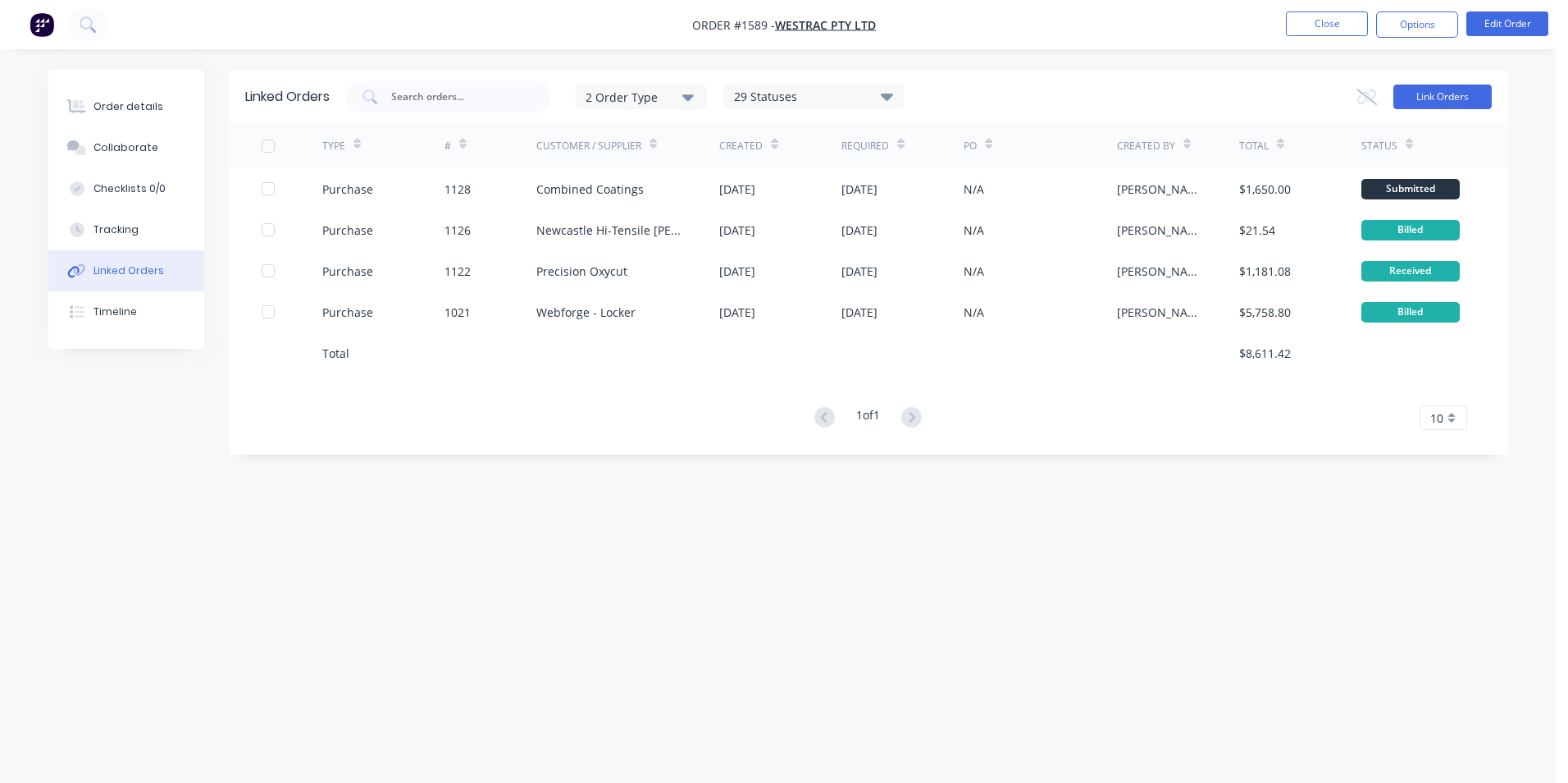
click at [1439, 92] on button "Link Orders" at bounding box center [1441, 97] width 98 height 24
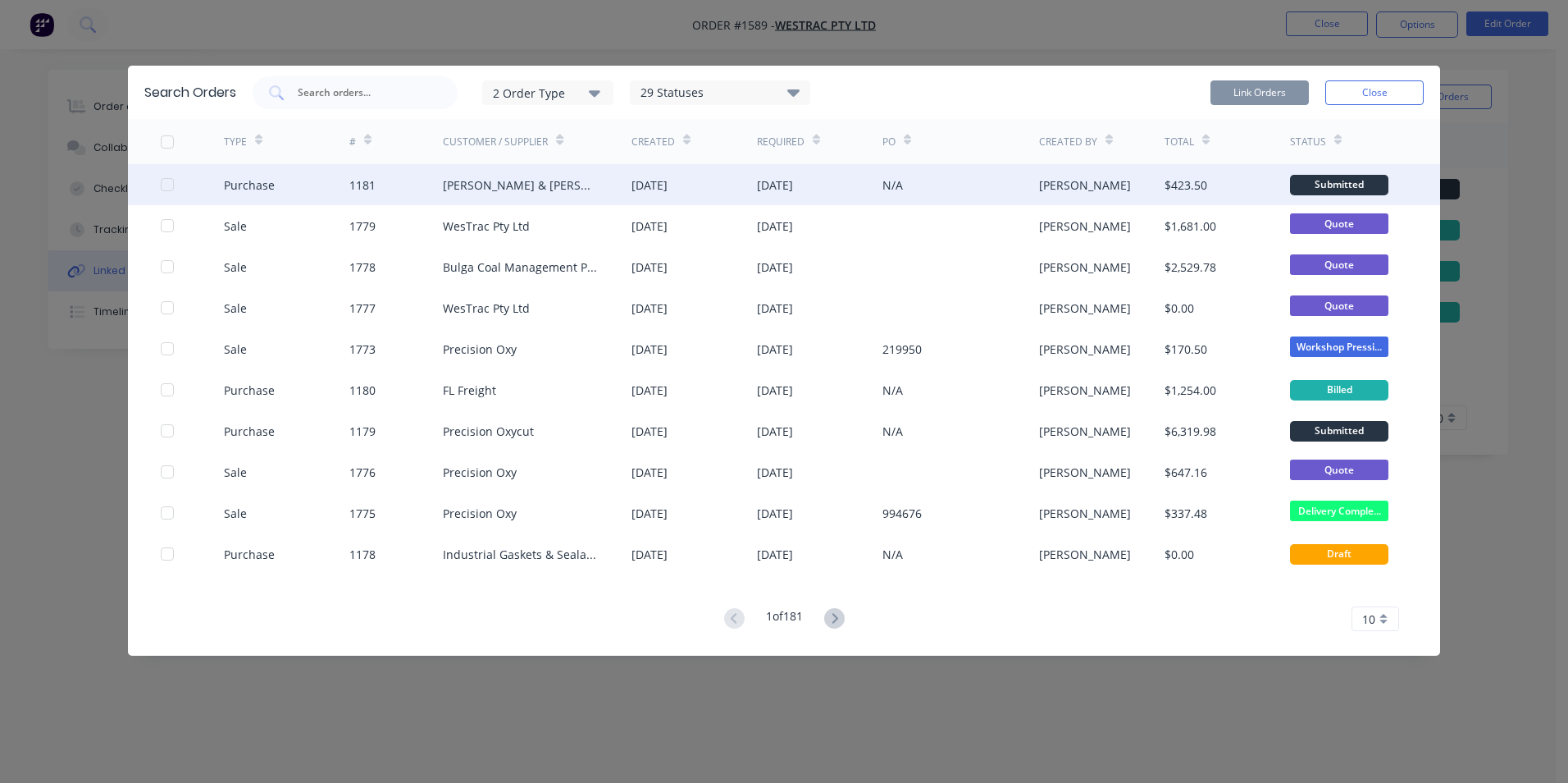
click at [163, 182] on div at bounding box center [168, 184] width 33 height 33
click at [1257, 89] on button "Link Orders" at bounding box center [1259, 92] width 98 height 24
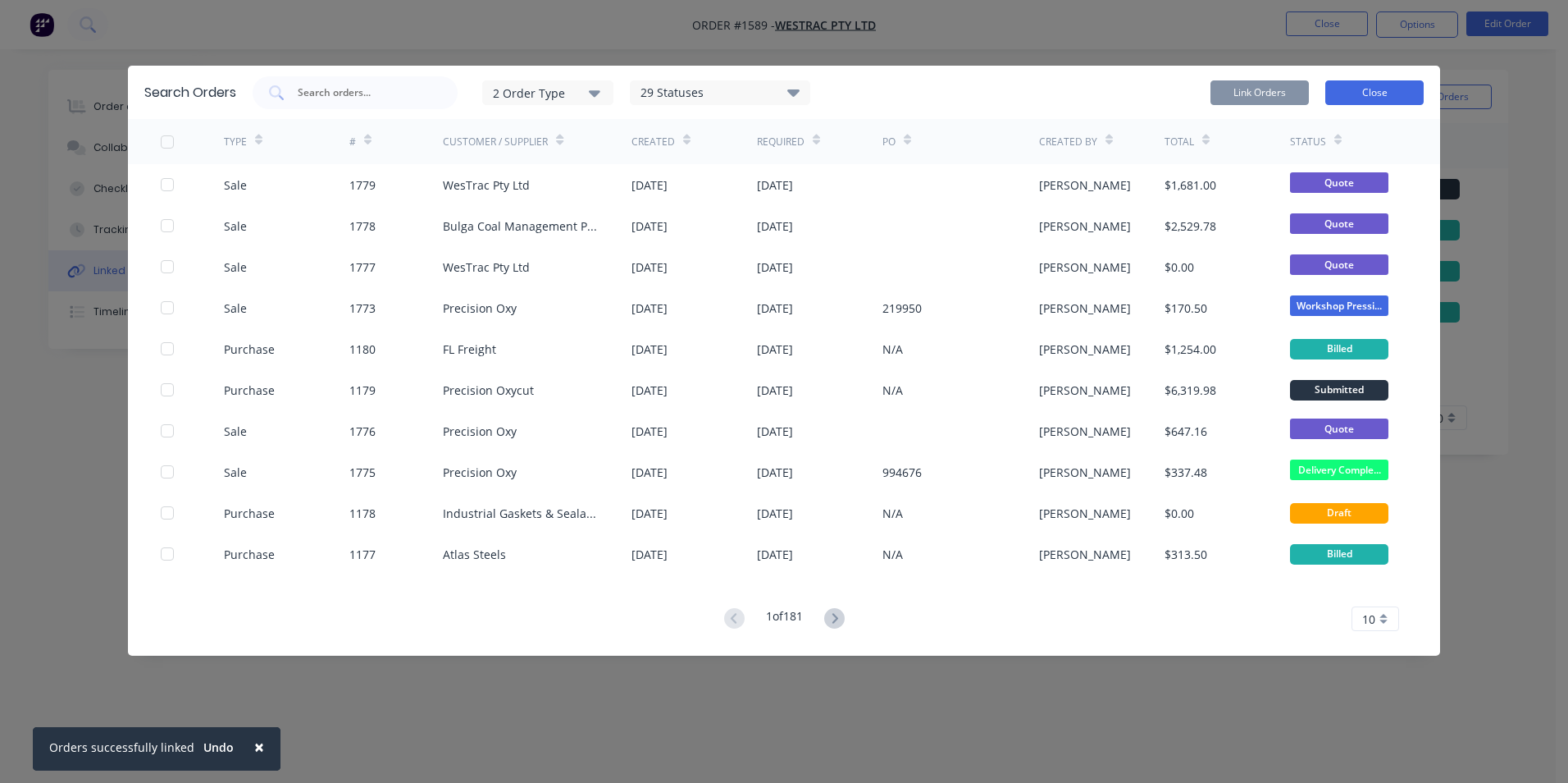
click at [1372, 95] on button "Close" at bounding box center [1374, 92] width 98 height 24
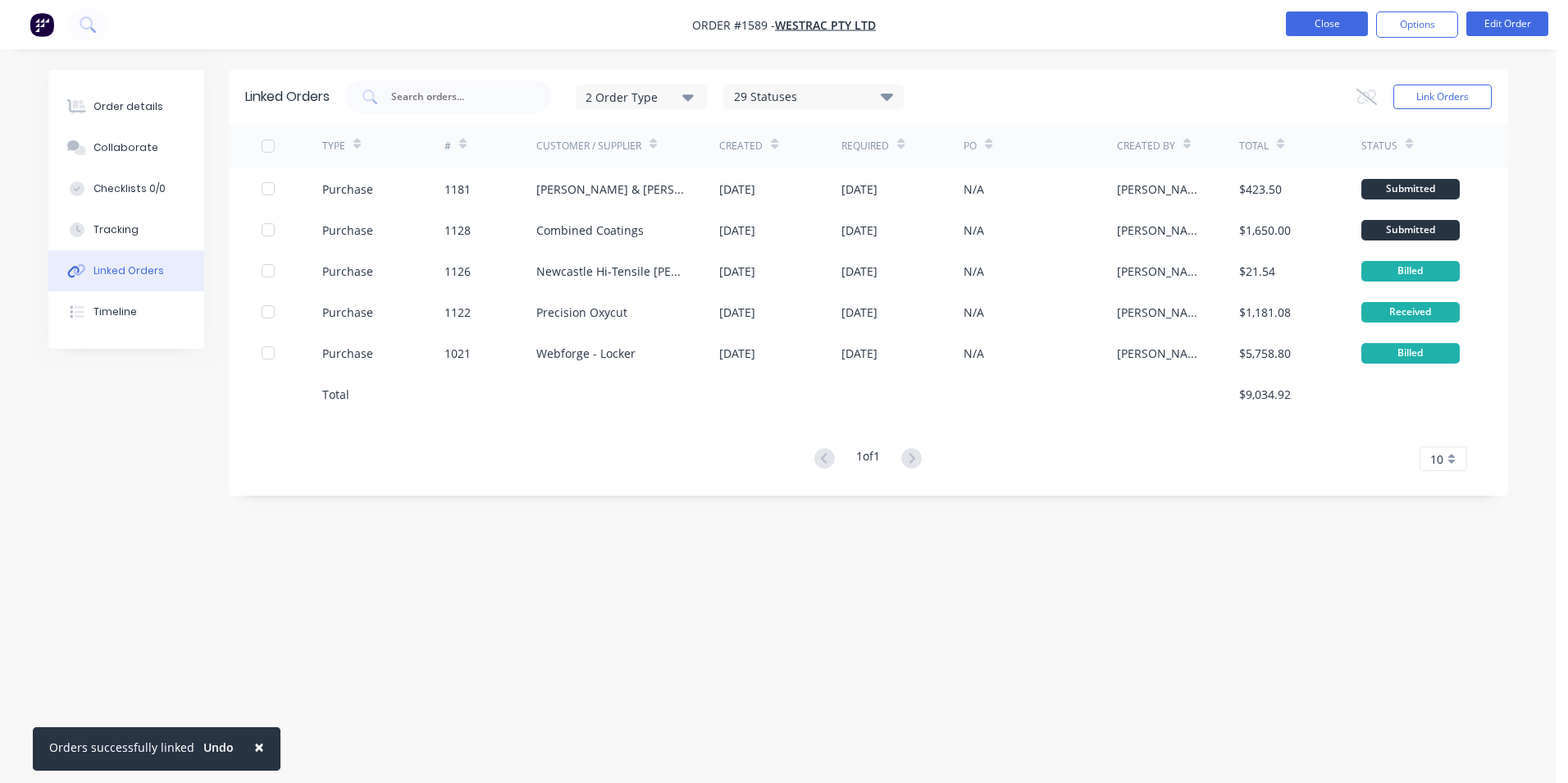
click at [1327, 25] on button "Close" at bounding box center [1326, 23] width 82 height 24
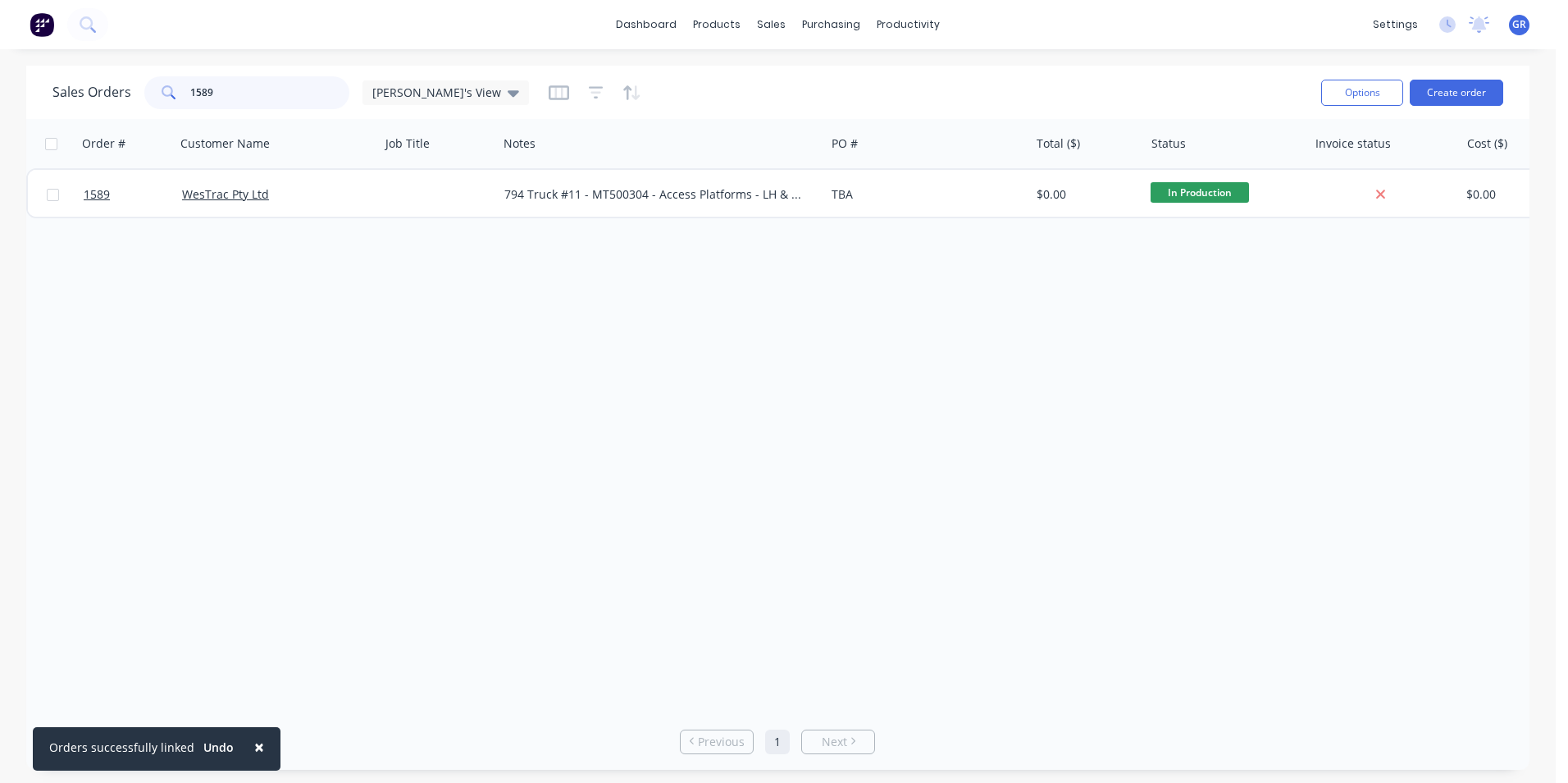
drag, startPoint x: 230, startPoint y: 94, endPoint x: 169, endPoint y: 93, distance: 61.0
click at [169, 93] on div "1589" at bounding box center [247, 93] width 205 height 33
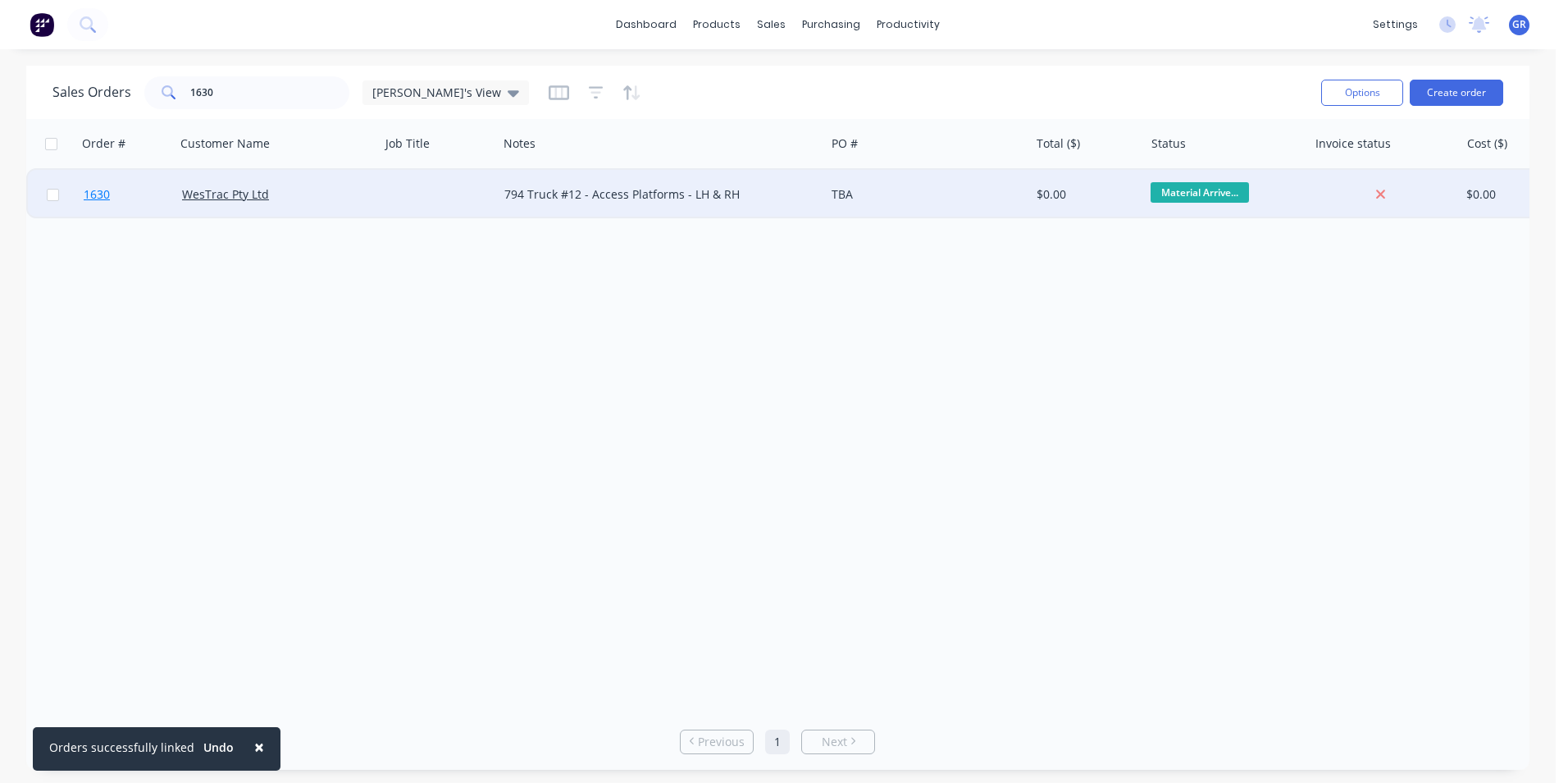
click at [100, 193] on span "1630" at bounding box center [96, 194] width 26 height 17
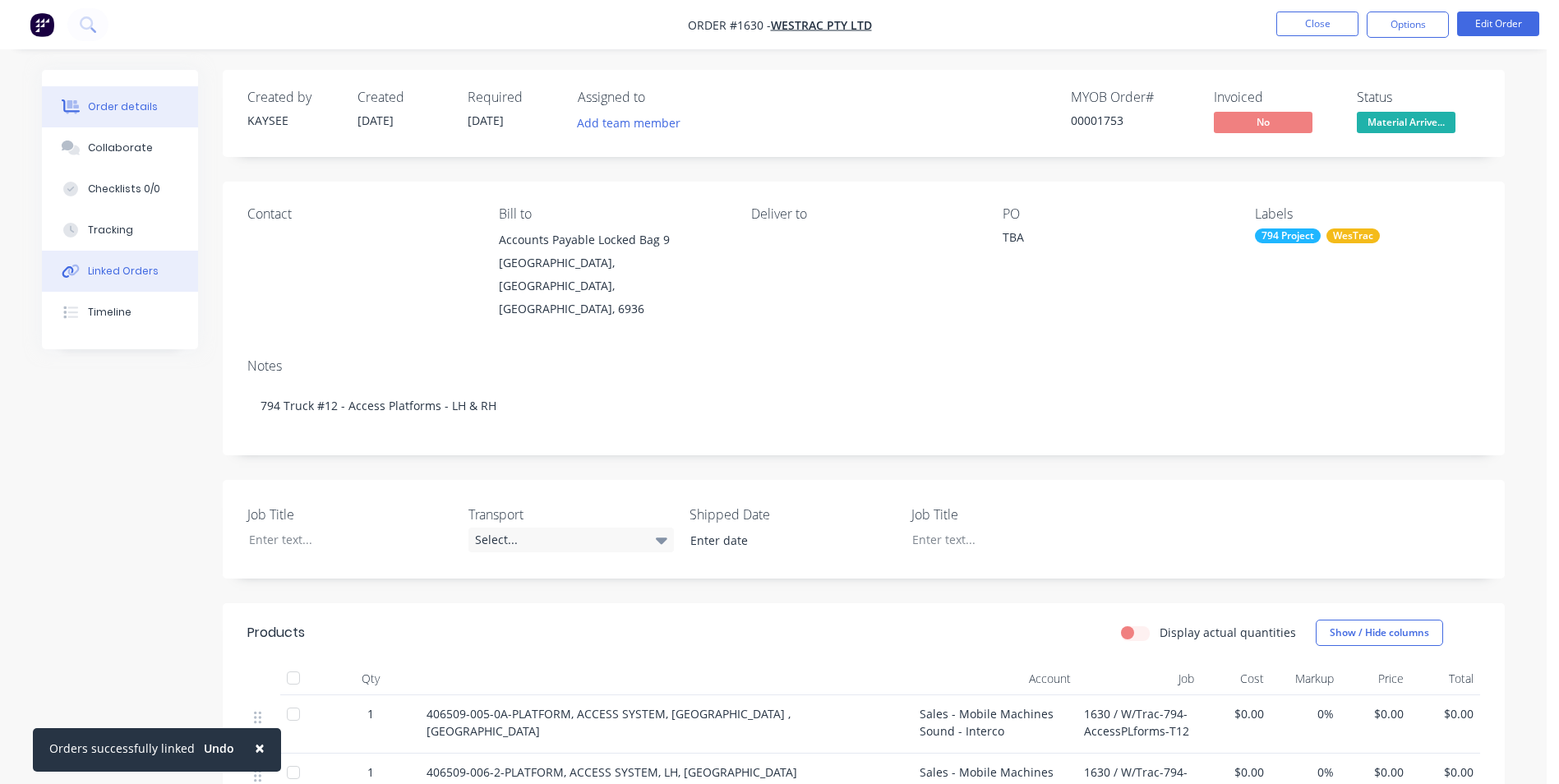
click at [131, 270] on div "Linked Orders" at bounding box center [123, 270] width 70 height 15
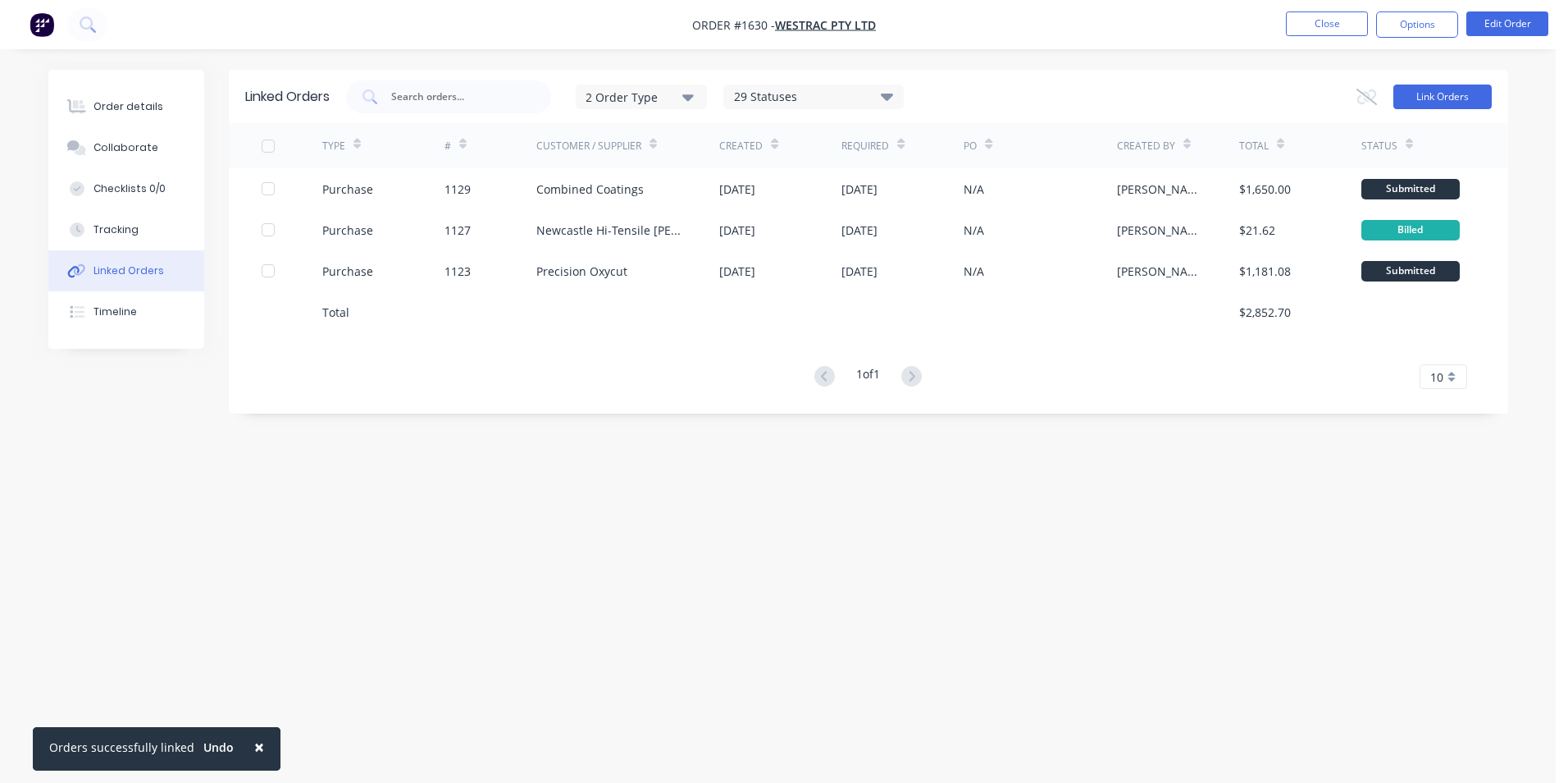
click at [1446, 98] on button "Link Orders" at bounding box center [1441, 97] width 98 height 24
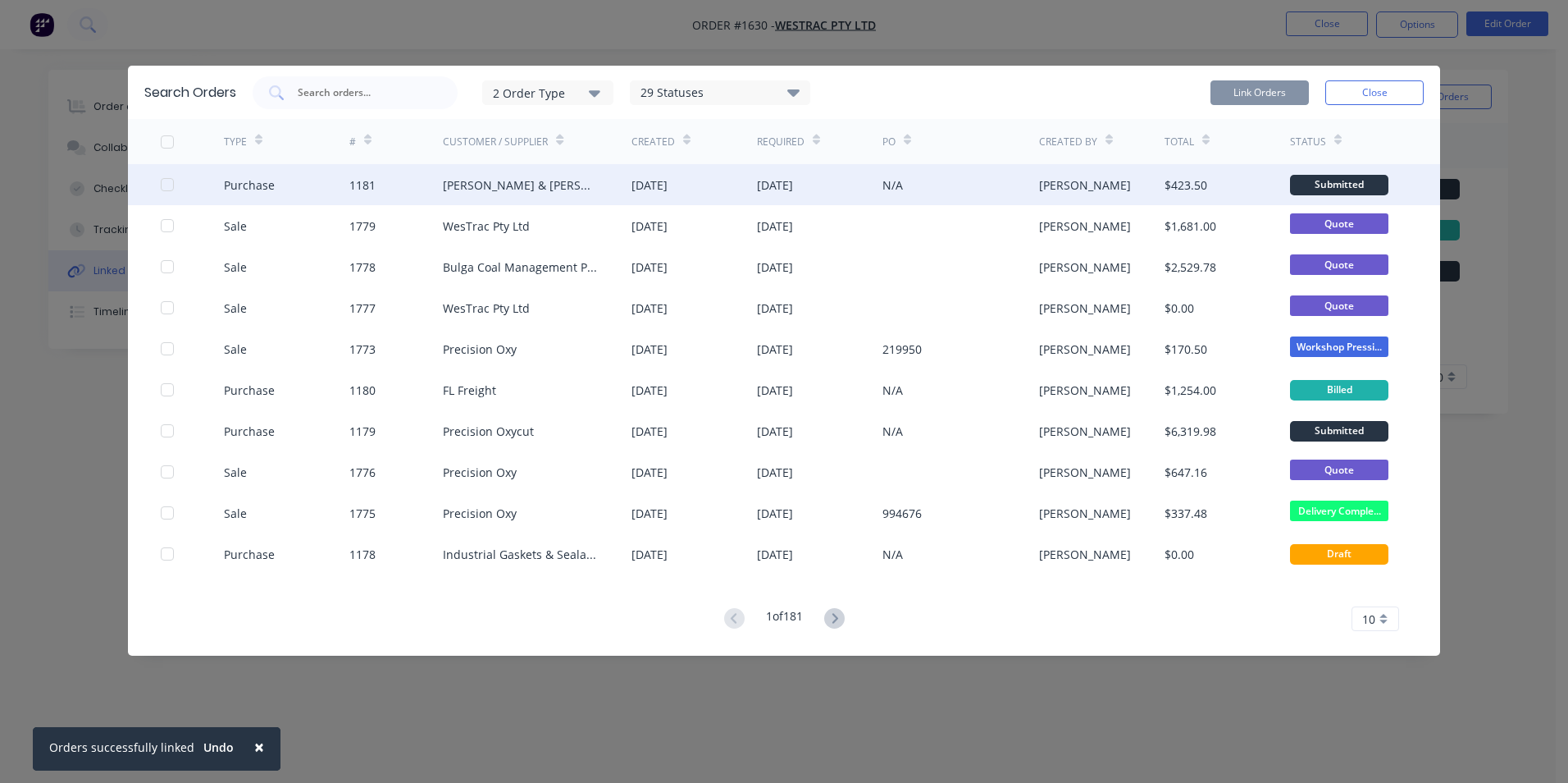
click at [173, 182] on div at bounding box center [168, 184] width 33 height 33
click at [1258, 92] on button "Link Orders" at bounding box center [1259, 92] width 98 height 24
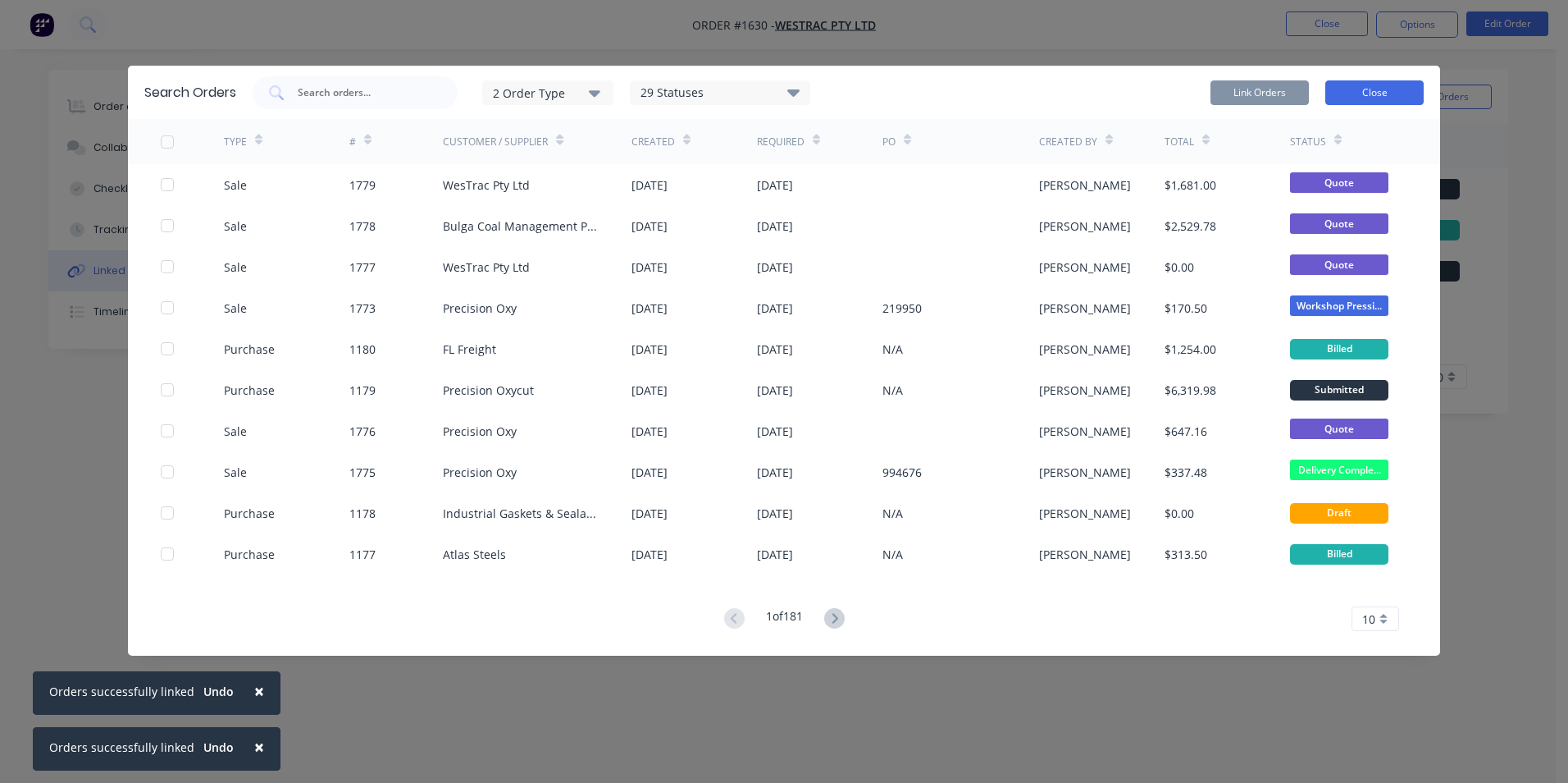
click at [1376, 91] on button "Close" at bounding box center [1374, 92] width 98 height 24
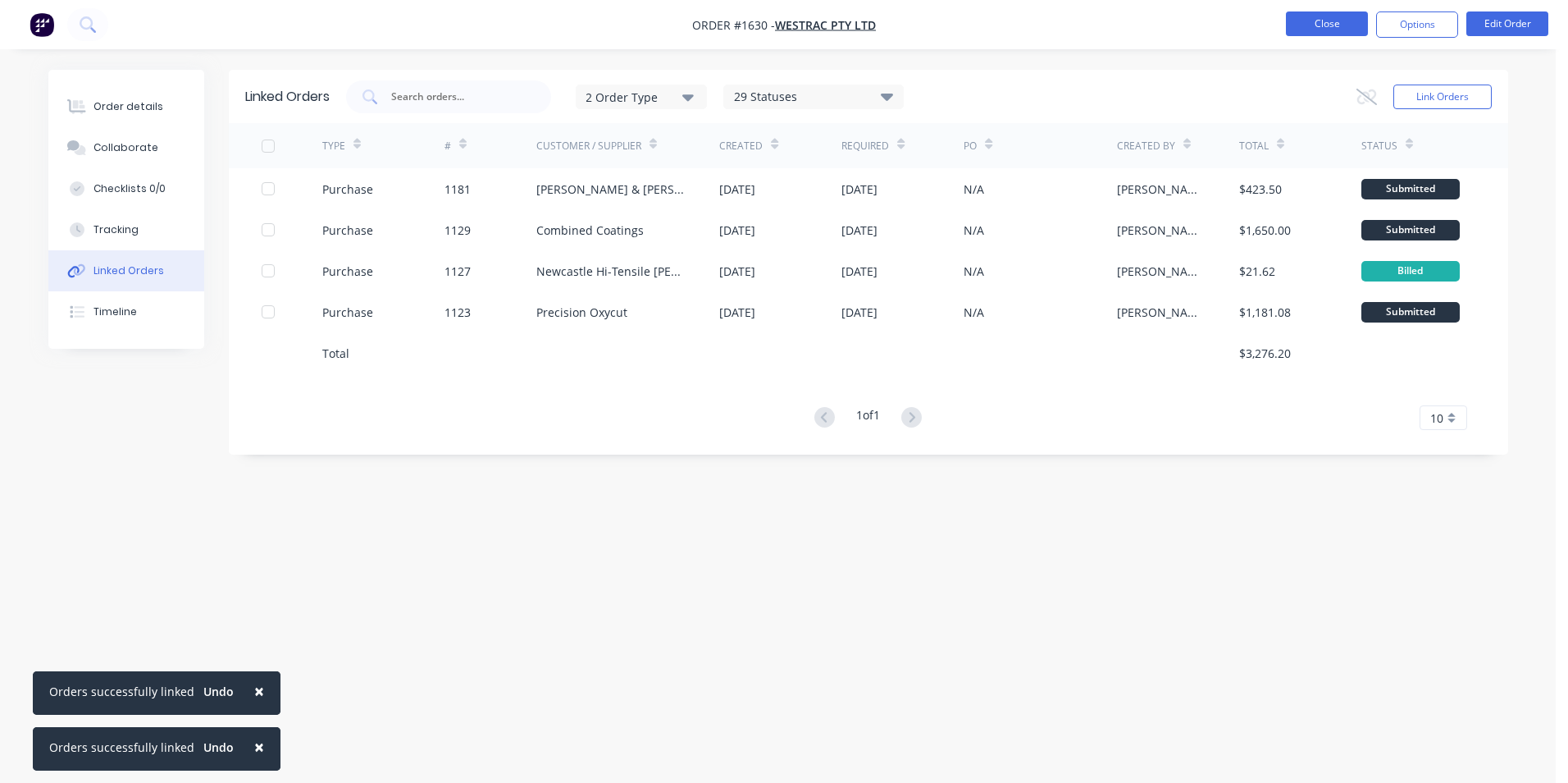
click at [1330, 17] on button "Close" at bounding box center [1326, 23] width 82 height 24
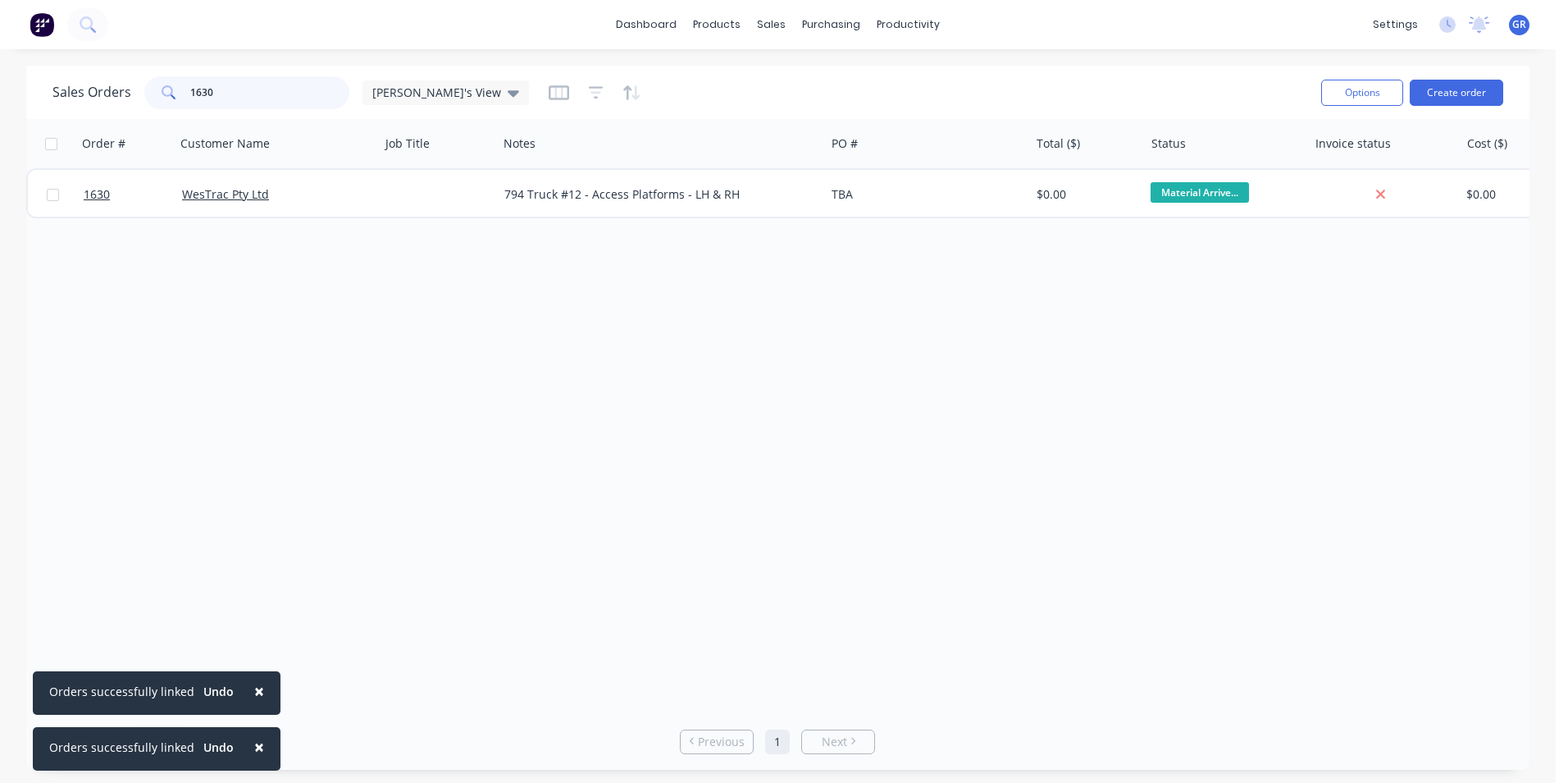
drag, startPoint x: 220, startPoint y: 91, endPoint x: 168, endPoint y: 91, distance: 52.0
click at [168, 91] on div "1630" at bounding box center [247, 93] width 205 height 33
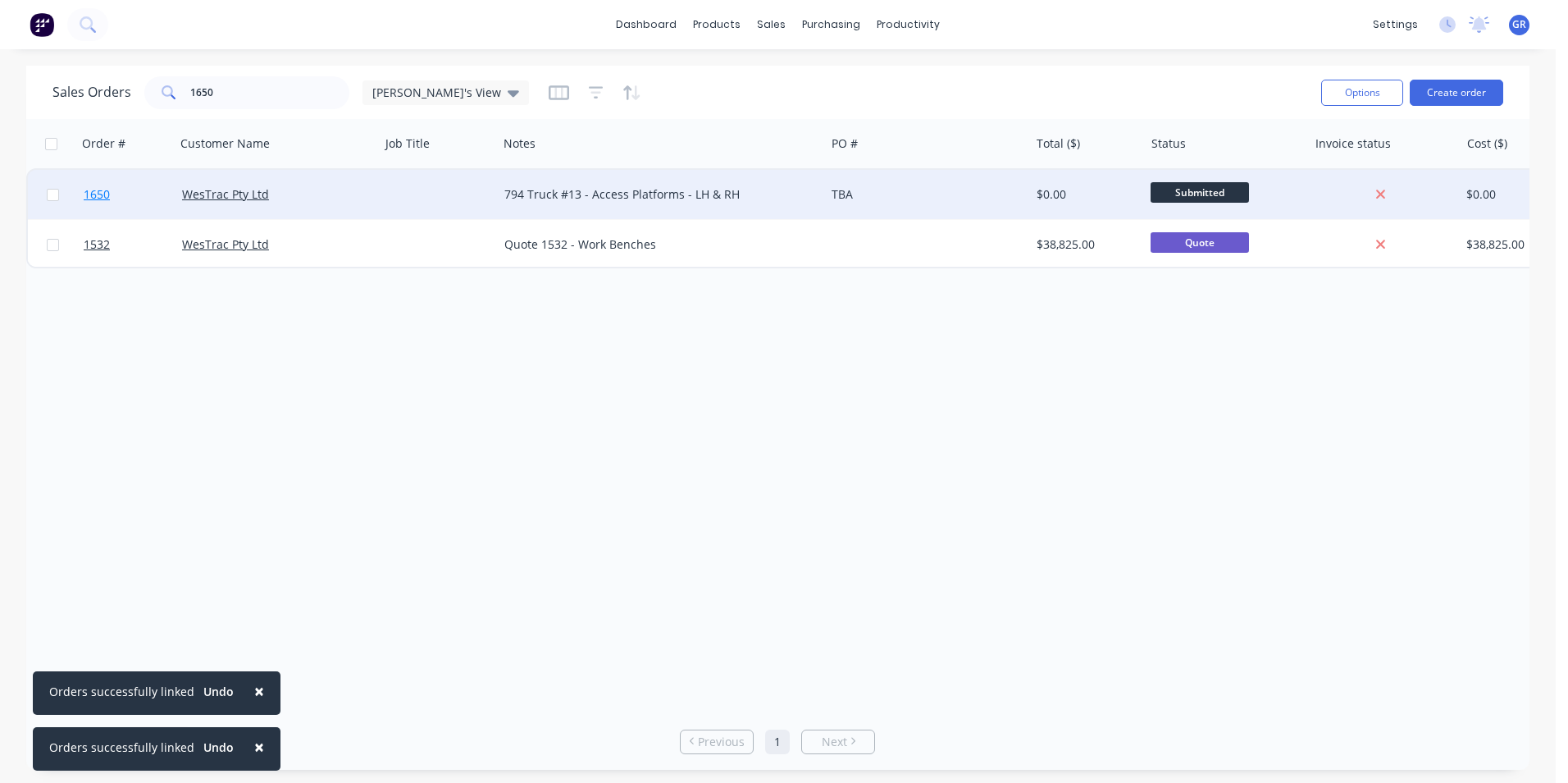
click at [102, 195] on span "1650" at bounding box center [96, 194] width 26 height 17
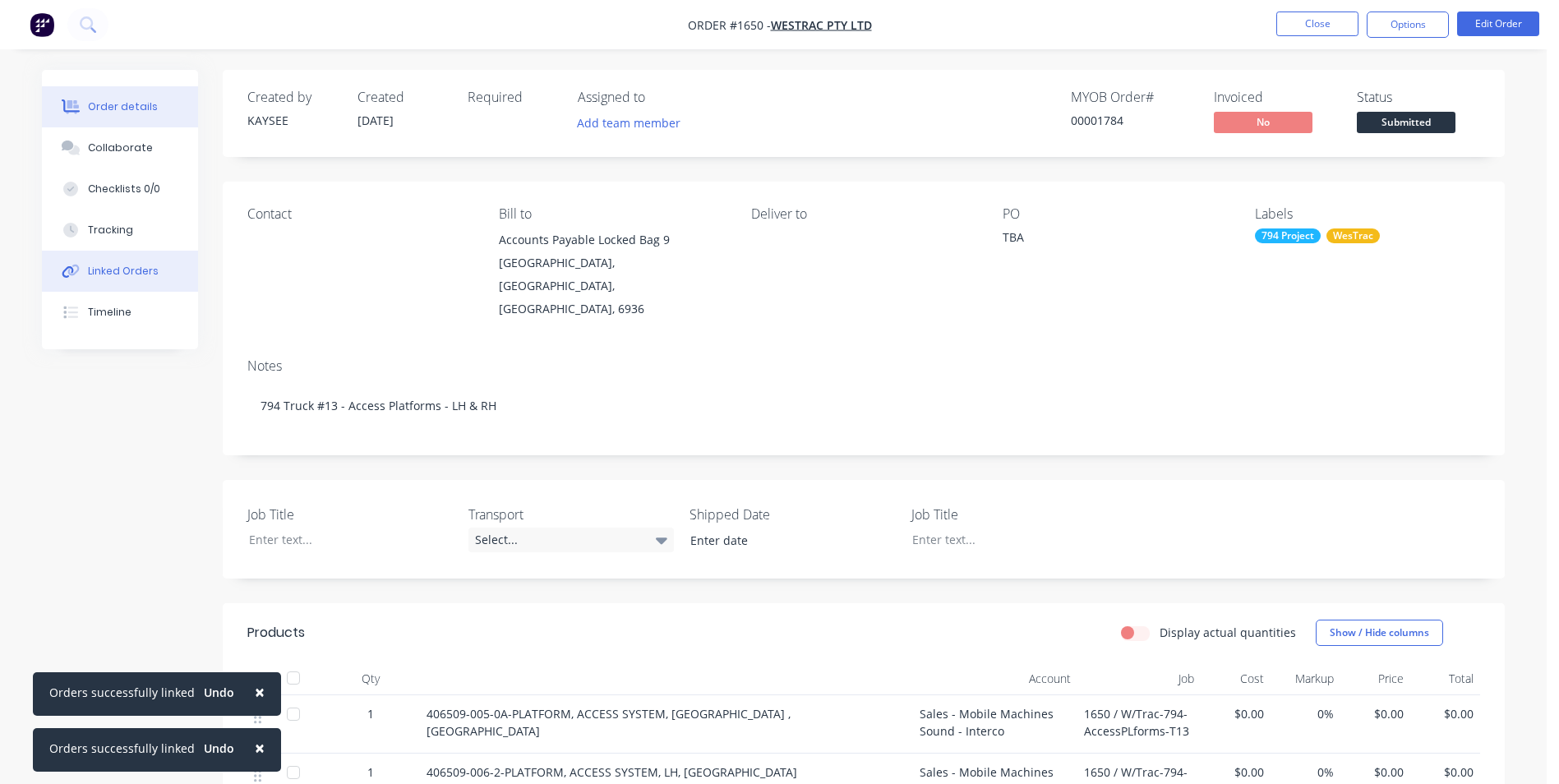
click at [130, 270] on div "Linked Orders" at bounding box center [123, 270] width 70 height 15
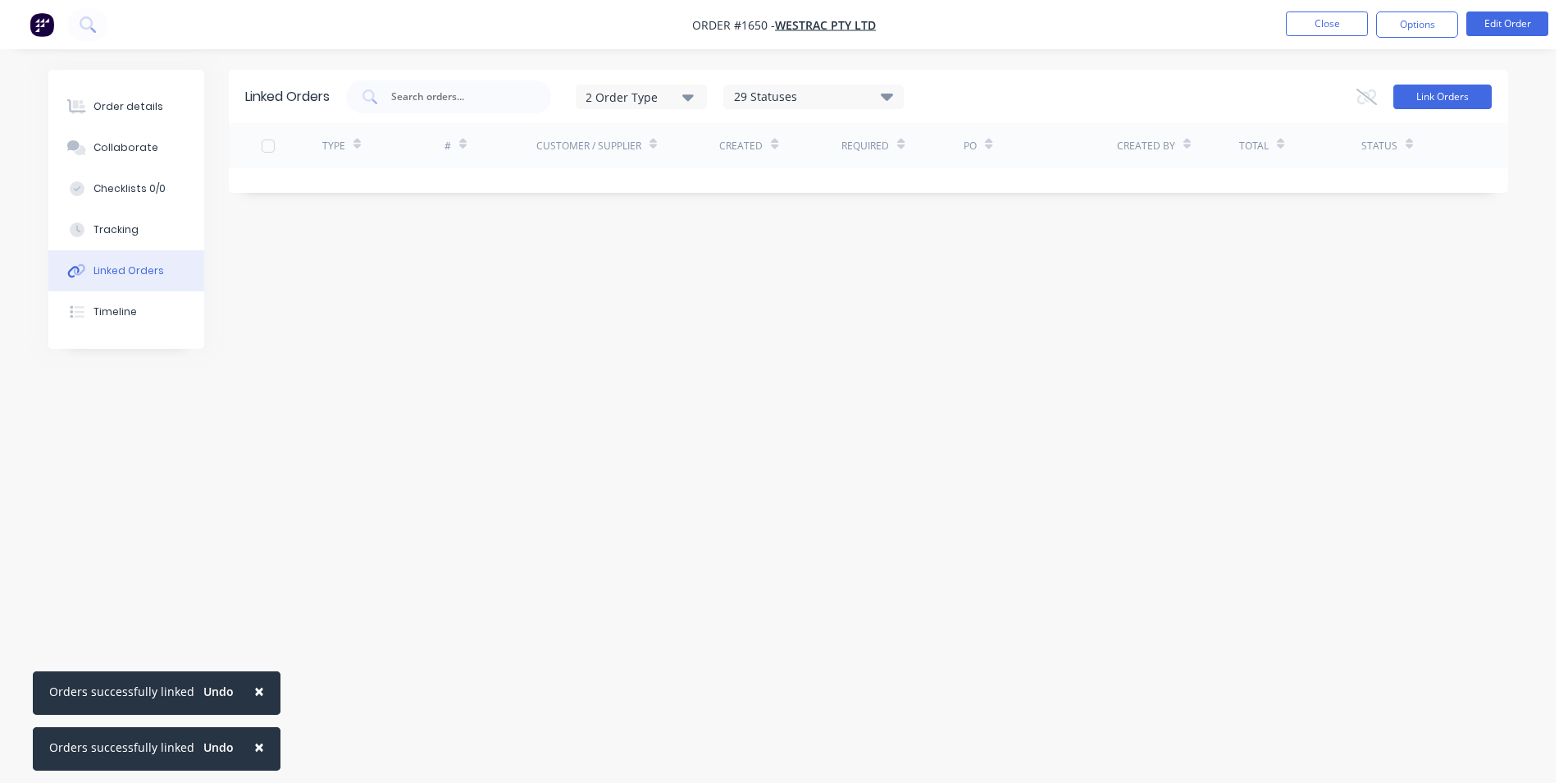
click at [1445, 101] on button "Link Orders" at bounding box center [1441, 97] width 98 height 24
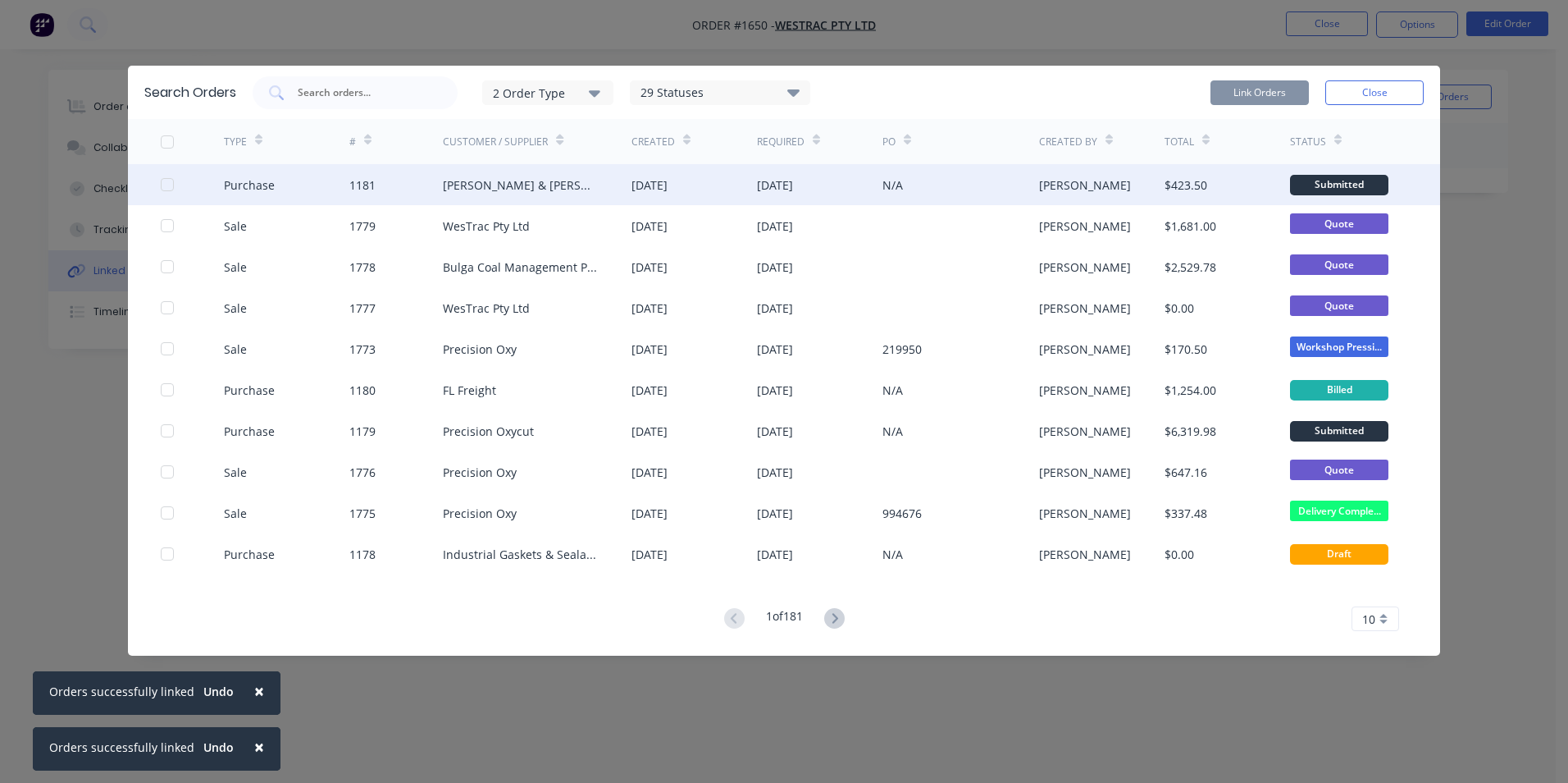
click at [163, 180] on div at bounding box center [168, 184] width 33 height 33
click at [1264, 91] on button "Link Orders" at bounding box center [1259, 92] width 98 height 24
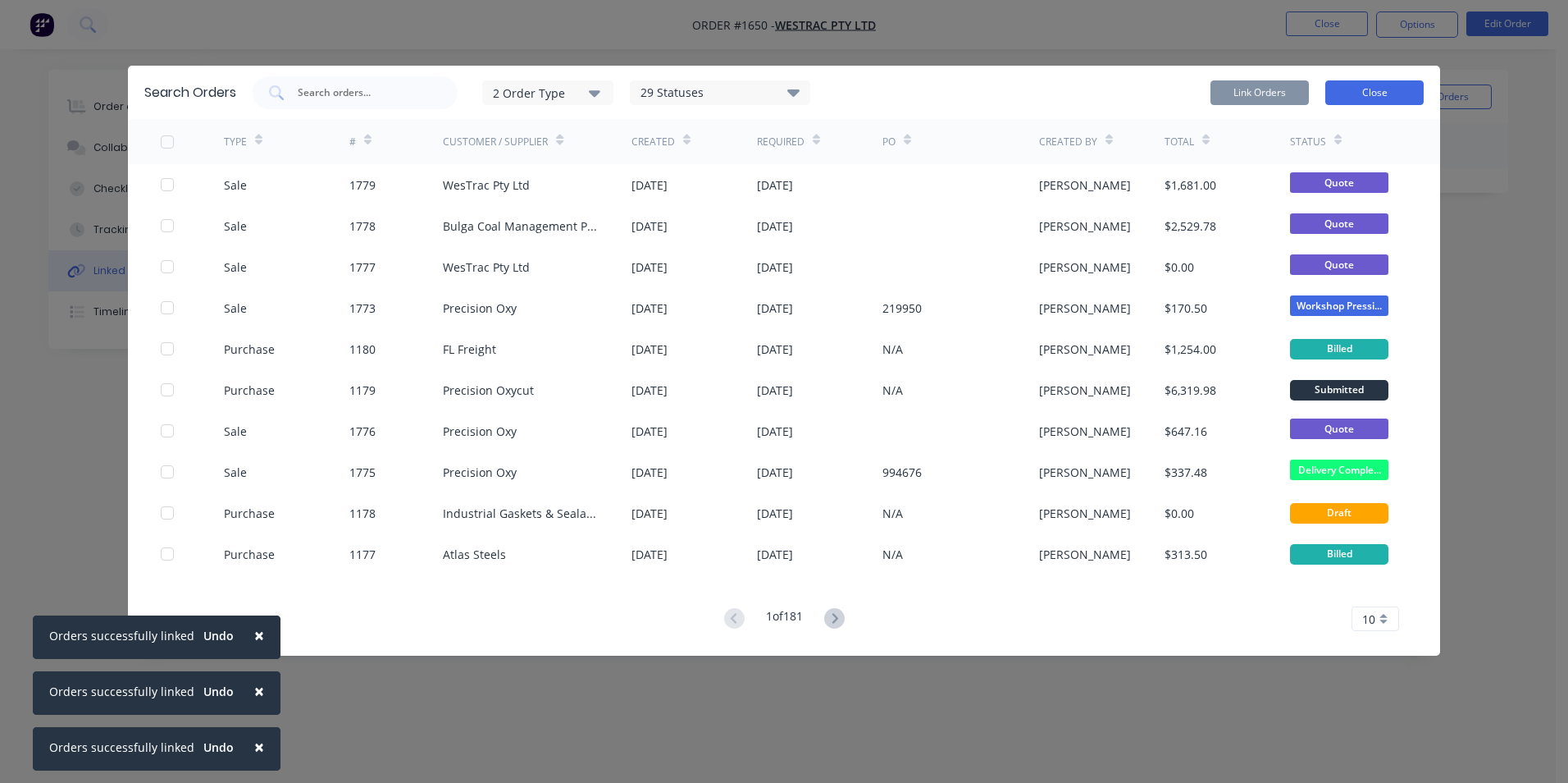
click at [1391, 90] on button "Close" at bounding box center [1374, 92] width 98 height 24
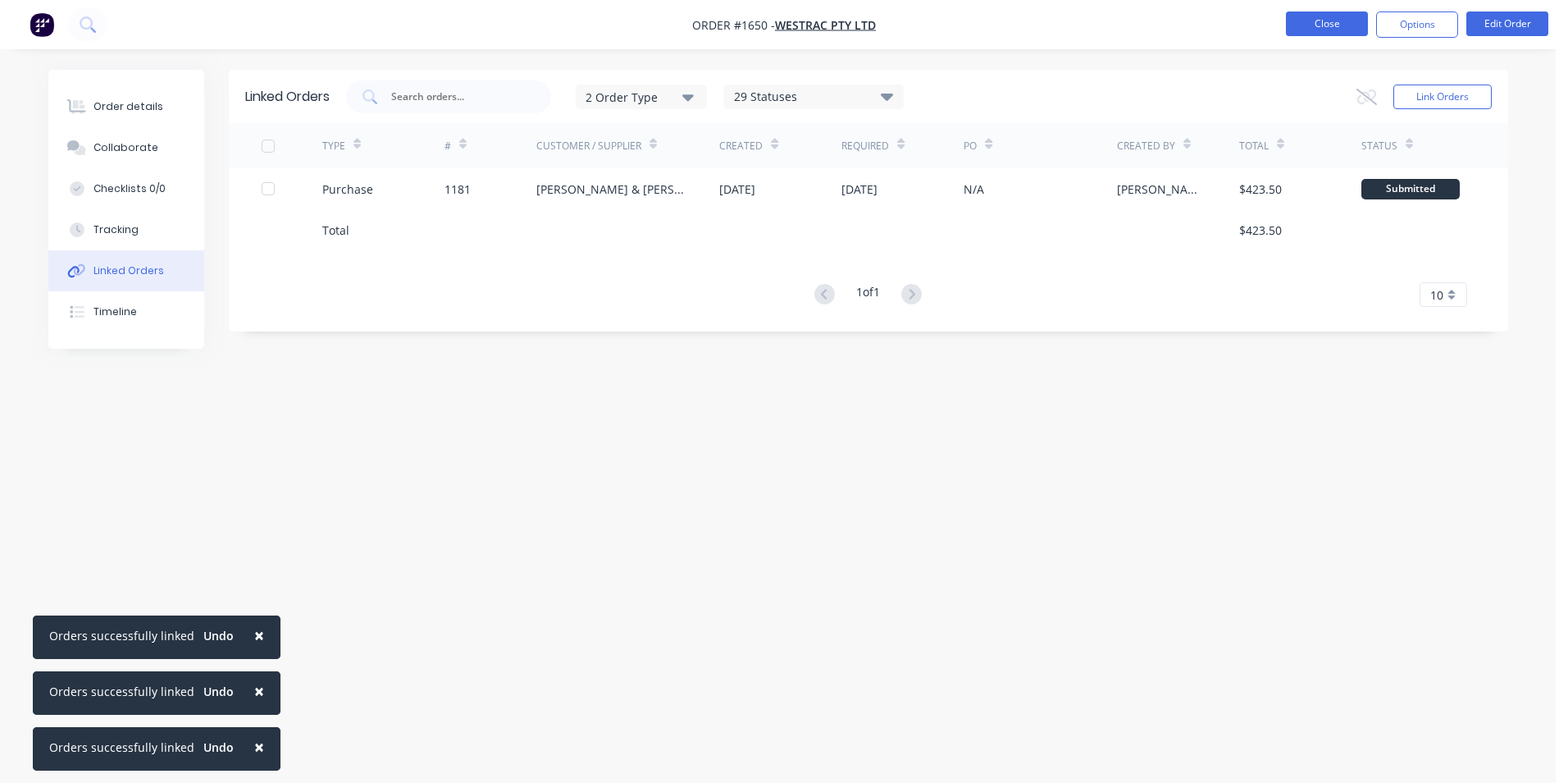
click at [1340, 19] on button "Close" at bounding box center [1326, 23] width 82 height 24
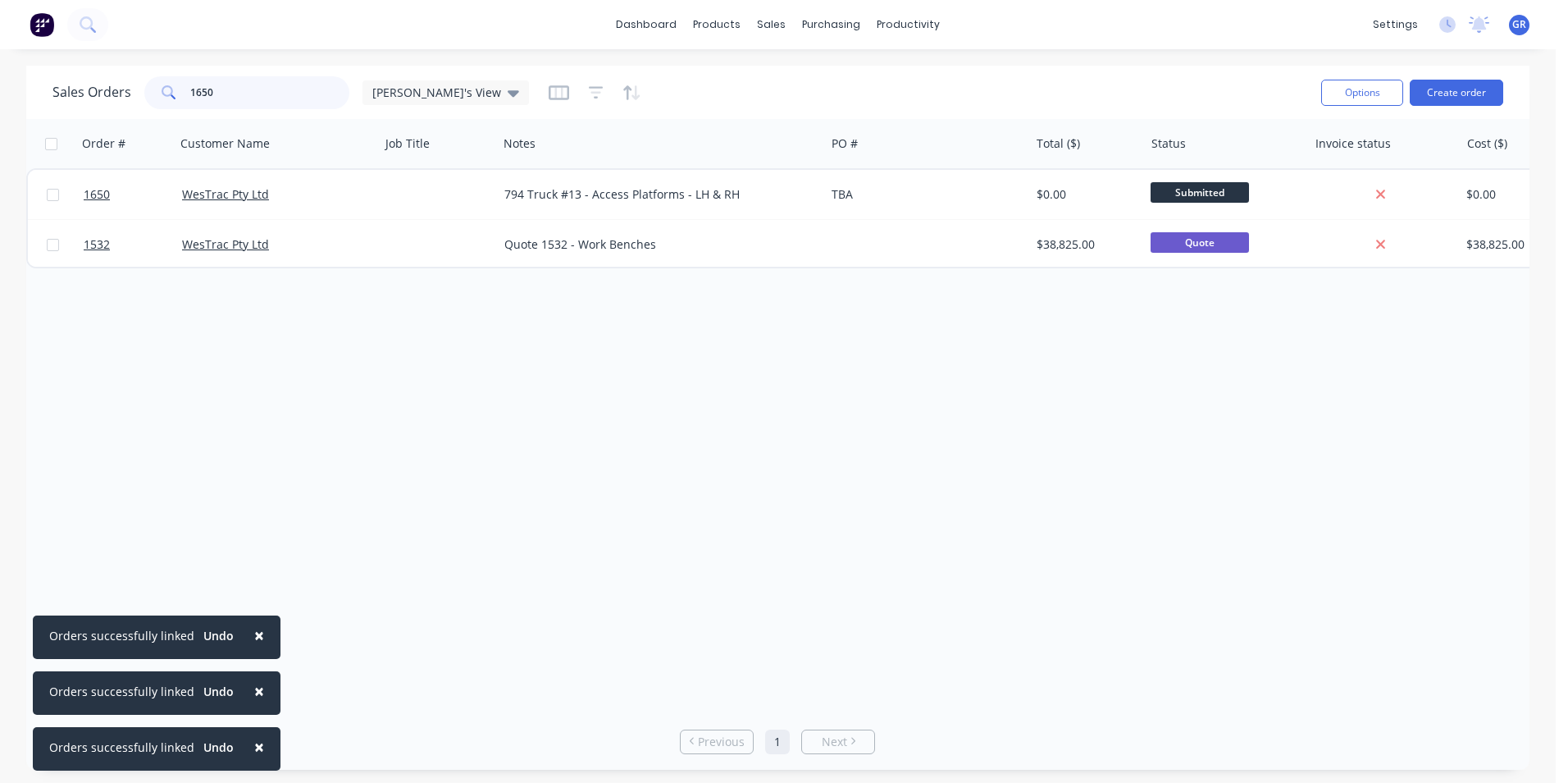
drag, startPoint x: 218, startPoint y: 87, endPoint x: 172, endPoint y: 91, distance: 46.2
click at [172, 91] on div "1650" at bounding box center [247, 93] width 205 height 33
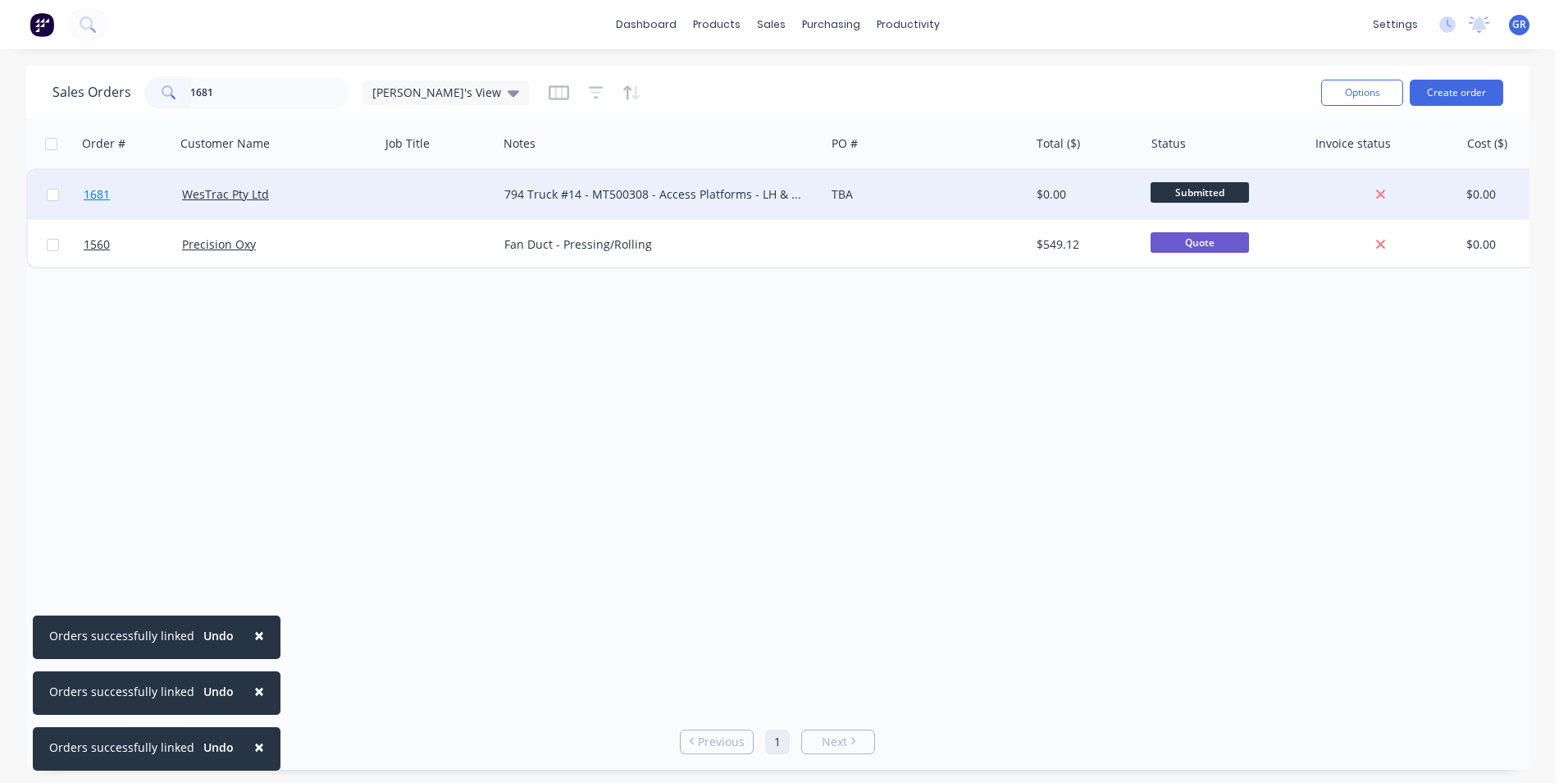
click at [96, 194] on span "1681" at bounding box center [96, 194] width 26 height 17
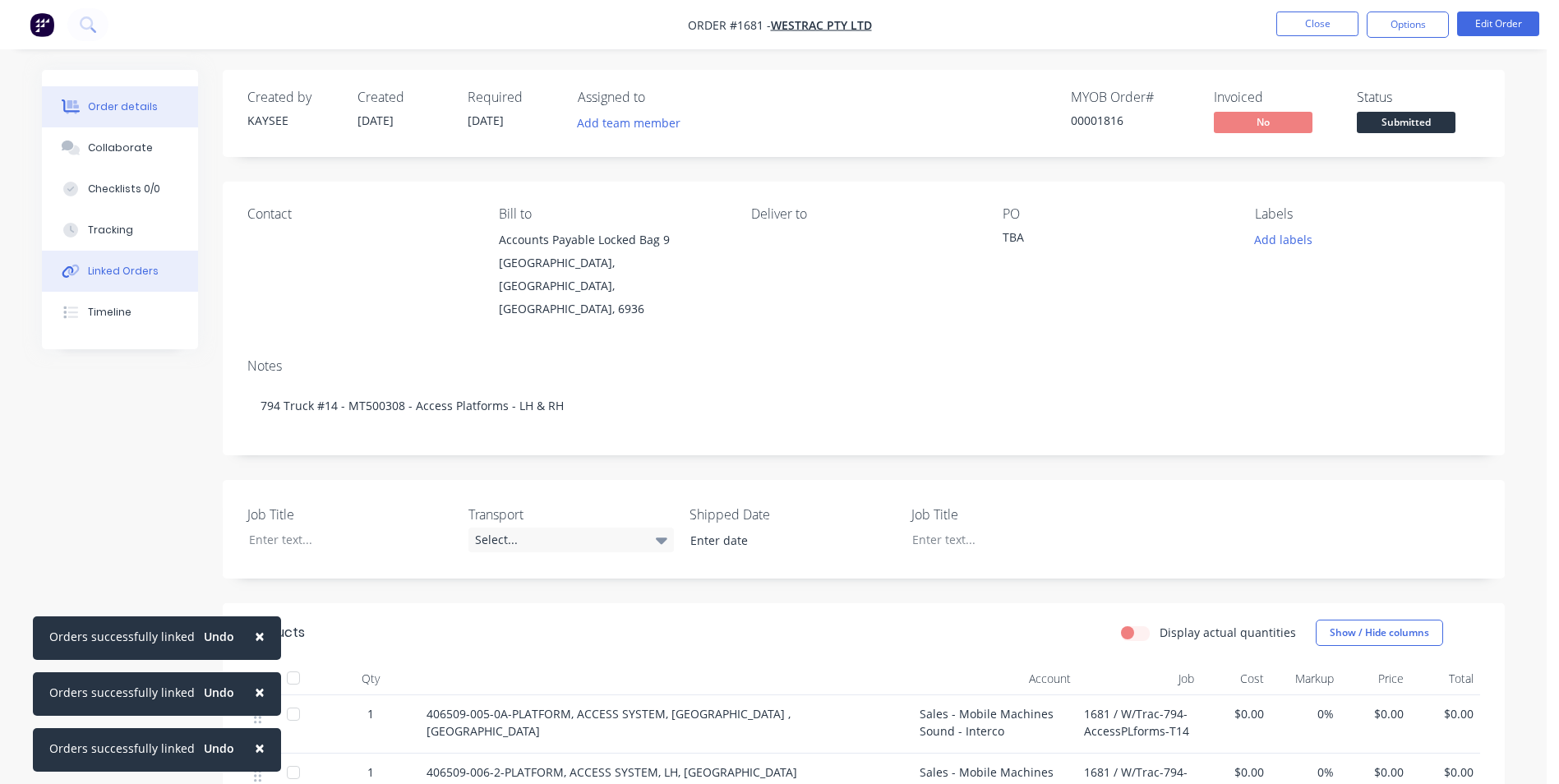
click at [120, 267] on div "Linked Orders" at bounding box center [123, 270] width 70 height 15
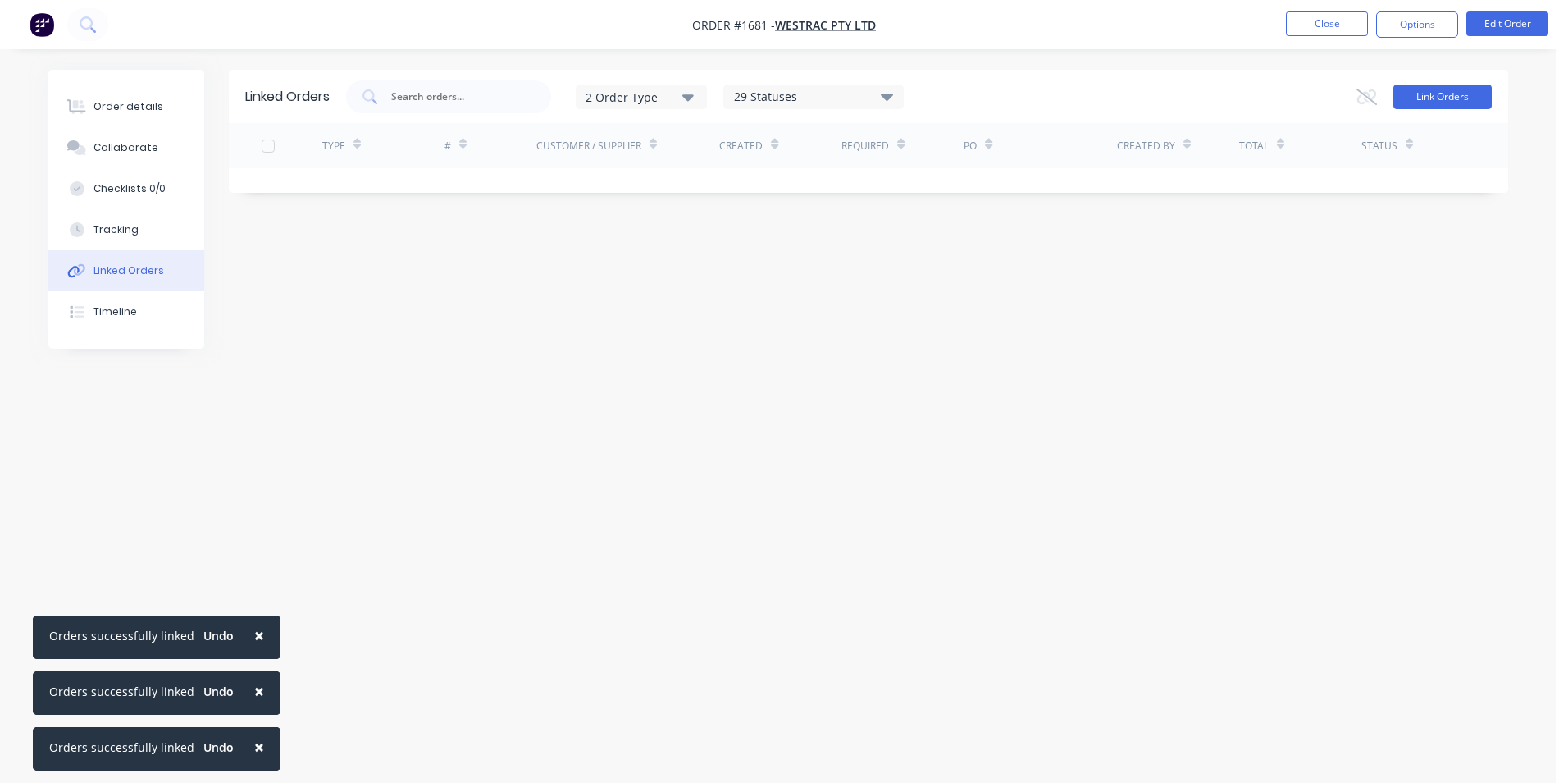
click at [1438, 90] on button "Link Orders" at bounding box center [1441, 97] width 98 height 24
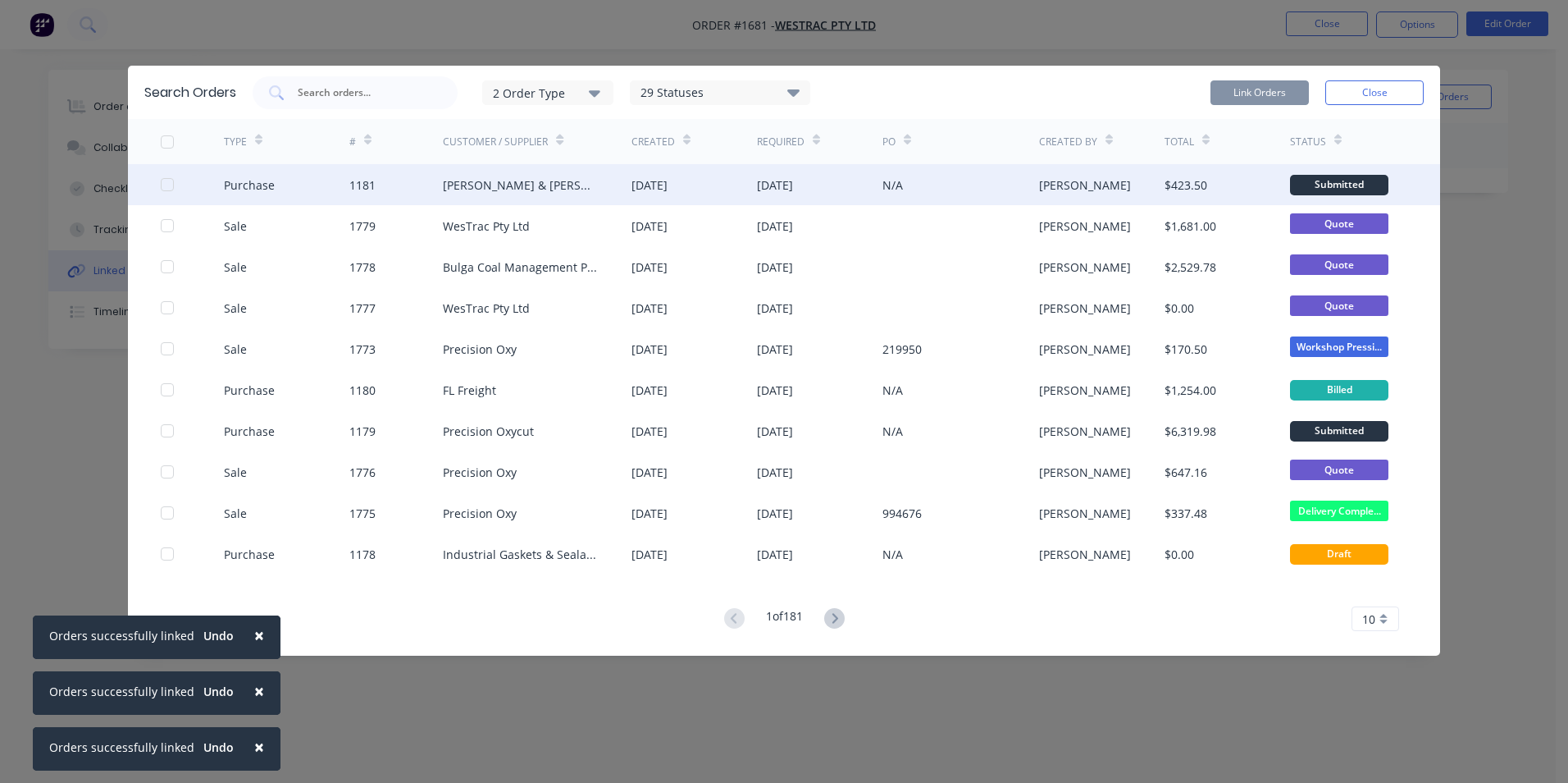
click at [165, 183] on div at bounding box center [168, 184] width 33 height 33
click at [1253, 91] on button "Link Orders" at bounding box center [1259, 92] width 98 height 24
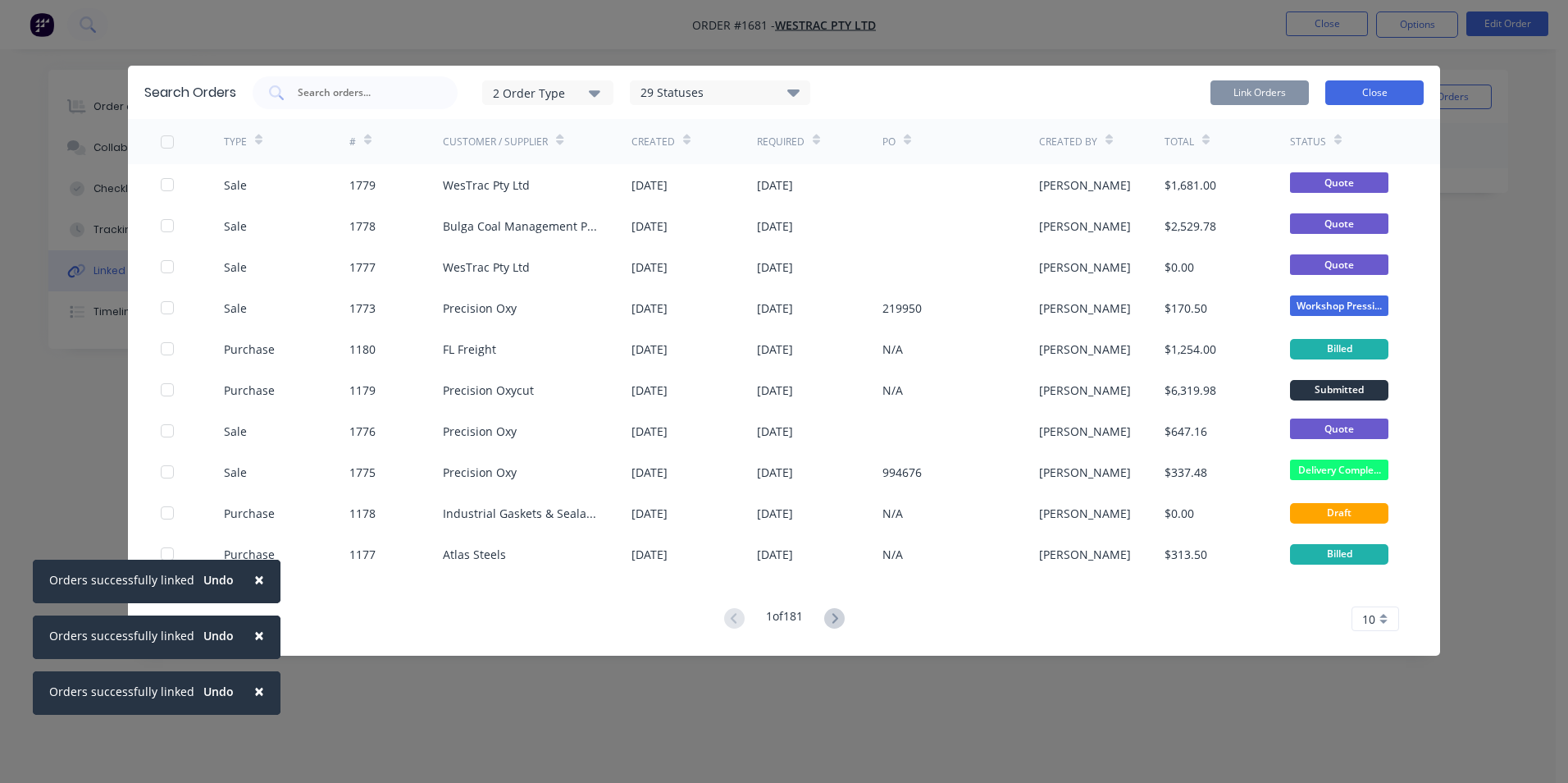
click at [1388, 96] on button "Close" at bounding box center [1374, 92] width 98 height 24
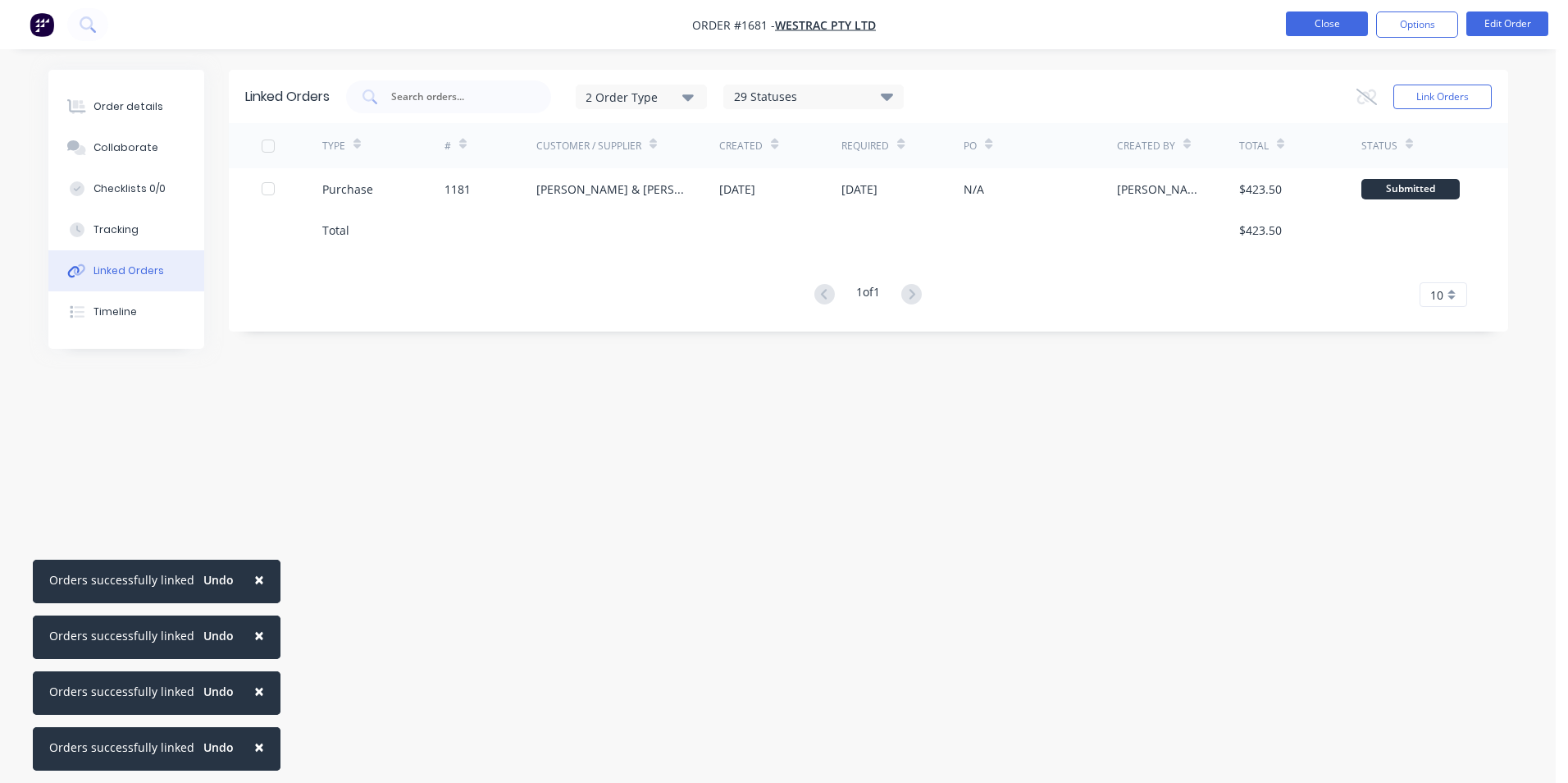
click at [1331, 27] on button "Close" at bounding box center [1326, 23] width 82 height 24
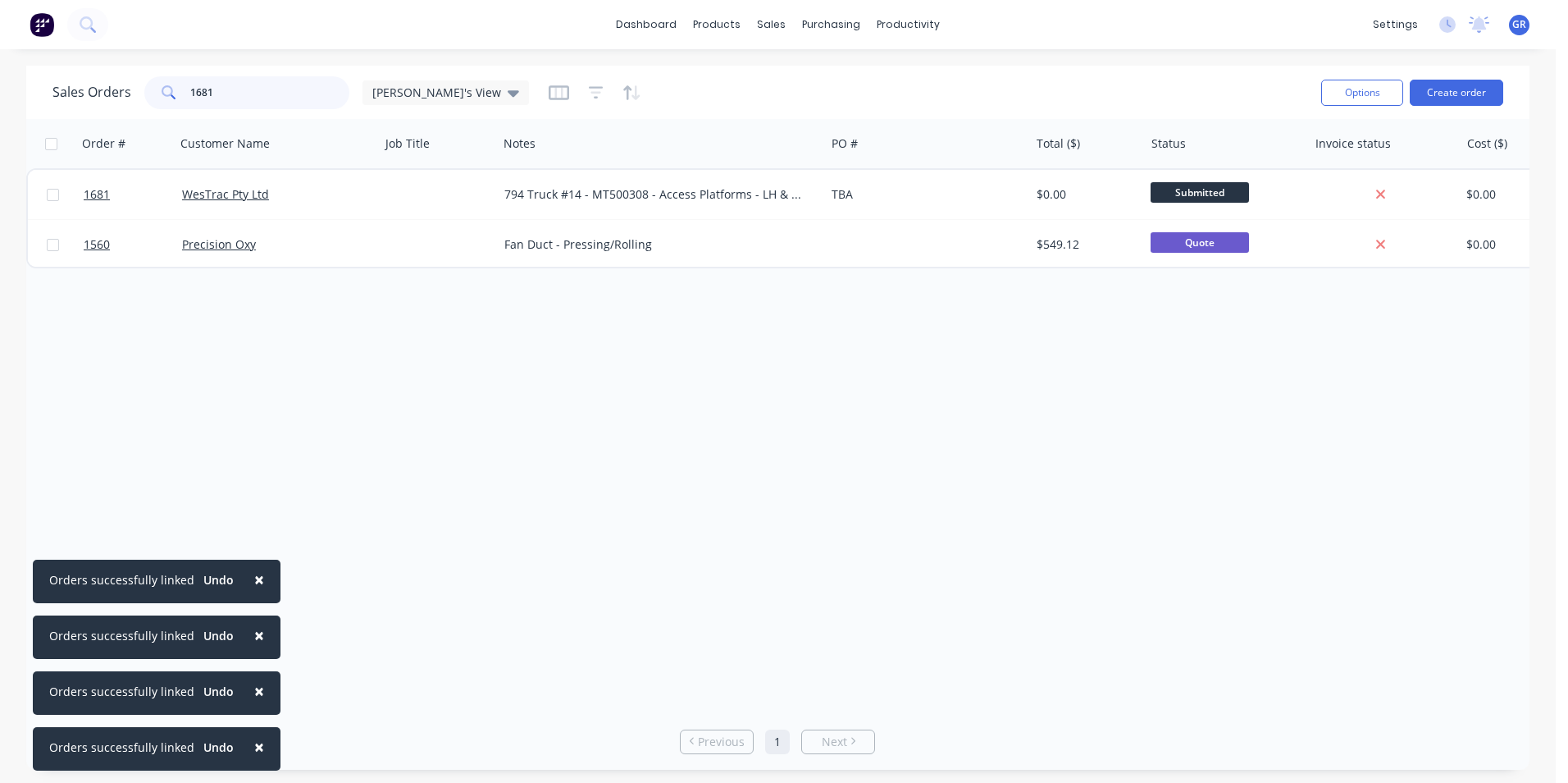
drag, startPoint x: 220, startPoint y: 91, endPoint x: 179, endPoint y: 93, distance: 41.0
click at [179, 93] on div "1681" at bounding box center [247, 93] width 205 height 33
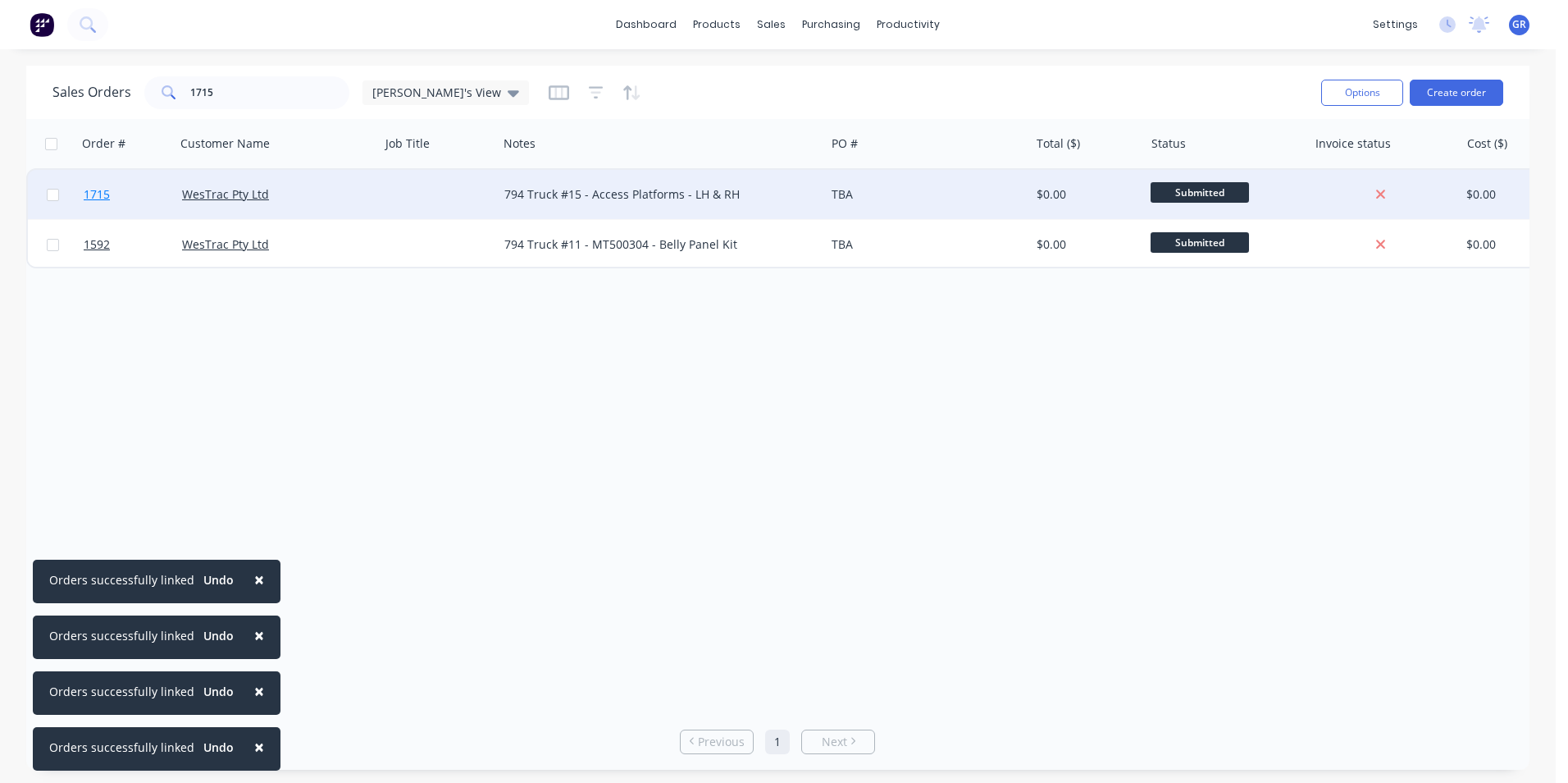
click at [103, 193] on span "1715" at bounding box center [96, 194] width 26 height 17
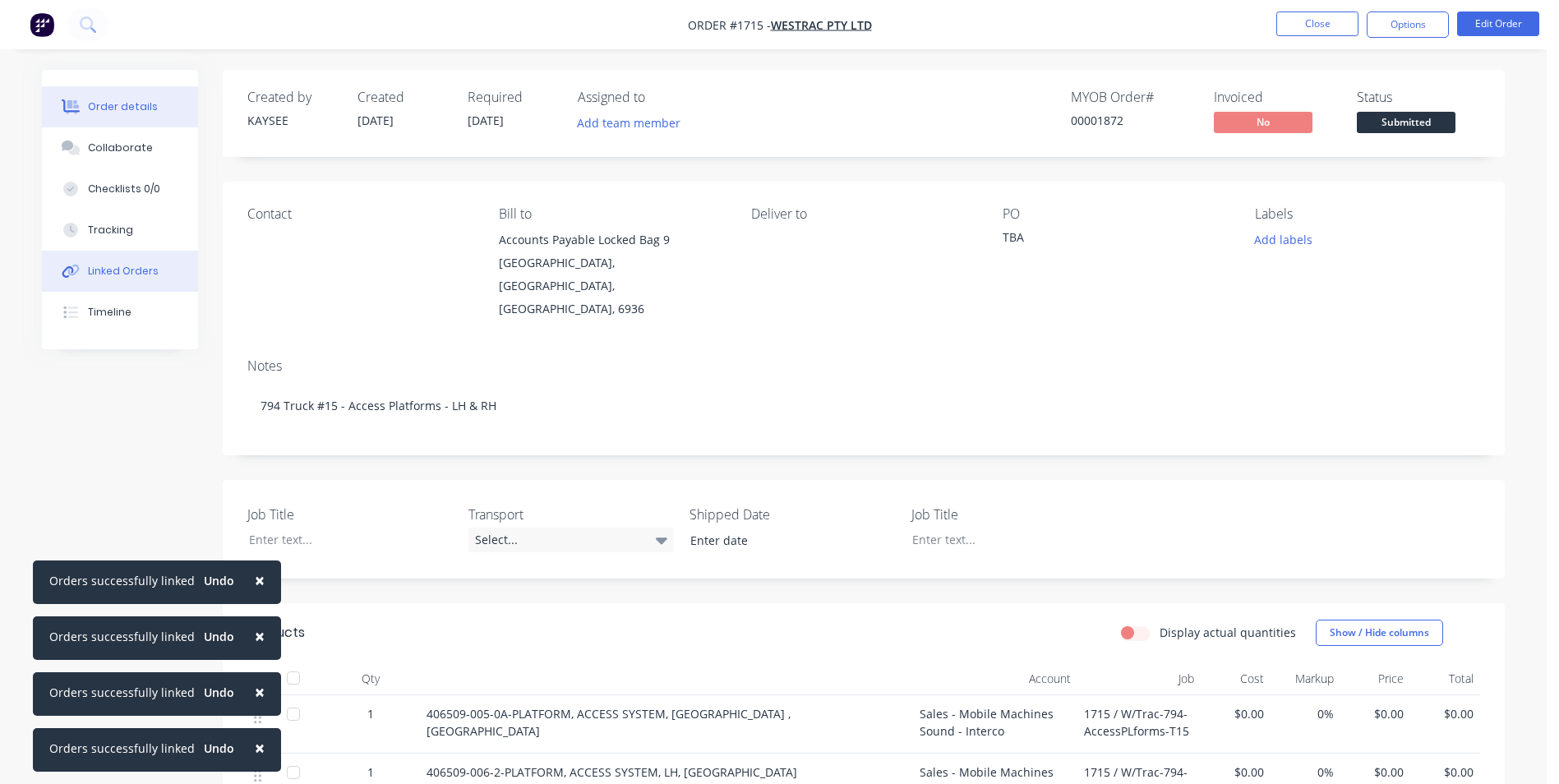
click at [131, 265] on div "Linked Orders" at bounding box center [123, 270] width 70 height 15
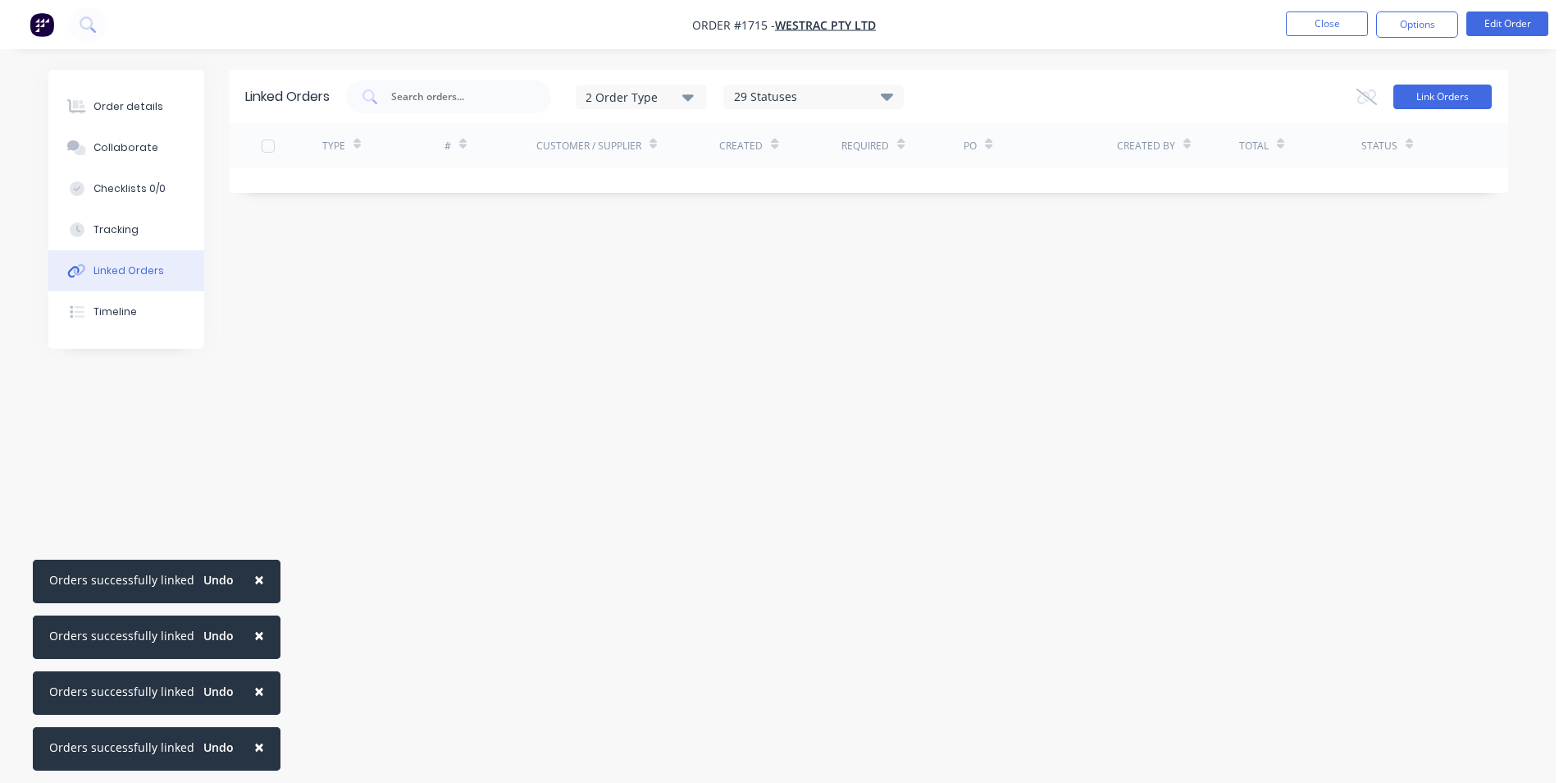
click at [1422, 100] on button "Link Orders" at bounding box center [1441, 97] width 98 height 24
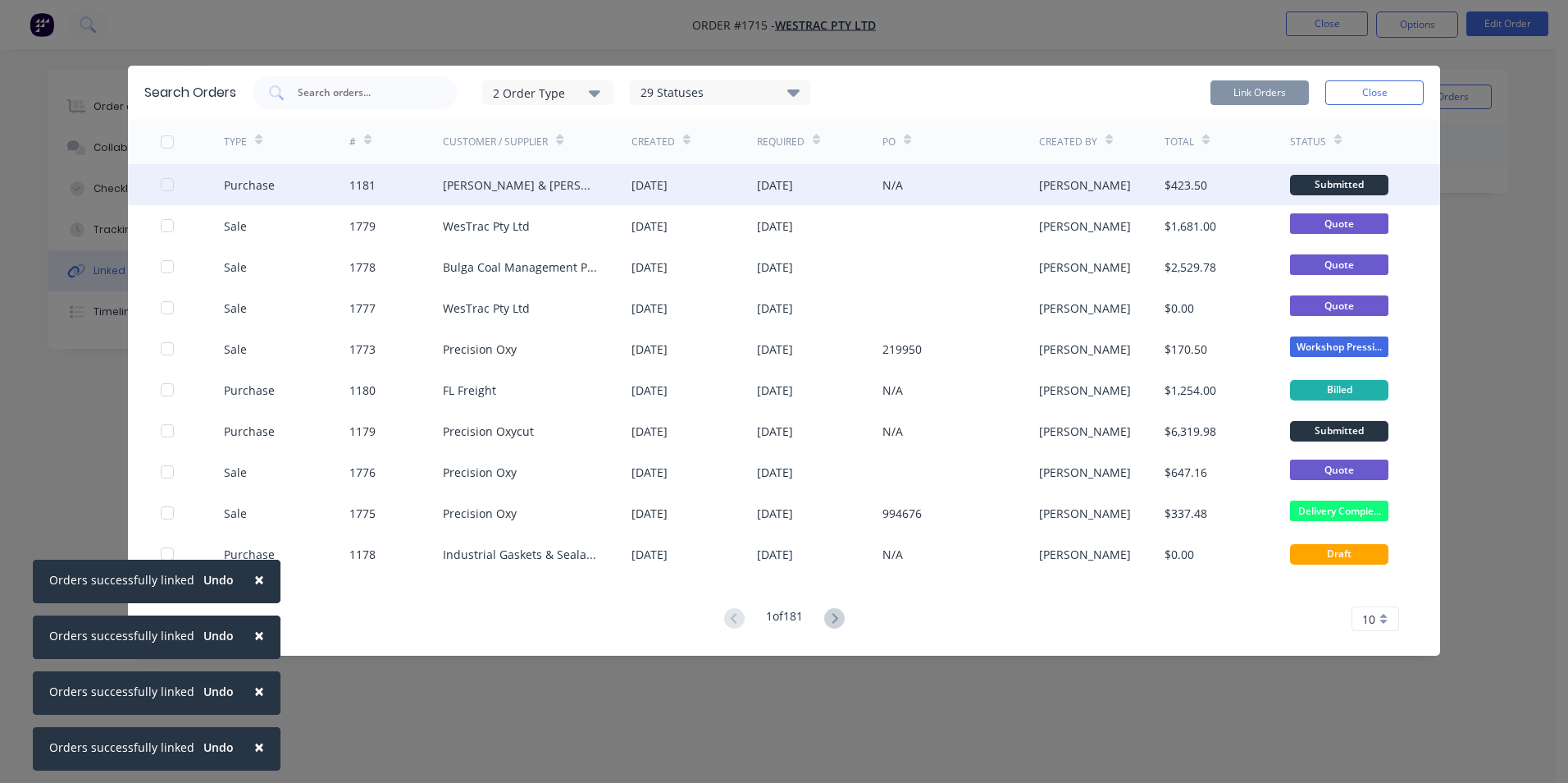
click at [168, 182] on div at bounding box center [168, 184] width 33 height 33
click at [1268, 86] on button "Link Orders" at bounding box center [1259, 92] width 98 height 24
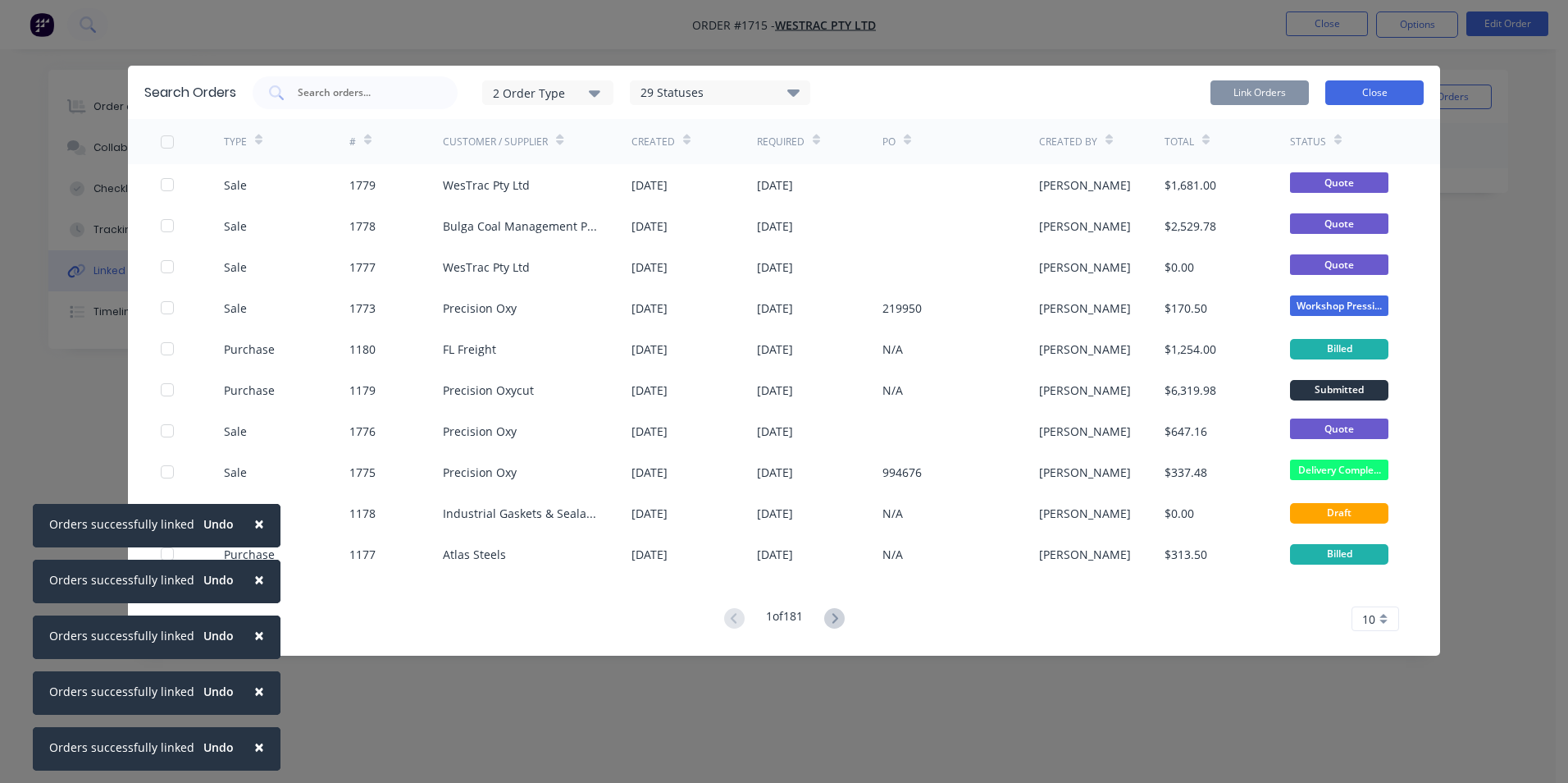
click at [1377, 92] on button "Close" at bounding box center [1374, 92] width 98 height 24
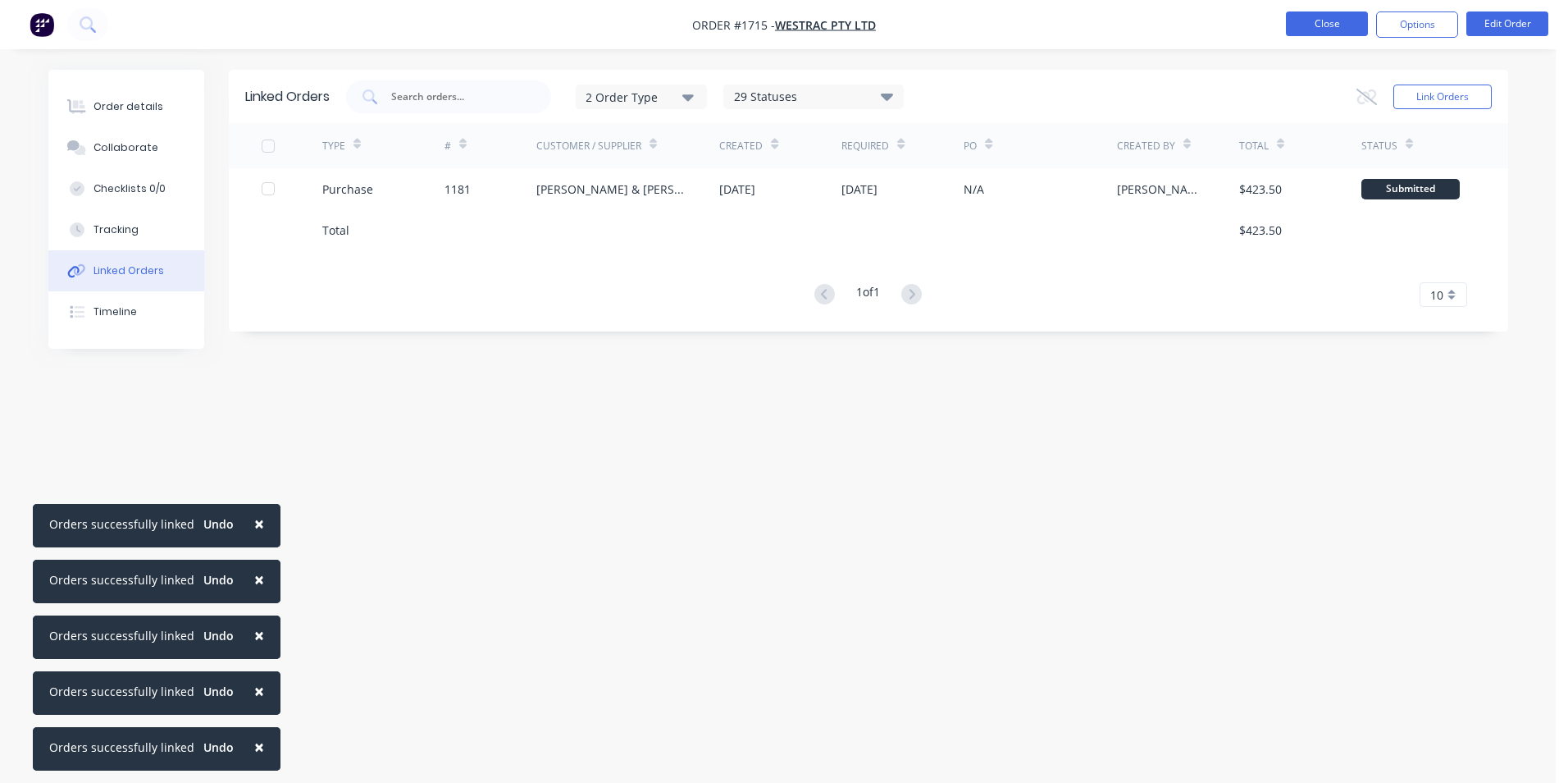
click at [1346, 28] on button "Close" at bounding box center [1326, 23] width 82 height 24
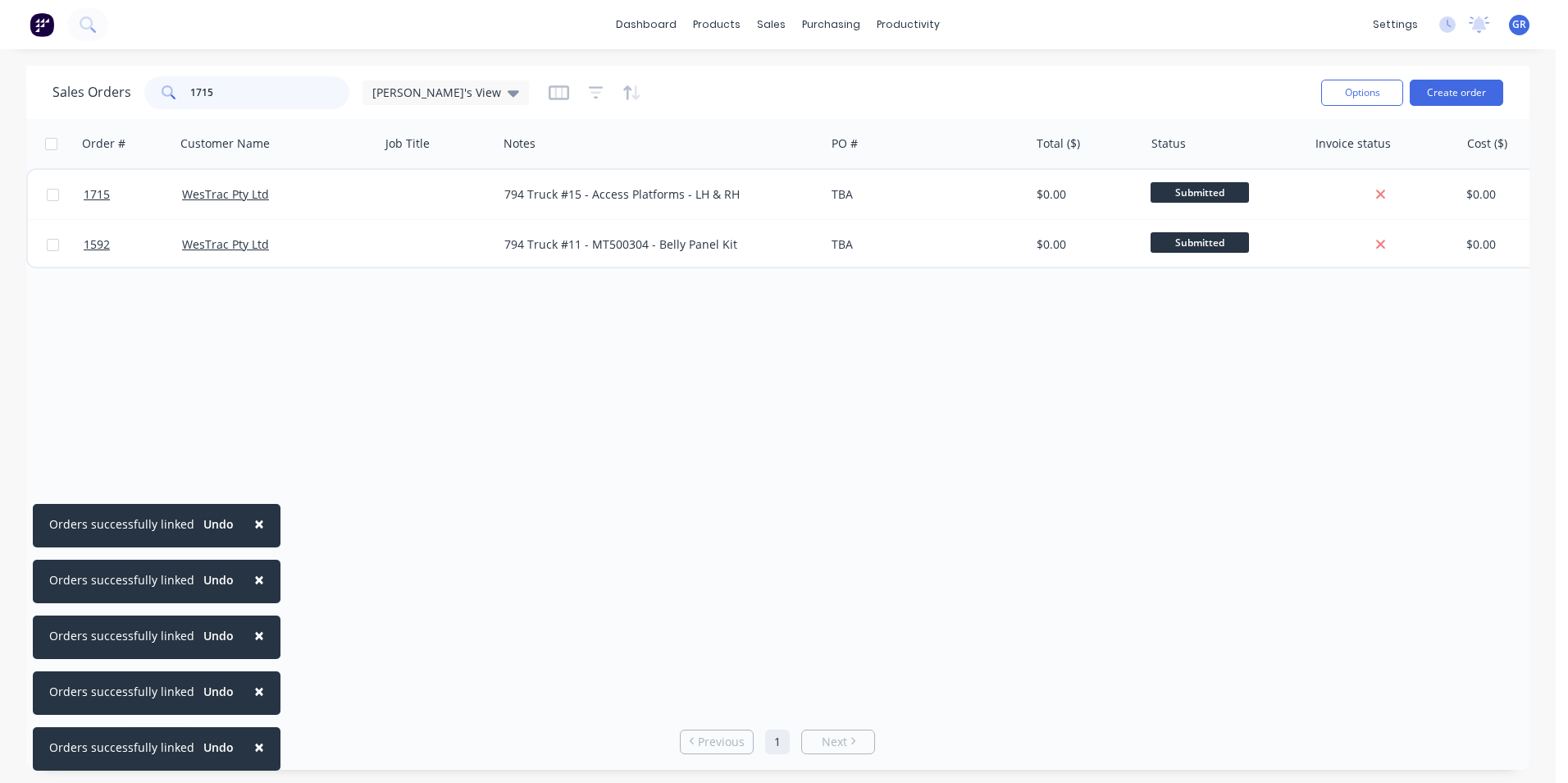
drag, startPoint x: 228, startPoint y: 91, endPoint x: 171, endPoint y: 92, distance: 57.0
click at [171, 92] on div "1715" at bounding box center [247, 93] width 205 height 33
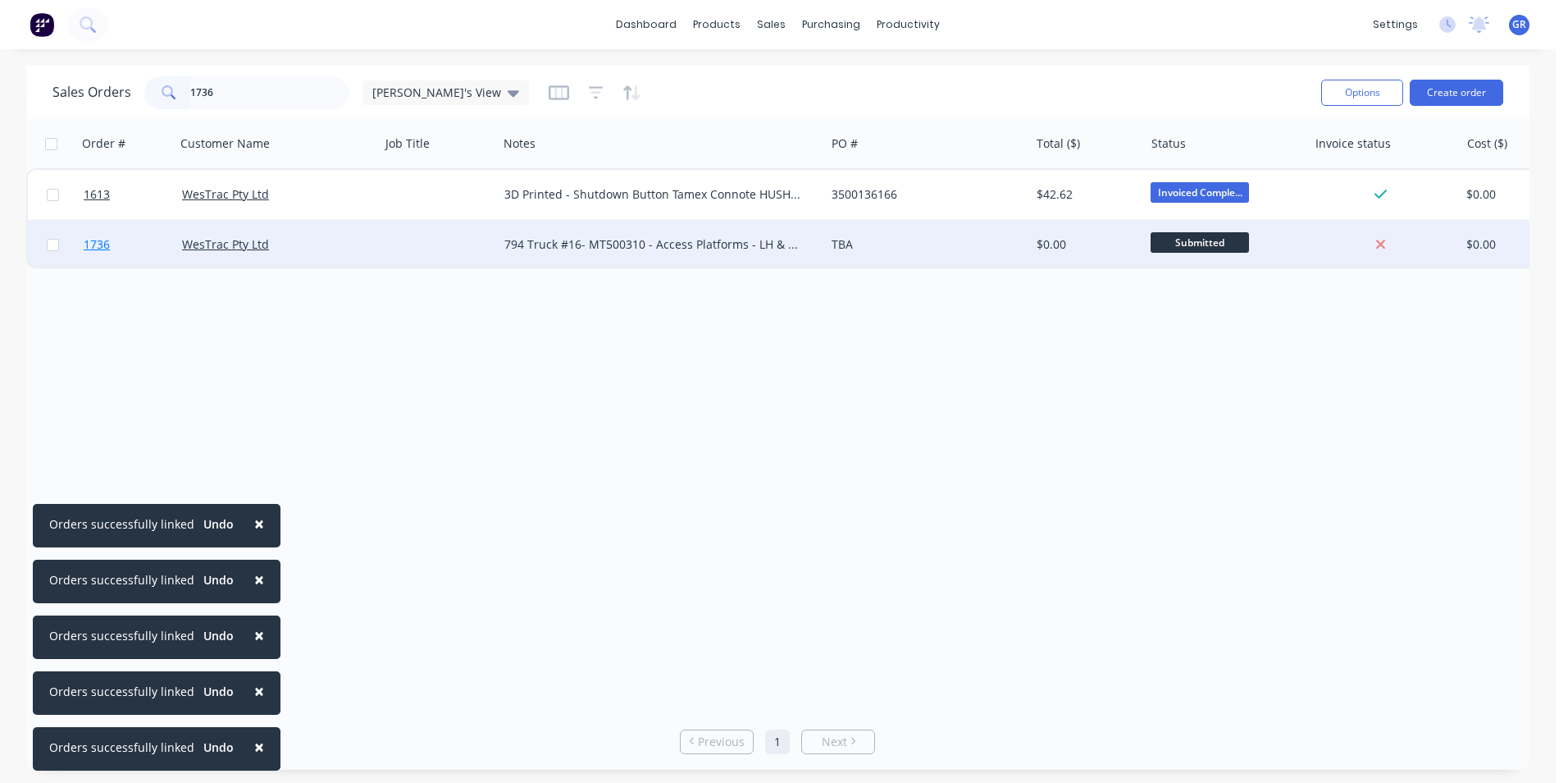
click at [96, 242] on span "1736" at bounding box center [96, 244] width 26 height 17
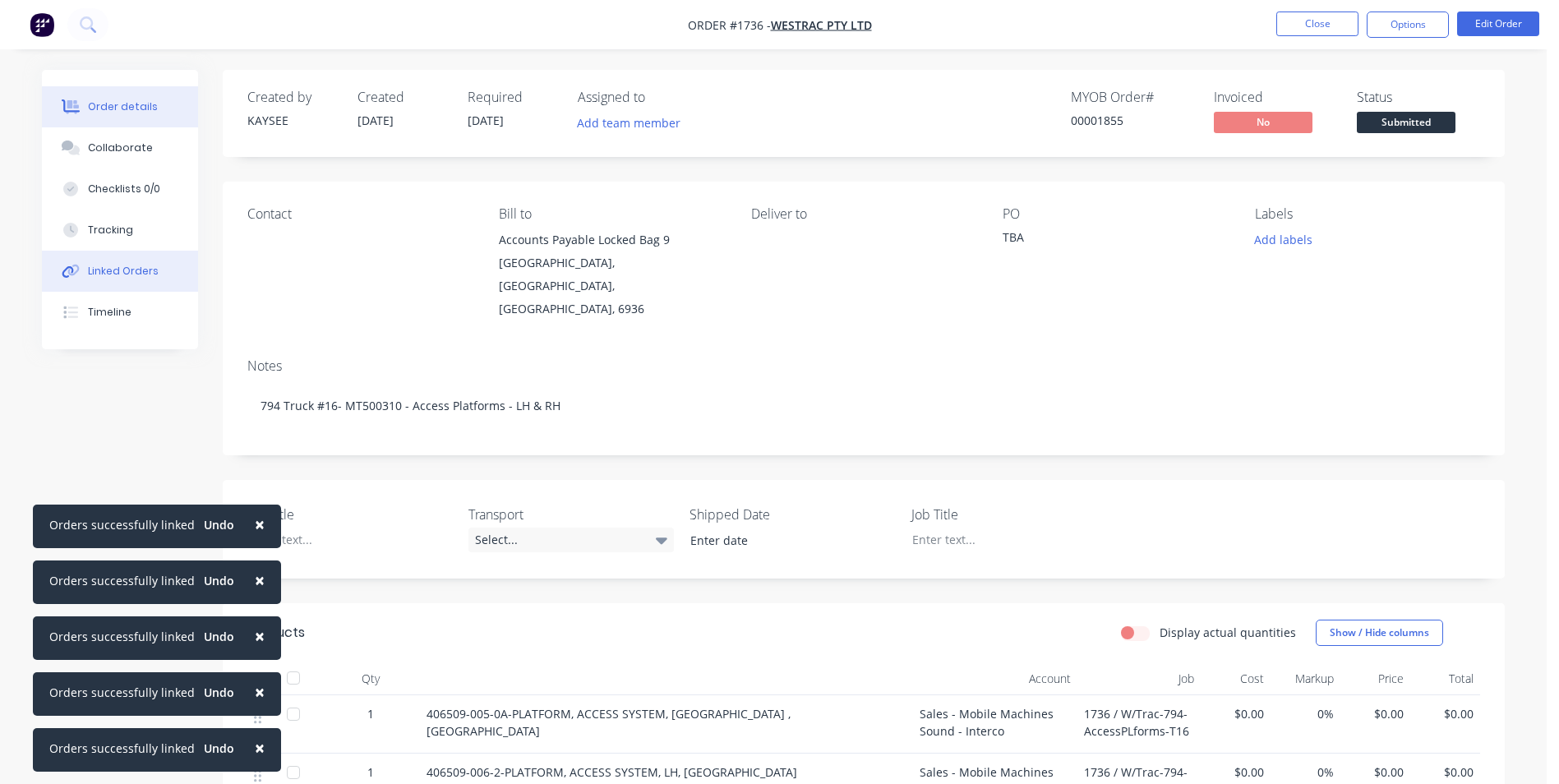
click at [116, 274] on div "Linked Orders" at bounding box center [123, 270] width 70 height 15
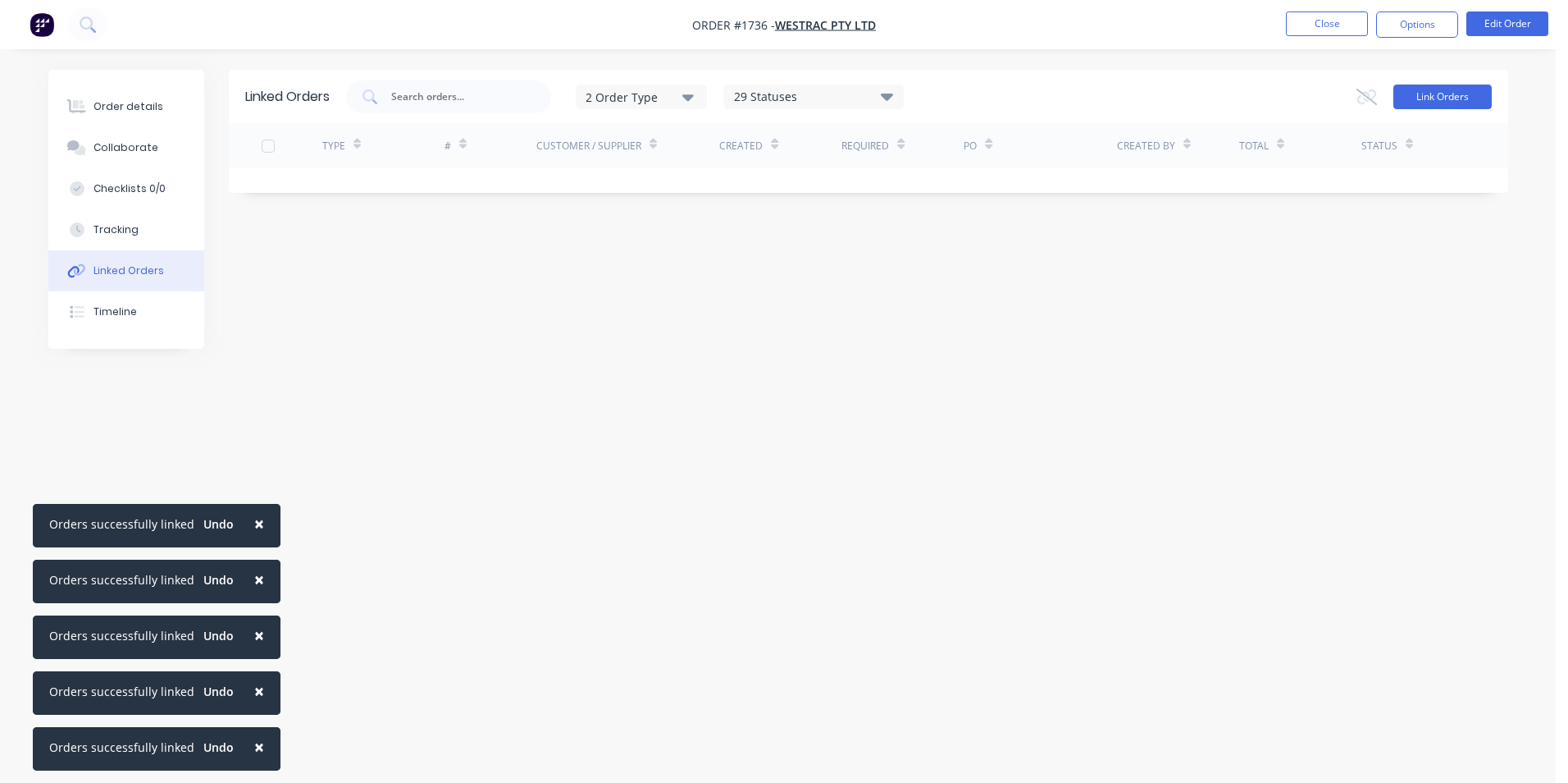
click at [1449, 91] on button "Link Orders" at bounding box center [1441, 97] width 98 height 24
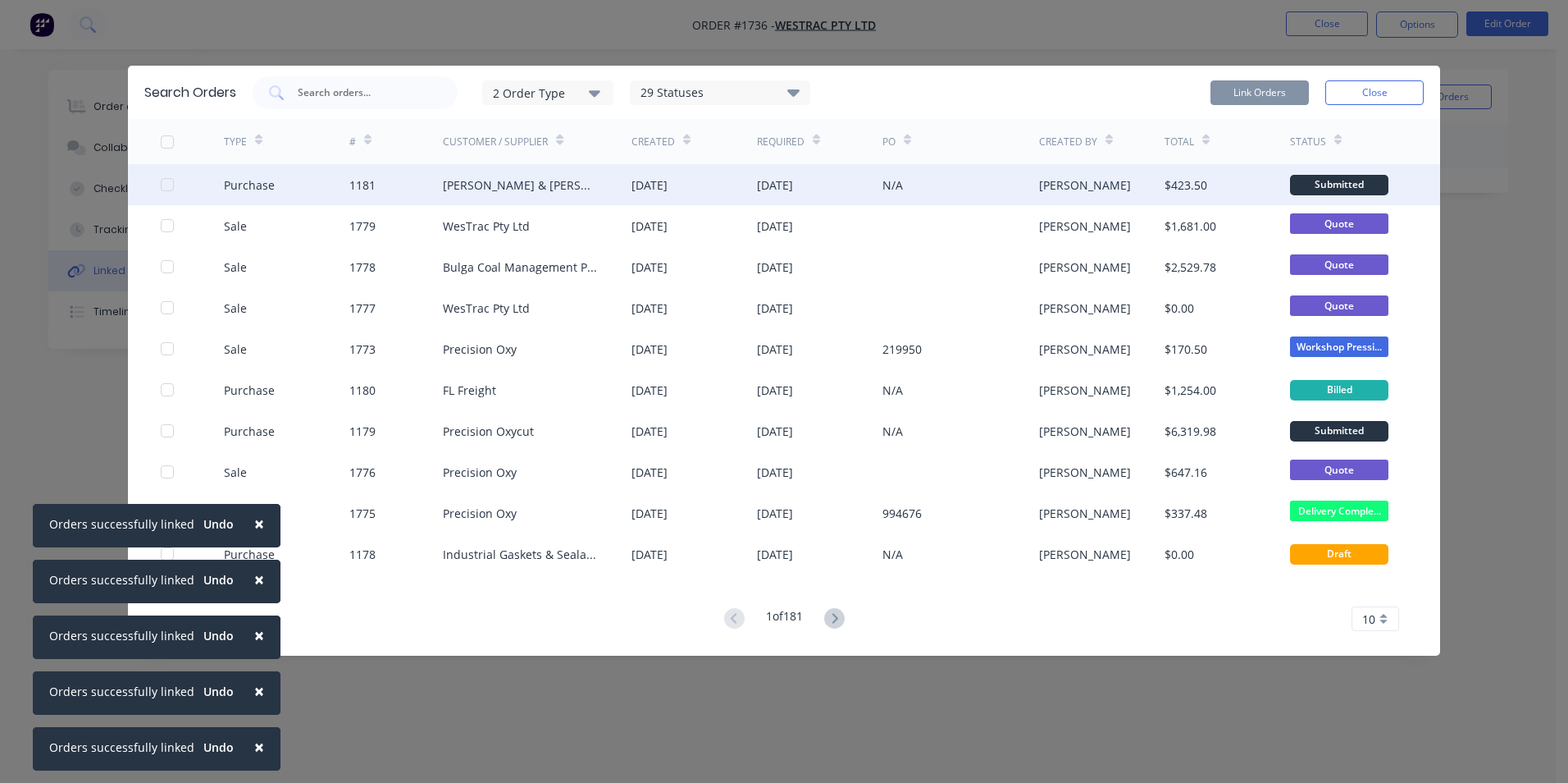
click at [169, 183] on div at bounding box center [168, 184] width 33 height 33
click at [1274, 91] on button "Link Orders" at bounding box center [1259, 92] width 98 height 24
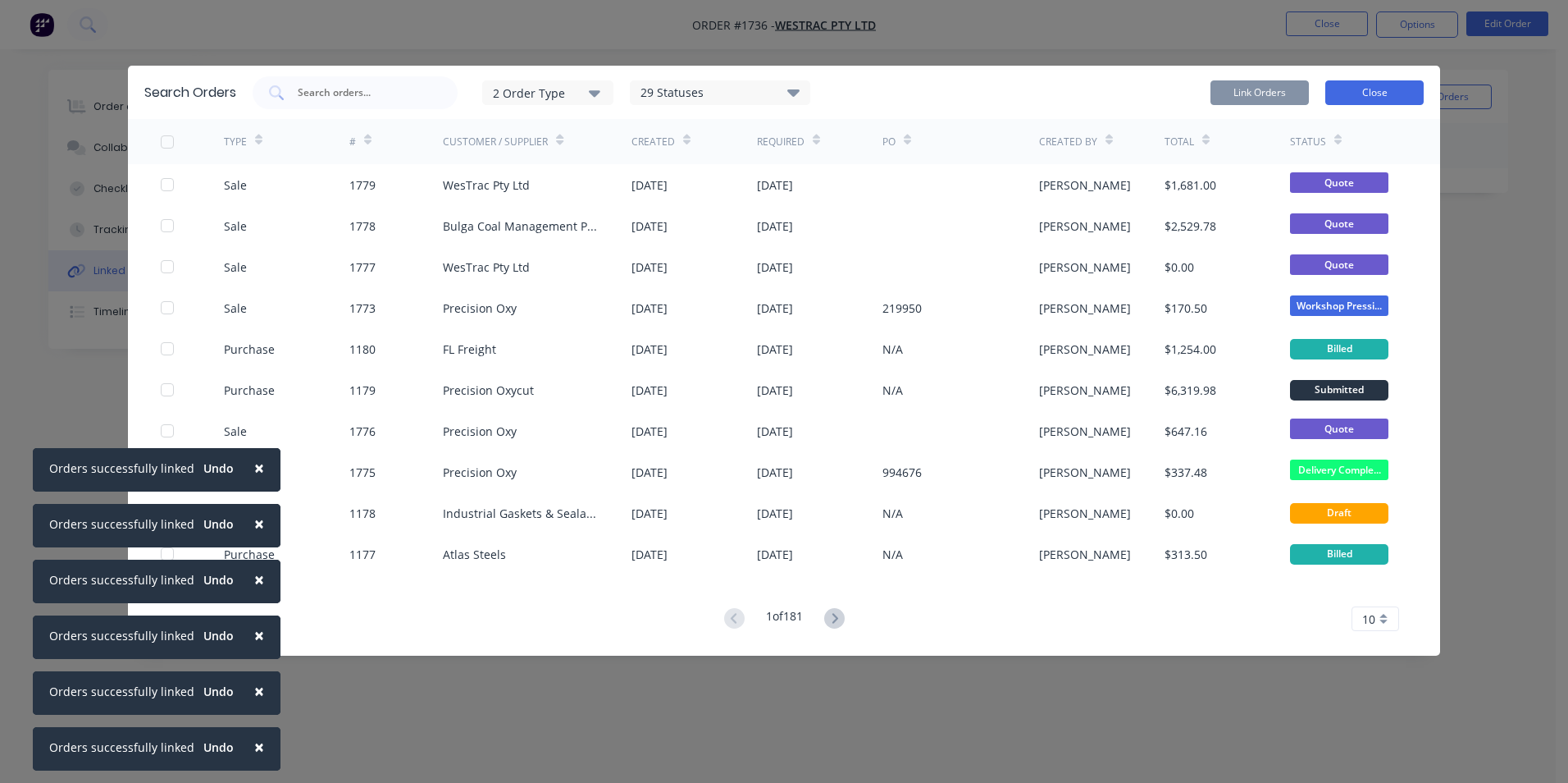
click at [1388, 91] on button "Close" at bounding box center [1374, 92] width 98 height 24
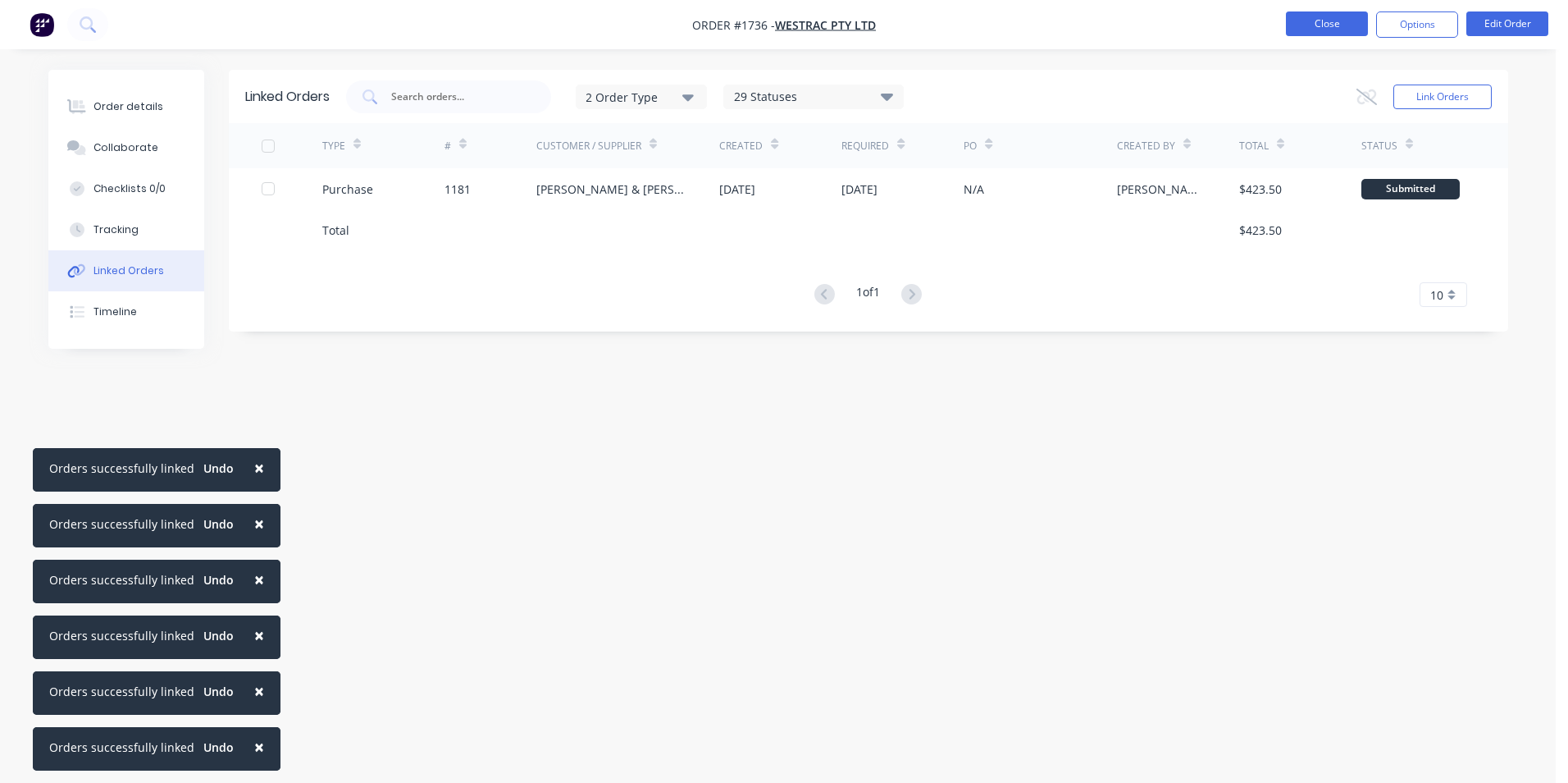
click at [1333, 21] on button "Close" at bounding box center [1326, 23] width 82 height 24
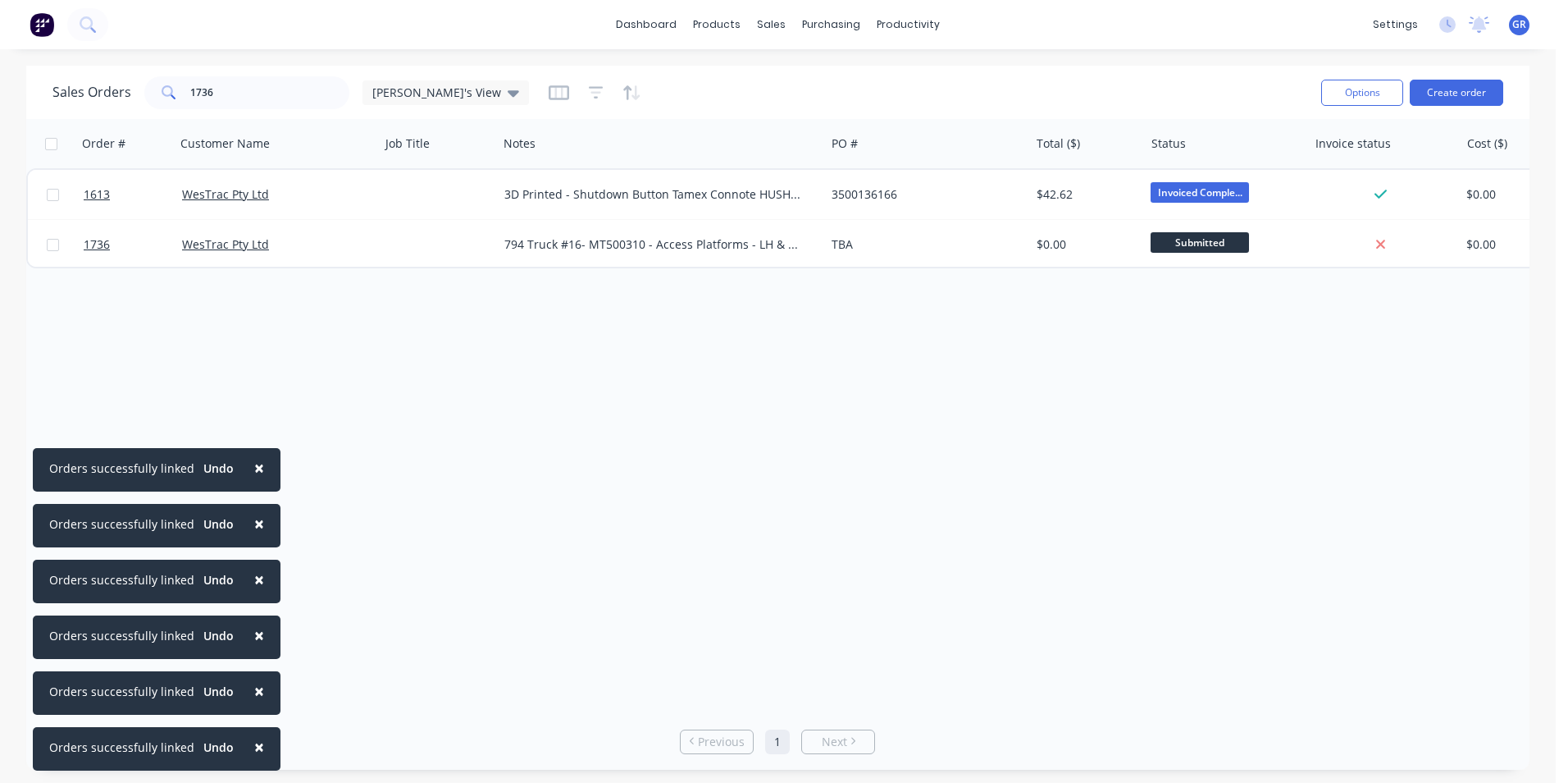
click at [254, 466] on span "×" at bounding box center [259, 468] width 10 height 23
click at [254, 516] on span "×" at bounding box center [259, 524] width 10 height 23
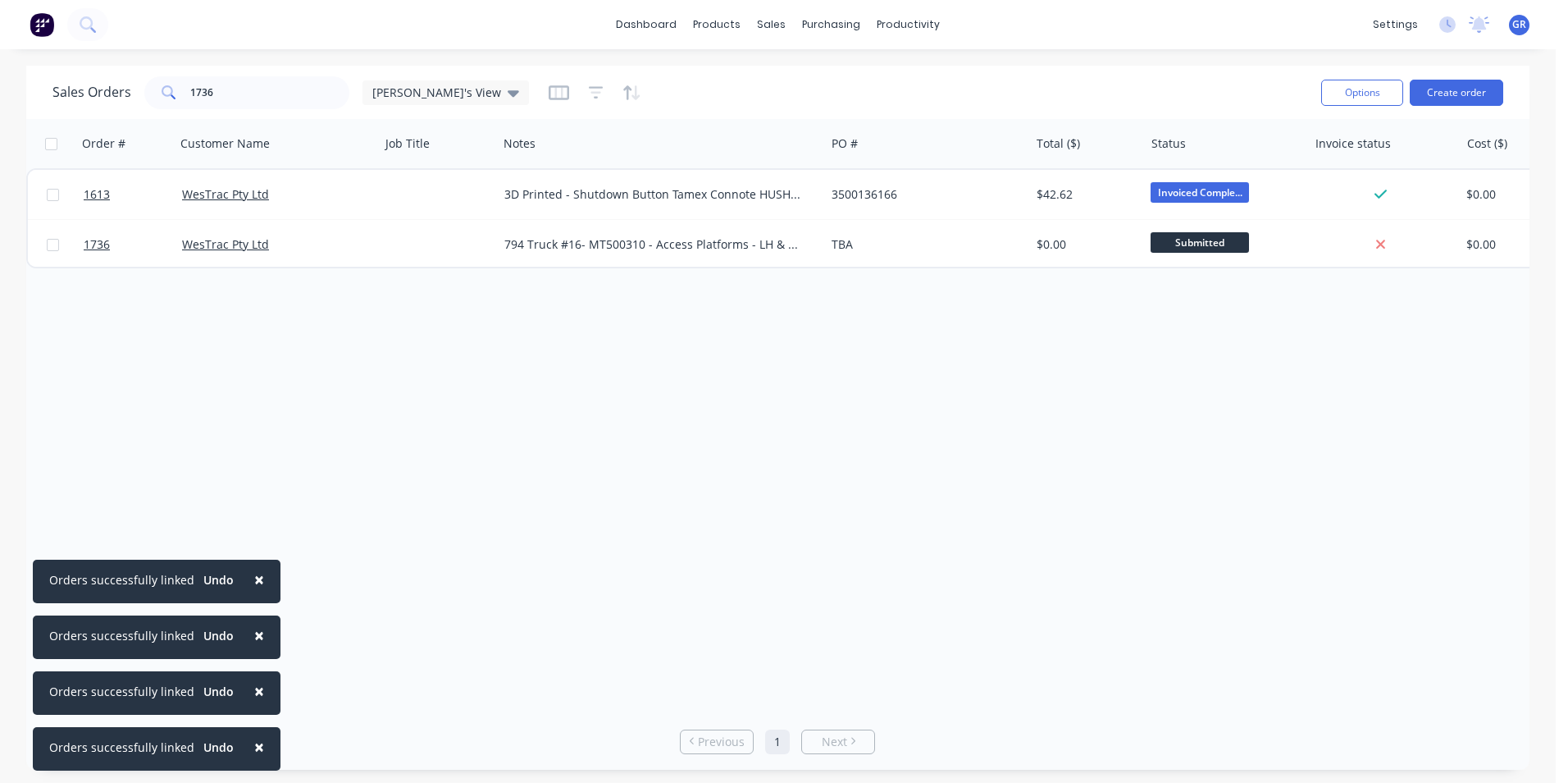
click at [257, 574] on button "×" at bounding box center [259, 579] width 43 height 39
click at [256, 627] on span "×" at bounding box center [259, 635] width 10 height 23
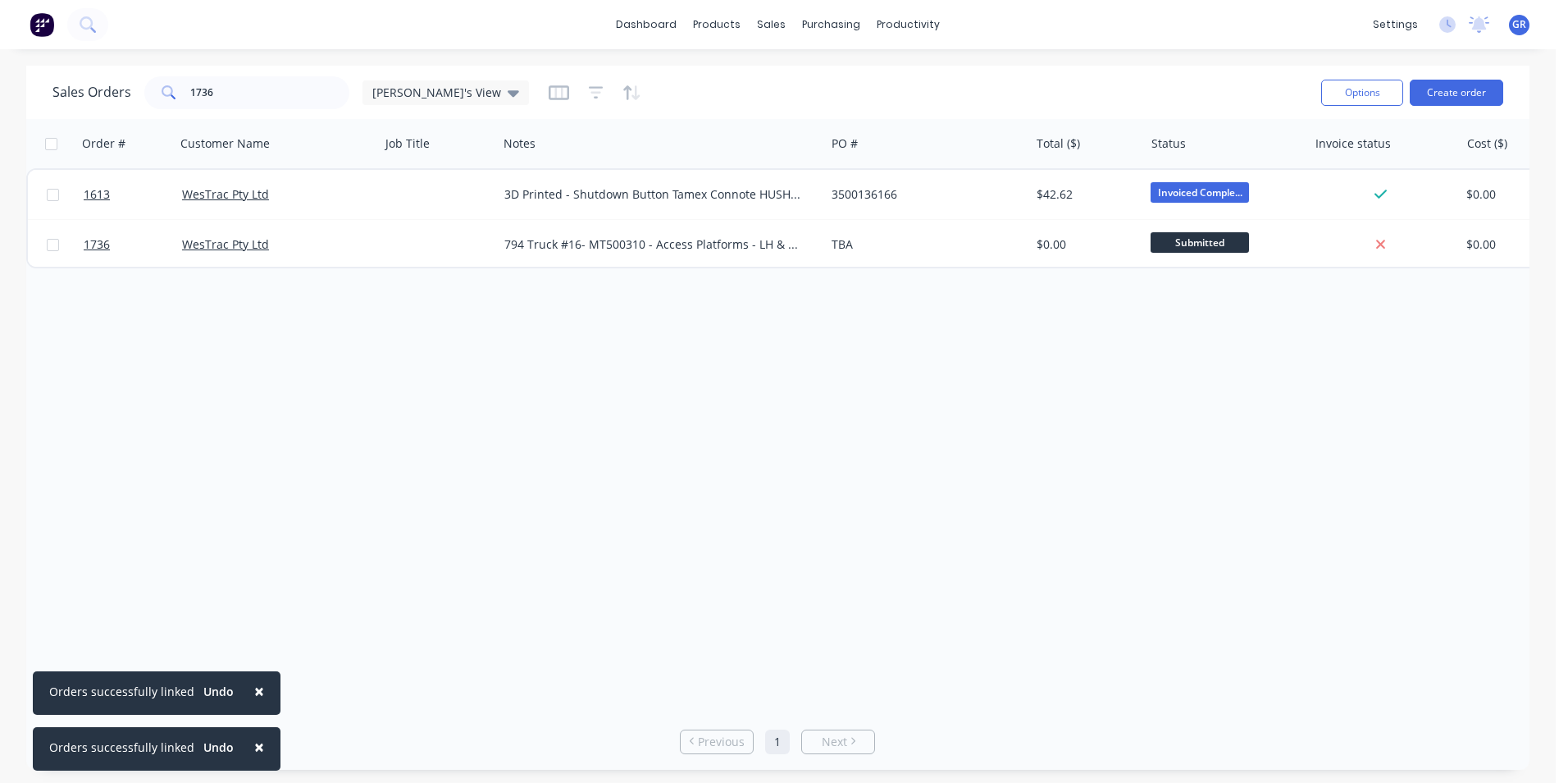
click at [257, 685] on button "×" at bounding box center [259, 690] width 43 height 39
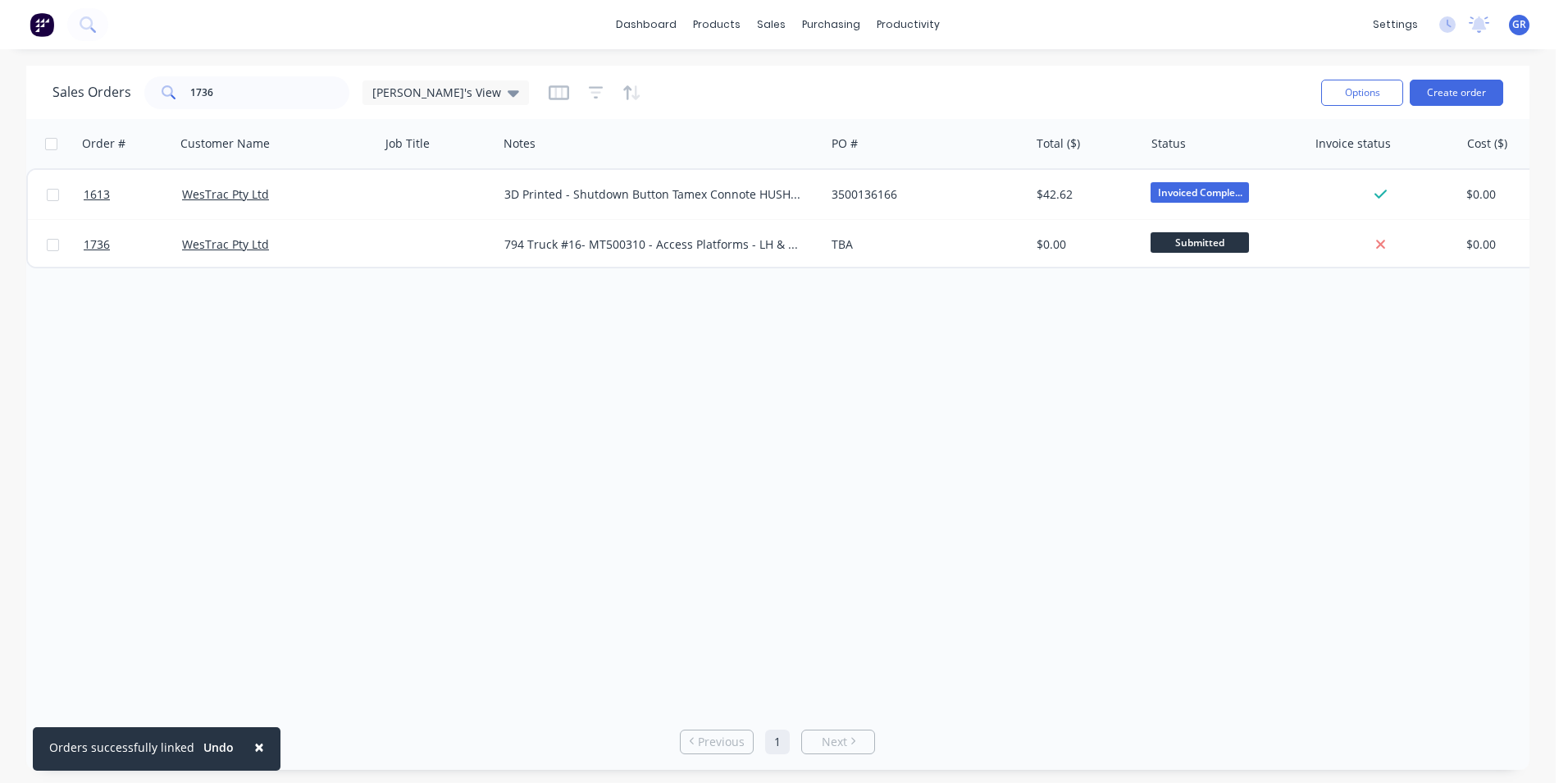
click at [259, 747] on button "×" at bounding box center [259, 746] width 43 height 39
drag, startPoint x: 224, startPoint y: 92, endPoint x: 152, endPoint y: 92, distance: 72.0
click at [152, 92] on div "1736" at bounding box center [247, 93] width 205 height 33
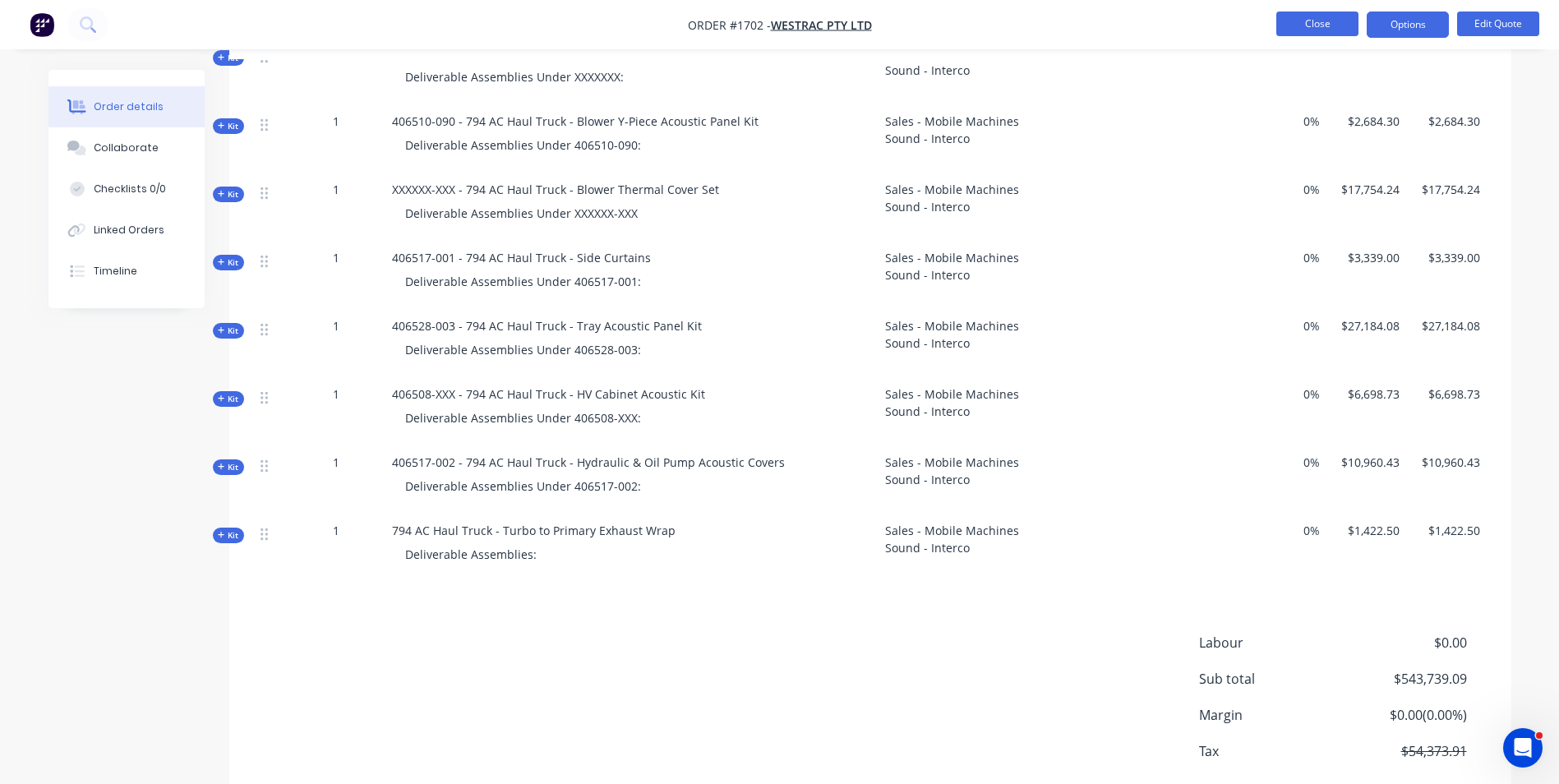
click at [1317, 25] on button "Close" at bounding box center [1318, 23] width 82 height 24
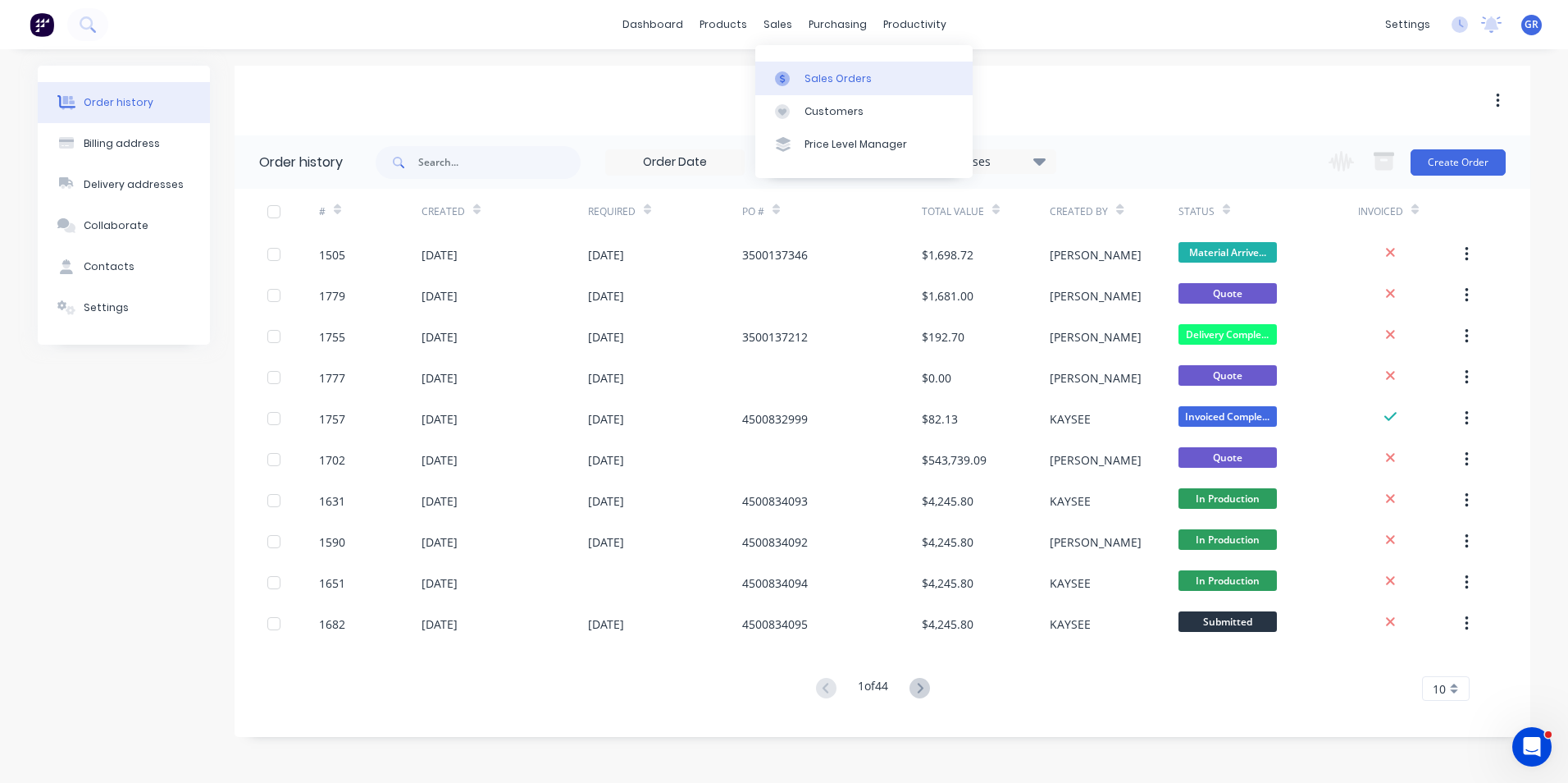
click at [821, 73] on div "Sales Orders" at bounding box center [837, 78] width 67 height 15
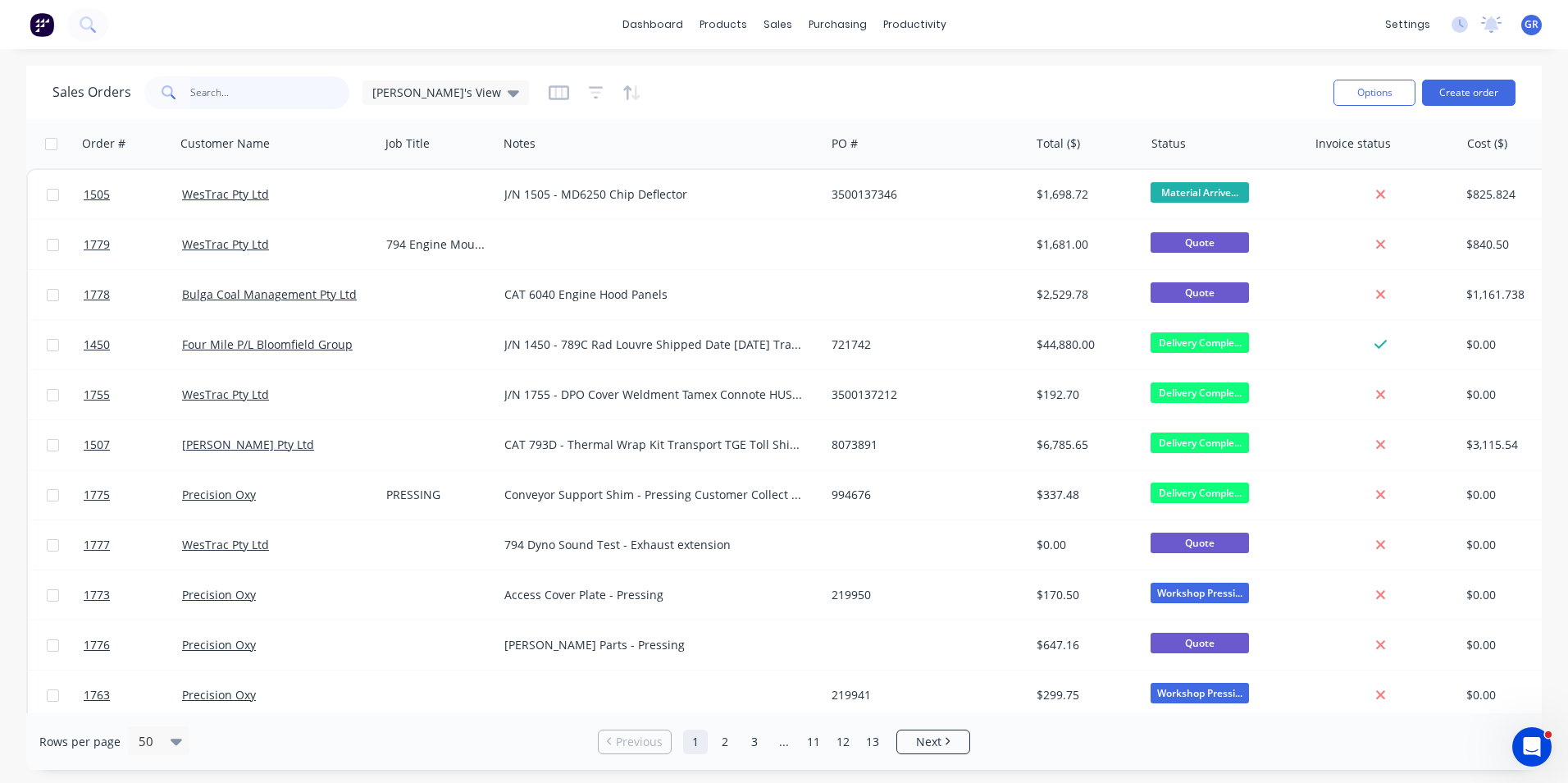
click at [204, 86] on input "text" at bounding box center [270, 93] width 160 height 33
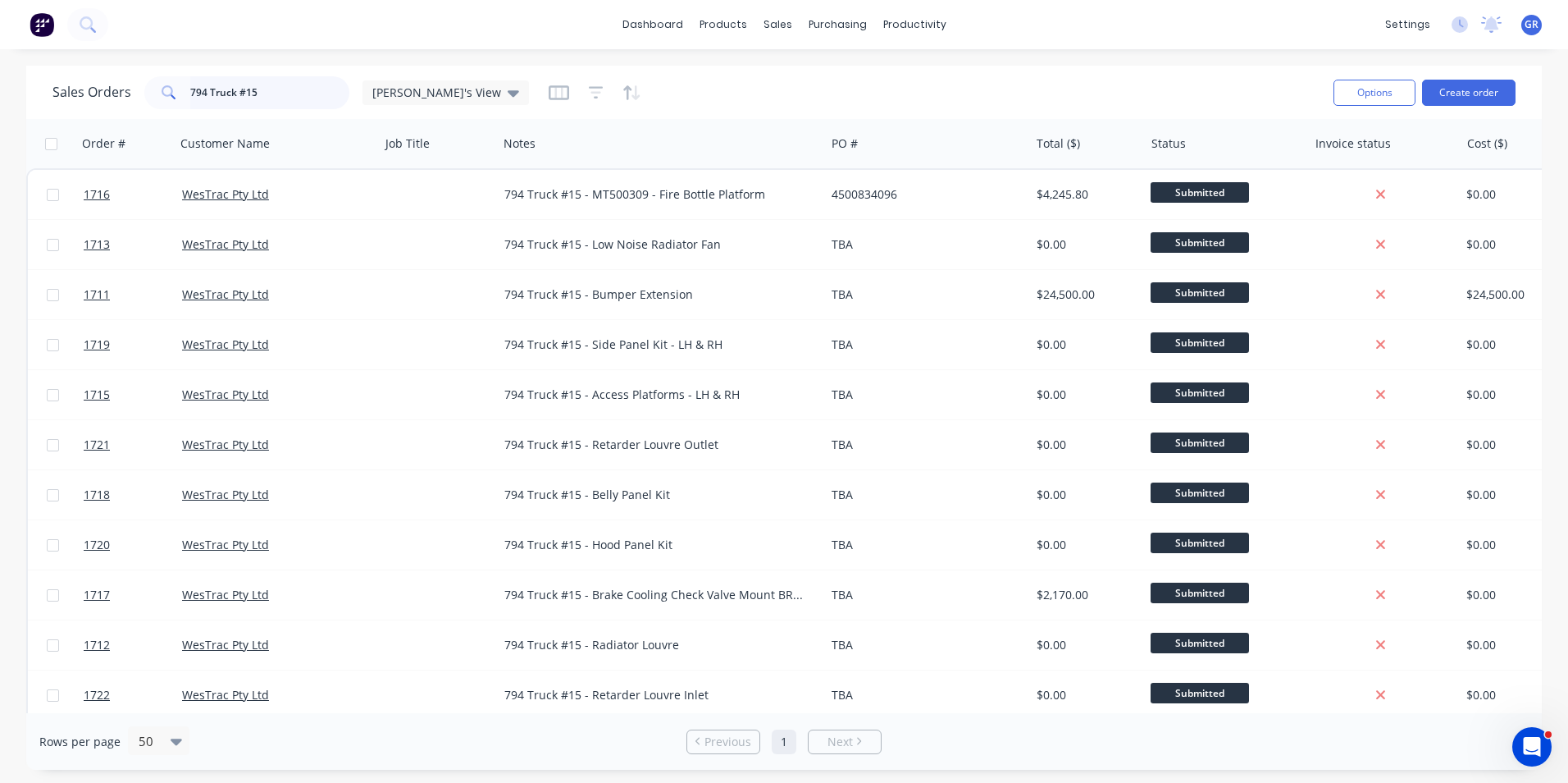
click at [270, 95] on input "794 Truck #15" at bounding box center [270, 93] width 160 height 33
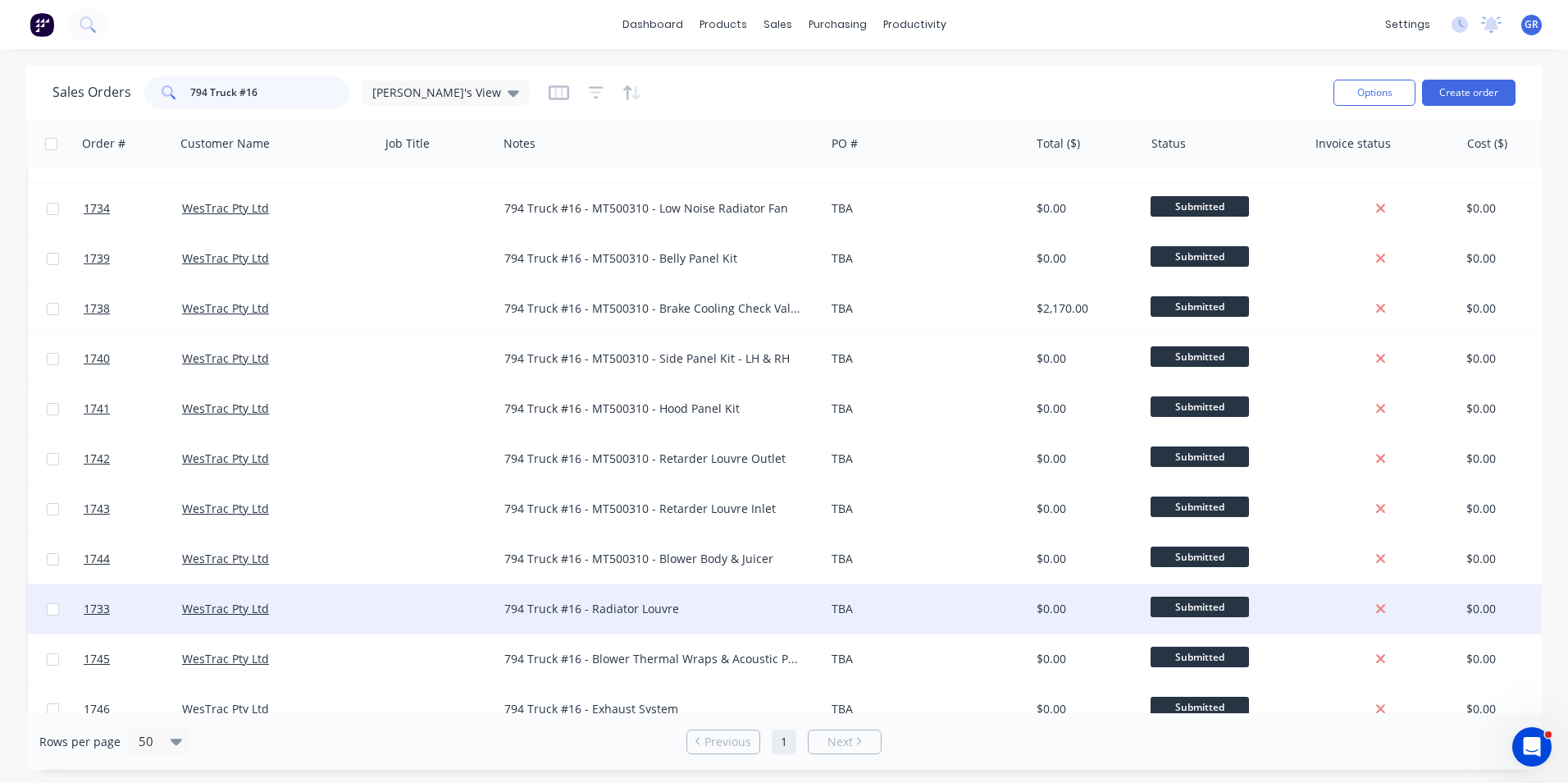
scroll to position [55, 0]
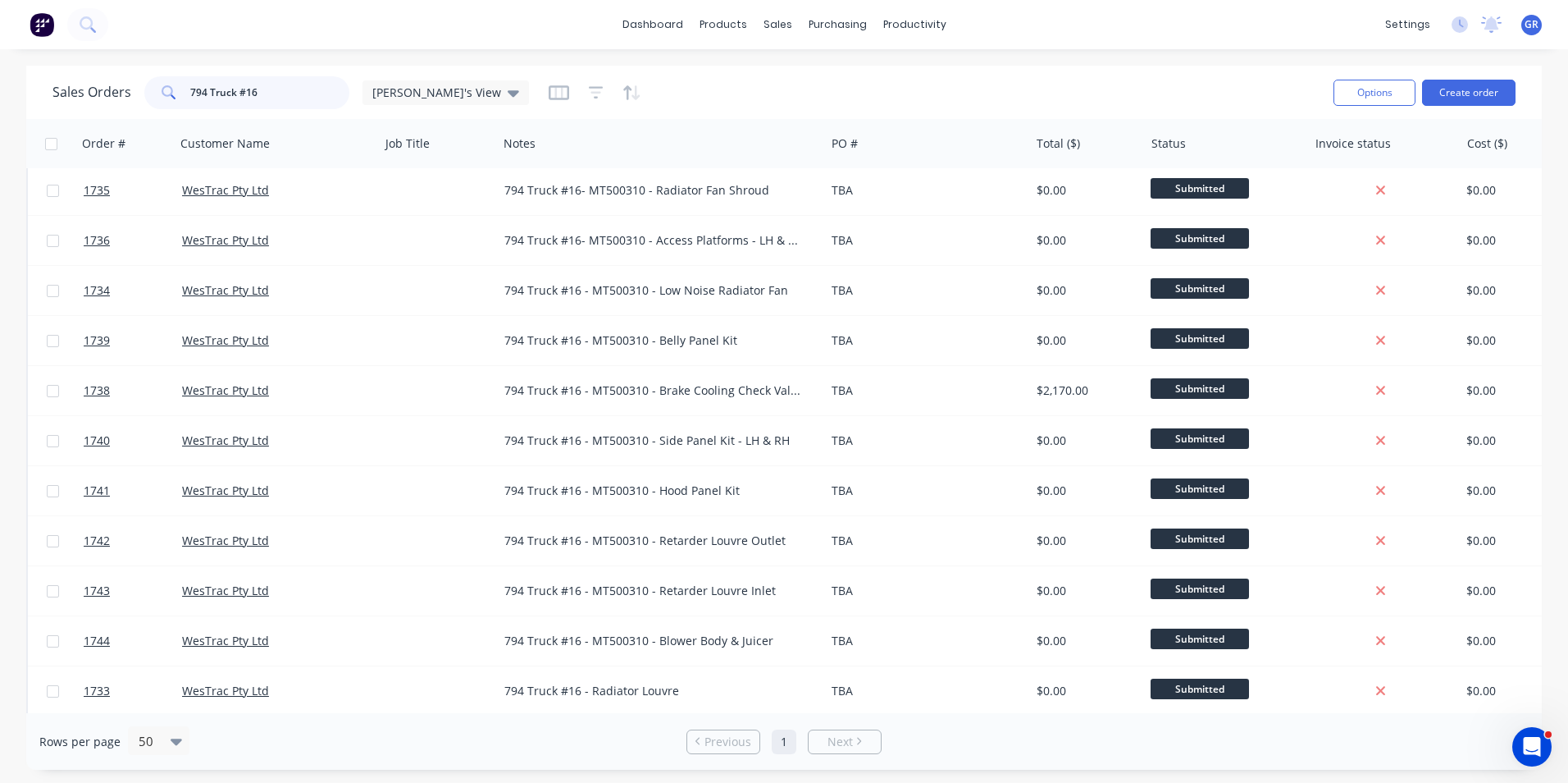
type input "794 Truck #16"
